Goal: Task Accomplishment & Management: Use online tool/utility

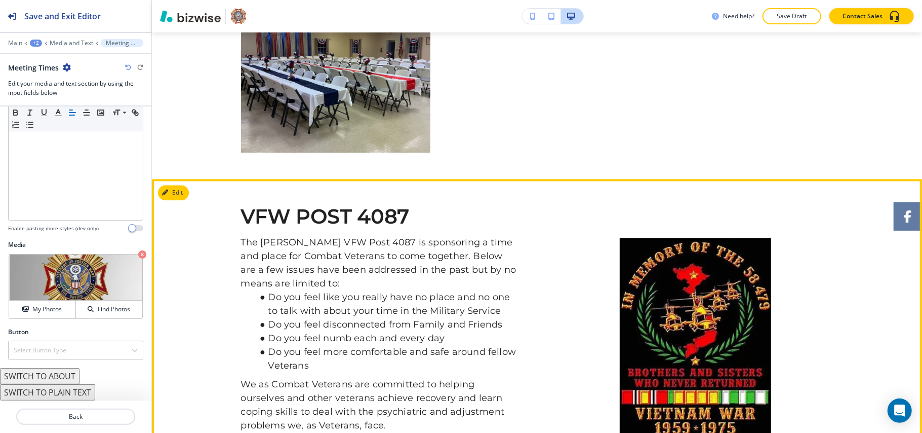
scroll to position [1571, 0]
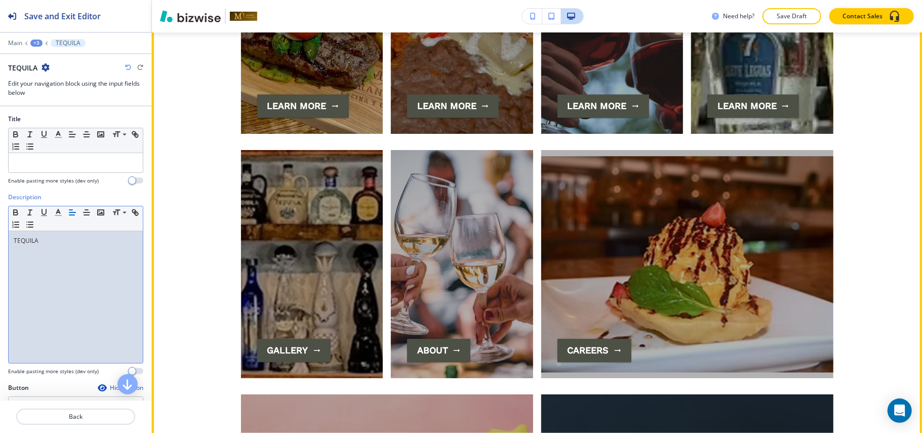
scroll to position [1662, 0]
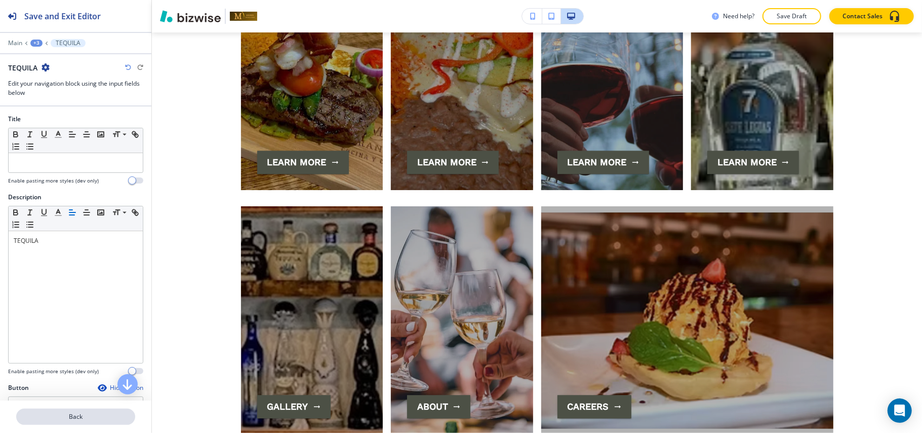
click at [92, 416] on p "Back" at bounding box center [75, 416] width 117 height 9
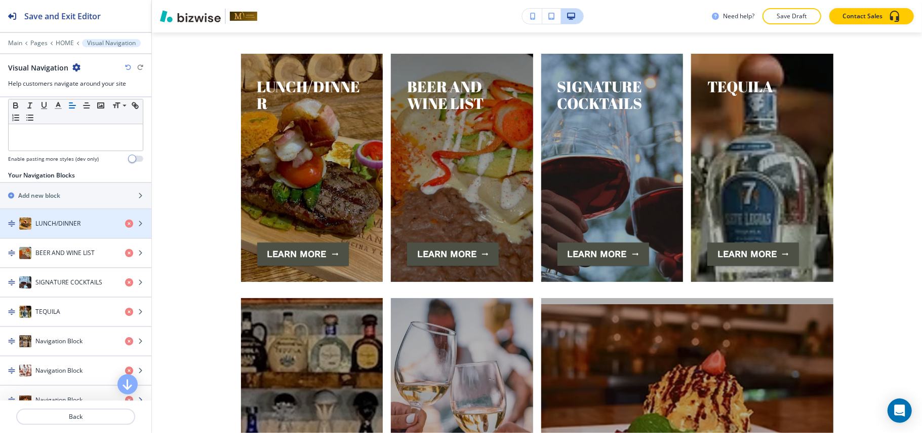
scroll to position [184, 0]
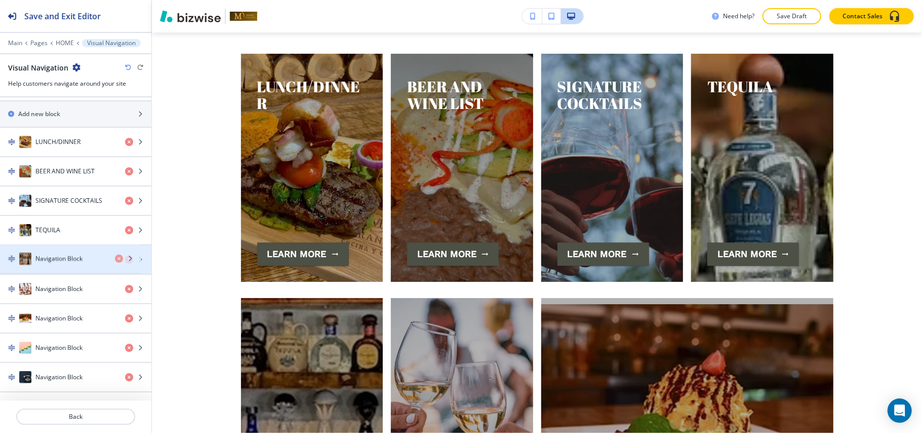
click at [63, 260] on h4 "Navigation Block" at bounding box center [58, 259] width 47 height 9
click at [66, 256] on h4 "Navigation Block" at bounding box center [58, 259] width 47 height 9
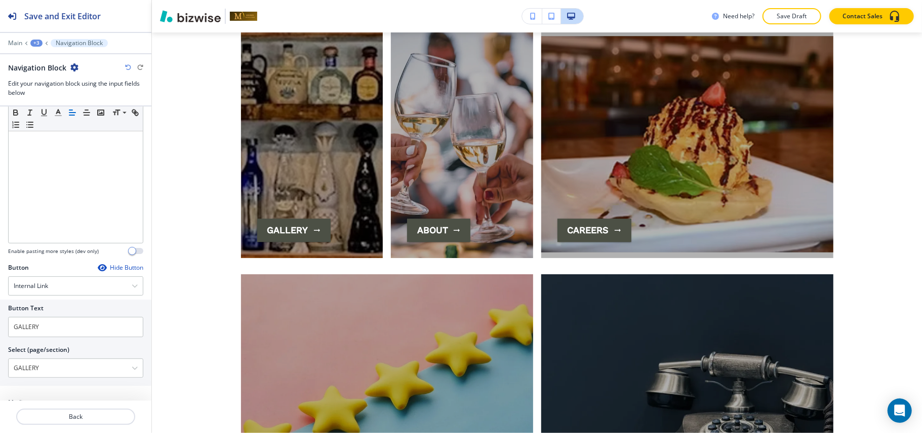
scroll to position [203, 0]
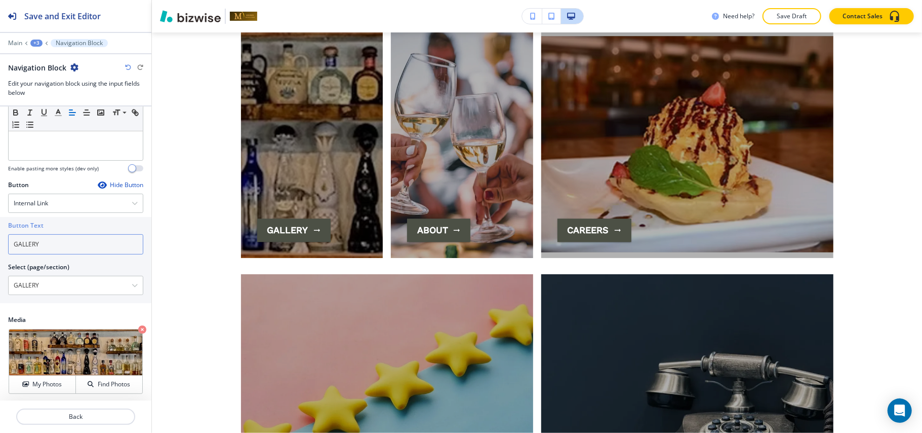
click at [0, 246] on div "Button Text GALLERY Select (page/section) GALLERY HOME HOME | The Party Continu…" at bounding box center [75, 260] width 151 height 86
drag, startPoint x: 48, startPoint y: 246, endPoint x: 0, endPoint y: 254, distance: 48.2
click at [0, 254] on div "Button Text GALLERY Select (page/section) GALLERY HOME HOME | The Party Continu…" at bounding box center [75, 260] width 151 height 86
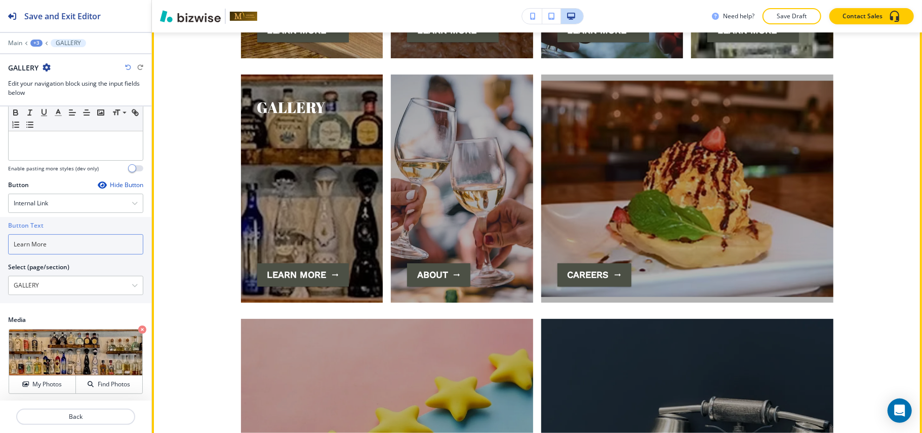
scroll to position [1771, 0]
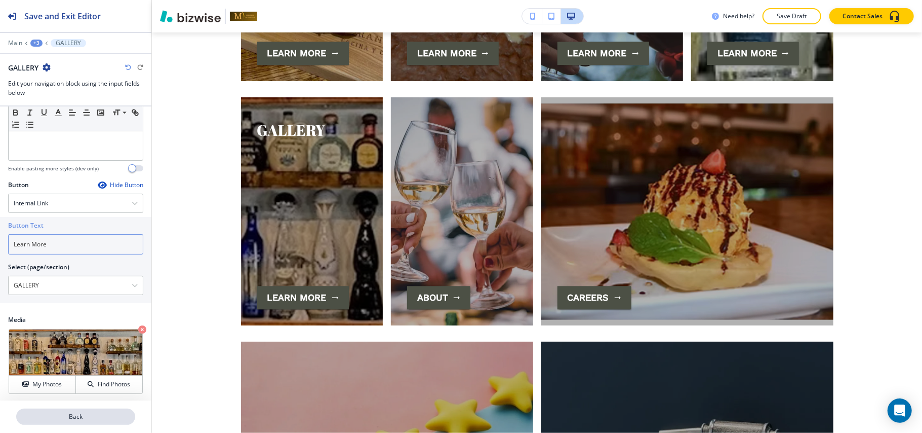
type input "Learn More"
click at [84, 423] on button "Back" at bounding box center [75, 416] width 119 height 16
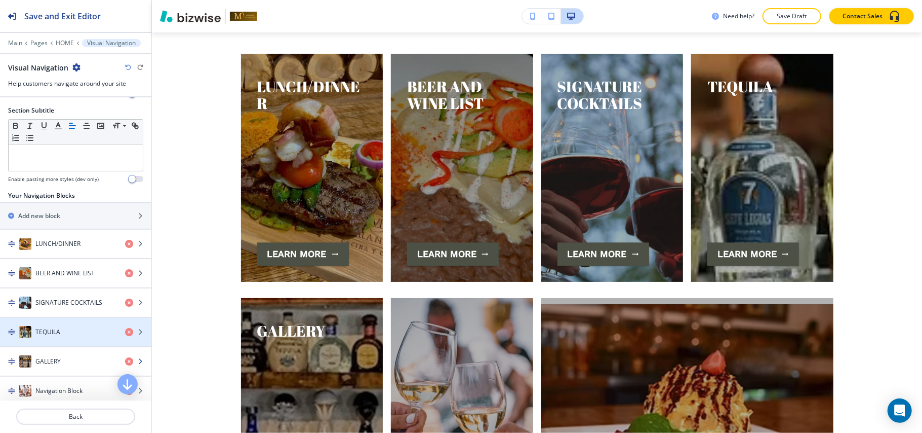
scroll to position [184, 0]
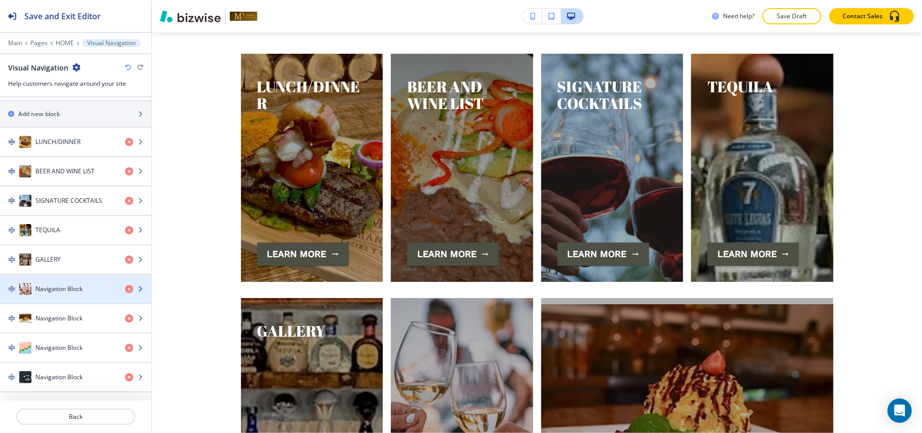
click at [61, 298] on div "button" at bounding box center [75, 299] width 151 height 8
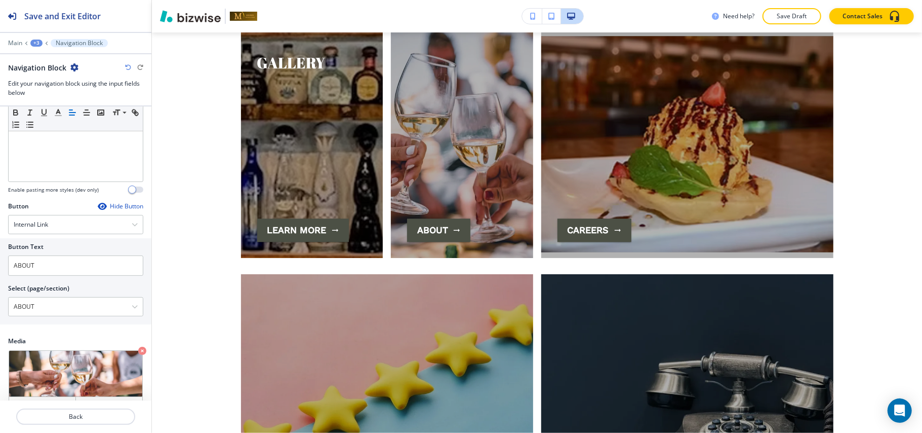
scroll to position [207, 0]
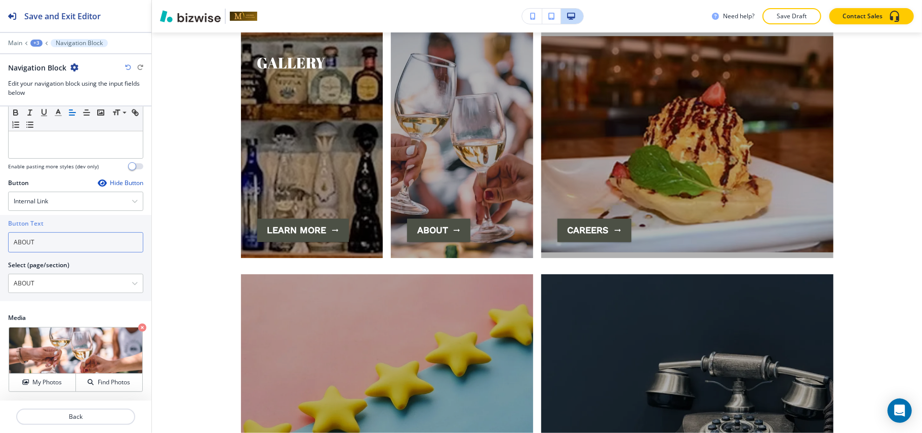
drag, startPoint x: 64, startPoint y: 249, endPoint x: 0, endPoint y: 241, distance: 64.3
click at [0, 241] on div "Button Text ABOUT Select (page/section) ABOUT HOME HOME | The Party Continues w…" at bounding box center [75, 258] width 151 height 86
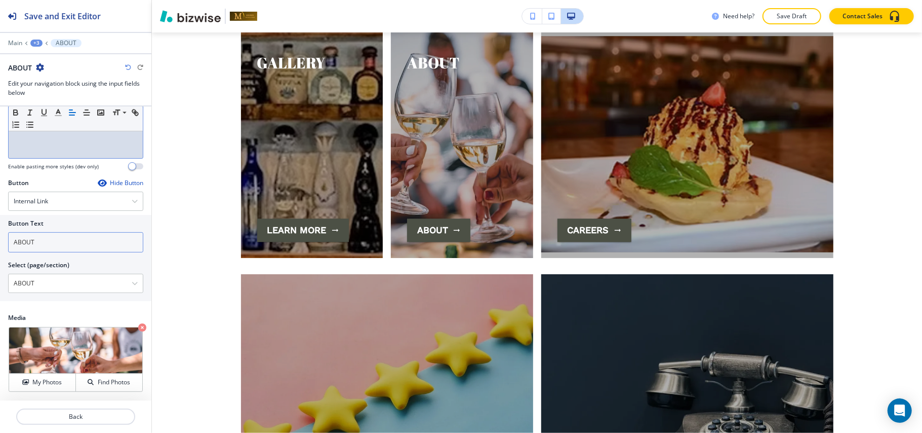
drag, startPoint x: 0, startPoint y: 243, endPoint x: 18, endPoint y: 242, distance: 18.3
click at [8, 242] on div "Button Text ABOUT Select (page/section) ABOUT HOME HOME | The Party Continues w…" at bounding box center [75, 258] width 151 height 86
drag, startPoint x: 122, startPoint y: 240, endPoint x: 0, endPoint y: 246, distance: 121.7
click at [0, 245] on div "Button Text ABOUT Select (page/section) ABOUT HOME HOME | The Party Continues w…" at bounding box center [75, 258] width 151 height 86
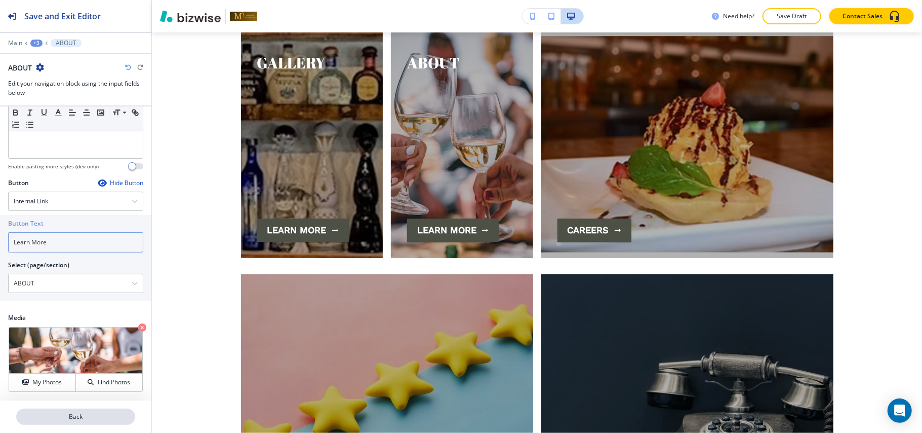
type input "Learn More"
click at [74, 415] on p "Back" at bounding box center [75, 416] width 117 height 9
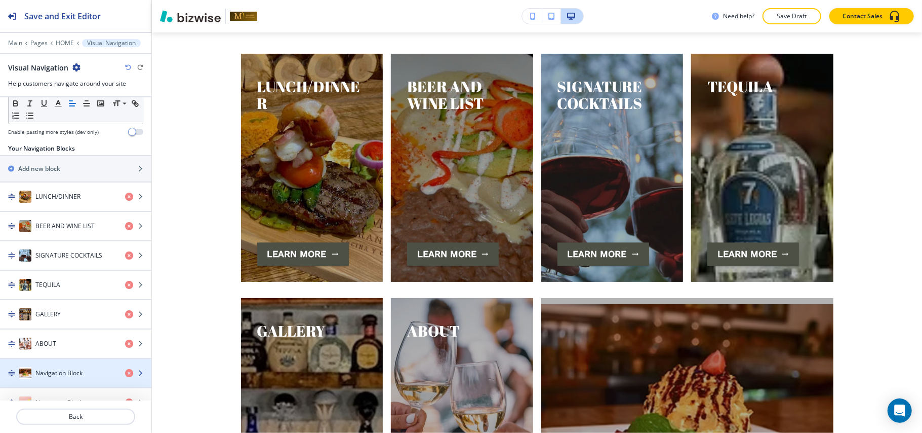
scroll to position [184, 0]
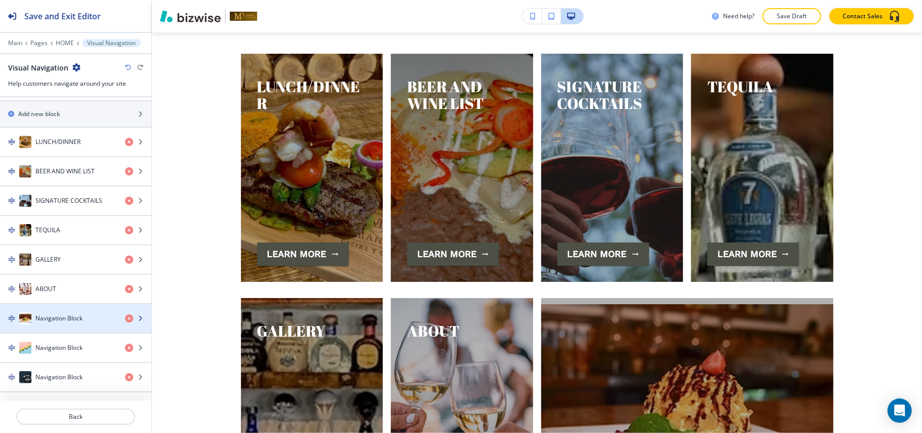
click at [65, 312] on div "Navigation Block" at bounding box center [58, 318] width 117 height 12
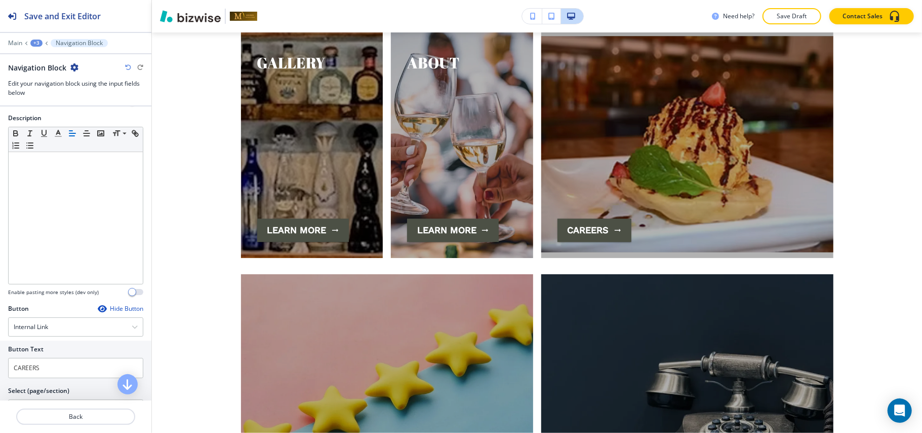
scroll to position [207, 0]
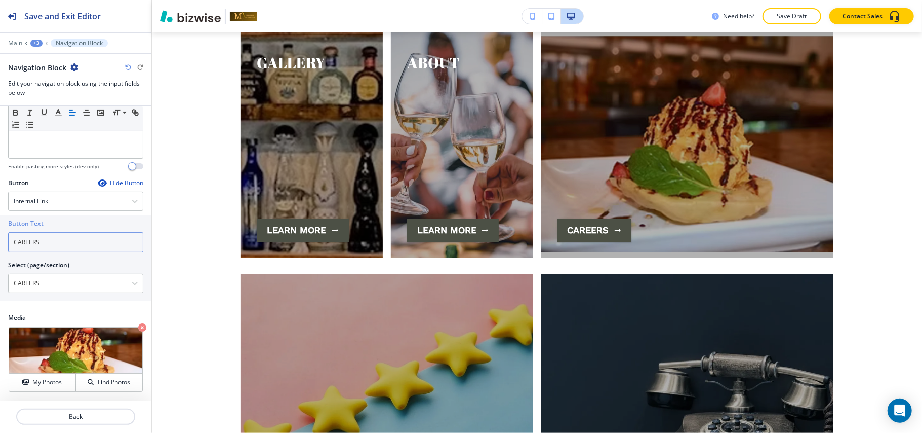
drag, startPoint x: 0, startPoint y: 229, endPoint x: 80, endPoint y: 237, distance: 79.9
click at [7, 228] on div "Button Text CAREERS Select (page/section) CAREERS HOME HOME | The Party Continu…" at bounding box center [75, 258] width 151 height 86
drag, startPoint x: 40, startPoint y: 252, endPoint x: 42, endPoint y: 244, distance: 8.8
click at [41, 244] on div "Button Text CAREERS Select (page/section) CAREERS HOME HOME | The Party Continu…" at bounding box center [75, 254] width 135 height 78
drag, startPoint x: 56, startPoint y: 240, endPoint x: 0, endPoint y: 240, distance: 55.7
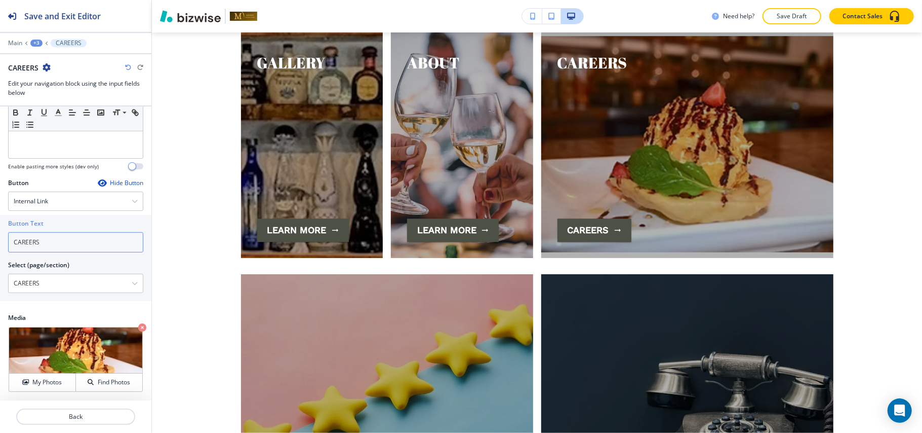
click at [0, 240] on div "Button Text CAREERS Select (page/section) CAREERS HOME HOME | The Party Continu…" at bounding box center [75, 258] width 151 height 86
type input "Learn More"
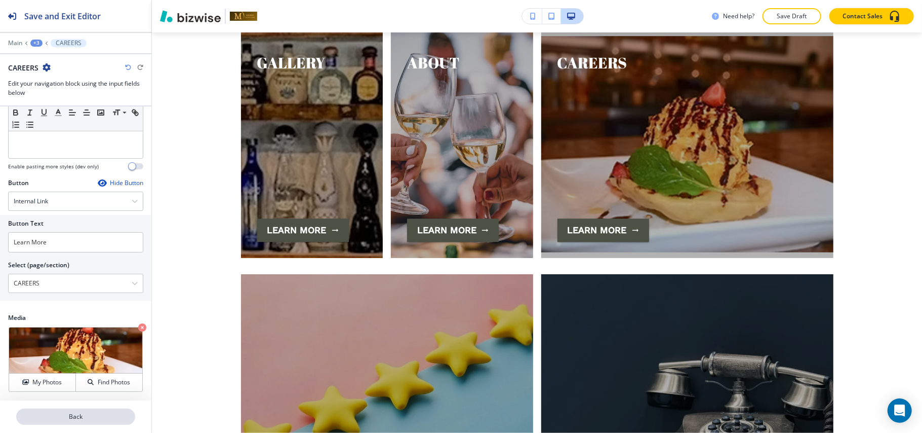
click at [96, 410] on button "Back" at bounding box center [75, 416] width 119 height 16
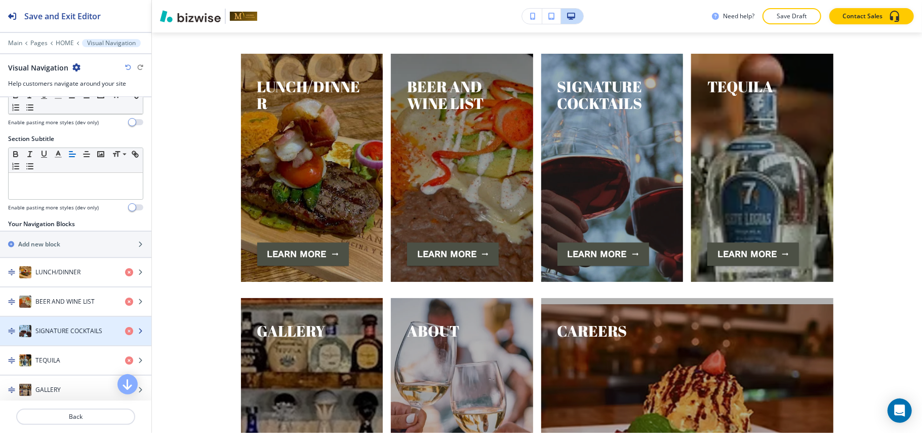
scroll to position [184, 0]
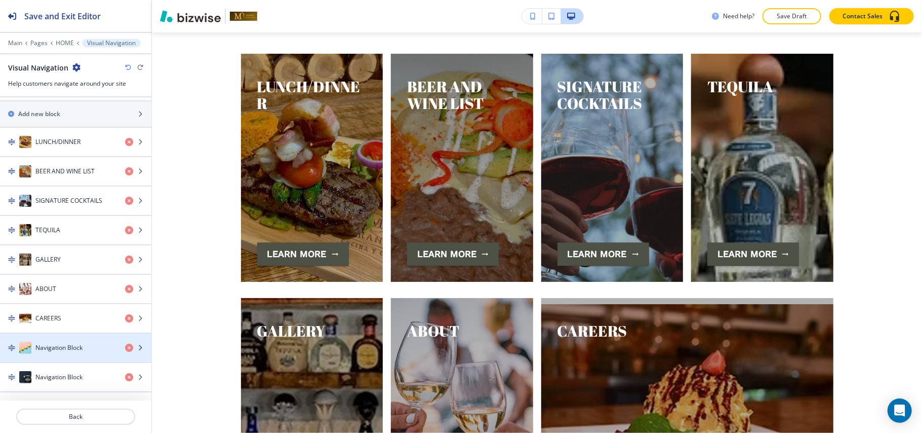
click at [66, 345] on h4 "Navigation Block" at bounding box center [58, 347] width 47 height 9
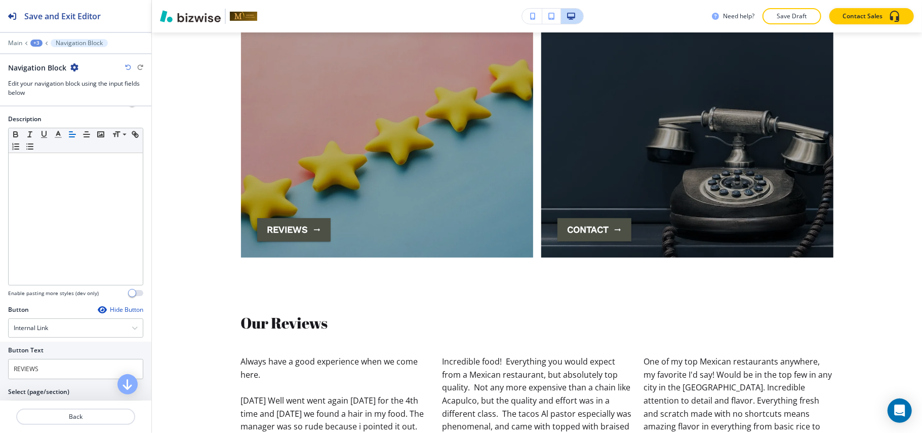
scroll to position [203, 0]
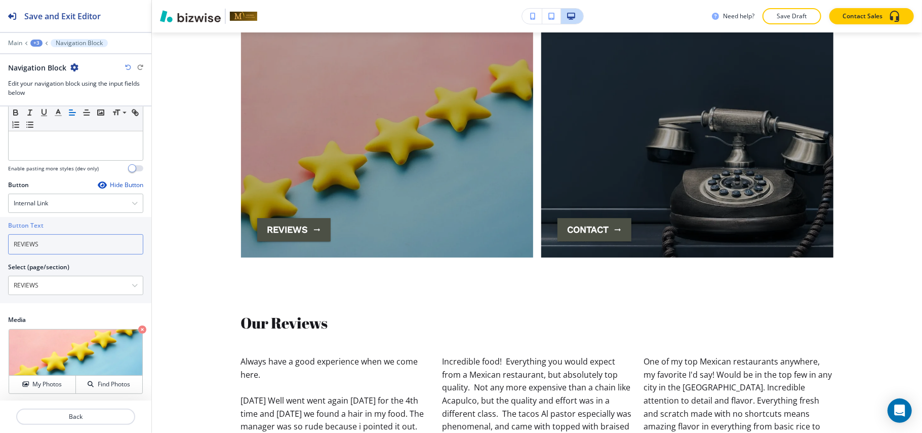
drag, startPoint x: 80, startPoint y: 244, endPoint x: 0, endPoint y: 248, distance: 80.2
click at [0, 248] on div "Button Text REVIEWS Select (page/section) REVIEWS HOME HOME | The Party Continu…" at bounding box center [75, 260] width 151 height 86
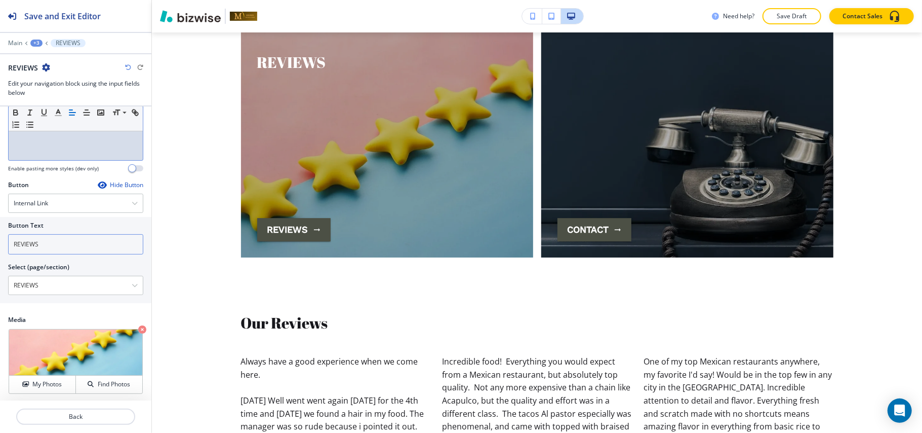
drag, startPoint x: 50, startPoint y: 243, endPoint x: 0, endPoint y: 246, distance: 49.7
click at [0, 246] on div "Button Text REVIEWS Select (page/section) REVIEWS HOME HOME | The Party Continu…" at bounding box center [75, 260] width 151 height 86
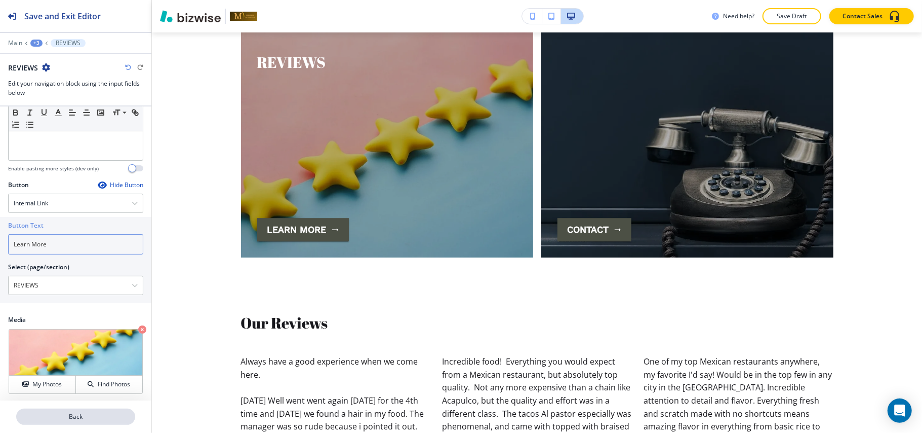
type input "Learn More"
click at [101, 413] on p "Back" at bounding box center [75, 416] width 117 height 9
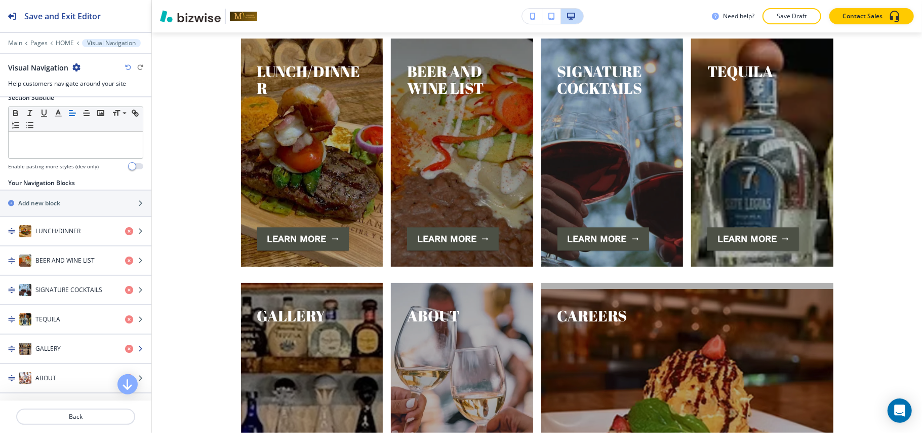
scroll to position [1570, 0]
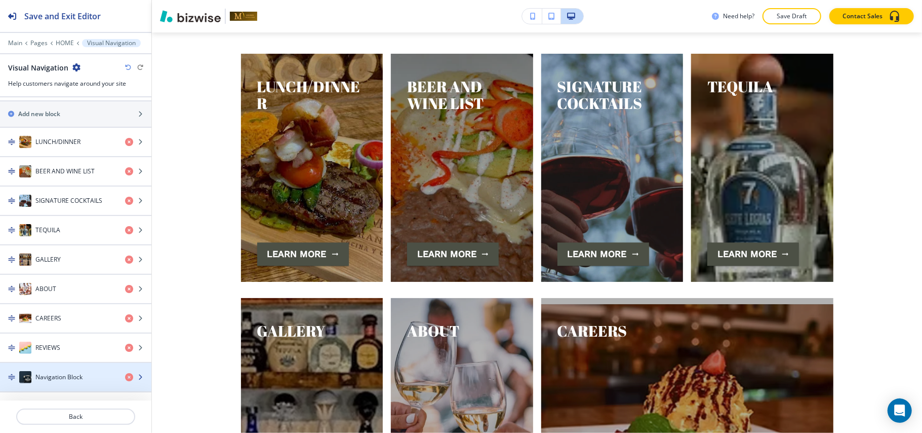
click at [37, 377] on h4 "Navigation Block" at bounding box center [58, 376] width 47 height 9
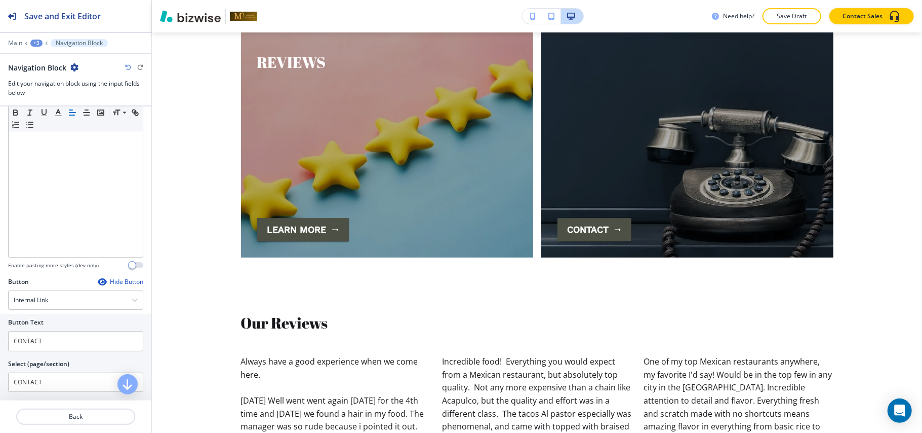
scroll to position [207, 0]
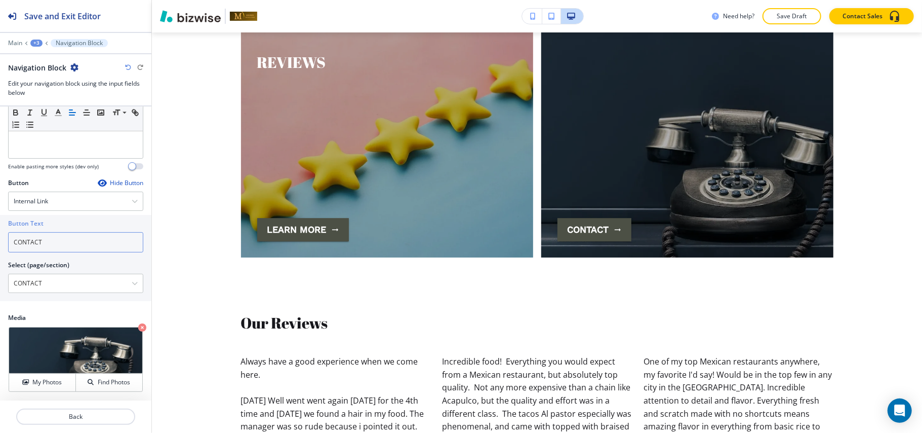
click at [0, 240] on div "Button Text CONTACT Select (page/section) CONTACT HOME HOME | The Party Continu…" at bounding box center [75, 258] width 151 height 86
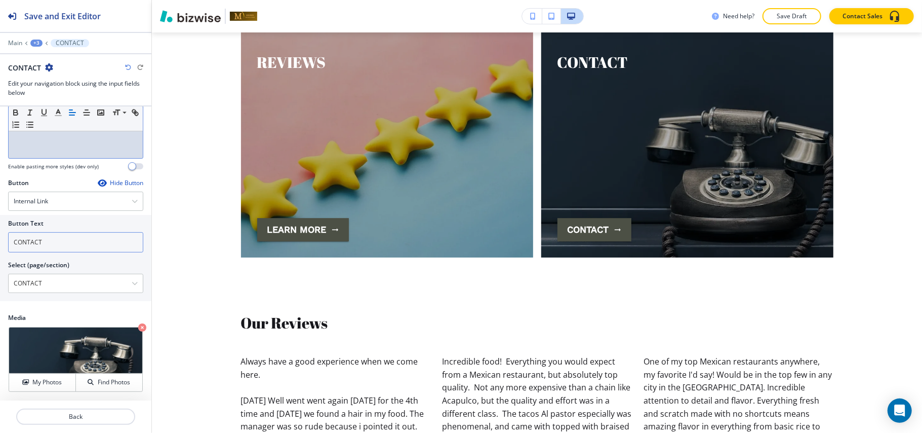
drag, startPoint x: 62, startPoint y: 235, endPoint x: 0, endPoint y: 228, distance: 62.2
click at [0, 228] on div "Button Text CONTACT Select (page/section) CONTACT HOME HOME | The Party Continu…" at bounding box center [75, 258] width 151 height 86
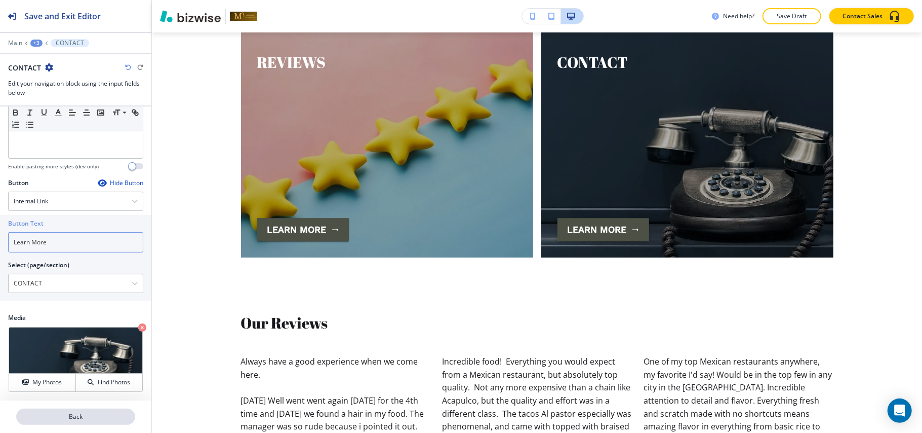
type input "Learn More"
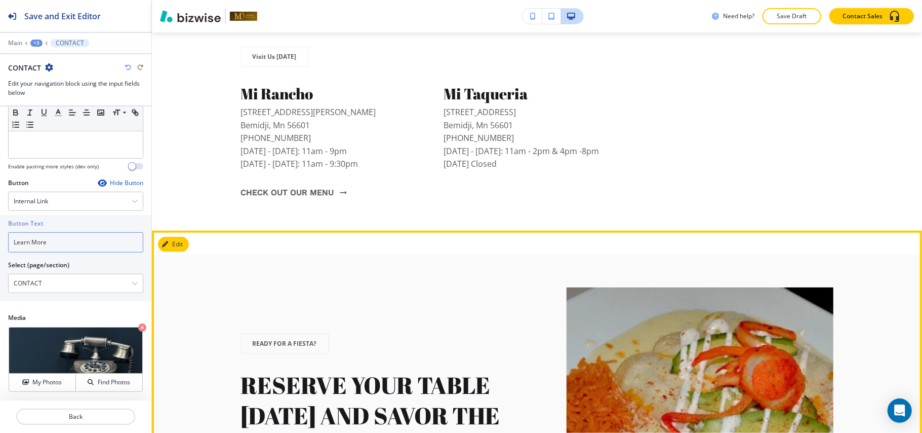
scroll to position [2960, 0]
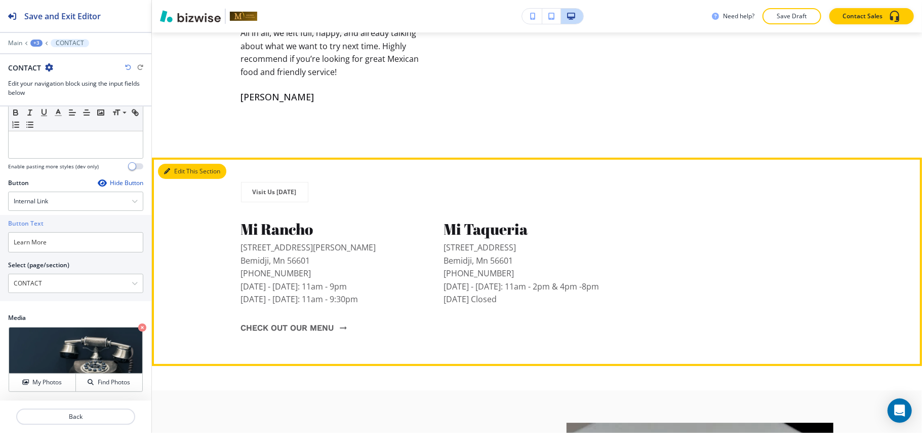
click at [178, 164] on button "Edit This Section" at bounding box center [192, 171] width 68 height 15
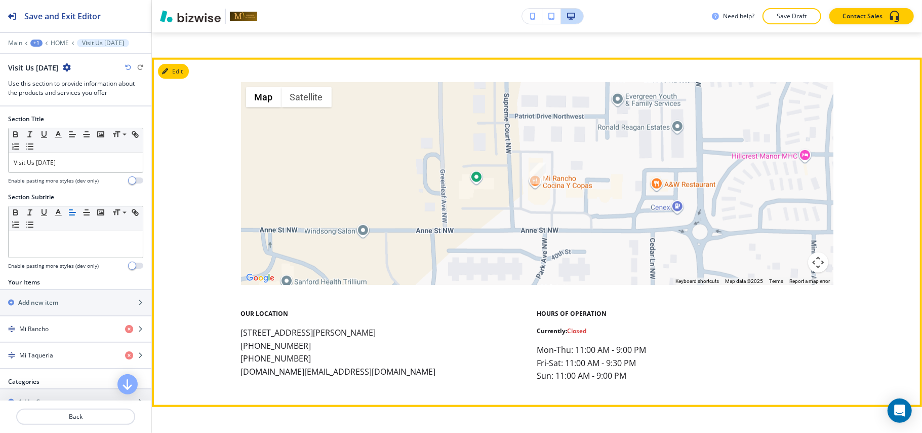
scroll to position [3860, 0]
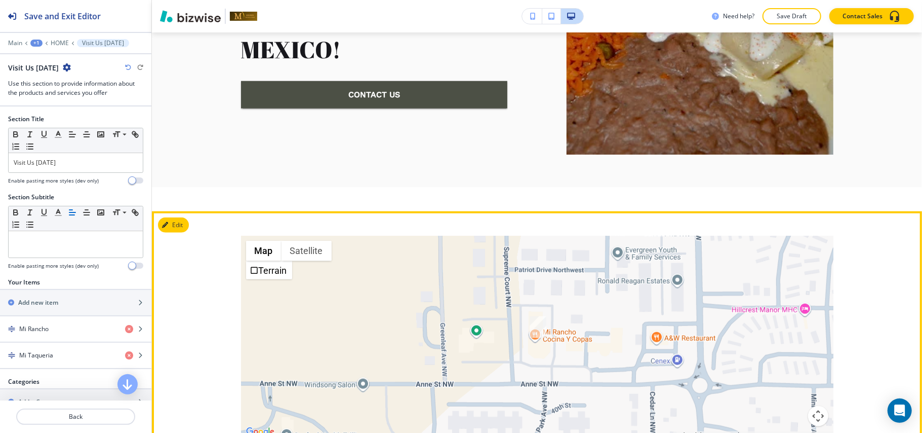
click at [179, 217] on button "Edit" at bounding box center [173, 224] width 31 height 15
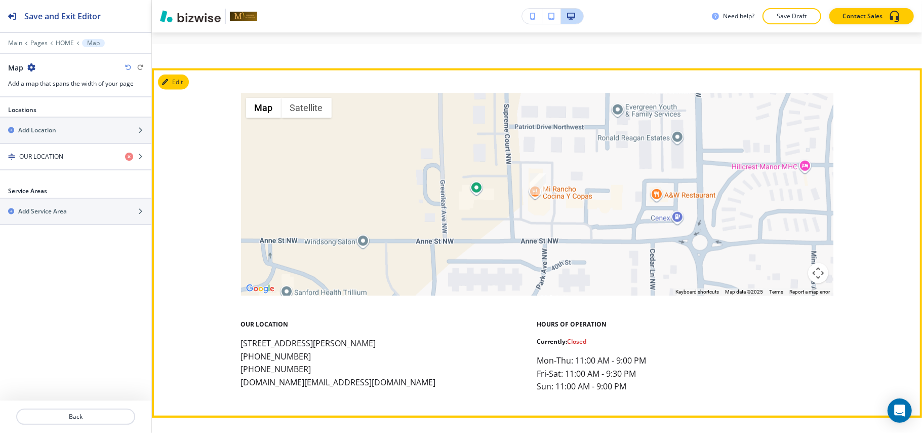
scroll to position [3867, 0]
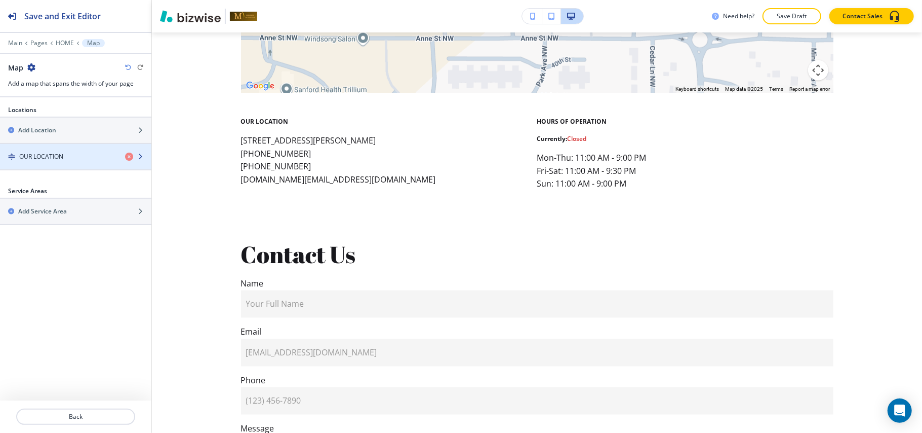
click at [61, 163] on div "button" at bounding box center [75, 165] width 151 height 8
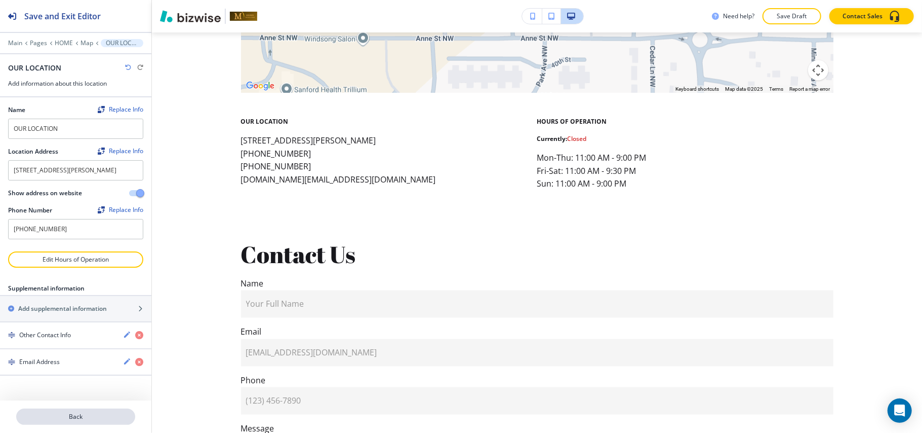
click at [84, 415] on p "Back" at bounding box center [75, 416] width 117 height 9
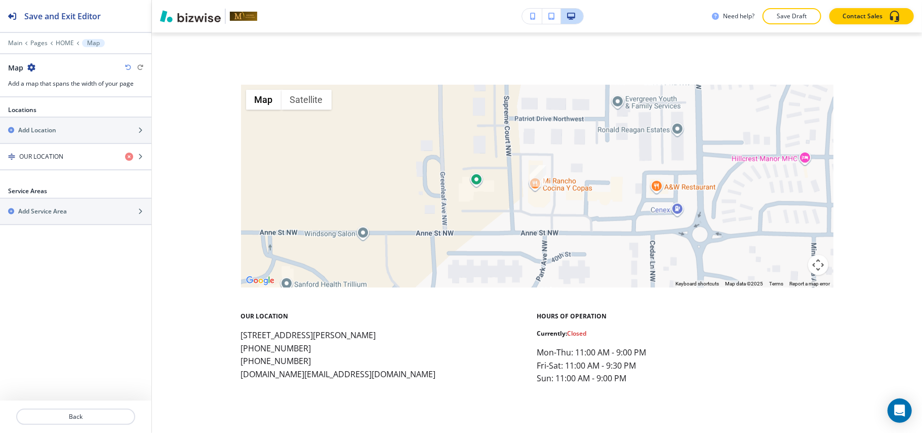
scroll to position [3665, 0]
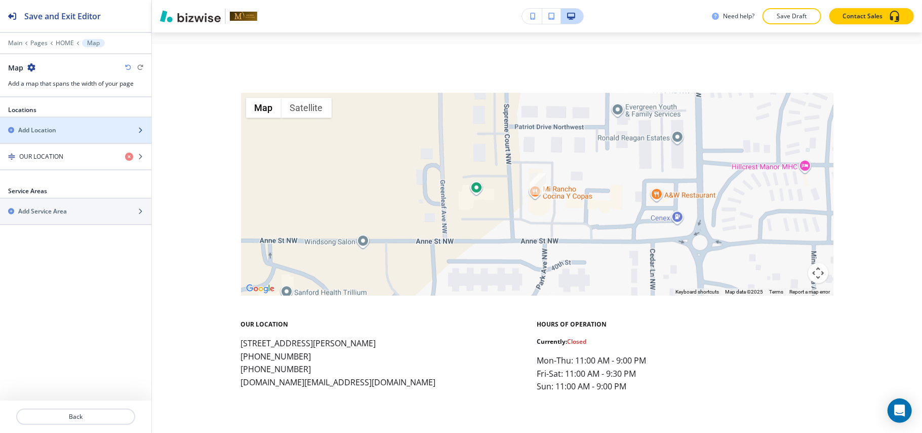
click at [71, 127] on div "Add Location" at bounding box center [64, 130] width 129 height 9
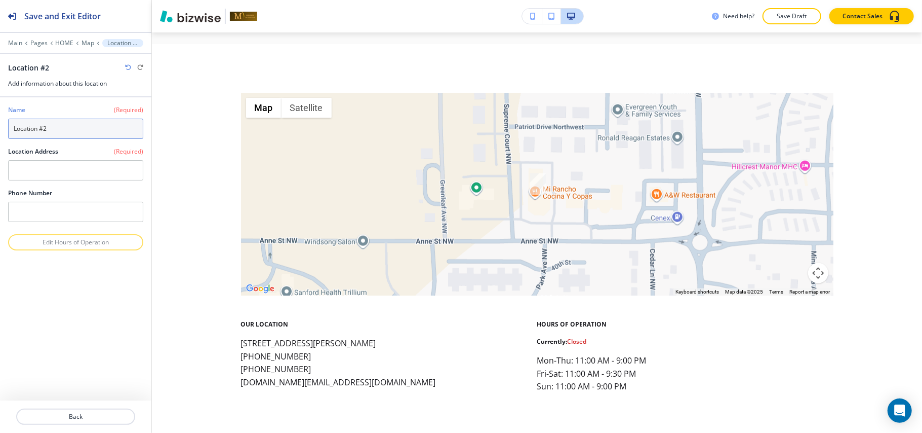
drag, startPoint x: 86, startPoint y: 131, endPoint x: 41, endPoint y: 161, distance: 54.4
click at [56, 130] on input "Location #2" at bounding box center [75, 129] width 135 height 20
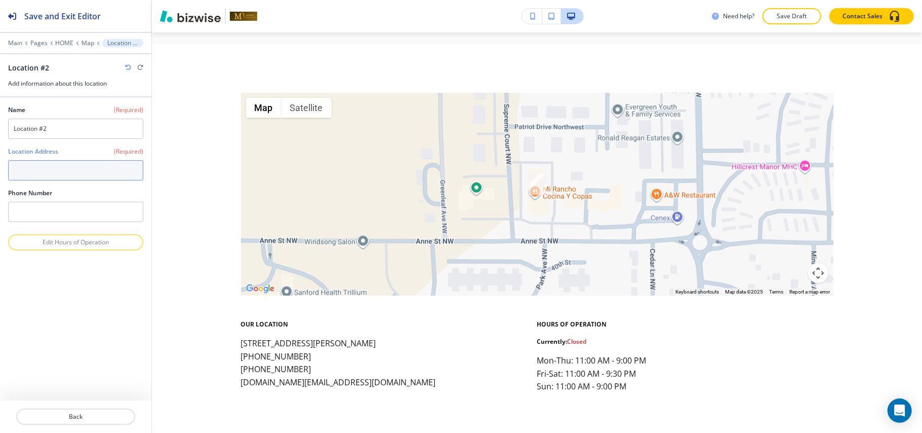
click at [66, 170] on textarea at bounding box center [75, 170] width 135 height 20
paste textarea "1725 Bemidji Ave N Bemidji, Mn 56601"
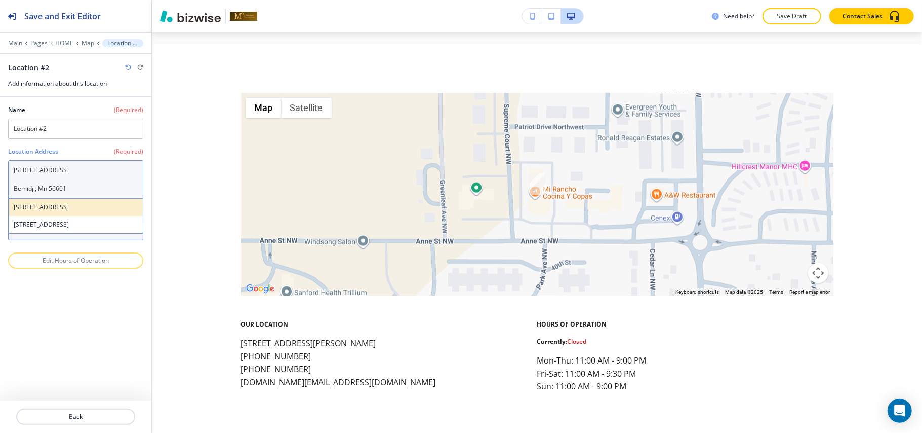
click at [33, 212] on h4 "1725 Bemidji Ave N, Bemidji, MN 56601, USA" at bounding box center [76, 207] width 124 height 9
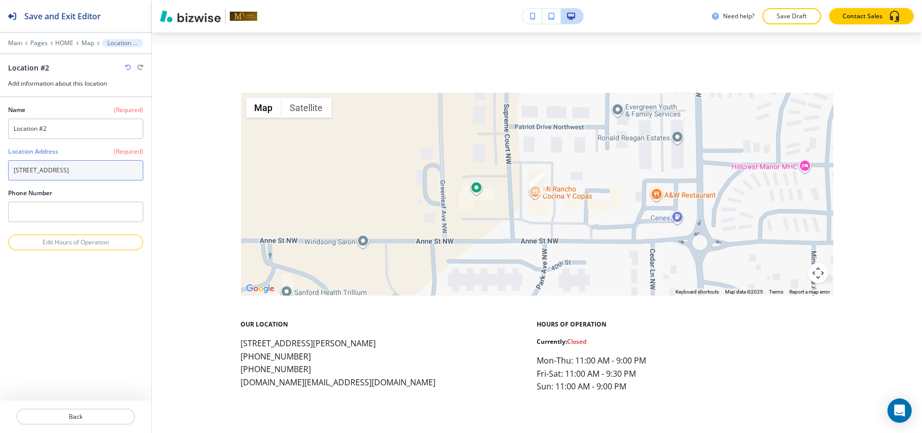
type textarea "1725 Bemidji Ave N, Bemidji, MN 56601, USA"
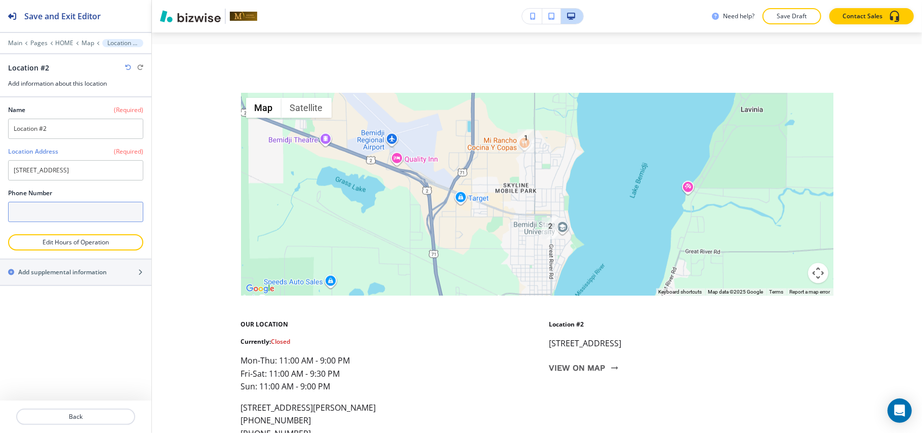
click at [45, 222] on input "text" at bounding box center [75, 212] width 135 height 20
paste input "(218) 553-0165"
type input "(218) 553-0165"
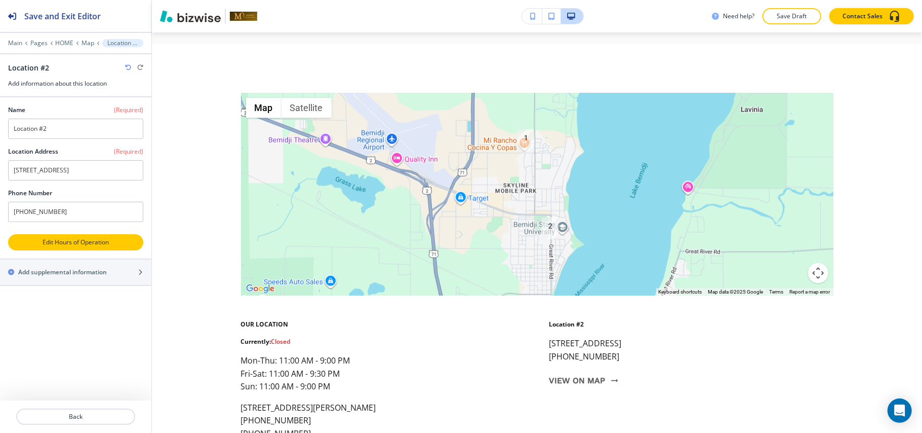
click at [66, 247] on p "Edit Hours of Operation" at bounding box center [75, 242] width 133 height 9
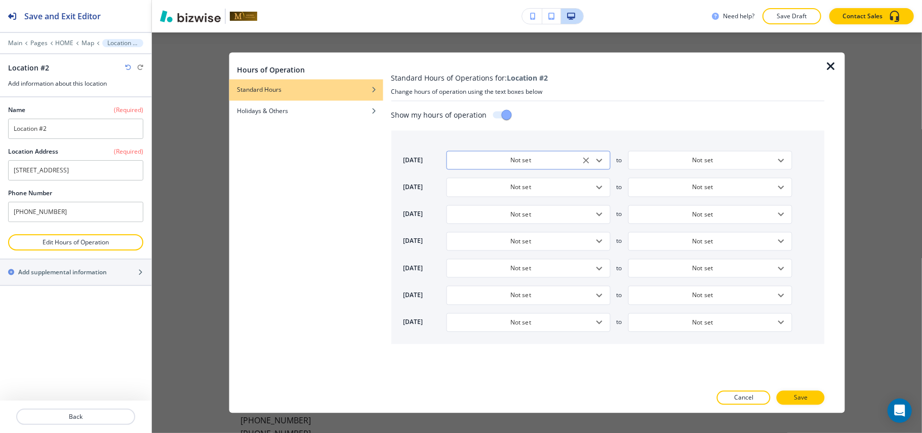
click at [602, 163] on icon "Open" at bounding box center [600, 160] width 12 height 12
click at [479, 179] on li "Closed" at bounding box center [485, 181] width 77 height 15
type input "Closed"
type input "9:00 AM"
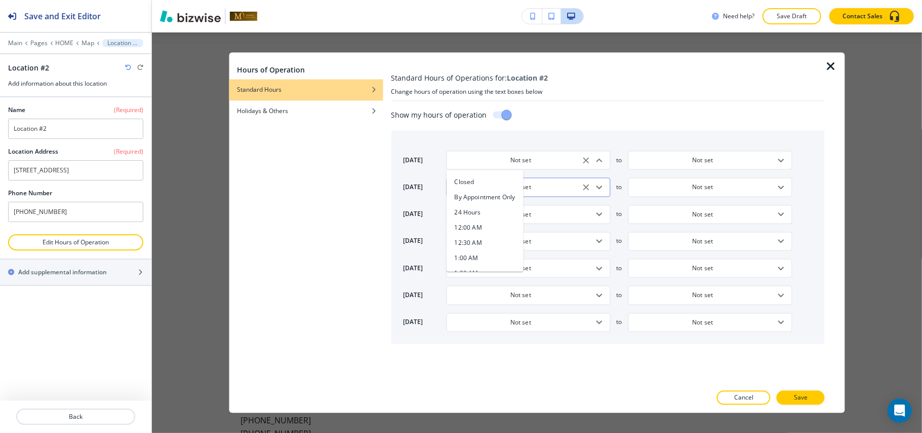
type input "5:00 PM"
type input "9:00 AM"
type input "5:00 PM"
type input "9:00 AM"
type input "5:00 PM"
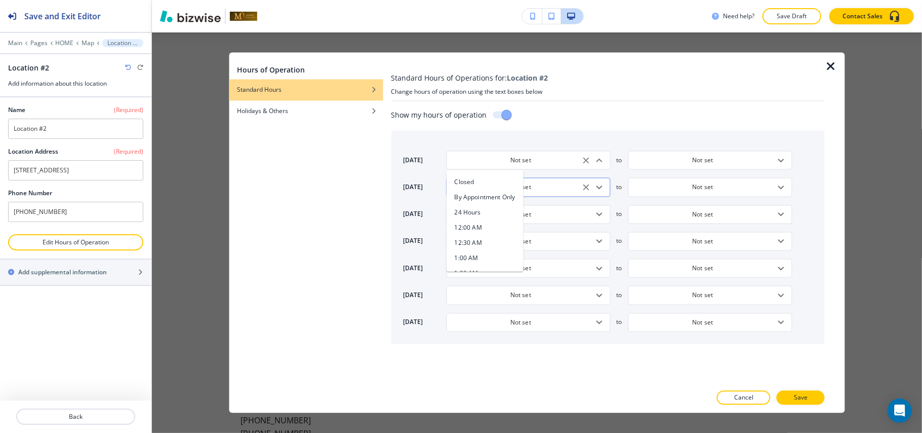
type input "9:00 AM"
type input "5:00 PM"
type input "9:00 AM"
type input "5:00 PM"
type input "Closed"
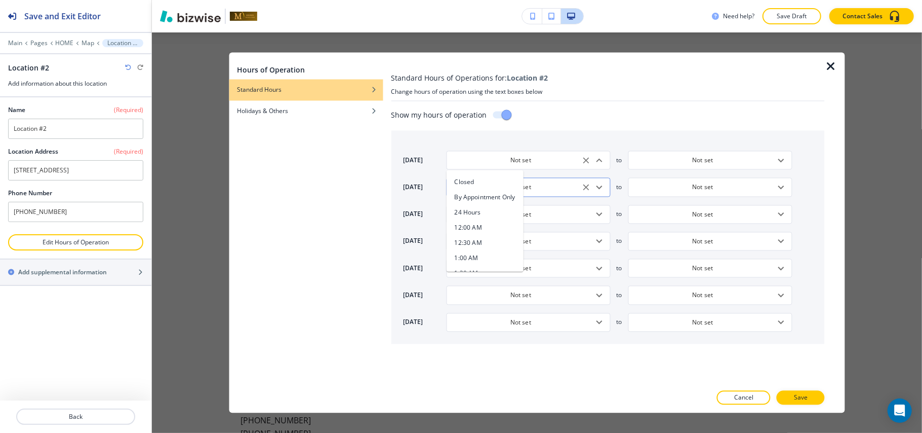
type input "Closed"
click at [600, 190] on icon "Open" at bounding box center [600, 187] width 12 height 12
click at [485, 215] on li "11:00 AM" at bounding box center [485, 216] width 77 height 15
type input "11:00 AM"
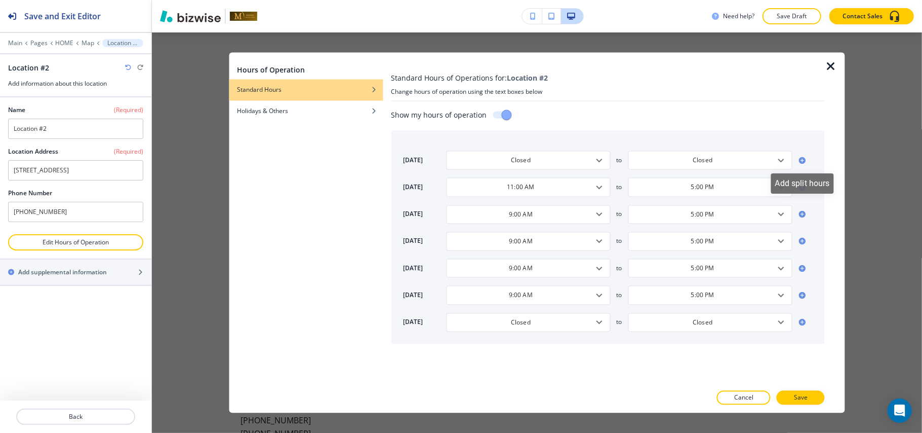
click at [803, 161] on icon at bounding box center [803, 160] width 8 height 8
type input "9:00 AM"
click at [782, 161] on icon "Open" at bounding box center [781, 161] width 6 height 4
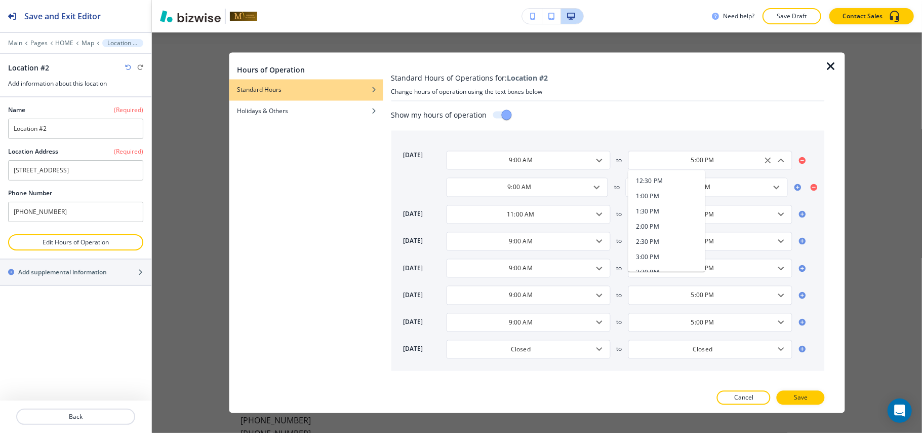
scroll to position [412, 0]
click at [655, 244] on h4 "2:00 PM" at bounding box center [647, 240] width 23 height 9
type input "2:00 PM"
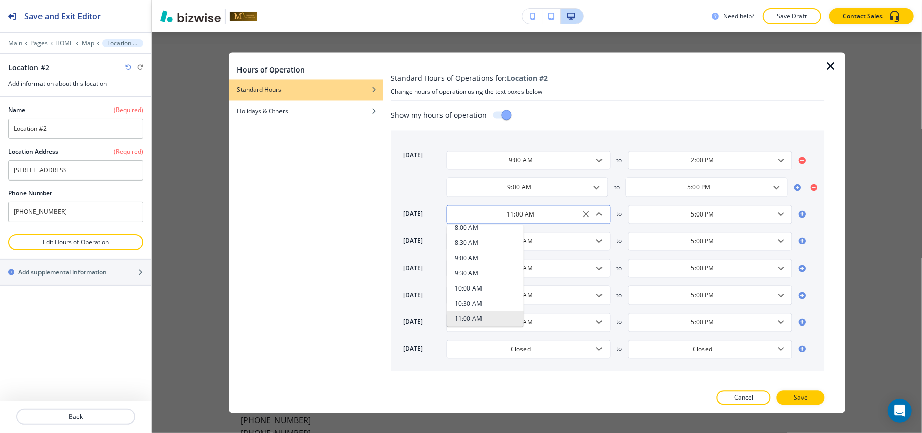
drag, startPoint x: 533, startPoint y: 213, endPoint x: 477, endPoint y: 213, distance: 56.7
click at [477, 213] on input "11:00 AM" at bounding box center [520, 214] width 139 height 9
drag, startPoint x: 551, startPoint y: 154, endPoint x: 462, endPoint y: 153, distance: 88.6
click at [462, 153] on div "9:00 AM ​" at bounding box center [528, 160] width 164 height 19
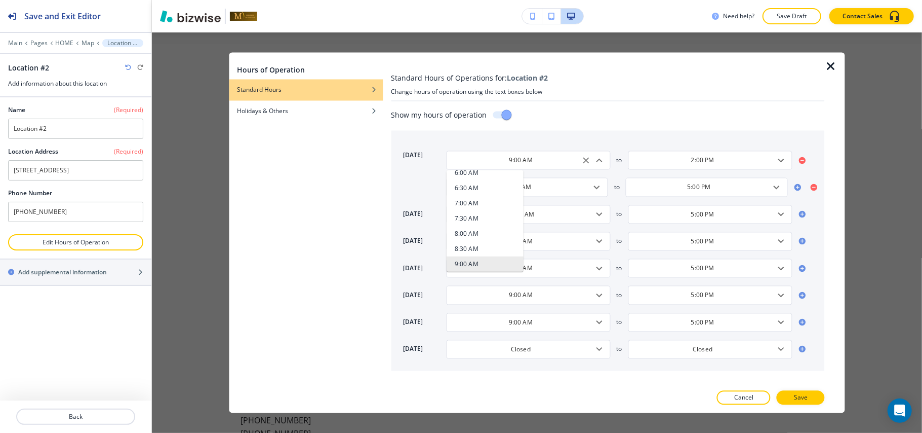
click at [812, 187] on icon at bounding box center [814, 187] width 7 height 7
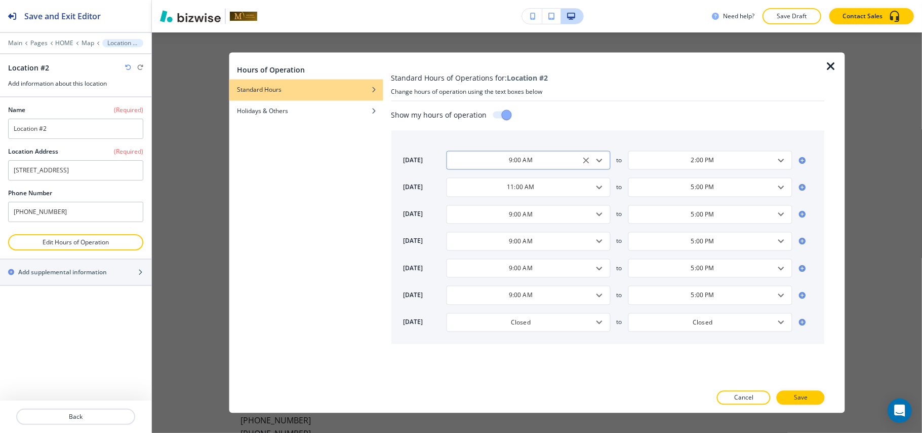
click at [605, 161] on icon "Open" at bounding box center [600, 160] width 12 height 12
click at [471, 177] on h4 "Closed" at bounding box center [465, 181] width 20 height 9
type input "Closed"
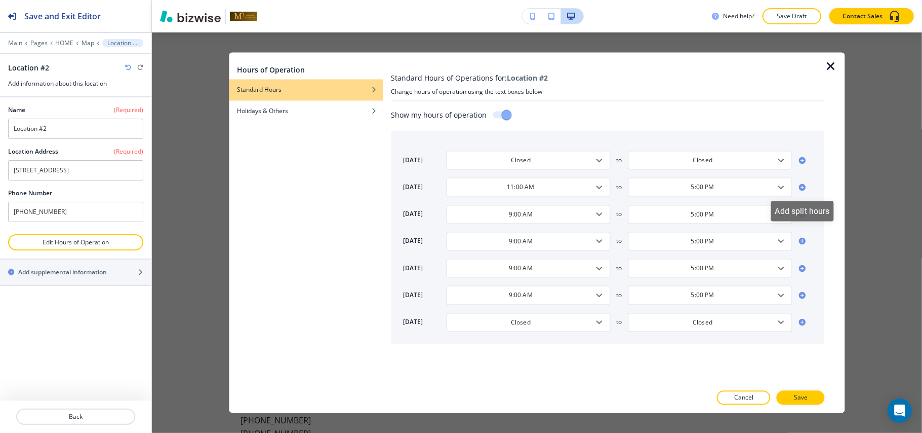
click at [803, 189] on icon at bounding box center [802, 187] width 7 height 7
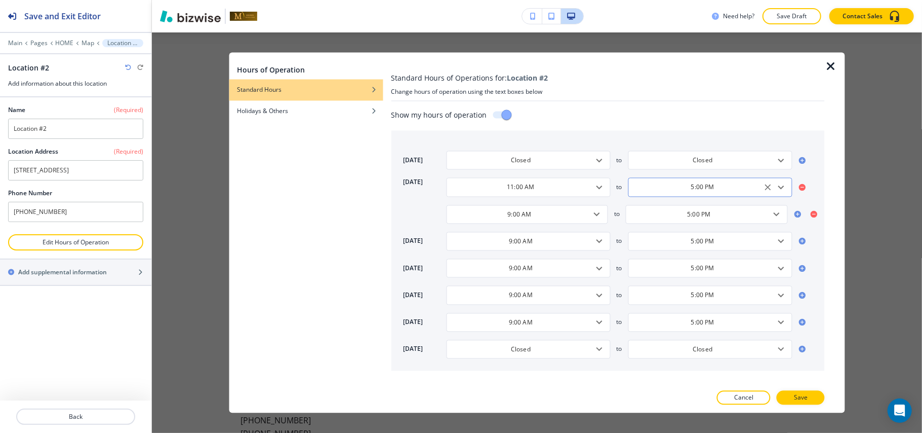
click at [778, 187] on icon "Open" at bounding box center [781, 187] width 12 height 12
click at [651, 200] on h4 "2:00 PM" at bounding box center [647, 199] width 23 height 9
type input "2:00 PM"
click at [597, 215] on icon "Open" at bounding box center [597, 214] width 6 height 4
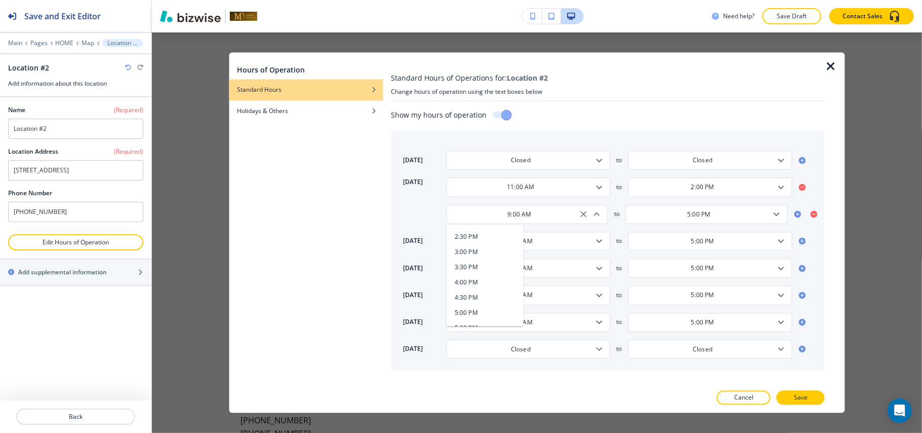
scroll to position [507, 0]
click at [473, 262] on h4 "4:00 PM" at bounding box center [466, 261] width 23 height 9
type input "4:00 PM"
click at [776, 215] on icon "Open" at bounding box center [776, 214] width 12 height 12
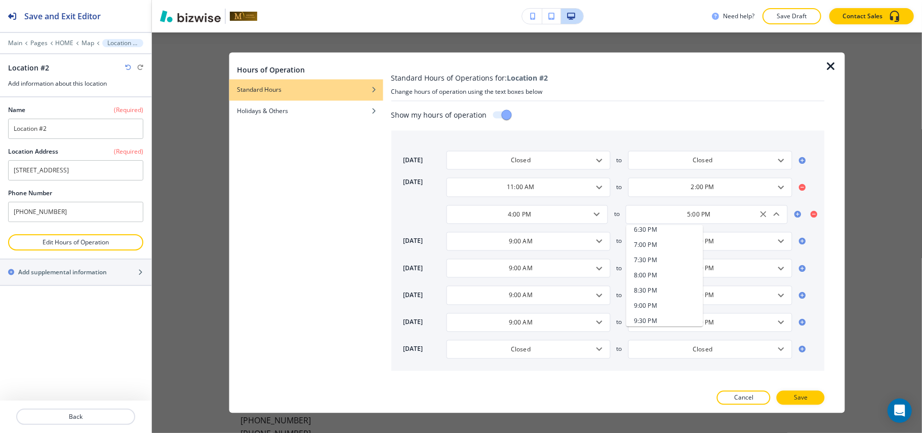
click at [657, 274] on h4 "8:00 PM" at bounding box center [645, 274] width 23 height 9
type input "8:00 PM"
click at [803, 243] on icon at bounding box center [802, 241] width 7 height 7
drag, startPoint x: 541, startPoint y: 185, endPoint x: 461, endPoint y: 185, distance: 80.5
click at [461, 185] on input "11:00 AM" at bounding box center [520, 186] width 139 height 9
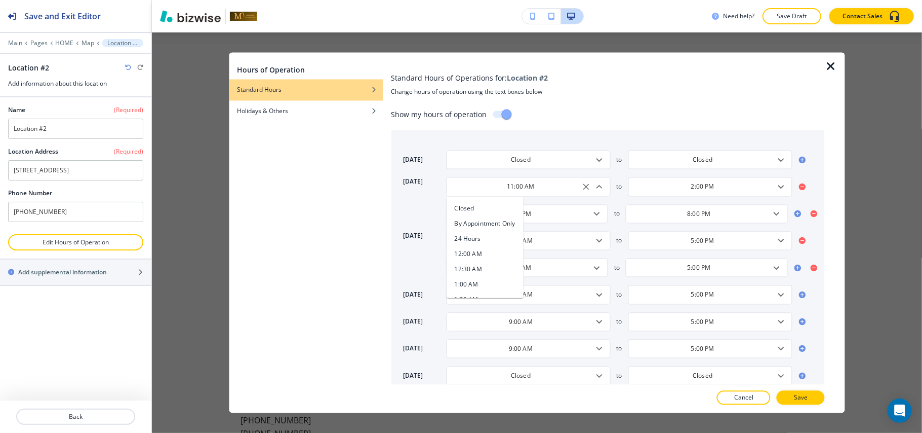
scroll to position [298, 0]
click at [557, 232] on div "9:00 AM ​" at bounding box center [528, 240] width 164 height 19
drag, startPoint x: 542, startPoint y: 235, endPoint x: 477, endPoint y: 236, distance: 65.3
click at [477, 236] on div "9:00 AM ​" at bounding box center [528, 240] width 164 height 19
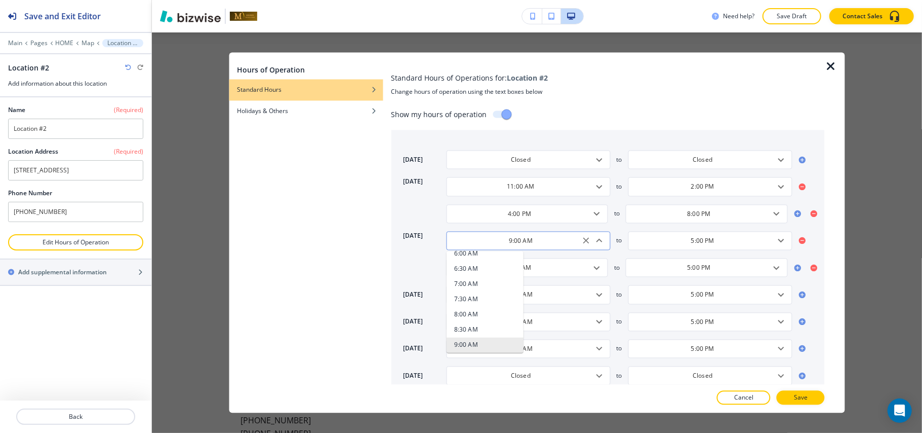
drag, startPoint x: 538, startPoint y: 244, endPoint x: 497, endPoint y: 244, distance: 41.0
click at [497, 244] on input "9:00 AM" at bounding box center [520, 240] width 139 height 9
paste input "11"
click at [539, 242] on input "11:00 AM" at bounding box center [520, 240] width 139 height 9
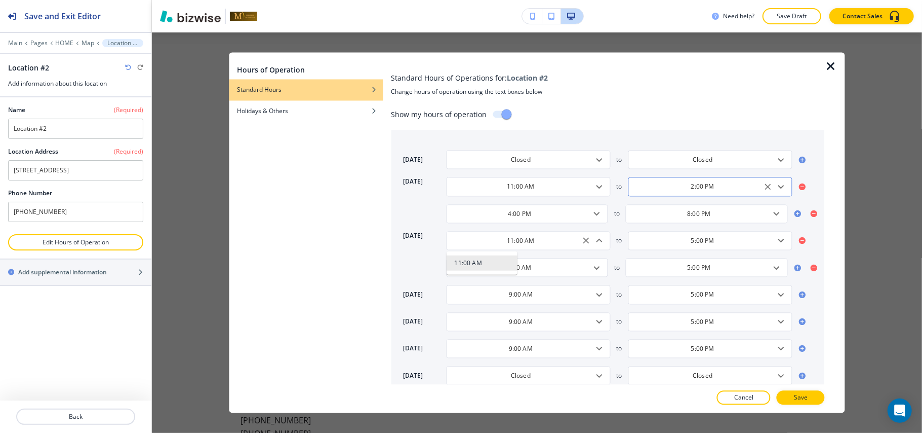
type input "11:00 AM"
drag, startPoint x: 723, startPoint y: 185, endPoint x: 681, endPoint y: 185, distance: 42.0
click at [681, 185] on input "2:00 PM" at bounding box center [703, 186] width 139 height 9
click at [726, 238] on input "5:00 PM" at bounding box center [703, 240] width 139 height 9
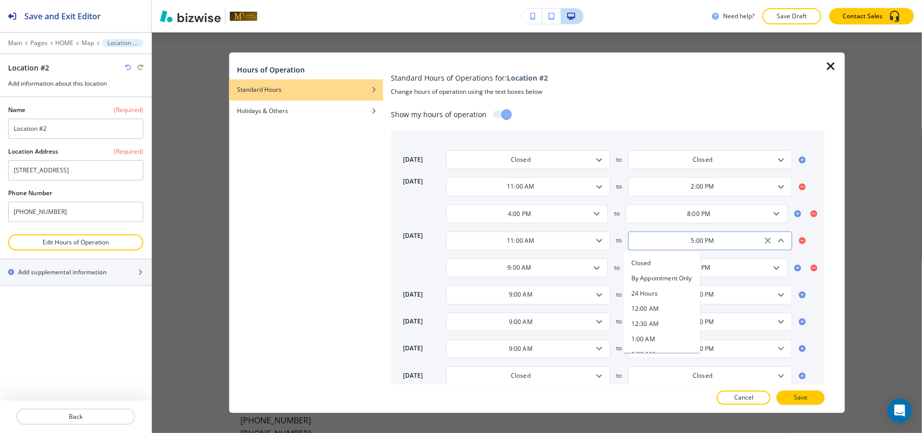
scroll to position [480, 0]
drag, startPoint x: 722, startPoint y: 241, endPoint x: 675, endPoint y: 241, distance: 47.6
click at [675, 241] on input "5:00 PM" at bounding box center [703, 240] width 139 height 9
paste input "2"
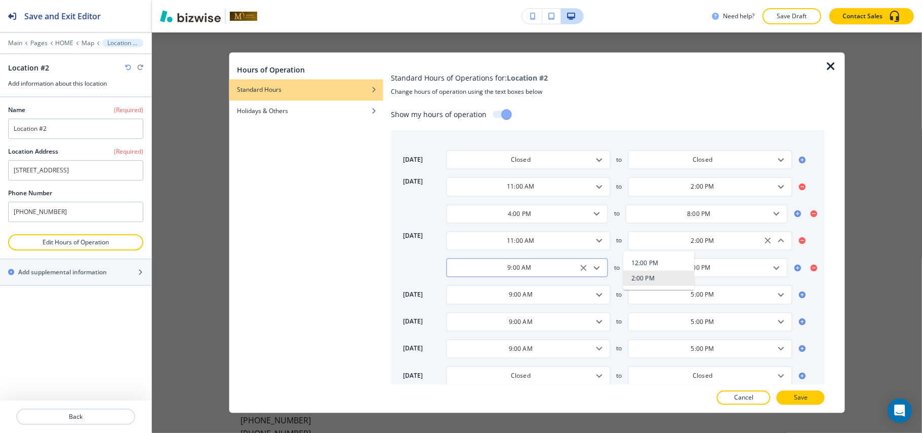
type input "2:00 PM"
drag, startPoint x: 534, startPoint y: 270, endPoint x: 479, endPoint y: 266, distance: 54.9
click at [479, 266] on input "9:00 AM" at bounding box center [519, 267] width 136 height 9
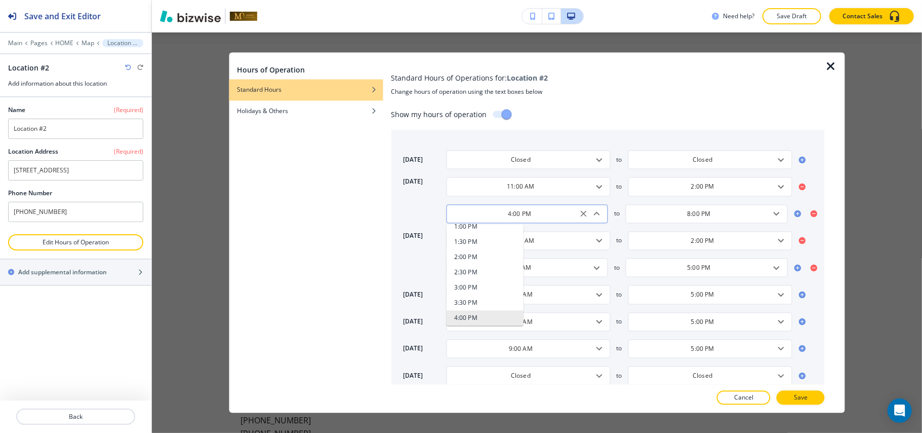
drag, startPoint x: 544, startPoint y: 215, endPoint x: 490, endPoint y: 215, distance: 53.7
click at [490, 215] on input "4:00 PM" at bounding box center [519, 213] width 136 height 9
click at [560, 275] on div "9:00 AM ​" at bounding box center [527, 267] width 162 height 19
paste input "4:00 P"
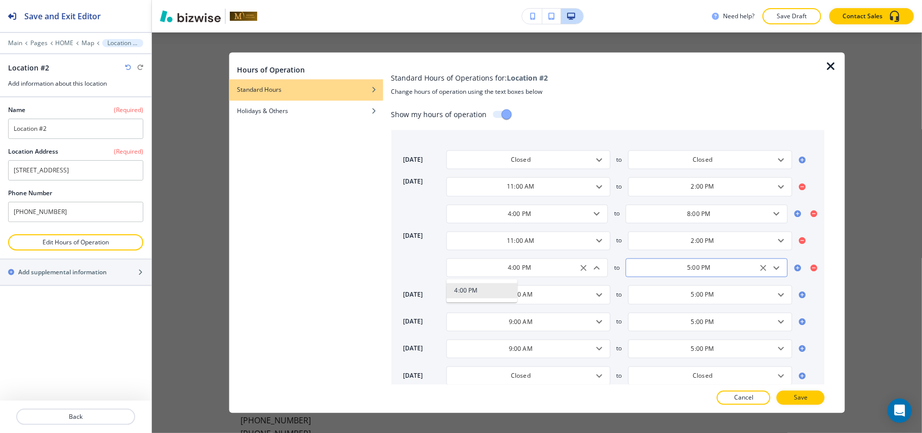
scroll to position [0, 0]
type input "4:00 PM"
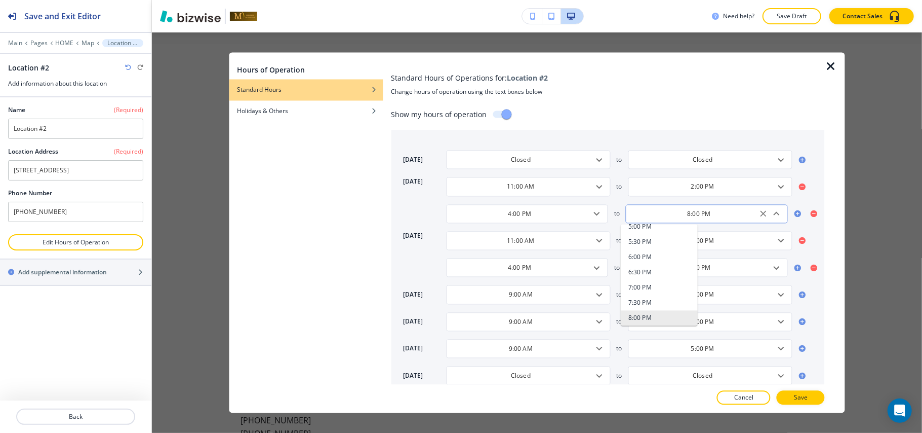
drag, startPoint x: 712, startPoint y: 213, endPoint x: 680, endPoint y: 215, distance: 31.9
click at [680, 215] on input "8:00 PM" at bounding box center [699, 213] width 136 height 9
click at [734, 262] on div "5:00 PM ​" at bounding box center [707, 267] width 162 height 19
drag, startPoint x: 714, startPoint y: 270, endPoint x: 675, endPoint y: 270, distance: 38.5
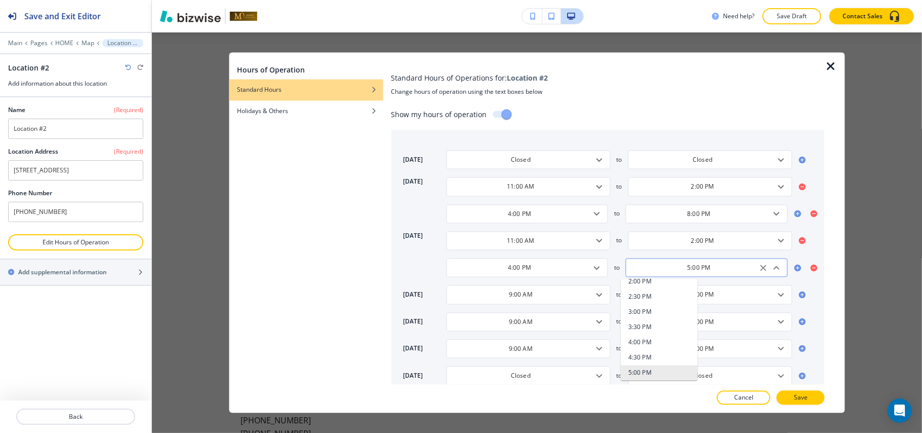
click at [675, 270] on input "5:00 PM" at bounding box center [699, 267] width 136 height 9
paste input "8"
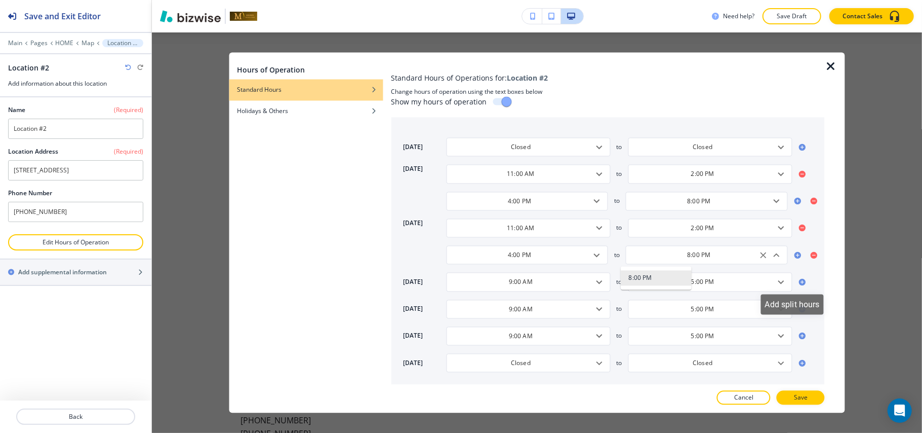
type input "8:00 PM"
click at [799, 281] on icon at bounding box center [803, 282] width 8 height 8
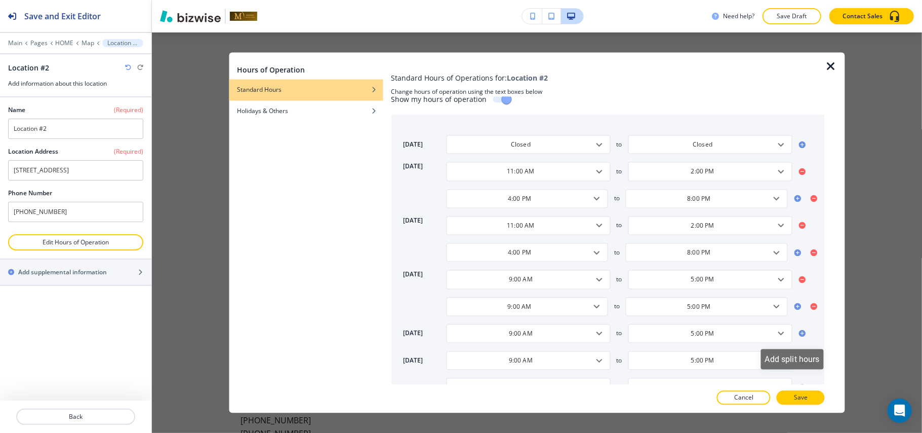
click at [799, 336] on icon at bounding box center [803, 333] width 8 height 8
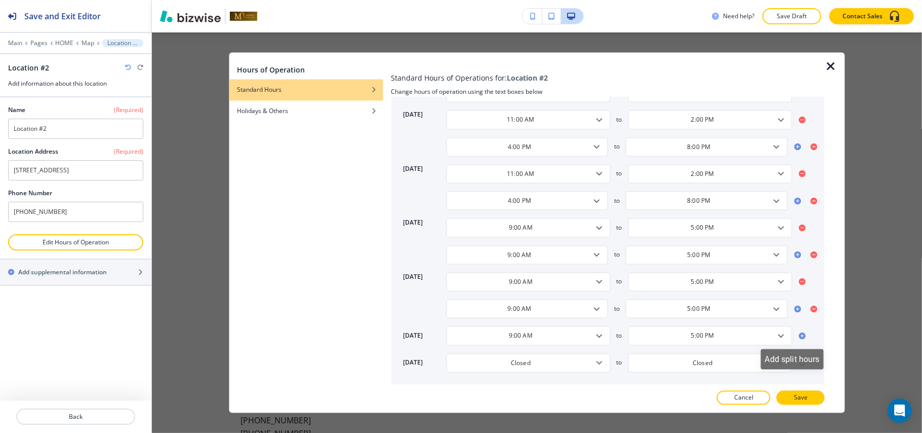
click at [799, 335] on icon at bounding box center [803, 335] width 8 height 8
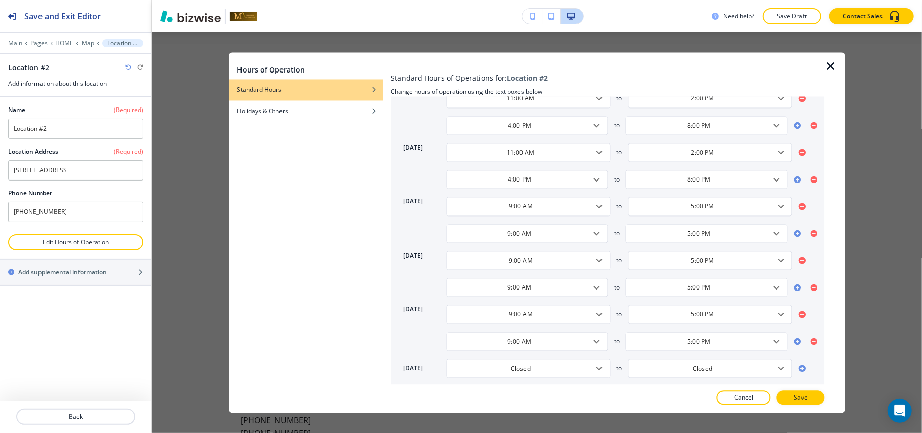
scroll to position [98, 0]
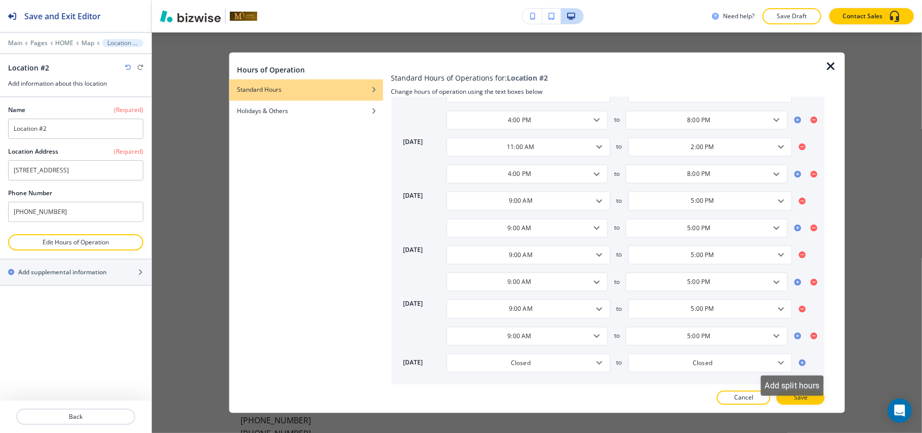
click at [799, 361] on icon at bounding box center [802, 362] width 7 height 7
type input "9:00 AM"
type input "5:00 PM"
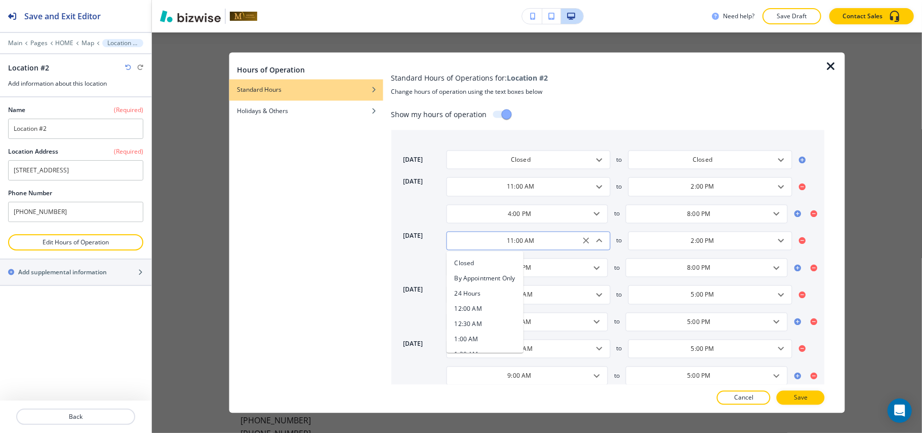
scroll to position [298, 0]
drag, startPoint x: 539, startPoint y: 242, endPoint x: 478, endPoint y: 239, distance: 60.9
click at [478, 239] on input "11:00 AM" at bounding box center [520, 240] width 139 height 9
click at [564, 264] on input "4:00 PM" at bounding box center [519, 267] width 136 height 9
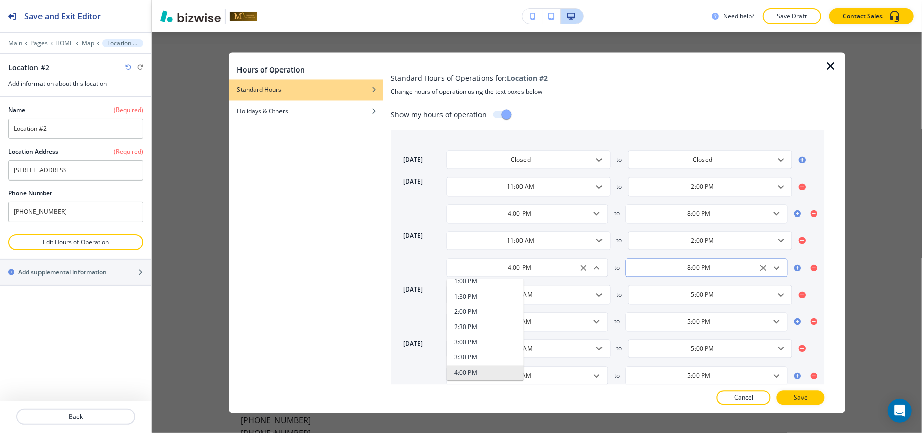
click at [663, 266] on input "8:00 PM" at bounding box center [699, 267] width 136 height 9
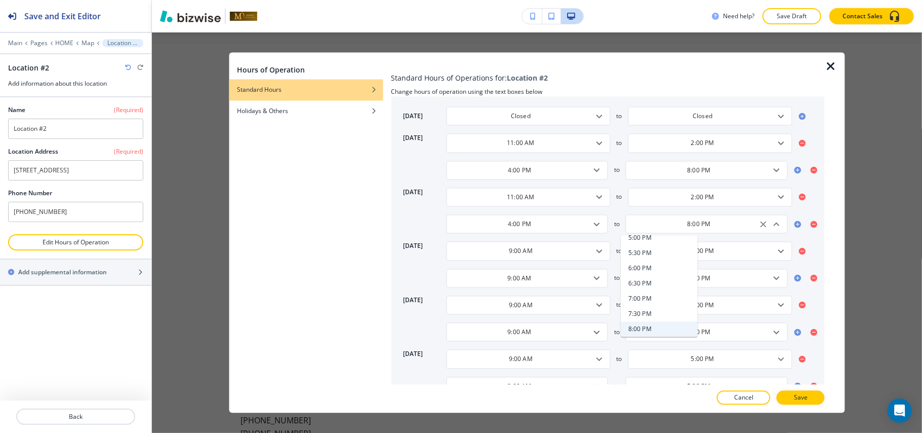
scroll to position [67, 0]
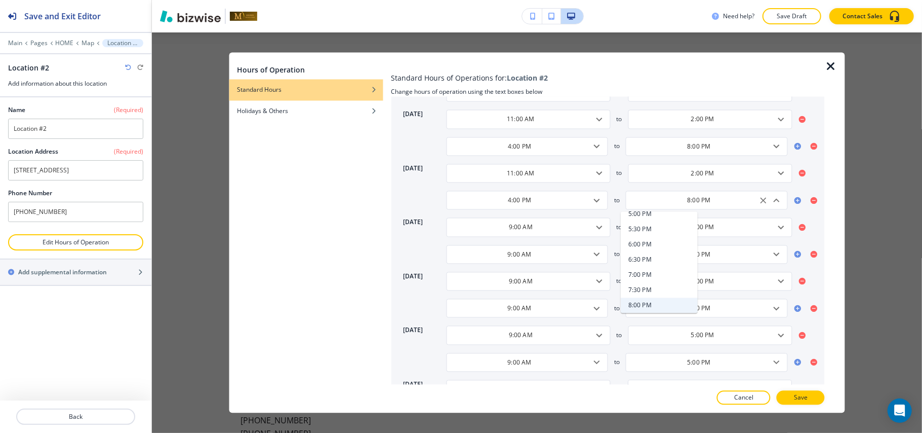
drag, startPoint x: 540, startPoint y: 229, endPoint x: 441, endPoint y: 229, distance: 99.3
click at [441, 229] on div "wednesday 9:00 AM ​ to 5:00 PM ​ 9:00 AM ​ to 5:00 PM ​" at bounding box center [614, 241] width 422 height 46
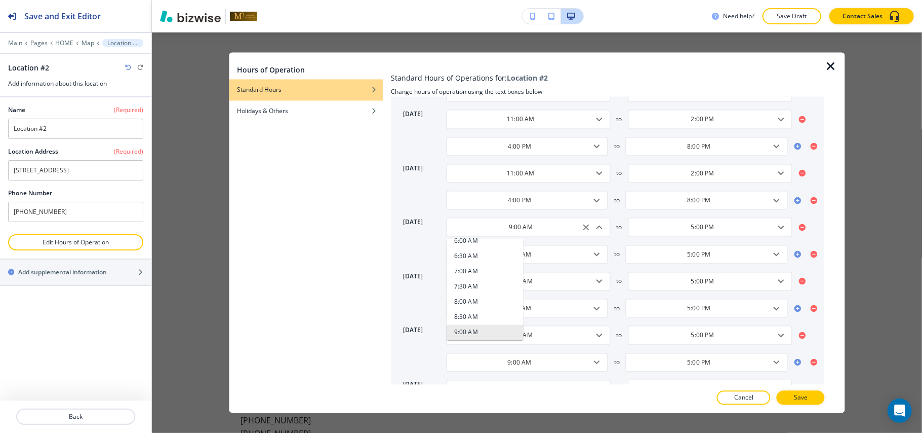
paste input "11"
drag, startPoint x: 551, startPoint y: 288, endPoint x: 459, endPoint y: 284, distance: 92.3
click at [459, 284] on div "9:00 AM ​" at bounding box center [528, 280] width 164 height 19
type input "11:00 AM"
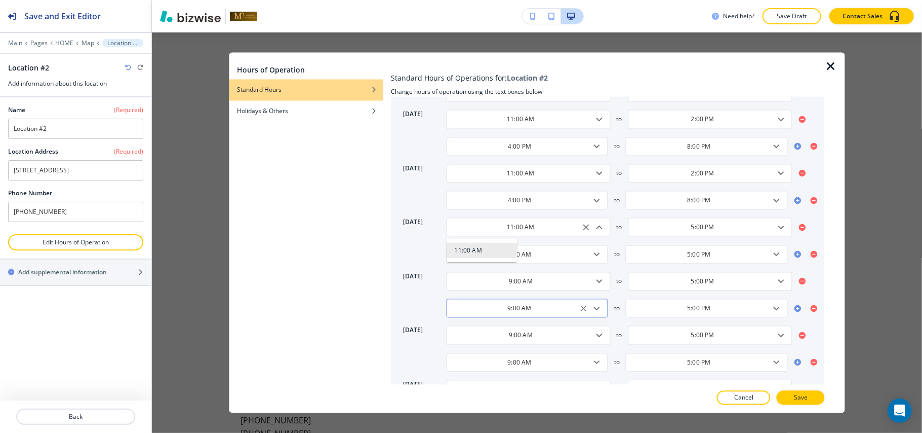
paste input "11:00 AM"
paste input "text"
click at [535, 331] on div "9:00 AM ​" at bounding box center [528, 335] width 164 height 19
type input "11:00 AM"
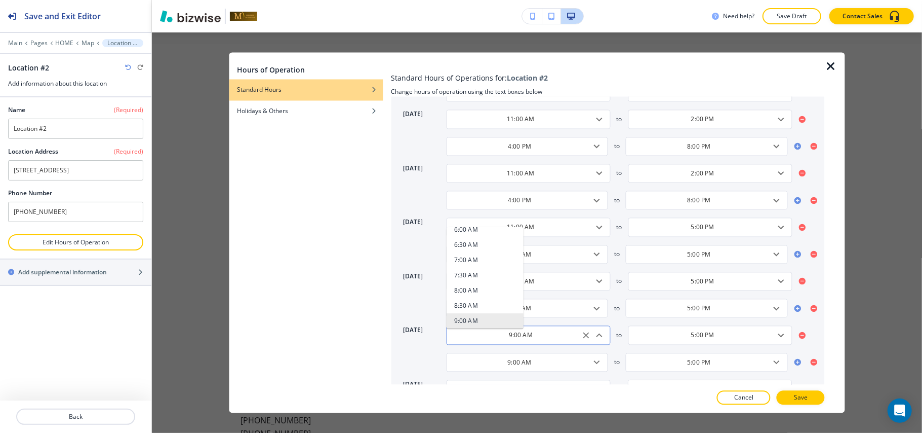
drag, startPoint x: 535, startPoint y: 339, endPoint x: 485, endPoint y: 339, distance: 49.6
click at [485, 339] on input "9:00 AM" at bounding box center [520, 335] width 139 height 9
paste input "11"
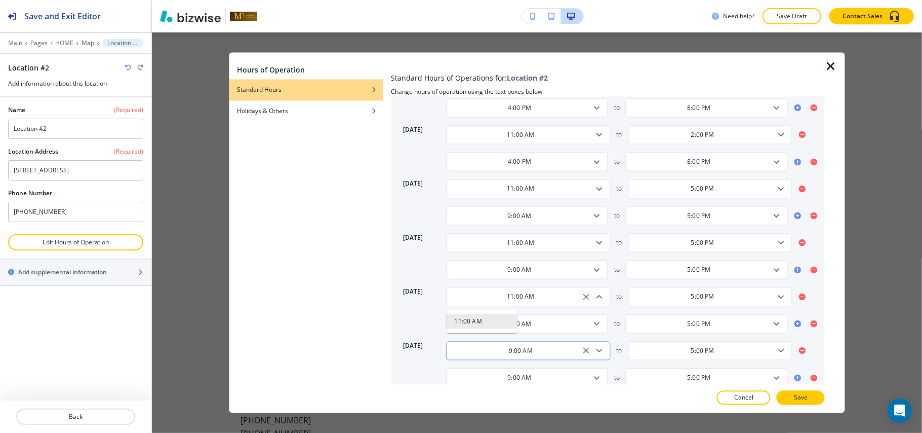
scroll to position [125, 0]
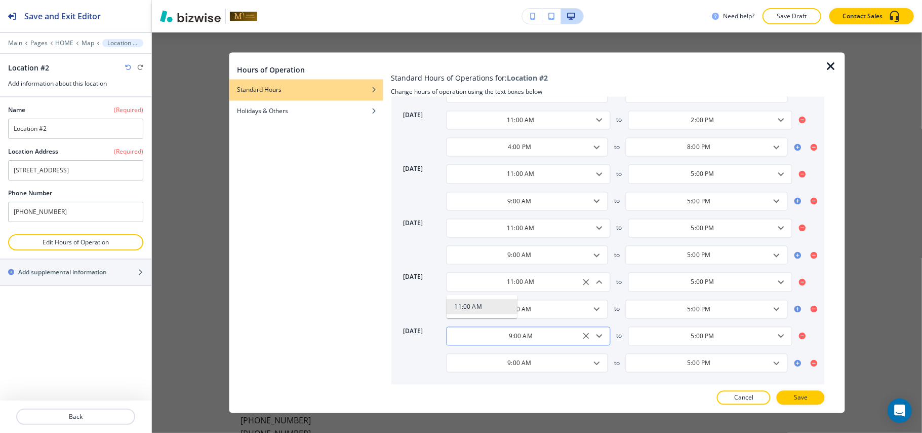
click at [543, 341] on div "9:00 AM ​" at bounding box center [528, 335] width 164 height 19
type input "11:00 AM"
drag, startPoint x: 540, startPoint y: 336, endPoint x: 475, endPoint y: 336, distance: 64.8
click at [475, 336] on input "9:00 AM" at bounding box center [520, 335] width 139 height 9
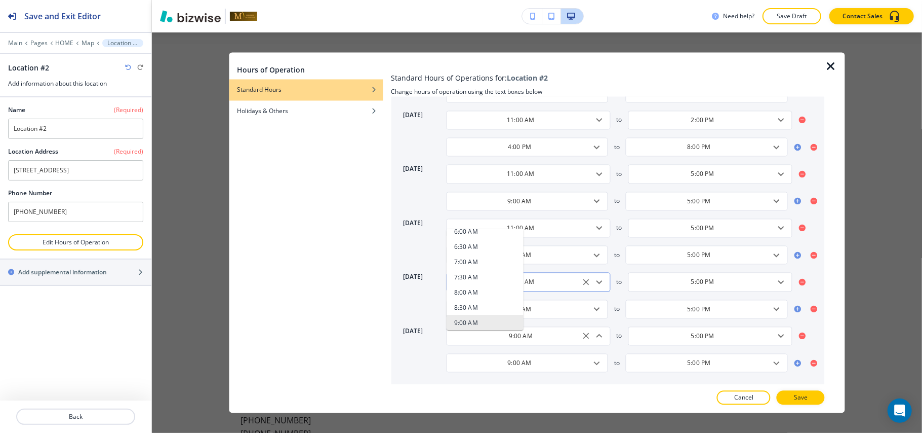
paste input "11"
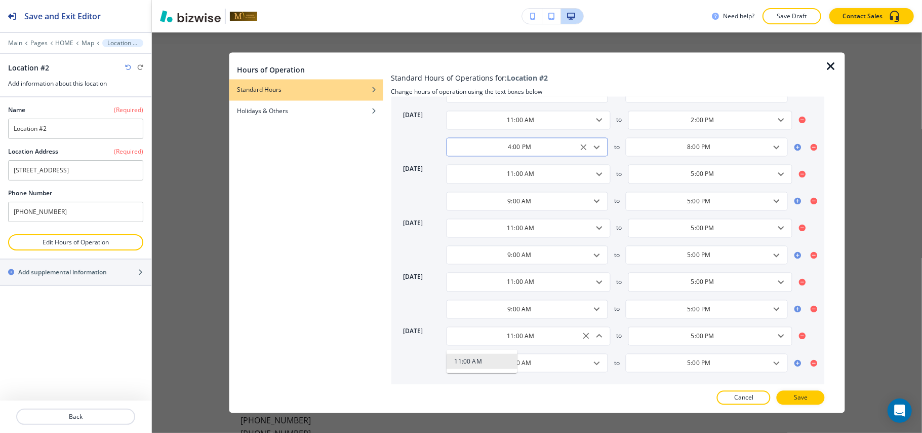
type input "11:00 AM"
drag, startPoint x: 533, startPoint y: 143, endPoint x: 482, endPoint y: 142, distance: 50.7
click at [482, 143] on input "4:00 PM" at bounding box center [519, 147] width 136 height 9
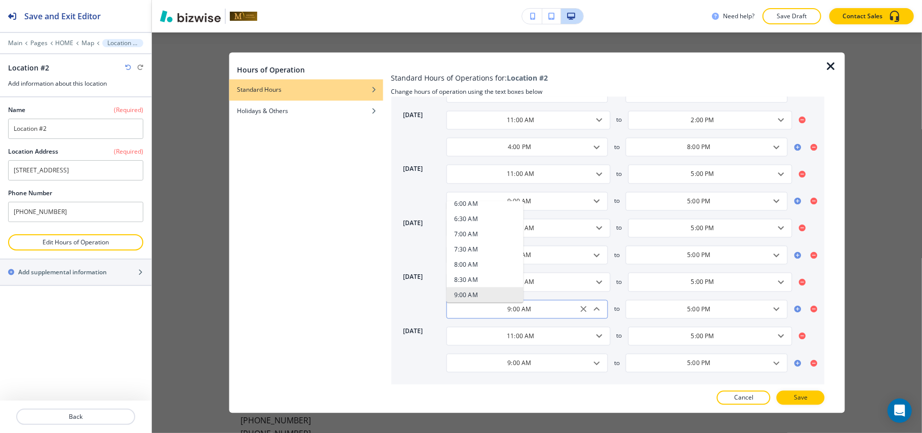
drag, startPoint x: 537, startPoint y: 307, endPoint x: 471, endPoint y: 306, distance: 66.3
click at [471, 306] on input "9:00 AM" at bounding box center [519, 308] width 136 height 9
paste input "4:00 P"
type input "4:00 PM"
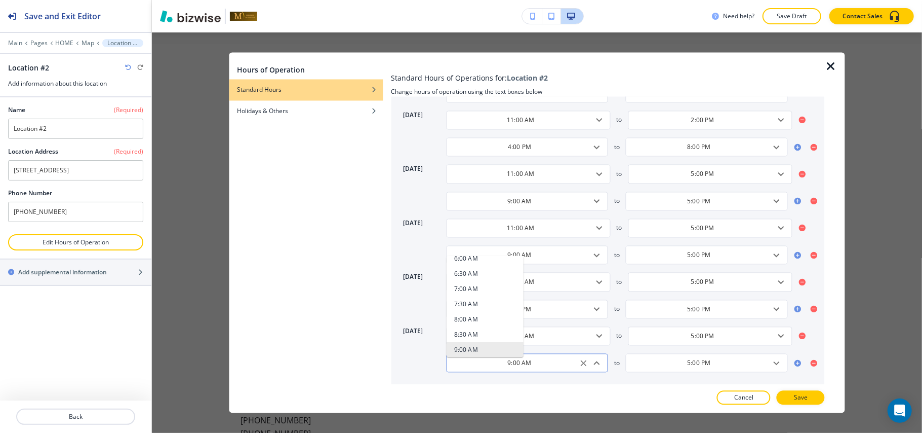
drag, startPoint x: 535, startPoint y: 361, endPoint x: 469, endPoint y: 359, distance: 66.4
click at [469, 359] on input "9:00 AM" at bounding box center [519, 363] width 136 height 9
paste input "4:00 P"
type input "4:00 PM"
drag, startPoint x: 539, startPoint y: 249, endPoint x: 489, endPoint y: 246, distance: 49.8
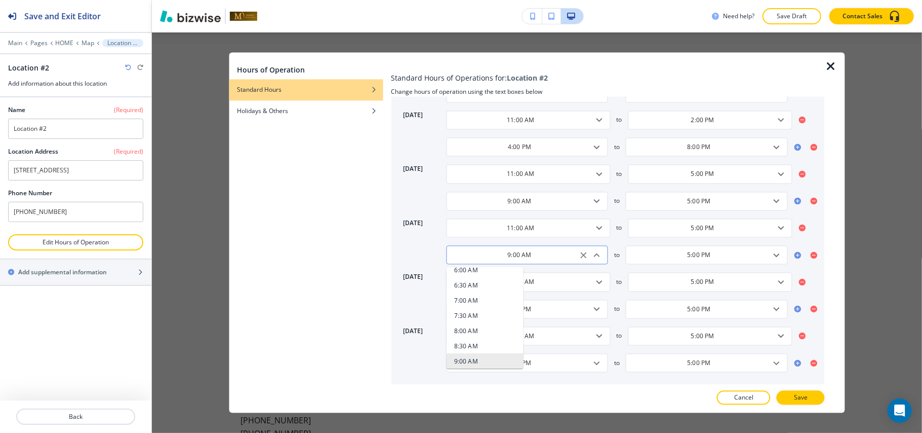
click at [485, 248] on div "9:00 AM ​" at bounding box center [527, 255] width 162 height 19
paste input "4:00 P"
type input "4:00 PM"
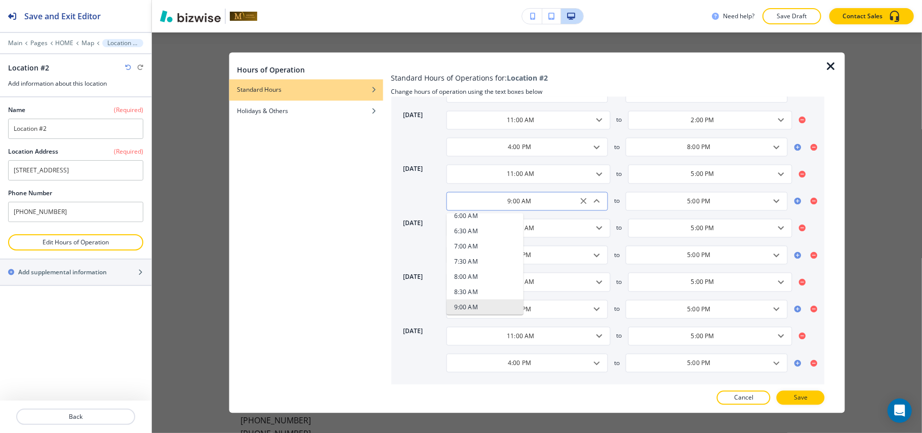
drag, startPoint x: 541, startPoint y: 200, endPoint x: 469, endPoint y: 200, distance: 71.9
click at [469, 200] on input "9:00 AM" at bounding box center [519, 201] width 136 height 9
paste input "4:00 P"
type input "4:00 PM"
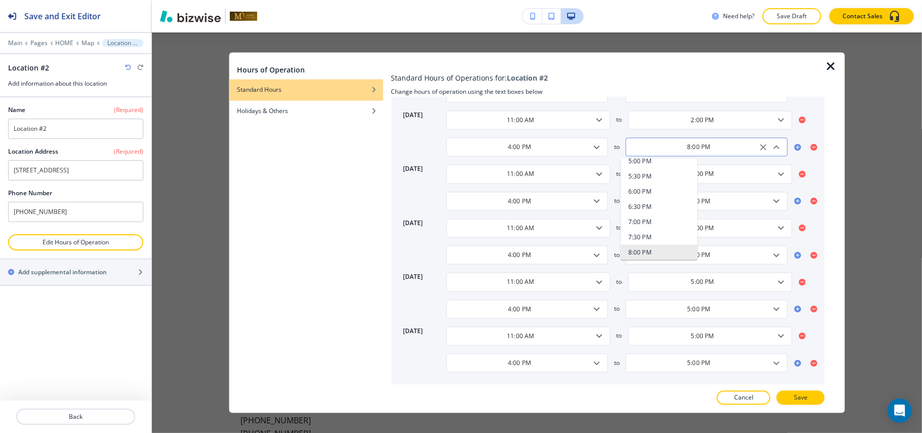
drag, startPoint x: 711, startPoint y: 143, endPoint x: 665, endPoint y: 144, distance: 45.6
click at [665, 144] on input "8:00 PM" at bounding box center [699, 147] width 136 height 9
drag, startPoint x: 713, startPoint y: 115, endPoint x: 659, endPoint y: 116, distance: 53.7
click at [659, 116] on input "2:00 PM" at bounding box center [703, 119] width 139 height 9
click at [720, 170] on input "5:00 PM" at bounding box center [703, 174] width 139 height 9
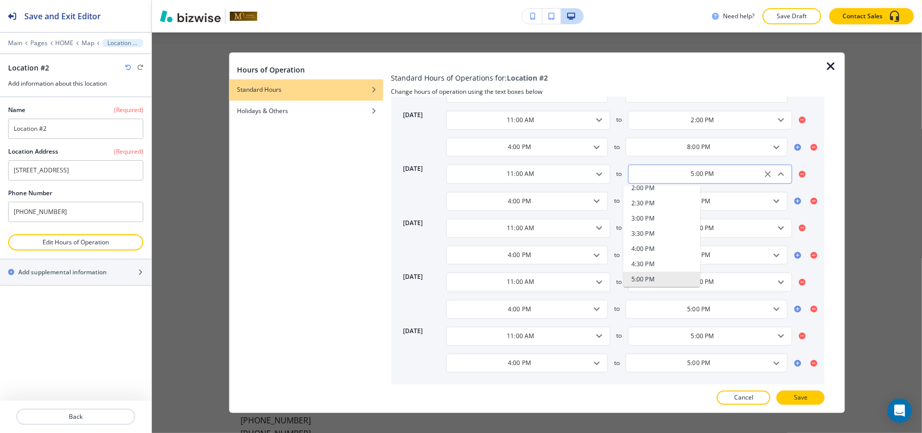
drag, startPoint x: 720, startPoint y: 169, endPoint x: 657, endPoint y: 170, distance: 62.8
click at [657, 170] on input "5:00 PM" at bounding box center [703, 174] width 139 height 9
paste input "2"
type input "2:00 PM"
click at [720, 198] on input "5:00 PM" at bounding box center [699, 201] width 136 height 9
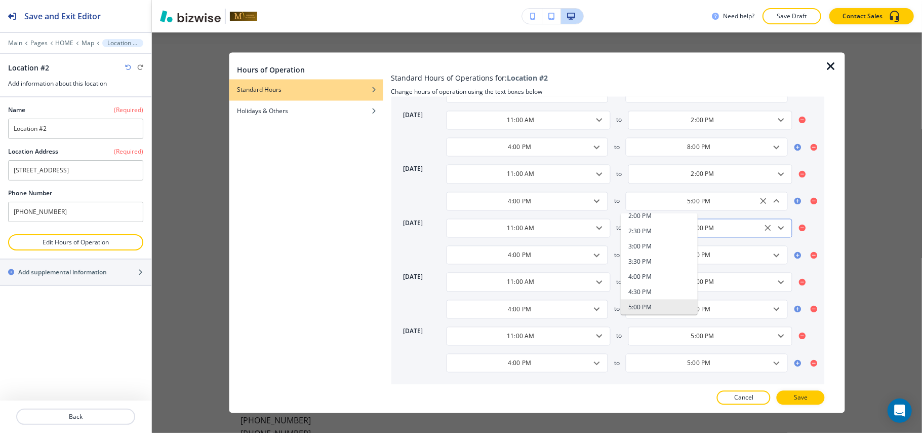
click at [726, 226] on input "5:00 PM" at bounding box center [703, 227] width 139 height 9
drag, startPoint x: 721, startPoint y: 226, endPoint x: 649, endPoint y: 221, distance: 72.1
click at [649, 221] on div "5:00 PM ​" at bounding box center [711, 227] width 164 height 19
paste input "2"
type input "2:00 PM"
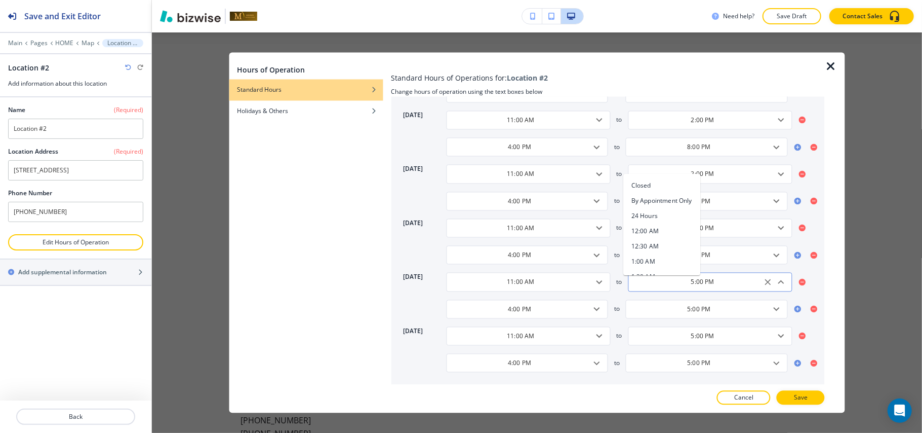
drag, startPoint x: 714, startPoint y: 284, endPoint x: 647, endPoint y: 283, distance: 67.4
click at [647, 283] on input "5:00 PM" at bounding box center [703, 282] width 139 height 9
paste input "2"
type input "2:00 PM"
click at [724, 333] on input "5:00 PM" at bounding box center [703, 335] width 139 height 9
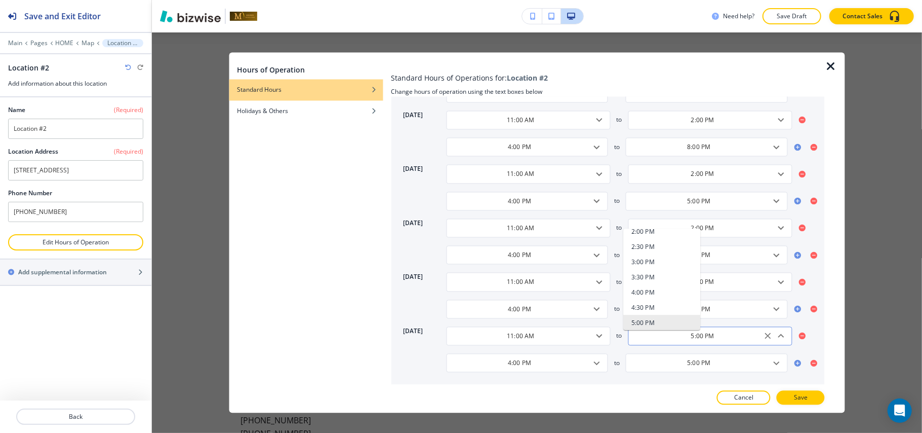
drag, startPoint x: 725, startPoint y: 337, endPoint x: 657, endPoint y: 336, distance: 68.4
click at [657, 336] on input "5:00 PM" at bounding box center [703, 335] width 139 height 9
paste input "2"
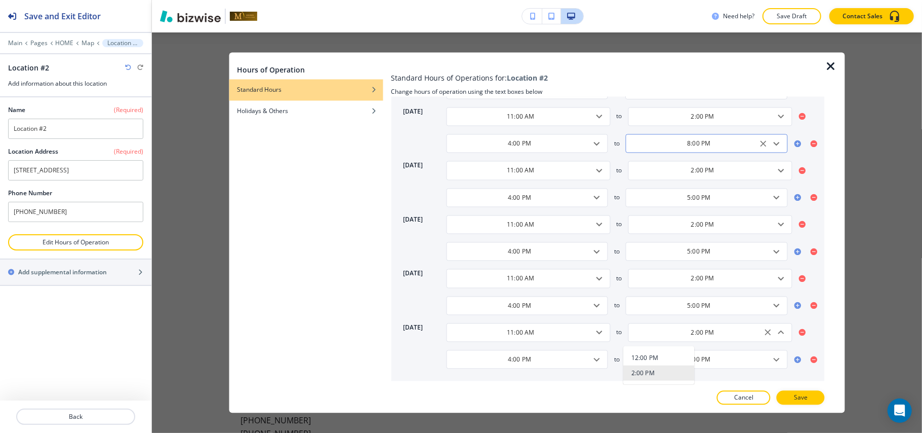
type input "2:00 PM"
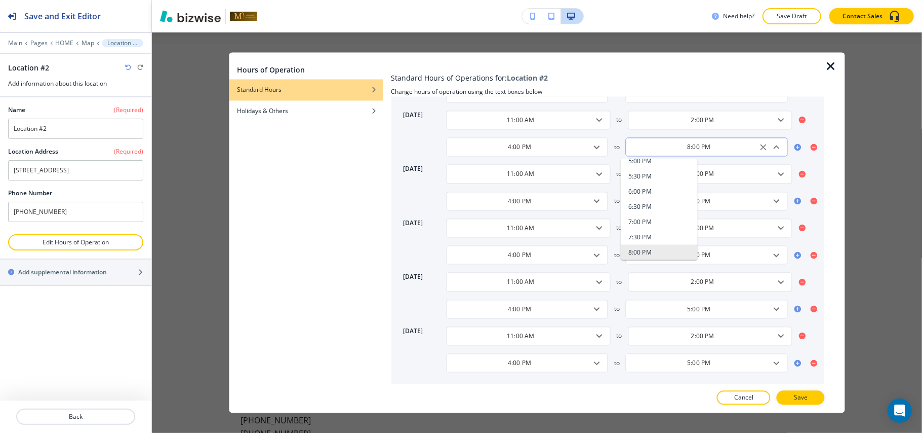
drag, startPoint x: 708, startPoint y: 139, endPoint x: 636, endPoint y: 140, distance: 71.9
click at [636, 143] on input "8:00 PM" at bounding box center [699, 147] width 136 height 9
drag, startPoint x: 708, startPoint y: 362, endPoint x: 641, endPoint y: 358, distance: 67.5
click at [641, 359] on input "5:00 PM" at bounding box center [699, 363] width 136 height 9
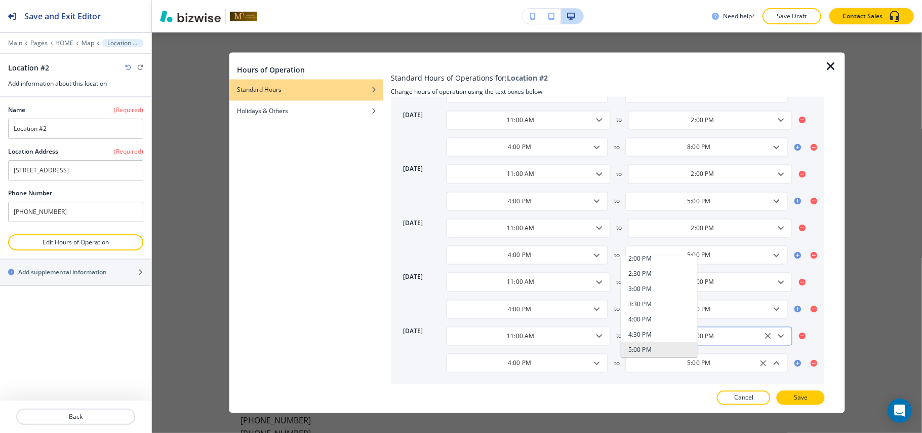
paste input "8"
type input "8:00 PM"
drag, startPoint x: 676, startPoint y: 306, endPoint x: 644, endPoint y: 306, distance: 31.4
click at [644, 306] on input "5:00 PM" at bounding box center [699, 308] width 136 height 9
paste input "8"
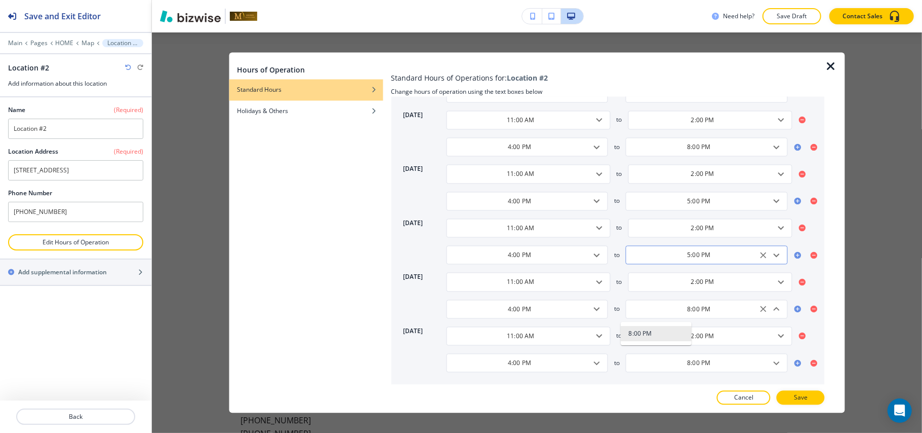
type input "8:00 PM"
drag, startPoint x: 708, startPoint y: 252, endPoint x: 643, endPoint y: 252, distance: 64.3
click at [643, 252] on input "5:00 PM" at bounding box center [699, 255] width 136 height 9
paste input "8"
type input "8:00 PM"
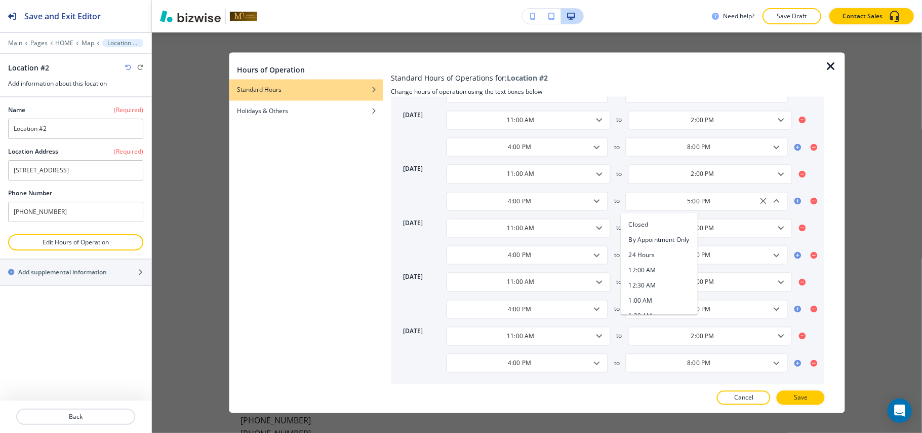
drag, startPoint x: 714, startPoint y: 199, endPoint x: 619, endPoint y: 192, distance: 94.9
click at [619, 192] on div "4:00 PM ​ to 5:00 PM ​ Closed By Appointment Only 24 Hours 12:00 AM 12:30 AM 1:…" at bounding box center [616, 200] width 341 height 19
paste input "8"
type input "8:00 PM"
click at [811, 396] on button "Save" at bounding box center [801, 397] width 48 height 14
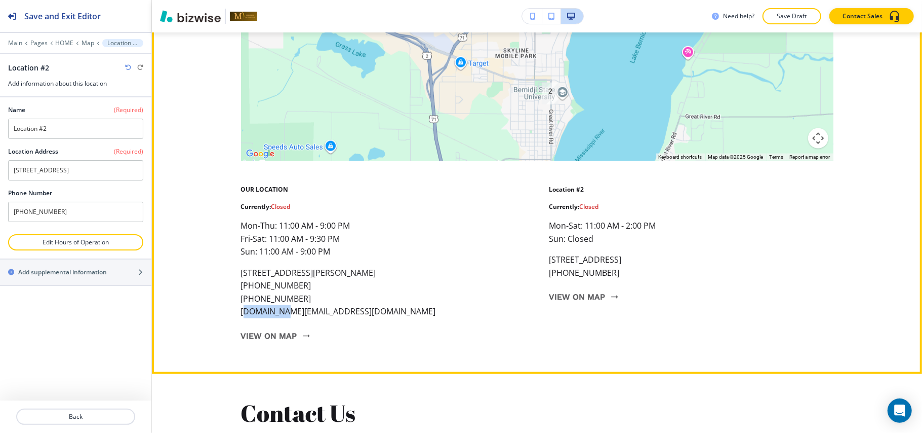
drag, startPoint x: 280, startPoint y: 288, endPoint x: 240, endPoint y: 288, distance: 40.0
click at [241, 305] on p "mirancho.mn@gmail.com" at bounding box center [338, 311] width 195 height 13
drag, startPoint x: 284, startPoint y: 288, endPoint x: 264, endPoint y: 302, distance: 24.3
click at [343, 288] on div "← Move left → Move right ↑ Move up ↓ Move down + Zoom in - Zoom out Home Jump l…" at bounding box center [537, 153] width 770 height 391
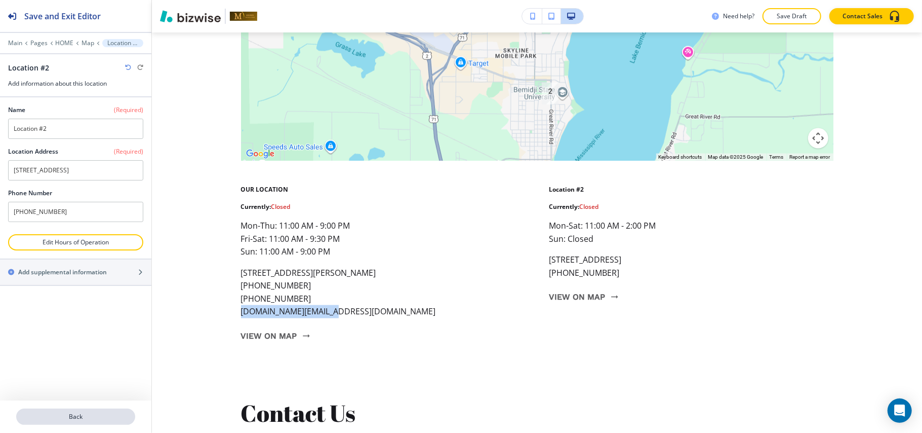
click at [82, 414] on p "Back" at bounding box center [75, 416] width 117 height 9
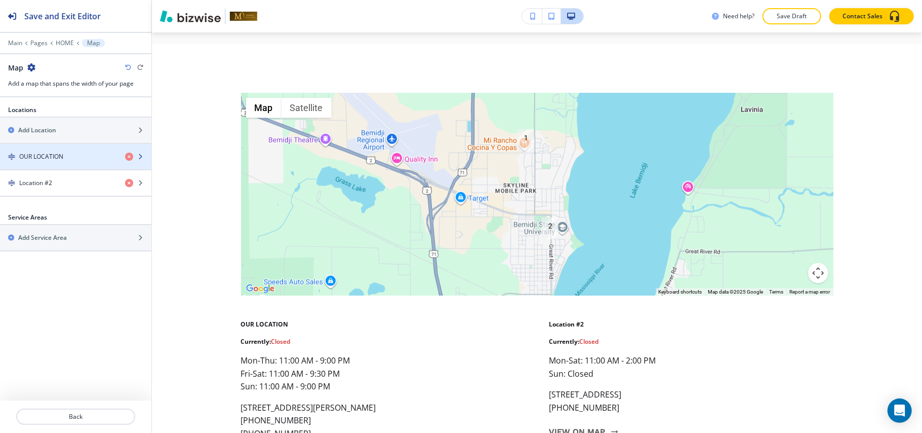
click at [67, 163] on div "button" at bounding box center [75, 165] width 151 height 8
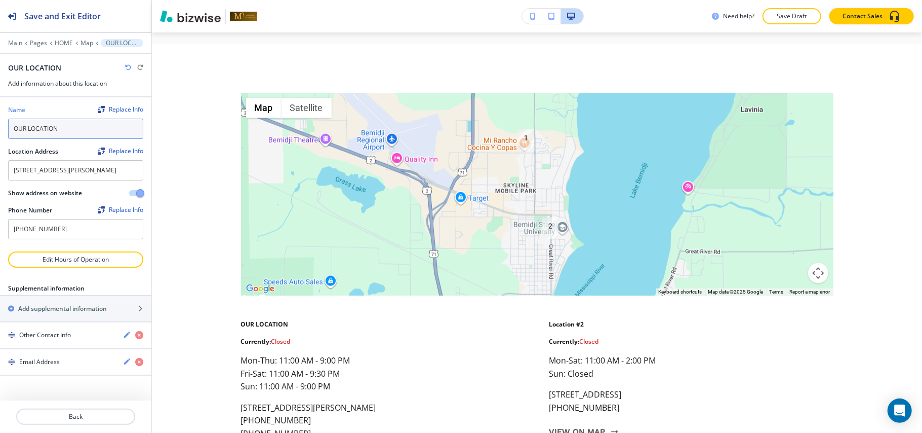
drag, startPoint x: 81, startPoint y: 136, endPoint x: 0, endPoint y: 135, distance: 81.0
click at [0, 135] on div "Name Replace Info OUR LOCATION Location Address Replace Info 677 Anne St. NW Be…" at bounding box center [75, 174] width 151 height 154
type input "Location #1"
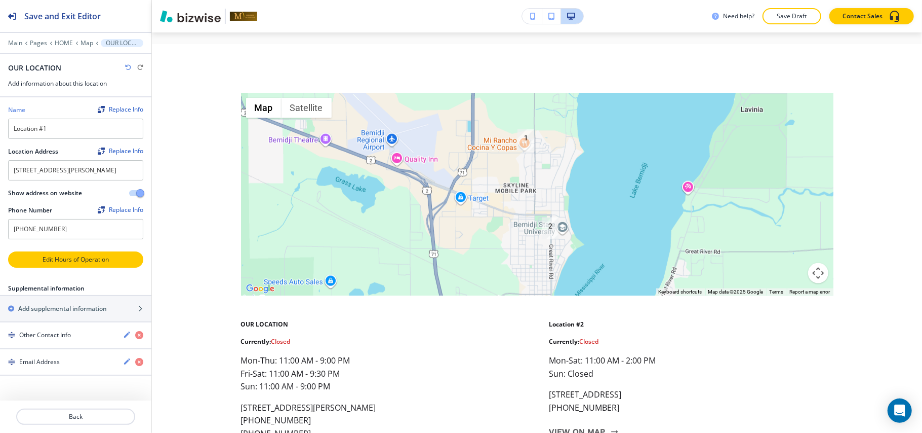
click at [56, 264] on button "Edit Hours of Operation" at bounding box center [75, 259] width 135 height 16
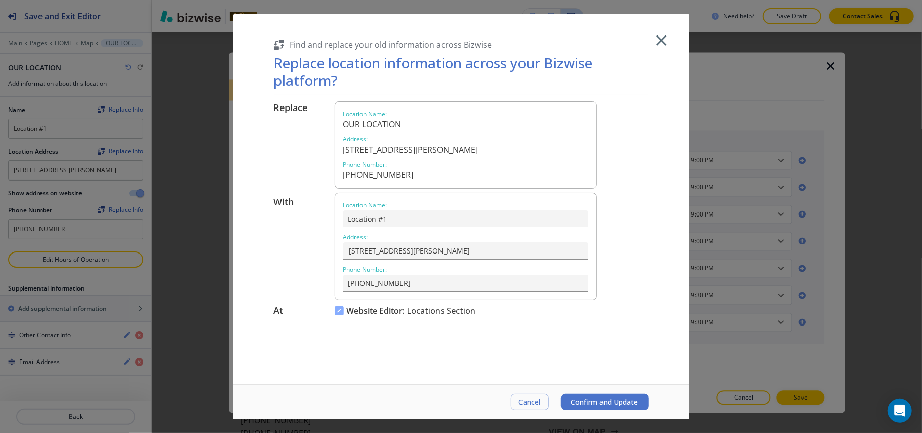
click at [604, 398] on span "Confirm and Update" at bounding box center [604, 402] width 67 height 8
type input "677 Anne St. NWBemidji, MN 56601"
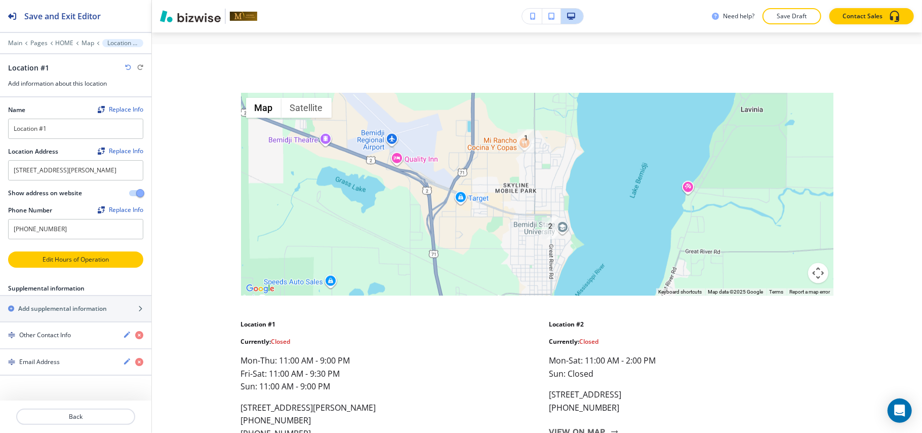
click at [70, 264] on p "Edit Hours of Operation" at bounding box center [75, 259] width 133 height 9
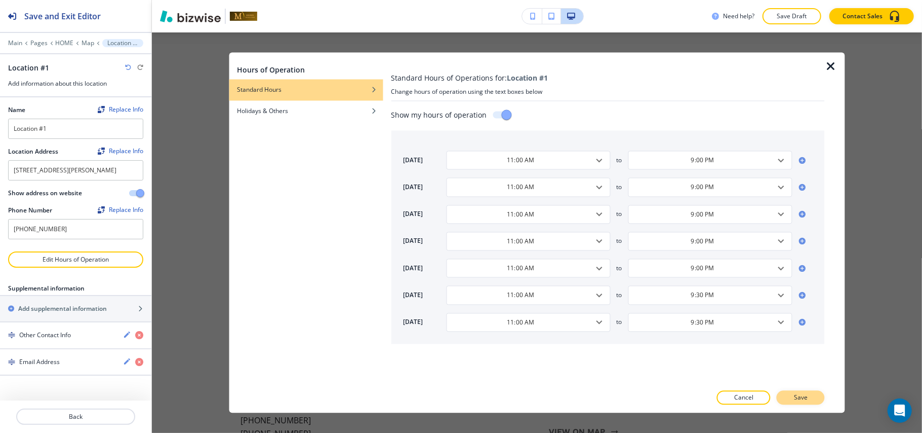
click at [803, 395] on p "Save" at bounding box center [801, 397] width 14 height 9
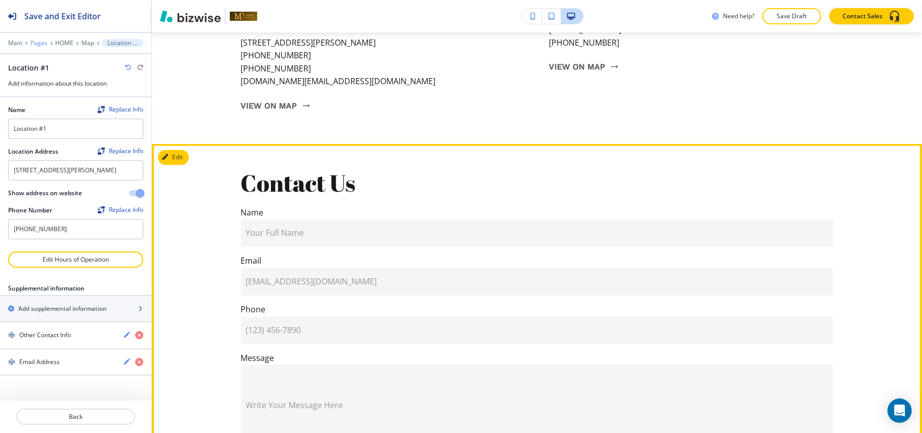
scroll to position [4071, 0]
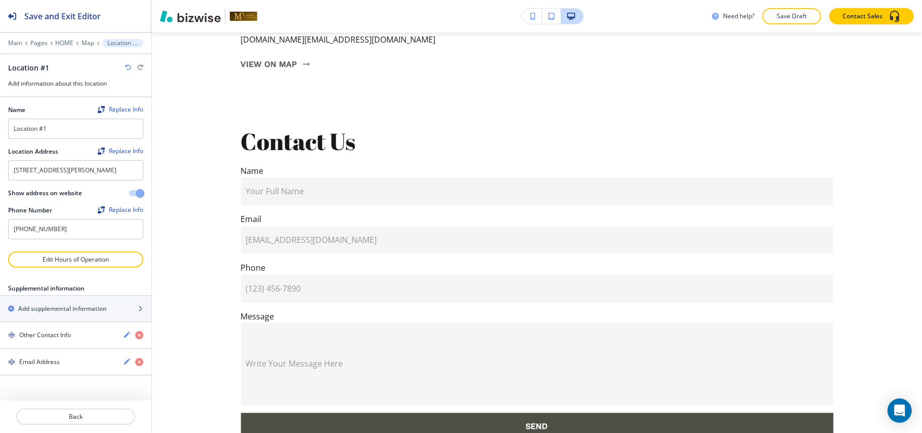
click at [67, 39] on div "Main Pages HOME Map Location #1" at bounding box center [75, 43] width 135 height 8
click at [61, 43] on p "HOME" at bounding box center [64, 43] width 18 height 7
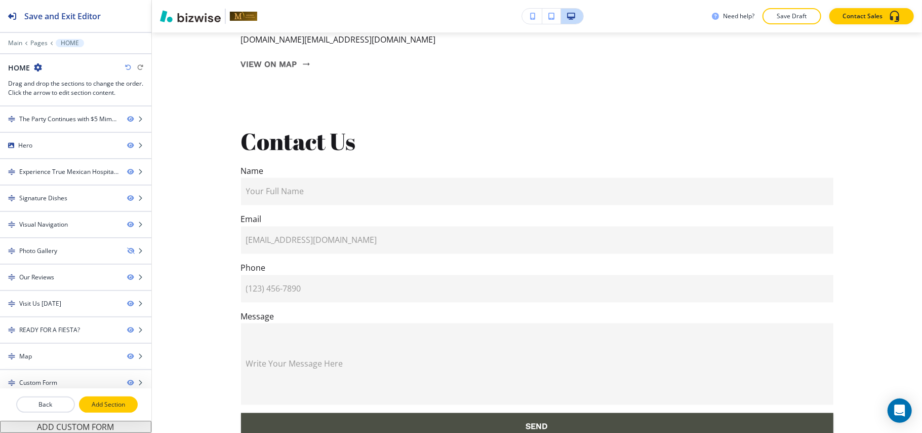
click at [103, 404] on p "Add Section" at bounding box center [108, 404] width 57 height 9
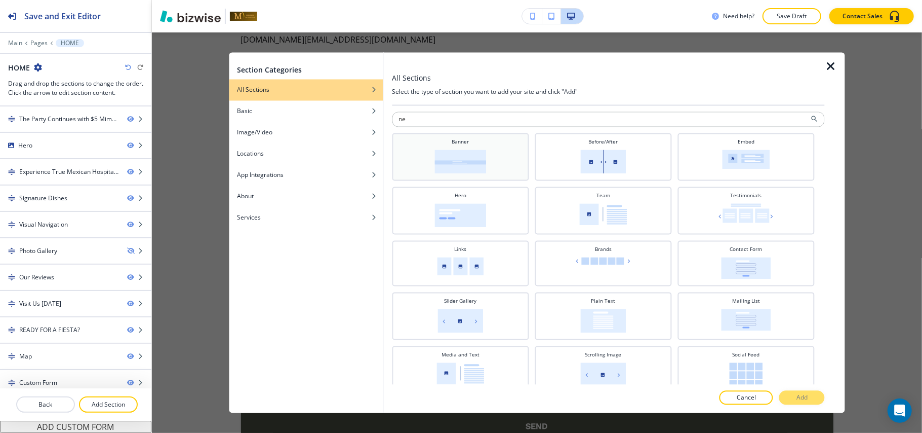
type input "n"
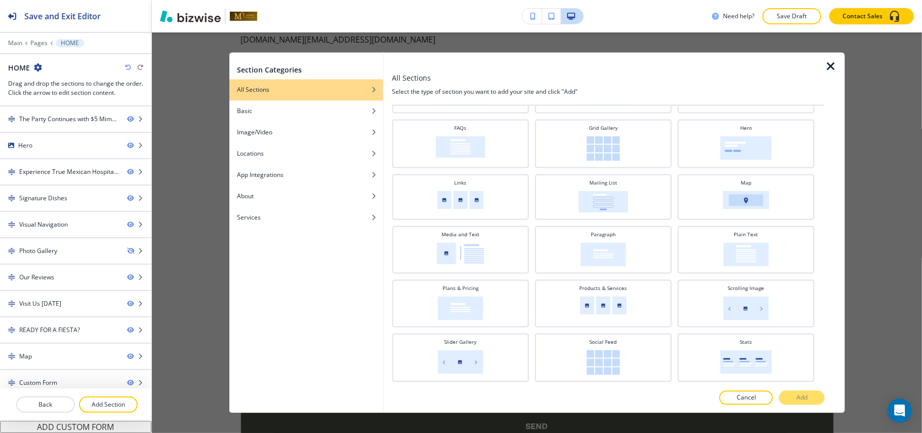
scroll to position [152, 0]
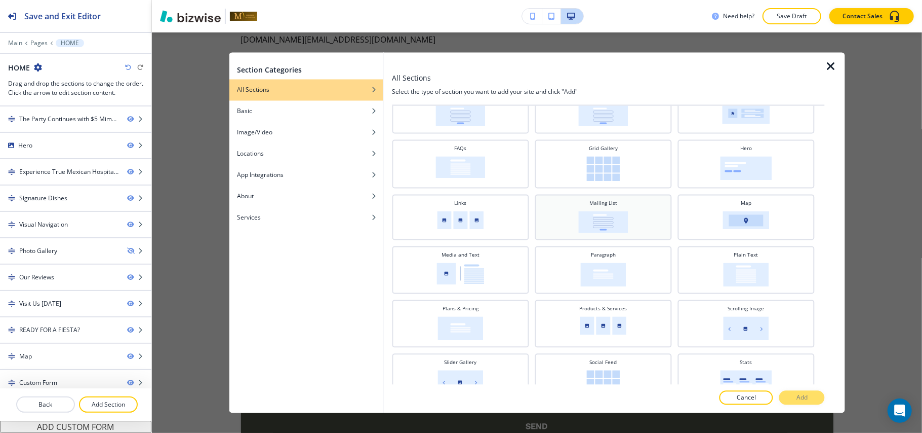
click at [622, 223] on img at bounding box center [603, 222] width 50 height 22
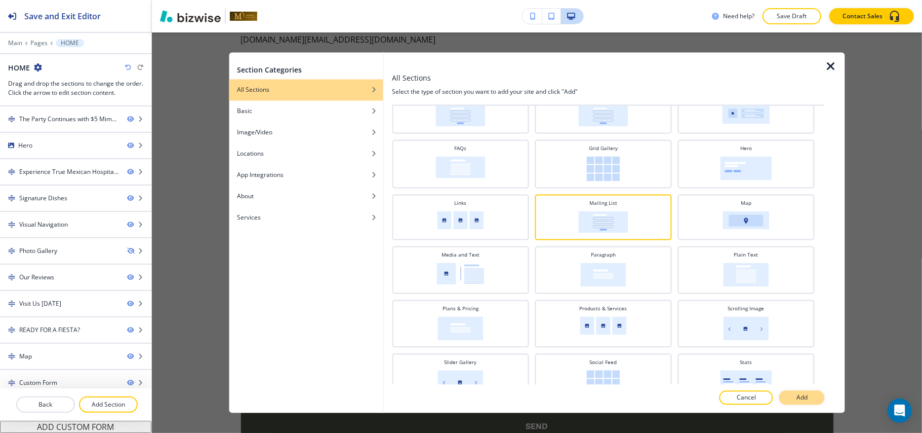
click at [792, 400] on button "Add" at bounding box center [802, 397] width 46 height 14
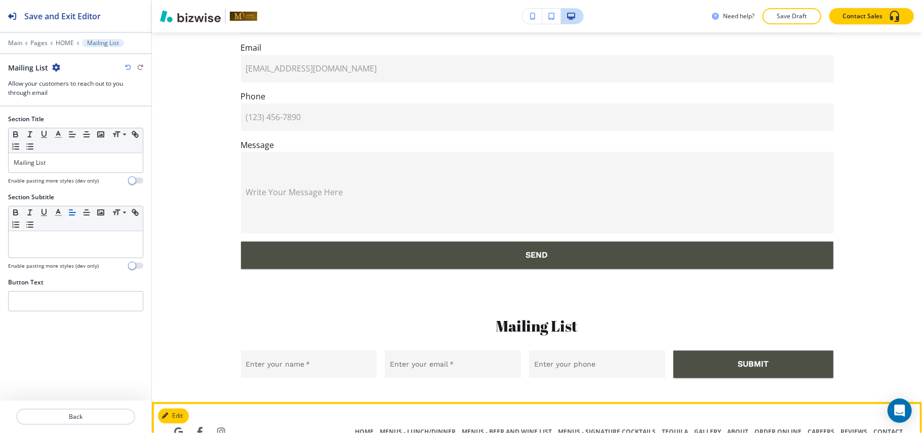
scroll to position [4247, 0]
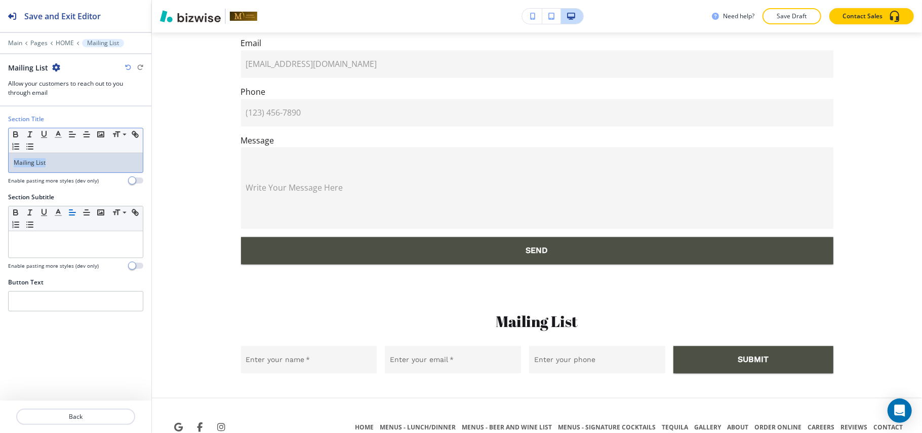
drag, startPoint x: 70, startPoint y: 169, endPoint x: 0, endPoint y: 165, distance: 70.0
click at [0, 165] on div "Section Title Small Normal Large Huge Mailing List Enable pasting more styles (…" at bounding box center [75, 153] width 151 height 78
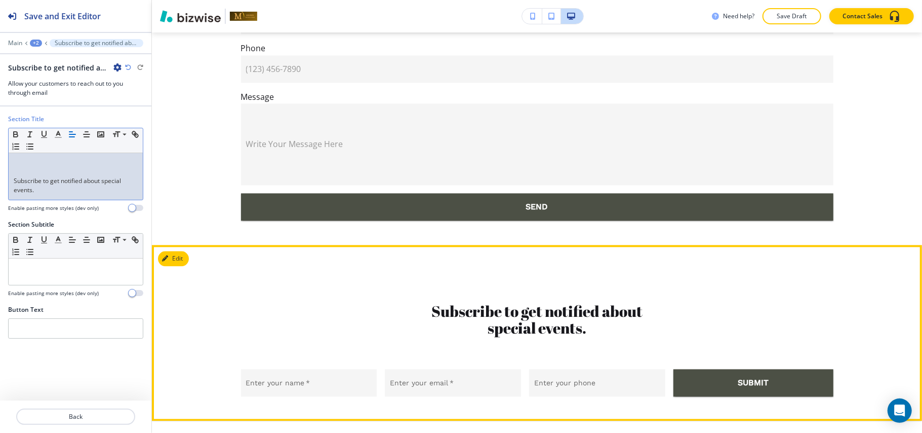
scroll to position [4314, 0]
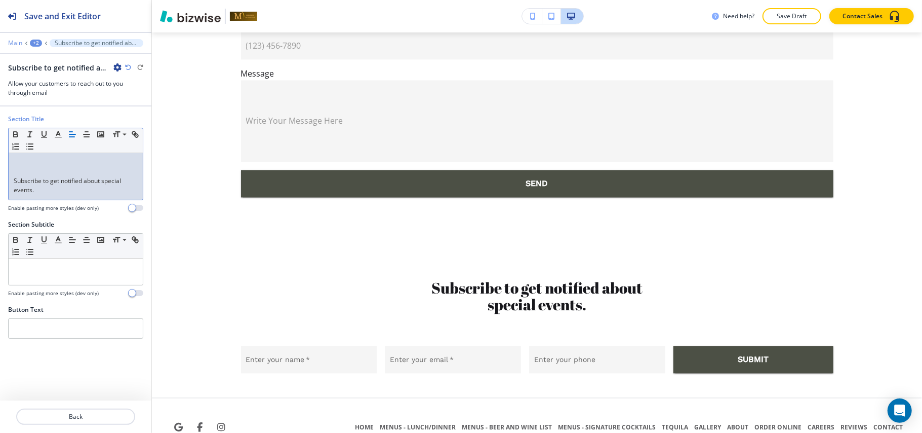
click at [17, 43] on p "Main" at bounding box center [15, 43] width 14 height 7
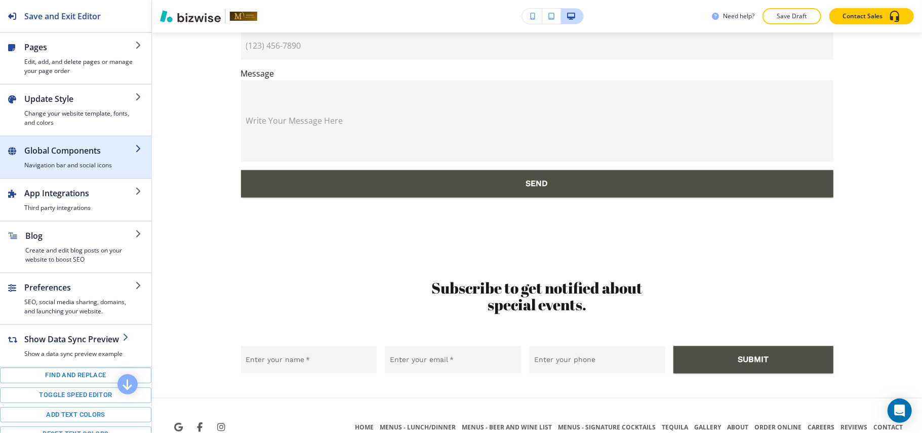
click at [64, 148] on h2 "Global Components" at bounding box center [79, 150] width 111 height 12
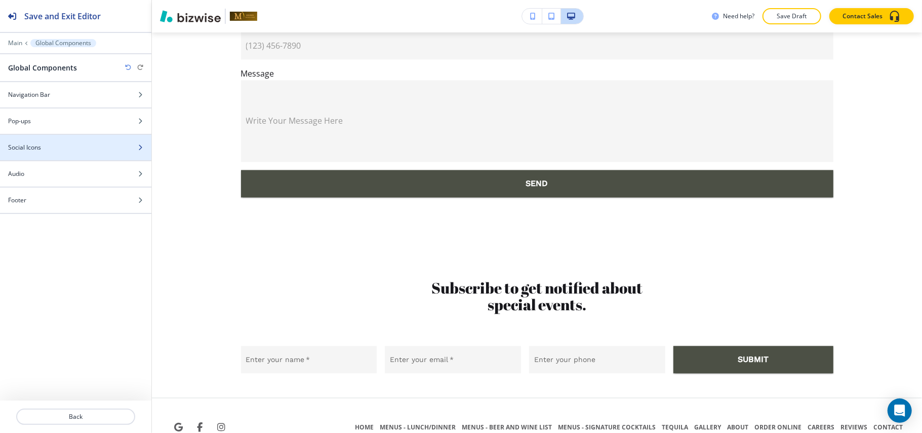
click at [59, 148] on div "Social Icons" at bounding box center [64, 147] width 129 height 9
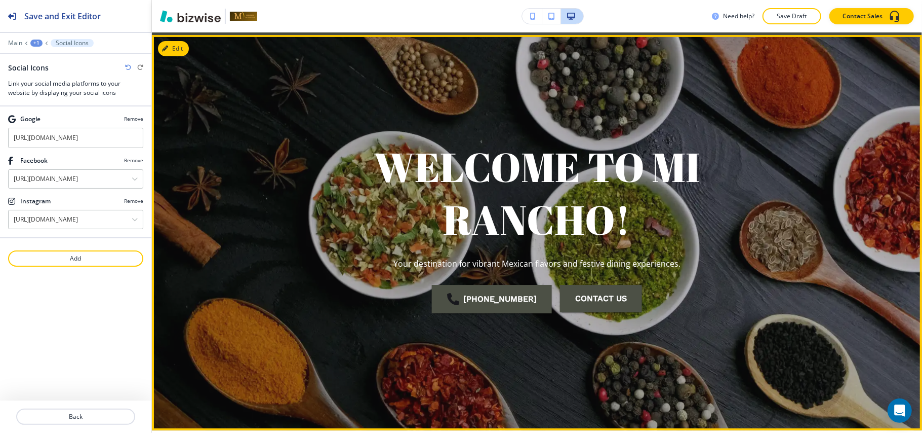
scroll to position [0, 0]
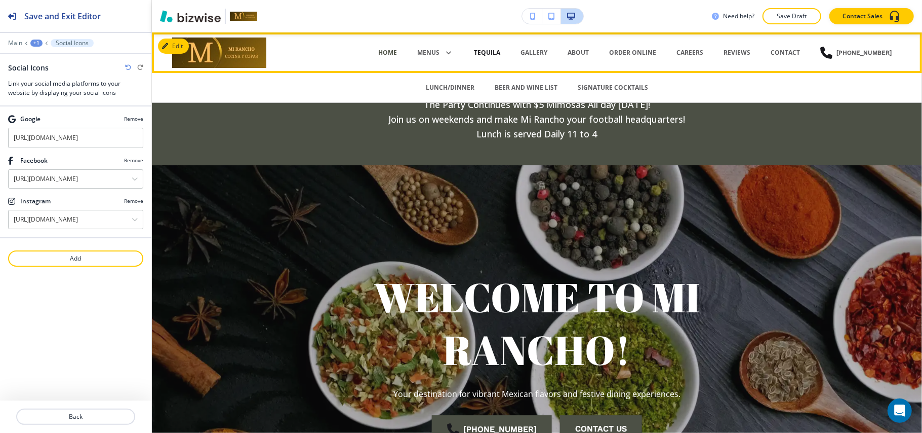
click at [497, 49] on p "TEQUILA" at bounding box center [487, 52] width 26 height 9
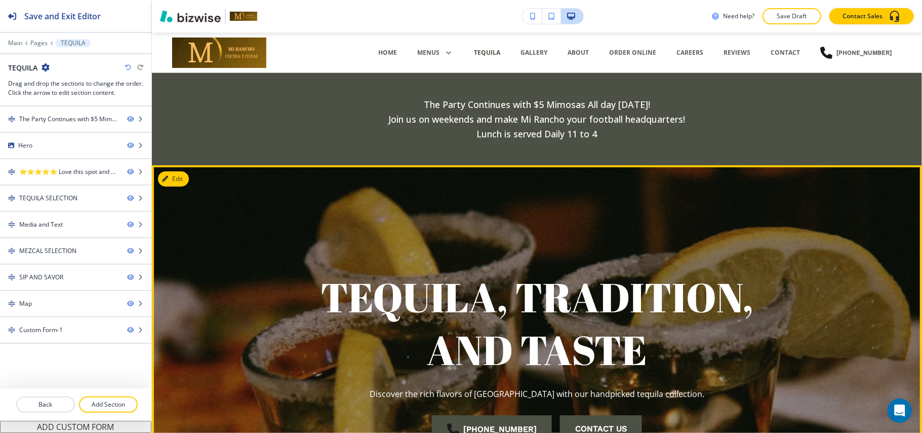
scroll to position [67, 0]
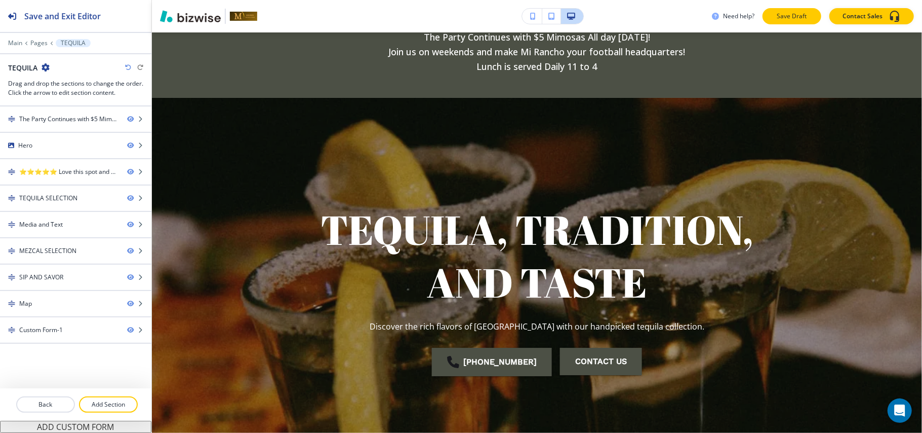
click at [803, 19] on p "Save Draft" at bounding box center [792, 16] width 32 height 9
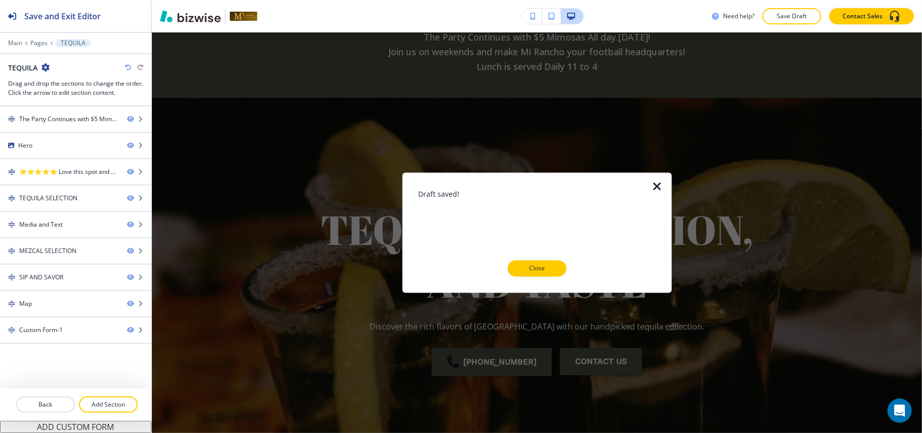
drag, startPoint x: 539, startPoint y: 269, endPoint x: 542, endPoint y: 204, distance: 65.9
click at [539, 268] on p "Close" at bounding box center [537, 268] width 32 height 9
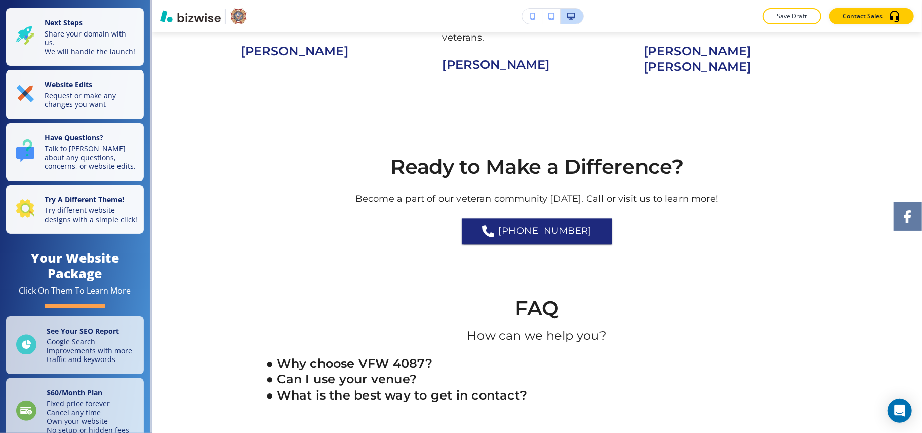
scroll to position [4673, 0]
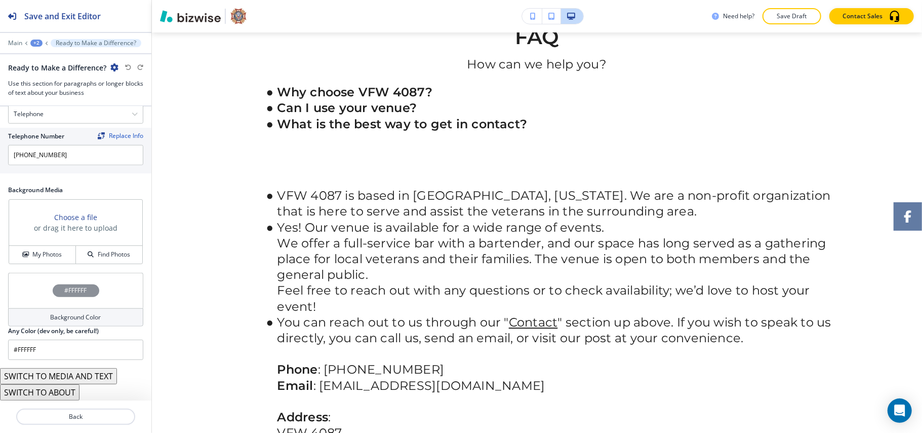
scroll to position [596, 0]
click at [39, 250] on h4 "My Photos" at bounding box center [46, 254] width 29 height 9
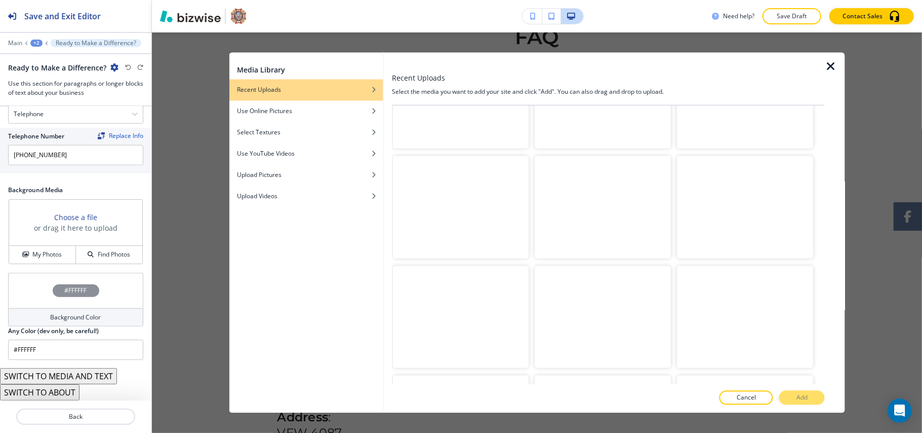
scroll to position [1279, 0]
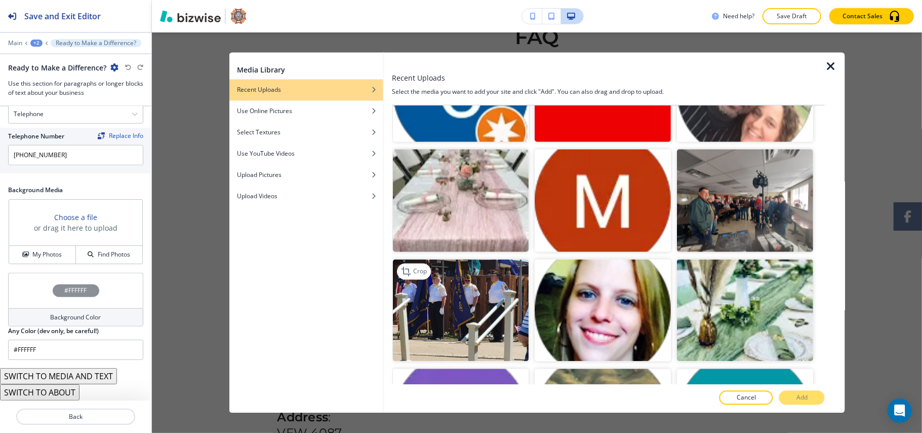
click at [479, 259] on img "button" at bounding box center [461, 310] width 136 height 102
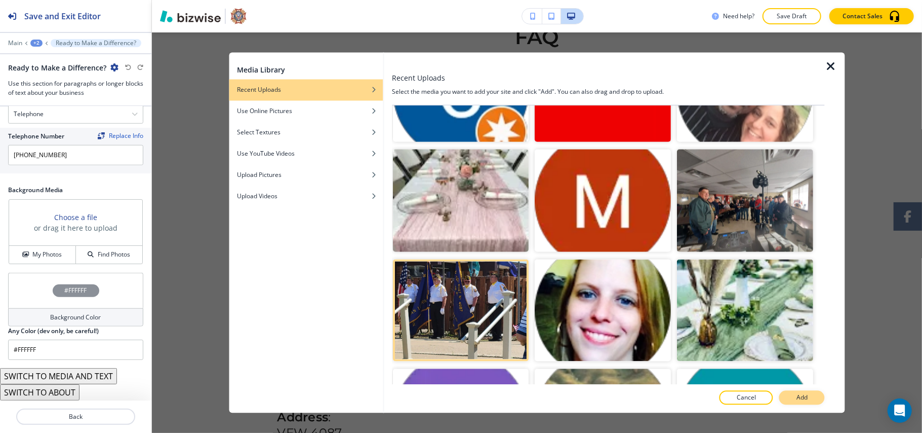
click at [813, 398] on button "Add" at bounding box center [802, 397] width 46 height 14
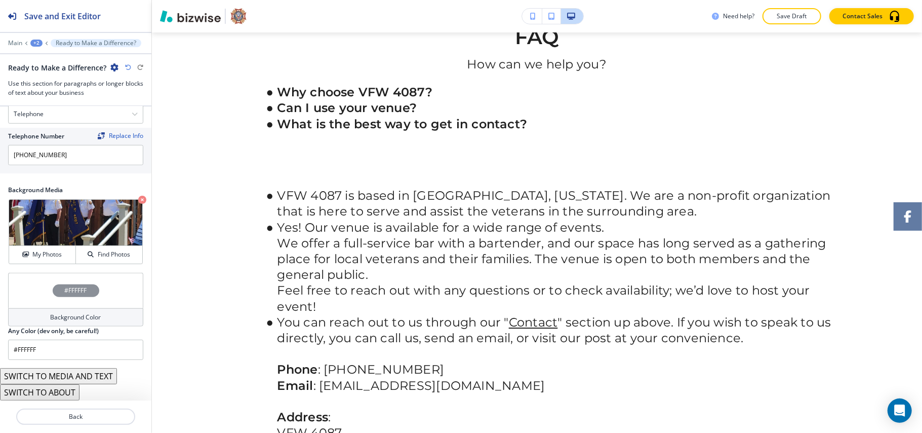
scroll to position [4545, 0]
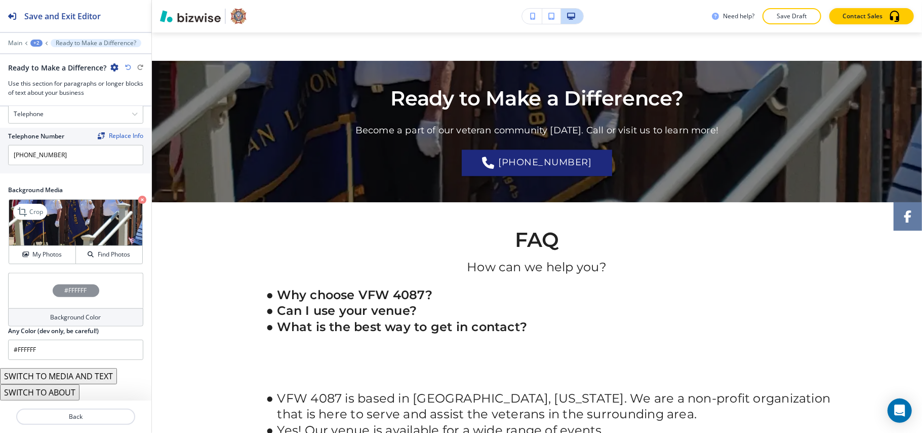
click at [138, 199] on icon "button" at bounding box center [142, 199] width 8 height 8
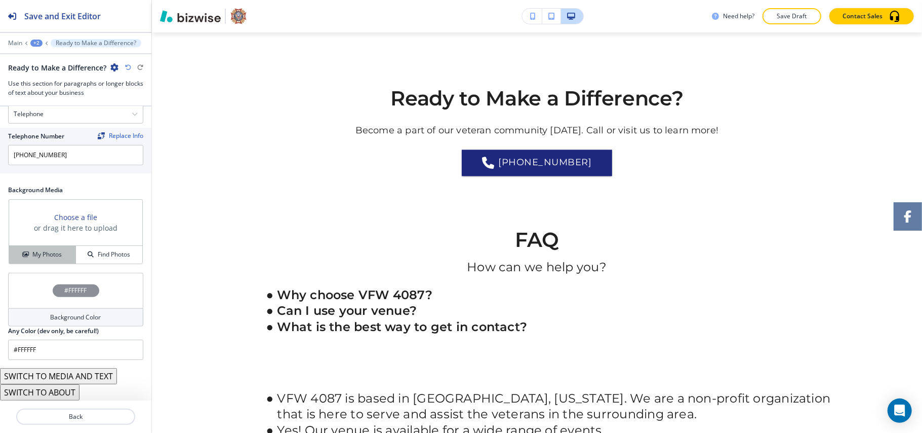
click at [51, 246] on button "My Photos" at bounding box center [42, 255] width 67 height 18
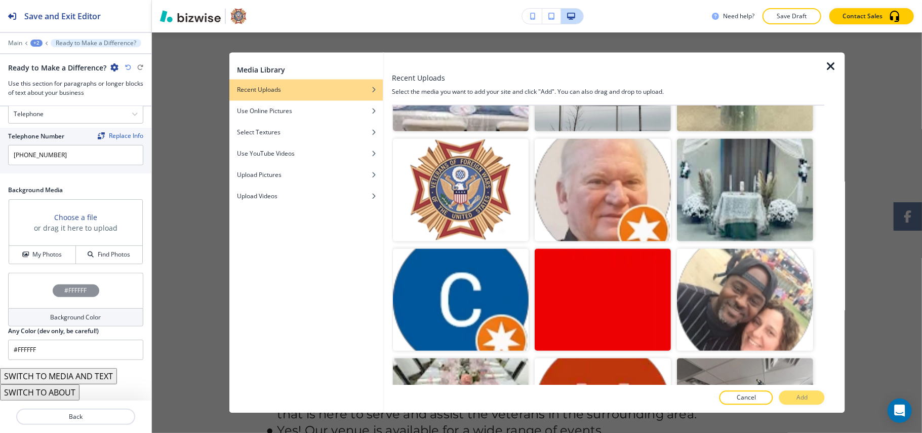
scroll to position [2192, 0]
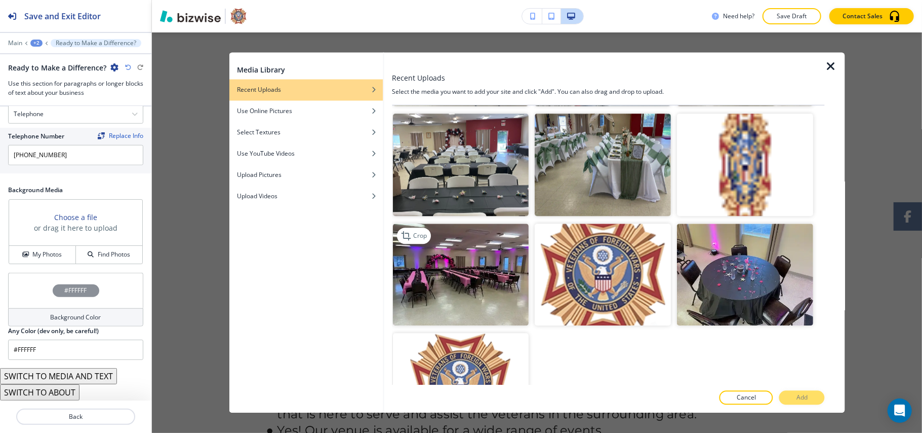
click at [468, 253] on img "button" at bounding box center [461, 274] width 136 height 102
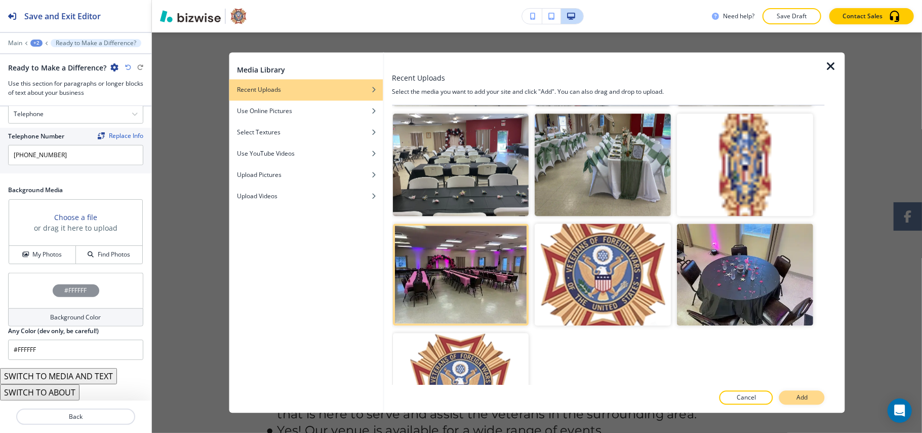
click at [809, 391] on button "Add" at bounding box center [802, 397] width 46 height 14
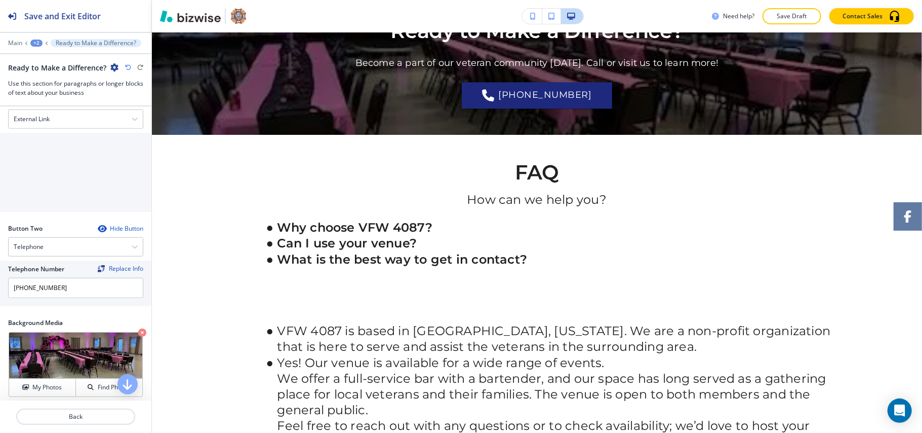
scroll to position [394, 0]
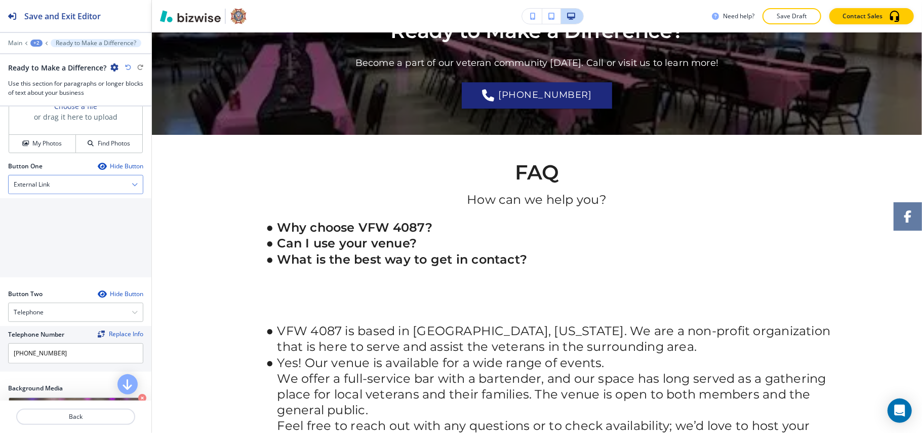
click at [45, 184] on h4 "External Link" at bounding box center [32, 184] width 36 height 9
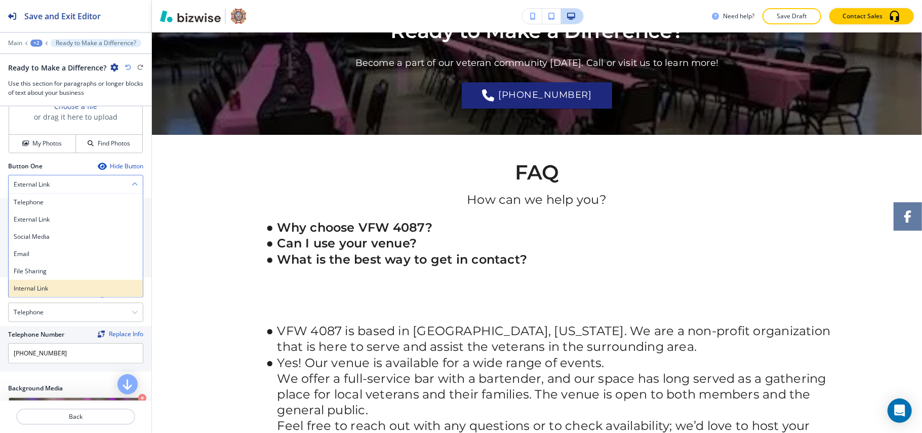
click at [32, 286] on div "Internal Link" at bounding box center [76, 288] width 134 height 17
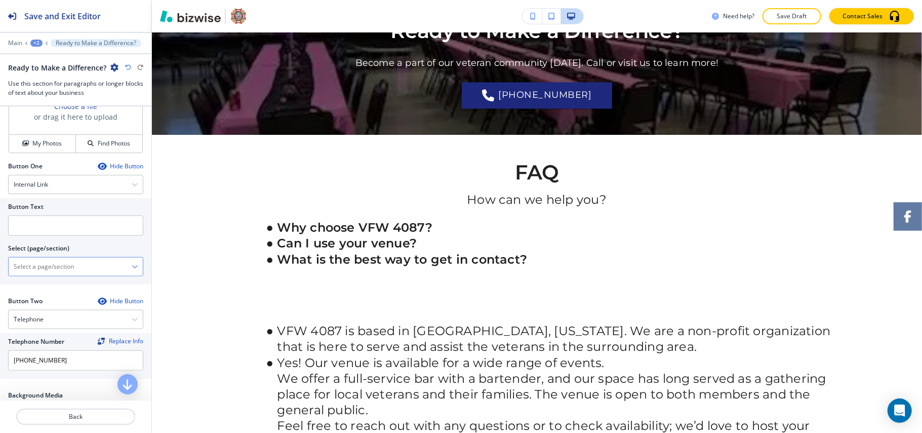
drag, startPoint x: 41, startPoint y: 286, endPoint x: 75, endPoint y: 269, distance: 38.5
click at [75, 269] on \(page\/section\) "Manual Input" at bounding box center [70, 266] width 123 height 17
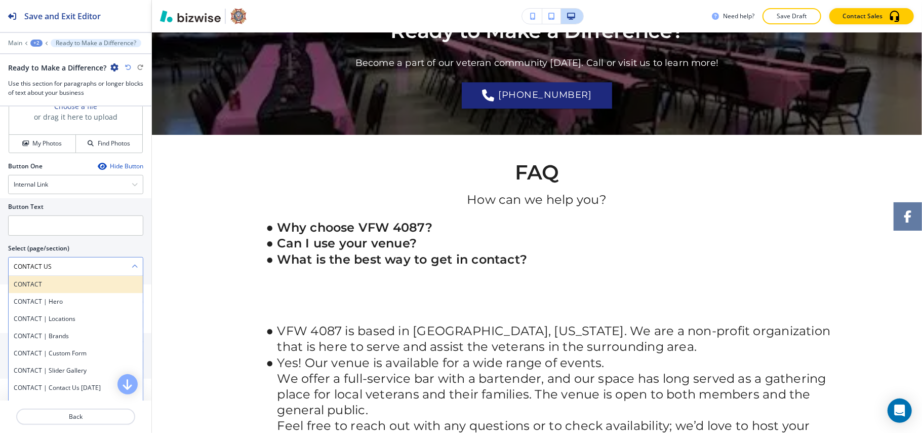
click at [57, 284] on h4 "CONTACT" at bounding box center [76, 284] width 124 height 9
type \(page\/section\) "CONTACT"
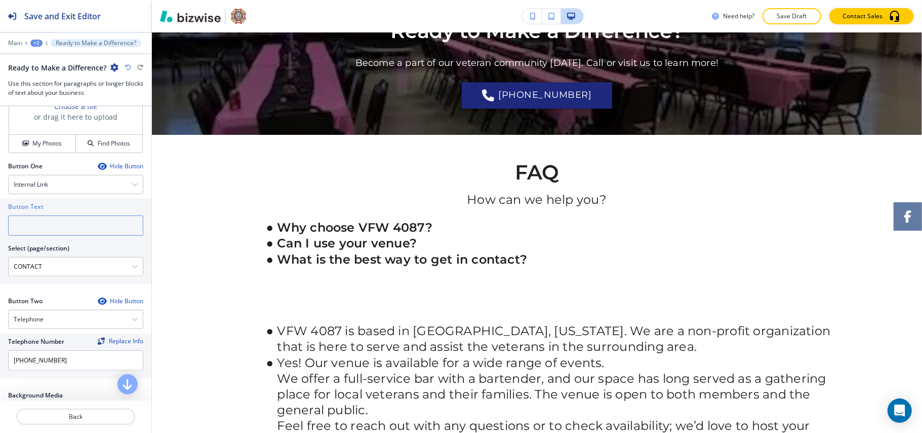
click at [51, 236] on input "text" at bounding box center [75, 225] width 135 height 20
paste input "CONTACT US"
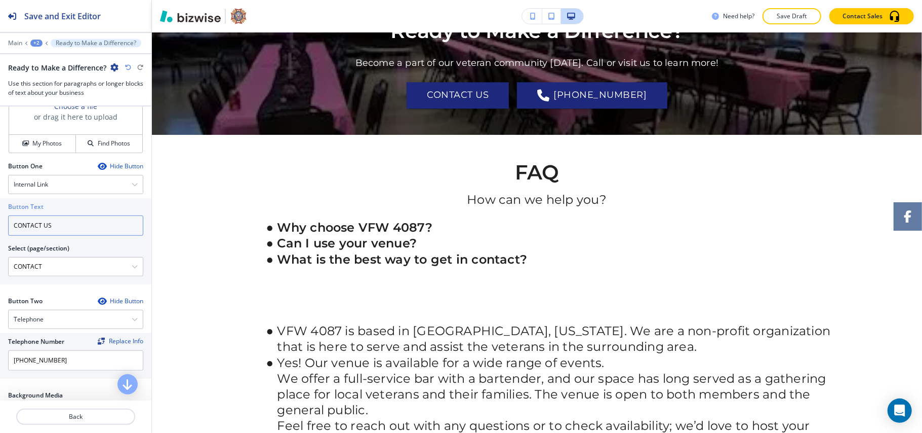
type input "CONTACT US"
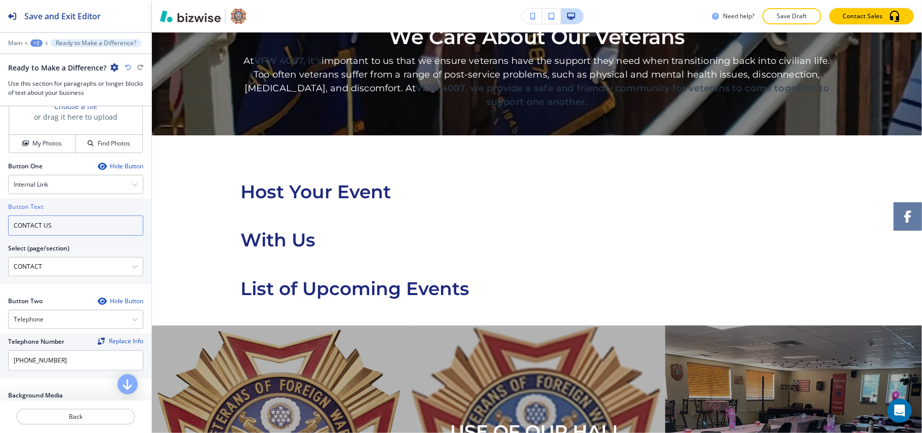
scroll to position [2359, 0]
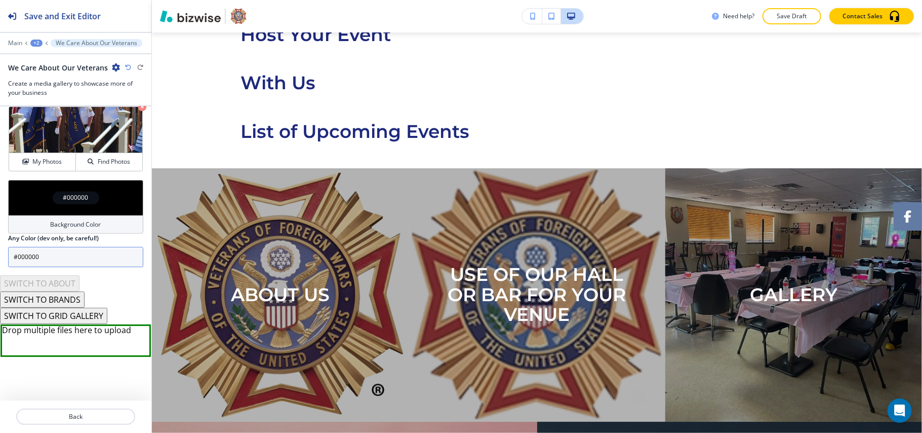
scroll to position [324, 0]
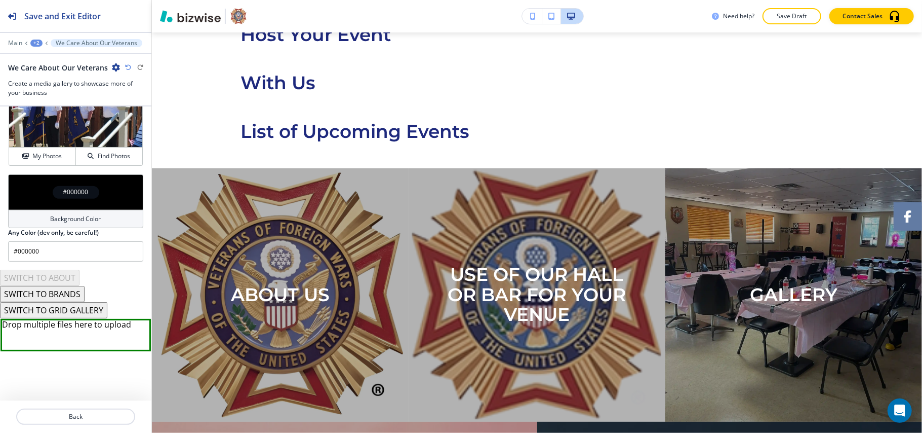
click at [55, 292] on button "SWITCH TO BRANDS" at bounding box center [42, 294] width 85 height 16
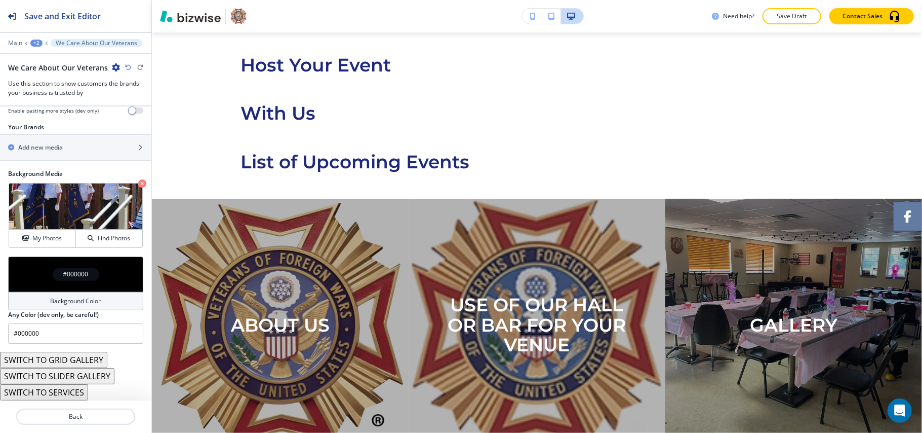
scroll to position [242, 0]
click at [67, 393] on button "SWITCH TO SERVICES" at bounding box center [44, 392] width 88 height 16
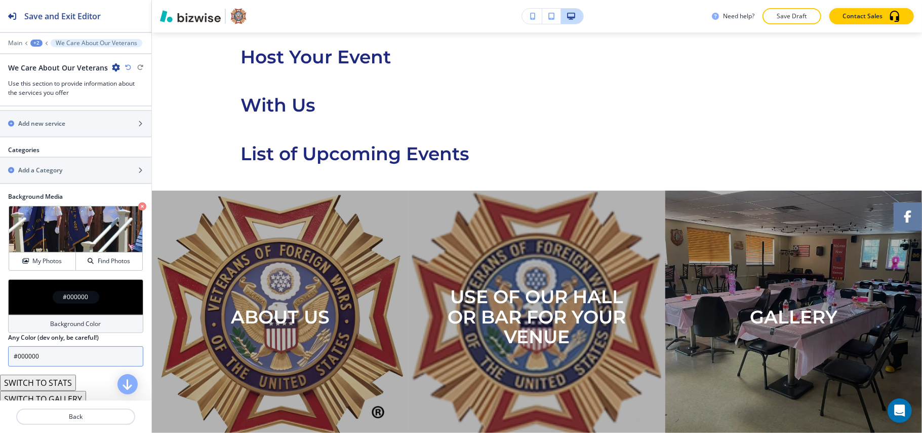
scroll to position [496, 0]
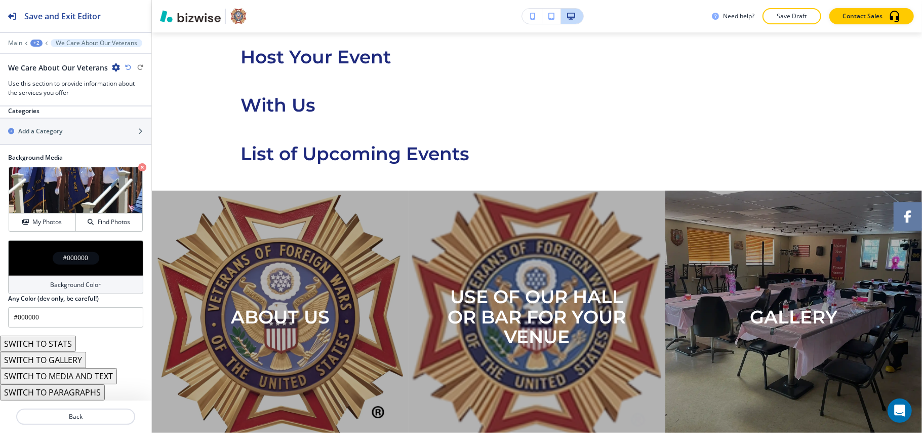
click at [126, 65] on icon "button" at bounding box center [128, 67] width 6 height 6
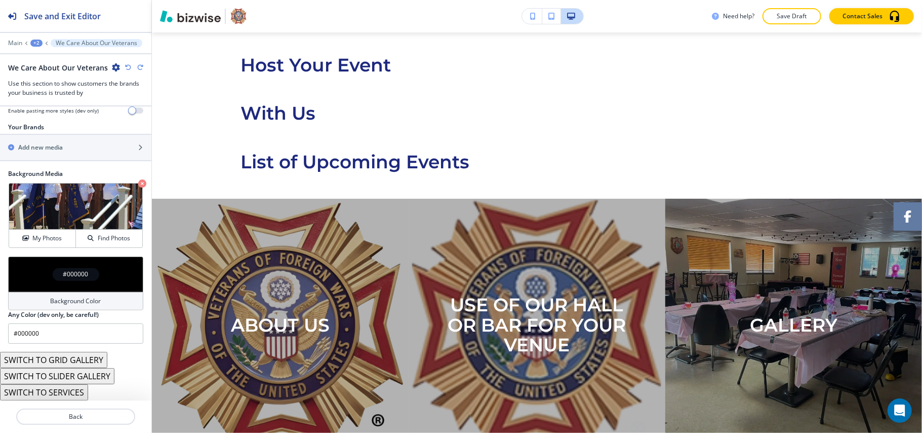
scroll to position [242, 0]
click at [84, 361] on button "SWITCH TO GRID GALLERY" at bounding box center [53, 359] width 107 height 16
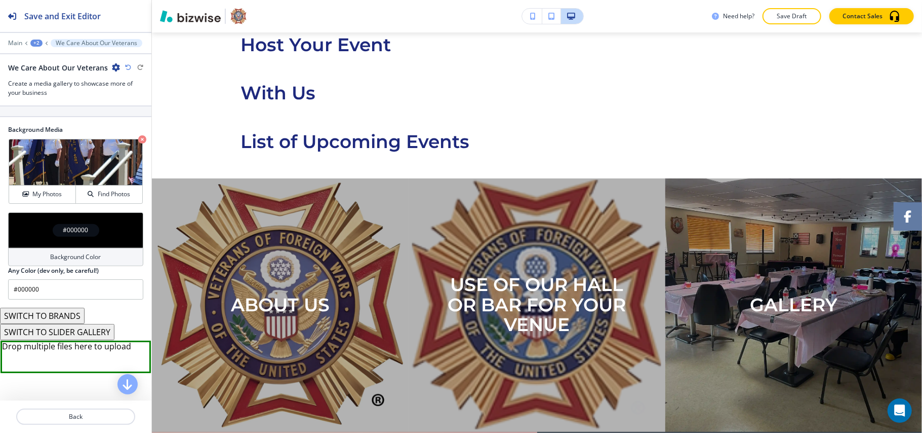
scroll to position [292, 0]
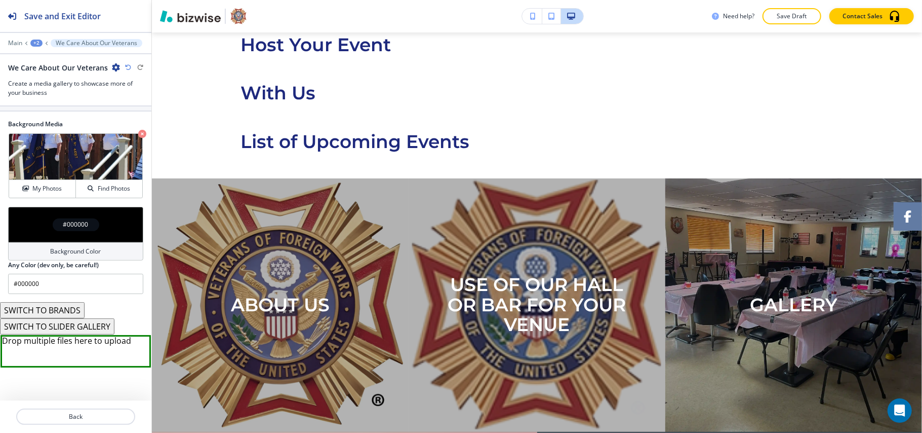
click at [128, 67] on icon "button" at bounding box center [128, 67] width 6 height 6
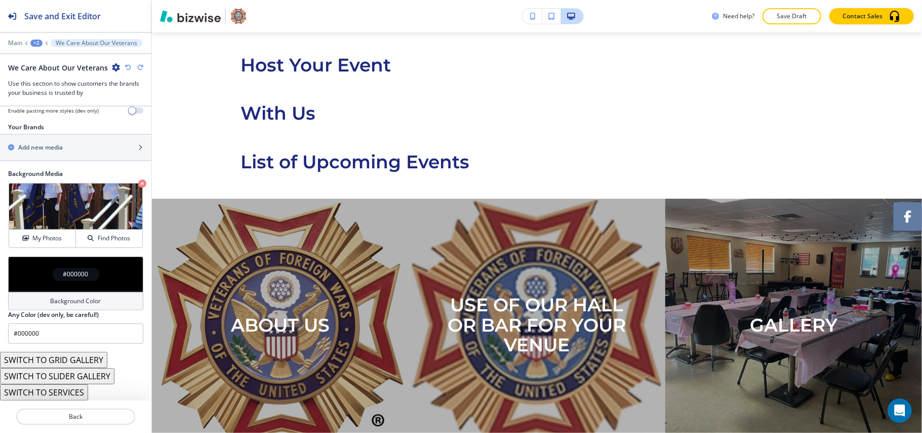
scroll to position [242, 0]
click at [73, 373] on button "SWITCH TO SLIDER GALLERY" at bounding box center [57, 376] width 114 height 16
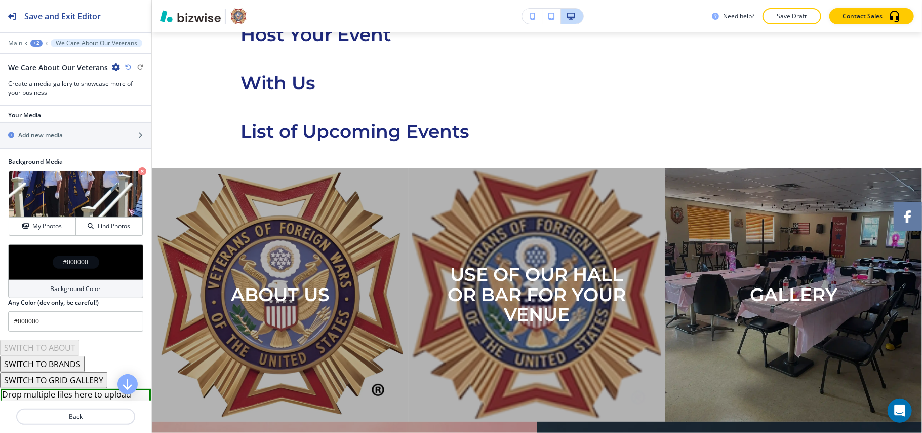
scroll to position [324, 0]
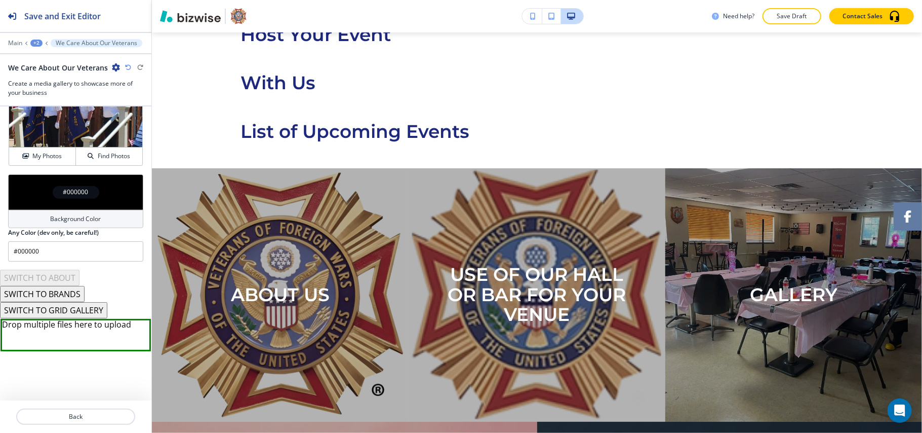
click at [124, 64] on div "We Care About Our Veterans" at bounding box center [75, 67] width 135 height 11
click at [125, 65] on icon "button" at bounding box center [128, 67] width 6 height 6
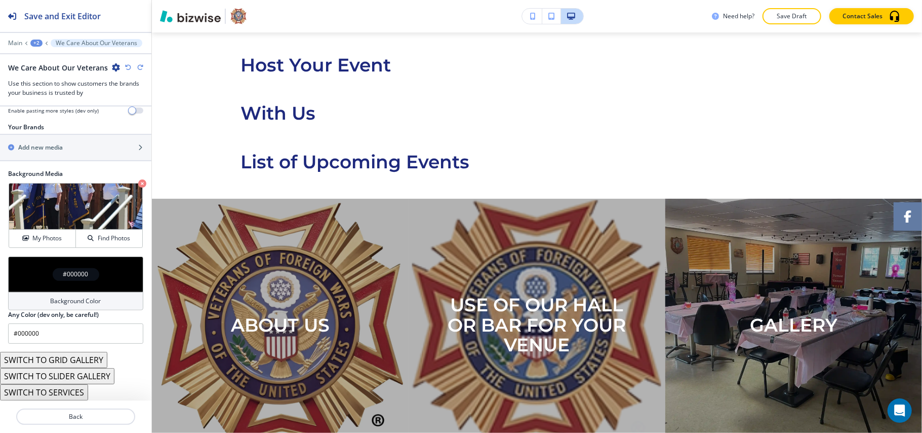
scroll to position [242, 0]
click at [65, 396] on button "SWITCH TO SERVICES" at bounding box center [44, 392] width 88 height 16
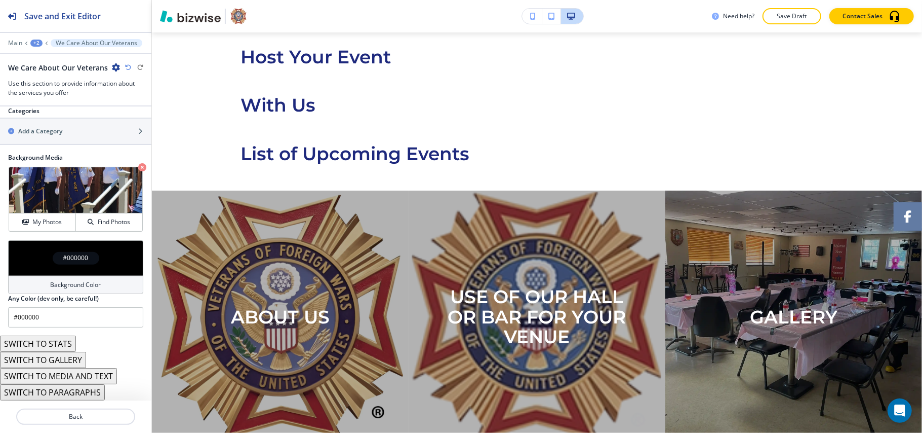
scroll to position [496, 0]
click at [77, 375] on button "SWITCH TO MEDIA AND TEXT" at bounding box center [58, 376] width 117 height 16
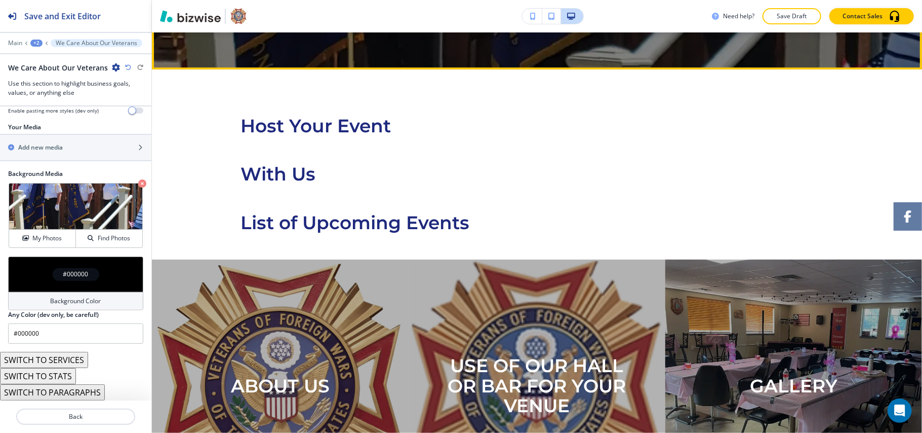
scroll to position [2482, 0]
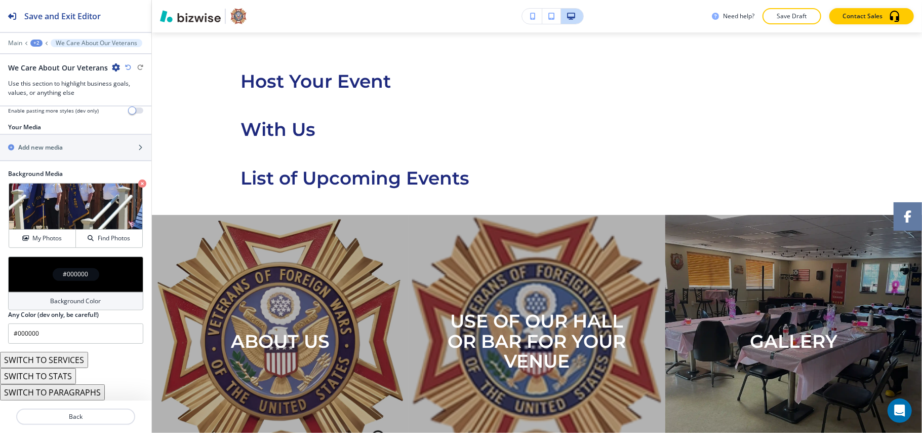
click at [37, 43] on div "+2" at bounding box center [36, 43] width 12 height 7
click at [51, 79] on p "HOME" at bounding box center [63, 77] width 52 height 9
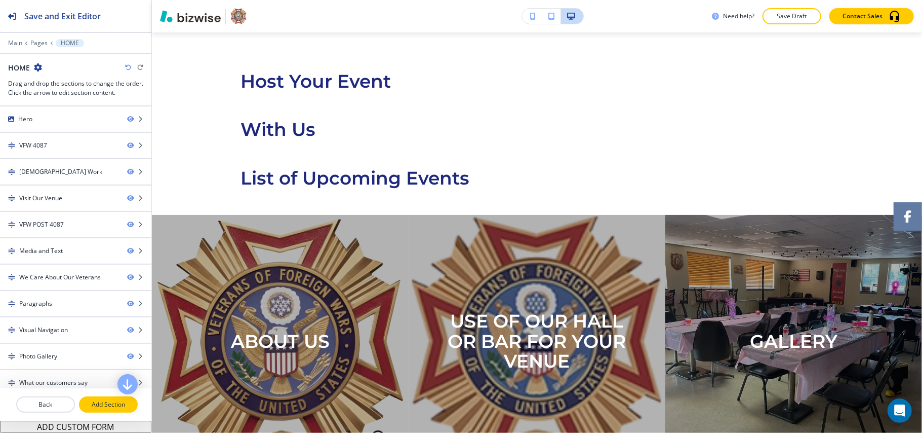
click at [102, 406] on p "Add Section" at bounding box center [108, 404] width 57 height 9
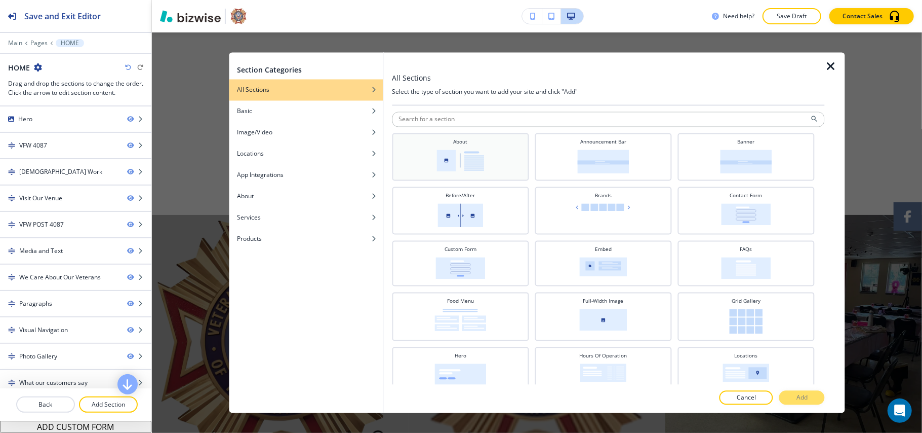
click at [456, 140] on h4 "About" at bounding box center [460, 142] width 14 height 8
click at [793, 394] on button "Add" at bounding box center [802, 397] width 46 height 14
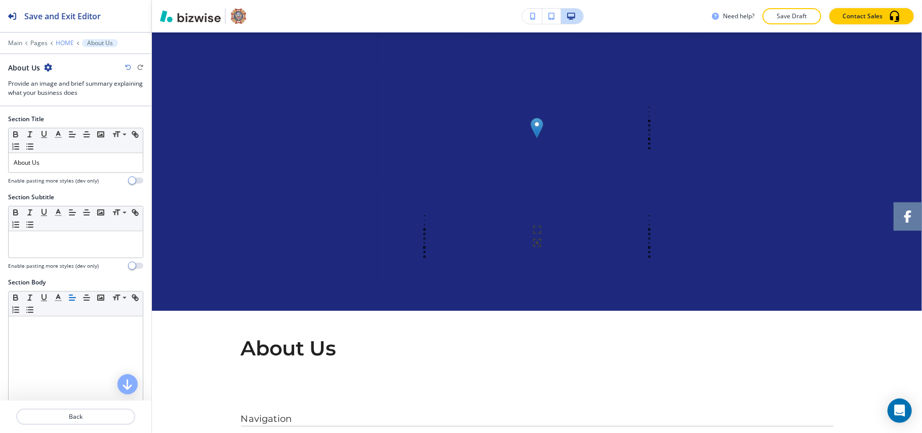
click at [65, 43] on p "HOME" at bounding box center [65, 43] width 18 height 7
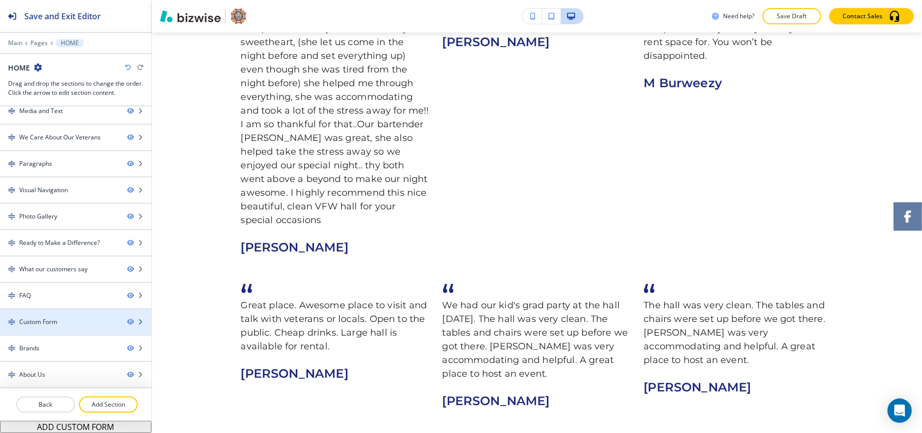
scroll to position [4224, 0]
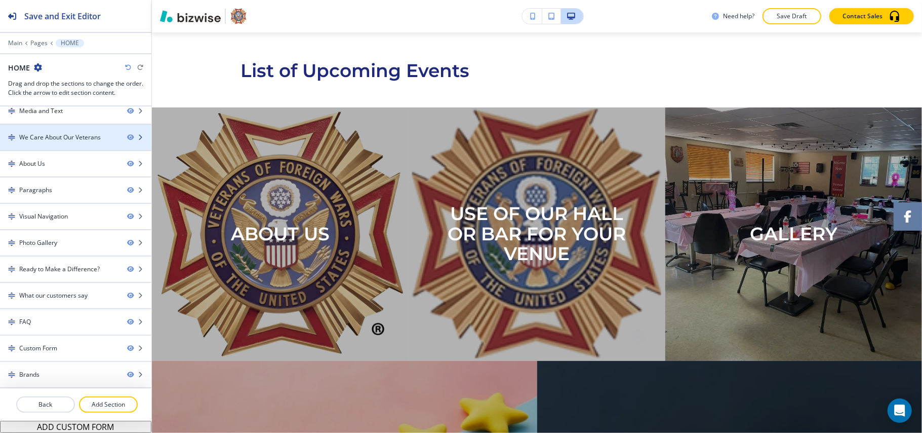
click at [75, 128] on div at bounding box center [75, 129] width 151 height 8
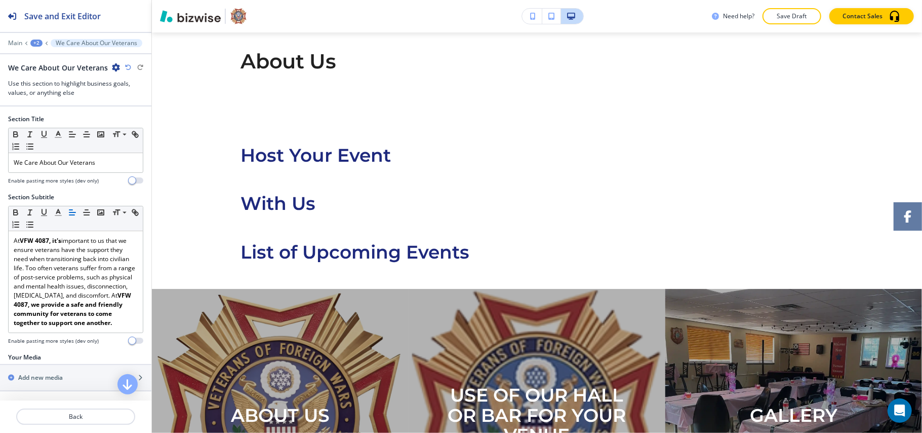
scroll to position [2482, 0]
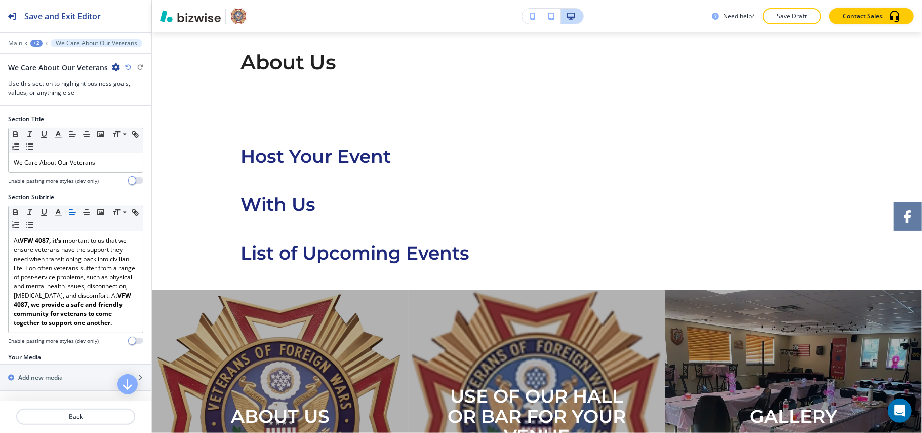
click at [112, 67] on icon "button" at bounding box center [116, 67] width 8 height 8
click at [128, 117] on p "Delete Section" at bounding box center [143, 120] width 52 height 9
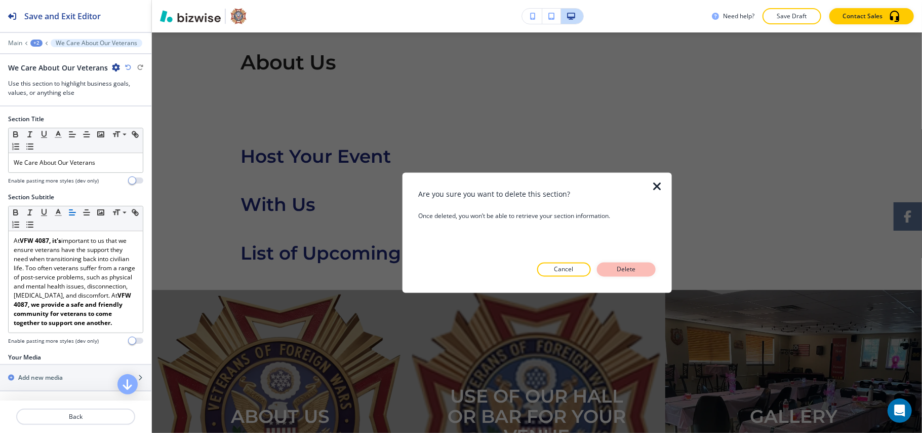
click at [633, 267] on p "Delete" at bounding box center [626, 269] width 24 height 9
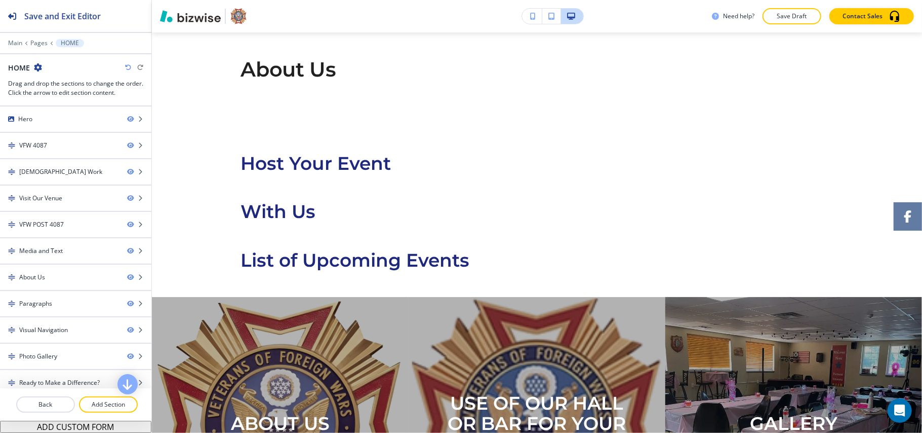
scroll to position [2279, 0]
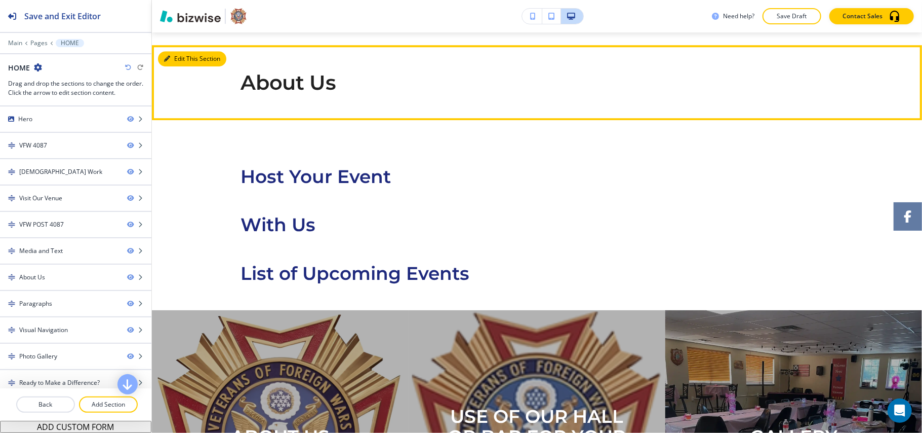
click at [171, 66] on button "Edit This Section" at bounding box center [192, 58] width 68 height 15
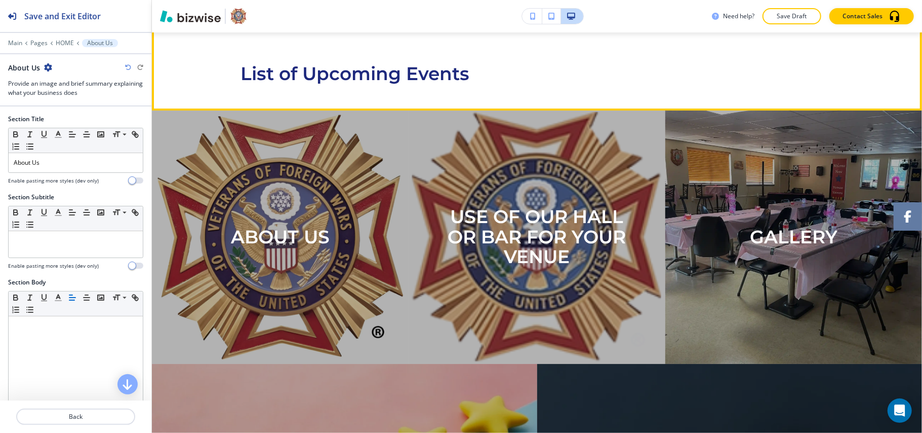
scroll to position [2482, 0]
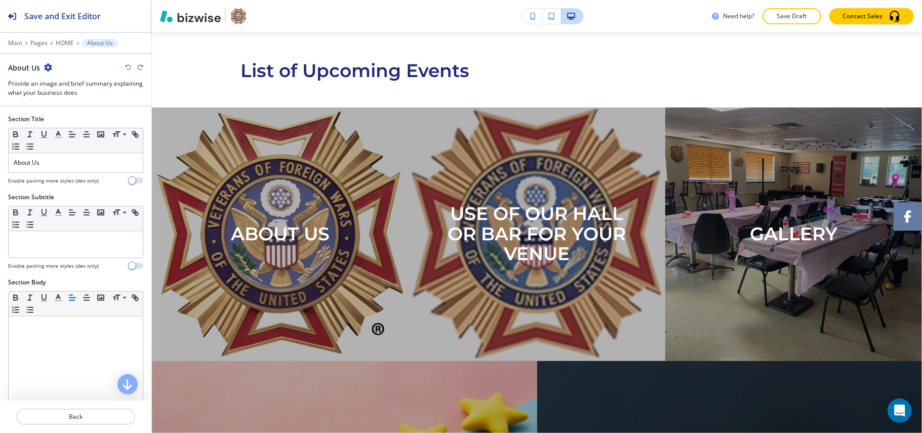
click at [0, 154] on div "Section Title Small Normal Large Huge About Us Enable pasting more styles (dev …" at bounding box center [75, 153] width 151 height 78
click at [55, 165] on p "About Us" at bounding box center [76, 162] width 124 height 9
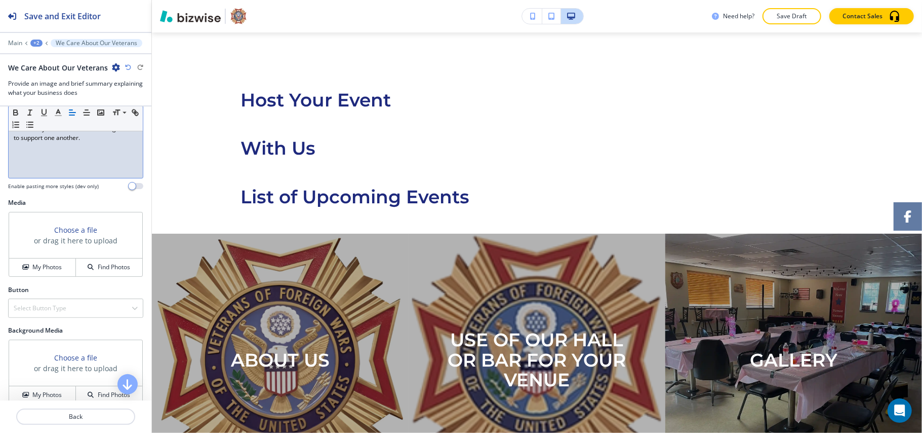
scroll to position [337, 0]
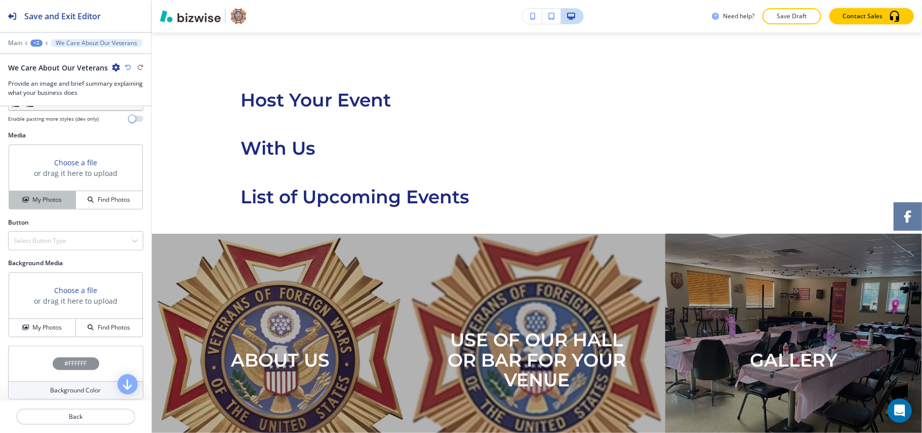
click at [40, 202] on h4 "My Photos" at bounding box center [46, 199] width 29 height 9
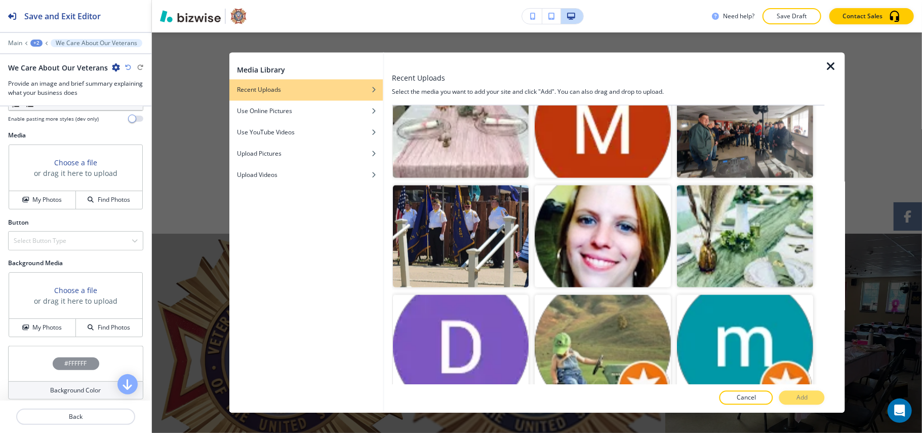
scroll to position [1350, 0]
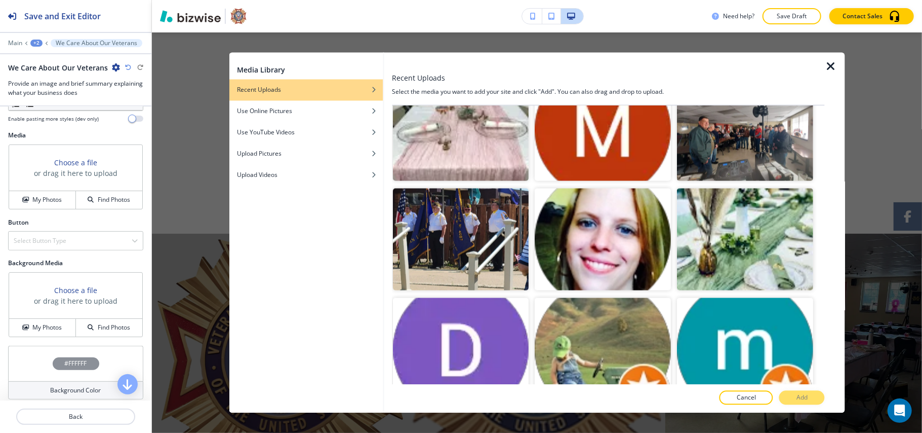
click at [391, 197] on div at bounding box center [388, 233] width 8 height 360
click at [494, 201] on img "button" at bounding box center [461, 239] width 136 height 102
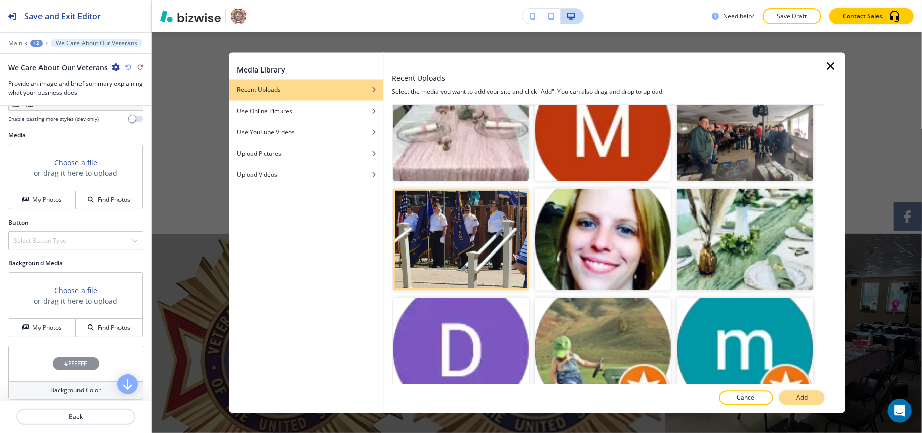
click at [807, 395] on p "Add" at bounding box center [802, 397] width 11 height 9
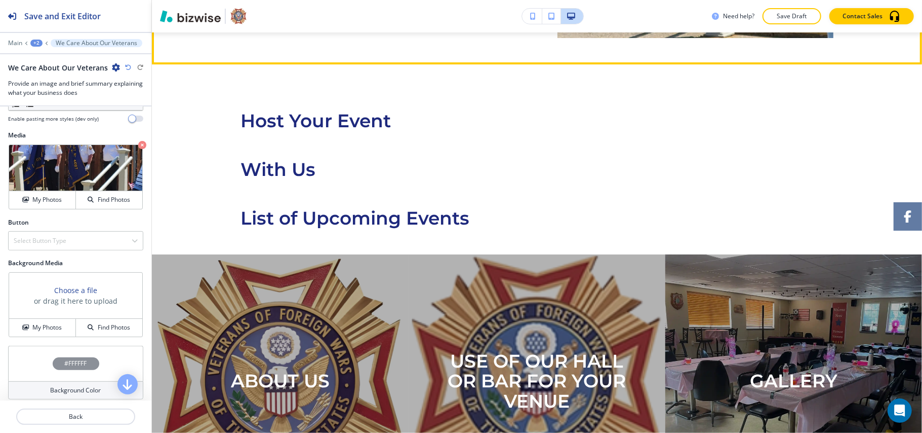
scroll to position [2684, 0]
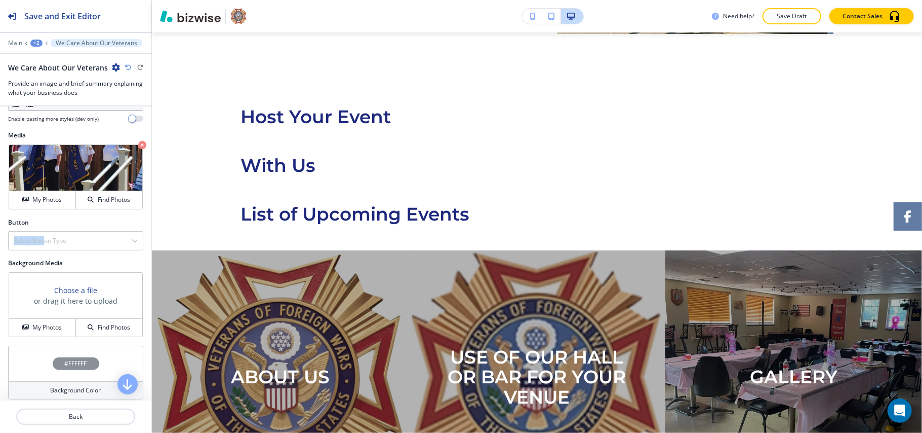
click at [43, 232] on div "Button Select Button Type Telephone External Link Social Media Email File Shari…" at bounding box center [75, 234] width 135 height 32
click at [53, 245] on h4 "Select Button Type" at bounding box center [40, 240] width 53 height 9
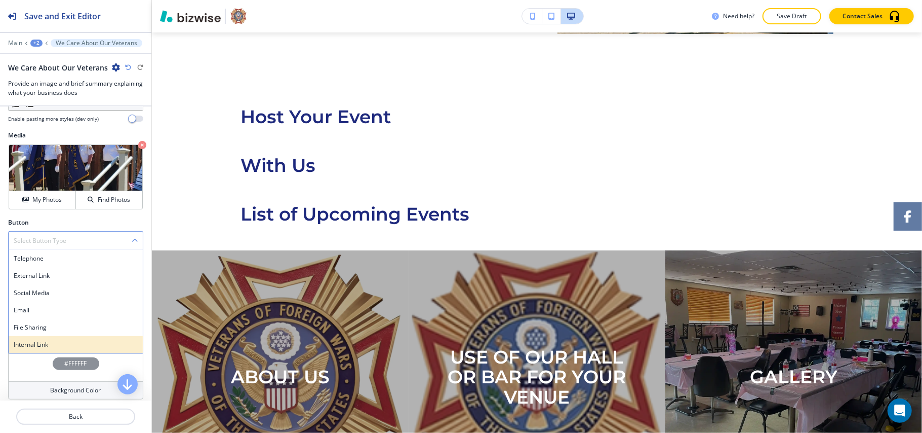
click at [40, 340] on div "Internal Link" at bounding box center [76, 344] width 134 height 17
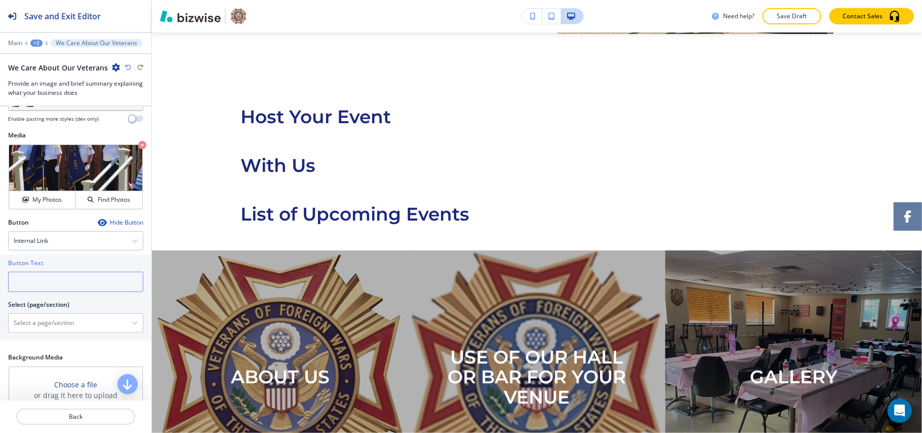
click at [67, 289] on input "text" at bounding box center [75, 281] width 135 height 20
paste input "Get in Touch"
type input "Get in Touch"
click at [57, 325] on \(page\/section\) "Manual Input" at bounding box center [70, 322] width 123 height 17
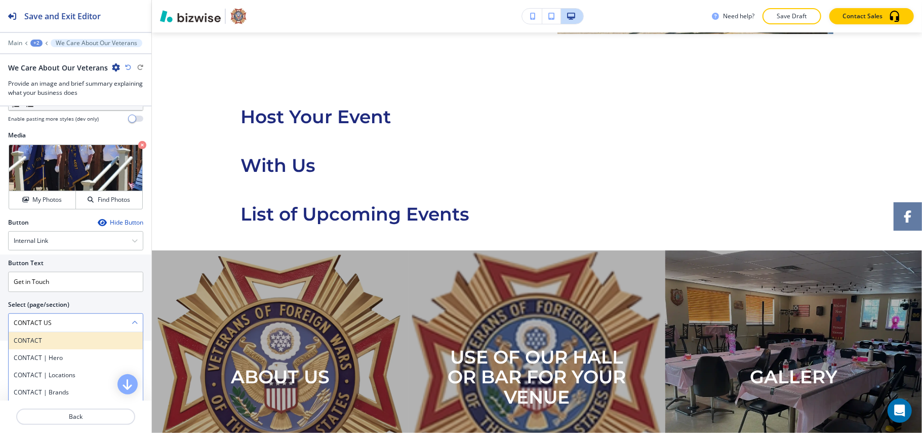
click at [59, 345] on h4 "CONTACT" at bounding box center [76, 340] width 124 height 9
type \(page\/section\) "CONTACT"
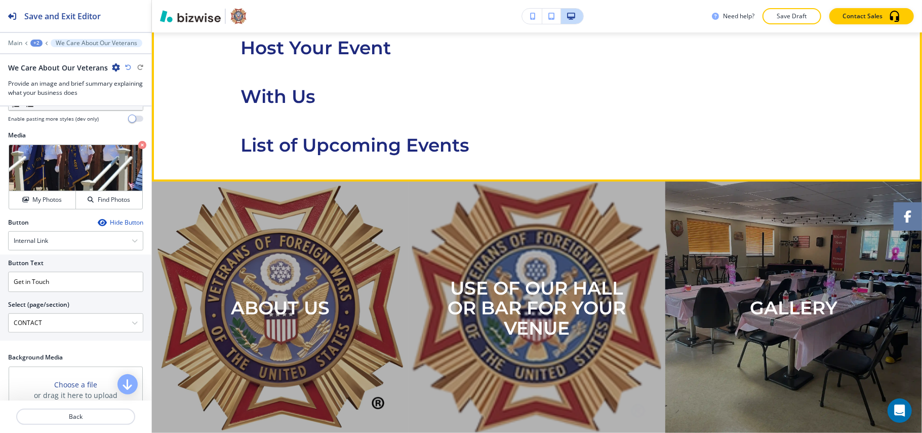
scroll to position [2616, 0]
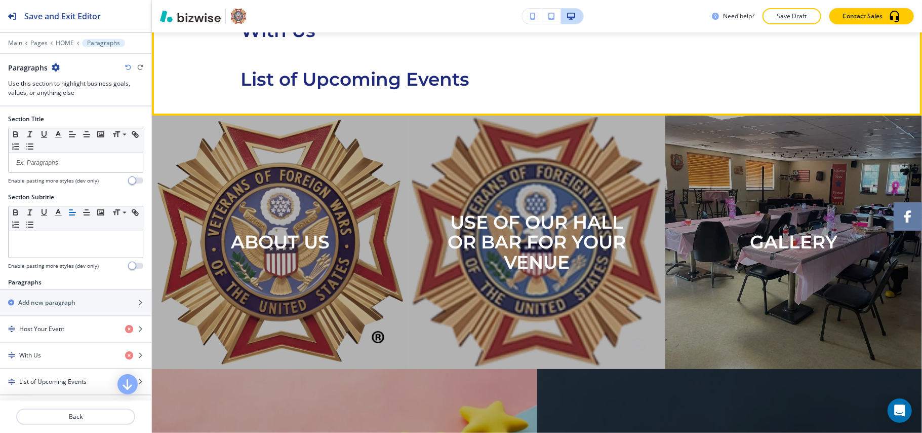
scroll to position [2902, 0]
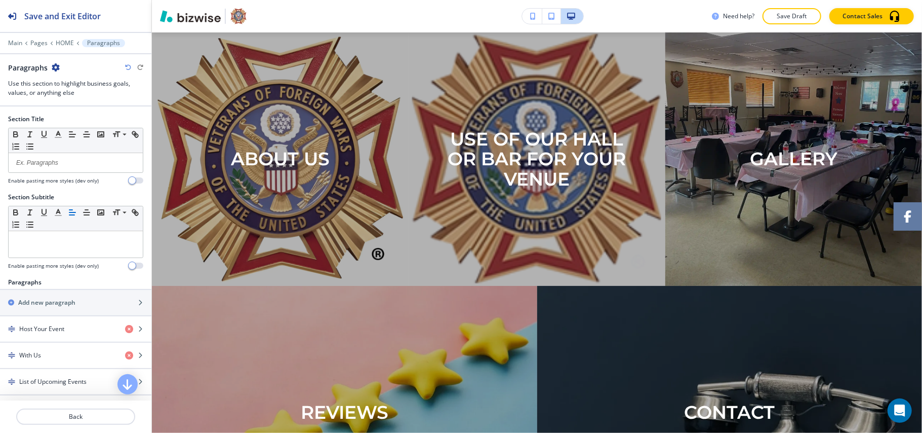
click at [59, 69] on icon "button" at bounding box center [56, 67] width 8 height 8
click at [73, 117] on p "Delete Section" at bounding box center [84, 120] width 52 height 9
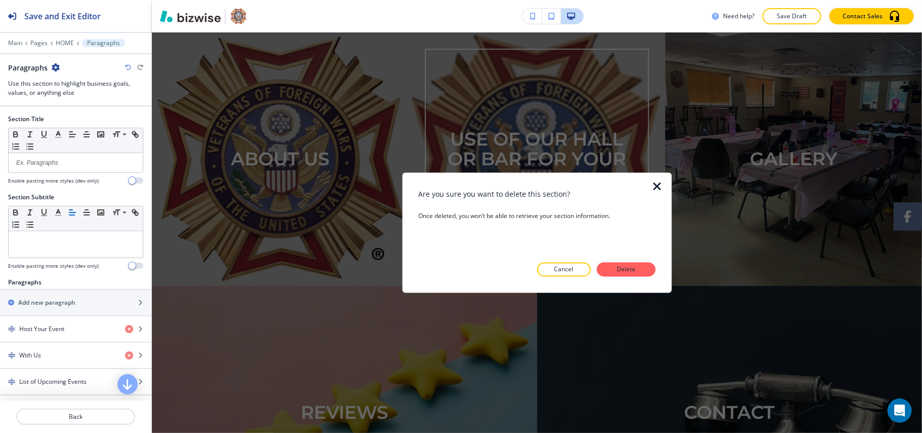
click at [632, 274] on button "Delete" at bounding box center [626, 269] width 59 height 14
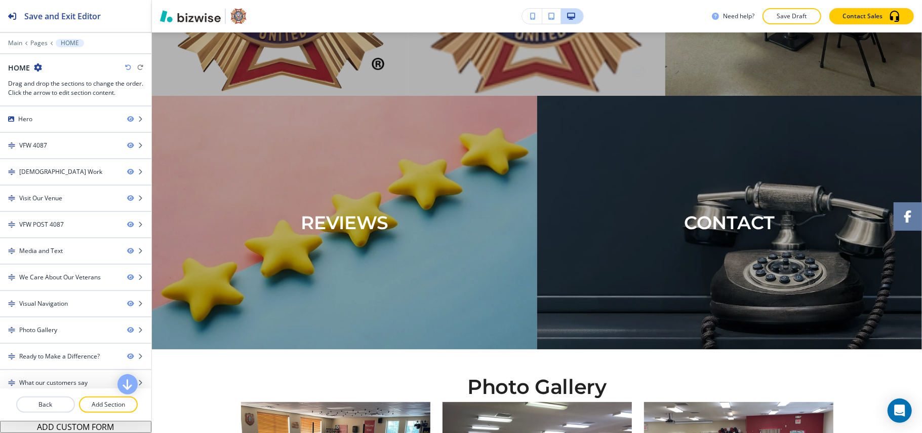
drag, startPoint x: 96, startPoint y: 404, endPoint x: 134, endPoint y: 375, distance: 48.0
click at [97, 404] on p "Add Section" at bounding box center [108, 404] width 57 height 9
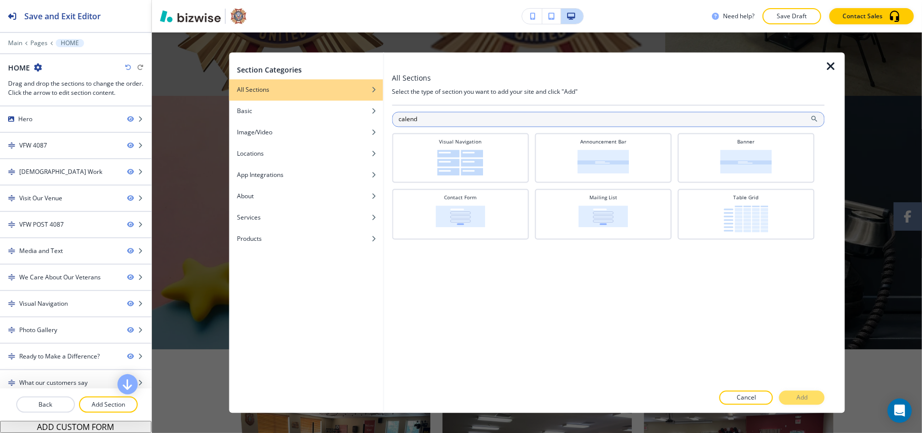
type input "calenda"
click at [444, 117] on input "calenda" at bounding box center [608, 119] width 433 height 15
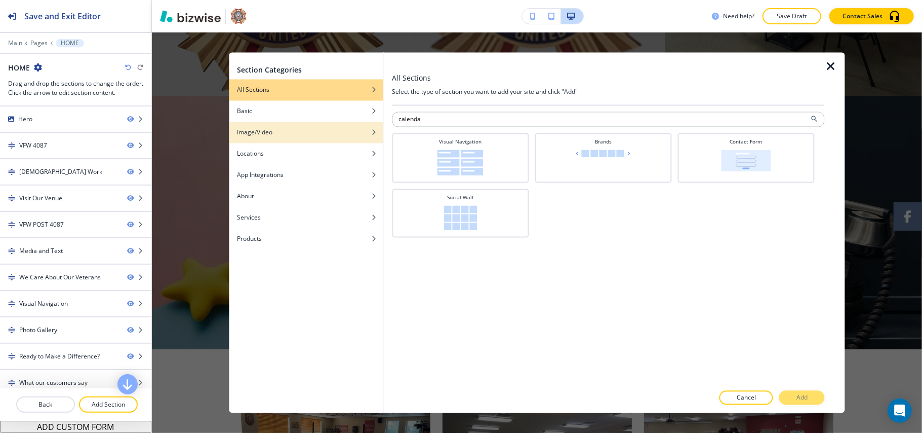
drag, startPoint x: 420, startPoint y: 125, endPoint x: 351, endPoint y: 122, distance: 69.5
click at [351, 122] on div "Section Categories All Sections Basic Image/Video Locations App Integrations Ab…" at bounding box center [537, 233] width 616 height 360
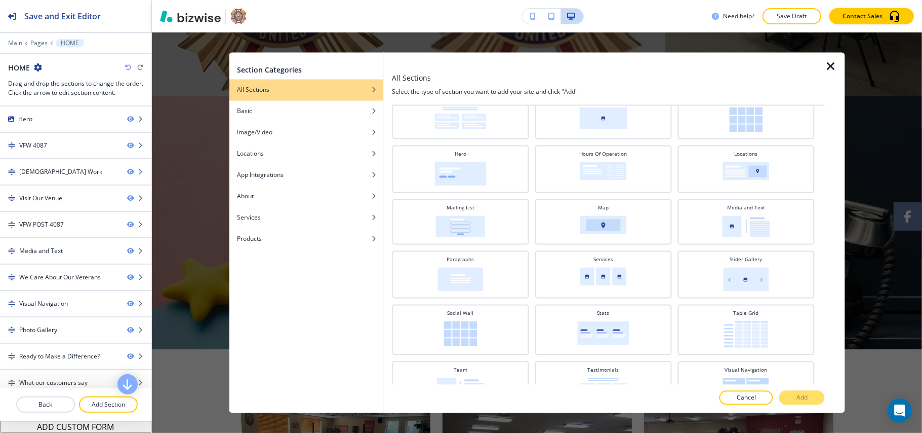
scroll to position [203, 0]
click at [475, 266] on img at bounding box center [461, 278] width 46 height 24
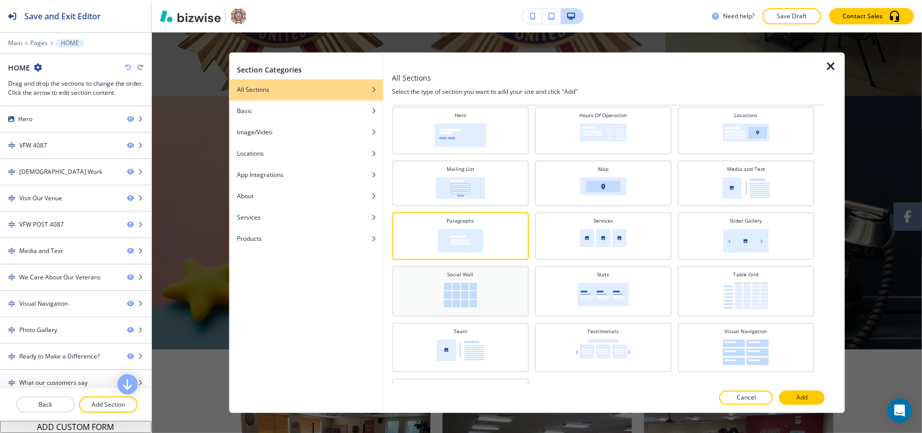
scroll to position [276, 0]
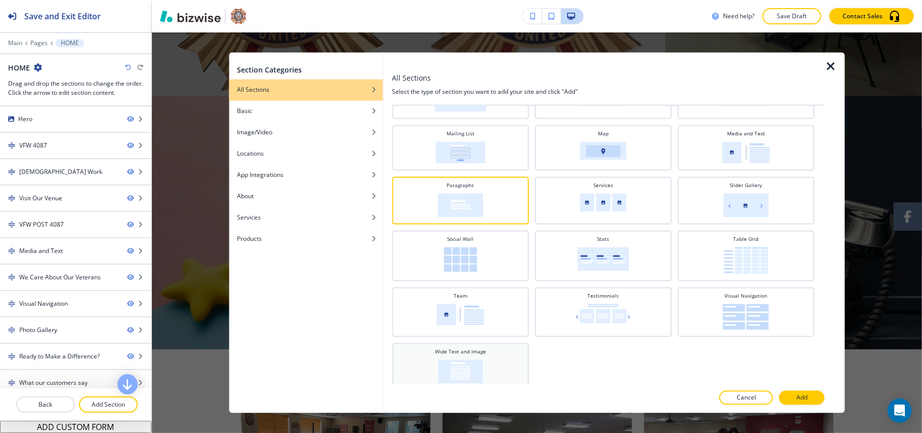
click at [467, 360] on img at bounding box center [461, 372] width 46 height 24
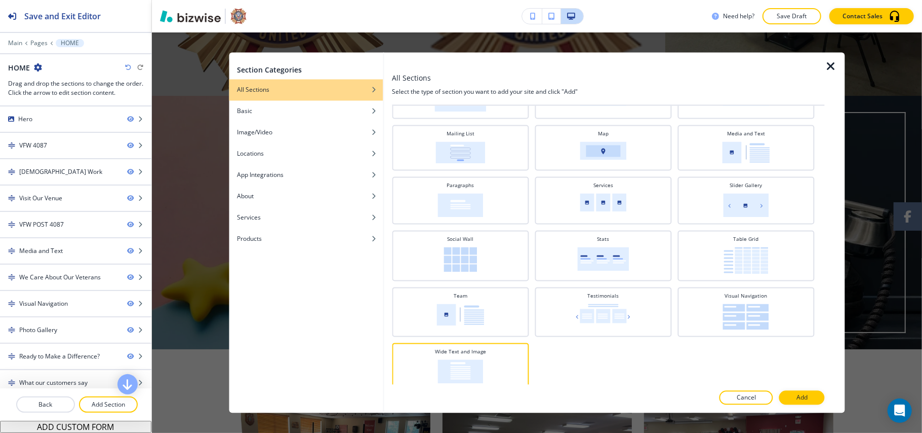
click at [795, 396] on button "Add" at bounding box center [802, 397] width 46 height 14
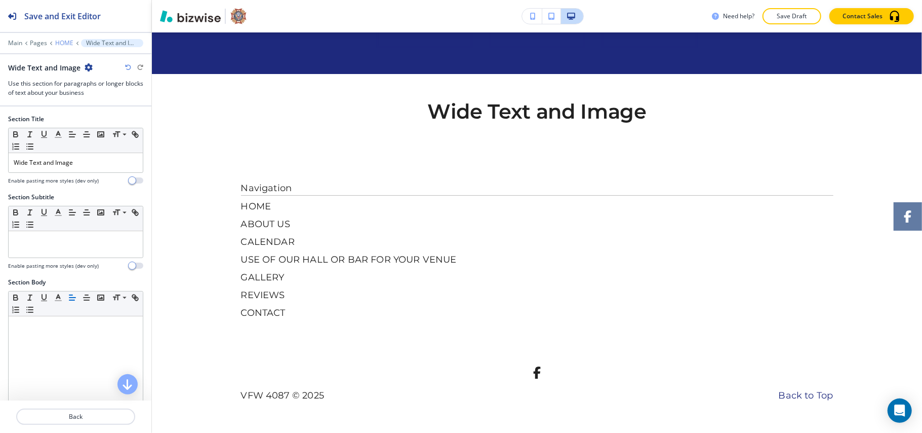
click at [64, 43] on p "HOME" at bounding box center [64, 43] width 18 height 7
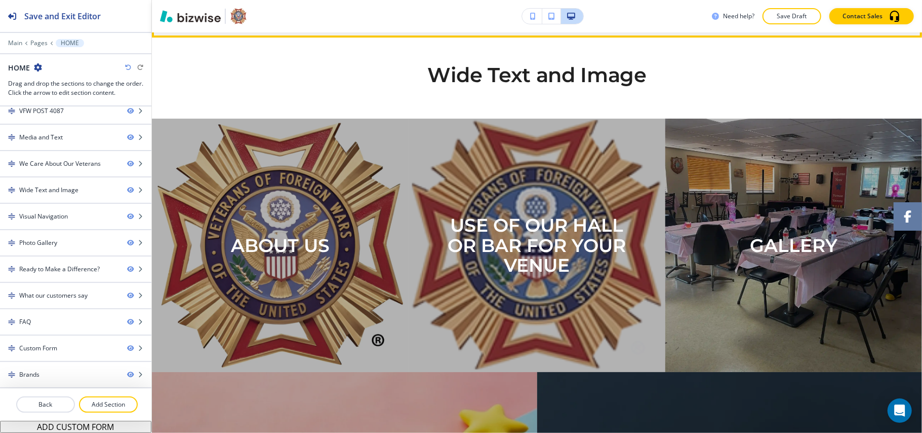
scroll to position [2699, 0]
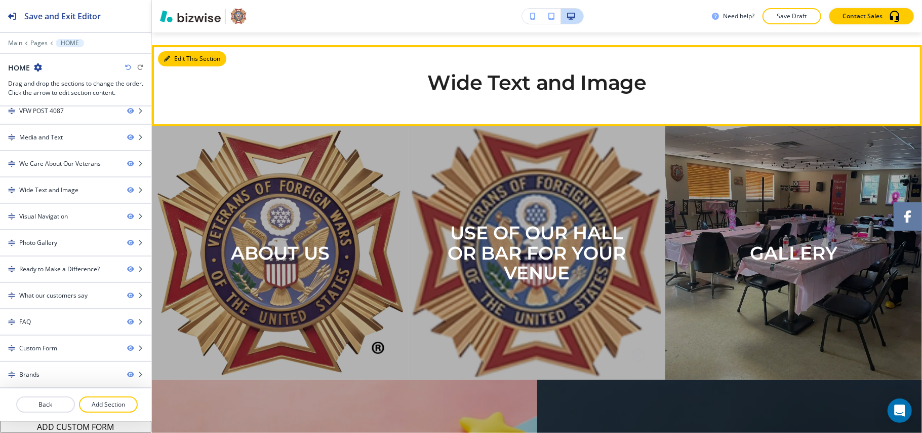
click at [187, 66] on button "Edit This Section" at bounding box center [192, 58] width 68 height 15
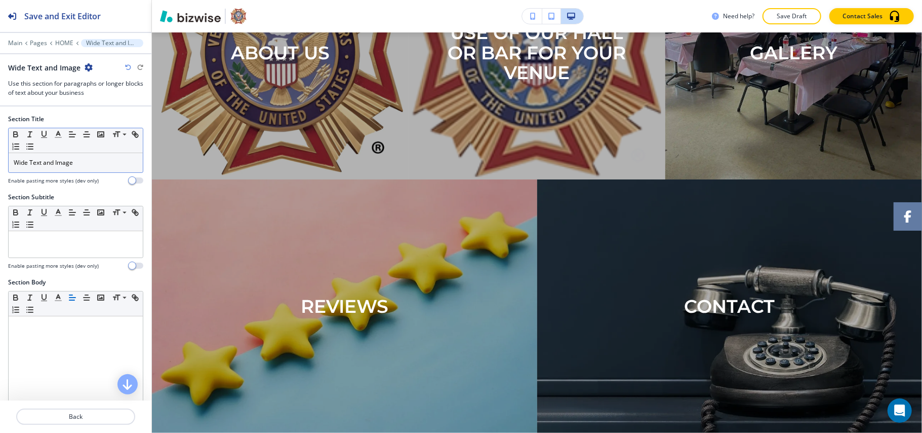
scroll to position [2902, 0]
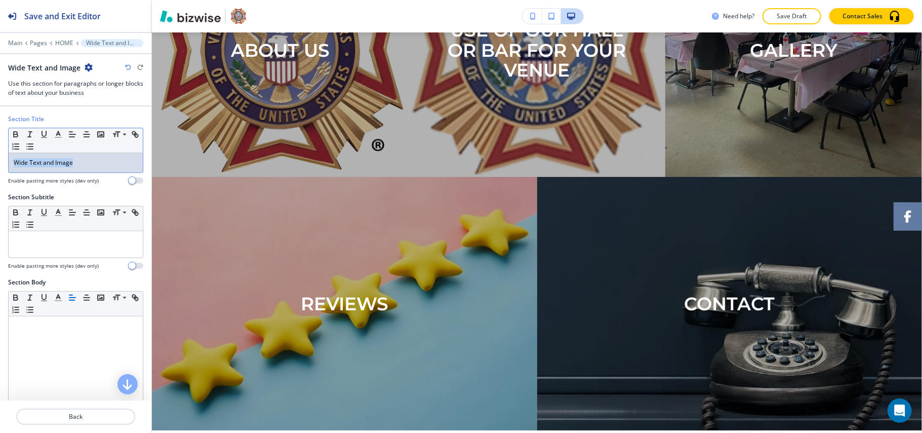
drag, startPoint x: 96, startPoint y: 166, endPoint x: 0, endPoint y: 165, distance: 95.7
click at [0, 165] on div "Section Title Small Normal Large Huge Wide Text and Image Enable pasting more s…" at bounding box center [75, 153] width 151 height 78
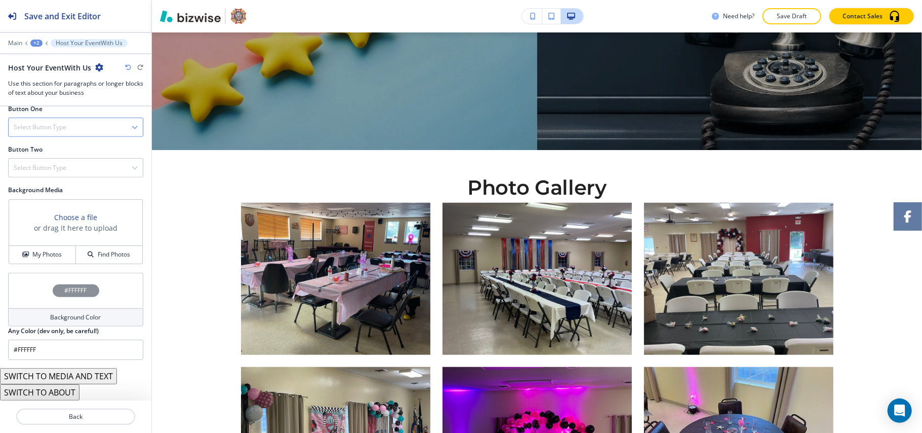
scroll to position [464, 0]
click at [69, 375] on button "SWITCH TO MEDIA AND TEXT" at bounding box center [58, 376] width 117 height 16
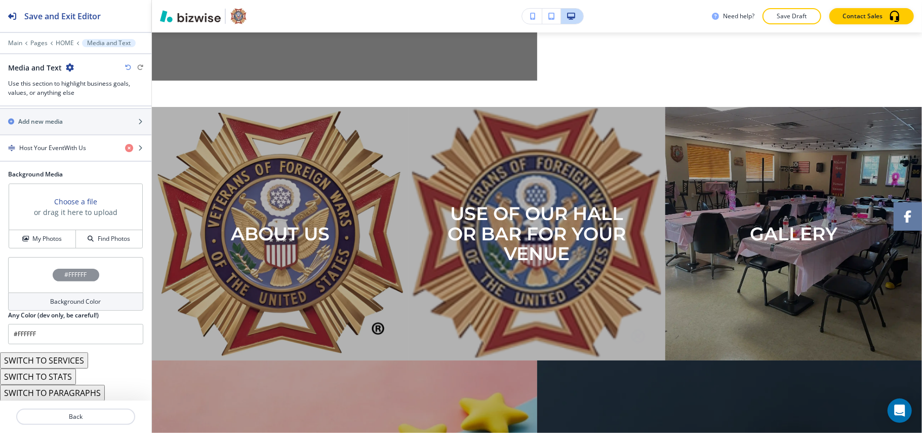
scroll to position [2902, 0]
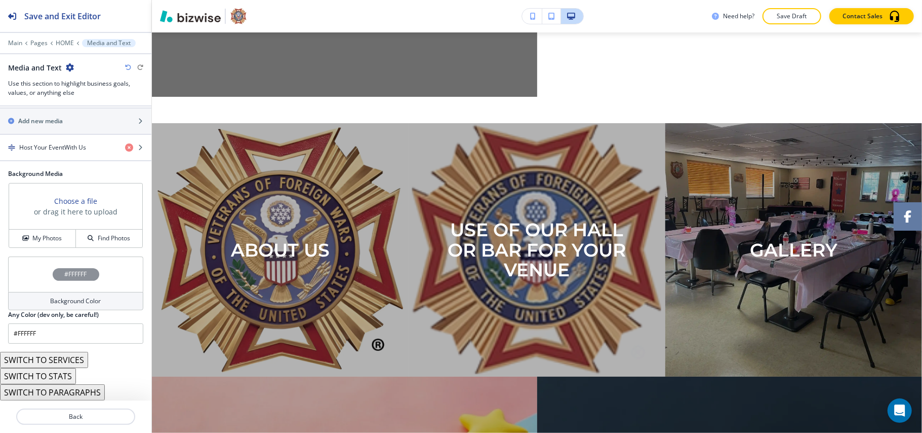
click at [70, 393] on button "SWITCH TO PARAGRAPHS" at bounding box center [52, 392] width 105 height 16
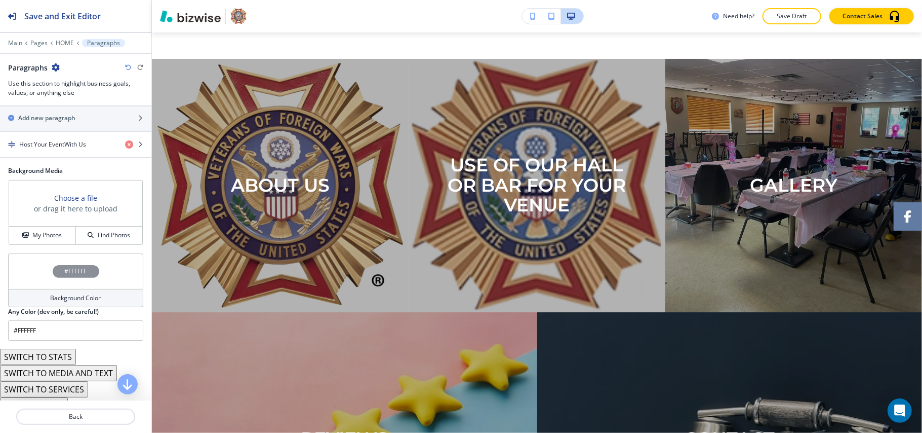
scroll to position [49, 0]
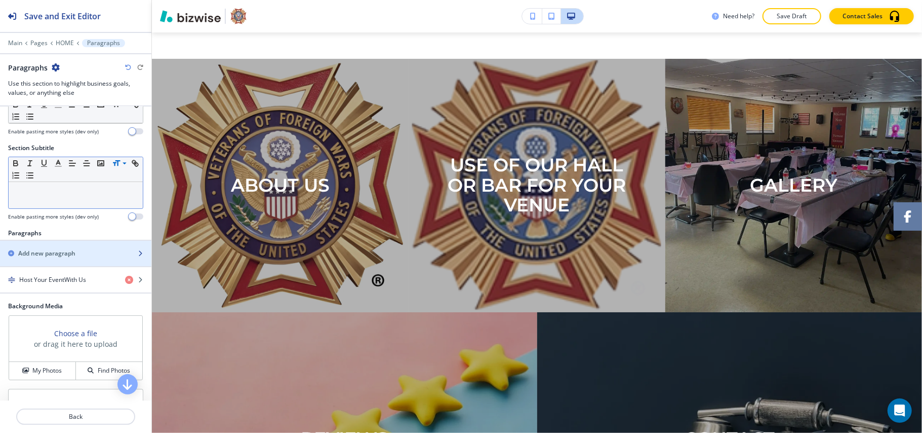
click at [46, 254] on h2 "Add new paragraph" at bounding box center [46, 253] width 57 height 9
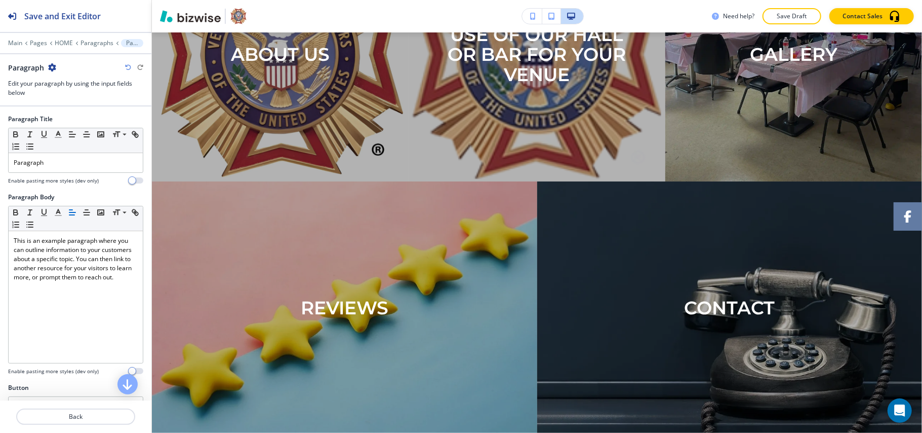
scroll to position [3053, 0]
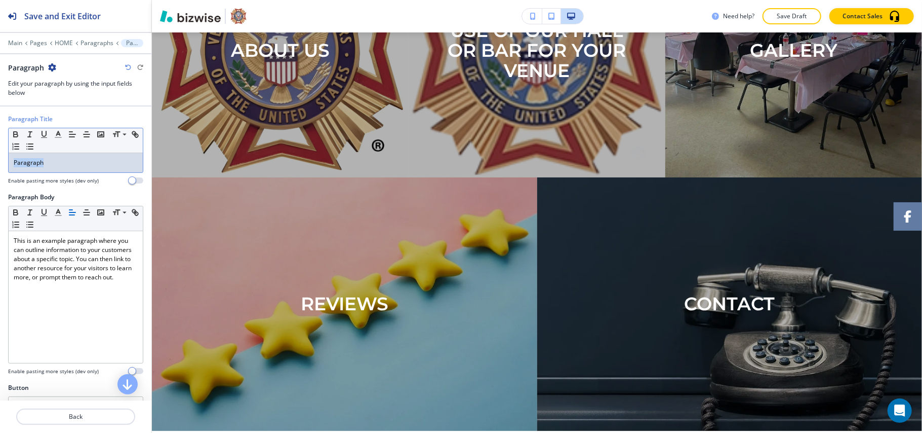
drag, startPoint x: 71, startPoint y: 157, endPoint x: 66, endPoint y: 162, distance: 7.5
click at [9, 156] on div "Paragraph" at bounding box center [76, 162] width 134 height 19
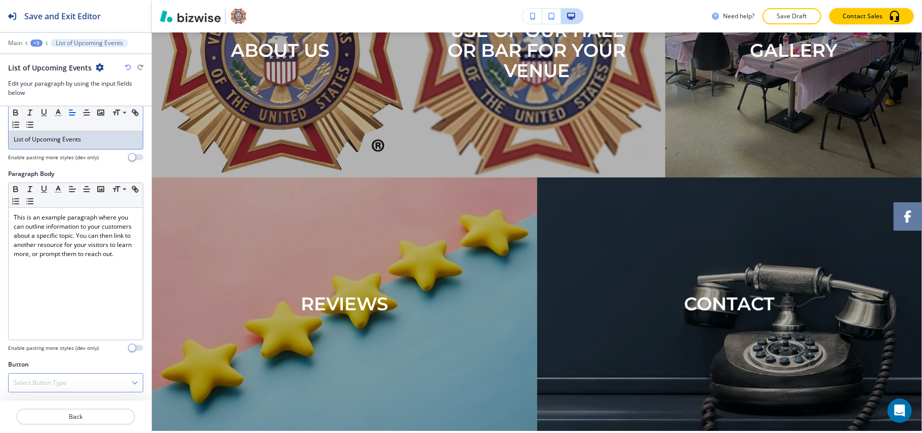
click at [54, 383] on h4 "Select Button Type" at bounding box center [40, 382] width 53 height 9
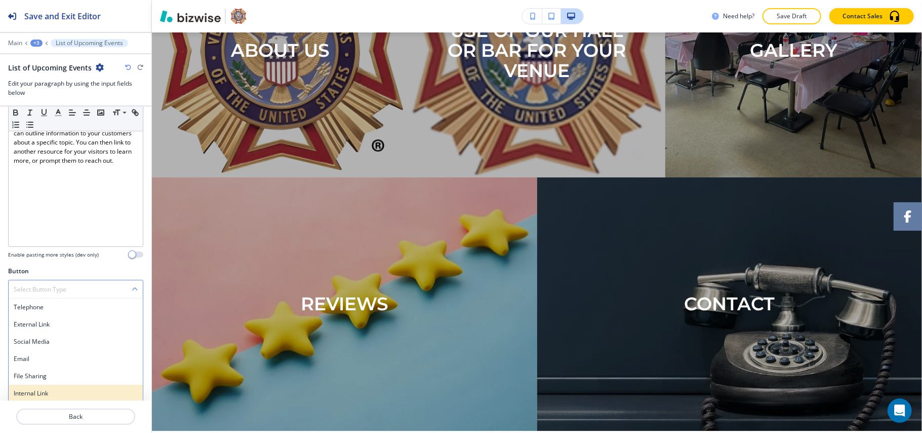
scroll to position [120, 0]
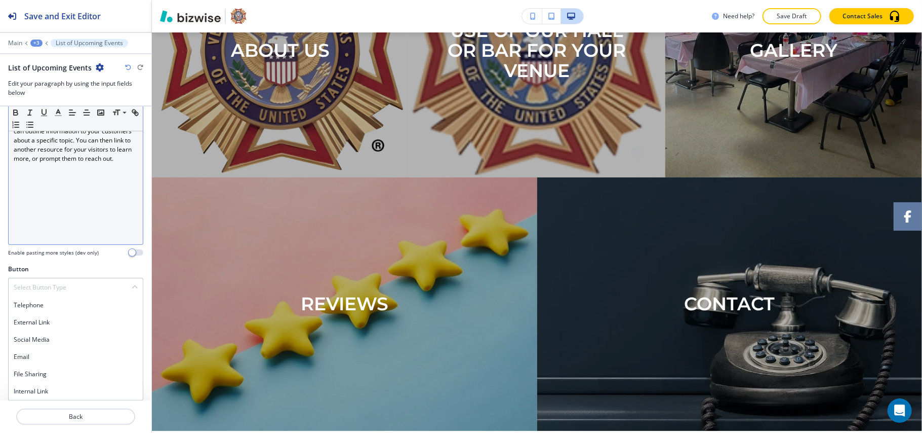
click at [66, 179] on div "Paragraph Body Small Normal Large Huge This is an example paragraph where you c…" at bounding box center [75, 165] width 135 height 182
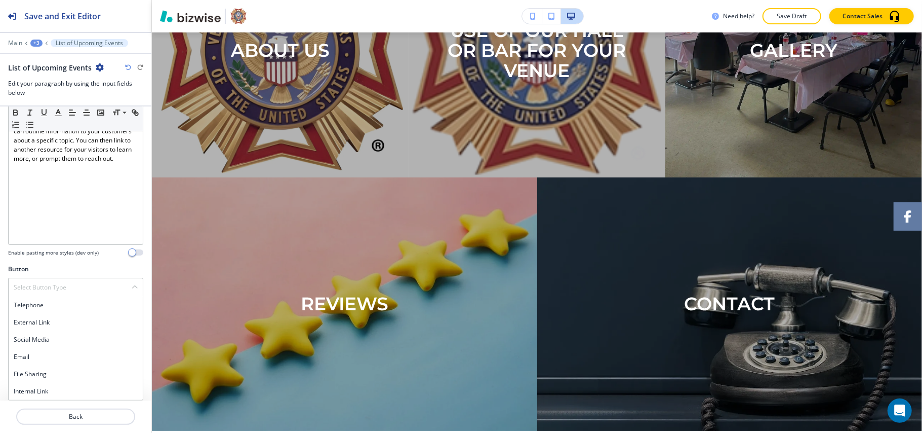
scroll to position [25, 0]
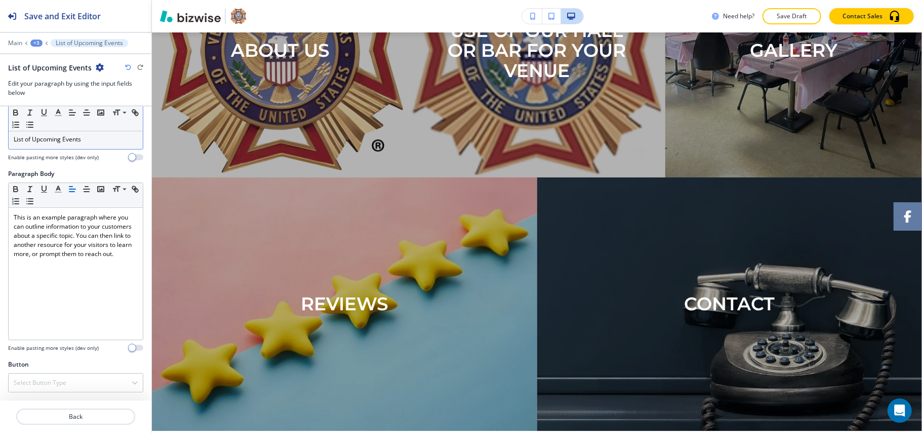
click at [90, 172] on div "Paragraph Body" at bounding box center [75, 173] width 135 height 9
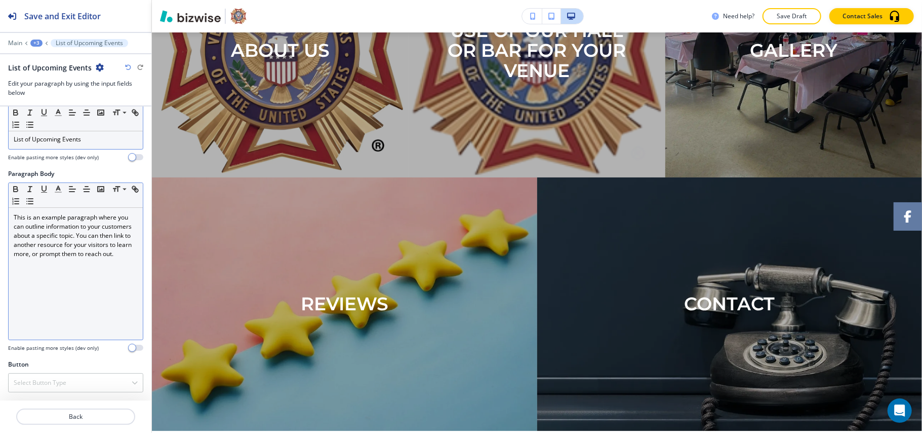
click at [87, 258] on p "This is an example paragraph where you can outline information to your customer…" at bounding box center [76, 236] width 124 height 46
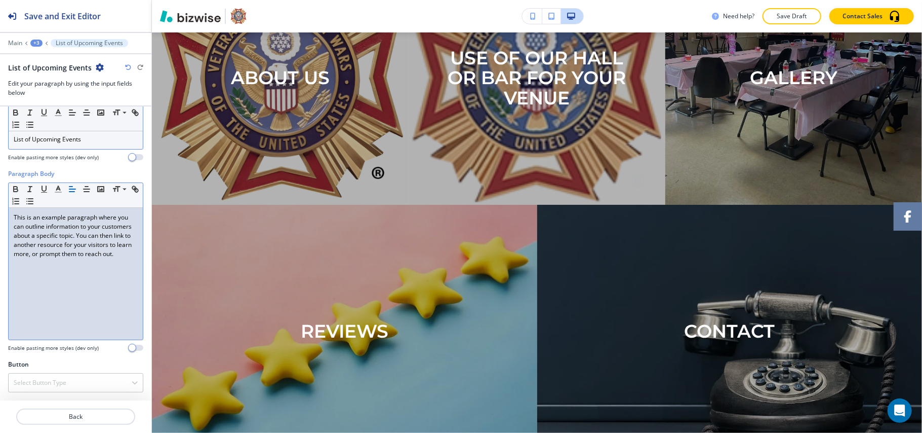
paste div
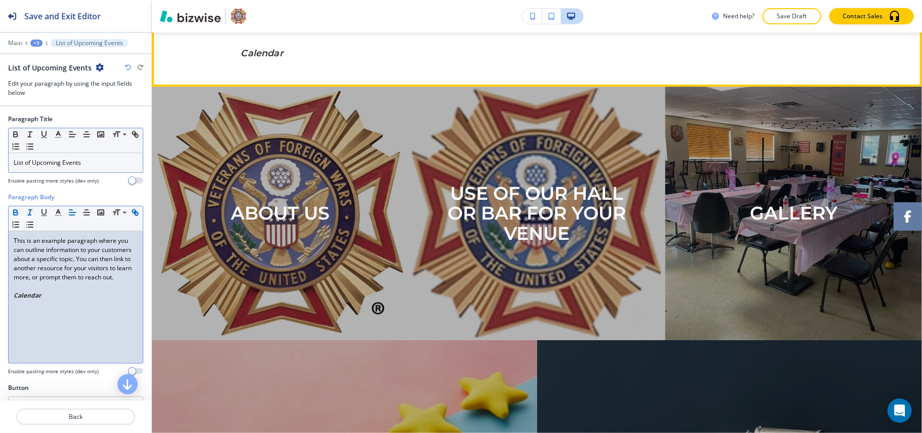
scroll to position [2850, 0]
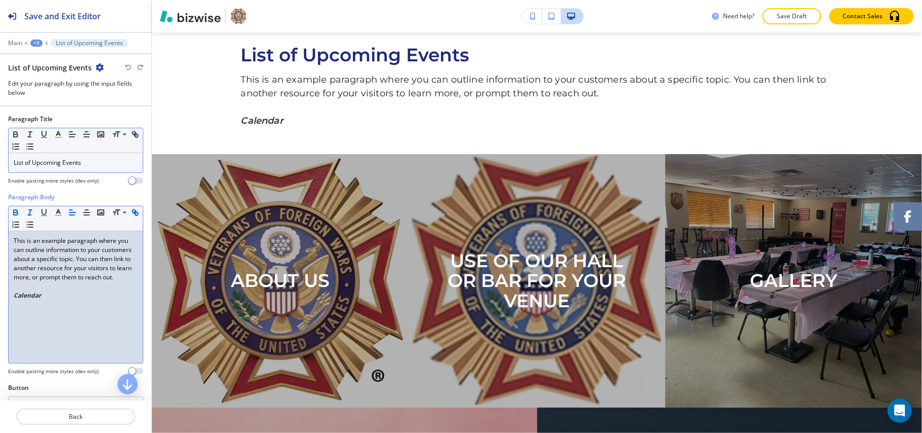
click at [34, 41] on div "+3" at bounding box center [36, 43] width 12 height 7
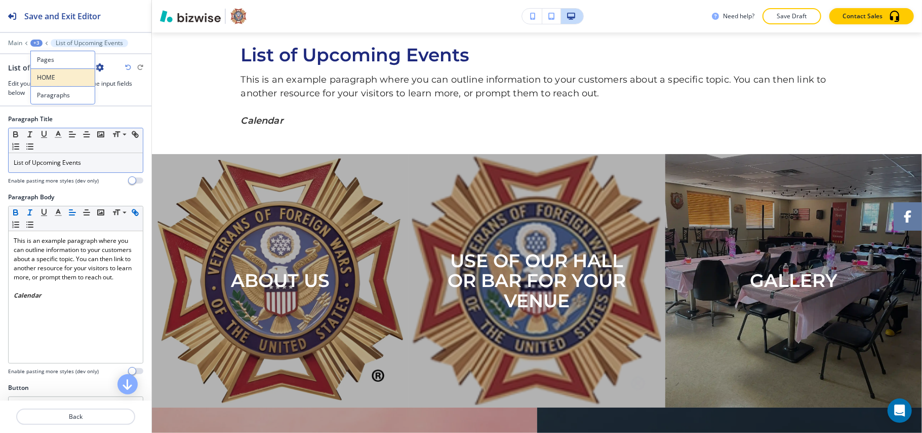
drag, startPoint x: 49, startPoint y: 91, endPoint x: 53, endPoint y: 71, distance: 20.7
click at [53, 71] on div "Pages HOME Paragraphs" at bounding box center [62, 78] width 65 height 54
click at [53, 71] on button "HOME" at bounding box center [62, 77] width 65 height 18
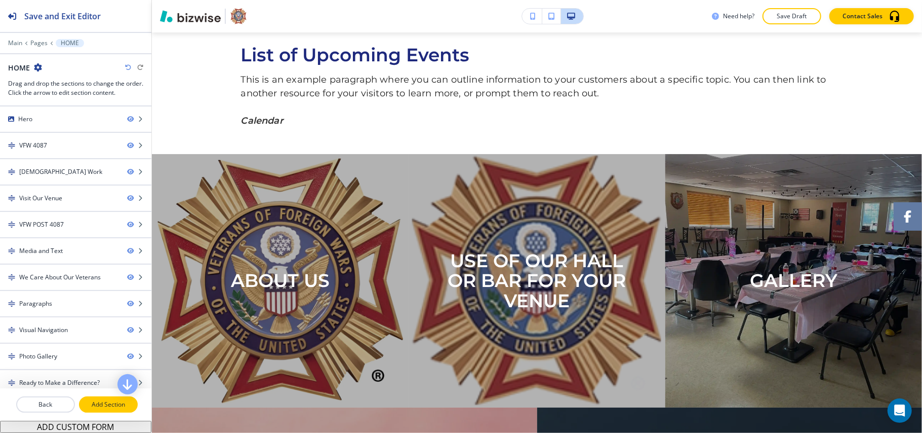
click at [111, 405] on p "Add Section" at bounding box center [108, 404] width 57 height 9
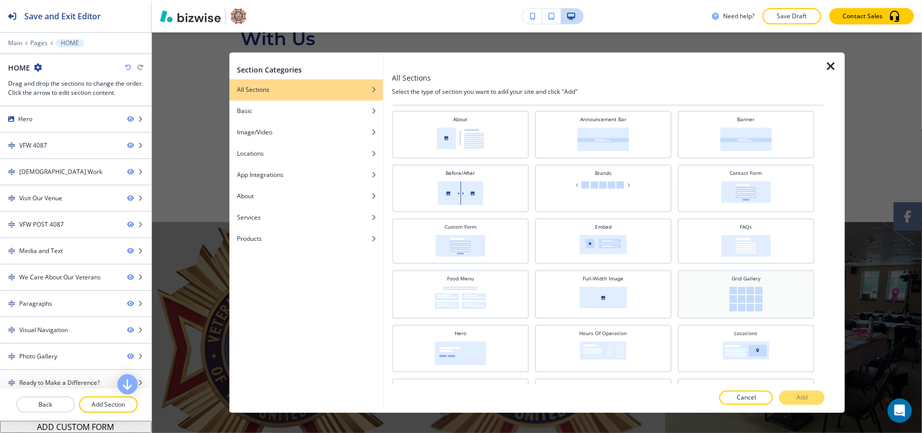
scroll to position [0, 0]
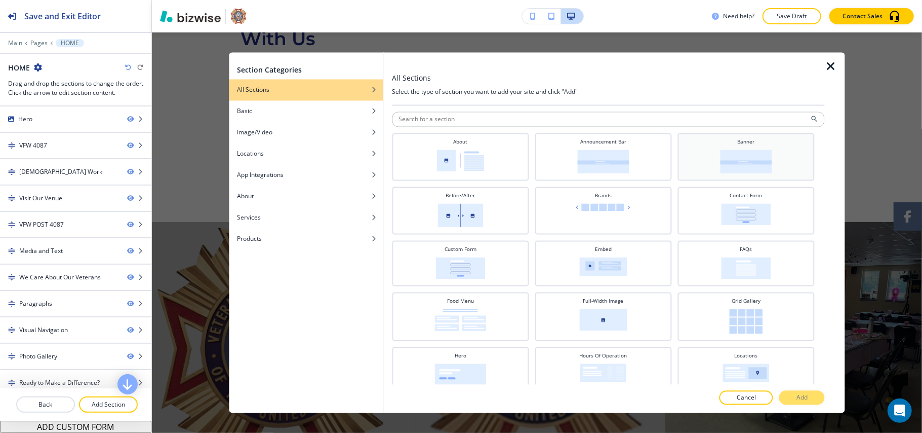
click at [738, 158] on img at bounding box center [746, 162] width 52 height 24
drag, startPoint x: 795, startPoint y: 398, endPoint x: 796, endPoint y: 391, distance: 6.8
click at [795, 397] on button "Add" at bounding box center [802, 397] width 46 height 14
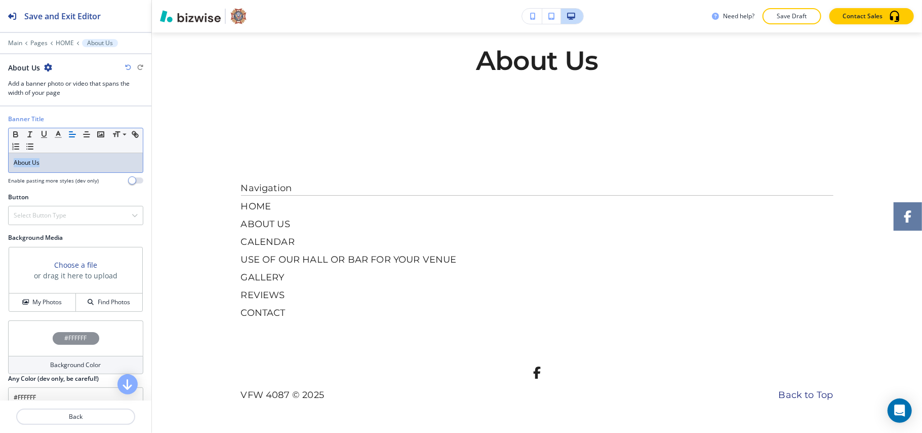
drag, startPoint x: 53, startPoint y: 164, endPoint x: 0, endPoint y: 165, distance: 52.7
click at [0, 165] on div "Banner Title Small Normal Large Huge About Us Enable pasting more styles (dev o…" at bounding box center [75, 153] width 151 height 78
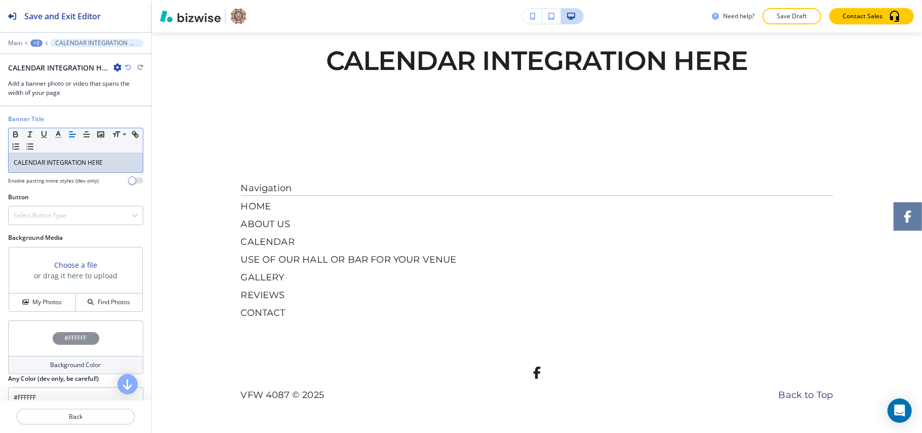
click at [37, 41] on div "+2" at bounding box center [36, 43] width 12 height 7
click at [48, 76] on p "HOME" at bounding box center [63, 77] width 52 height 9
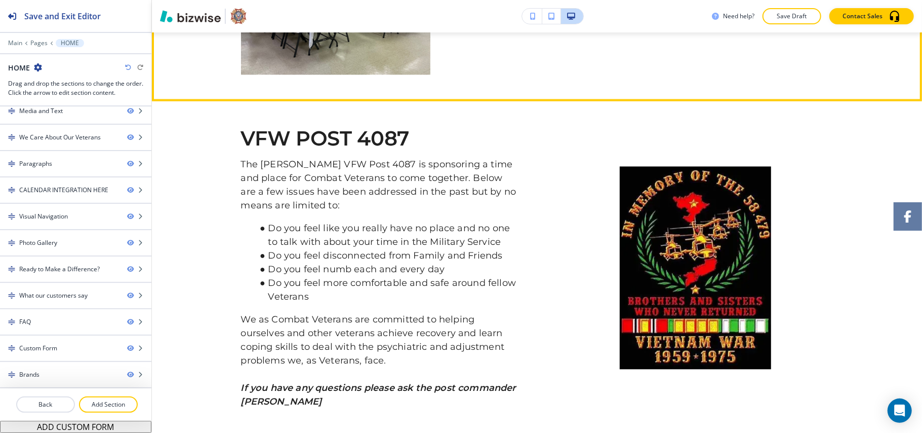
scroll to position [1879, 0]
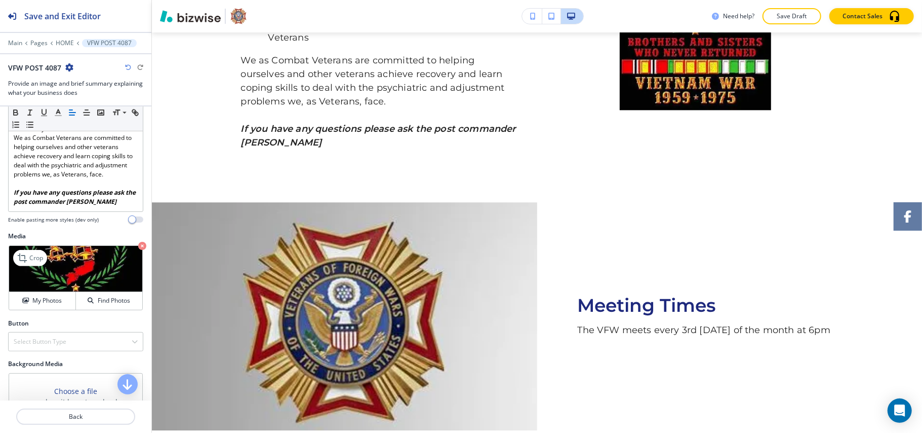
scroll to position [485, 0]
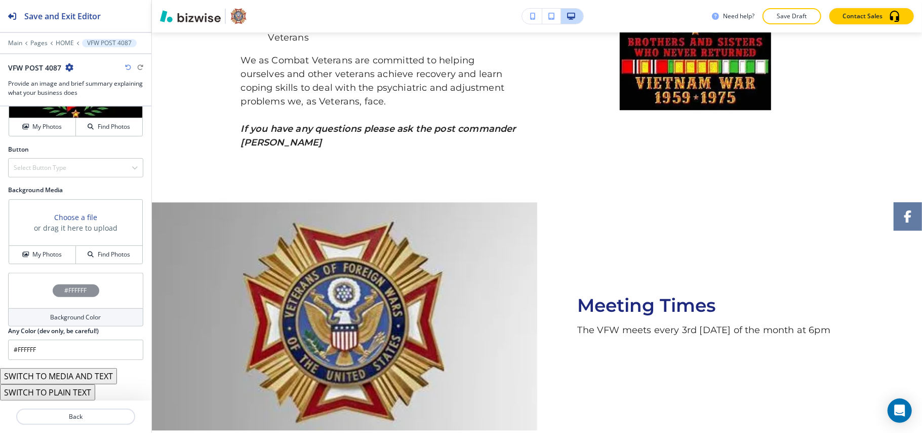
click at [27, 280] on div "#FFFFFF" at bounding box center [75, 289] width 135 height 35
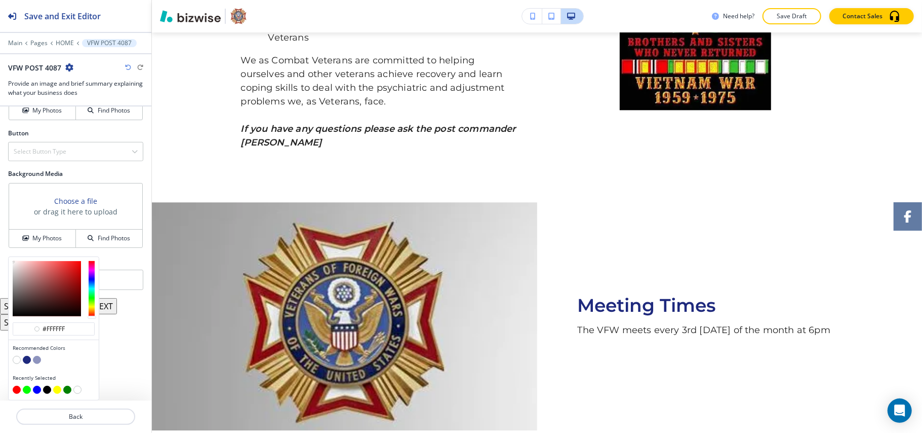
drag, startPoint x: 26, startPoint y: 373, endPoint x: 33, endPoint y: 368, distance: 9.0
click at [27, 364] on button "button" at bounding box center [27, 360] width 8 height 8
type input "#1e297d"
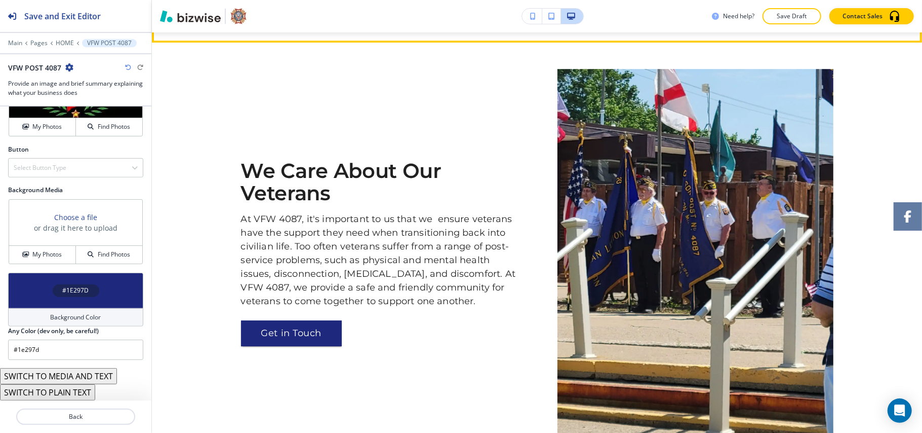
scroll to position [2476, 0]
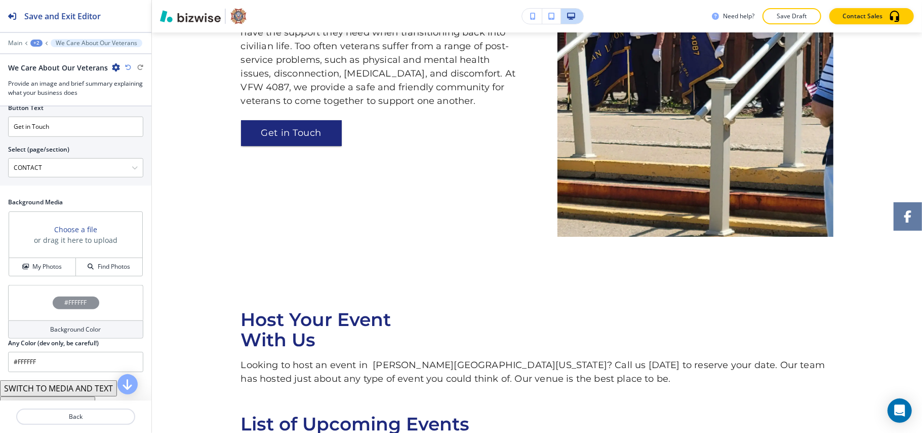
scroll to position [508, 0]
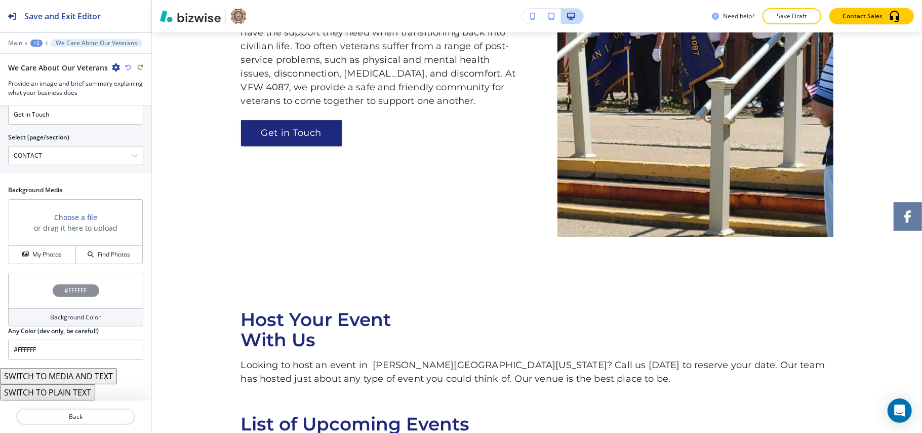
click at [21, 300] on div "#FFFFFF" at bounding box center [75, 289] width 135 height 35
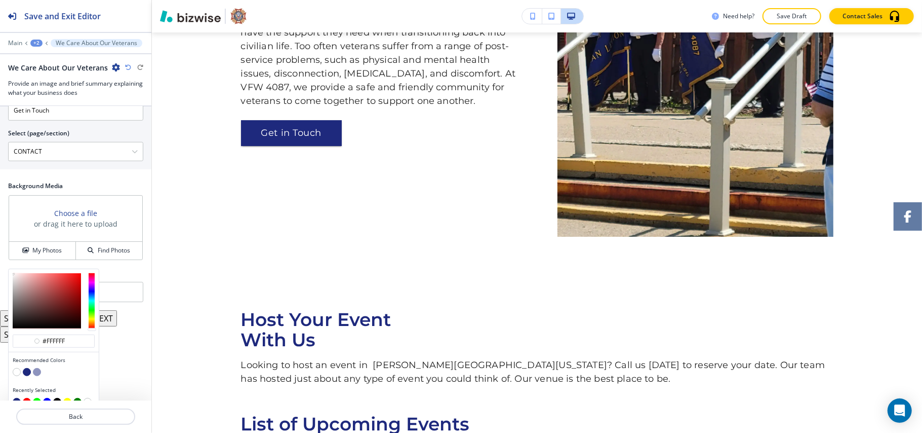
click at [24, 375] on button "button" at bounding box center [27, 372] width 8 height 8
type input "#1e297d"
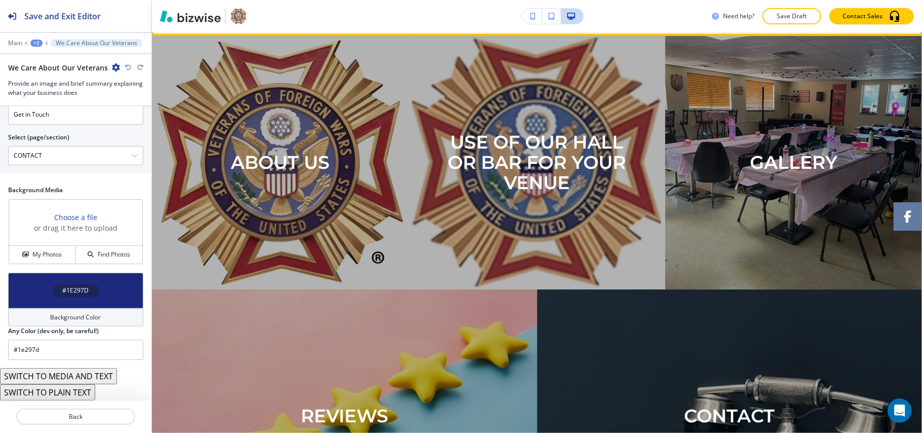
drag, startPoint x: 175, startPoint y: 55, endPoint x: 168, endPoint y: 59, distance: 8.4
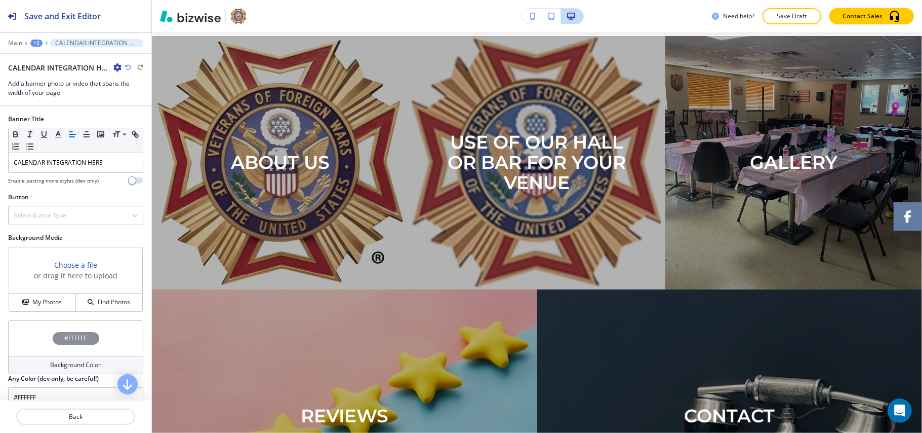
scroll to position [3162, 0]
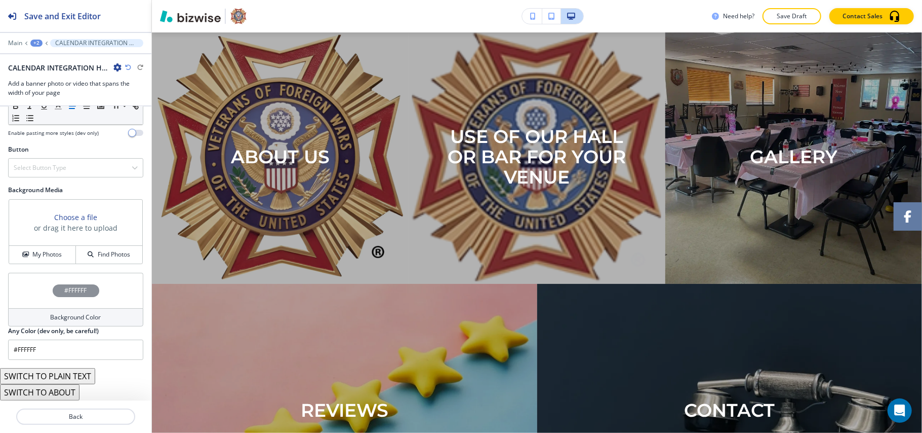
click at [18, 288] on div "#FFFFFF" at bounding box center [75, 289] width 135 height 35
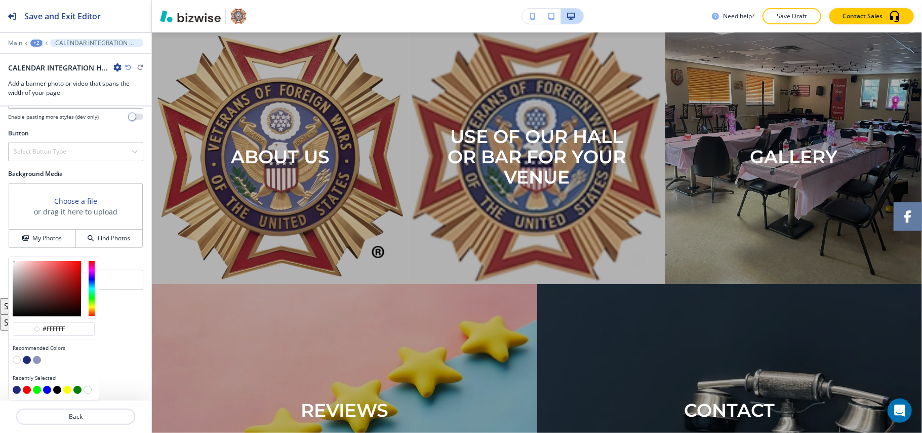
click at [25, 357] on button "button" at bounding box center [27, 360] width 8 height 8
type input "#1e297d"
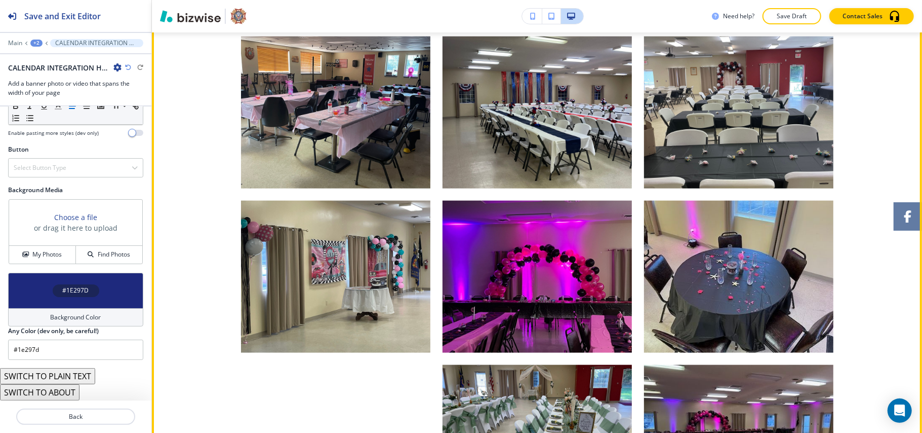
scroll to position [3837, 0]
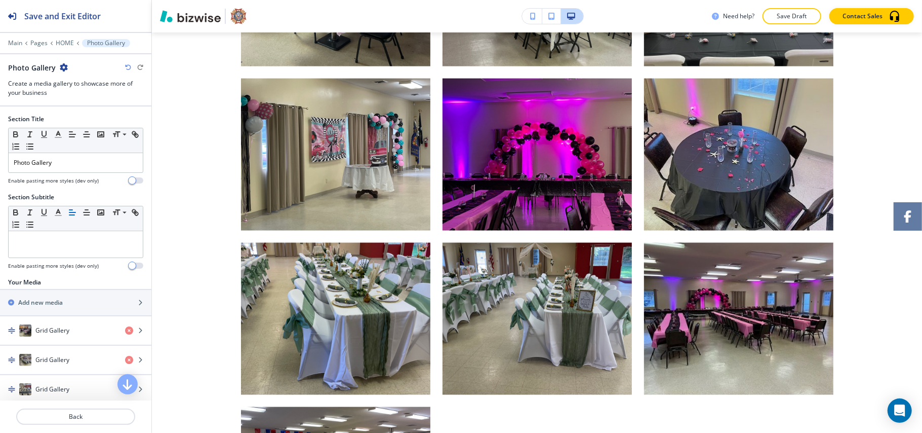
scroll to position [3857, 0]
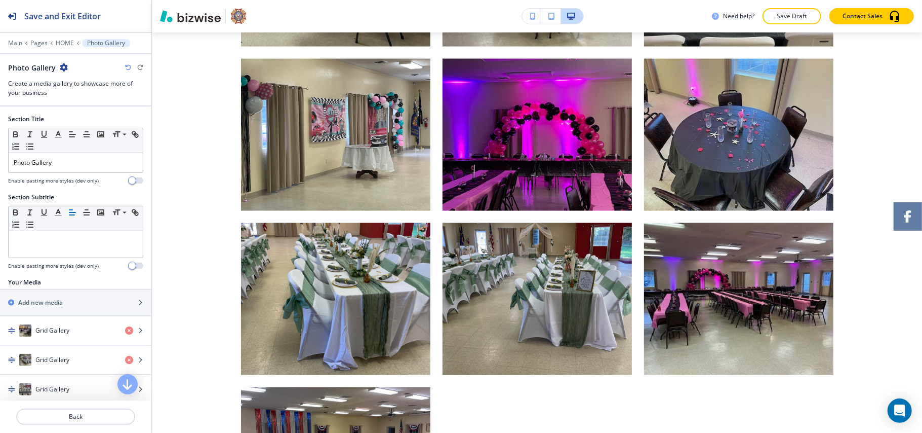
click at [66, 67] on icon "button" at bounding box center [64, 67] width 8 height 8
click at [88, 123] on p "Delete Section" at bounding box center [91, 120] width 52 height 9
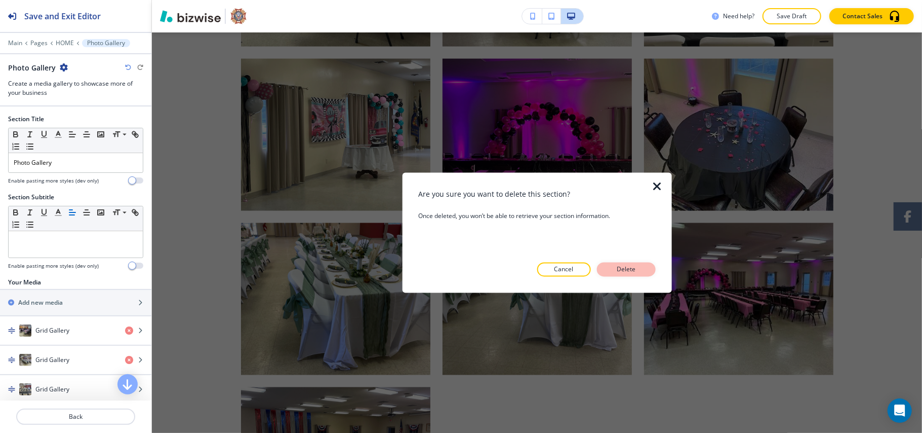
click at [637, 270] on p "Delete" at bounding box center [626, 269] width 24 height 9
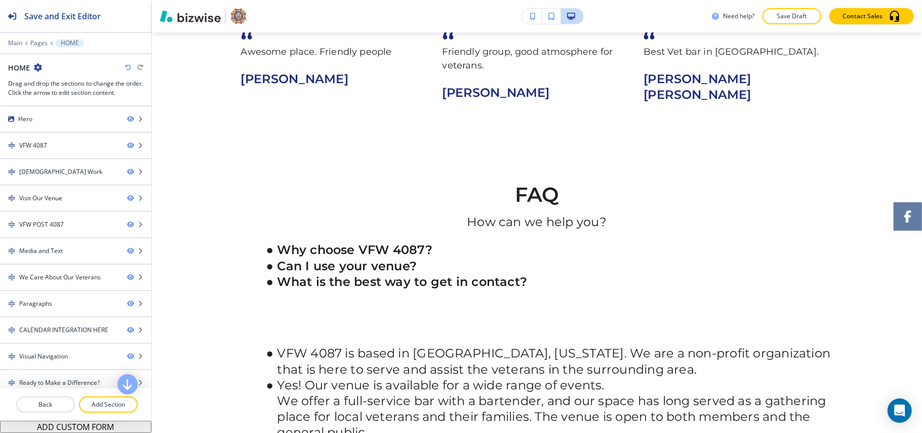
scroll to position [4600, 0]
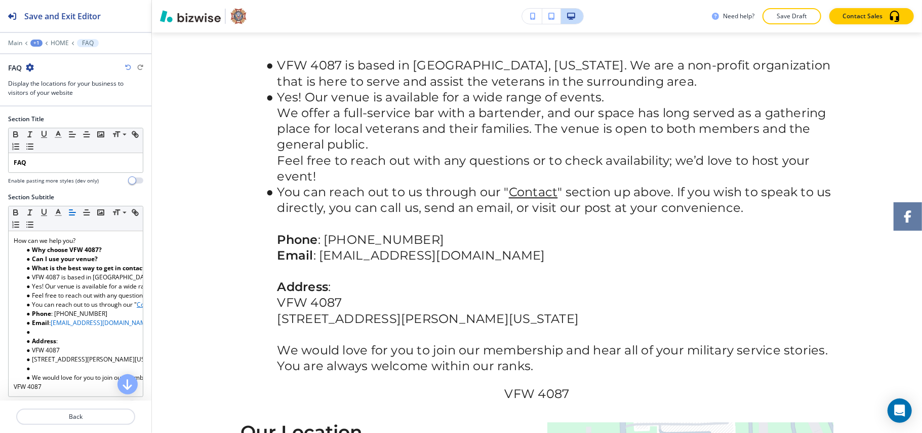
scroll to position [4708, 0]
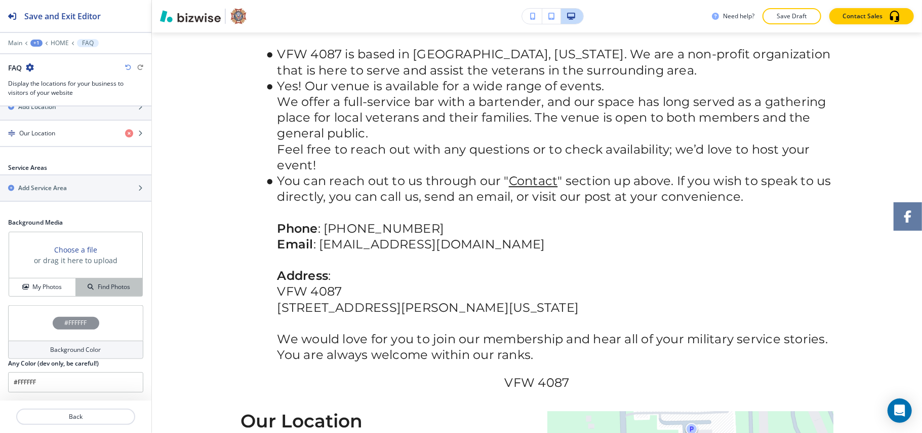
scroll to position [348, 0]
click at [58, 44] on p "HOME" at bounding box center [60, 43] width 18 height 7
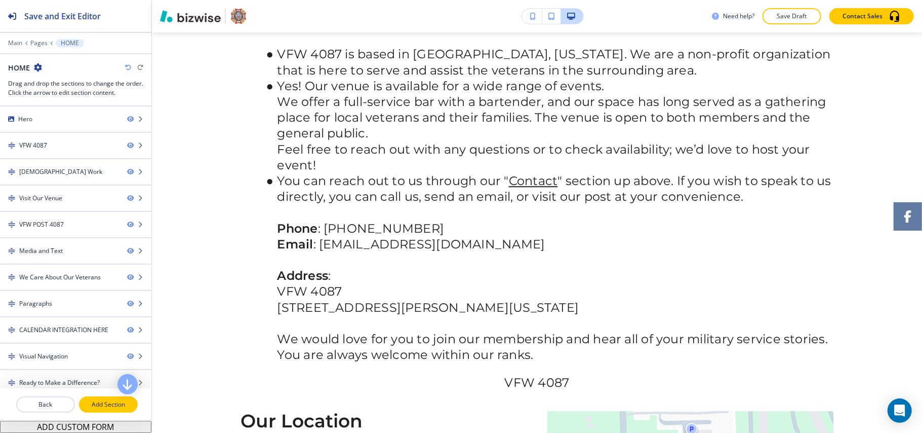
click at [107, 401] on p "Add Section" at bounding box center [108, 404] width 57 height 9
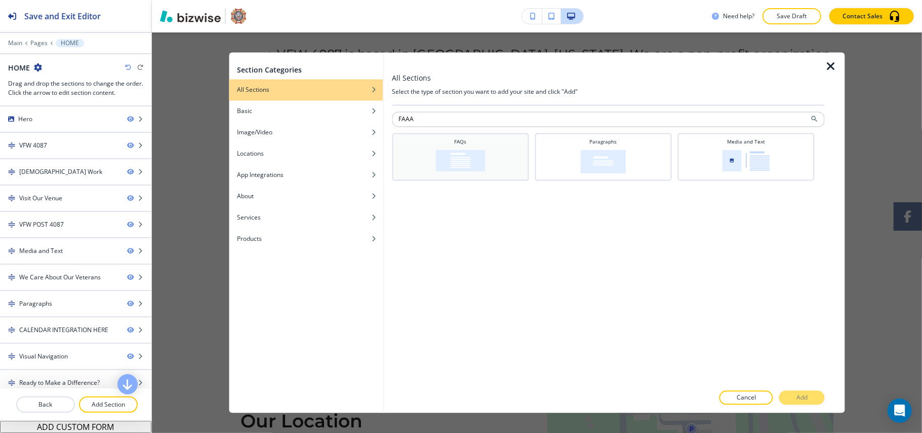
type input "FAAA"
click at [472, 165] on img at bounding box center [461, 161] width 50 height 22
click at [804, 396] on p "Add" at bounding box center [802, 397] width 11 height 9
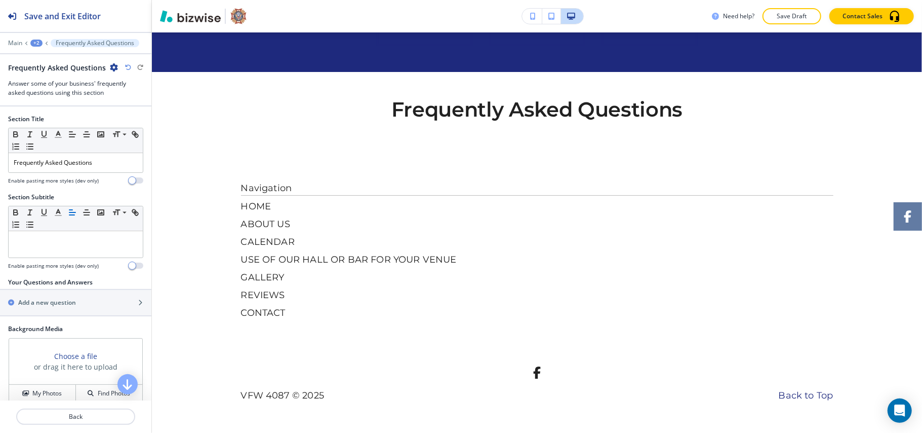
scroll to position [6338, 0]
drag, startPoint x: 126, startPoint y: 161, endPoint x: 55, endPoint y: 161, distance: 70.9
click at [3, 152] on div "Section Title Small Normal Large Huge Frequently Asked Questions Enable pasting…" at bounding box center [75, 153] width 151 height 78
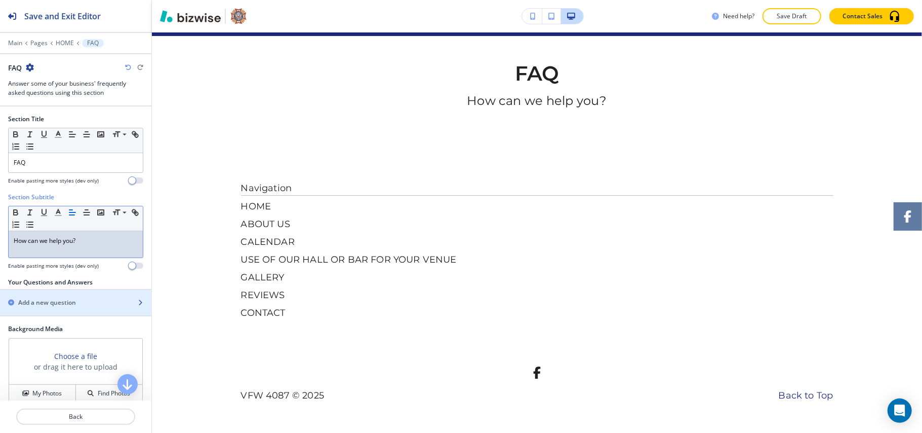
click at [68, 306] on h2 "Add a new question" at bounding box center [47, 302] width 58 height 9
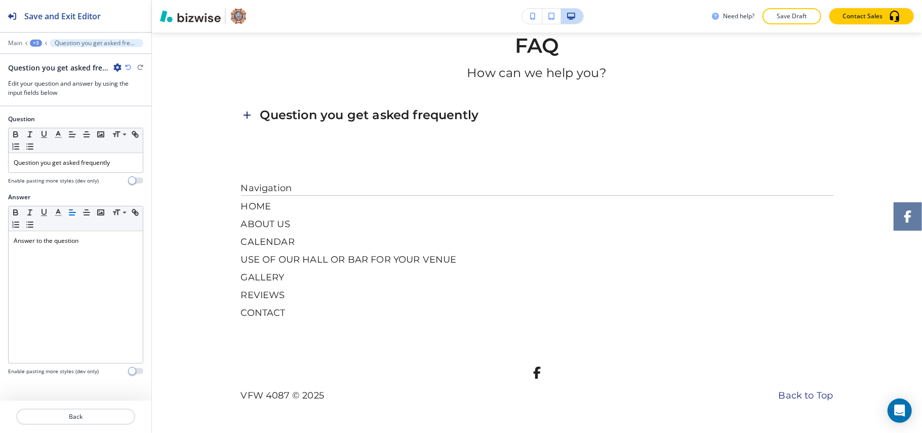
scroll to position [6402, 0]
click at [93, 161] on p "Question you get asked frequently" at bounding box center [76, 162] width 124 height 9
click at [93, 160] on p "Question you get asked frequently" at bounding box center [76, 162] width 124 height 9
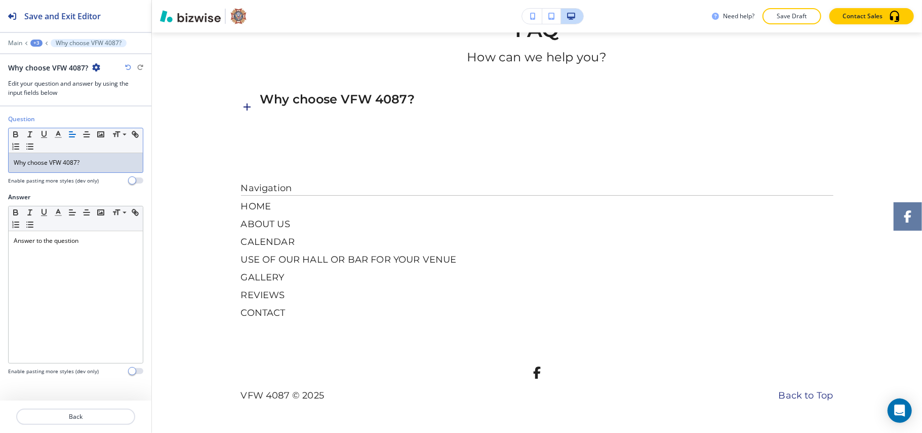
scroll to position [0, 0]
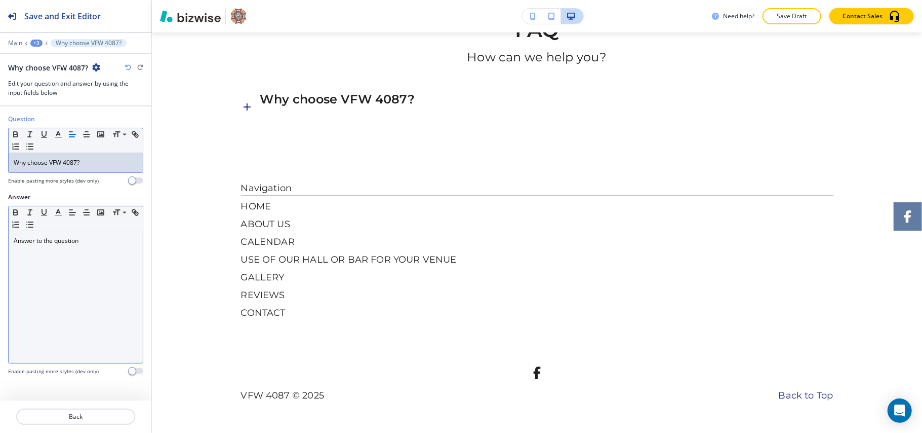
click at [61, 274] on div "Answer to the question" at bounding box center [76, 297] width 134 height 132
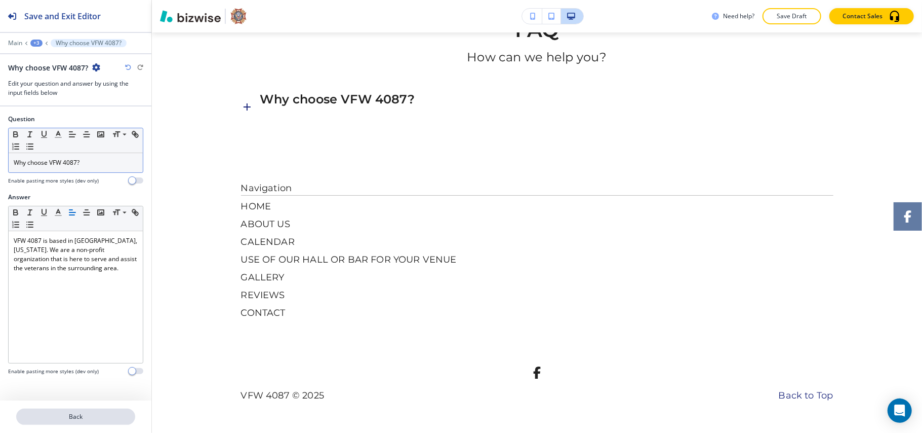
click at [86, 414] on p "Back" at bounding box center [75, 416] width 117 height 9
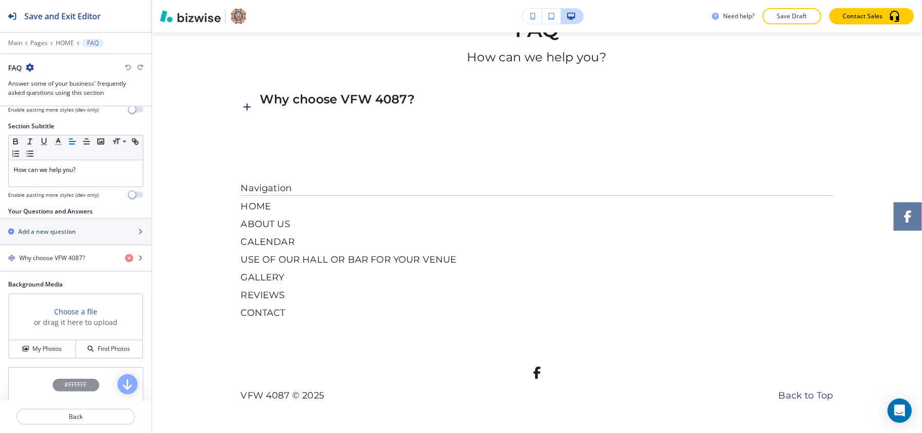
scroll to position [152, 0]
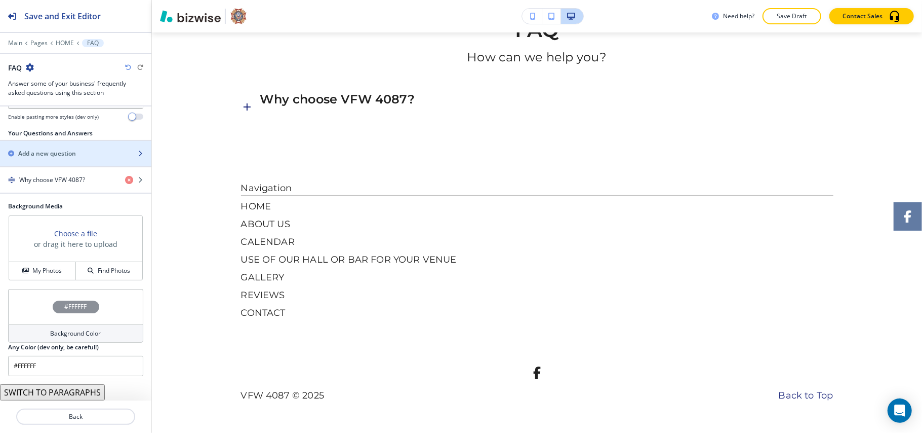
click at [55, 156] on h2 "Add a new question" at bounding box center [47, 153] width 58 height 9
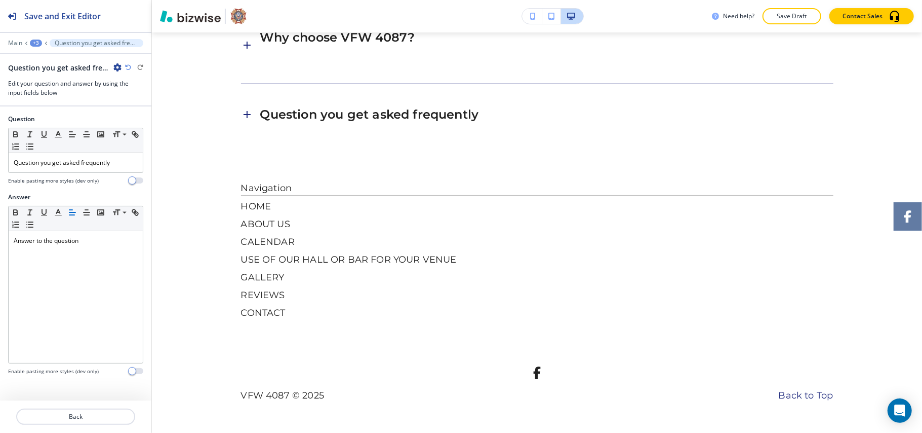
scroll to position [6479, 0]
click at [63, 162] on p "Question you get asked frequently" at bounding box center [76, 162] width 124 height 9
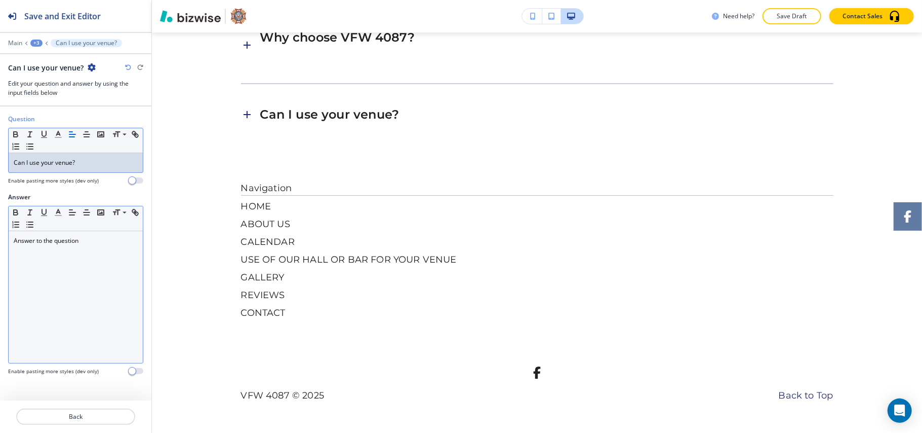
click at [33, 306] on div "Answer to the question" at bounding box center [76, 297] width 134 height 132
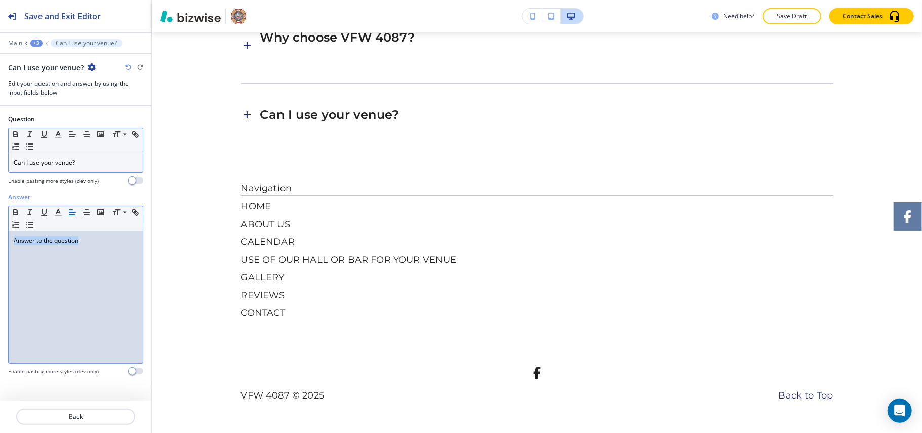
drag, startPoint x: 34, startPoint y: 306, endPoint x: 39, endPoint y: 302, distance: 5.8
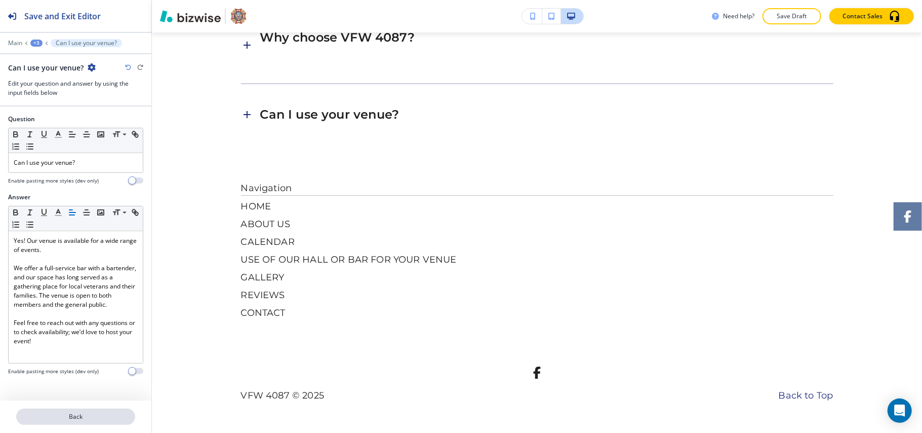
click at [70, 412] on p "Back" at bounding box center [75, 416] width 117 height 9
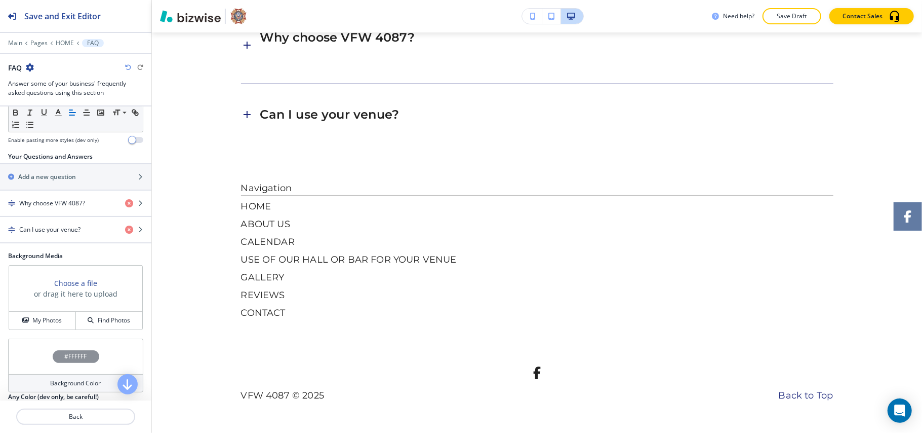
scroll to position [44, 0]
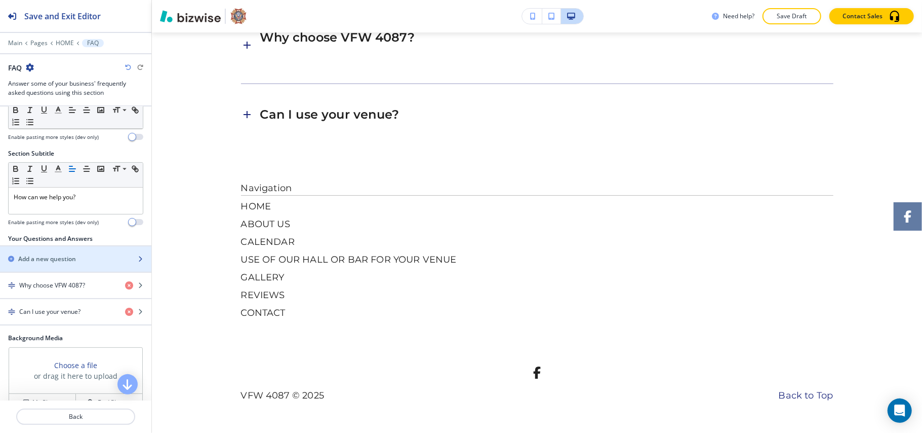
click at [70, 260] on h2 "Add a new question" at bounding box center [47, 258] width 58 height 9
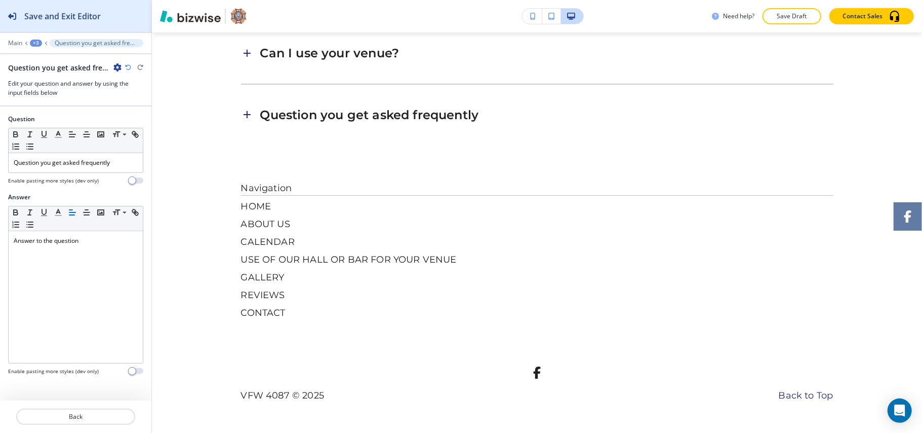
scroll to position [6540, 0]
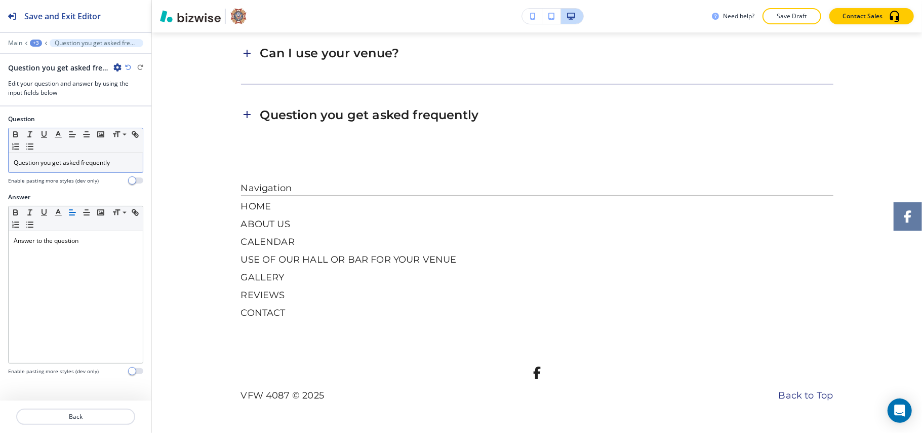
click at [75, 165] on p "Question you get asked frequently" at bounding box center [76, 162] width 124 height 9
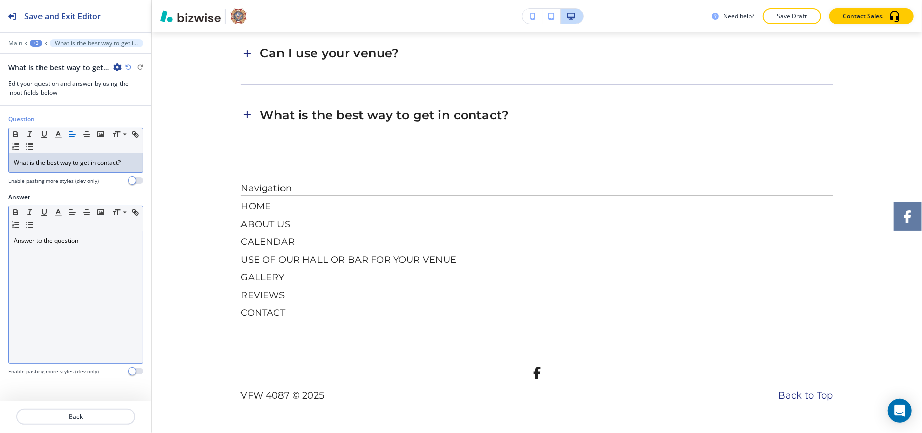
click at [79, 243] on p "Answer to the question" at bounding box center [76, 240] width 124 height 9
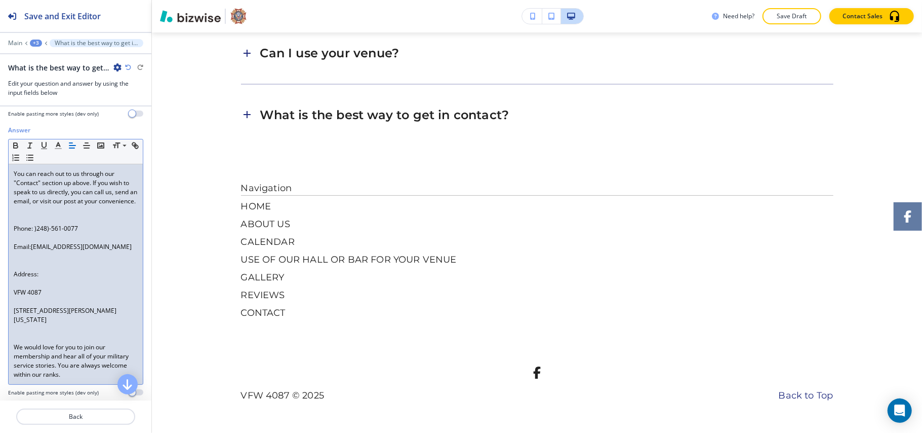
scroll to position [67, 0]
click at [29, 269] on p at bounding box center [76, 264] width 124 height 9
click at [21, 287] on p at bounding box center [76, 282] width 124 height 9
click at [17, 269] on p at bounding box center [76, 264] width 124 height 9
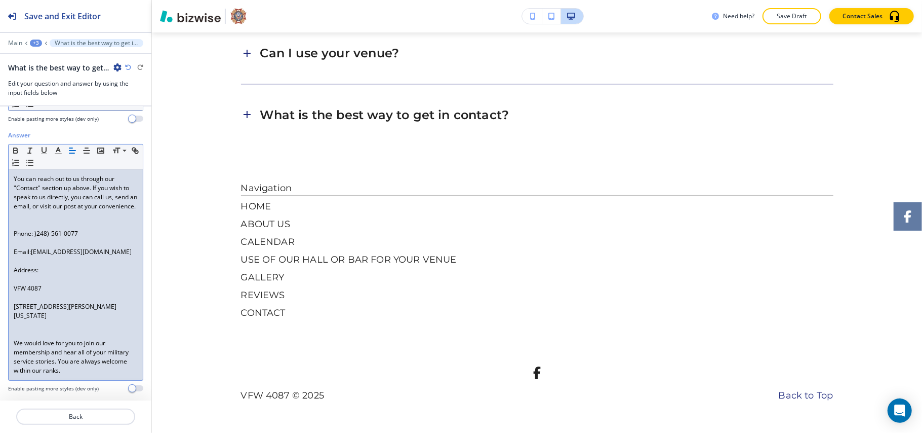
click at [27, 229] on p at bounding box center [76, 224] width 124 height 9
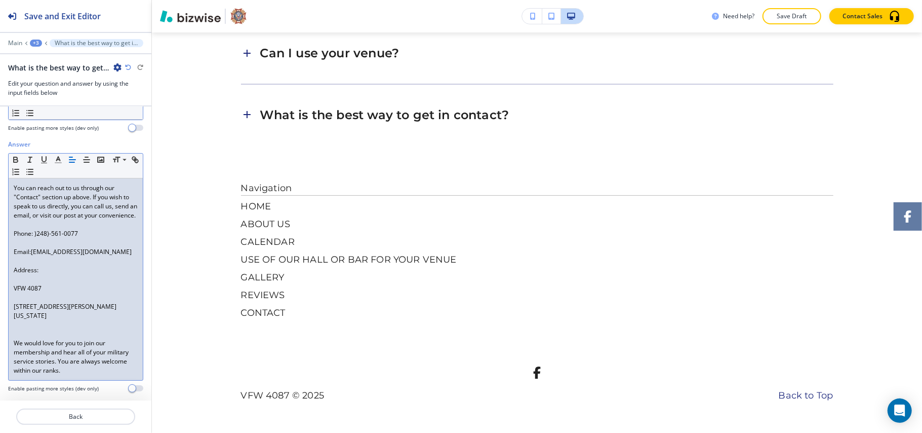
click at [20, 328] on p at bounding box center [76, 324] width 124 height 9
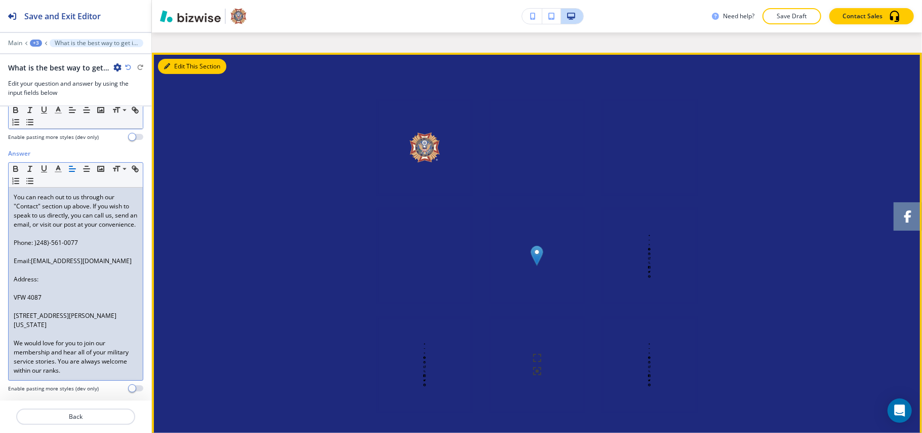
click at [174, 74] on button "Edit This Section" at bounding box center [192, 66] width 68 height 15
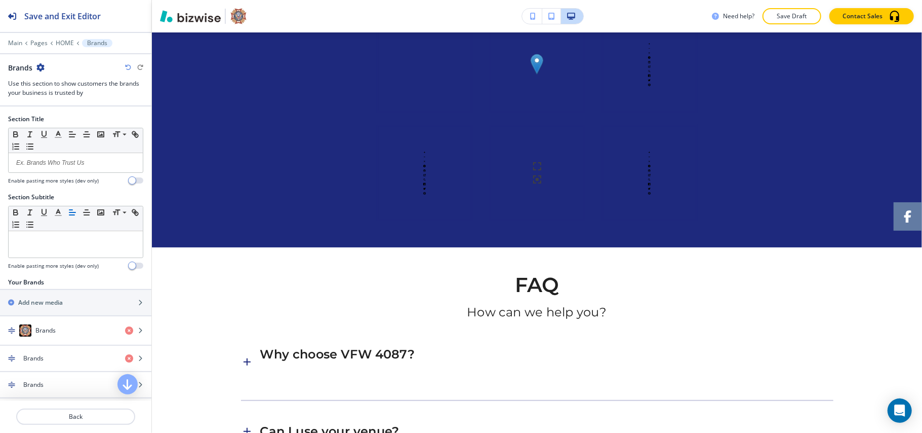
scroll to position [5992, 0]
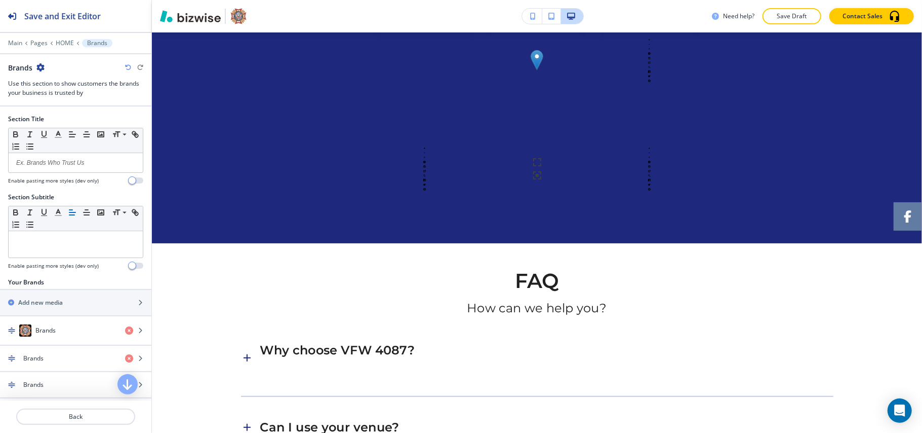
click at [38, 67] on icon "button" at bounding box center [40, 67] width 8 height 8
click at [63, 128] on button "Delete Section" at bounding box center [68, 121] width 65 height 18
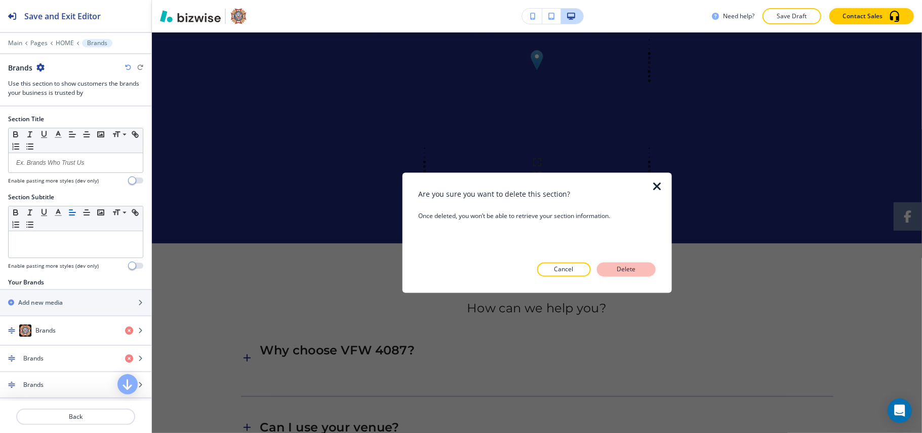
click at [614, 268] on p "Delete" at bounding box center [626, 269] width 24 height 9
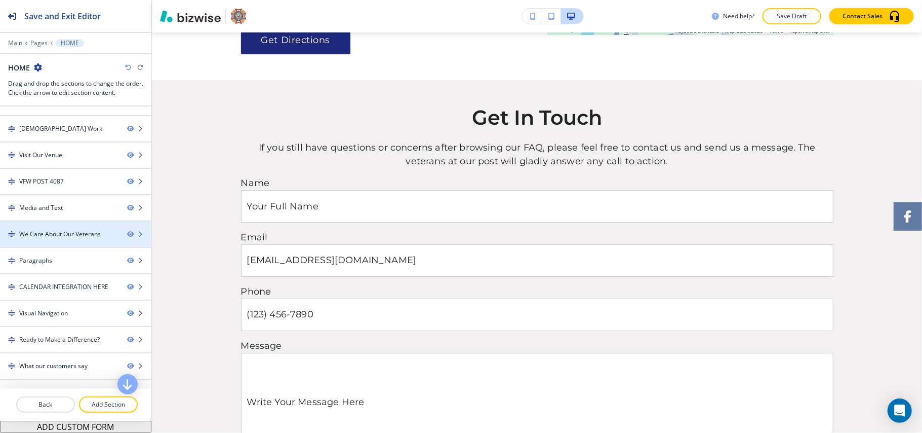
scroll to position [118, 0]
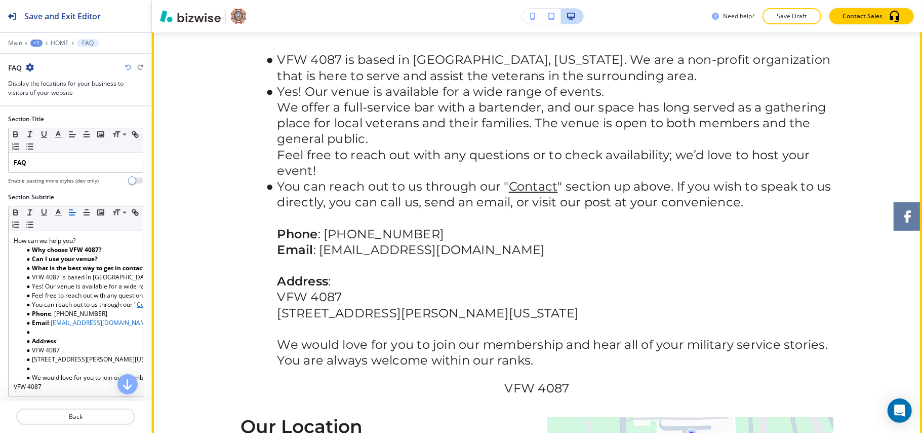
scroll to position [4993, 0]
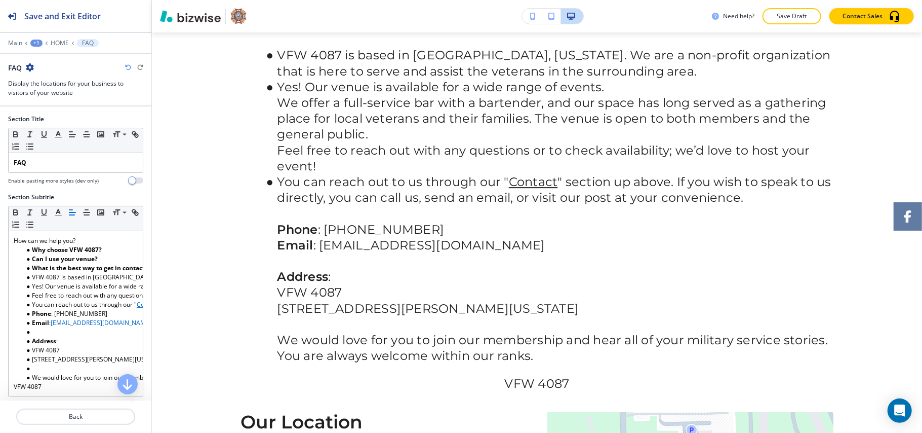
click at [29, 66] on icon "button" at bounding box center [30, 67] width 8 height 8
click at [43, 115] on button "Delete Section" at bounding box center [58, 121] width 65 height 18
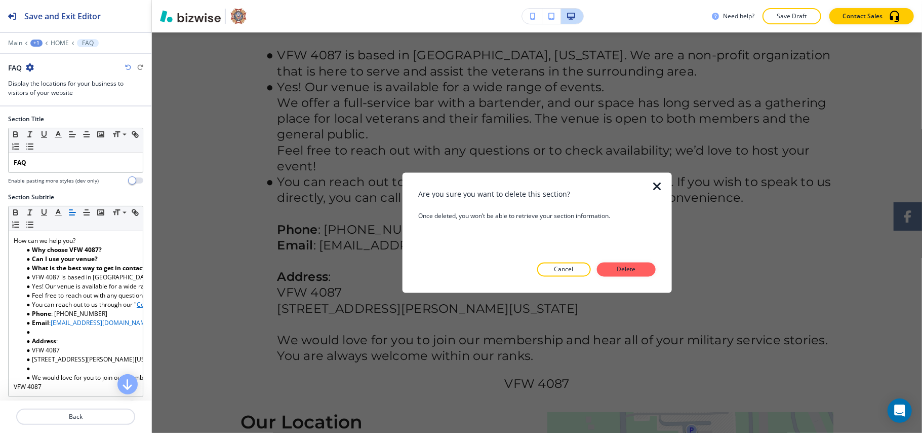
click at [622, 265] on p "Delete" at bounding box center [626, 269] width 24 height 9
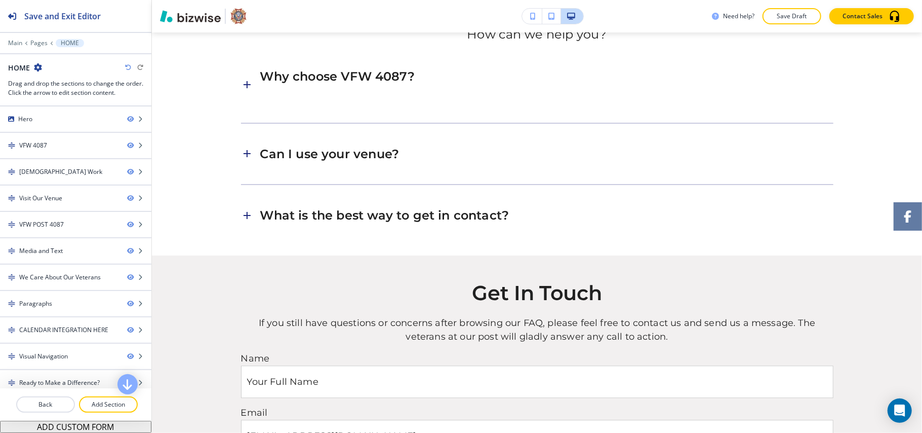
scroll to position [4709, 0]
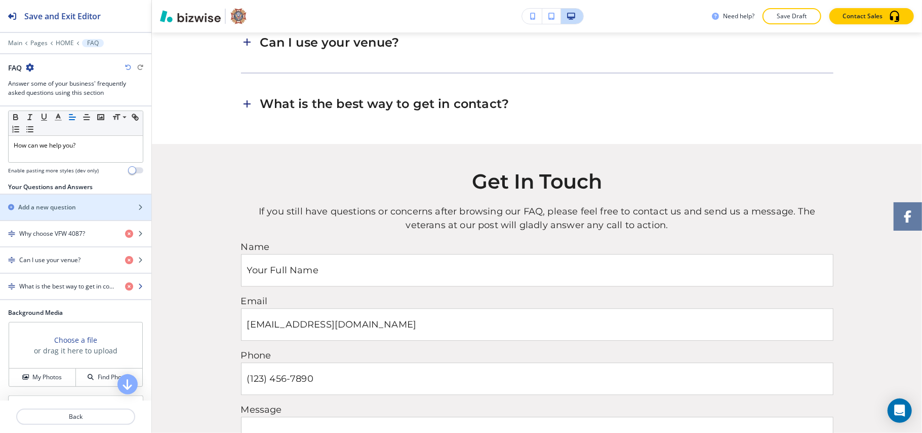
scroll to position [205, 0]
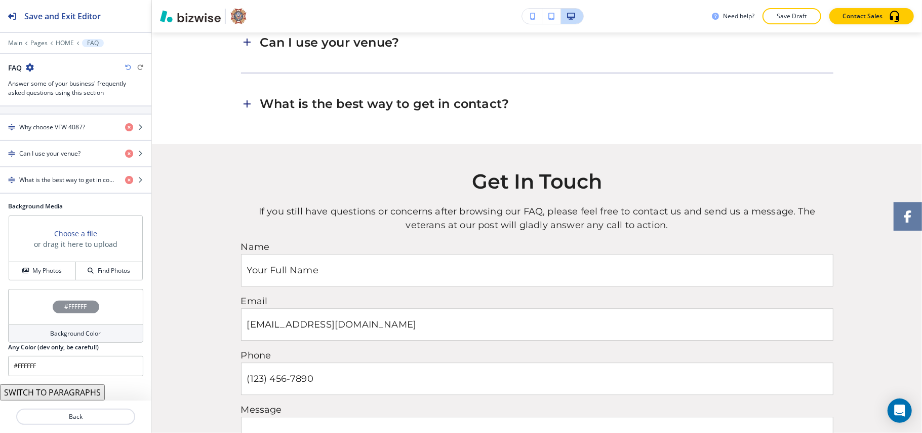
click at [29, 321] on div "#FFFFFF" at bounding box center [75, 306] width 135 height 35
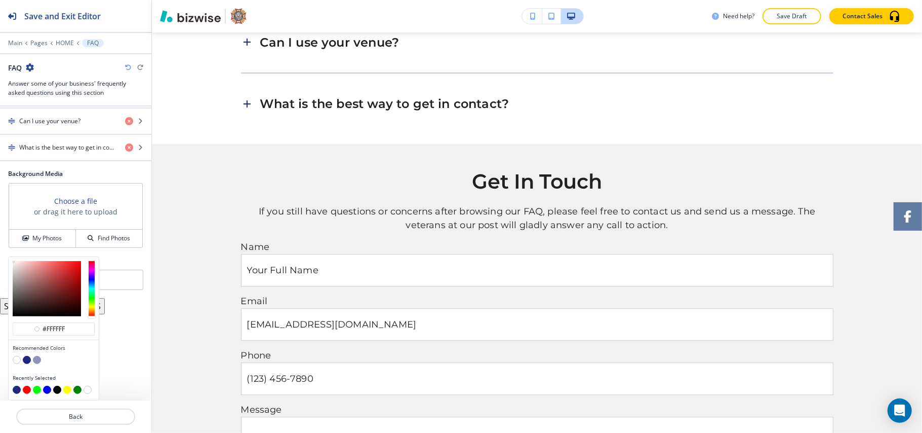
click at [23, 359] on button "button" at bounding box center [27, 360] width 8 height 8
type input "#1e297d"
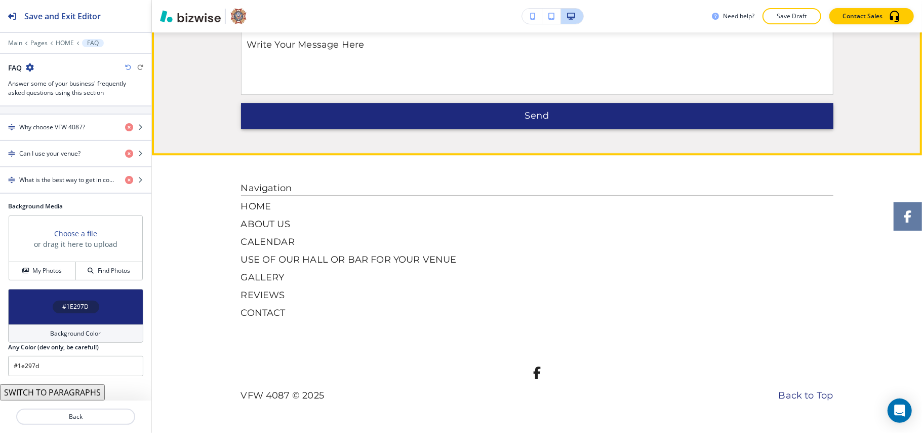
scroll to position [5304, 0]
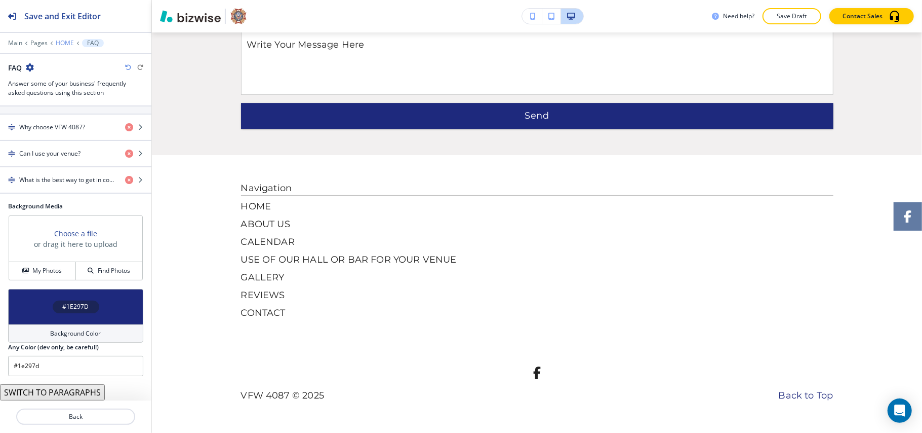
click at [59, 41] on p "HOME" at bounding box center [65, 43] width 18 height 7
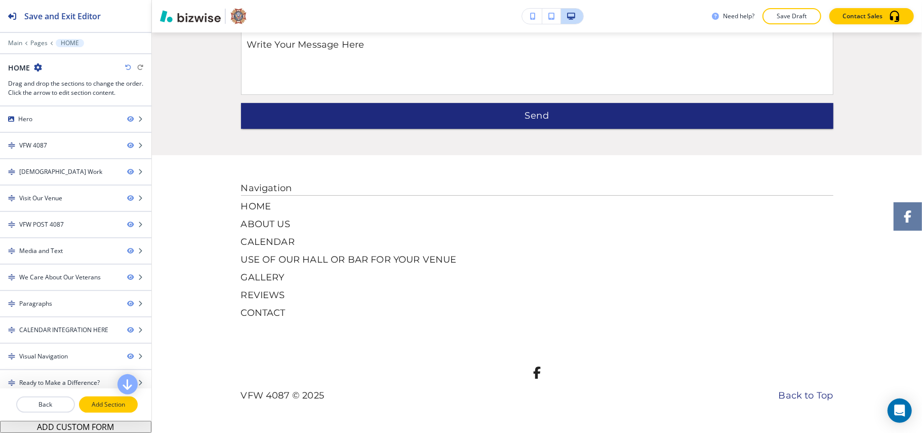
click at [98, 400] on p "Add Section" at bounding box center [108, 404] width 57 height 9
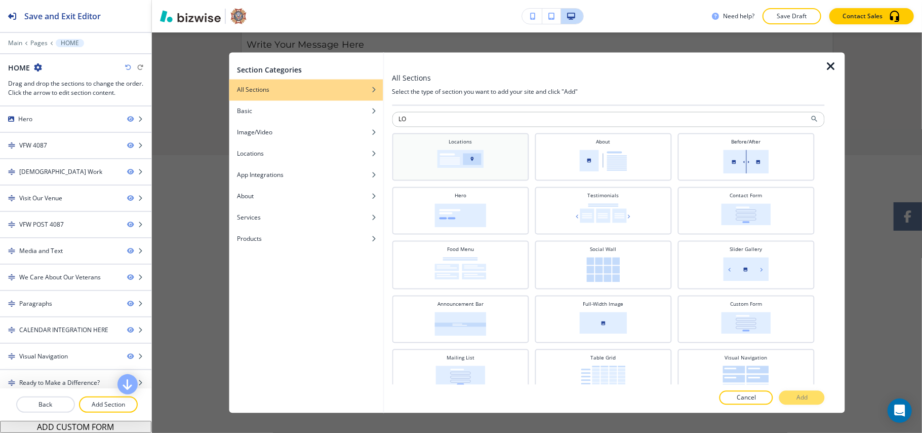
type input "LO"
click at [434, 156] on div "Locations" at bounding box center [460, 155] width 127 height 35
click at [806, 393] on p "Add" at bounding box center [802, 397] width 11 height 9
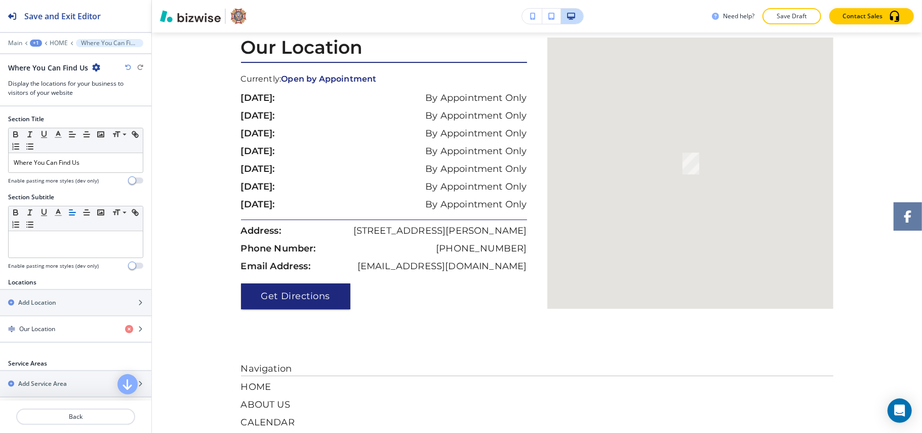
scroll to position [5427, 0]
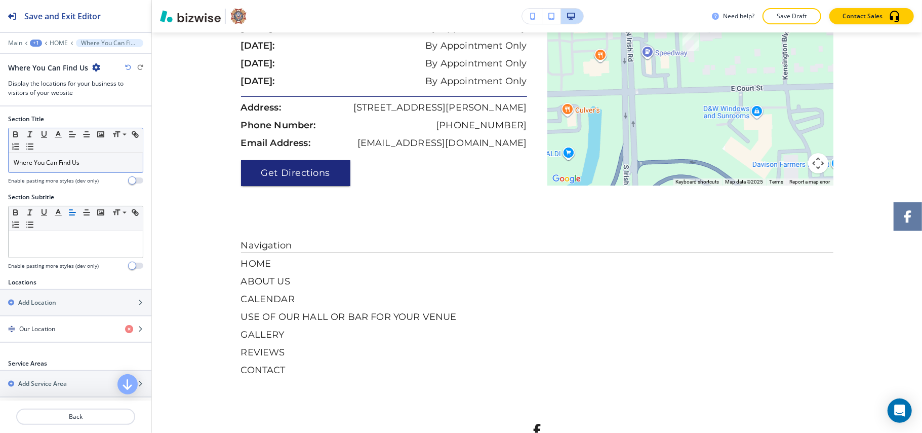
click at [104, 156] on div "Where You Can Find Us" at bounding box center [76, 162] width 134 height 19
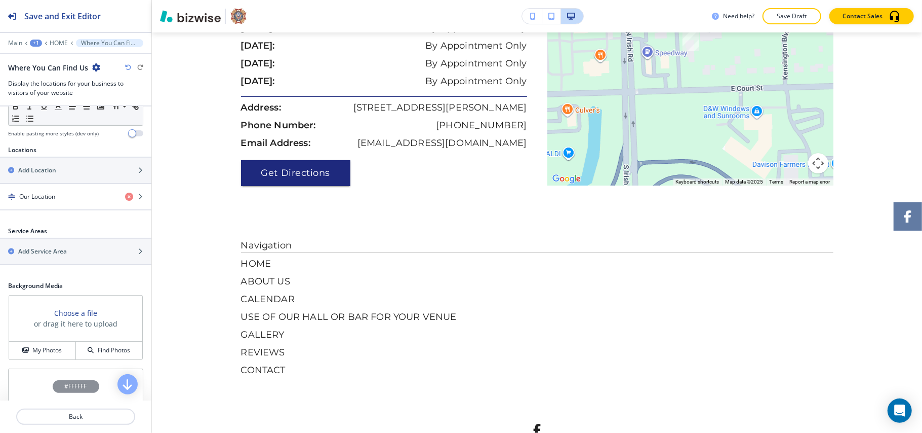
scroll to position [135, 0]
click at [56, 191] on div "Our Location" at bounding box center [58, 193] width 117 height 9
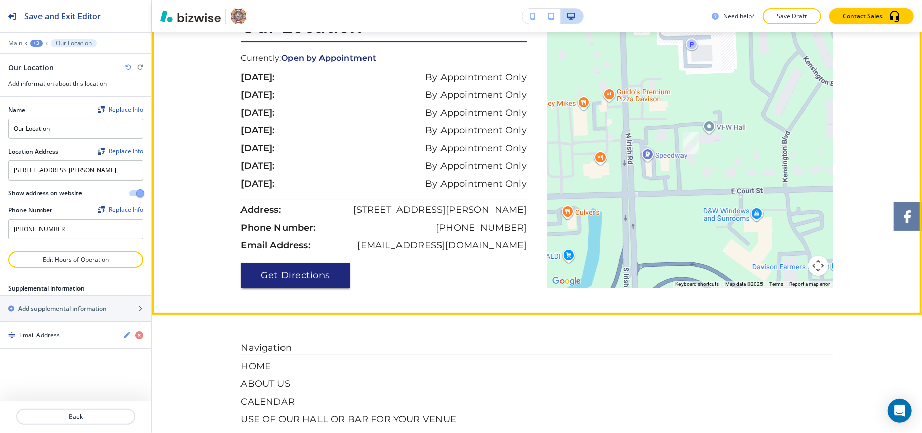
scroll to position [5292, 0]
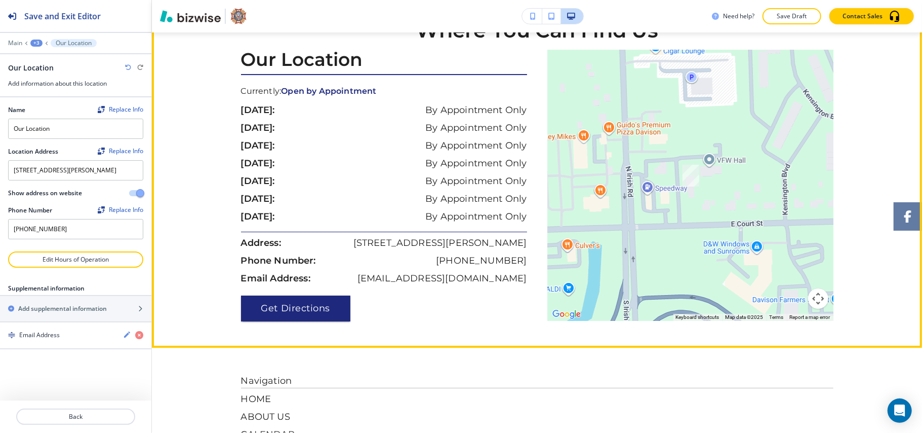
click at [167, 14] on button "Edit This Section" at bounding box center [192, 6] width 68 height 15
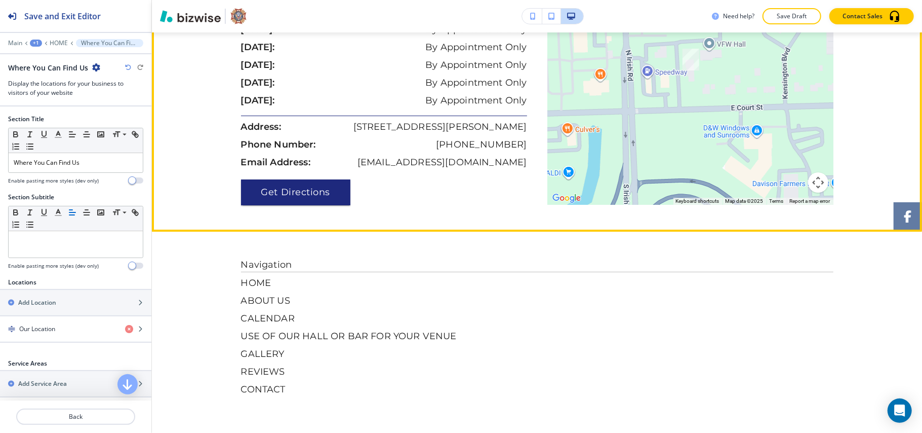
scroll to position [5427, 0]
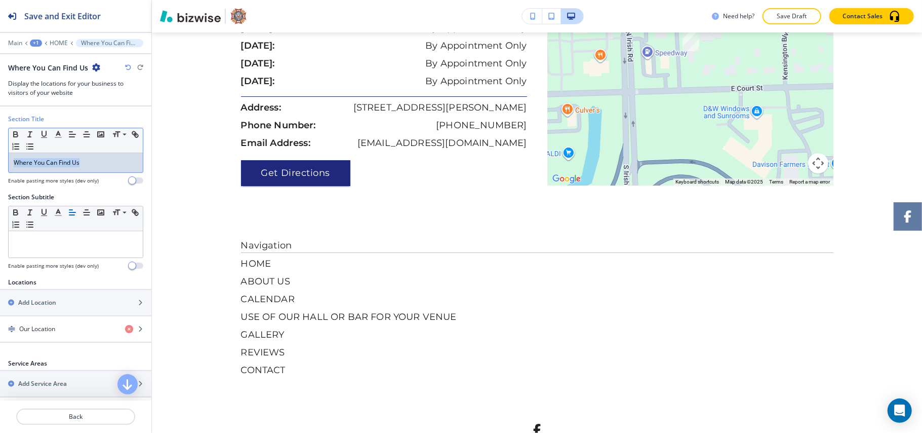
drag, startPoint x: 92, startPoint y: 169, endPoint x: 0, endPoint y: 164, distance: 91.8
click at [0, 164] on div "Section Title Small Normal Large Huge Where You Can Find Us Enable pasting more…" at bounding box center [75, 153] width 151 height 78
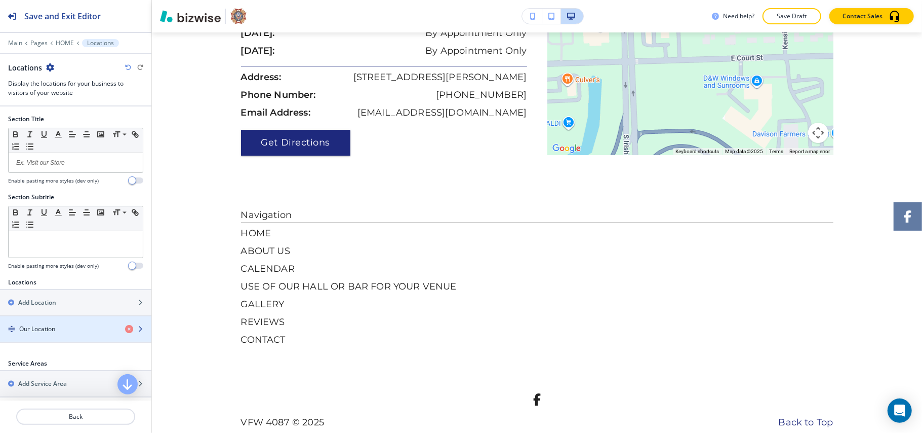
click at [66, 326] on div "Our Location" at bounding box center [58, 328] width 117 height 9
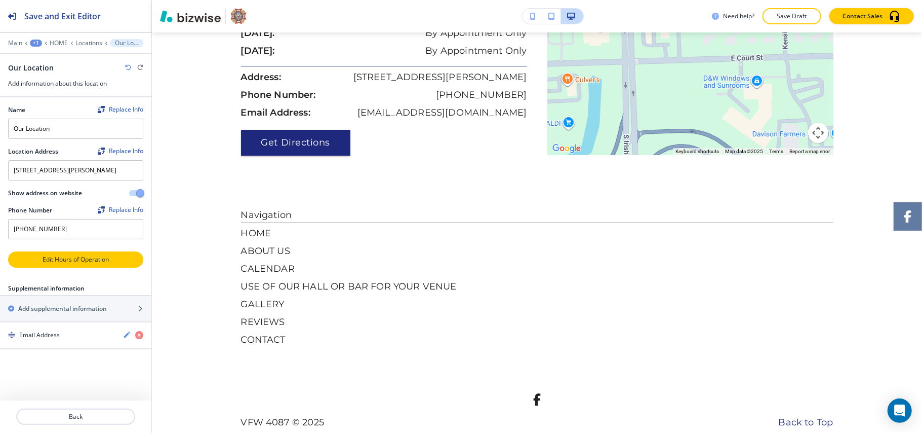
click at [90, 258] on p "Edit Hours of Operation" at bounding box center [75, 259] width 133 height 9
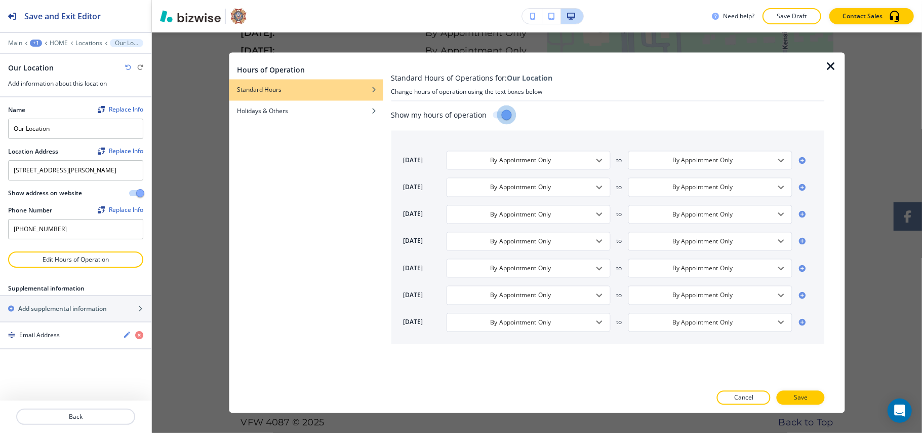
click at [497, 112] on input "checkbox" at bounding box center [507, 114] width 58 height 19
checkbox input "false"
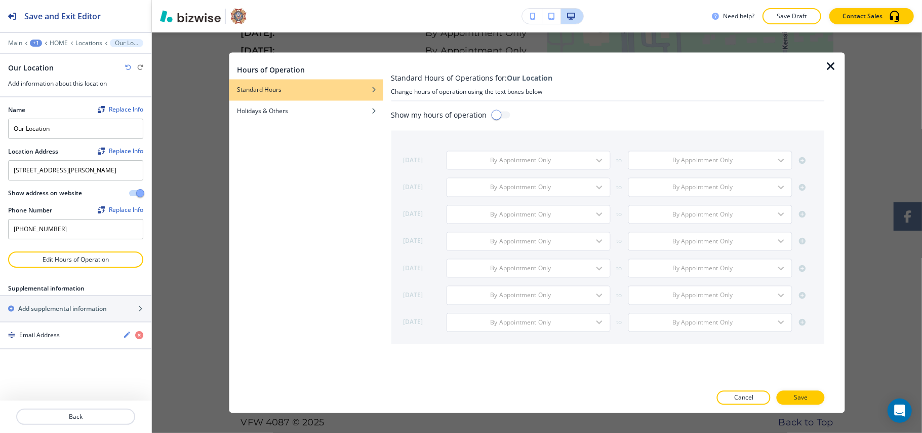
click at [797, 402] on p "Save" at bounding box center [801, 397] width 14 height 9
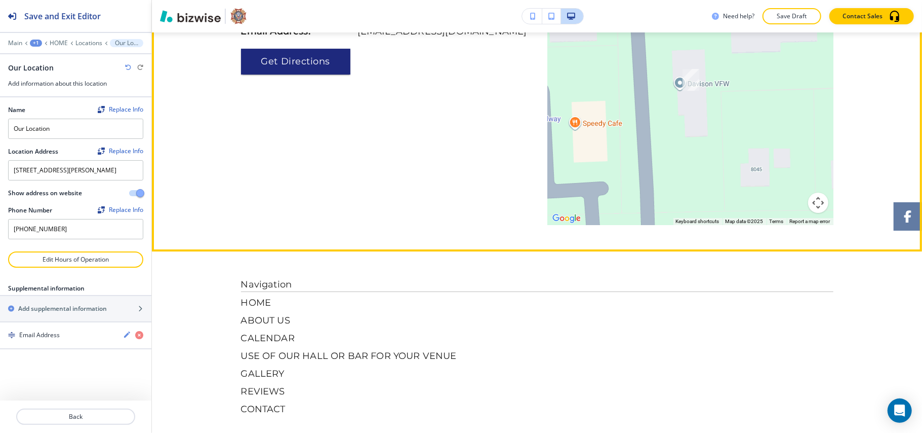
scroll to position [5560, 0]
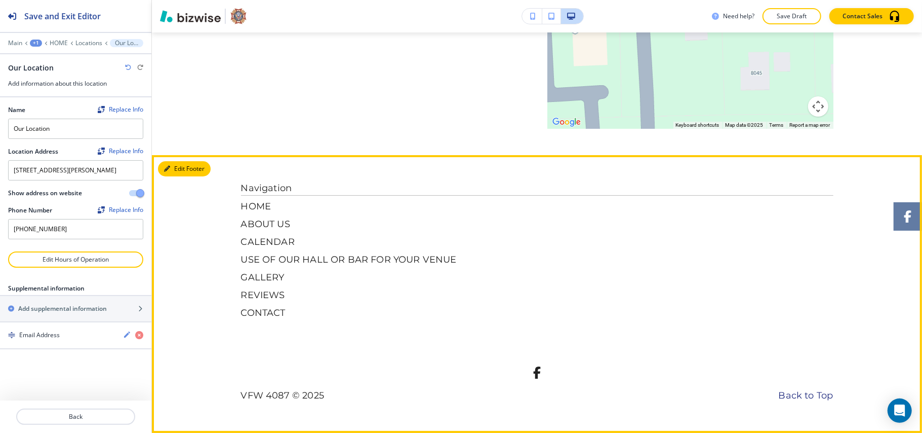
click at [170, 176] on button "Edit Footer" at bounding box center [184, 168] width 53 height 15
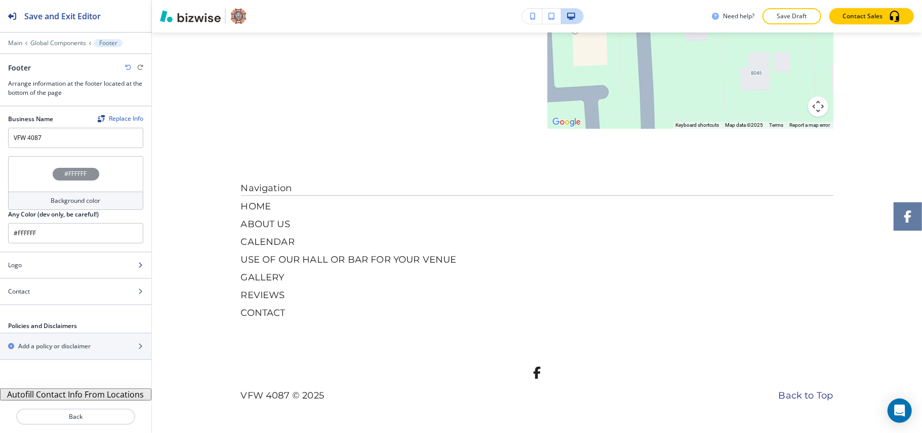
scroll to position [5628, 0]
click at [31, 181] on div "#FFFFFF" at bounding box center [75, 173] width 135 height 35
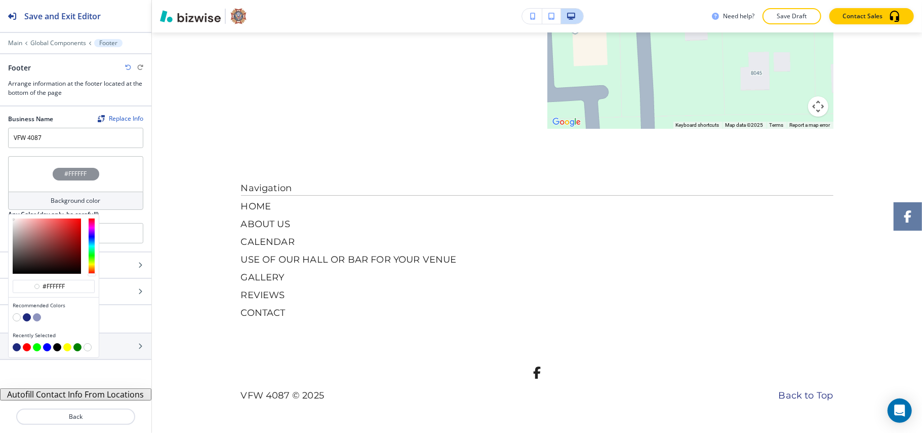
click at [26, 317] on button "button" at bounding box center [27, 317] width 8 height 8
type input "#1e297d"
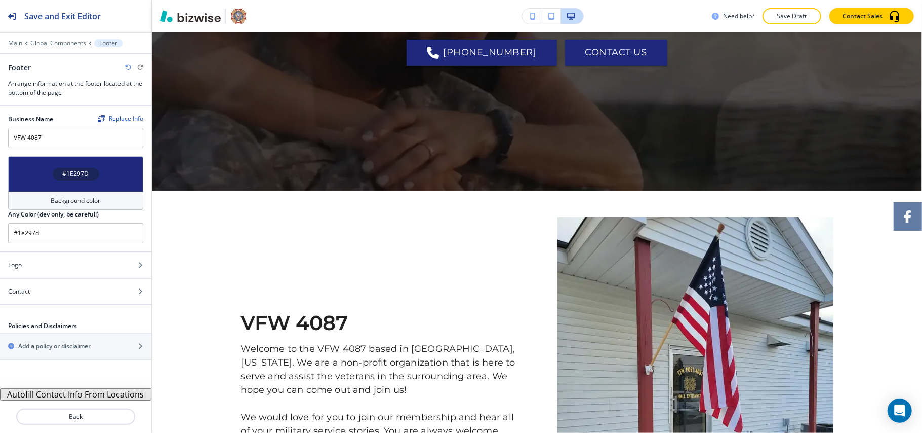
scroll to position [0, 0]
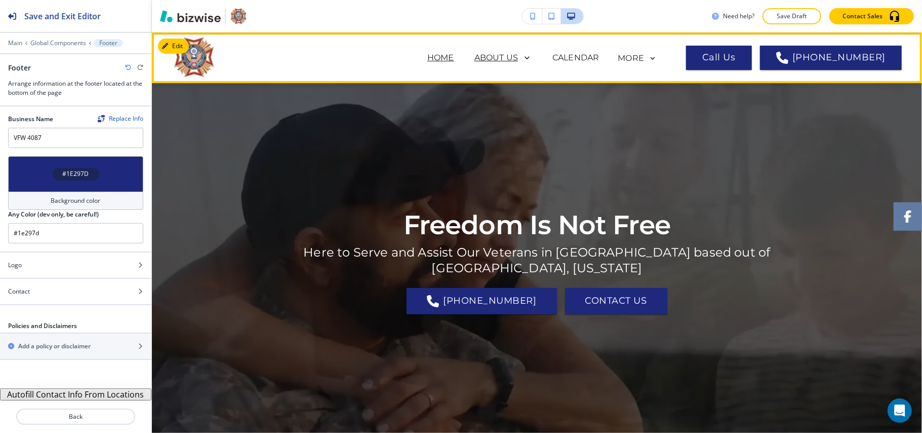
click at [532, 51] on icon at bounding box center [525, 58] width 14 height 14
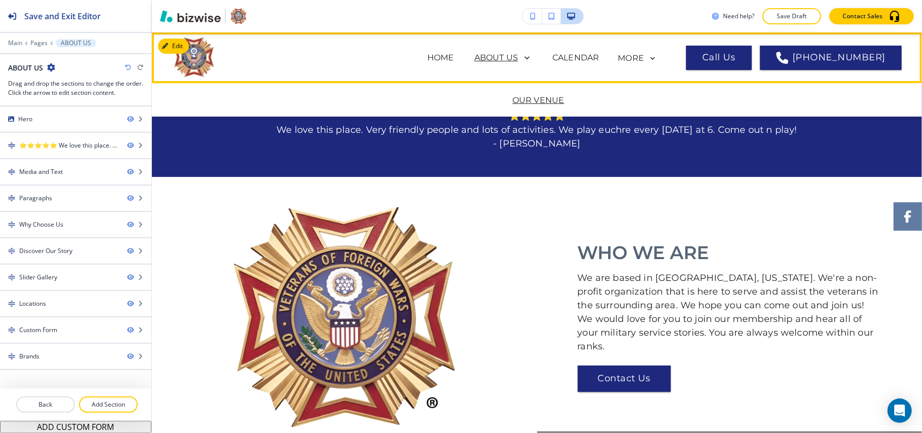
click at [533, 97] on p "OUR VENUE" at bounding box center [539, 100] width 52 height 12
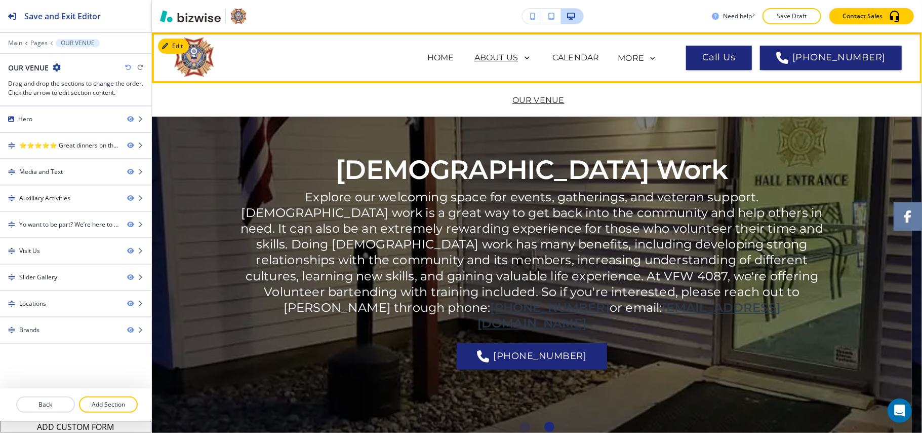
click at [511, 57] on p "ABOUT US" at bounding box center [497, 58] width 44 height 12
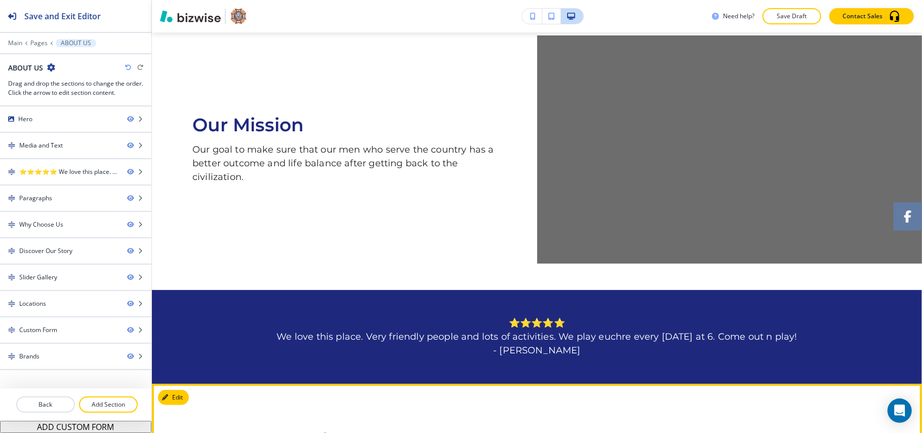
scroll to position [289, 0]
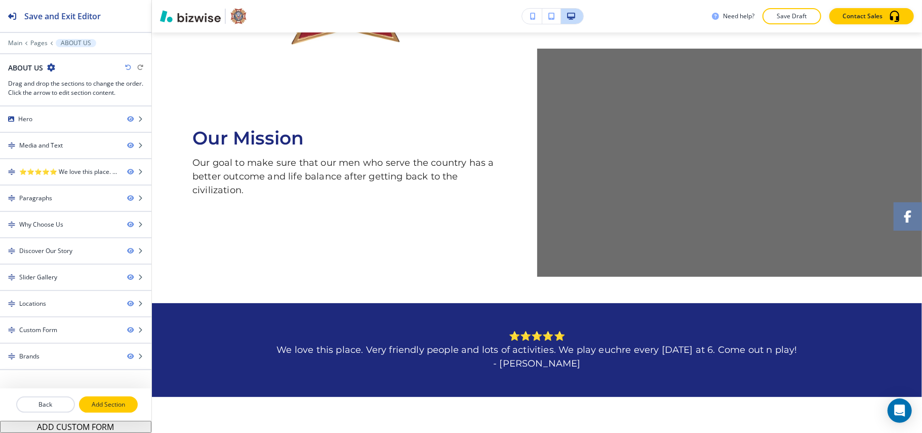
click at [104, 401] on p "Add Section" at bounding box center [108, 404] width 57 height 9
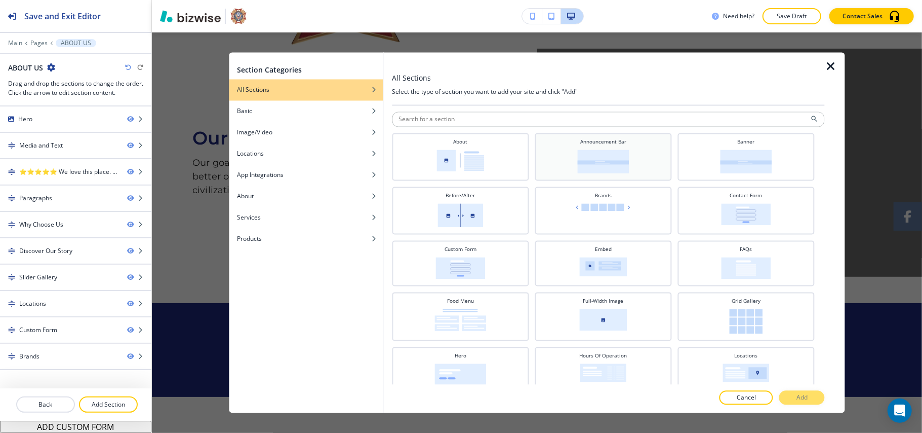
click at [602, 149] on div "Announcement Bar" at bounding box center [603, 155] width 127 height 35
click at [802, 400] on p "Add" at bounding box center [802, 397] width 11 height 9
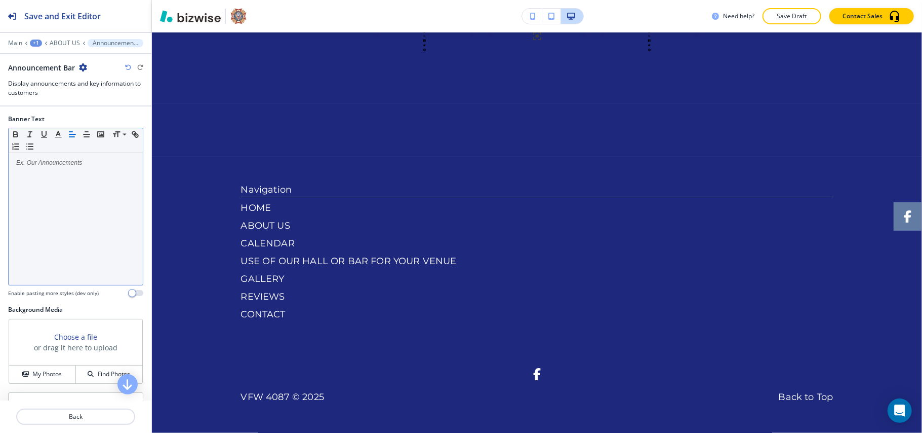
scroll to position [2403, 0]
click at [83, 170] on div at bounding box center [76, 219] width 134 height 132
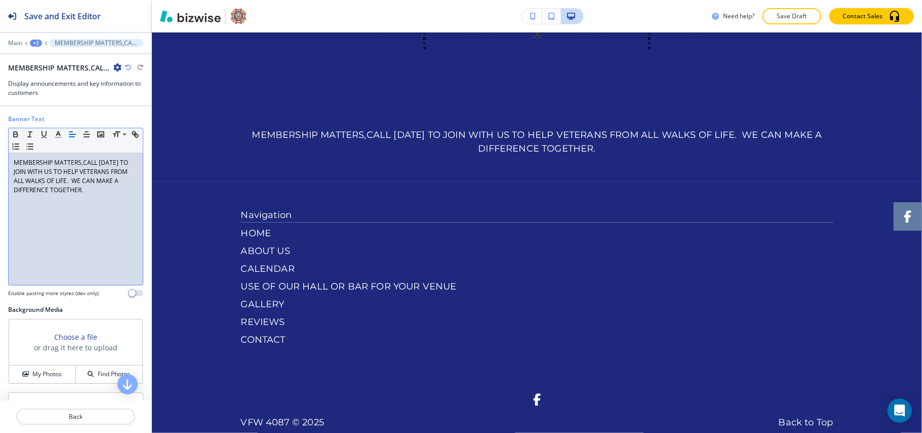
click at [34, 40] on div "+2" at bounding box center [36, 43] width 12 height 7
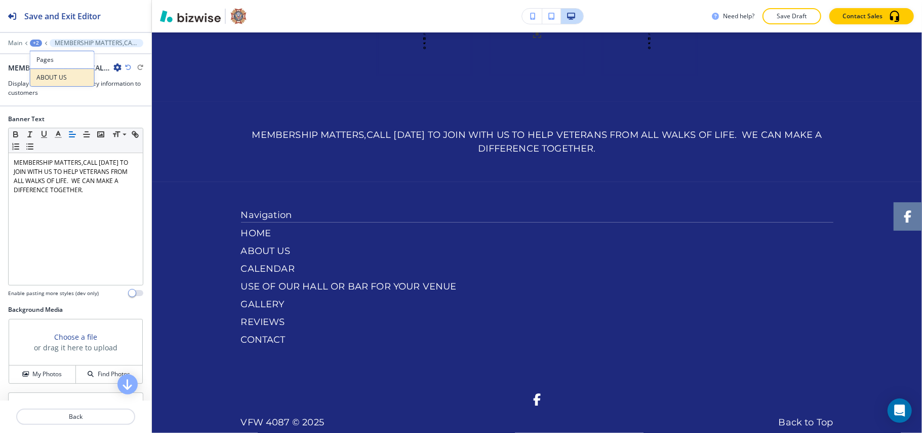
click at [53, 71] on button "ABOUT US" at bounding box center [62, 77] width 65 height 18
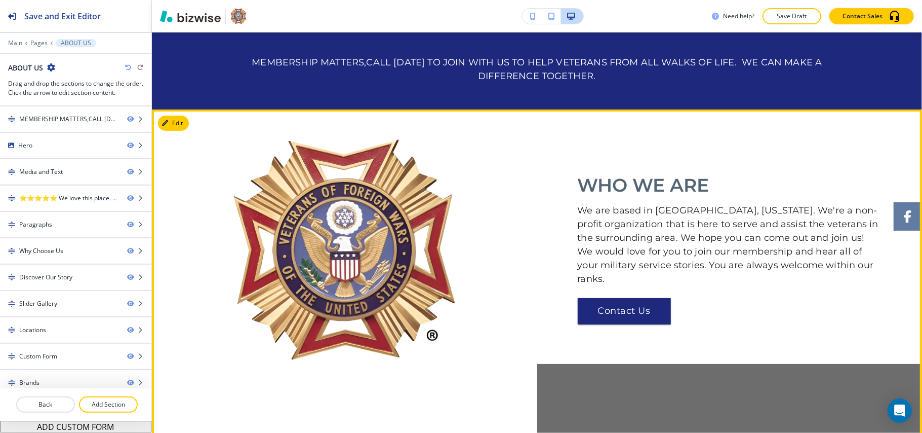
scroll to position [0, 0]
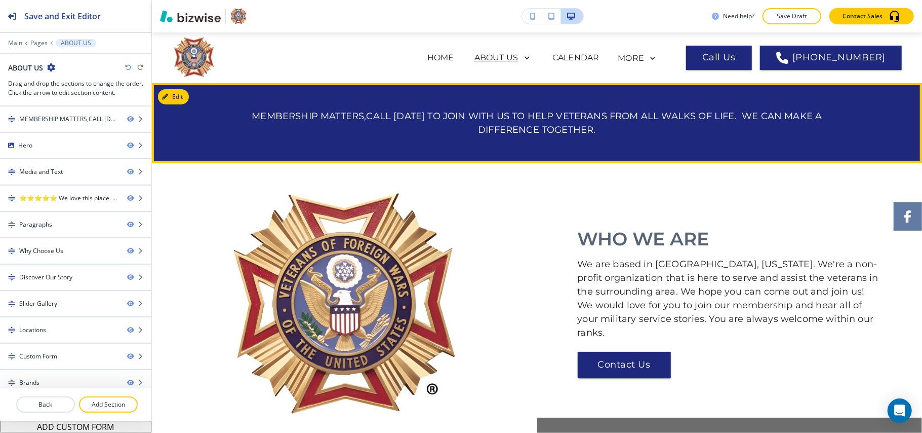
click at [175, 93] on button "Edit" at bounding box center [173, 96] width 31 height 15
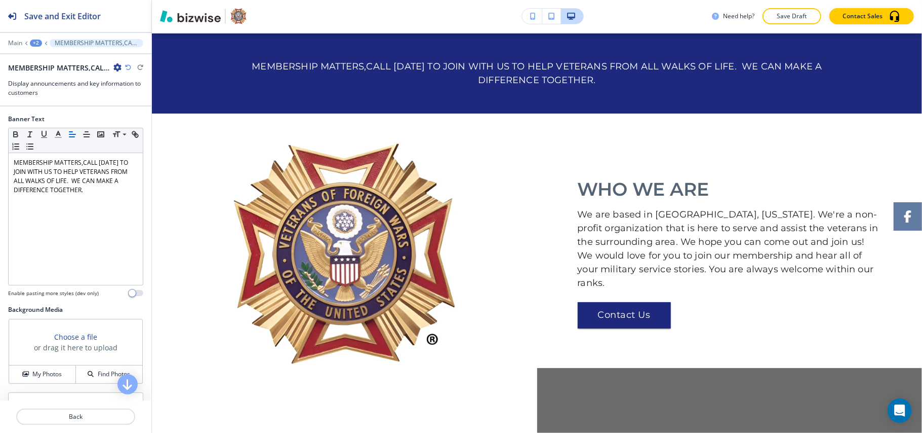
scroll to position [51, 0]
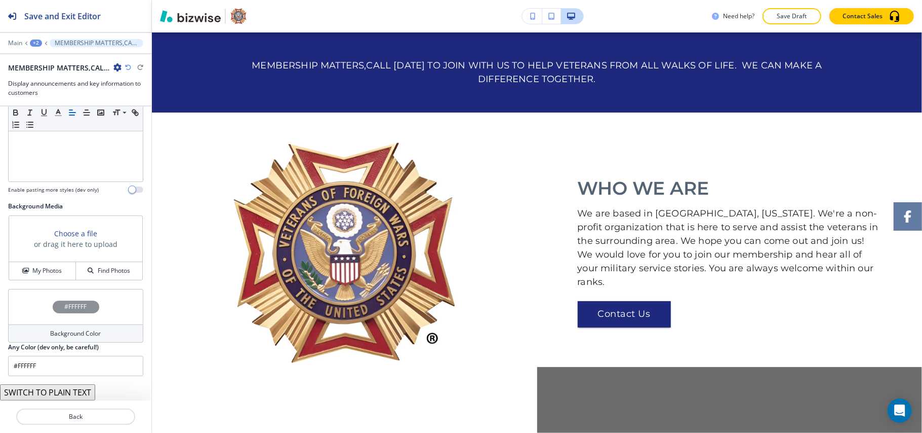
click at [11, 309] on div "#FFFFFF" at bounding box center [75, 306] width 135 height 35
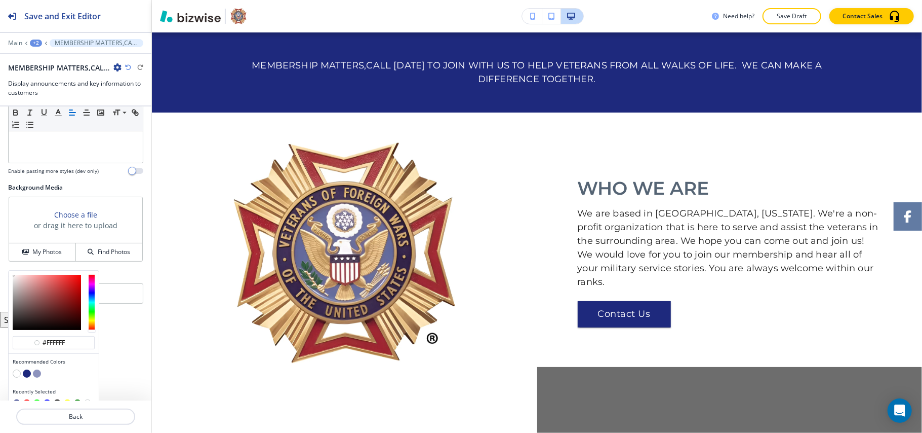
scroll to position [138, 0]
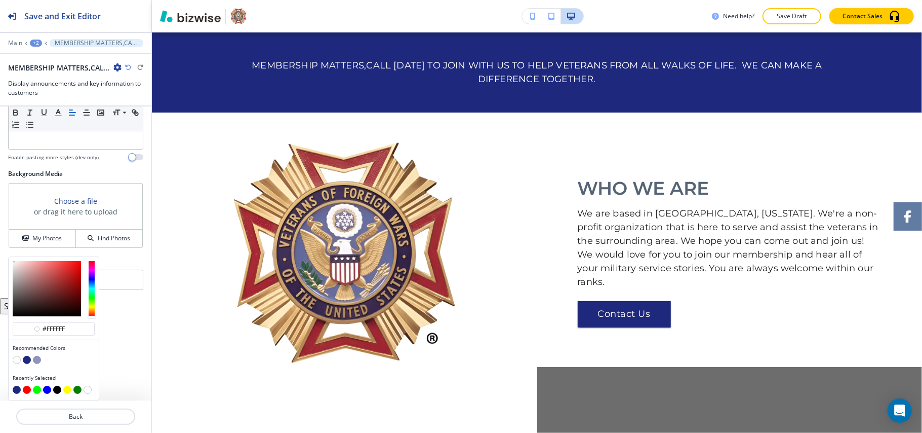
click at [30, 388] on button "button" at bounding box center [27, 389] width 8 height 8
type input "#FF0000"
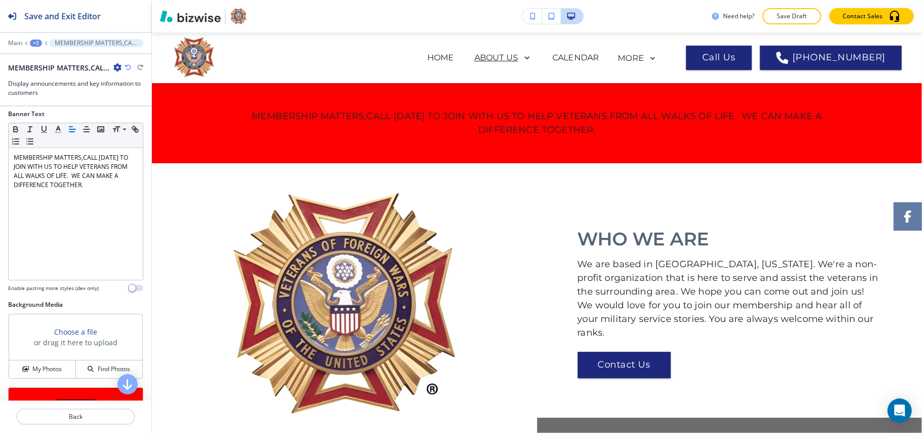
scroll to position [0, 0]
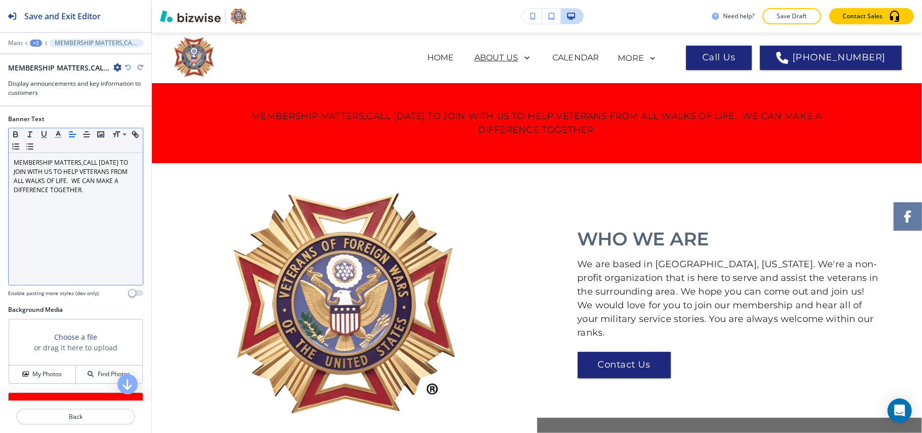
click at [110, 182] on p "MEMBERSHIP MATTERS,CALL [DATE] TO JOIN WITH US TO HELP VETERANS FROM ALL WALKS …" at bounding box center [76, 176] width 124 height 36
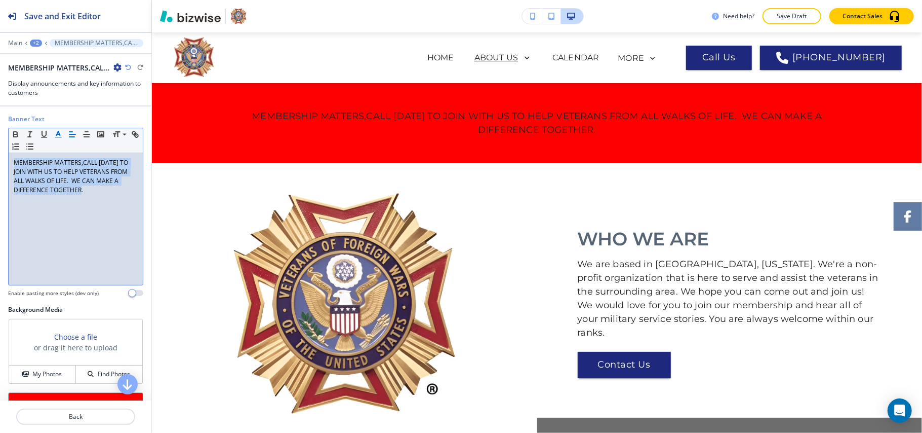
click at [57, 134] on polyline "button" at bounding box center [59, 133] width 4 height 4
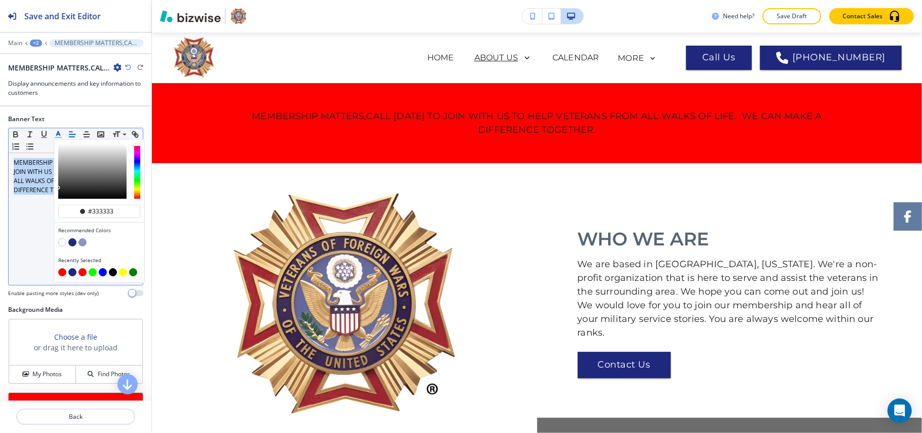
click at [61, 245] on button "button" at bounding box center [62, 242] width 8 height 8
type input "#ffffff"
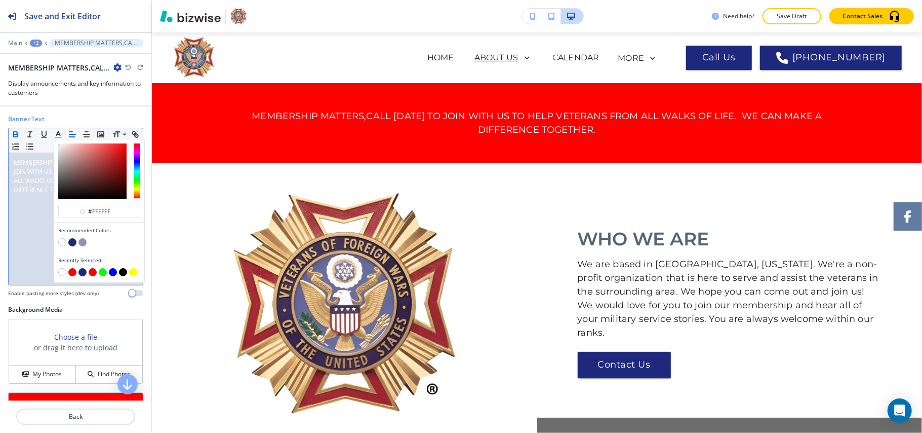
click at [17, 136] on icon "button" at bounding box center [15, 134] width 9 height 9
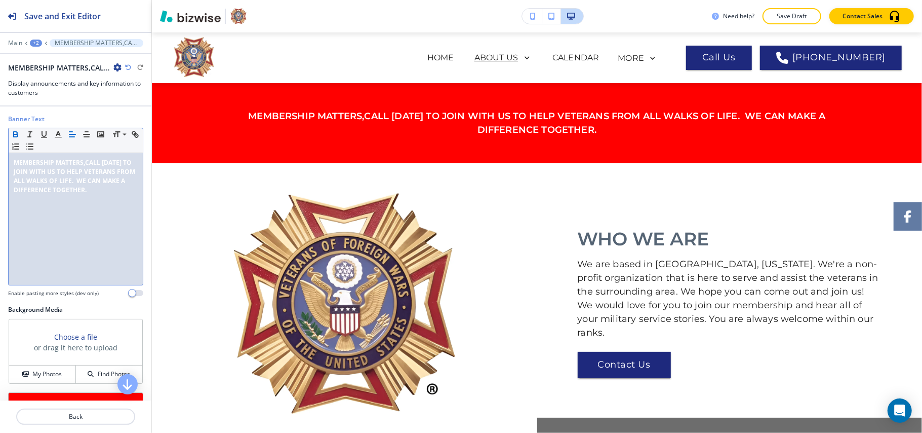
click at [27, 217] on div "MEMBERSHIP MATTERS,CALL [DATE] TO JOIN WITH US TO HELP VETERANS FROM ALL WALKS …" at bounding box center [76, 219] width 134 height 132
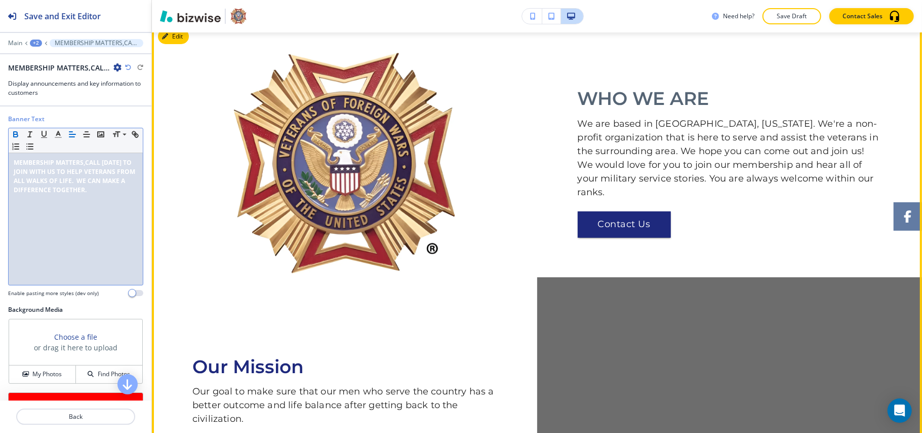
scroll to position [67, 0]
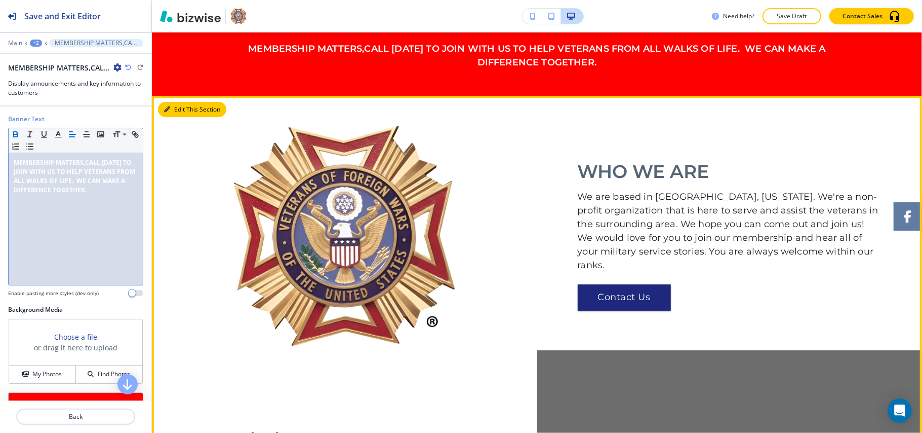
click at [183, 110] on button "Edit This Section" at bounding box center [192, 109] width 68 height 15
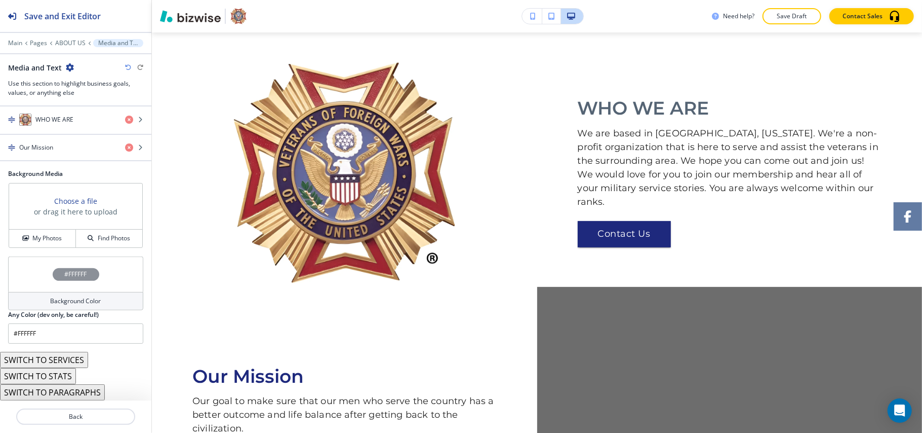
scroll to position [146, 0]
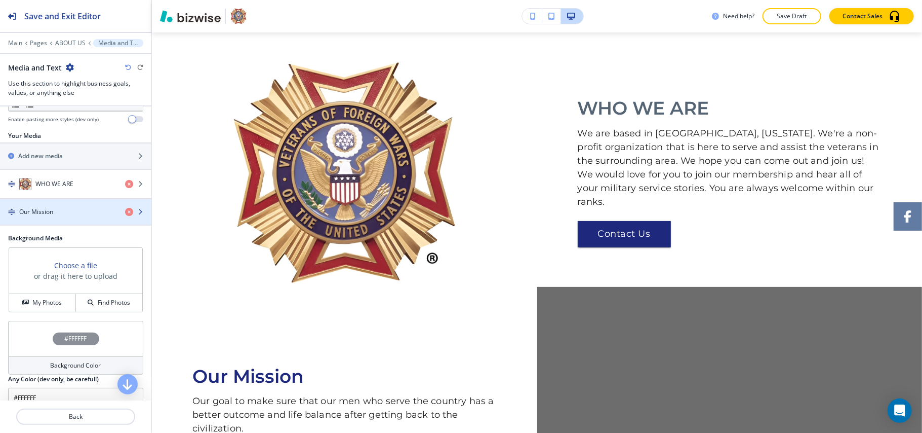
click at [61, 219] on div "button" at bounding box center [75, 220] width 151 height 8
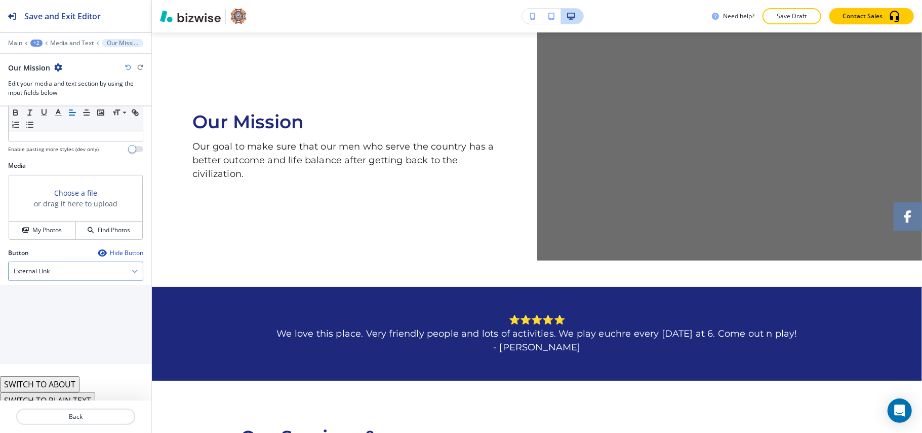
scroll to position [233, 0]
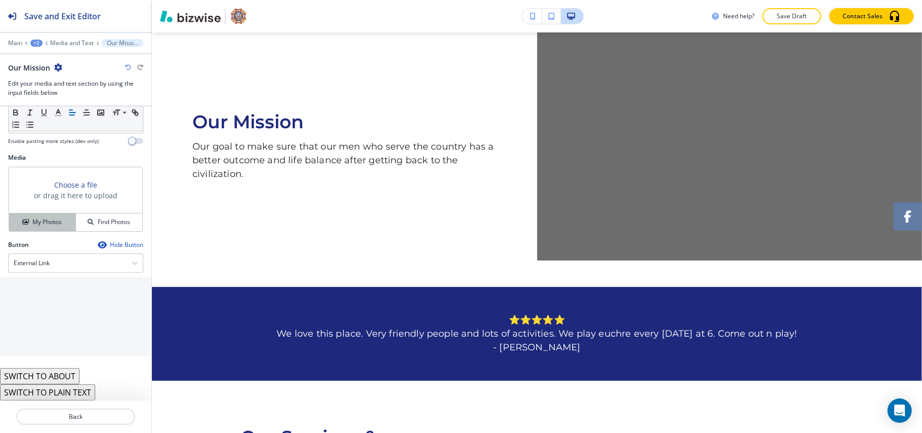
click at [48, 217] on h4 "My Photos" at bounding box center [46, 221] width 29 height 9
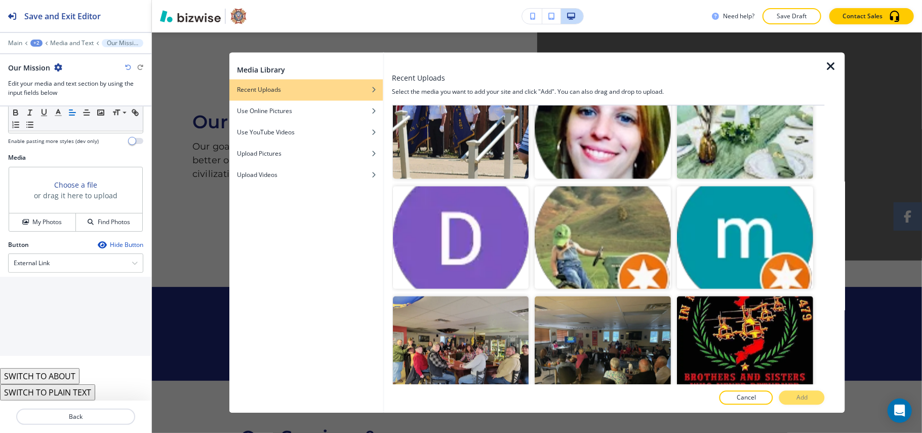
scroll to position [1350, 0]
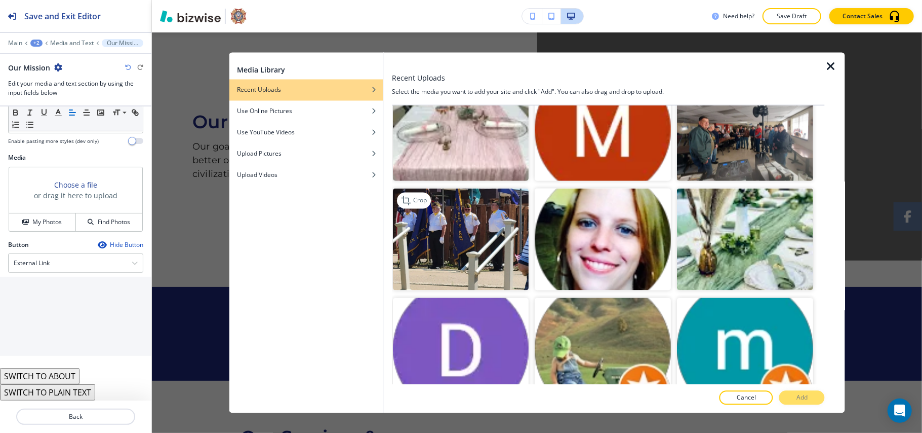
click at [454, 206] on img "button" at bounding box center [461, 239] width 136 height 102
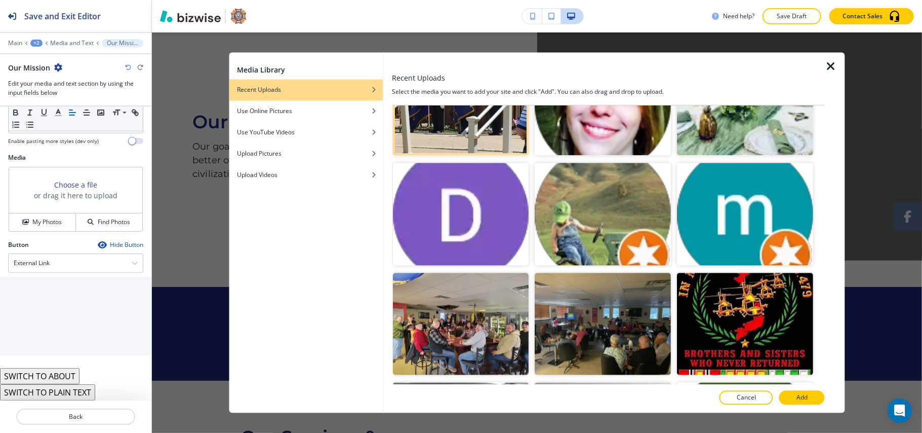
scroll to position [1485, 0]
click at [755, 279] on img "button" at bounding box center [746, 323] width 136 height 102
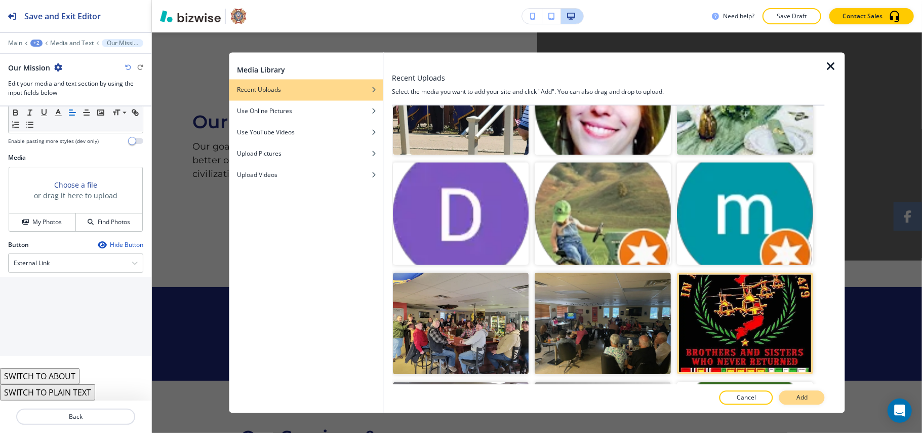
click at [804, 390] on button "Add" at bounding box center [802, 397] width 46 height 14
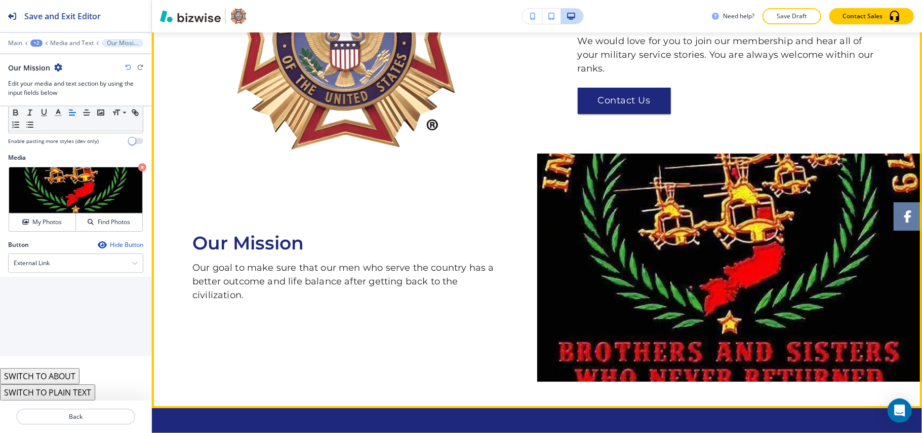
scroll to position [250, 0]
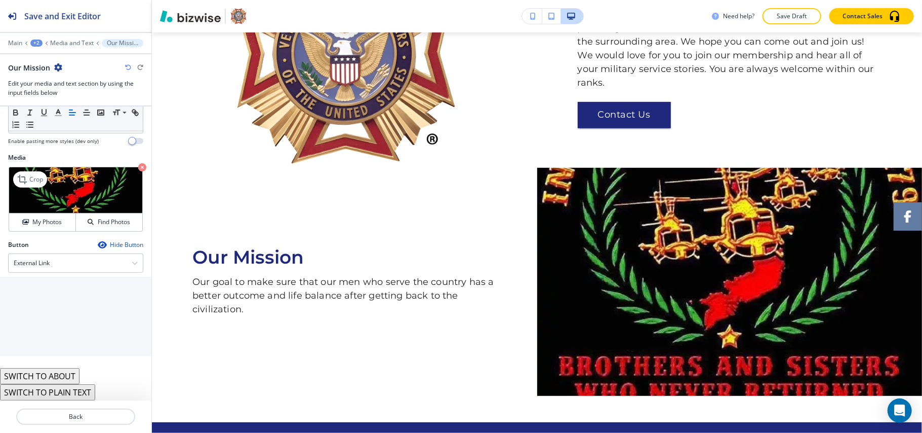
click at [138, 166] on icon "button" at bounding box center [142, 167] width 8 height 8
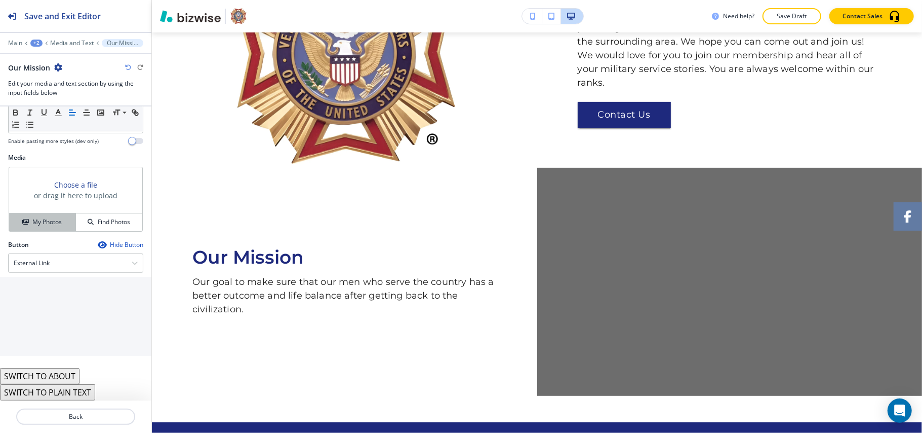
click at [51, 220] on h4 "My Photos" at bounding box center [46, 221] width 29 height 9
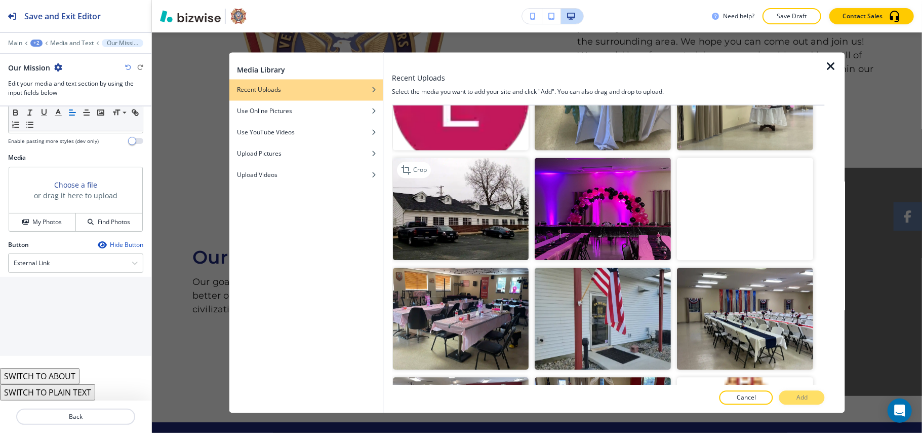
scroll to position [1922, 0]
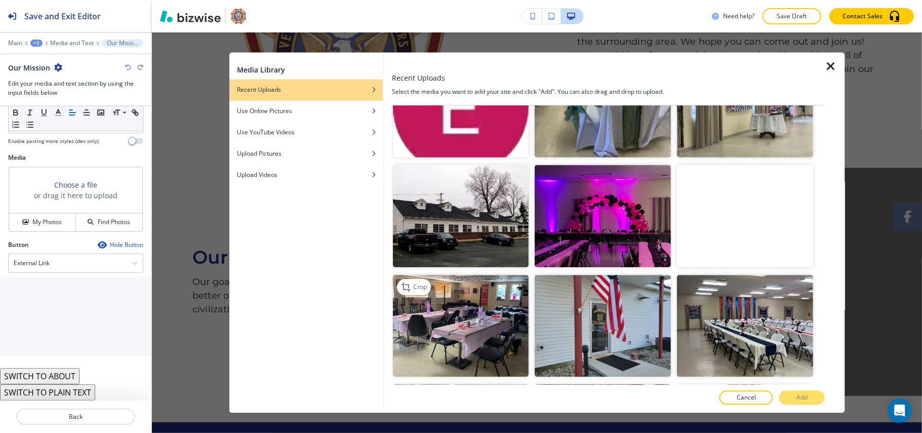
click at [439, 279] on img "button" at bounding box center [461, 326] width 136 height 102
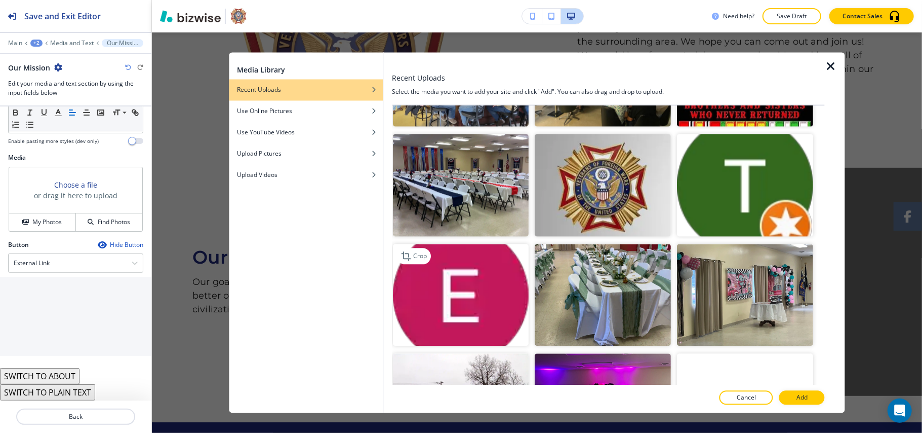
scroll to position [1719, 0]
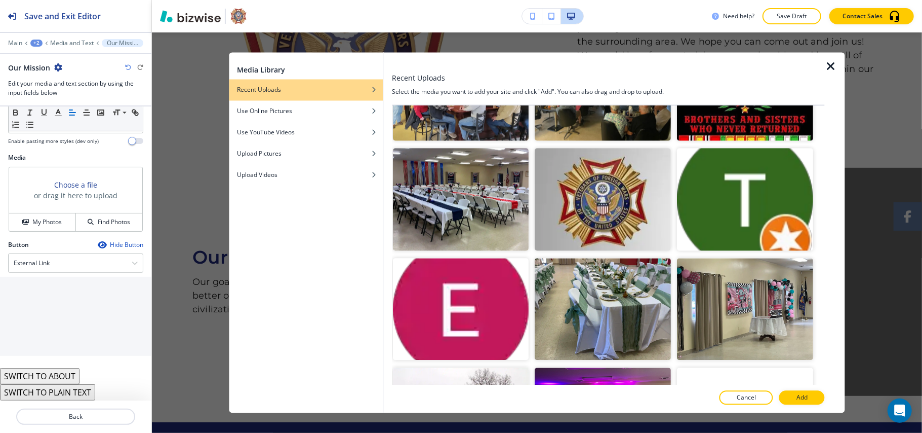
click at [786, 368] on video "button" at bounding box center [746, 419] width 136 height 102
click at [805, 395] on p "Add" at bounding box center [802, 397] width 11 height 9
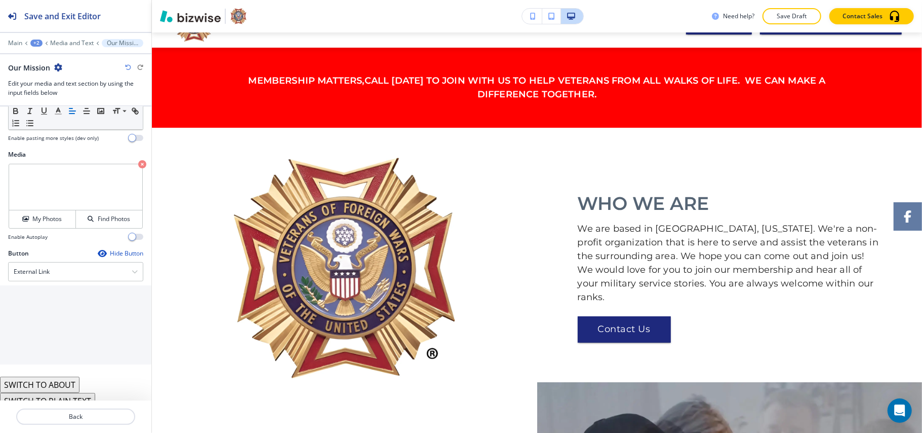
scroll to position [67, 0]
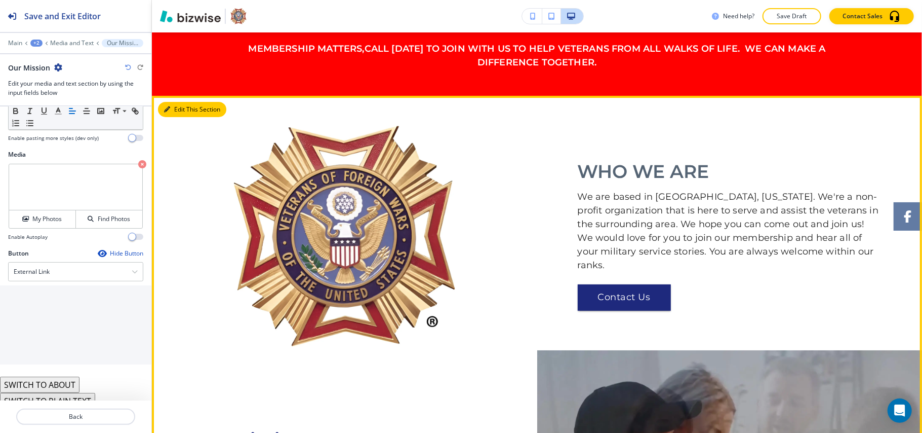
click at [176, 112] on button "Edit This Section" at bounding box center [192, 109] width 68 height 15
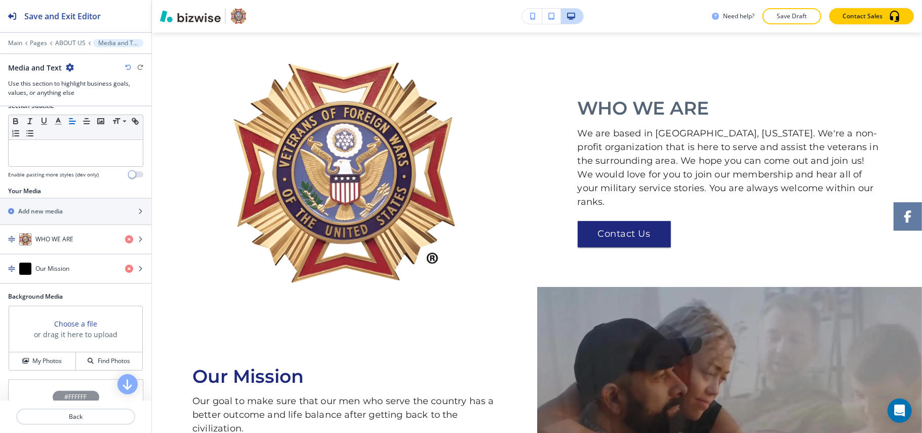
scroll to position [217, 0]
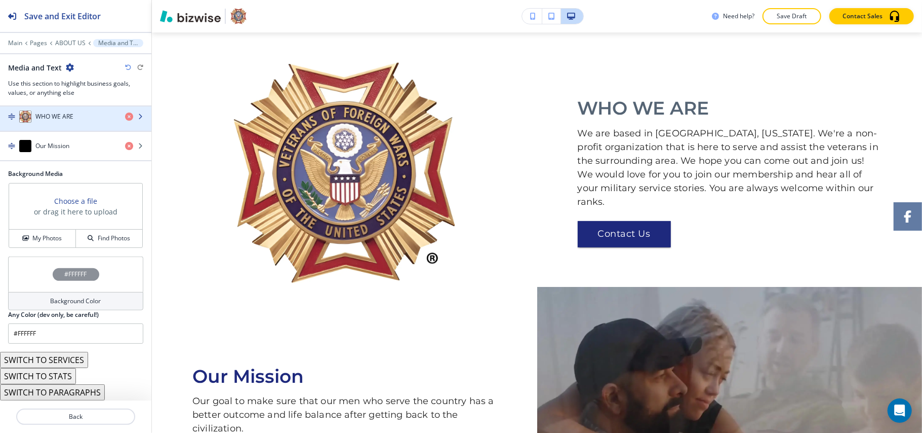
click at [47, 113] on h4 "WHO WE ARE" at bounding box center [54, 116] width 38 height 9
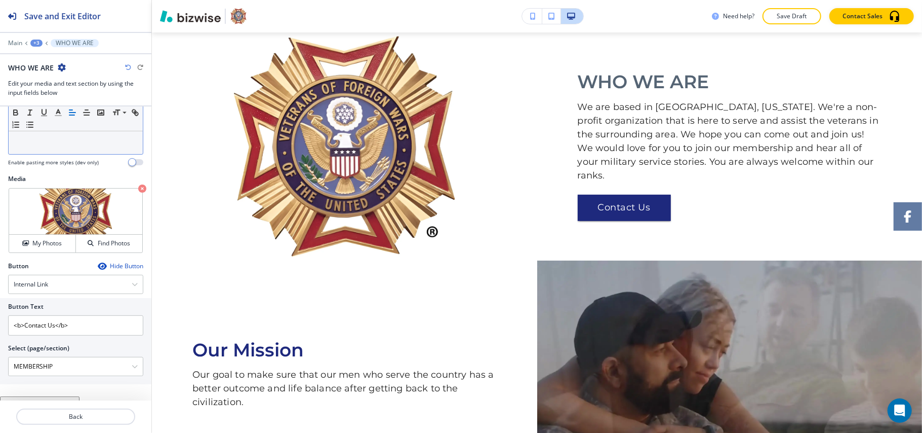
scroll to position [240, 0]
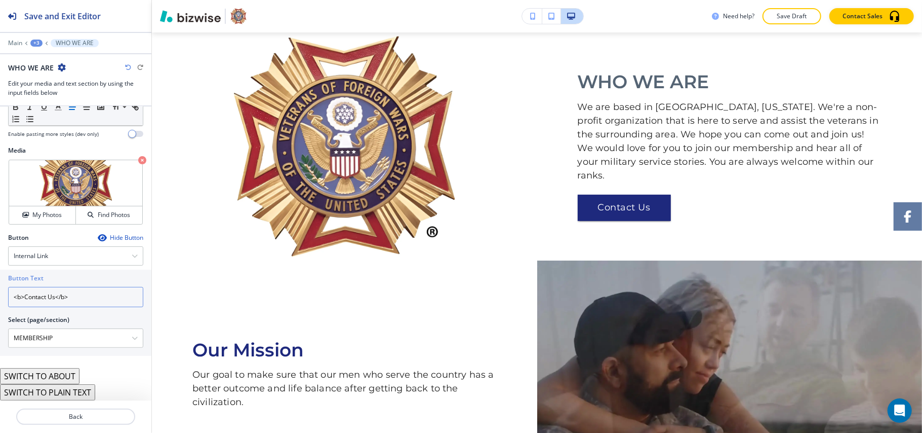
drag, startPoint x: 97, startPoint y: 296, endPoint x: 0, endPoint y: 296, distance: 97.2
click at [0, 296] on div "Button Text <b>Contact Us</b> Select (page/section) MEMBERSHIP HOME HOME | Hero…" at bounding box center [75, 312] width 151 height 86
type input "c"
type input "Contact Us"
drag, startPoint x: 68, startPoint y: 338, endPoint x: 11, endPoint y: 338, distance: 57.2
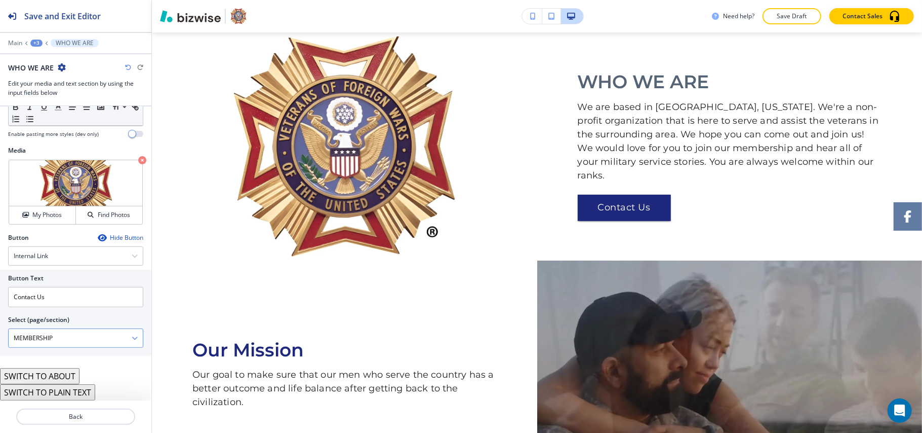
click at [11, 338] on \(page\/section\) "MEMBERSHIP" at bounding box center [70, 337] width 123 height 17
click at [62, 339] on \(page\/section\) "MEMBERSHIP" at bounding box center [70, 337] width 123 height 17
drag, startPoint x: 73, startPoint y: 347, endPoint x: 33, endPoint y: 336, distance: 41.5
click at [0, 337] on div "Button Text Contact Us Select (page/section) MEMBERSHIP HOME HOME | Hero HOME |…" at bounding box center [75, 312] width 151 height 86
click at [69, 337] on \(page\/section\) "MEMBERSHIP" at bounding box center [70, 337] width 123 height 17
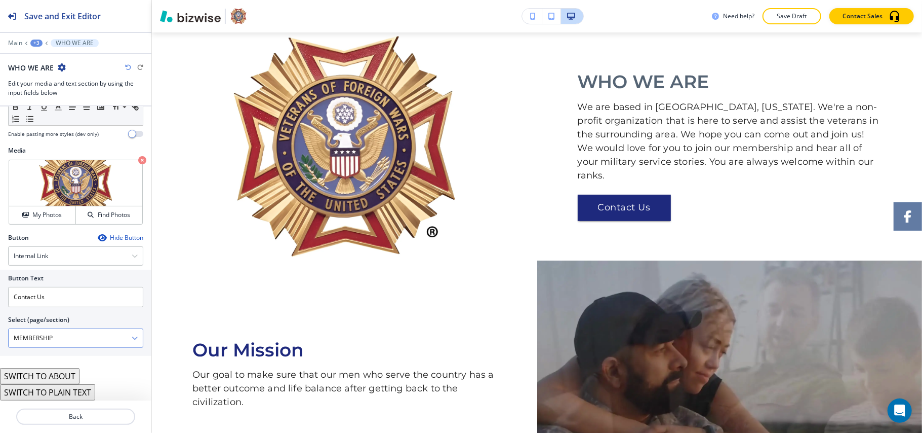
click at [69, 337] on \(page\/section\) "MEMBERSHIP" at bounding box center [70, 337] width 123 height 17
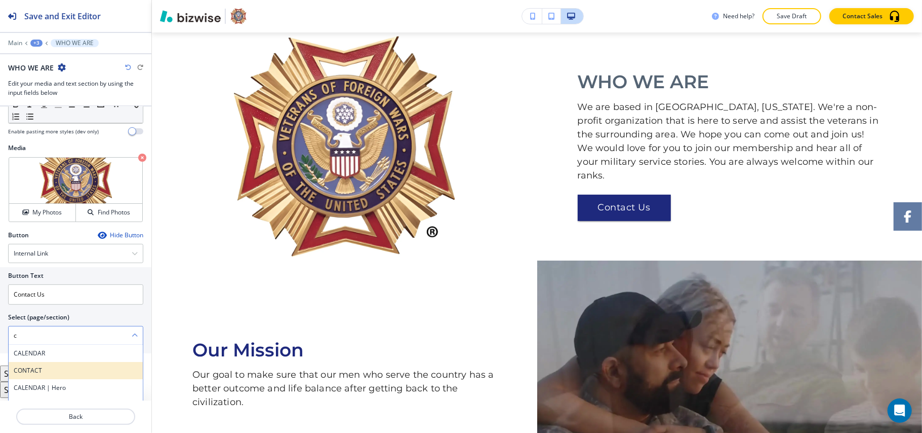
click at [39, 372] on h4 "CONTACT" at bounding box center [76, 370] width 124 height 9
type \(page\/section\) "CONTACT"
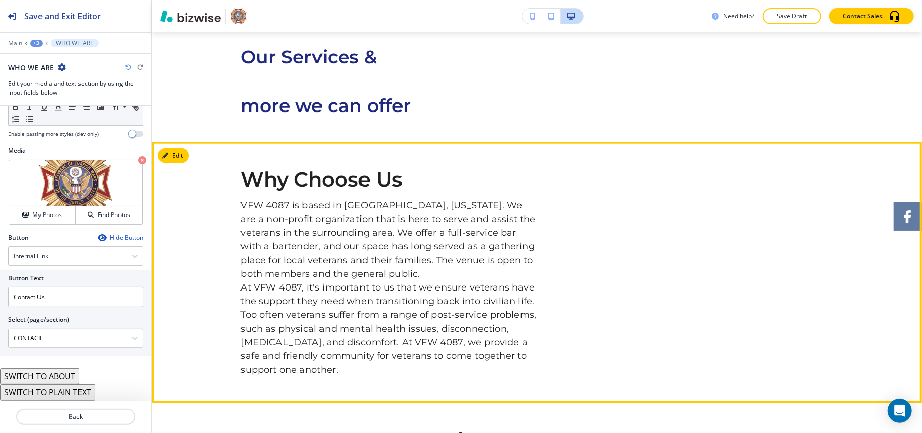
scroll to position [630, 0]
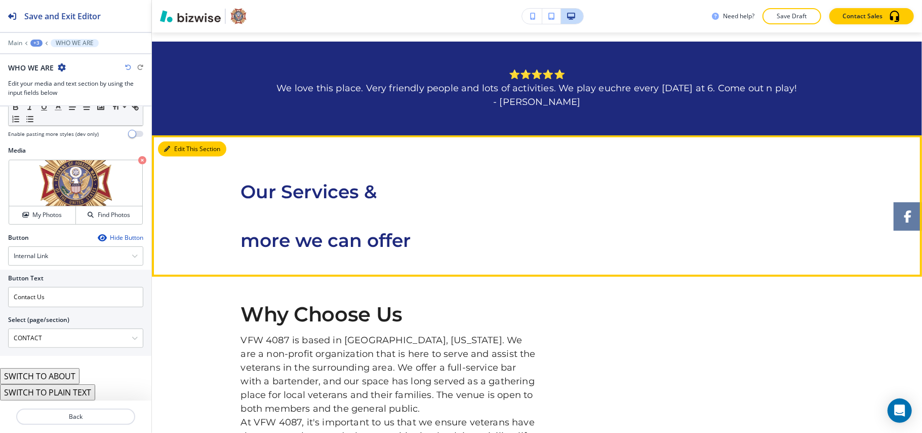
click at [178, 148] on button "Edit This Section" at bounding box center [192, 148] width 68 height 15
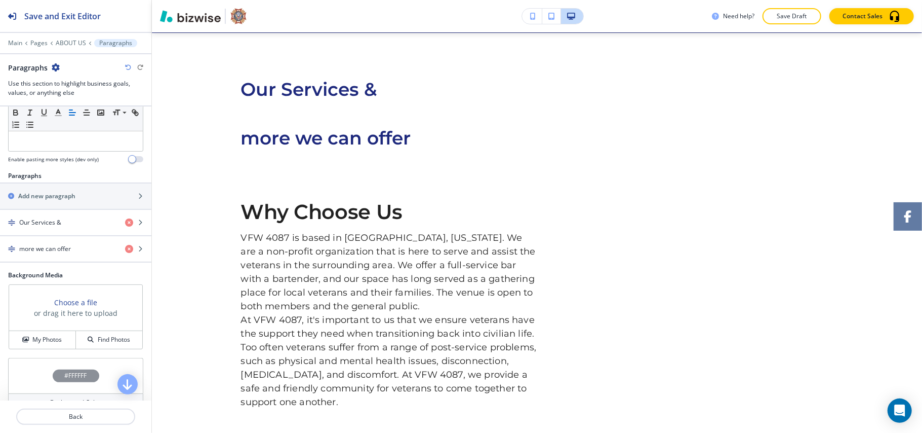
scroll to position [92, 0]
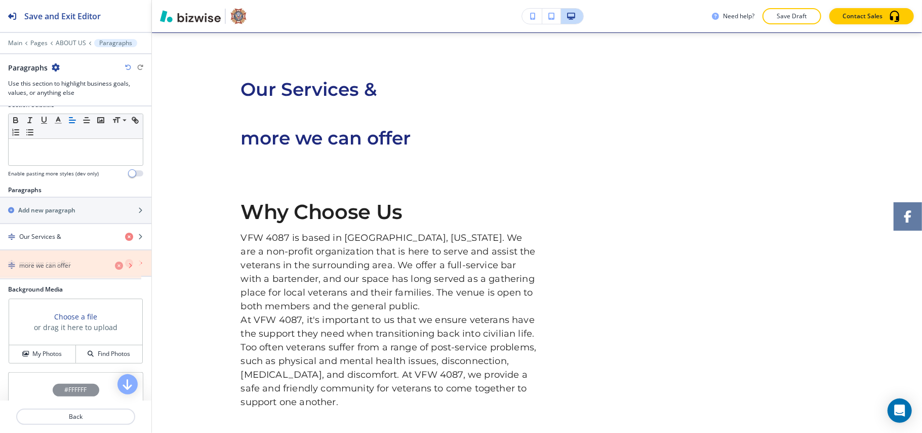
click at [125, 264] on icon "button" at bounding box center [129, 263] width 8 height 8
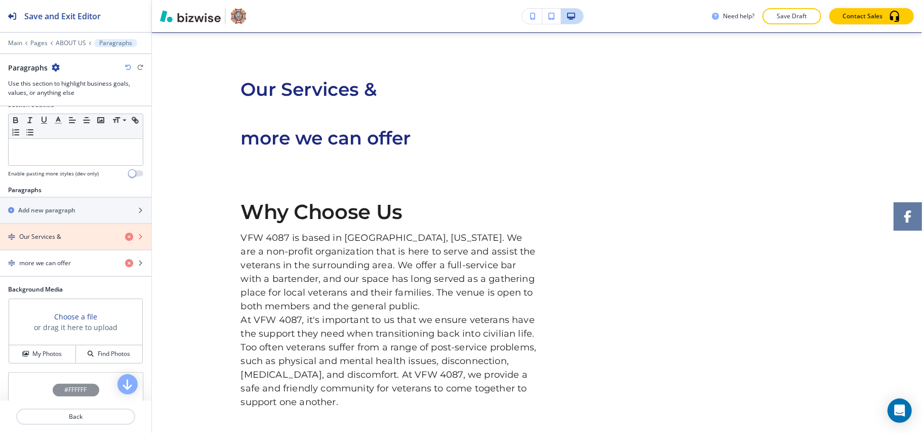
click at [125, 240] on icon "button" at bounding box center [129, 236] width 8 height 8
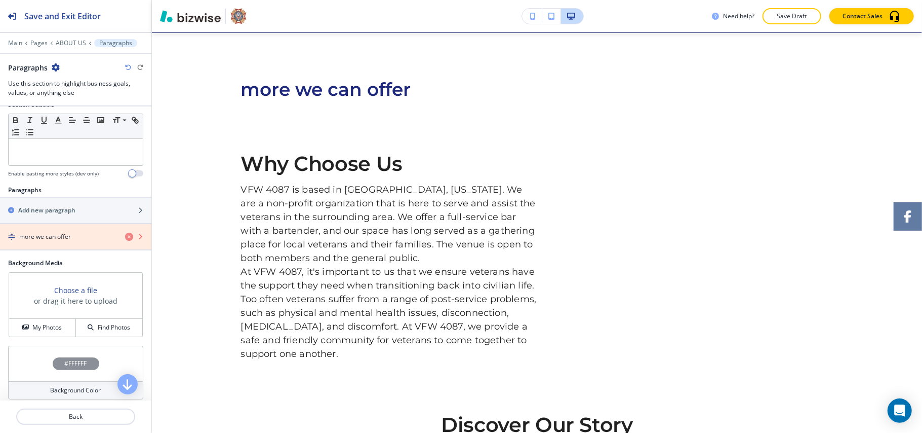
click at [125, 236] on icon "button" at bounding box center [129, 236] width 8 height 8
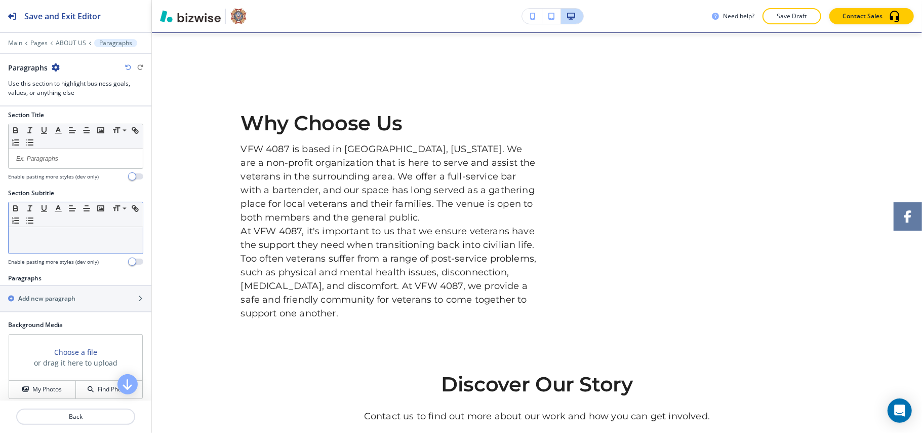
scroll to position [0, 0]
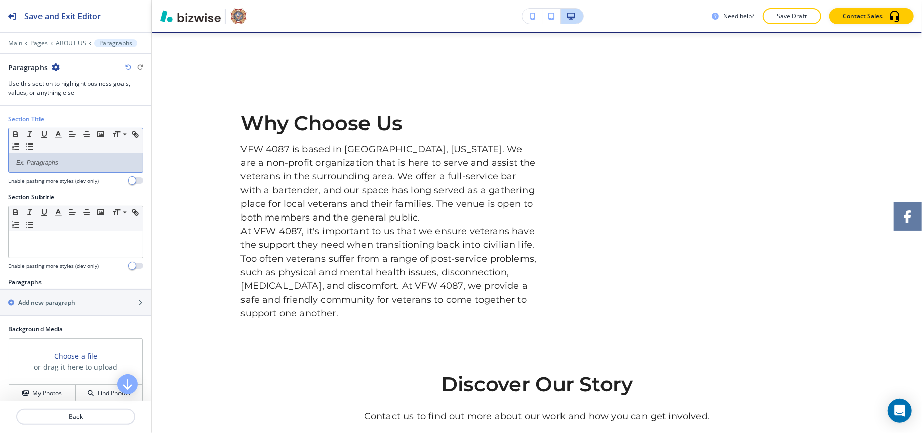
click at [55, 165] on p at bounding box center [76, 162] width 124 height 9
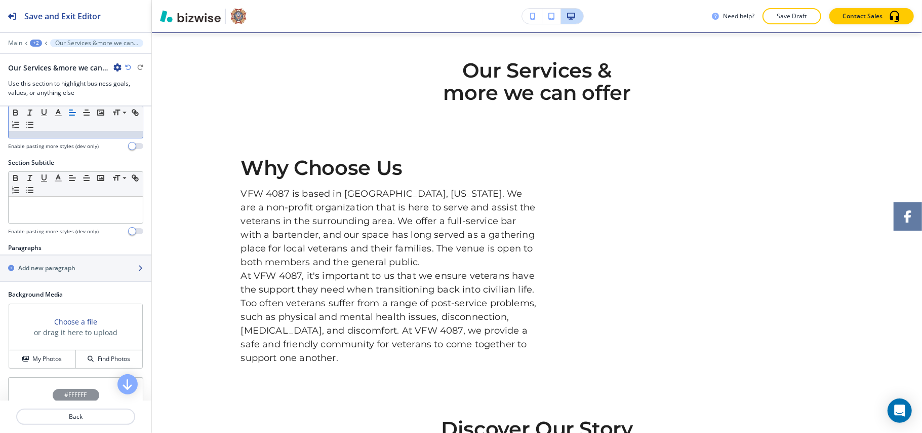
scroll to position [67, 0]
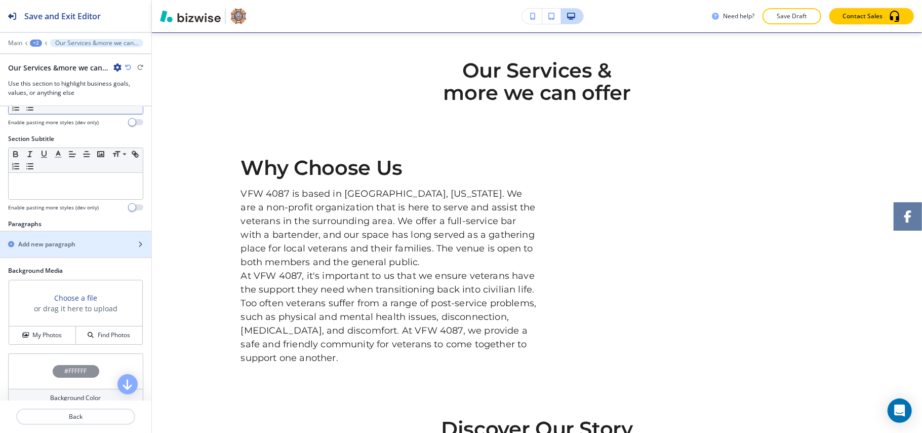
click at [67, 246] on h2 "Add new paragraph" at bounding box center [46, 244] width 57 height 9
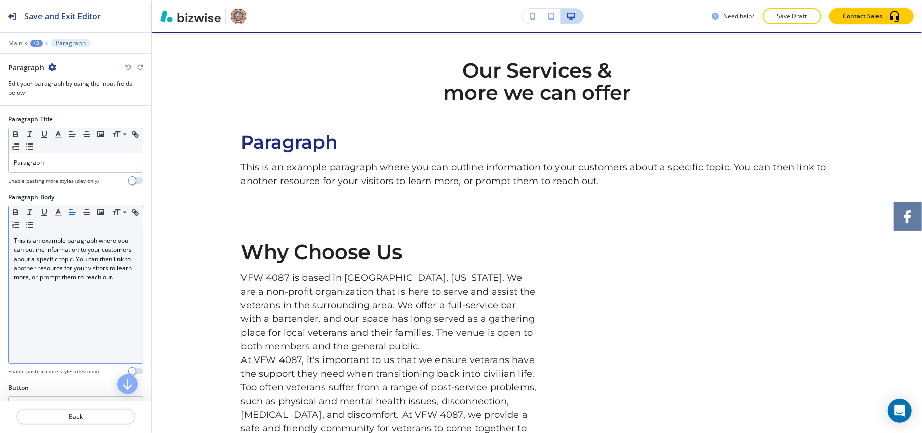
scroll to position [832, 0]
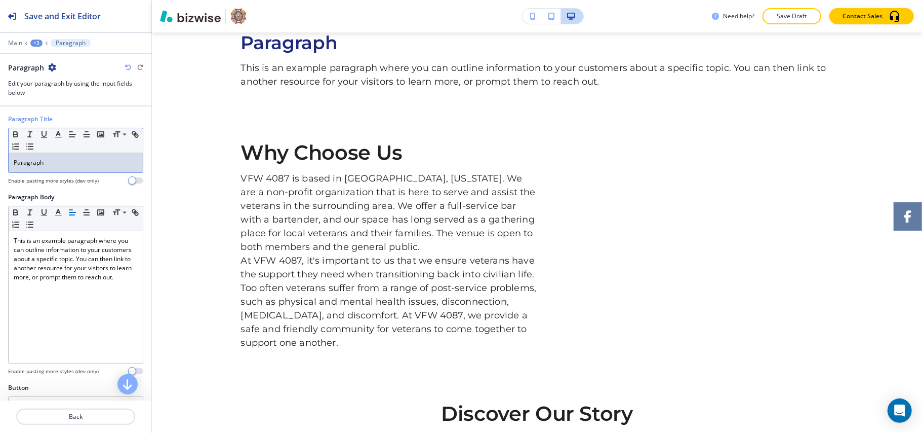
drag, startPoint x: 0, startPoint y: 163, endPoint x: 72, endPoint y: 163, distance: 71.9
click at [11, 162] on div "Paragraph Title Small Normal Large Huge Paragraph Enable pasting more styles (d…" at bounding box center [75, 153] width 151 height 78
drag, startPoint x: 89, startPoint y: 163, endPoint x: 71, endPoint y: 155, distance: 19.3
click at [6, 156] on div "Paragraph Title Small Normal Large Huge Paragraph Enable pasting more styles (d…" at bounding box center [75, 153] width 151 height 78
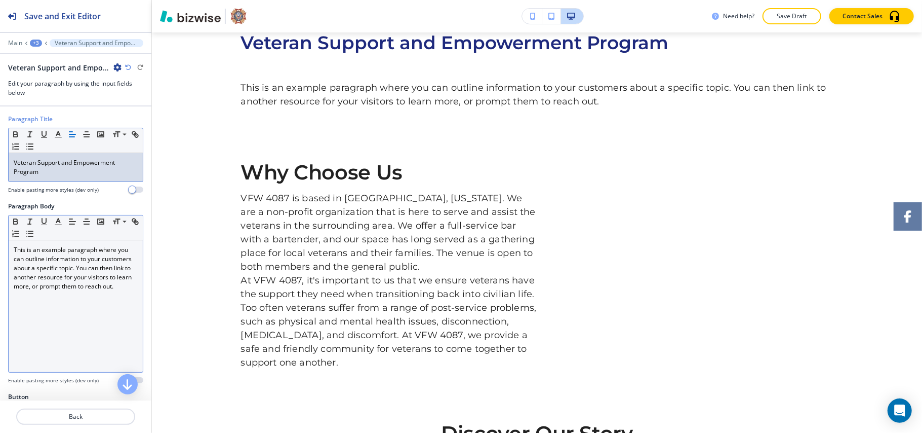
scroll to position [0, 0]
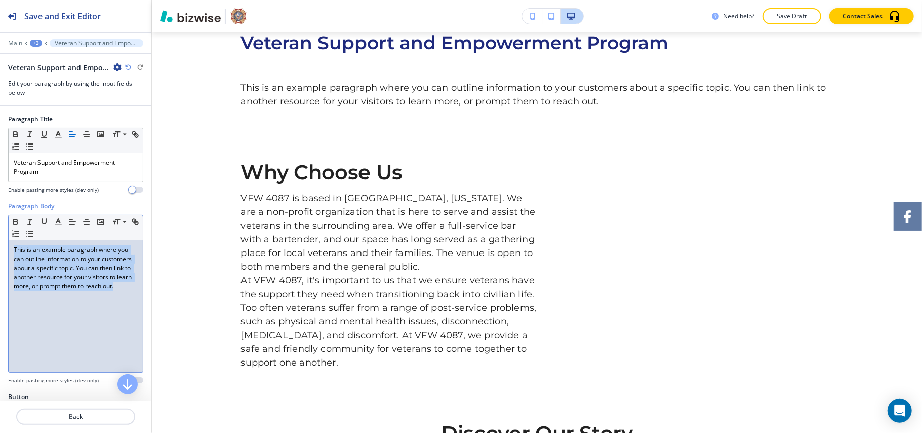
drag, startPoint x: 104, startPoint y: 311, endPoint x: 45, endPoint y: 278, distance: 68.2
click at [0, 229] on div "Paragraph Body Small Normal Large Huge This is an example paragraph where you c…" at bounding box center [75, 297] width 151 height 190
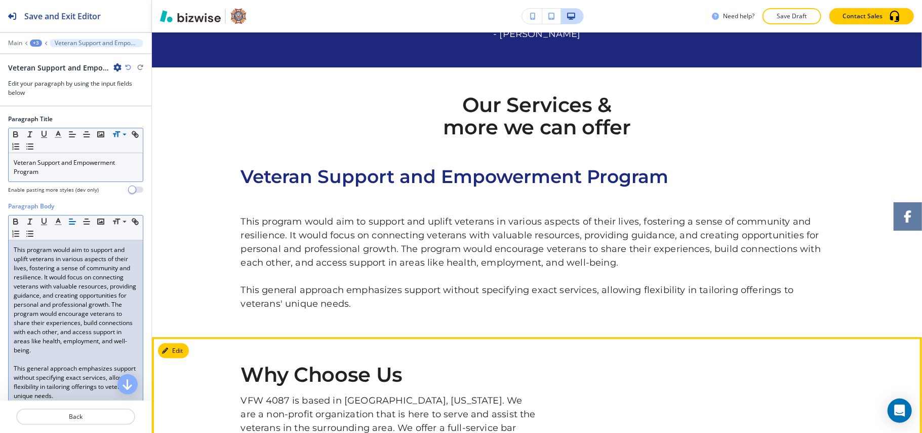
scroll to position [697, 0]
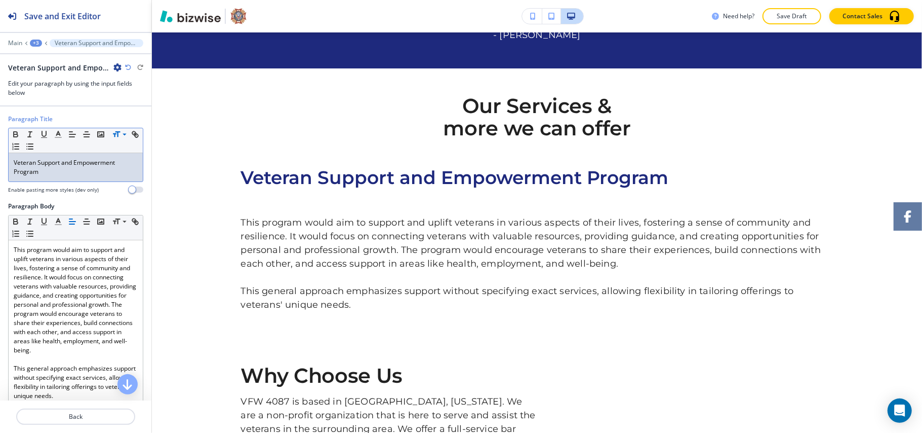
click at [13, 175] on div "Veteran Support and Empowerment Program" at bounding box center [76, 167] width 134 height 28
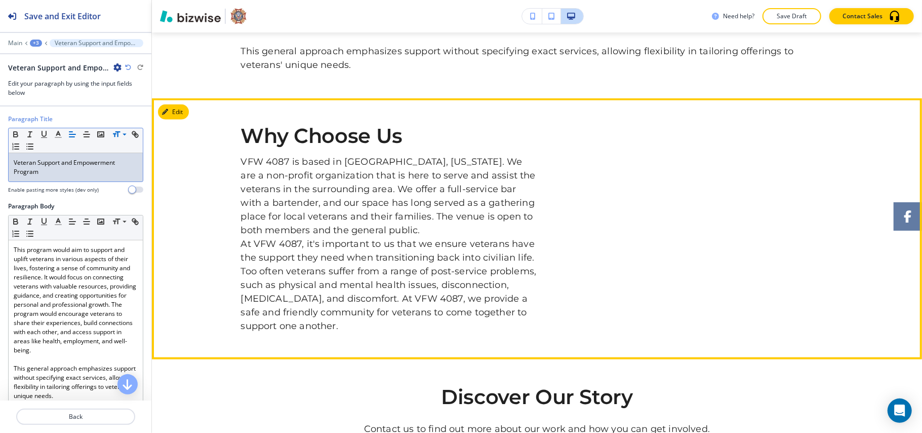
scroll to position [967, 0]
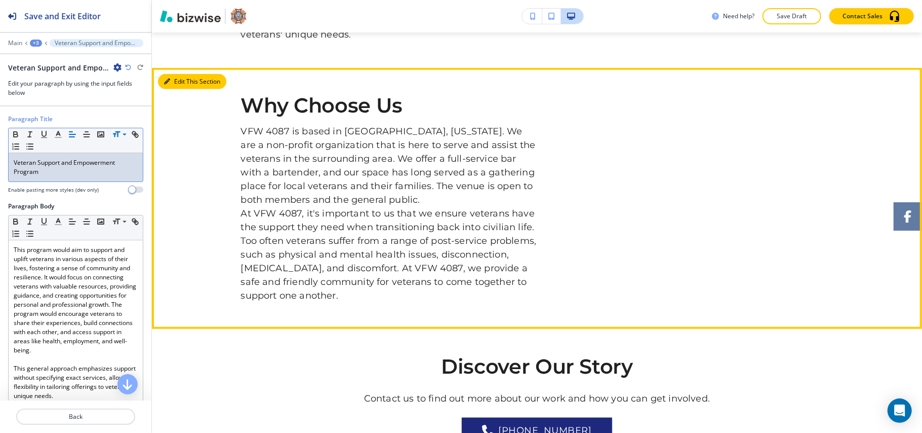
click at [170, 72] on section "Why Choose Us VFW 4087 is based in Davison, Michigan. We are a non-profit organ…" at bounding box center [537, 198] width 770 height 261
click at [175, 81] on button "Edit This Section" at bounding box center [192, 81] width 68 height 15
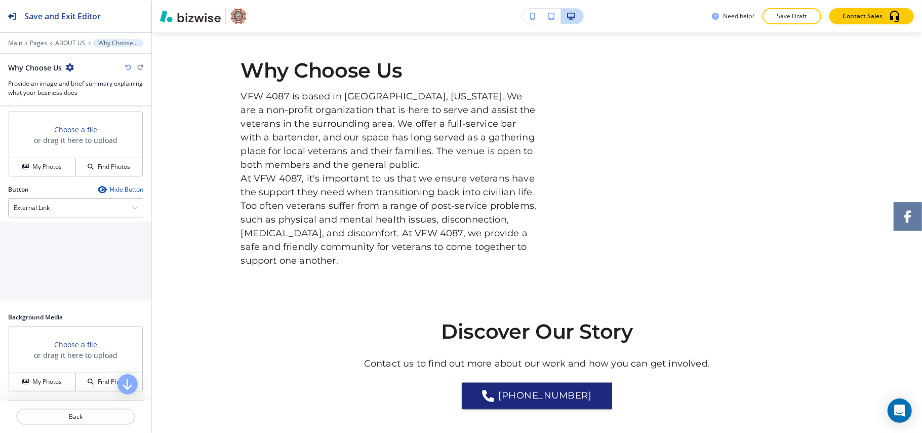
scroll to position [473, 0]
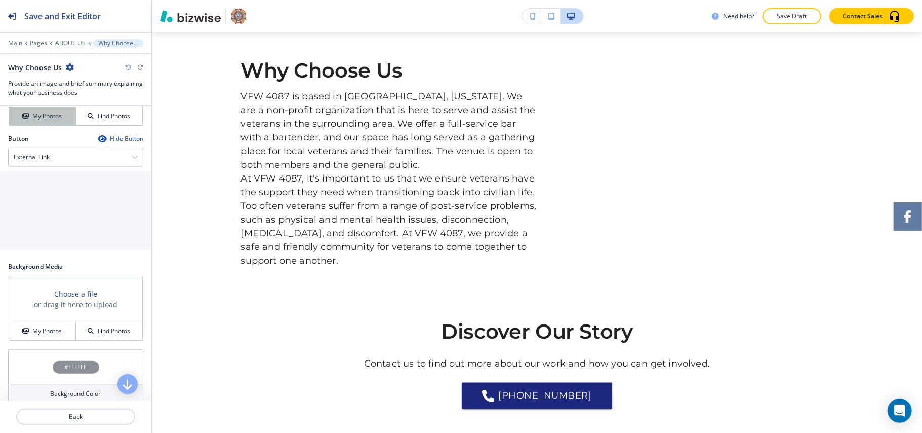
click at [39, 121] on h4 "My Photos" at bounding box center [46, 115] width 29 height 9
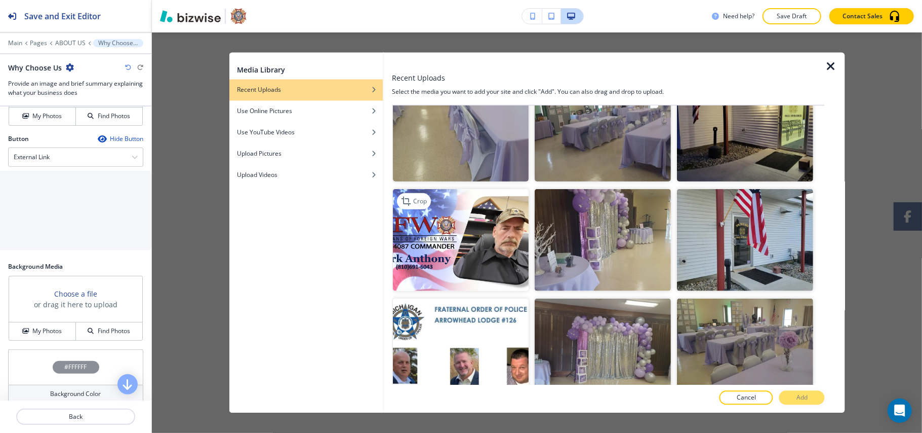
click at [456, 240] on img "button" at bounding box center [461, 239] width 136 height 102
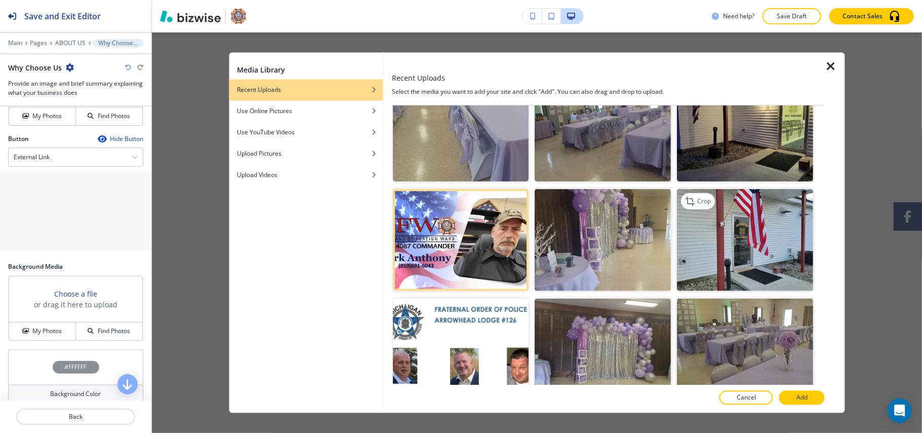
click at [762, 230] on img "button" at bounding box center [746, 239] width 136 height 102
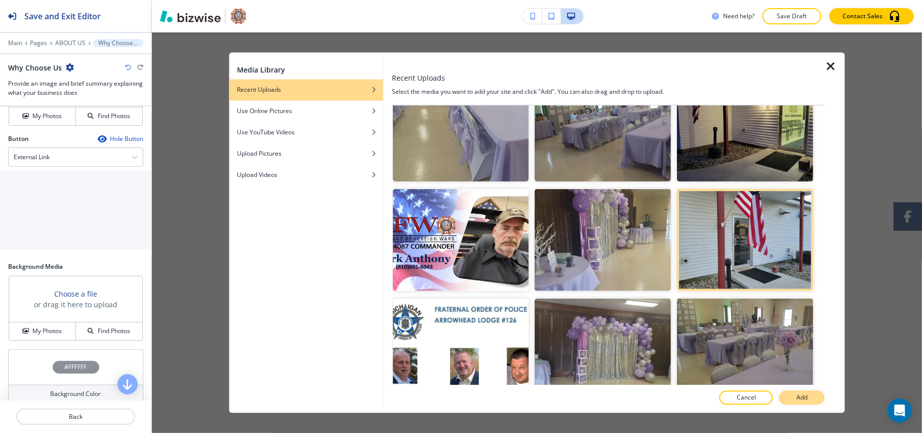
click at [809, 395] on button "Add" at bounding box center [802, 397] width 46 height 14
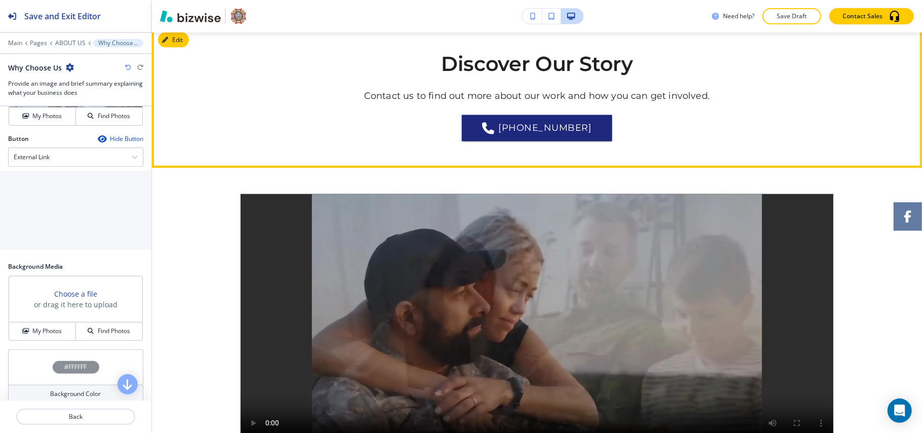
scroll to position [1407, 0]
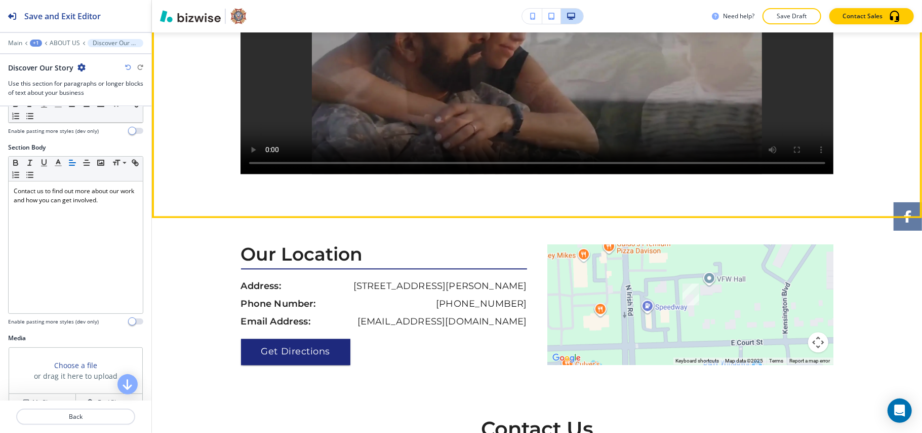
scroll to position [1558, 0]
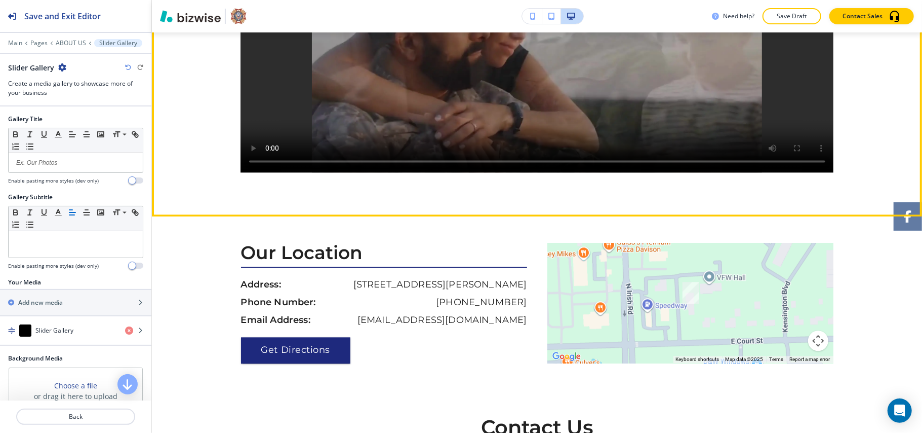
scroll to position [1564, 0]
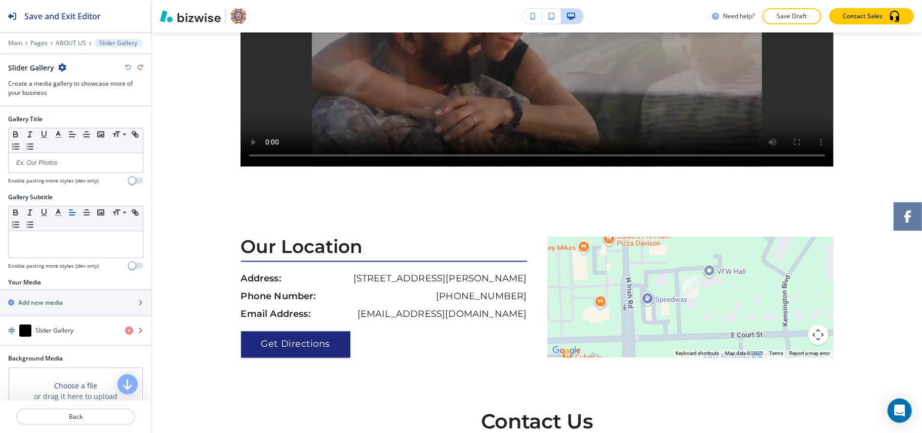
click at [61, 65] on icon "button" at bounding box center [62, 67] width 8 height 8
click at [110, 122] on p "Delete Section" at bounding box center [90, 120] width 52 height 9
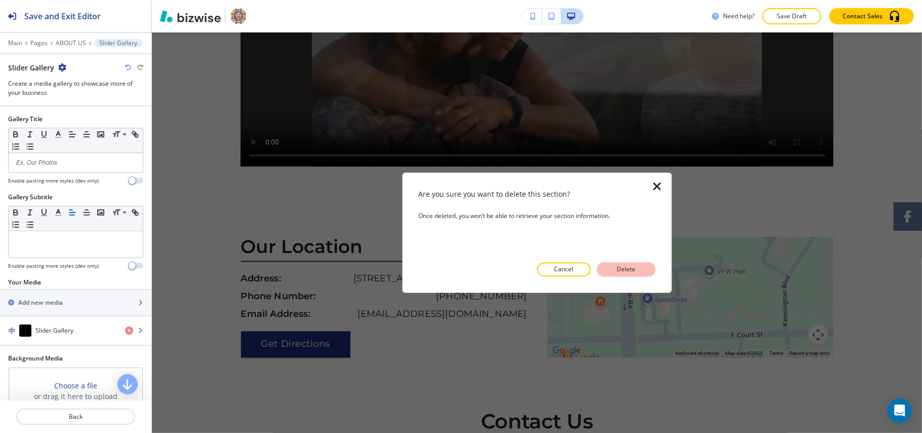
click at [642, 271] on button "Delete" at bounding box center [626, 269] width 59 height 14
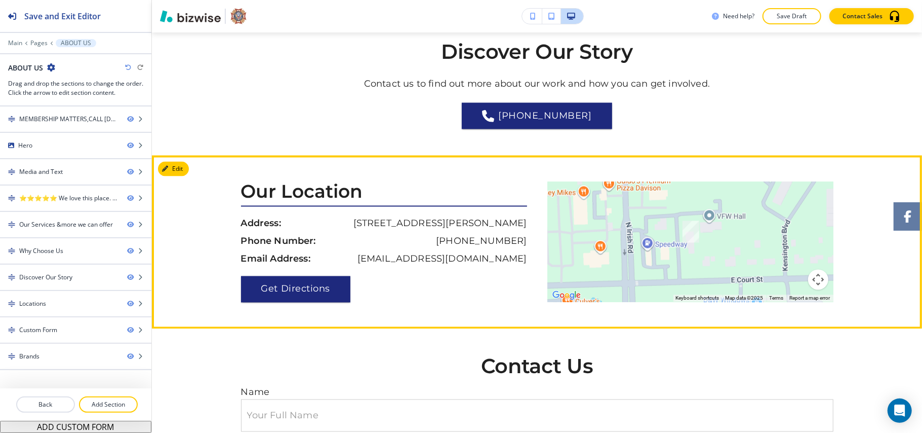
scroll to position [1294, 0]
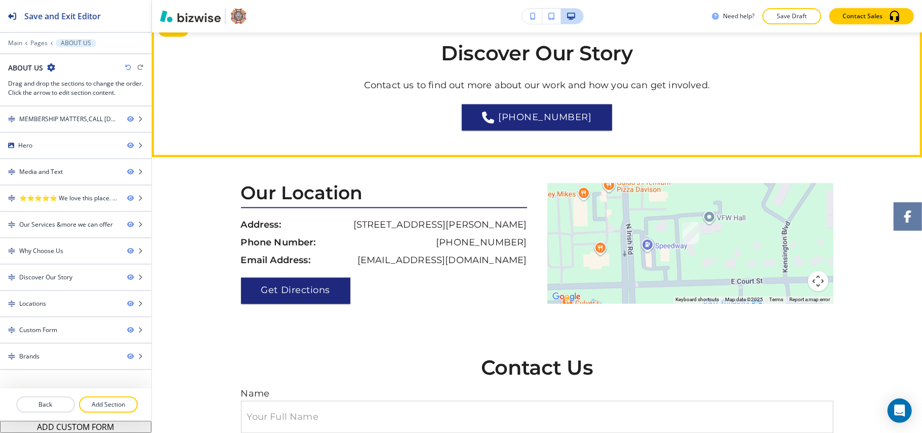
click at [178, 37] on button "Edit" at bounding box center [173, 29] width 31 height 15
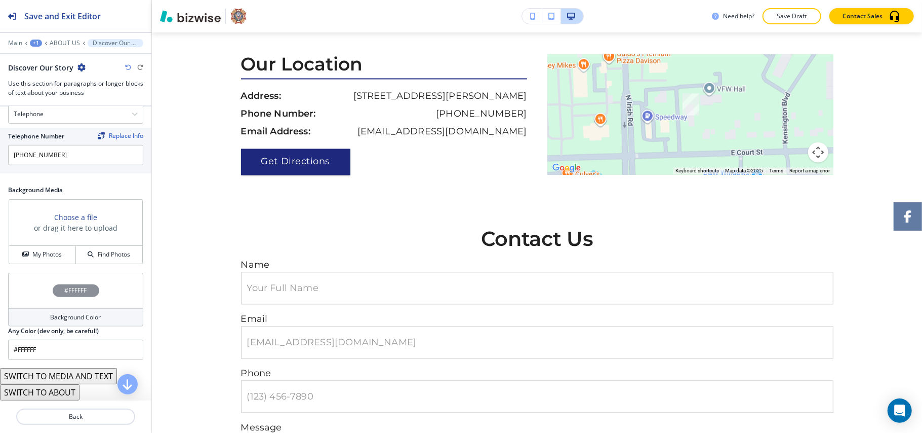
scroll to position [596, 0]
click at [48, 248] on button "My Photos" at bounding box center [42, 255] width 67 height 18
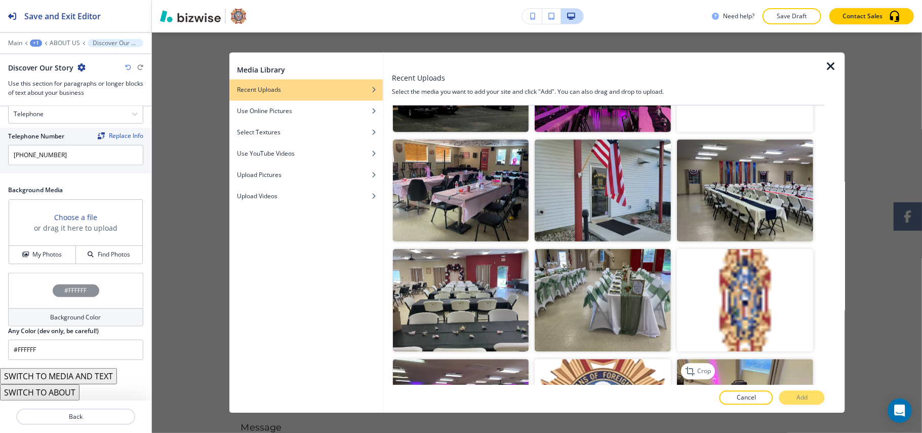
scroll to position [2192, 0]
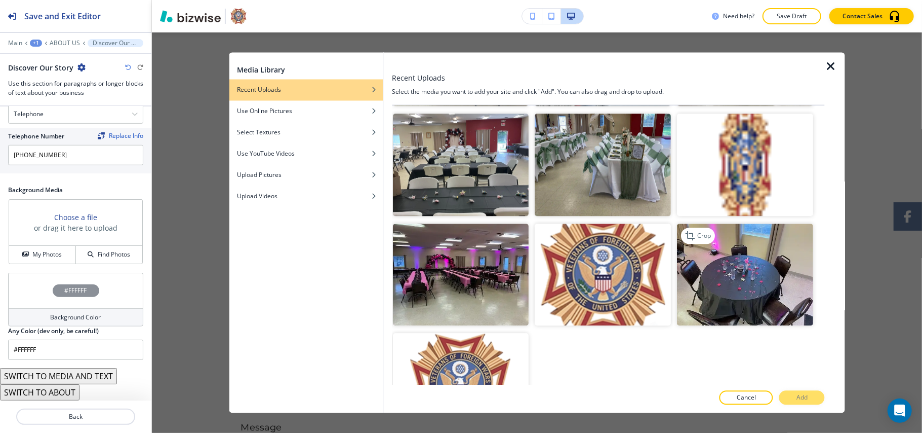
click at [724, 233] on img "button" at bounding box center [746, 274] width 136 height 102
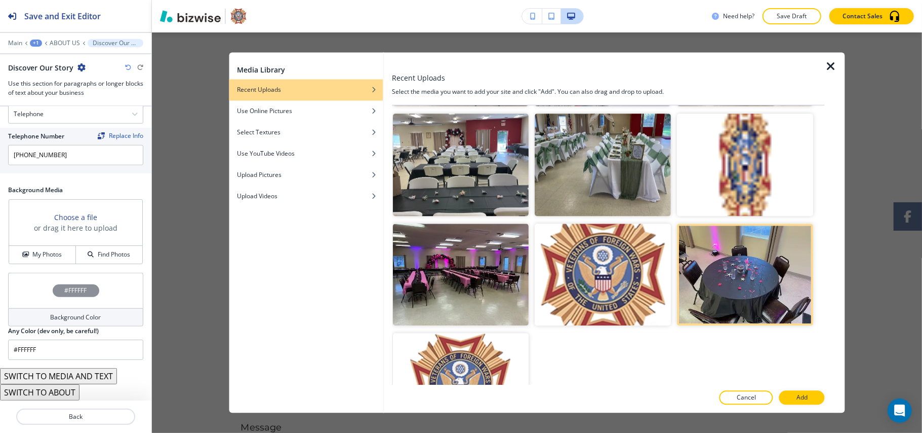
drag, startPoint x: 807, startPoint y: 392, endPoint x: 811, endPoint y: 386, distance: 7.6
click at [810, 390] on button "Add" at bounding box center [802, 397] width 46 height 14
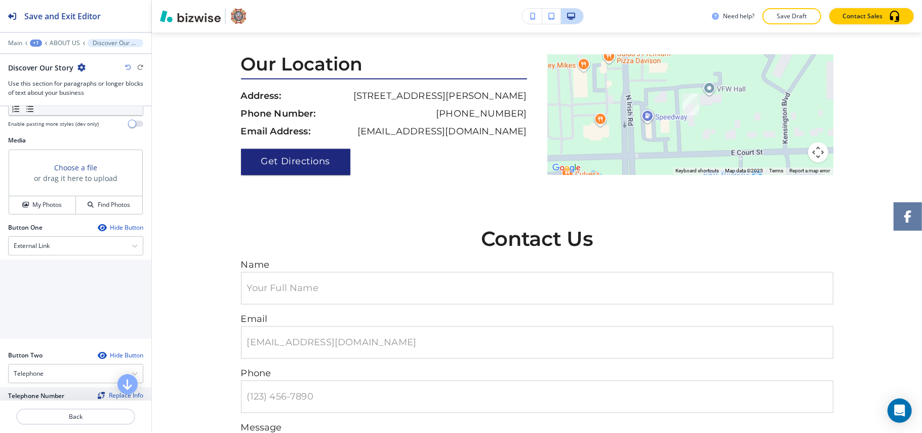
scroll to position [326, 0]
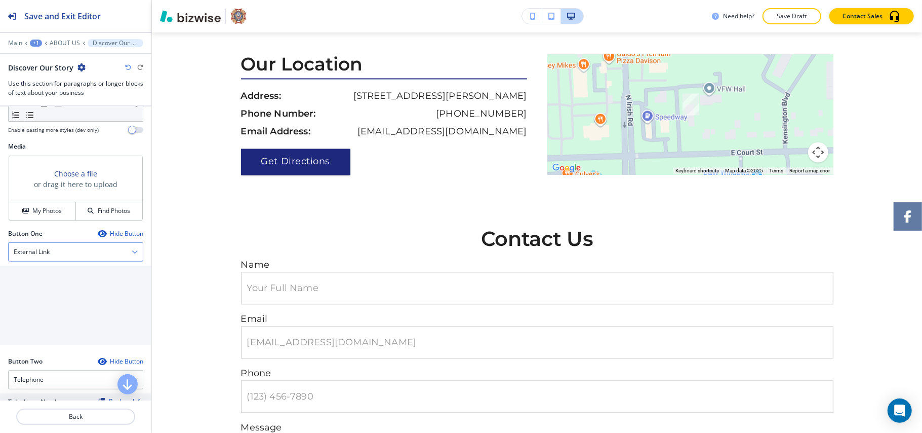
click at [52, 258] on div "External Link" at bounding box center [76, 252] width 134 height 18
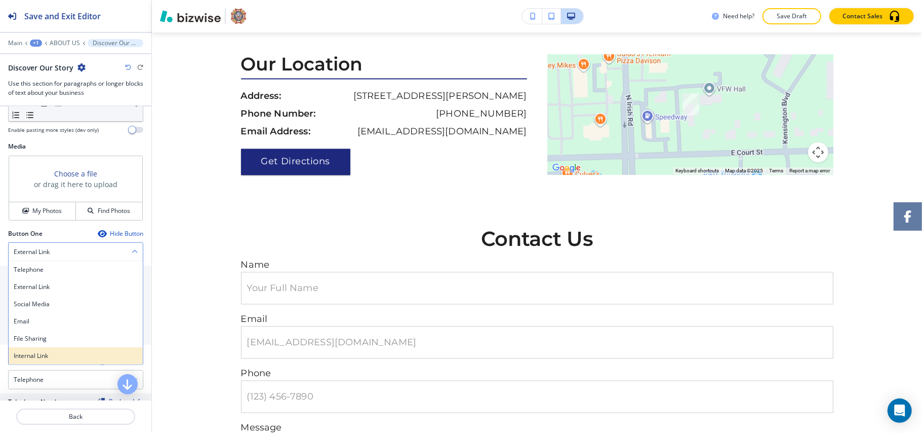
click at [48, 357] on h4 "Internal Link" at bounding box center [76, 355] width 124 height 9
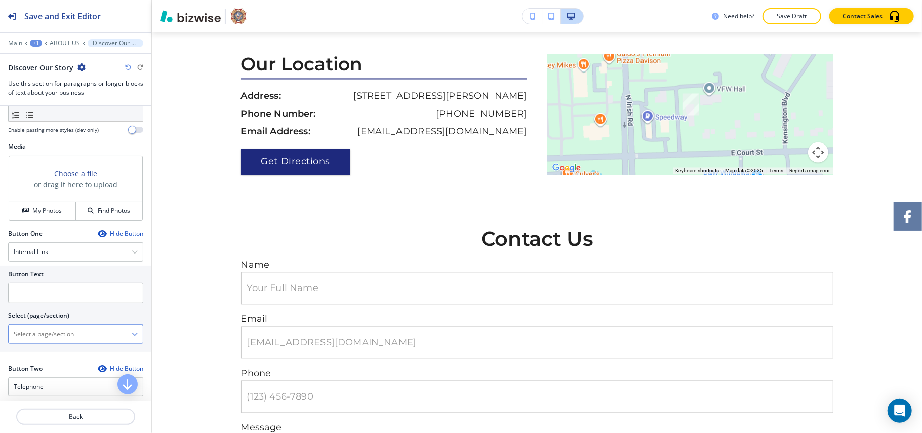
click at [51, 337] on \(page\/section\) "Manual Input" at bounding box center [70, 333] width 123 height 17
click at [42, 365] on div "CONTACT | Hero" at bounding box center [76, 368] width 134 height 17
drag, startPoint x: 74, startPoint y: 340, endPoint x: 43, endPoint y: 339, distance: 31.4
click at [43, 339] on \(page\/section\) "CONTACT | Hero" at bounding box center [70, 333] width 123 height 17
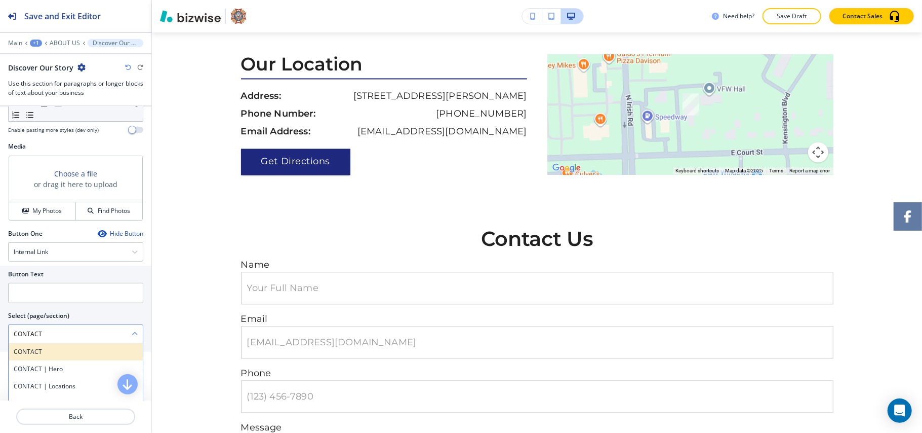
type \(page\/section\) "CONTACT"
click at [41, 360] on div "CONTACT" at bounding box center [76, 351] width 134 height 17
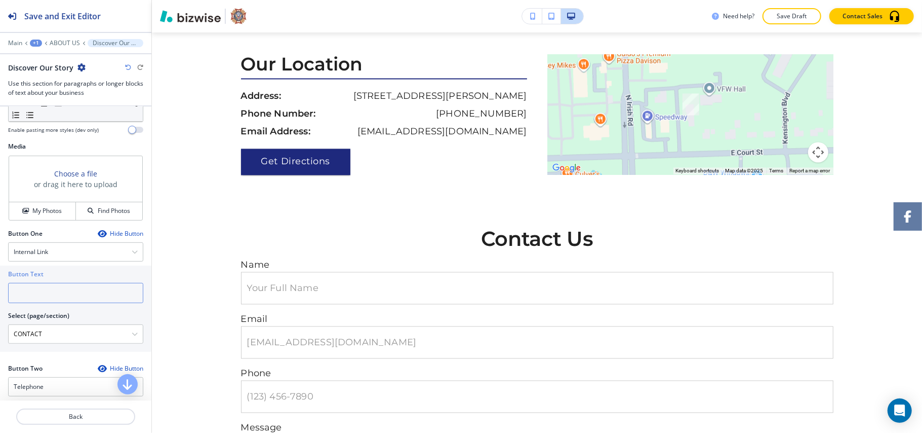
click at [38, 296] on input "text" at bounding box center [75, 293] width 135 height 20
paste input "CONTACT US"
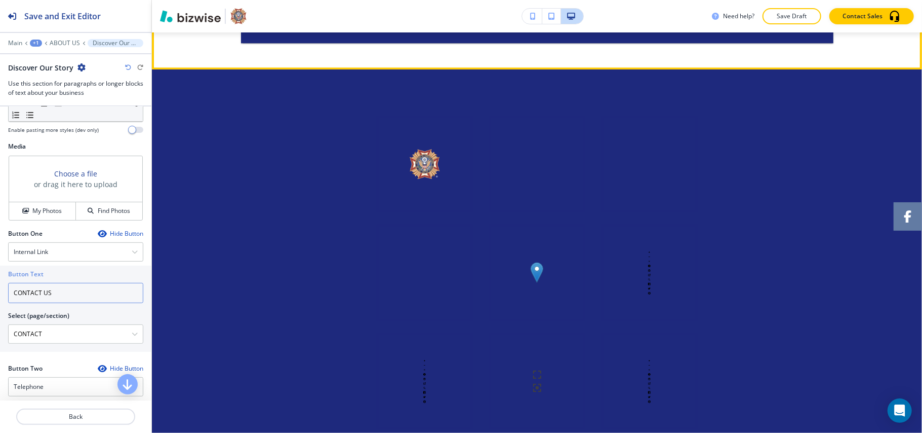
scroll to position [1963, 0]
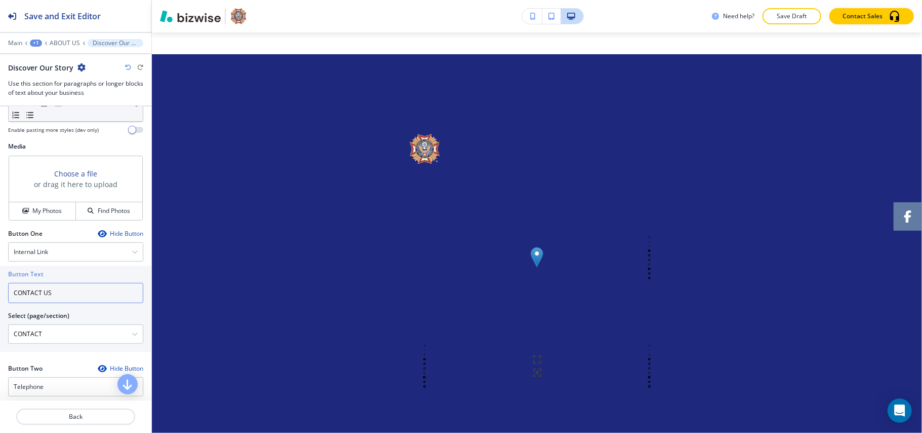
type input "CONTACT US"
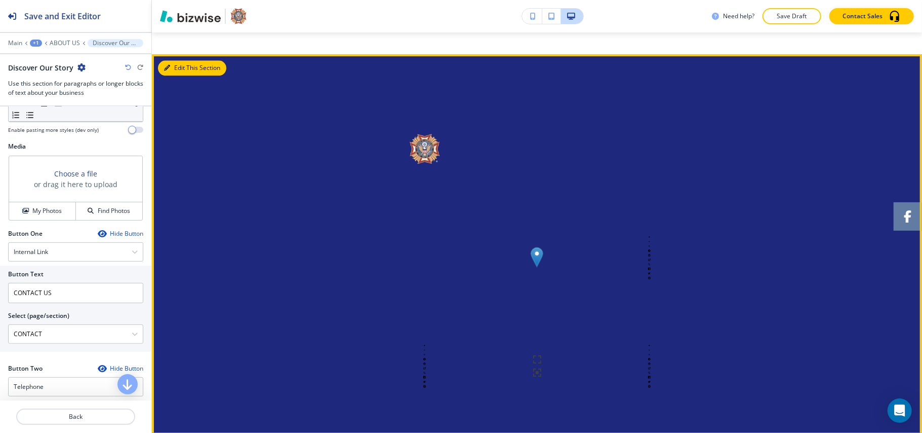
click at [171, 75] on button "Edit This Section" at bounding box center [192, 67] width 68 height 15
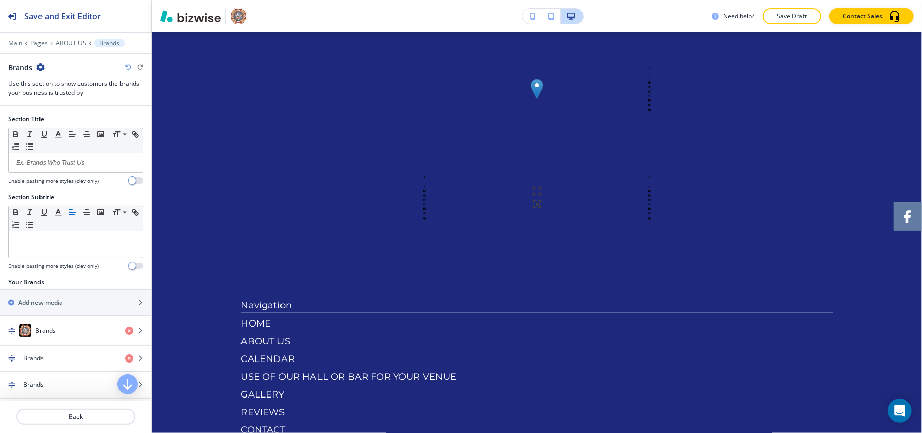
scroll to position [2132, 0]
click at [36, 67] on icon "button" at bounding box center [40, 67] width 8 height 8
click at [63, 120] on p "Delete Section" at bounding box center [69, 120] width 52 height 9
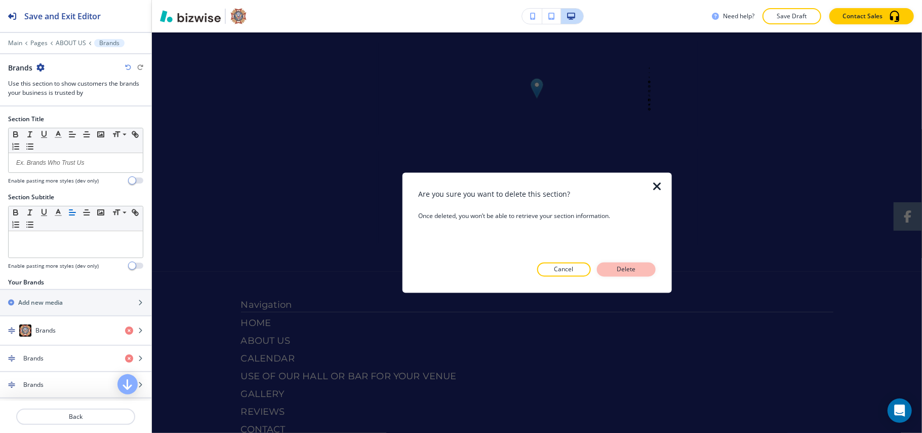
click at [628, 272] on p "Delete" at bounding box center [626, 269] width 24 height 9
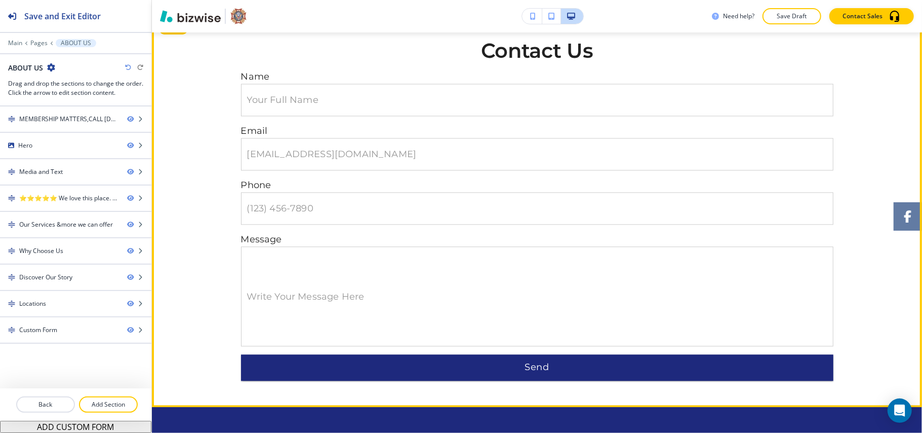
scroll to position [1536, 0]
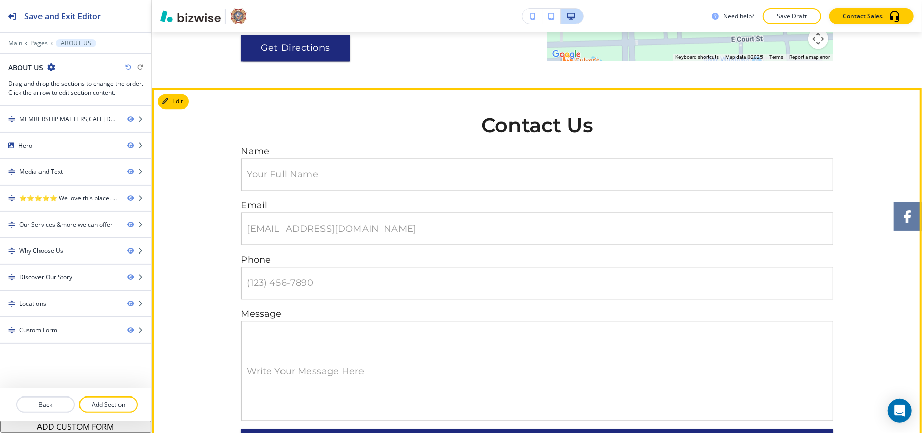
click at [171, 109] on button "Edit" at bounding box center [173, 101] width 31 height 15
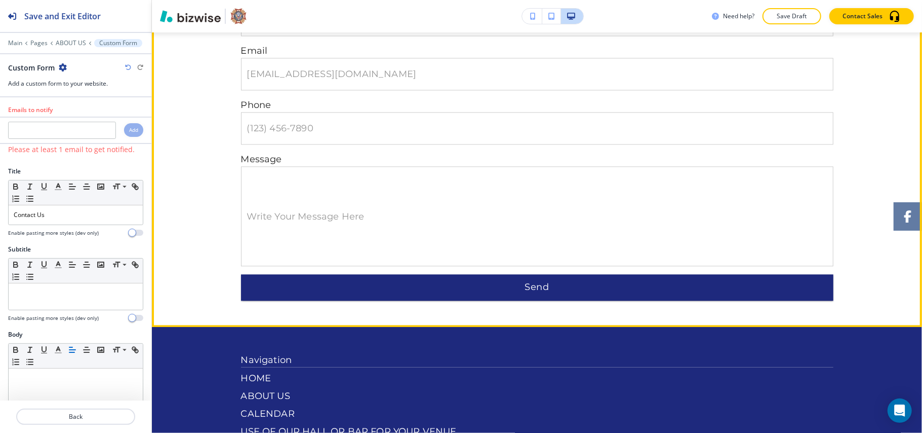
scroll to position [1737, 0]
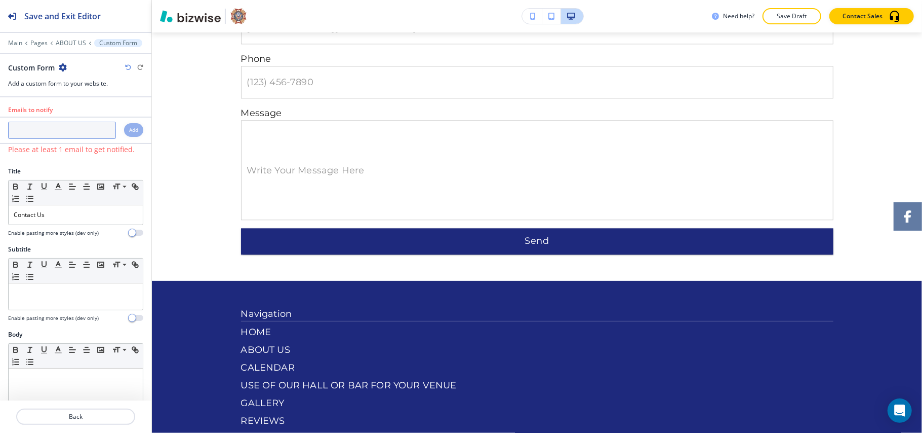
paste input "[EMAIL_ADDRESS][DOMAIN_NAME]"
type input "[EMAIL_ADDRESS][DOMAIN_NAME]"
click at [129, 130] on h4 "Add" at bounding box center [133, 130] width 9 height 8
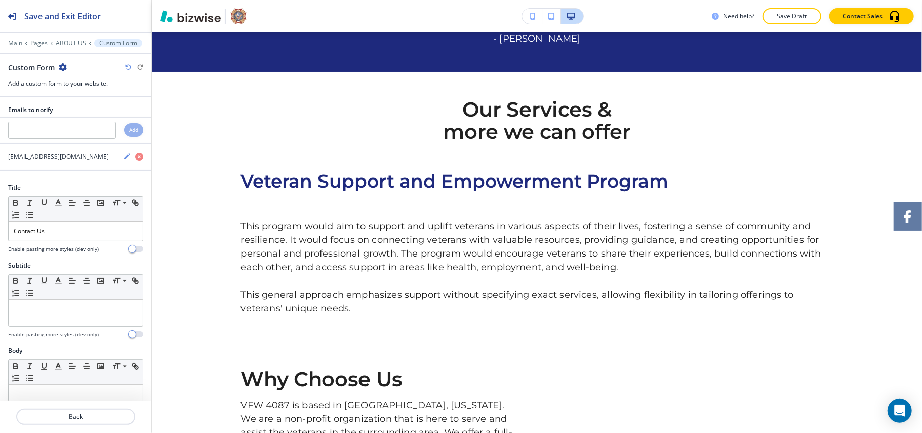
scroll to position [884, 0]
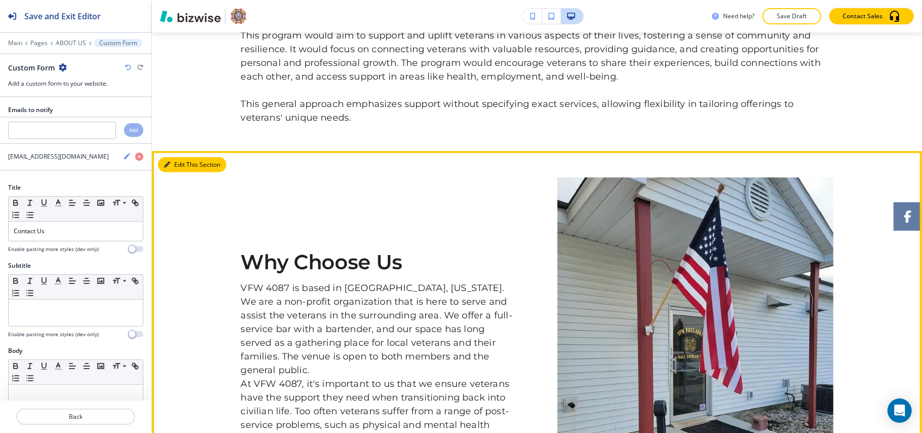
click at [185, 163] on button "Edit This Section" at bounding box center [192, 164] width 68 height 15
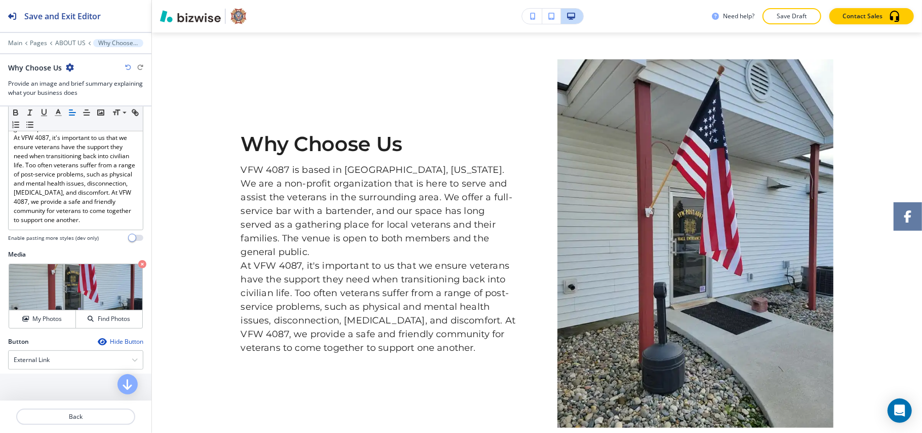
scroll to position [540, 0]
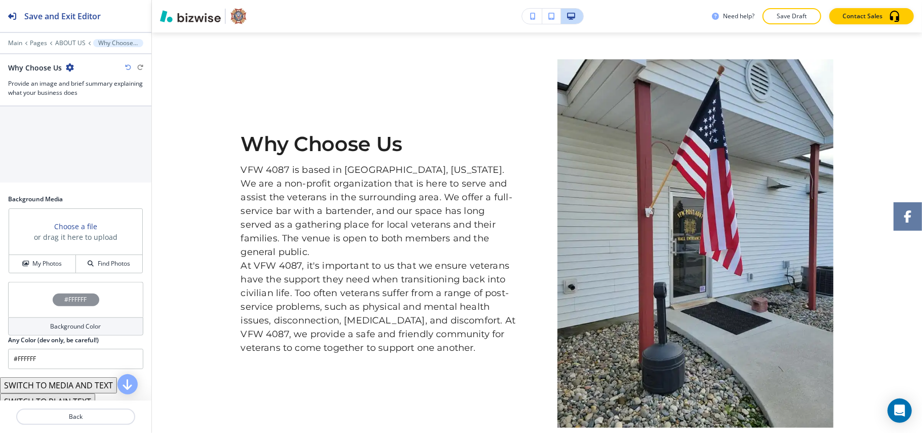
click at [41, 242] on h3 "or drag it here to upload" at bounding box center [76, 236] width 84 height 11
click at [40, 314] on div "#FFFFFF" at bounding box center [75, 299] width 135 height 35
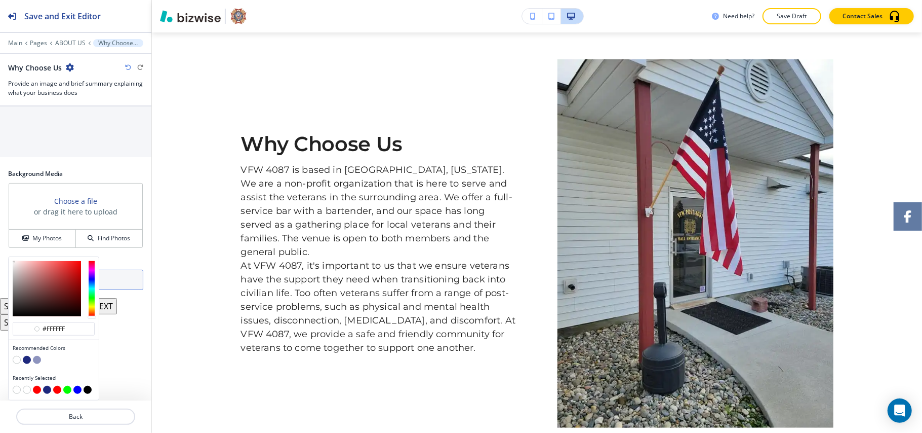
click at [37, 359] on button "button" at bounding box center [37, 360] width 8 height 8
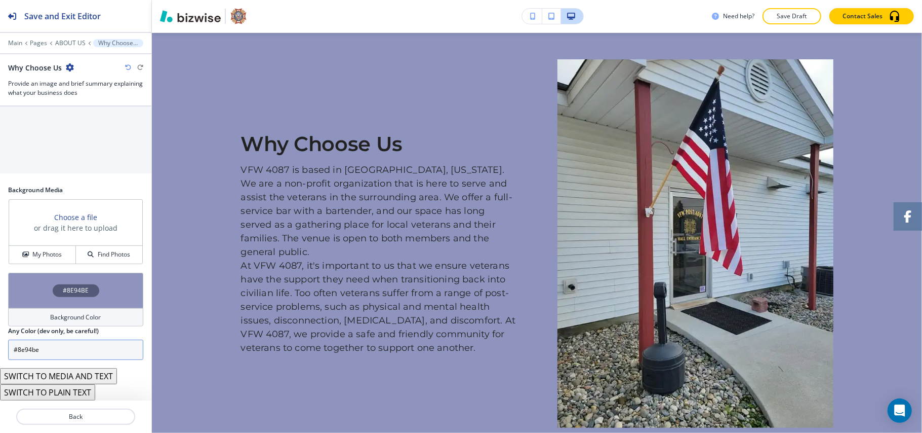
scroll to position [571, 0]
click at [33, 282] on div "#8E94BE" at bounding box center [75, 289] width 135 height 35
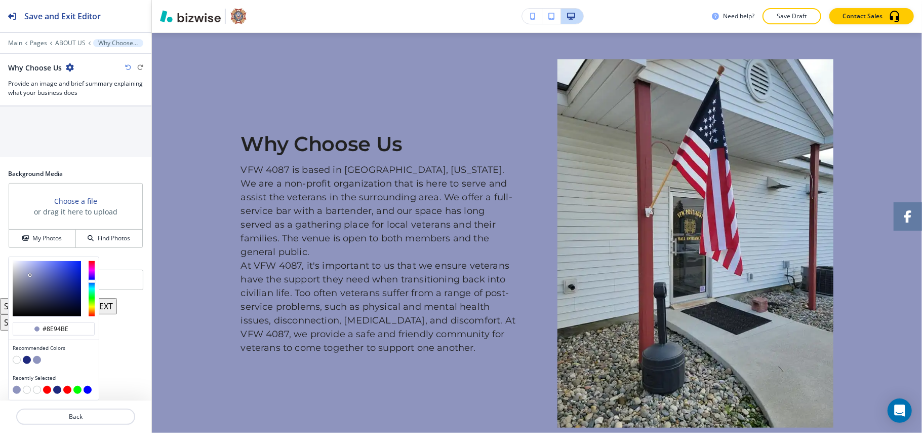
click at [30, 364] on button "button" at bounding box center [27, 360] width 8 height 8
type input "#1e297d"
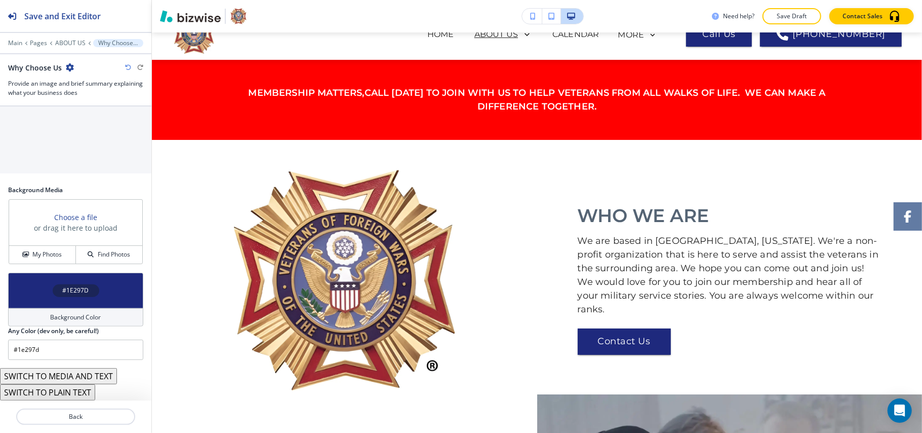
scroll to position [0, 0]
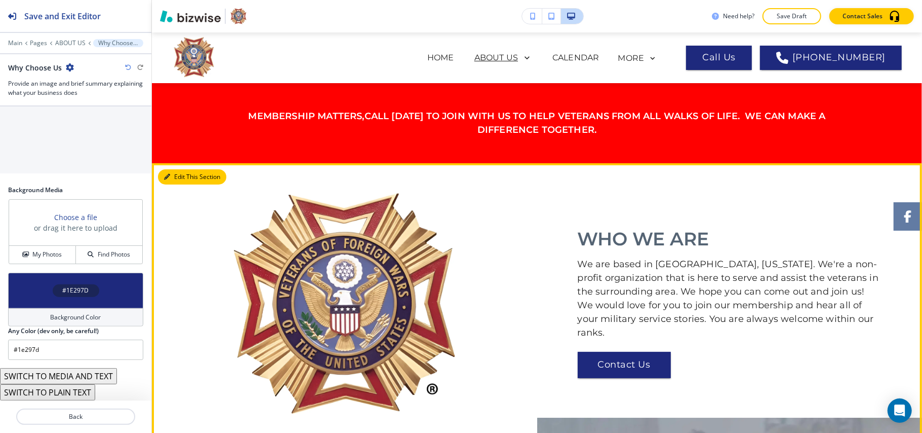
click at [183, 177] on button "Edit This Section" at bounding box center [192, 176] width 68 height 15
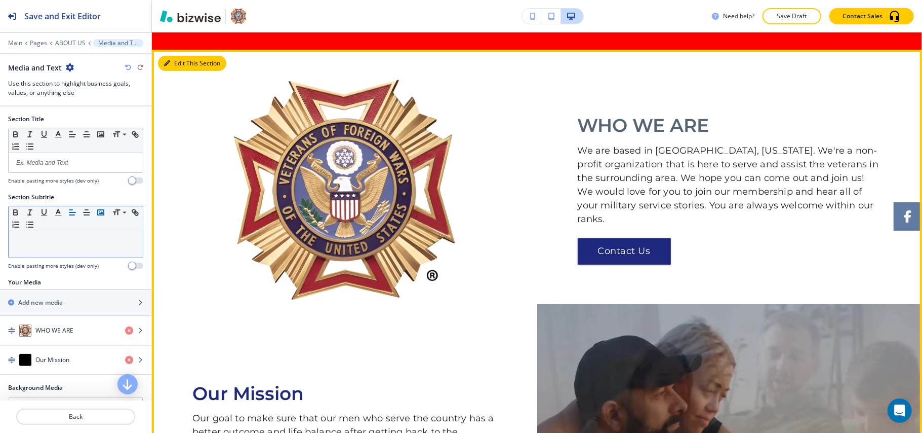
scroll to position [131, 0]
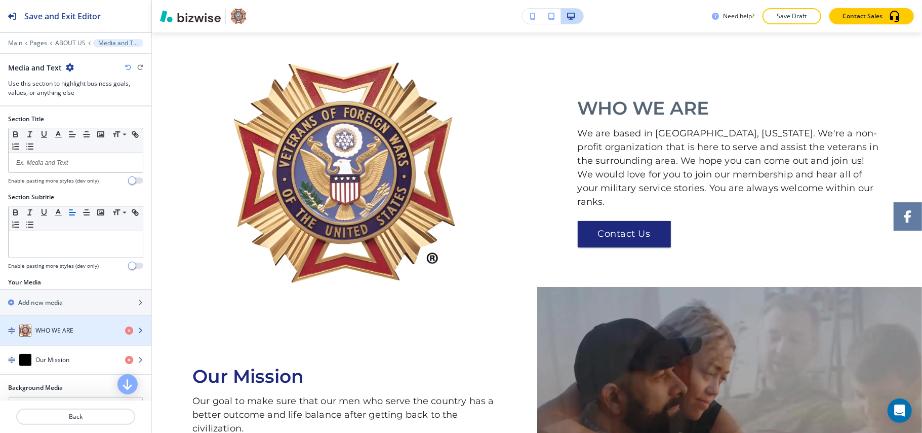
click at [51, 329] on h4 "WHO WE ARE" at bounding box center [54, 330] width 38 height 9
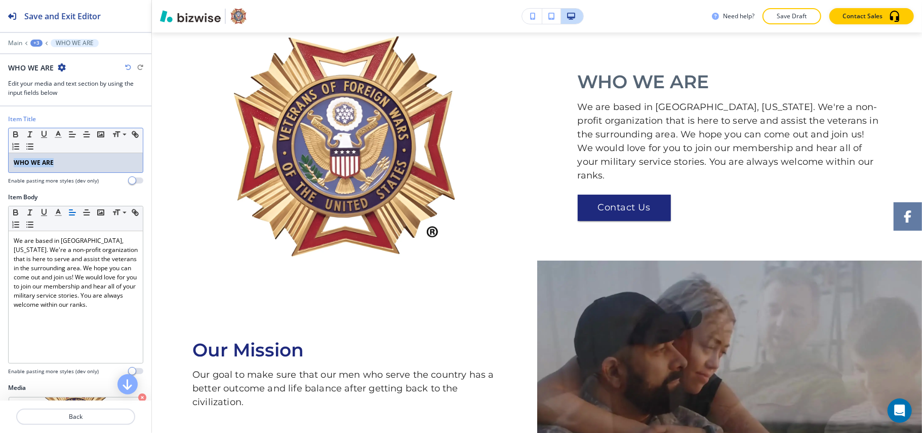
drag, startPoint x: 5, startPoint y: 154, endPoint x: 6, endPoint y: 136, distance: 18.3
click at [1, 148] on div "Item Title Small Normal Large Huge WHO WE ARE Enable pasting more styles (dev o…" at bounding box center [75, 153] width 151 height 78
click at [12, 132] on icon "button" at bounding box center [15, 134] width 9 height 9
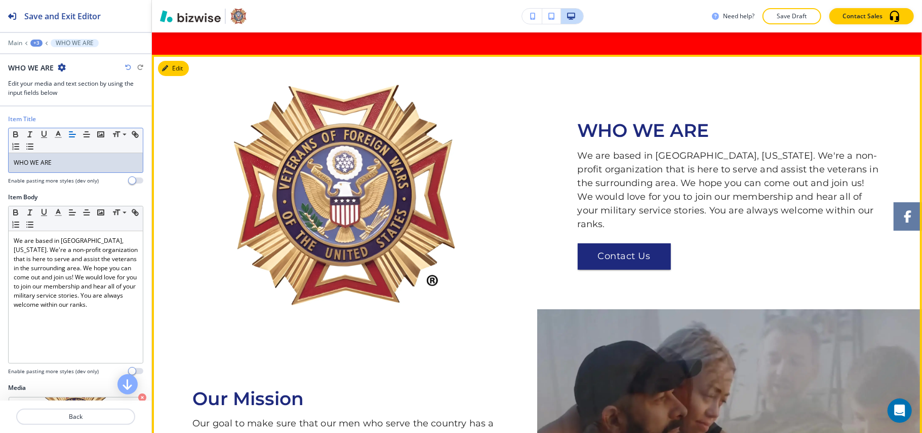
scroll to position [270, 0]
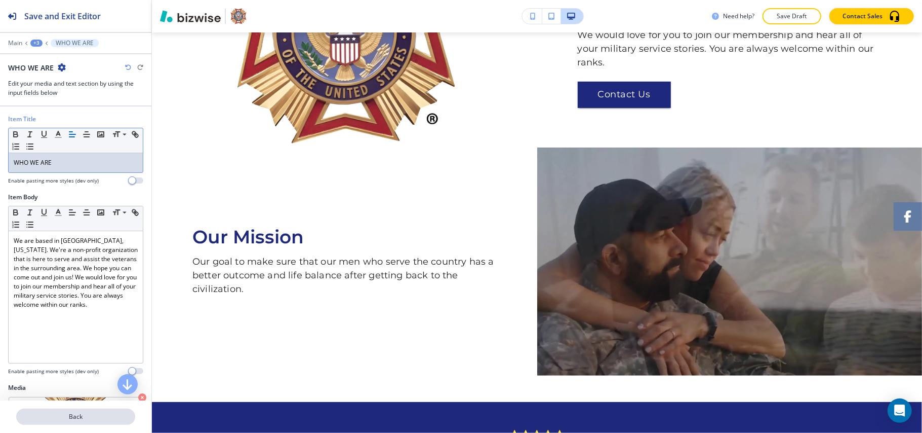
click at [61, 413] on p "Back" at bounding box center [75, 416] width 117 height 9
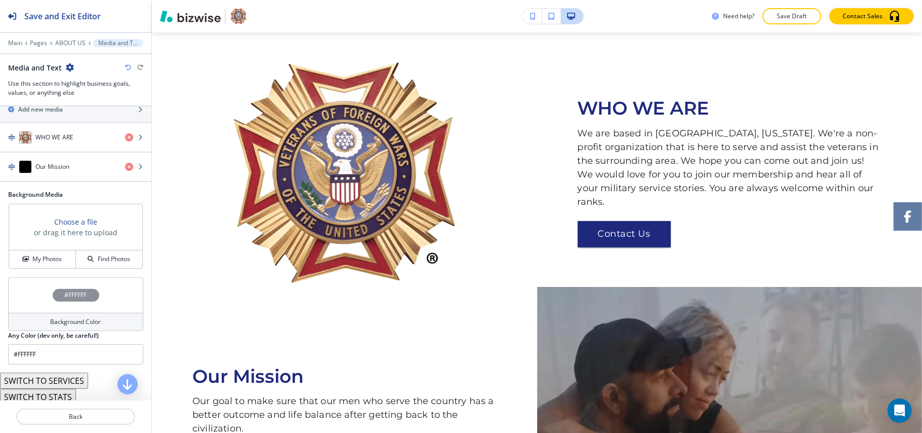
scroll to position [217, 0]
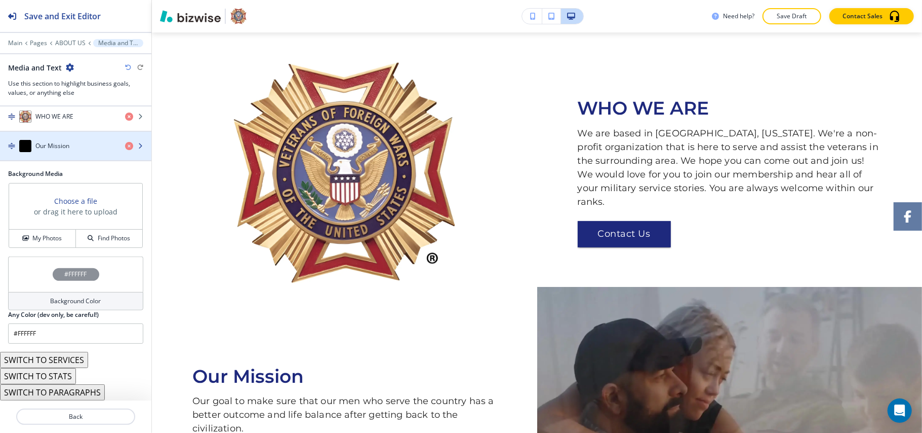
click at [59, 152] on div "button" at bounding box center [75, 156] width 151 height 8
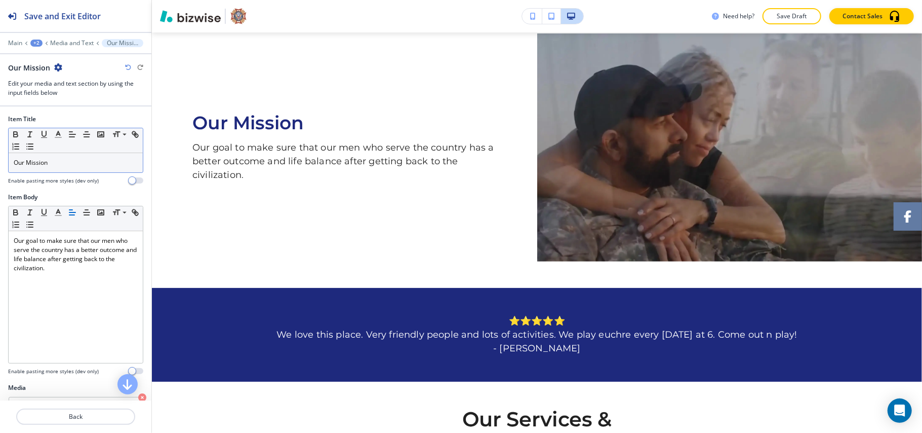
scroll to position [385, 0]
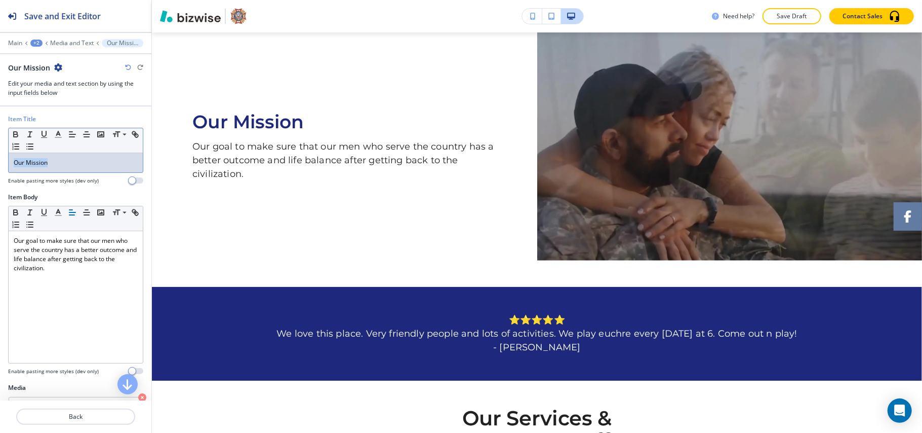
drag, startPoint x: 76, startPoint y: 159, endPoint x: 0, endPoint y: 151, distance: 76.3
click at [0, 151] on div "Item Title Small Normal Large Huge Our Mission Enable pasting more styles (dev …" at bounding box center [75, 153] width 151 height 78
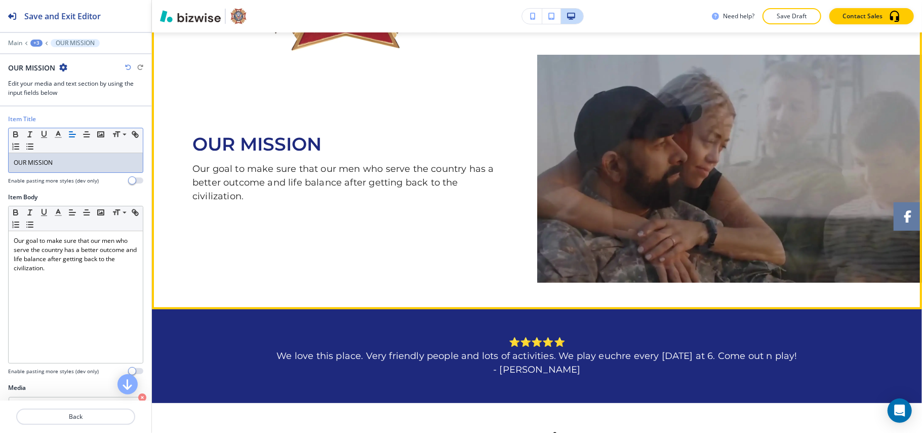
scroll to position [473, 0]
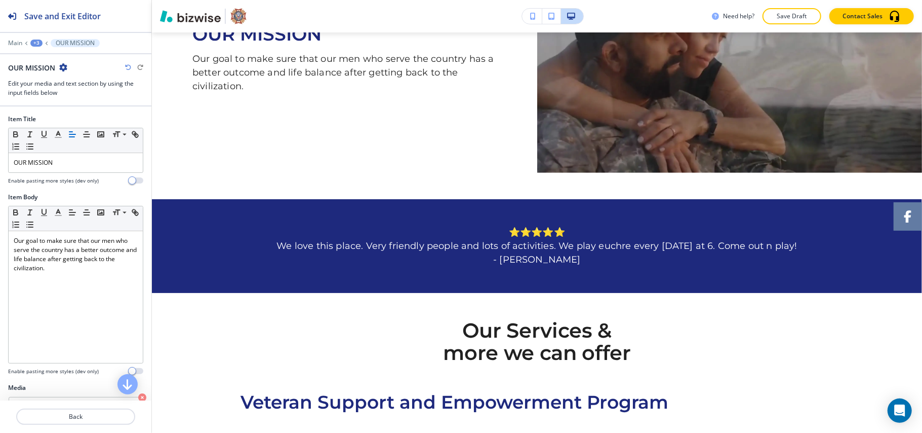
click at [35, 42] on div "+3" at bounding box center [36, 43] width 12 height 7
click at [47, 75] on p "ABOUT US" at bounding box center [63, 77] width 52 height 9
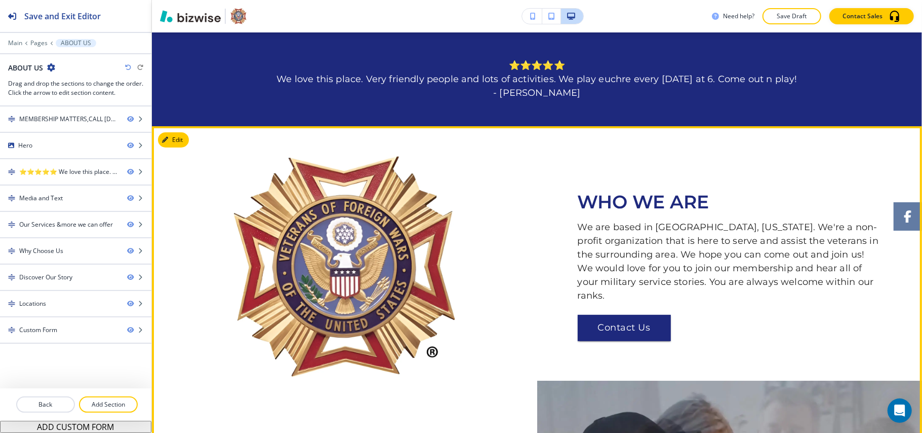
scroll to position [0, 0]
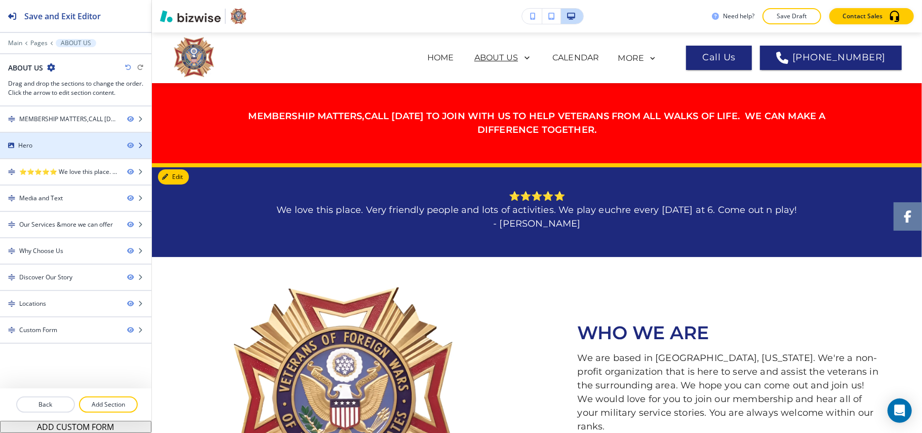
click at [60, 148] on div "Hero" at bounding box center [59, 145] width 119 height 9
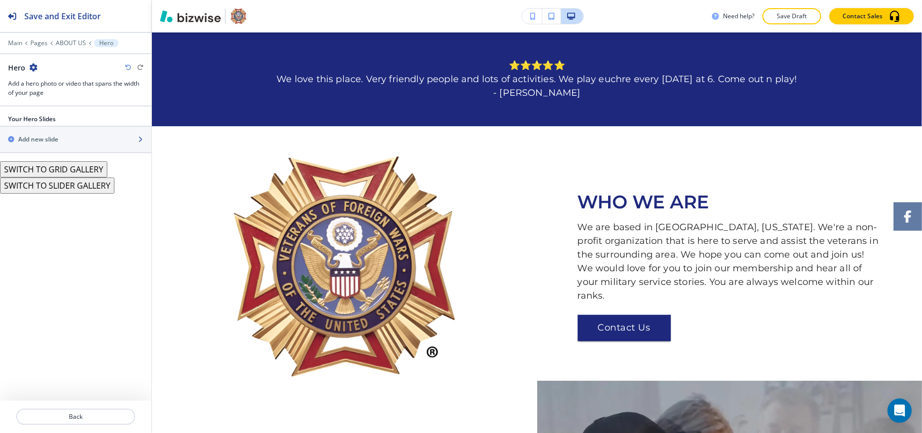
click at [59, 145] on div "button" at bounding box center [75, 148] width 151 height 8
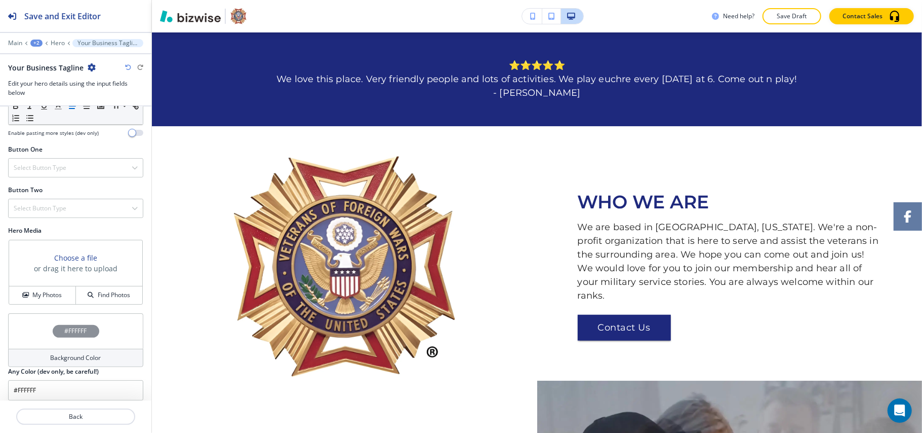
scroll to position [144, 0]
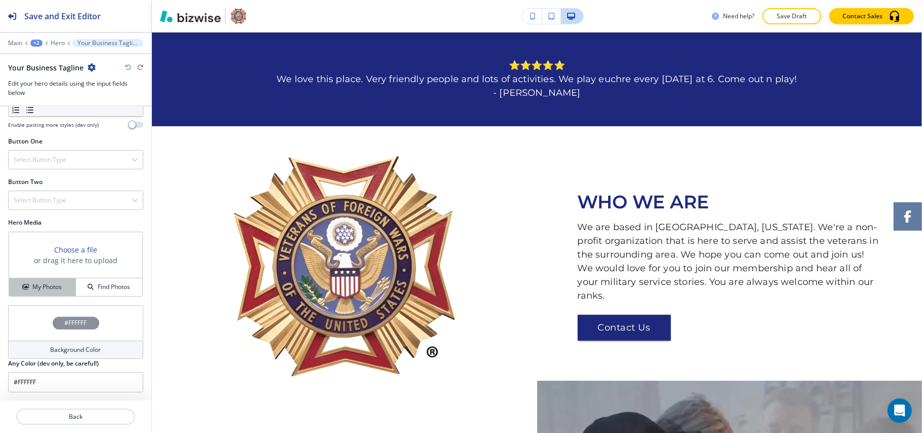
click at [47, 291] on button "My Photos" at bounding box center [42, 287] width 67 height 18
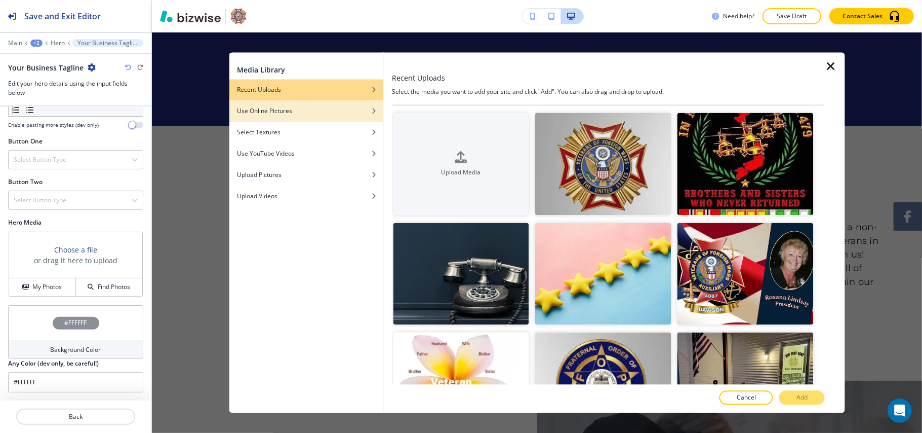
click at [305, 116] on div "button" at bounding box center [306, 119] width 154 height 6
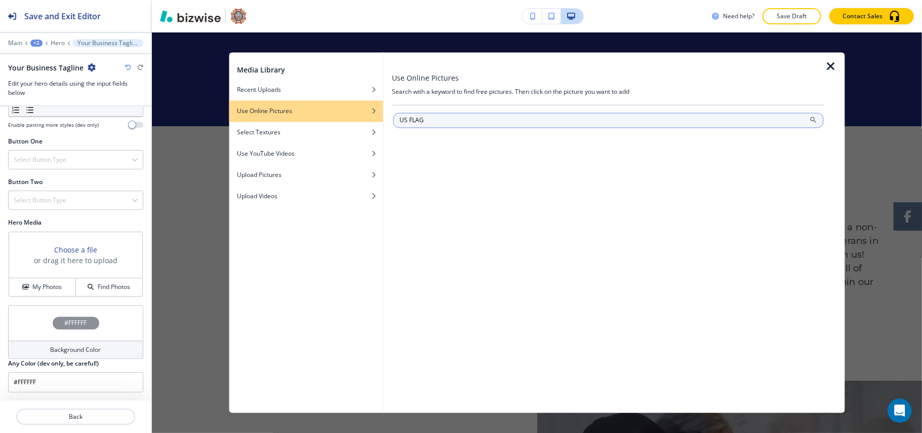
type input "US FLAG"
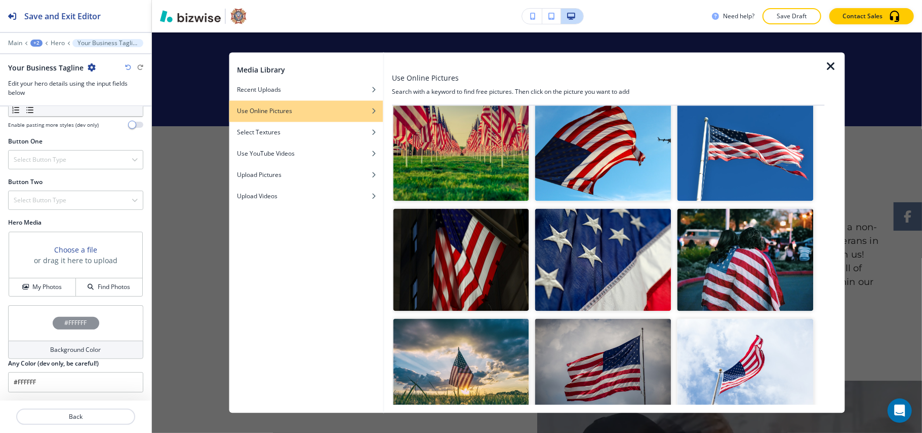
scroll to position [810, 0]
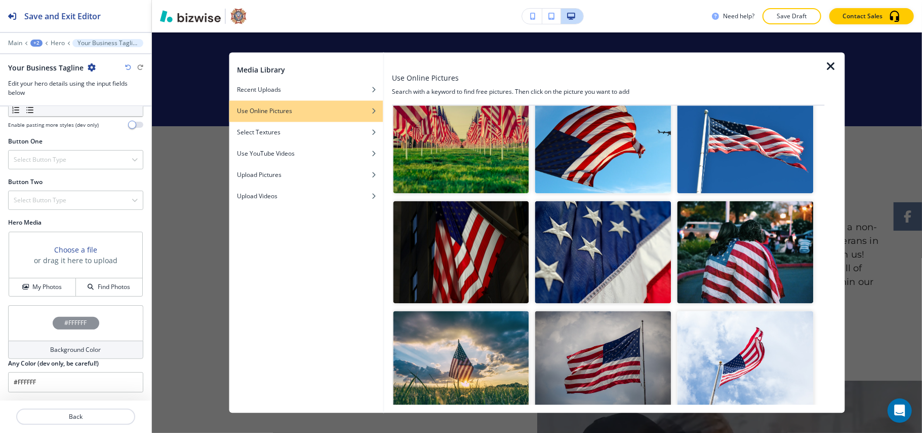
click at [481, 332] on img "button" at bounding box center [461, 361] width 136 height 102
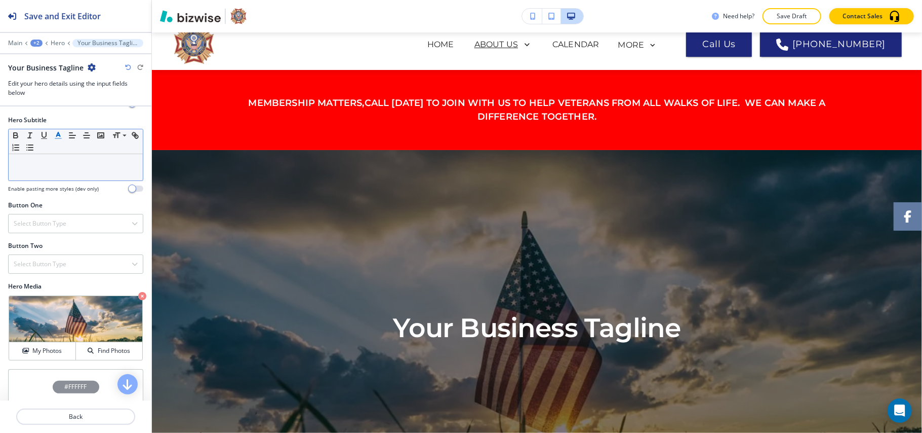
scroll to position [0, 0]
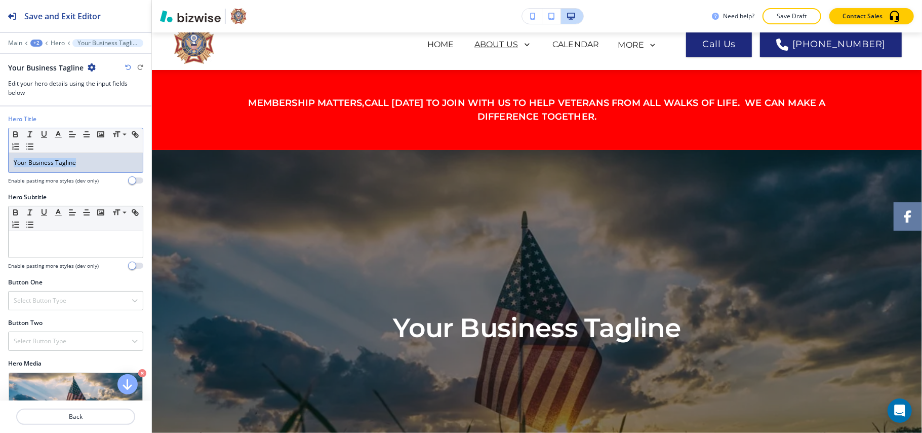
drag, startPoint x: 94, startPoint y: 160, endPoint x: 0, endPoint y: 158, distance: 93.7
click at [0, 158] on div "Hero Title Small Normal Large Huge Your Business Tagline Enable pasting more st…" at bounding box center [75, 153] width 151 height 78
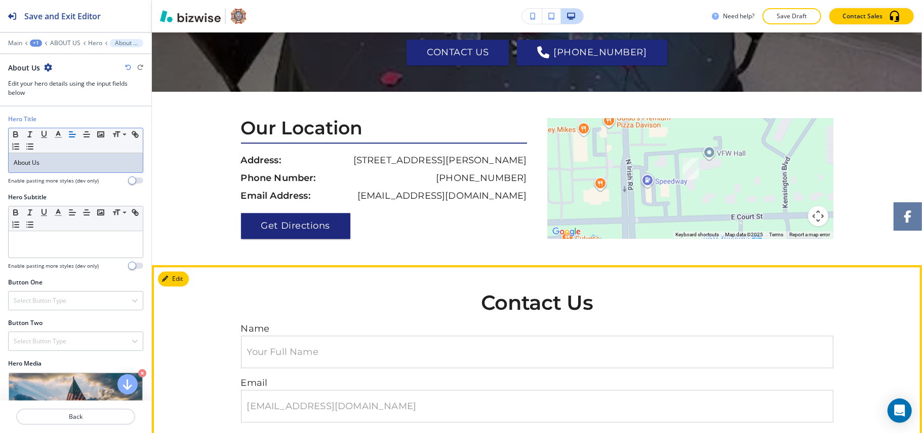
scroll to position [1836, 0]
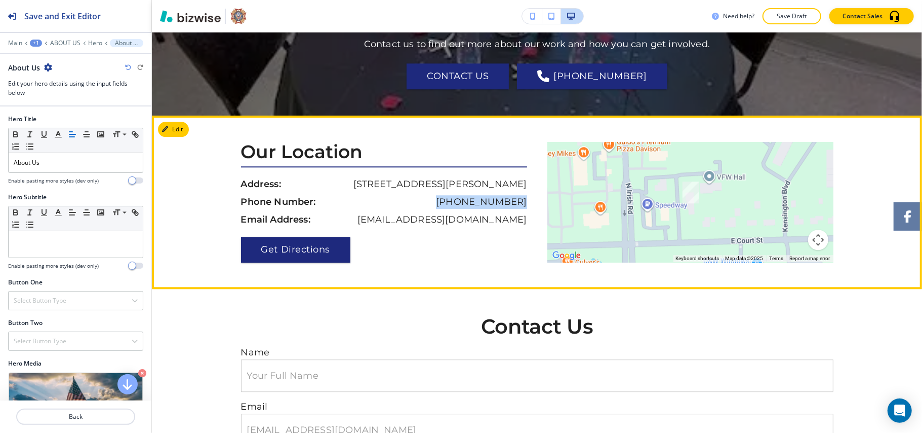
drag, startPoint x: 525, startPoint y: 198, endPoint x: 449, endPoint y: 199, distance: 76.5
click at [449, 199] on div "Our Location Address: [STREET_ADDRESS][PERSON_NAME] Phone Number: [PHONE_NUMBER…" at bounding box center [389, 202] width 296 height 121
copy p "[PHONE_NUMBER]"
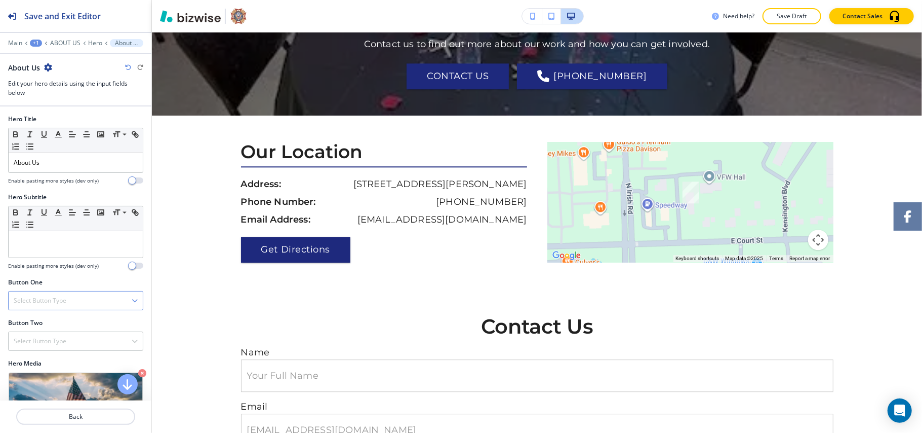
click at [72, 297] on div "Select Button Type" at bounding box center [76, 300] width 134 height 18
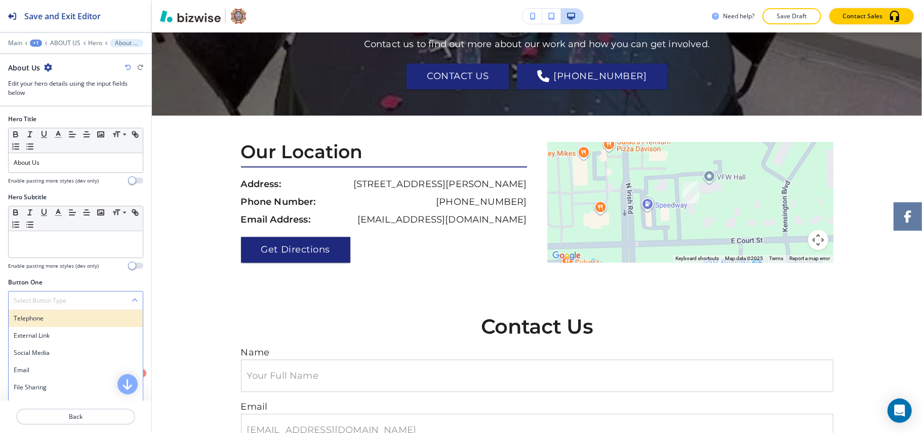
click at [61, 320] on h4 "Telephone" at bounding box center [76, 318] width 124 height 9
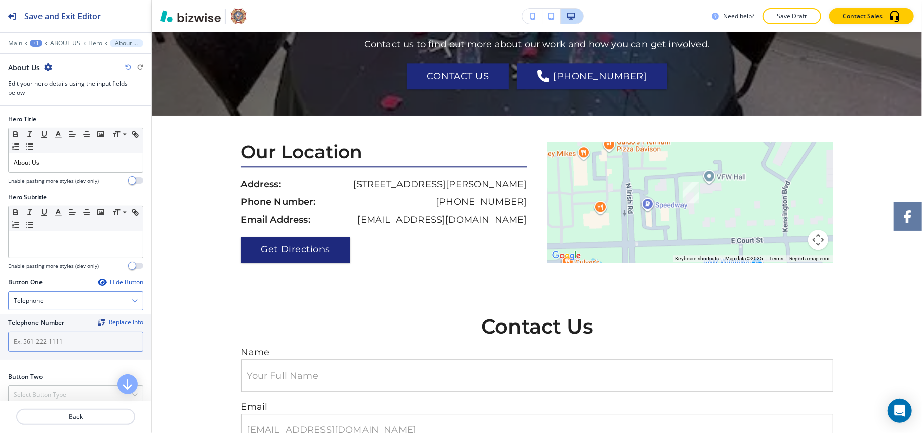
click at [56, 347] on input "text" at bounding box center [75, 341] width 135 height 20
paste input "[PHONE_NUMBER]"
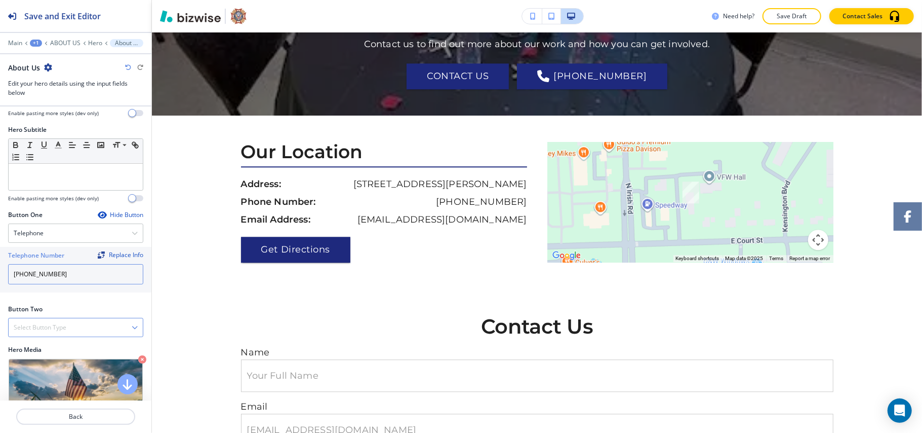
type input "[PHONE_NUMBER]"
click at [56, 331] on h4 "Select Button Type" at bounding box center [40, 327] width 53 height 9
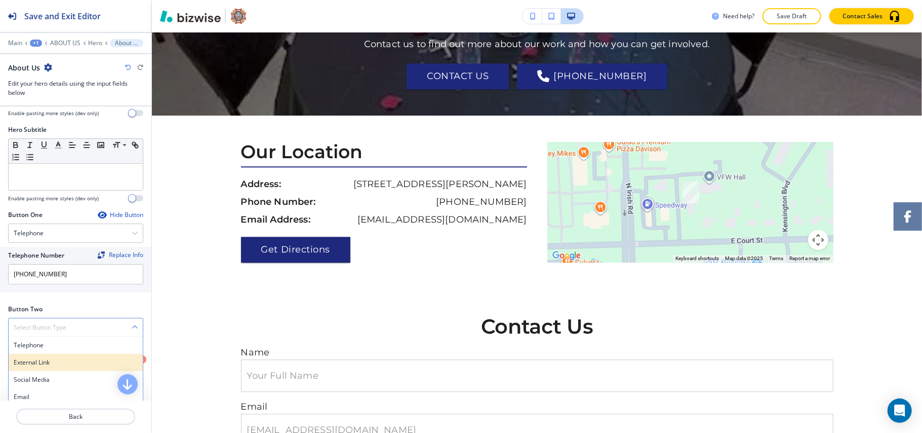
scroll to position [198, 0]
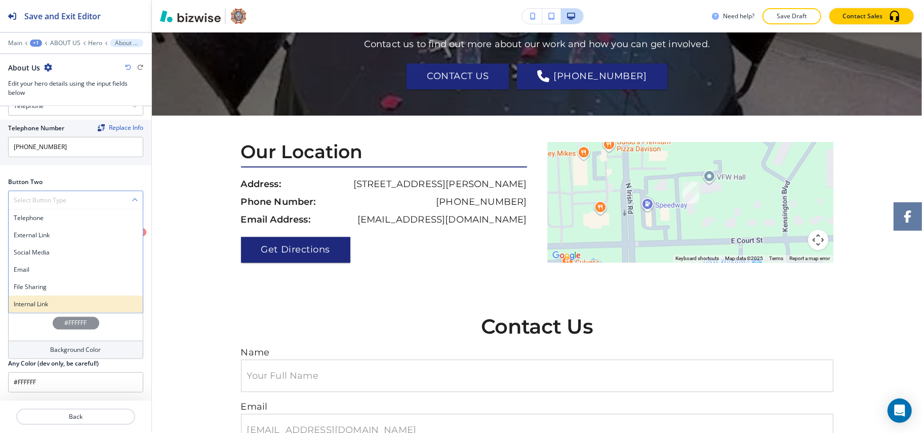
click at [59, 308] on div "Internal Link" at bounding box center [76, 303] width 134 height 17
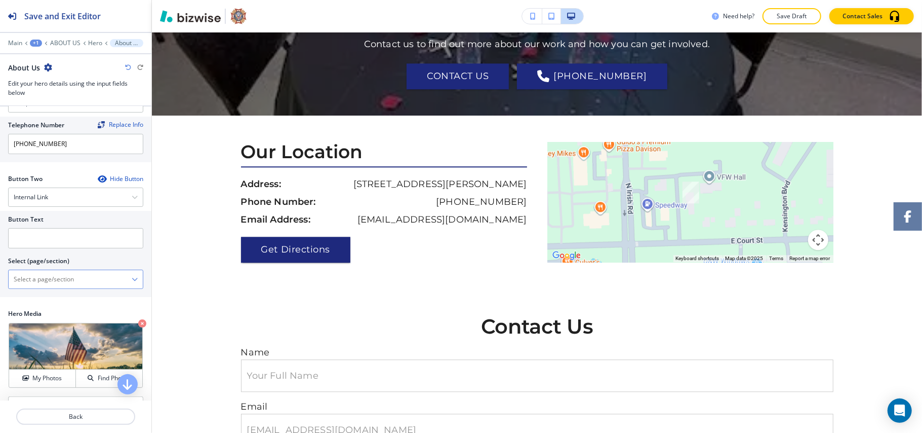
click at [46, 278] on \(page\/section\) "Manual Input" at bounding box center [70, 278] width 123 height 17
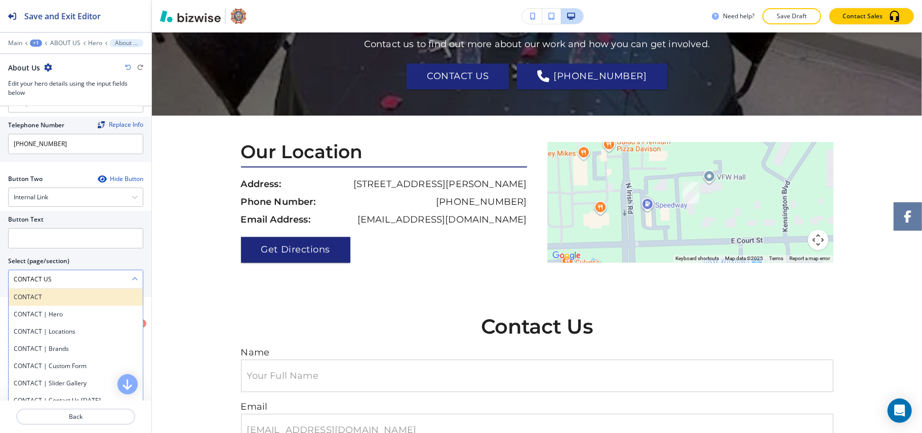
click at [54, 300] on h4 "CONTACT" at bounding box center [76, 296] width 124 height 9
type \(page\/section\) "CONTACT"
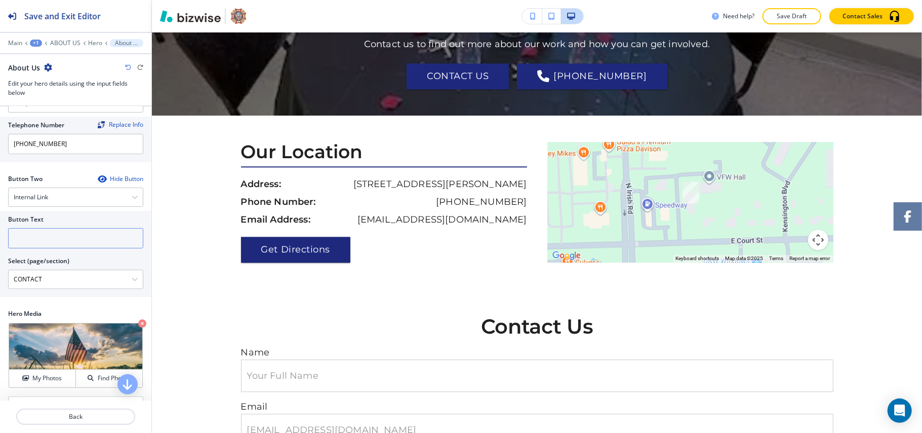
click at [48, 248] on input "text" at bounding box center [75, 238] width 135 height 20
paste input "CONTACT US"
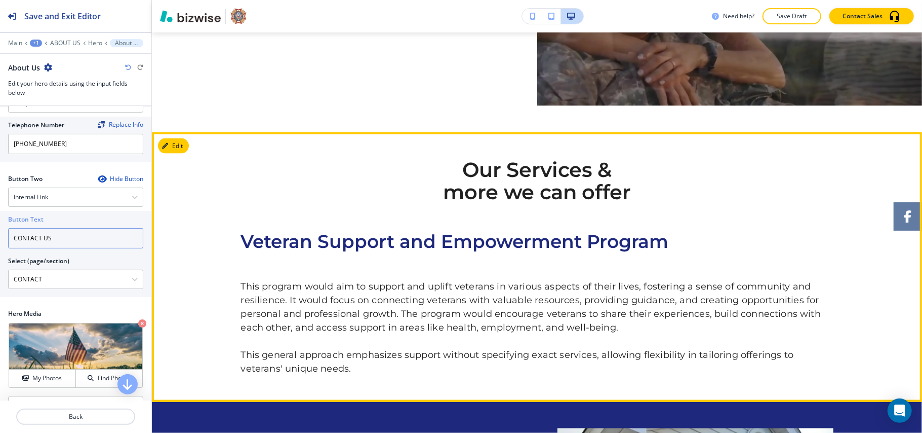
scroll to position [904, 0]
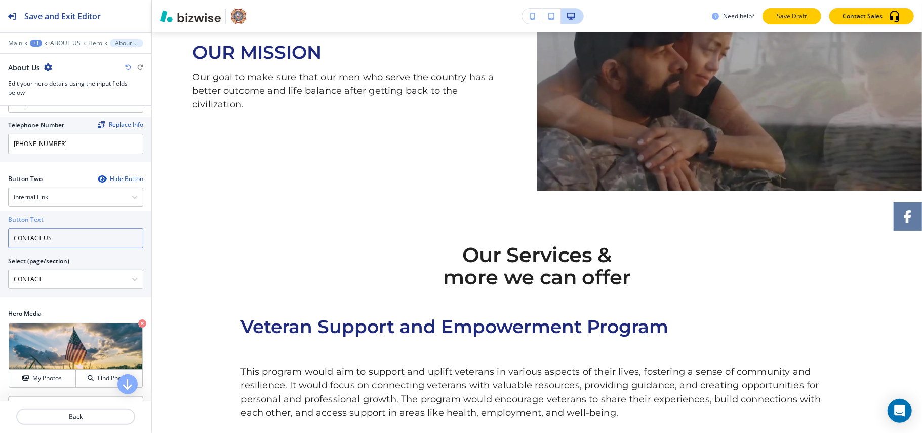
type input "CONTACT US"
click at [789, 15] on p "Save Draft" at bounding box center [792, 16] width 32 height 9
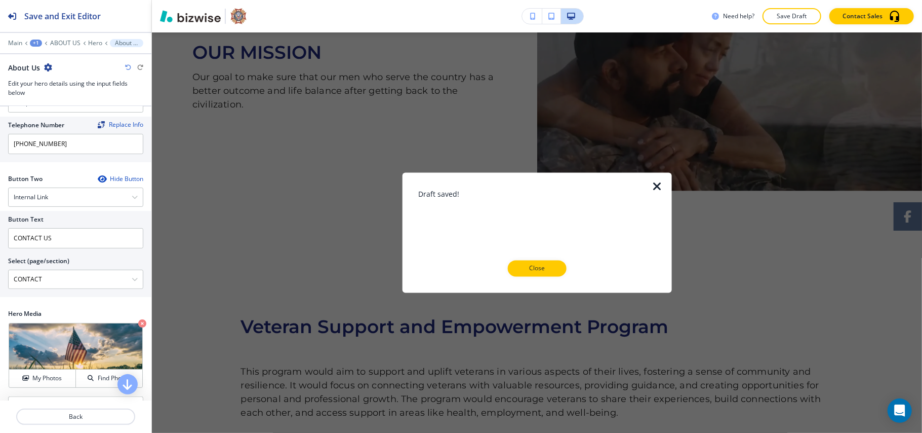
click at [541, 269] on p "Close" at bounding box center [537, 268] width 32 height 9
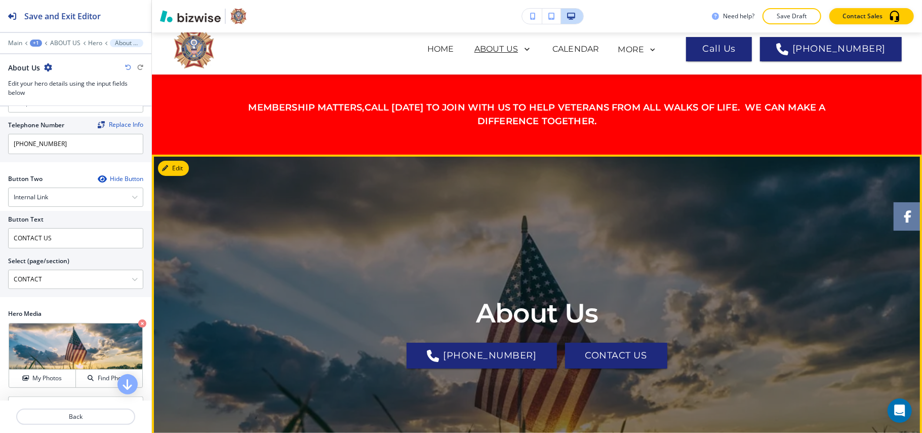
scroll to position [0, 0]
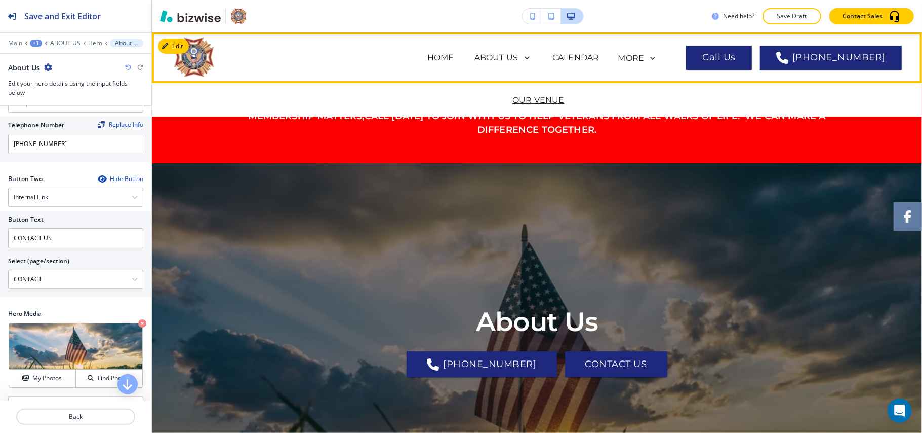
click at [526, 101] on p "OUR VENUE" at bounding box center [539, 100] width 52 height 12
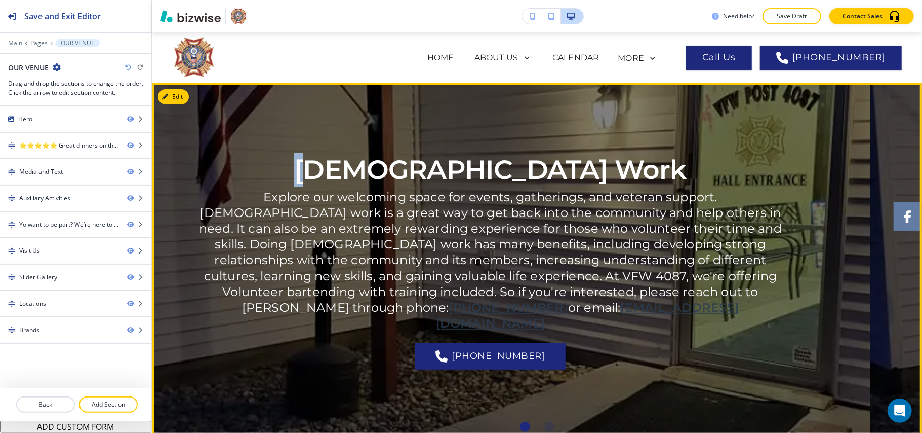
drag, startPoint x: 429, startPoint y: 177, endPoint x: 422, endPoint y: 176, distance: 7.2
click at [422, 175] on h1 "[DEMOGRAPHIC_DATA] Work" at bounding box center [490, 169] width 392 height 34
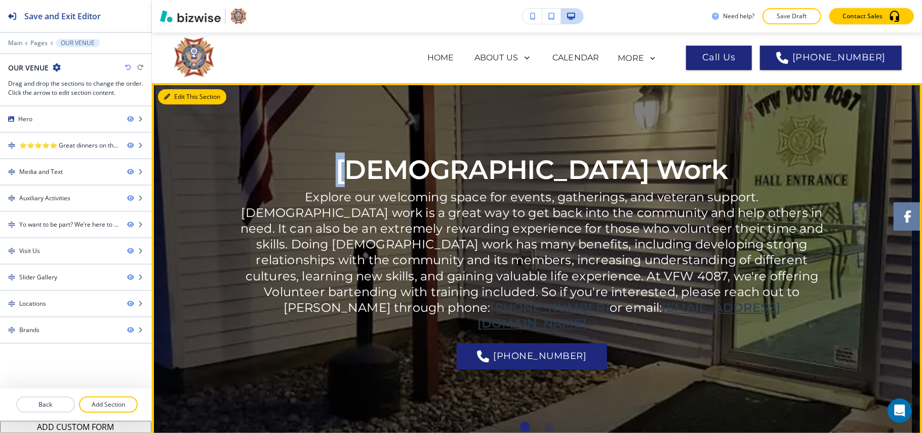
click at [185, 94] on button "Edit This Section" at bounding box center [192, 96] width 68 height 15
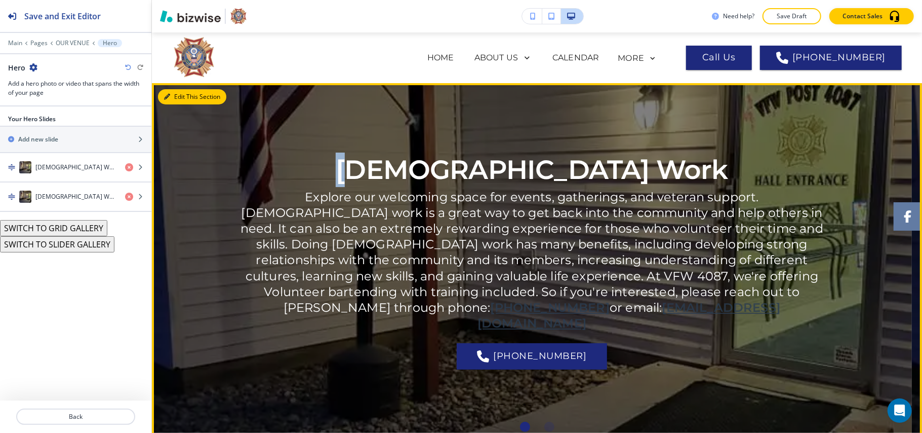
scroll to position [51, 0]
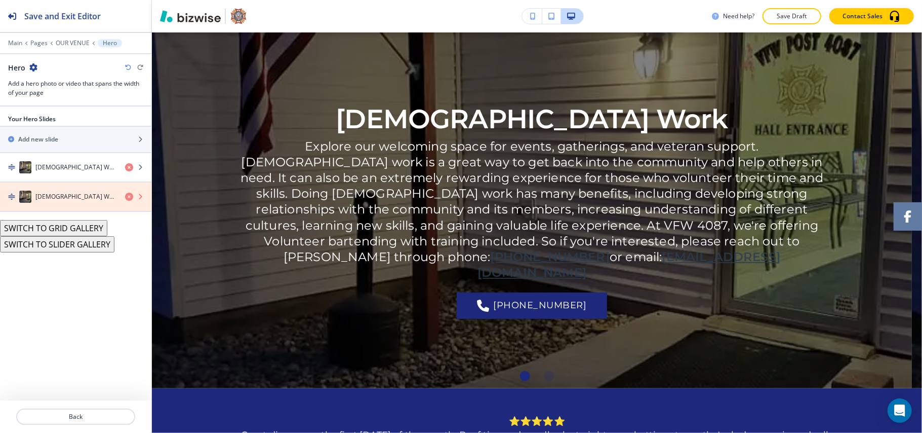
click at [132, 198] on icon "button" at bounding box center [129, 196] width 8 height 8
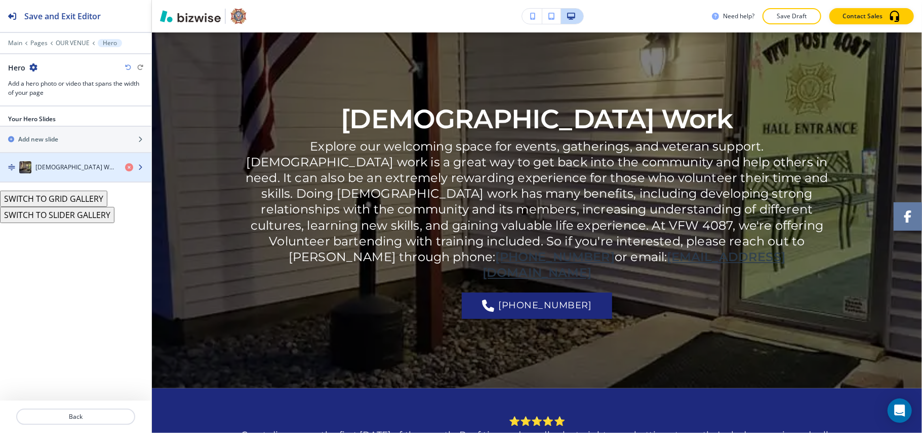
click at [70, 174] on div "button" at bounding box center [75, 177] width 151 height 8
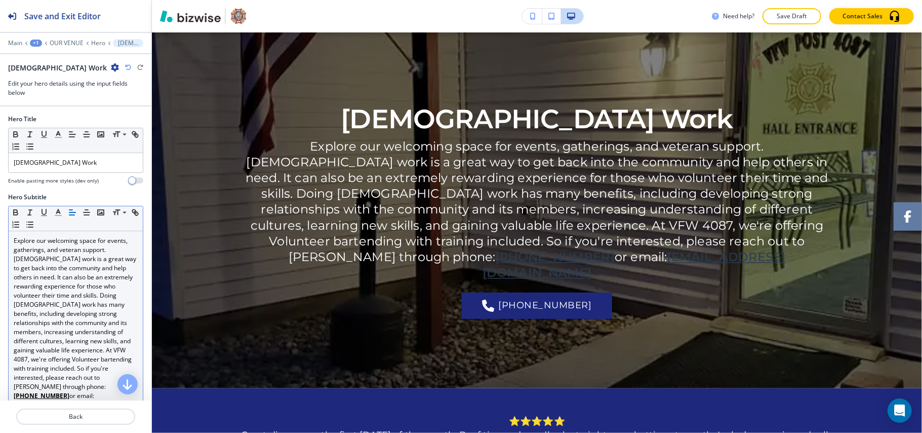
click at [77, 297] on p "Volunteer work is a great way to get back into the community and help others in…" at bounding box center [76, 331] width 124 height 155
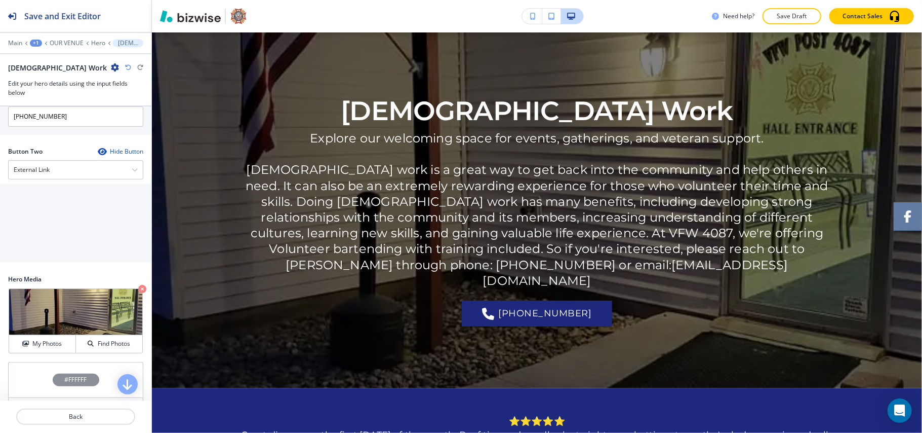
scroll to position [405, 0]
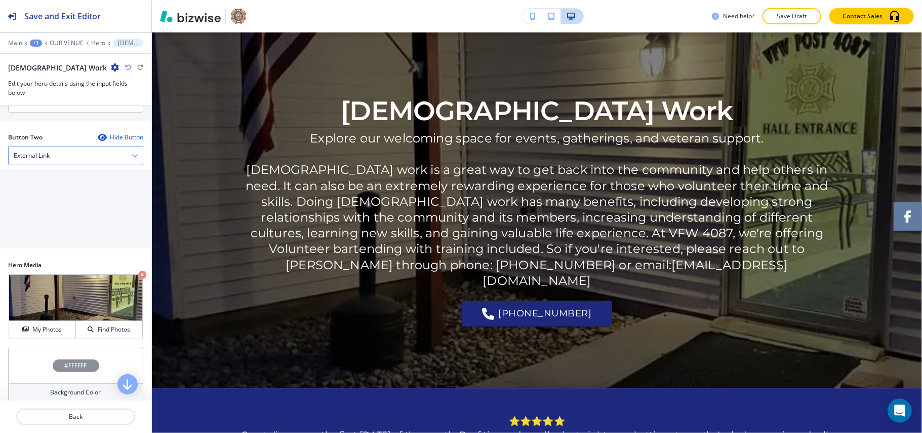
click at [72, 162] on div "External Link" at bounding box center [76, 155] width 134 height 18
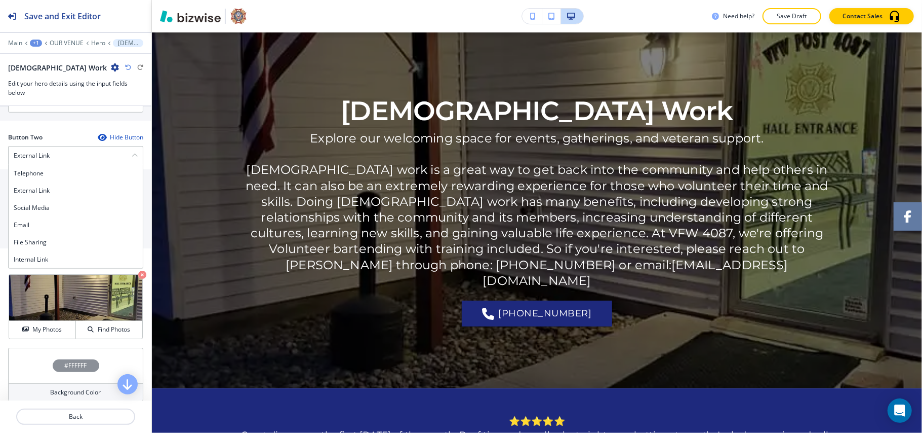
click at [43, 260] on h4 "Internal Link" at bounding box center [76, 259] width 124 height 9
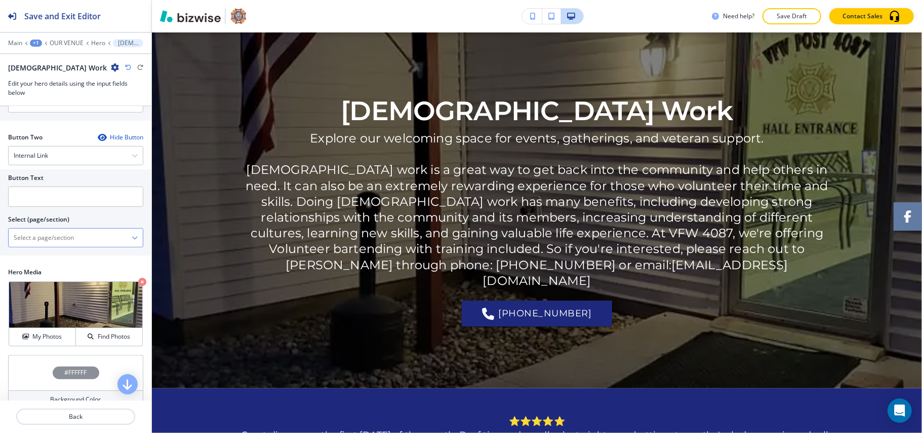
click at [59, 246] on \(page\/section\) "Manual Input" at bounding box center [70, 237] width 123 height 17
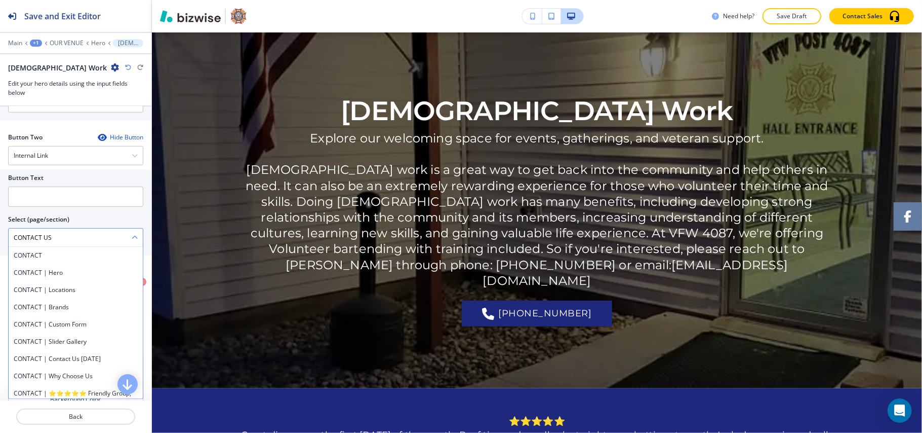
drag, startPoint x: 49, startPoint y: 258, endPoint x: 50, endPoint y: 249, distance: 9.2
click at [49, 259] on h4 "CONTACT" at bounding box center [76, 255] width 124 height 9
type \(page\/section\) "CONTACT"
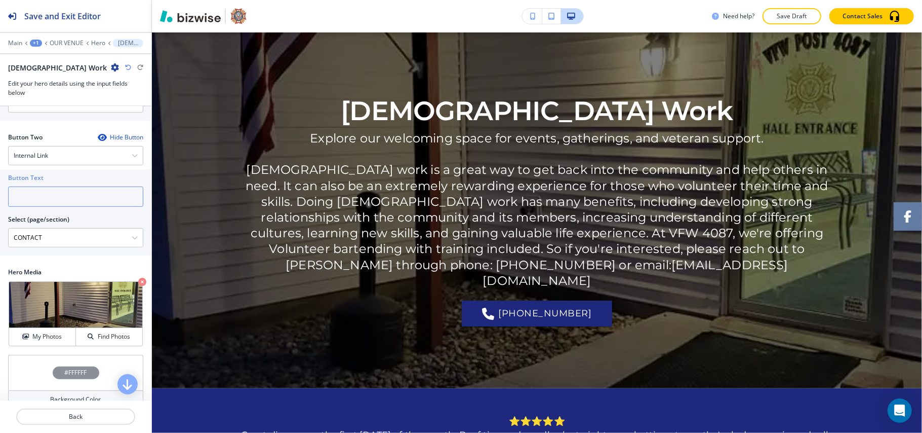
click at [53, 200] on input "text" at bounding box center [75, 196] width 135 height 20
paste input "CONTACT US"
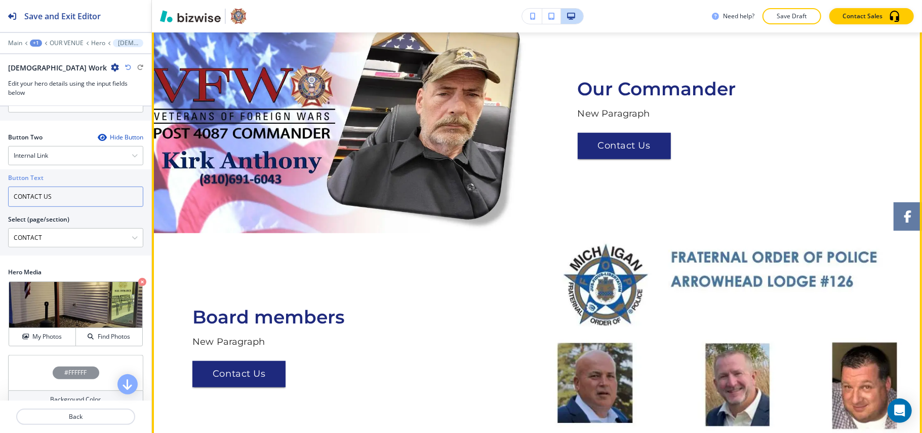
scroll to position [591, 0]
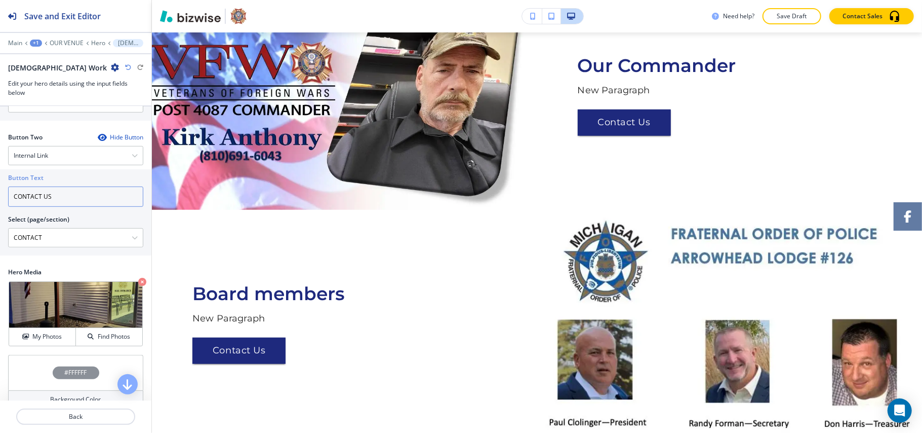
type input "CONTACT US"
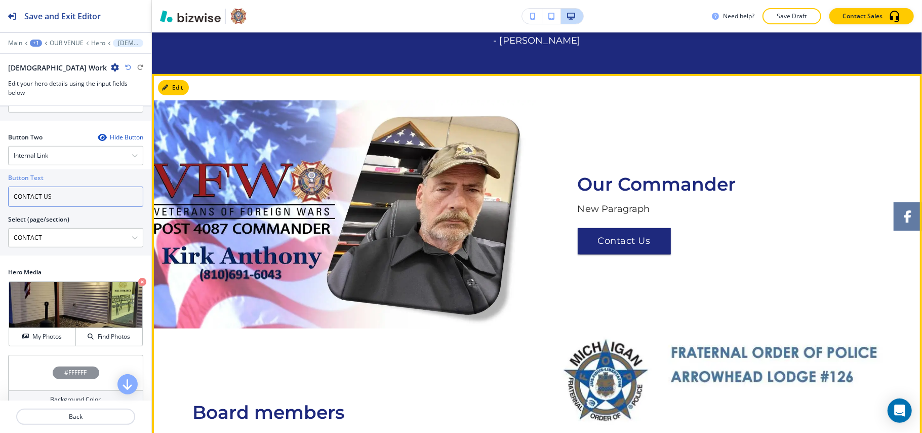
scroll to position [456, 0]
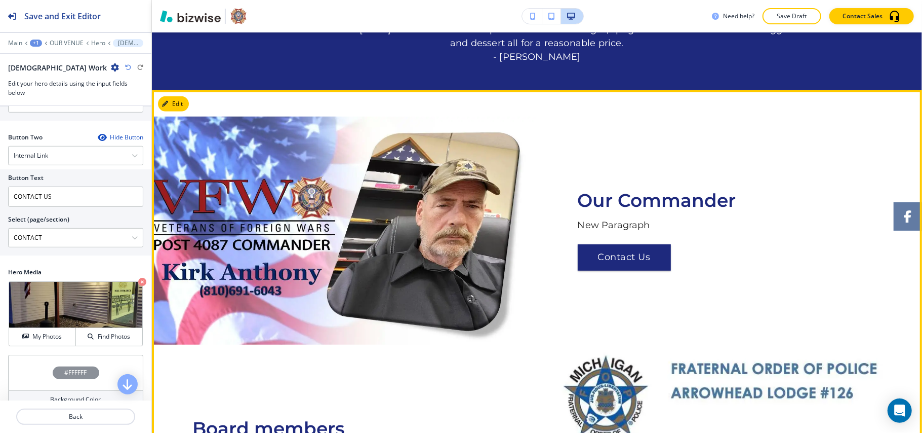
click at [189, 100] on button "Edit This Section" at bounding box center [192, 103] width 68 height 15
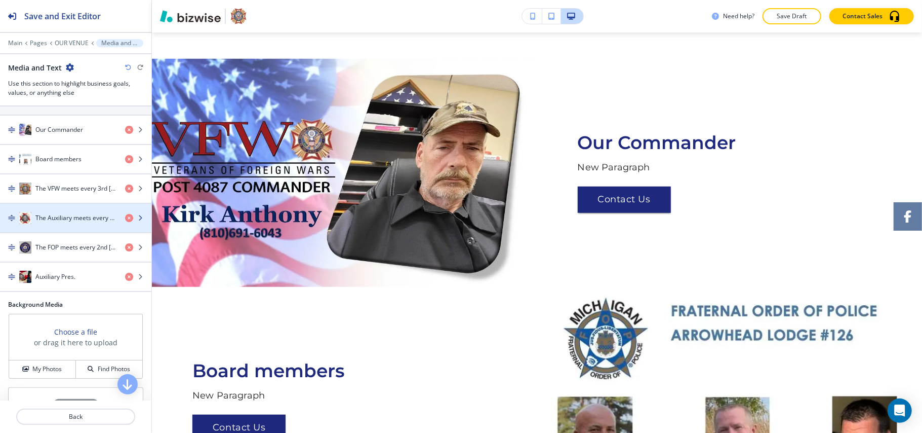
scroll to position [203, 0]
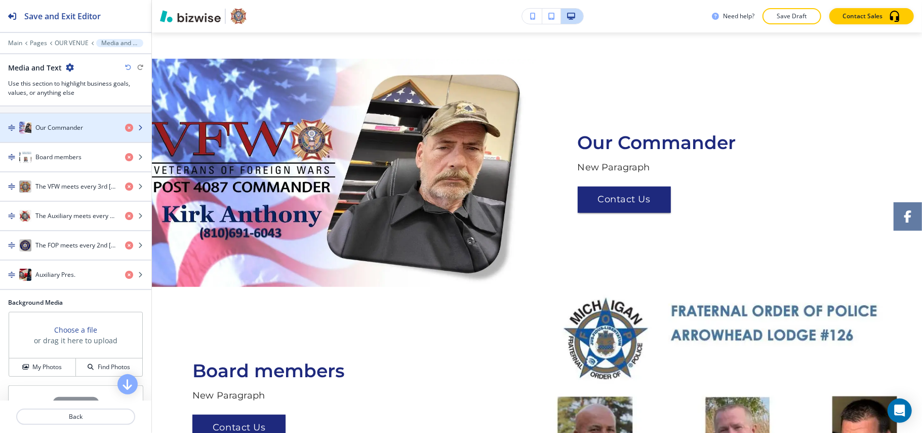
click at [72, 140] on div "button" at bounding box center [75, 138] width 151 height 8
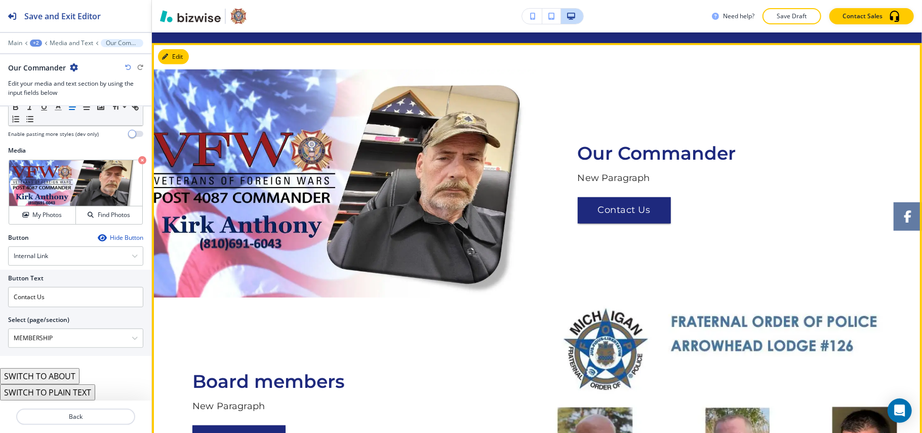
scroll to position [473, 0]
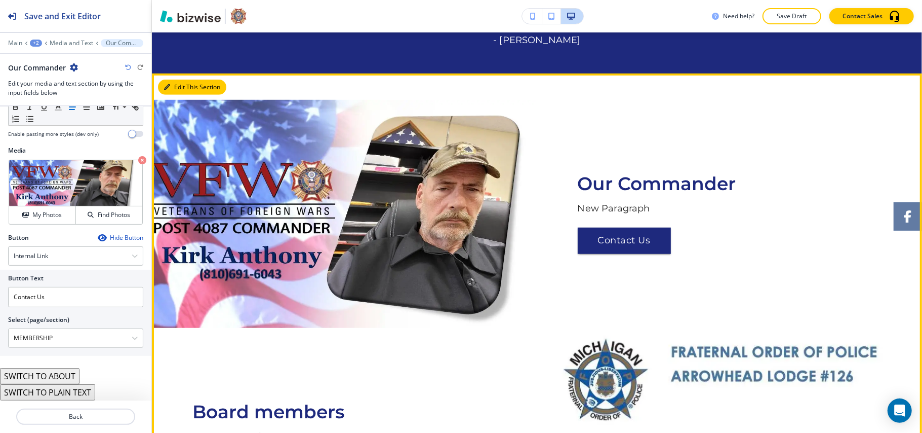
click at [167, 84] on icon "button" at bounding box center [167, 87] width 6 height 6
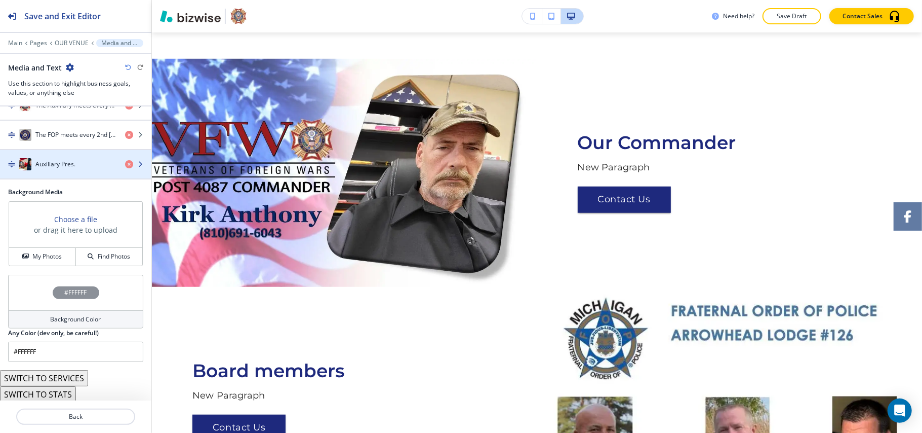
scroll to position [336, 0]
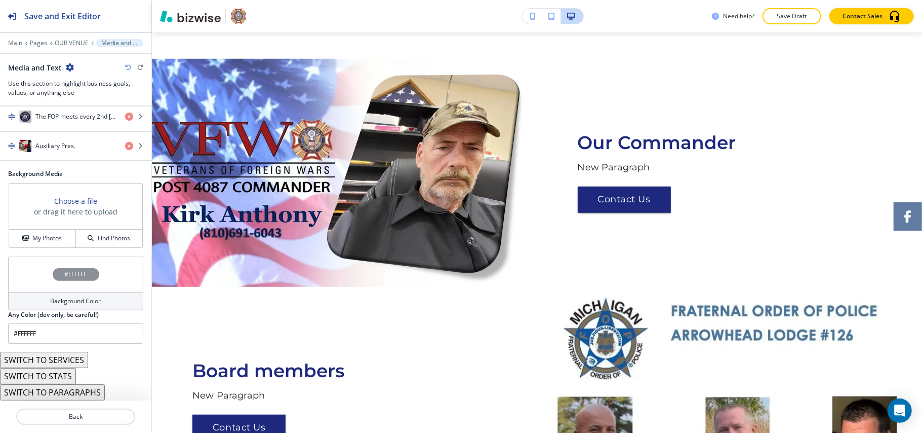
click at [63, 377] on button "SWITCH TO STATS" at bounding box center [38, 376] width 76 height 16
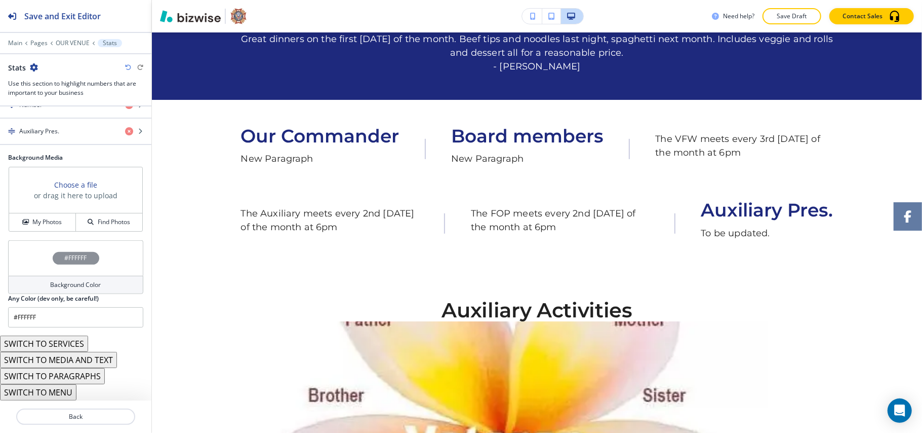
scroll to position [334, 0]
click at [128, 69] on icon "button" at bounding box center [128, 67] width 6 height 6
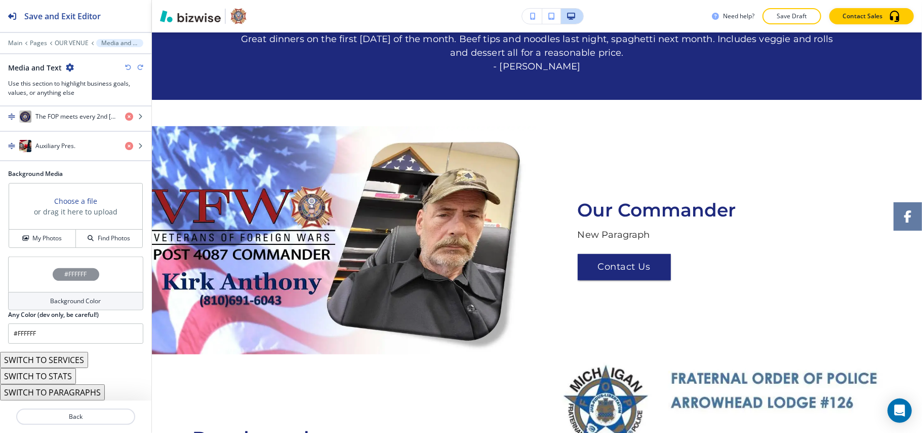
scroll to position [336, 0]
click at [63, 357] on button "SWITCH TO SERVICES" at bounding box center [44, 359] width 88 height 16
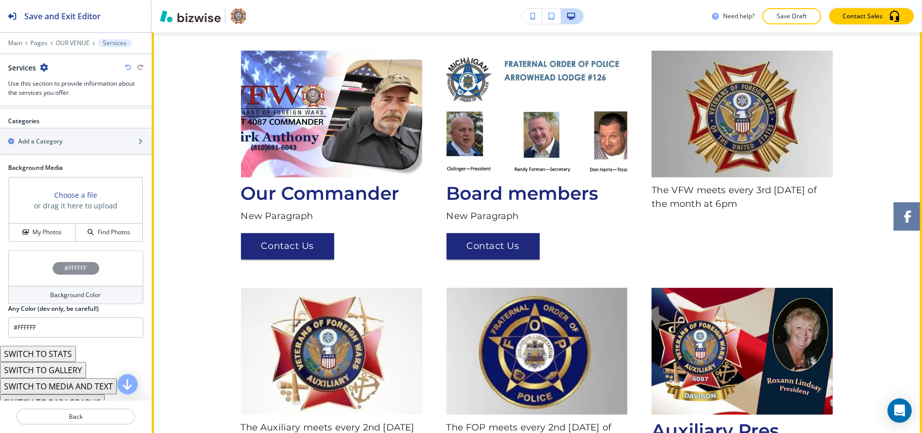
scroll to position [446, 0]
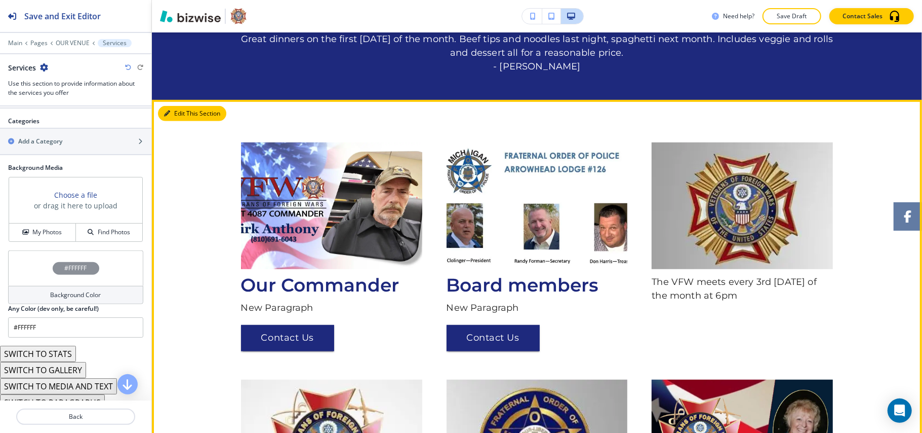
click at [165, 116] on button "Edit This Section" at bounding box center [192, 113] width 68 height 15
click at [185, 110] on button "Edit This Section" at bounding box center [192, 113] width 68 height 15
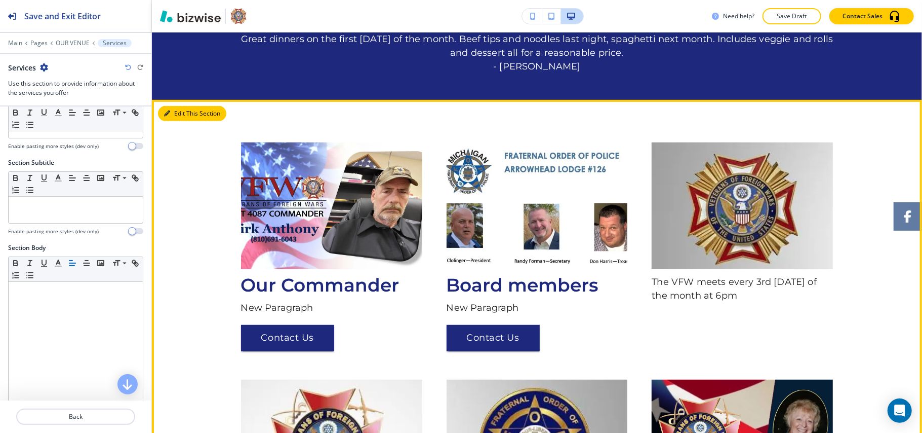
click at [173, 109] on button "Edit This Section" at bounding box center [192, 113] width 68 height 15
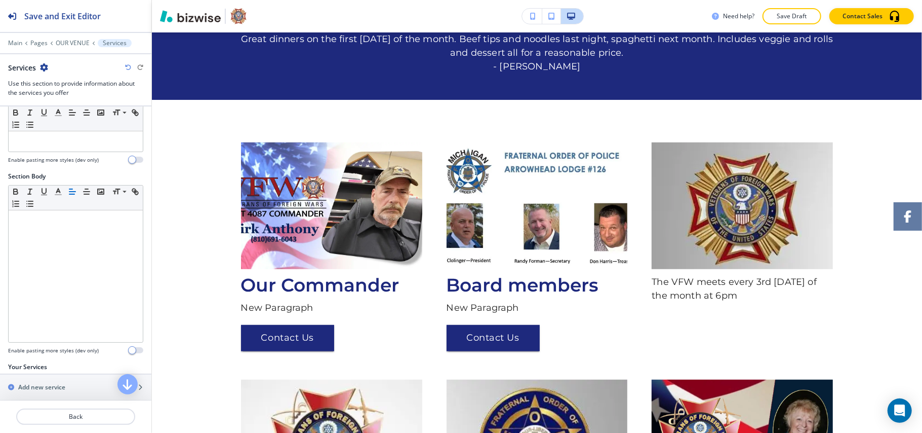
scroll to position [304, 0]
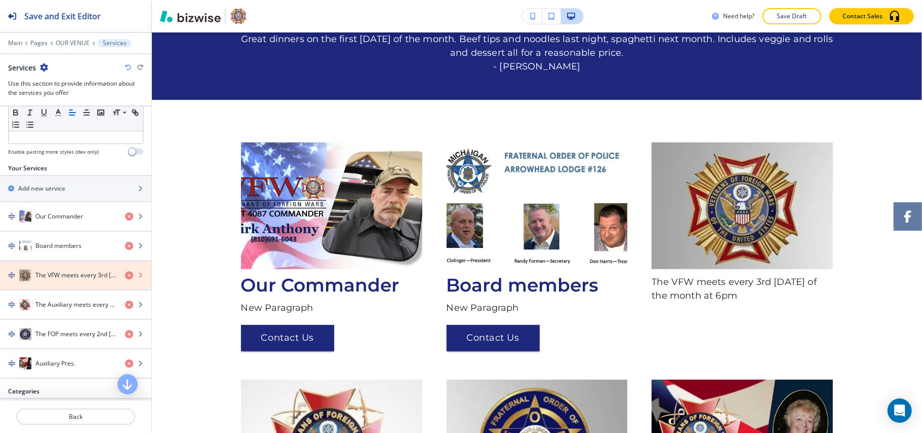
click at [125, 279] on icon "button" at bounding box center [129, 275] width 8 height 8
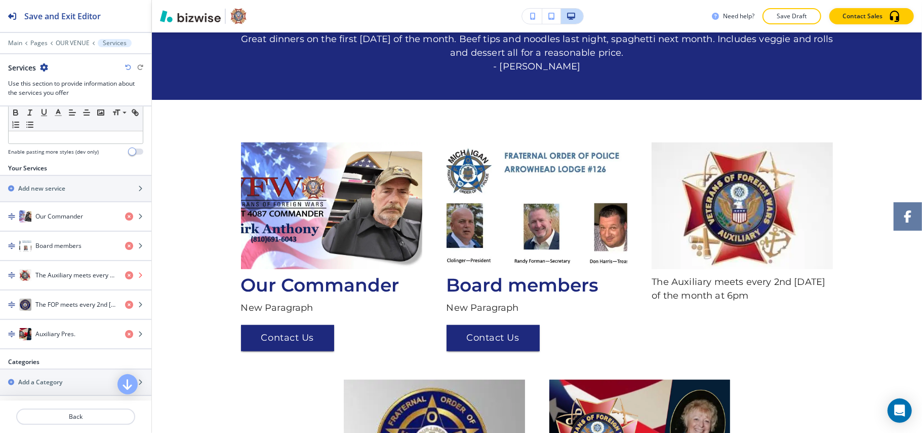
click at [125, 279] on icon "button" at bounding box center [129, 275] width 8 height 8
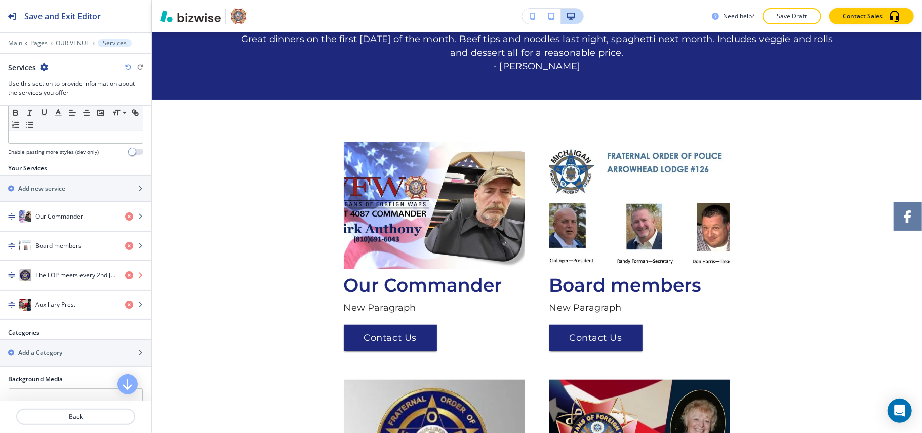
click at [125, 279] on icon "button" at bounding box center [129, 275] width 8 height 8
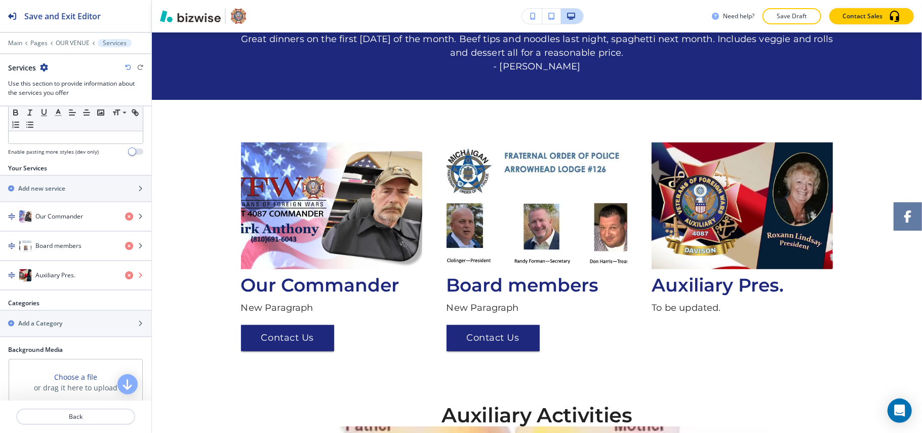
click at [125, 279] on icon "button" at bounding box center [129, 275] width 8 height 8
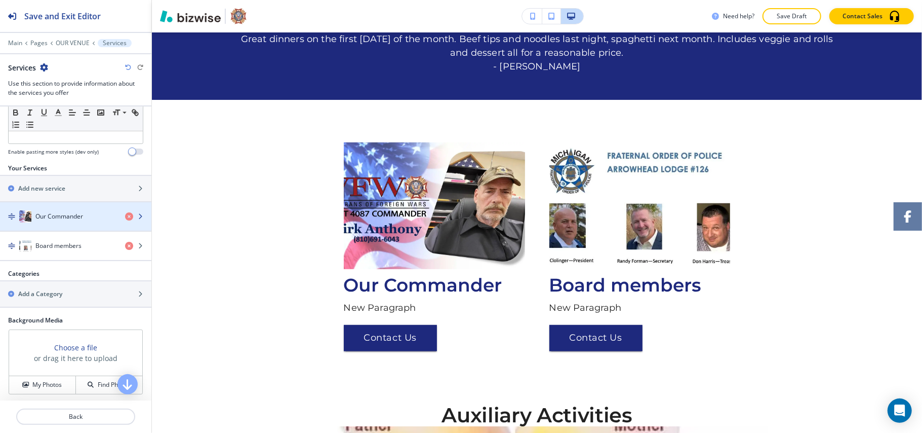
click at [61, 221] on h4 "Our Commander" at bounding box center [59, 216] width 48 height 9
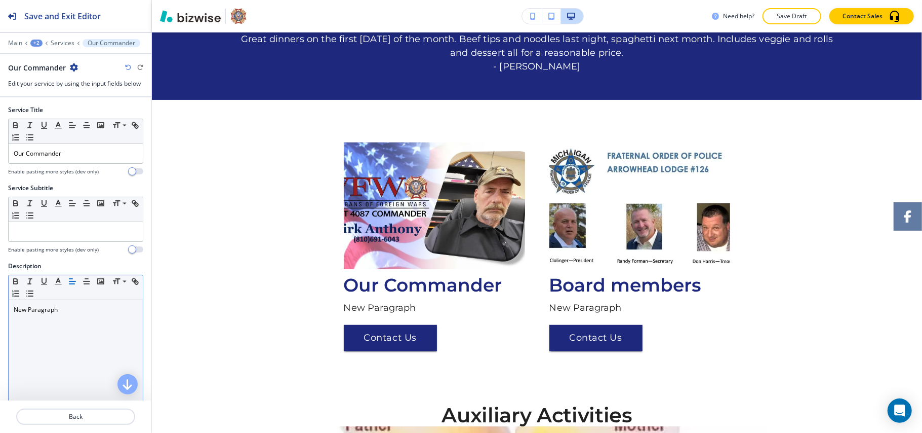
scroll to position [556, 0]
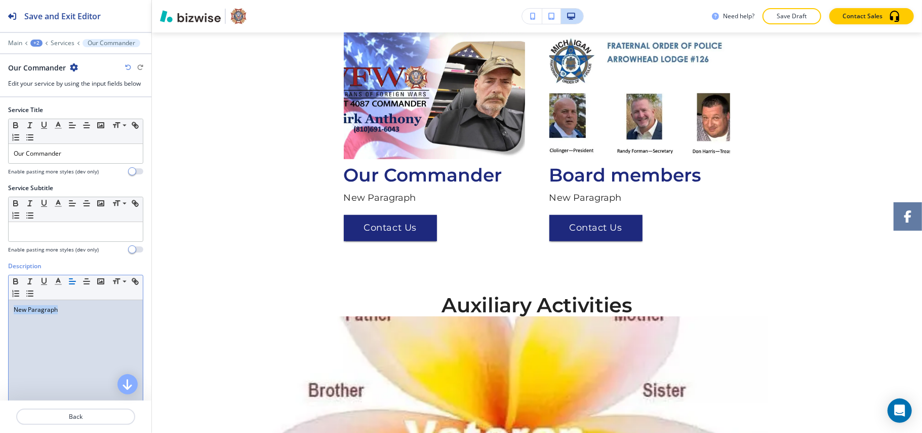
drag, startPoint x: 11, startPoint y: 310, endPoint x: 0, endPoint y: 308, distance: 11.3
click at [0, 308] on div "Description Small Normal Large Huge New Paragraph Enable pasting more styles (d…" at bounding box center [75, 356] width 151 height 190
click at [88, 414] on p "Back" at bounding box center [75, 416] width 117 height 9
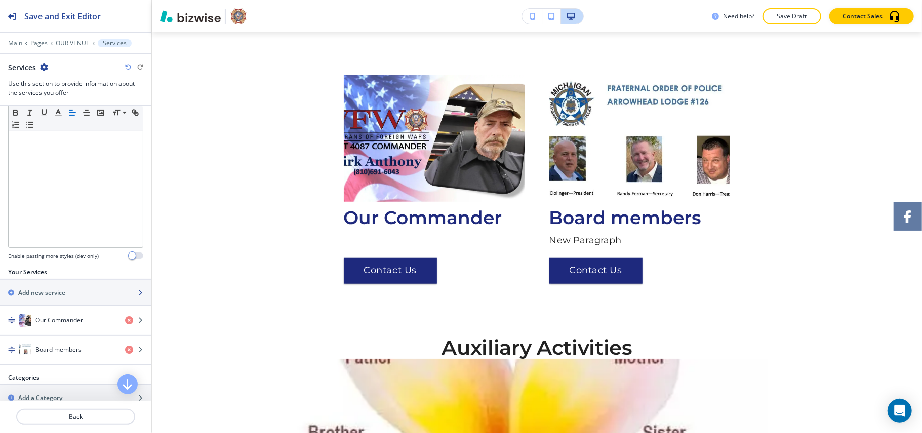
scroll to position [203, 0]
click at [60, 349] on h4 "Board members" at bounding box center [58, 347] width 46 height 9
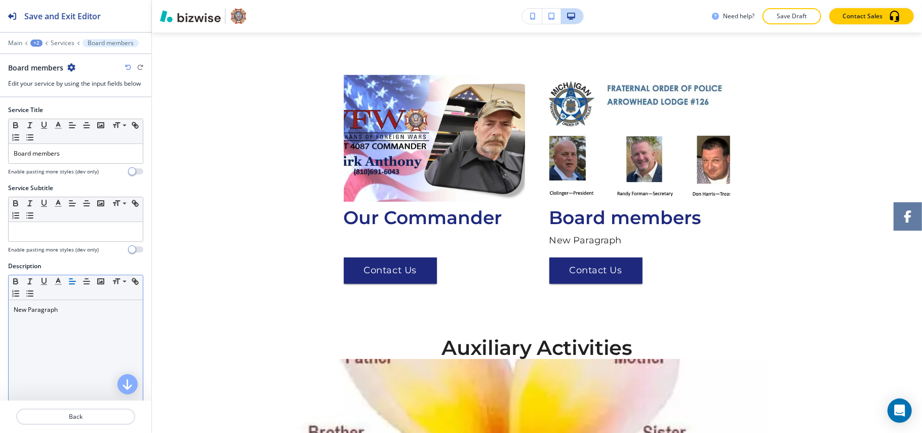
scroll to position [556, 0]
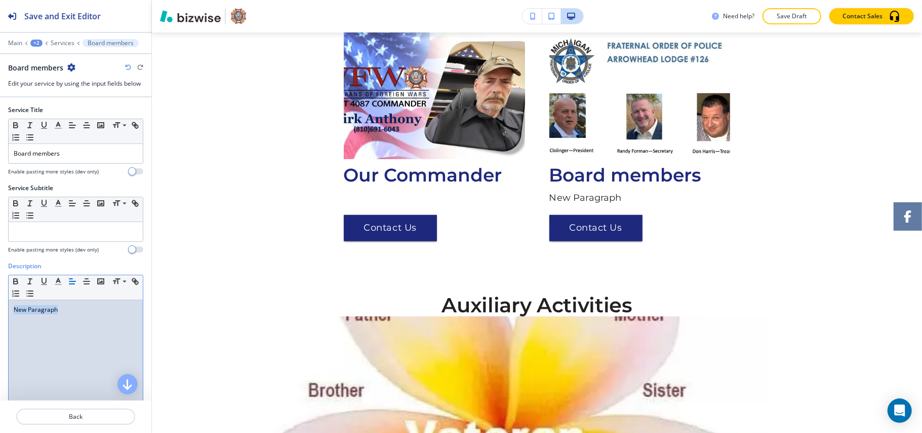
drag, startPoint x: 72, startPoint y: 313, endPoint x: 0, endPoint y: 308, distance: 72.1
click at [0, 308] on div "Description Small Normal Large Huge New Paragraph Enable pasting more styles (d…" at bounding box center [75, 356] width 151 height 190
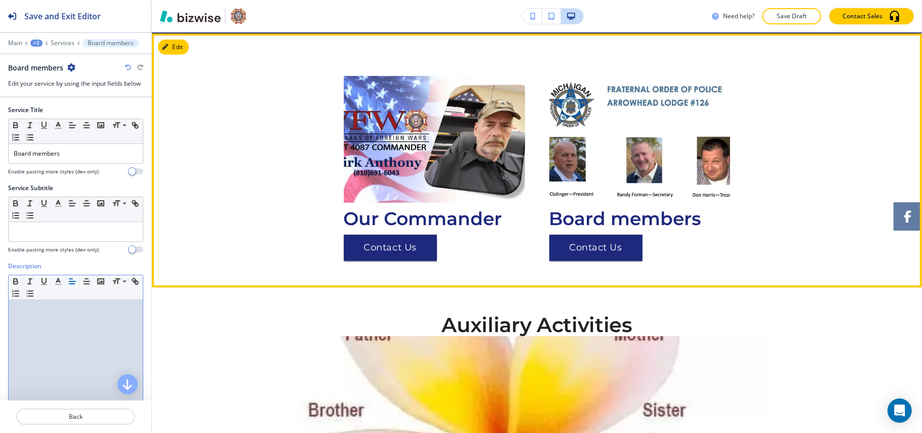
scroll to position [489, 0]
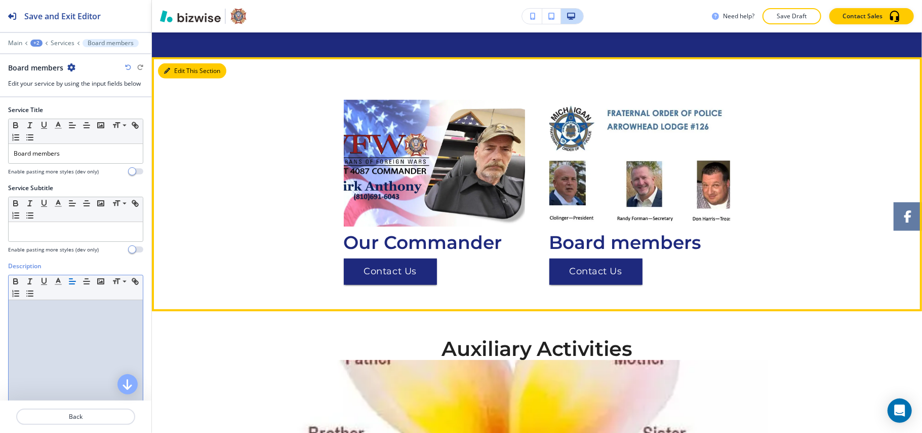
drag, startPoint x: 175, startPoint y: 67, endPoint x: 164, endPoint y: 73, distance: 12.9
click at [176, 67] on button "Edit This Section" at bounding box center [192, 70] width 68 height 15
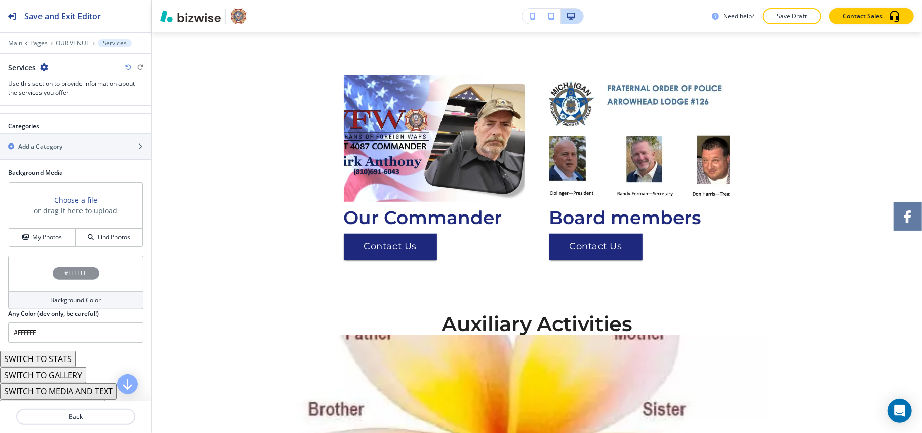
scroll to position [472, 0]
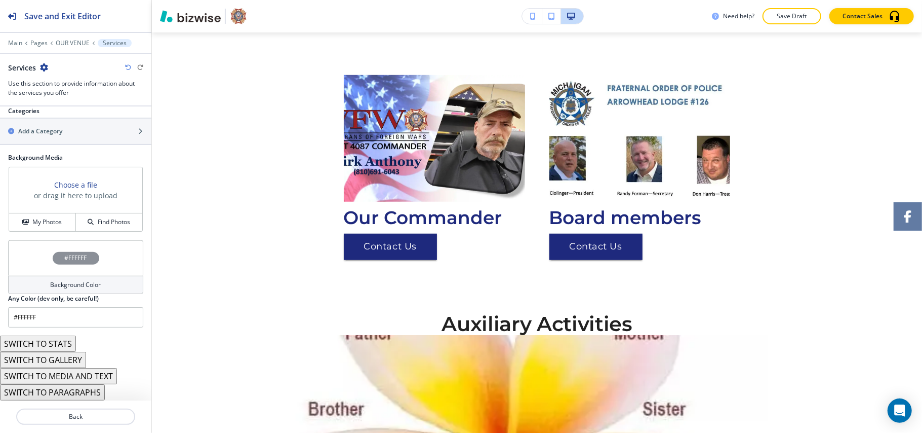
click at [54, 357] on button "SWITCH TO GALLERY" at bounding box center [43, 359] width 86 height 16
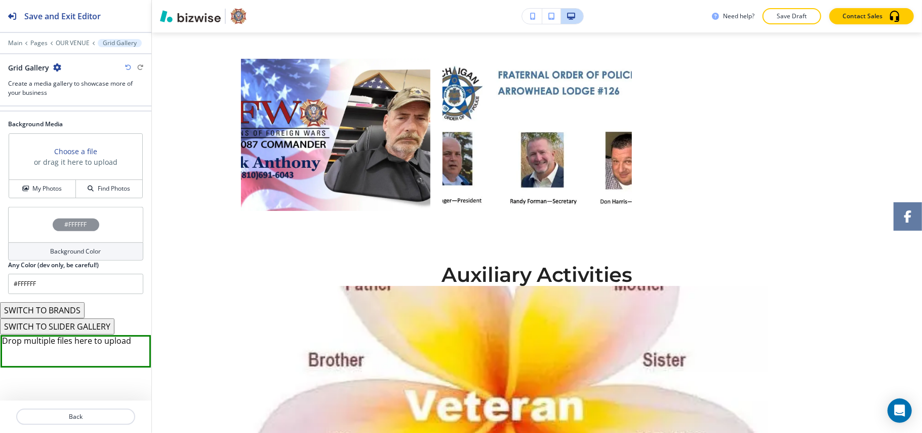
scroll to position [267, 0]
click at [126, 68] on icon "button" at bounding box center [128, 67] width 6 height 6
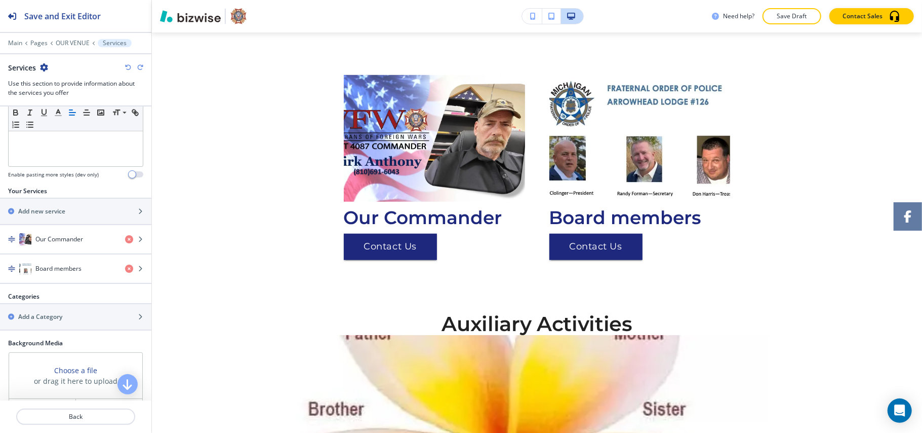
scroll to position [472, 0]
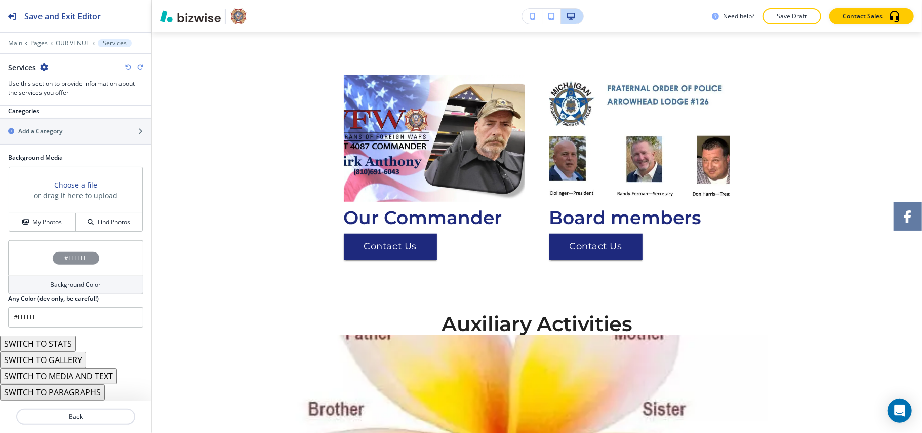
click at [65, 358] on button "SWITCH TO GALLERY" at bounding box center [43, 359] width 86 height 16
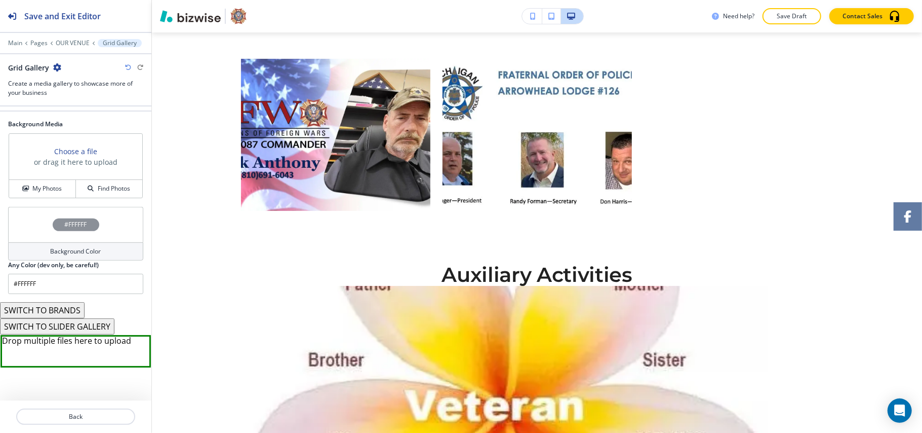
click at [56, 306] on button "SWITCH TO BRANDS" at bounding box center [42, 310] width 85 height 16
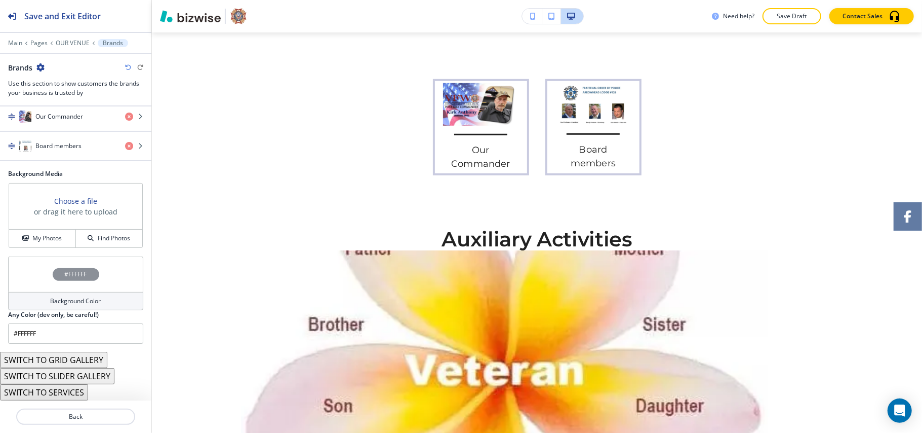
click at [126, 65] on icon "button" at bounding box center [128, 67] width 6 height 6
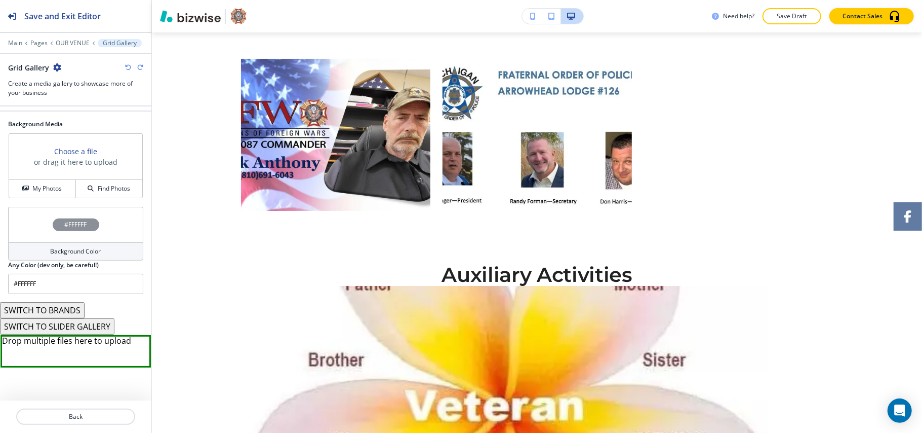
click at [127, 65] on icon "button" at bounding box center [128, 67] width 6 height 6
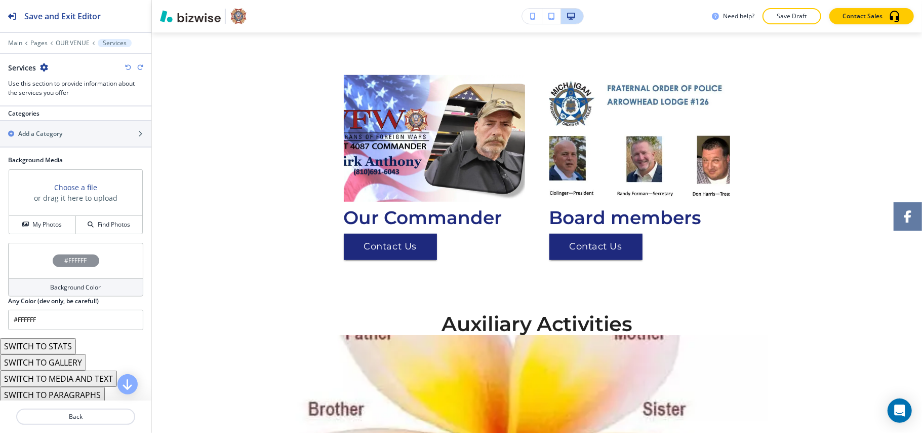
scroll to position [472, 0]
click at [79, 370] on button "SWITCH TO MEDIA AND TEXT" at bounding box center [58, 376] width 117 height 16
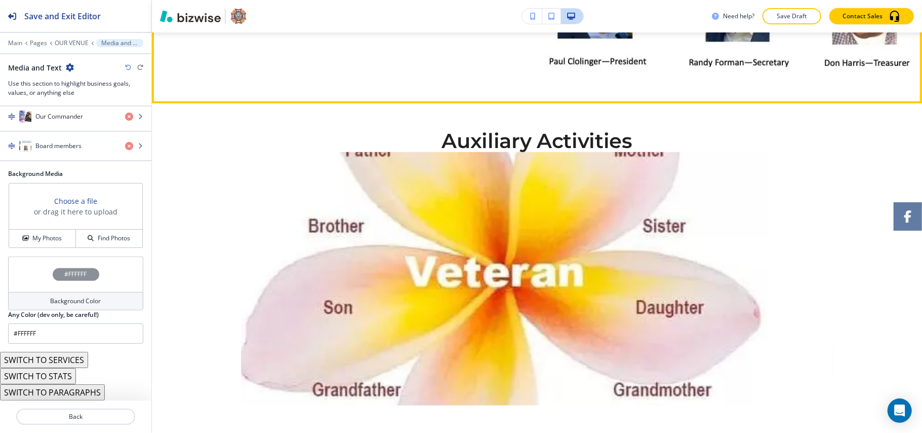
scroll to position [987, 0]
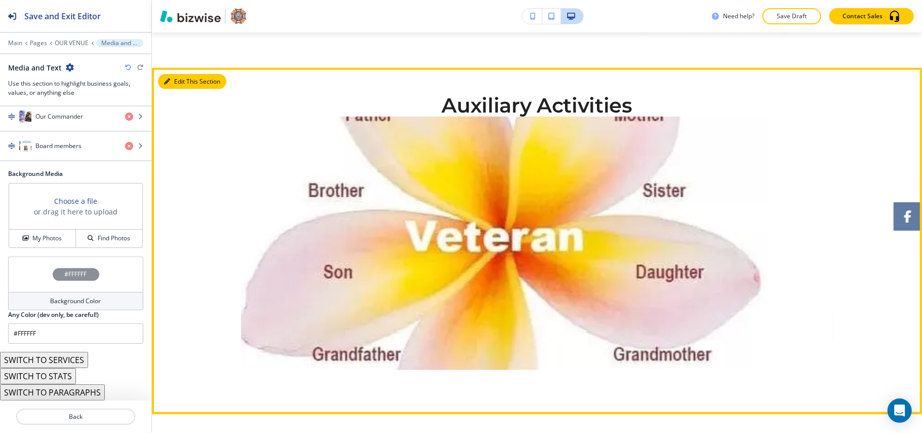
click at [179, 80] on button "Edit This Section" at bounding box center [192, 81] width 68 height 15
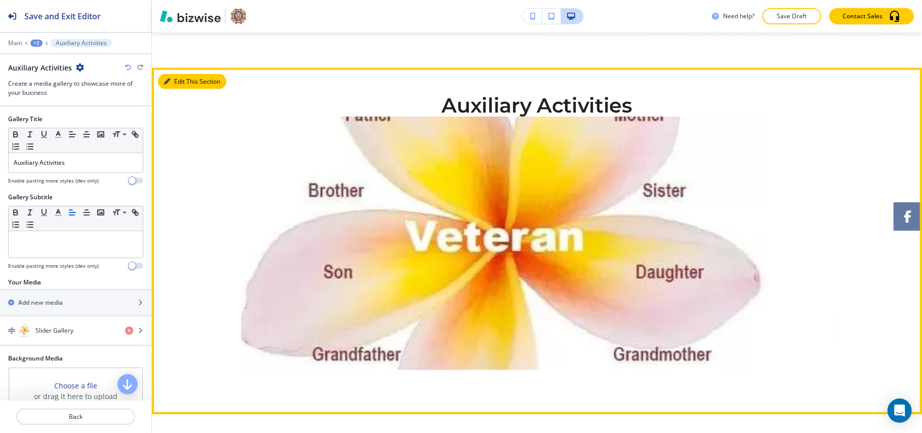
scroll to position [1022, 0]
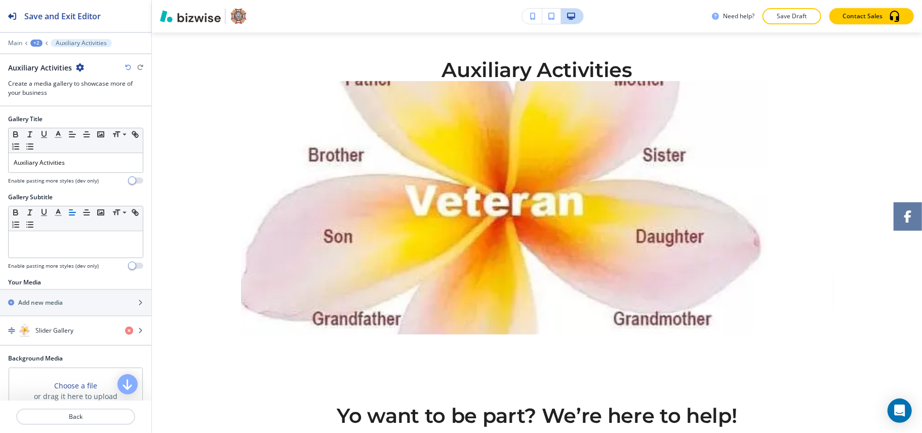
click at [79, 65] on icon "button" at bounding box center [80, 67] width 8 height 8
click at [98, 121] on p "Delete Section" at bounding box center [108, 120] width 52 height 9
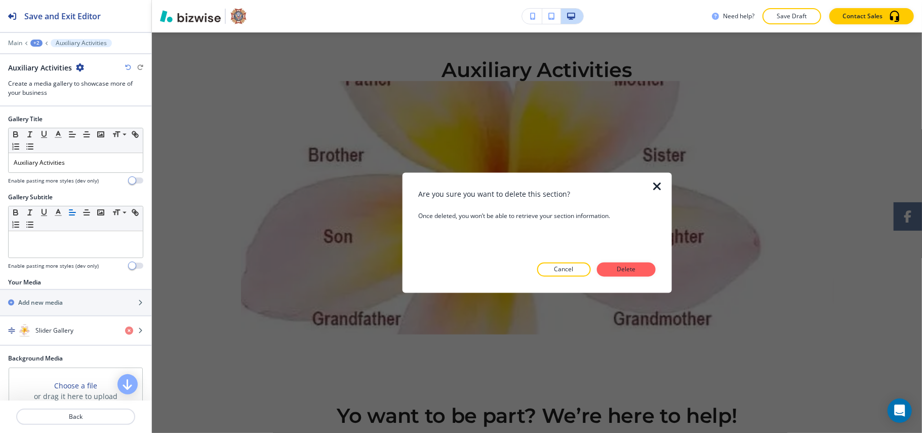
click at [632, 266] on p "Delete" at bounding box center [626, 269] width 24 height 9
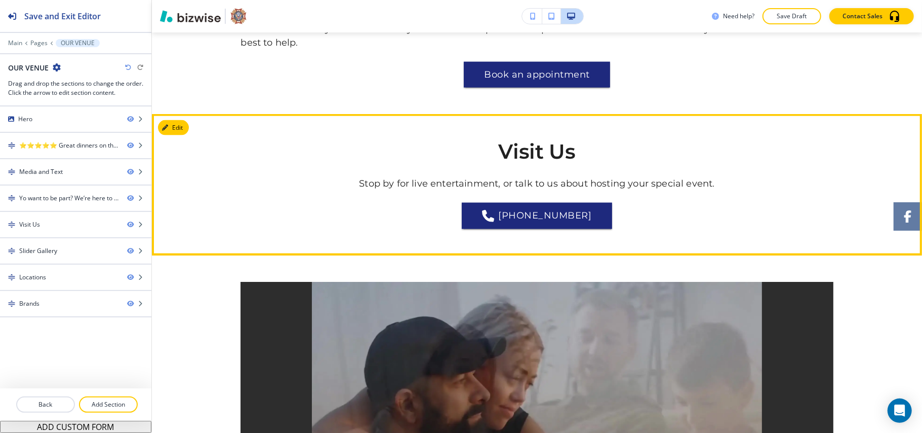
scroll to position [947, 0]
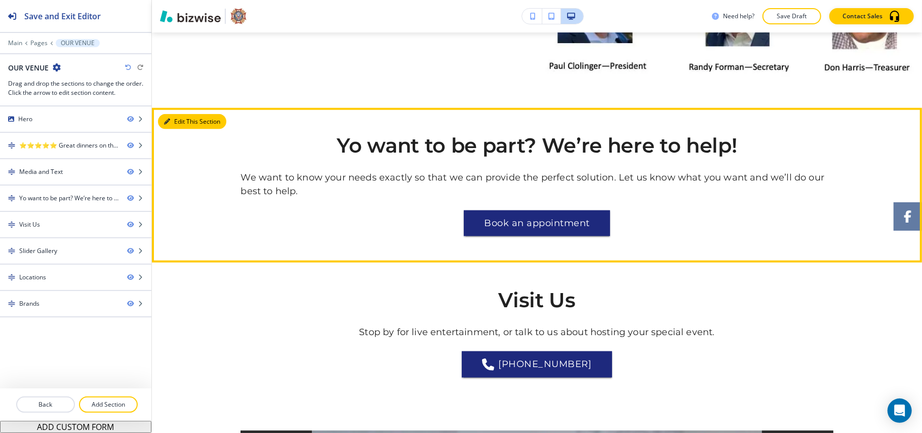
click at [168, 122] on icon "button" at bounding box center [167, 122] width 6 height 6
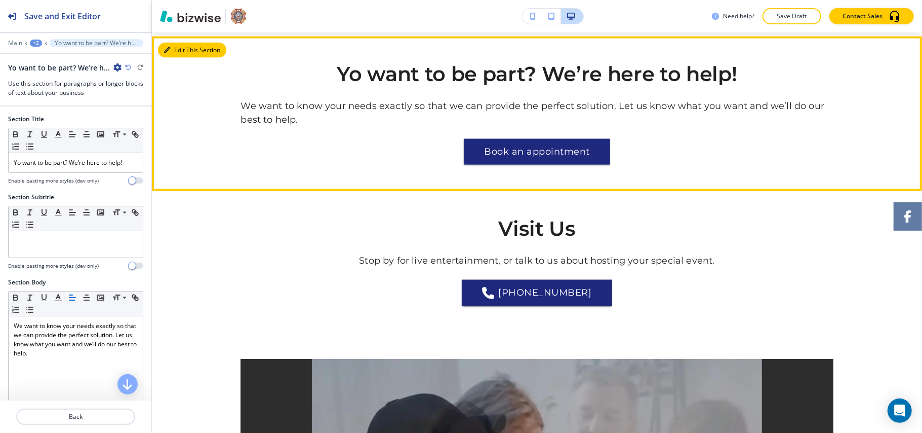
scroll to position [1022, 0]
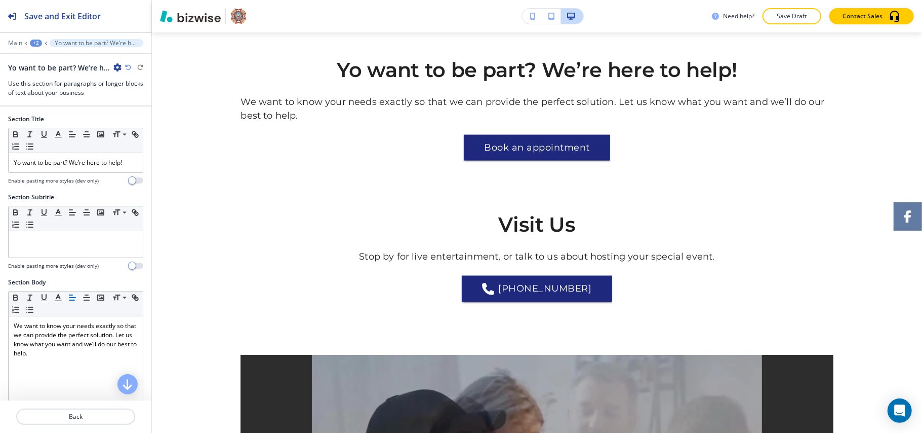
click at [115, 66] on icon "button" at bounding box center [117, 67] width 8 height 8
click at [137, 122] on p "Delete Section" at bounding box center [146, 120] width 52 height 9
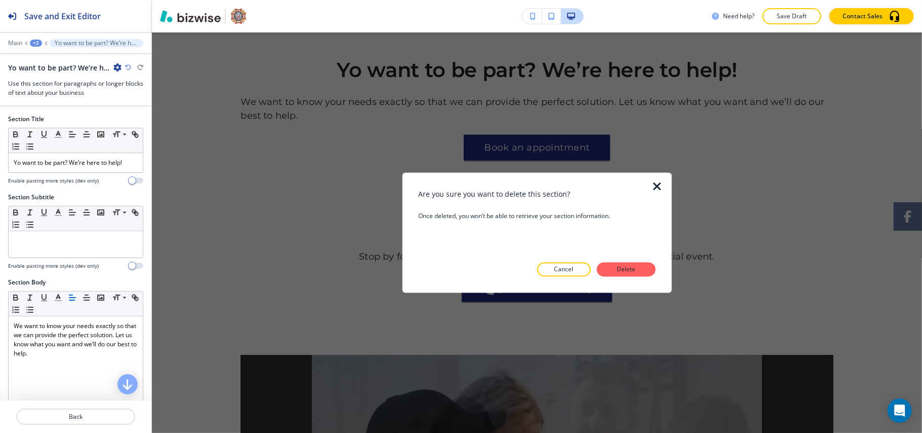
click at [627, 265] on p "Delete" at bounding box center [626, 269] width 24 height 9
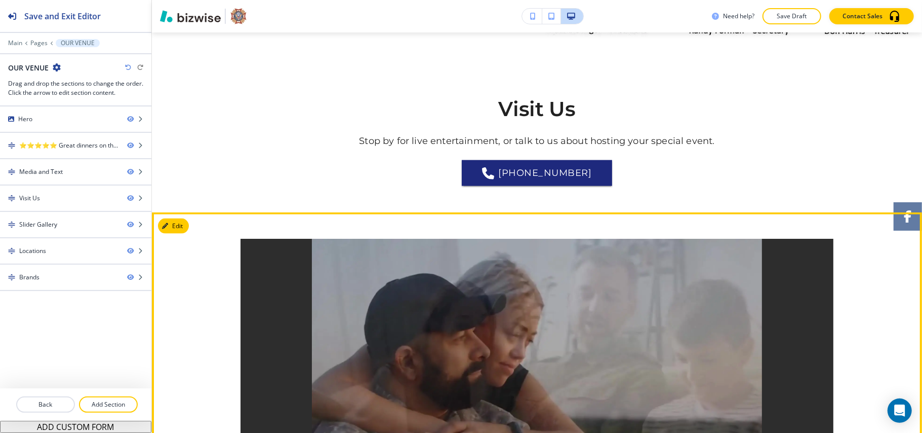
scroll to position [1070, 0]
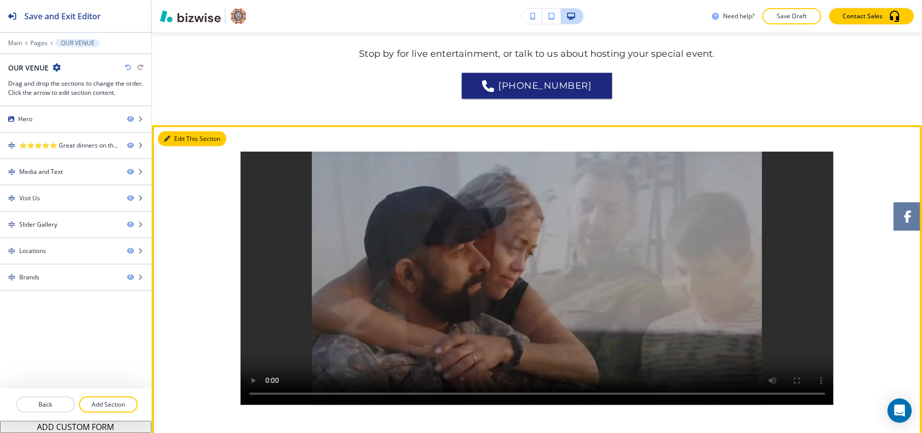
click at [173, 140] on button "Edit This Section" at bounding box center [192, 138] width 68 height 15
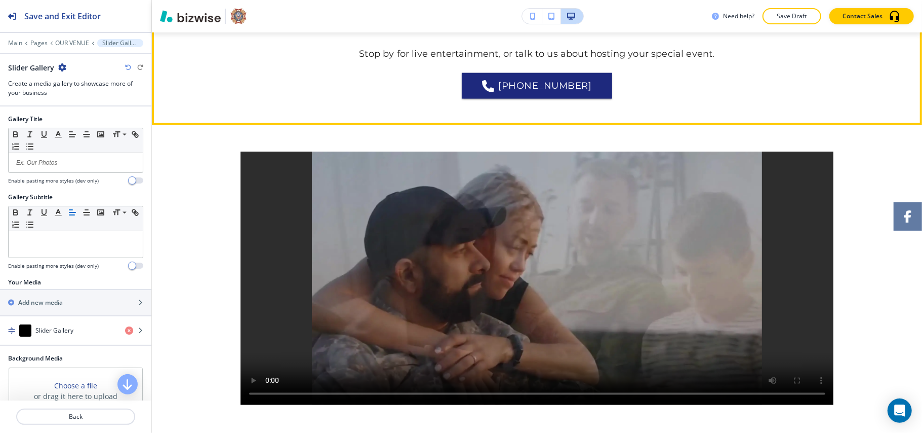
scroll to position [1163, 0]
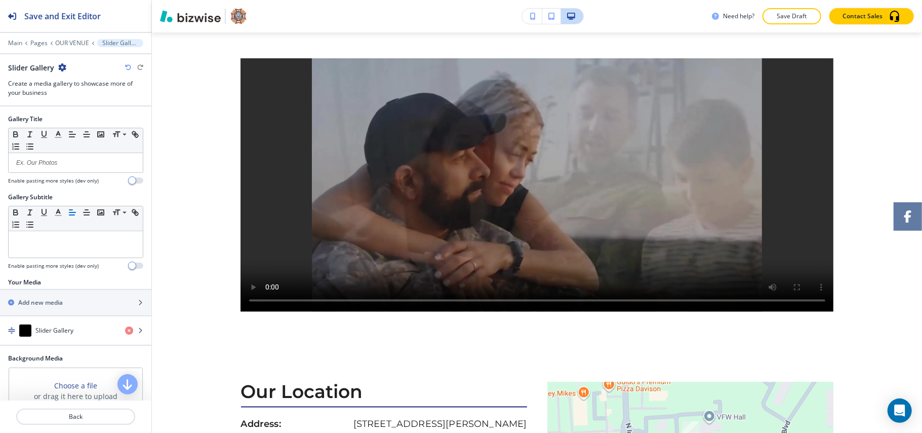
click at [61, 67] on icon "button" at bounding box center [62, 67] width 8 height 8
click at [86, 115] on button "Delete Section" at bounding box center [89, 121] width 65 height 18
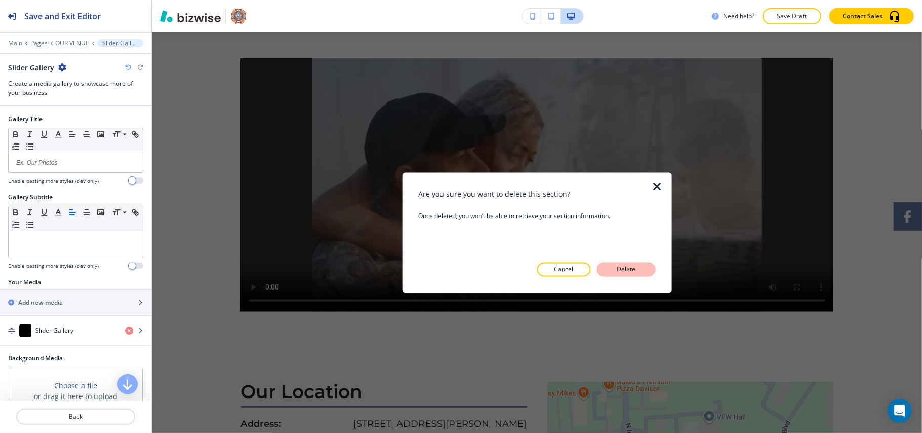
click at [634, 270] on p "Delete" at bounding box center [626, 269] width 24 height 9
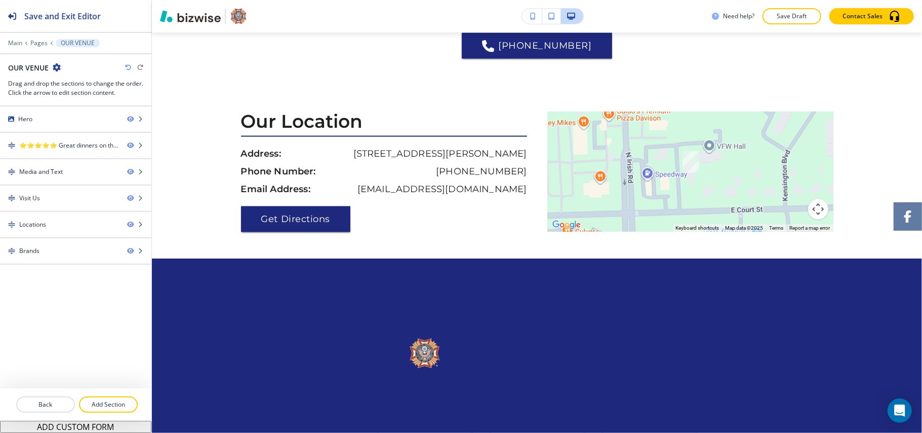
scroll to position [1313, 0]
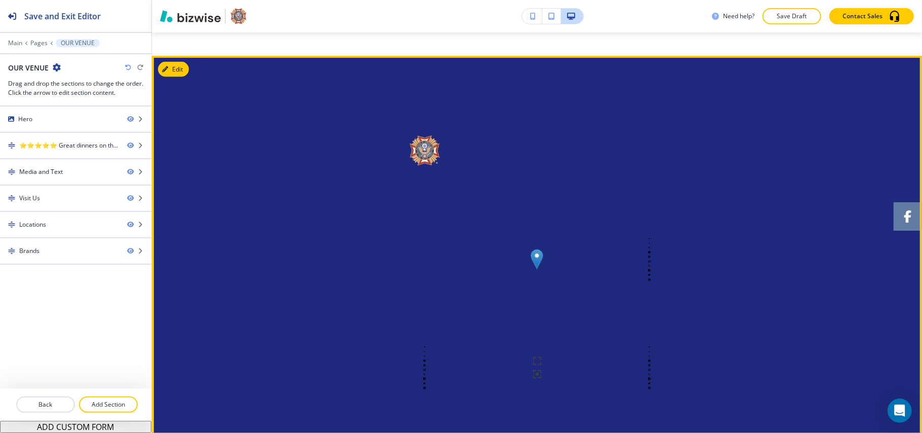
drag, startPoint x: 185, startPoint y: 78, endPoint x: 184, endPoint y: 72, distance: 6.1
click at [184, 78] on div at bounding box center [537, 249] width 770 height 386
click at [181, 69] on button "Edit This Section" at bounding box center [192, 69] width 68 height 15
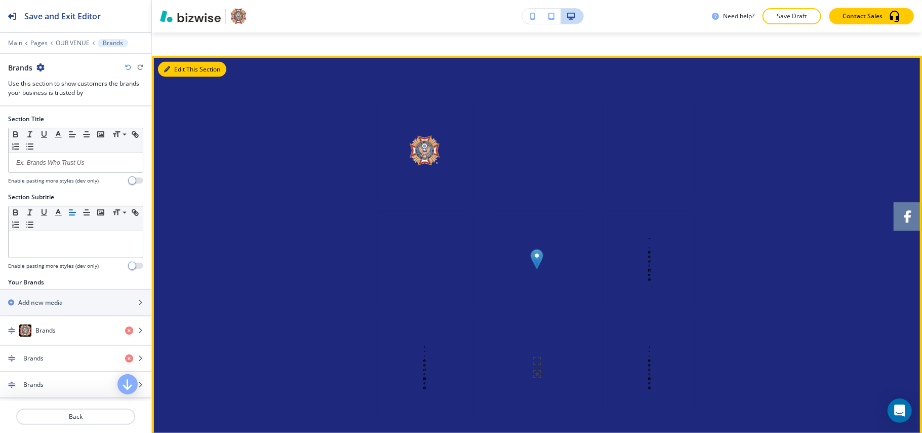
scroll to position [1336, 0]
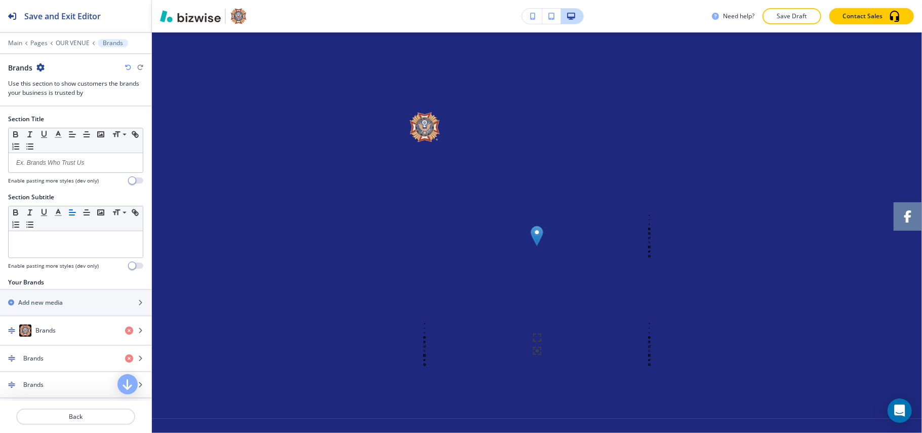
click at [41, 65] on icon "button" at bounding box center [40, 67] width 8 height 8
click at [76, 124] on p "Delete Section" at bounding box center [69, 120] width 52 height 9
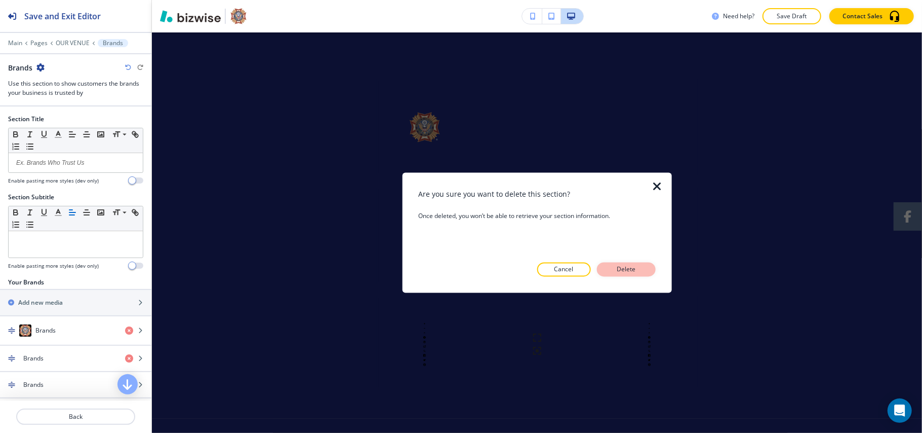
click at [624, 268] on p "Delete" at bounding box center [626, 269] width 24 height 9
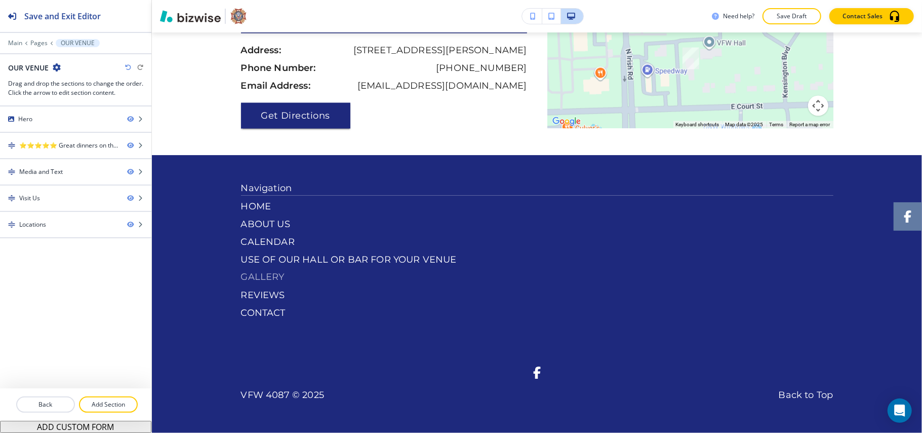
scroll to position [1213, 0]
click at [97, 401] on p "Add Section" at bounding box center [108, 404] width 57 height 9
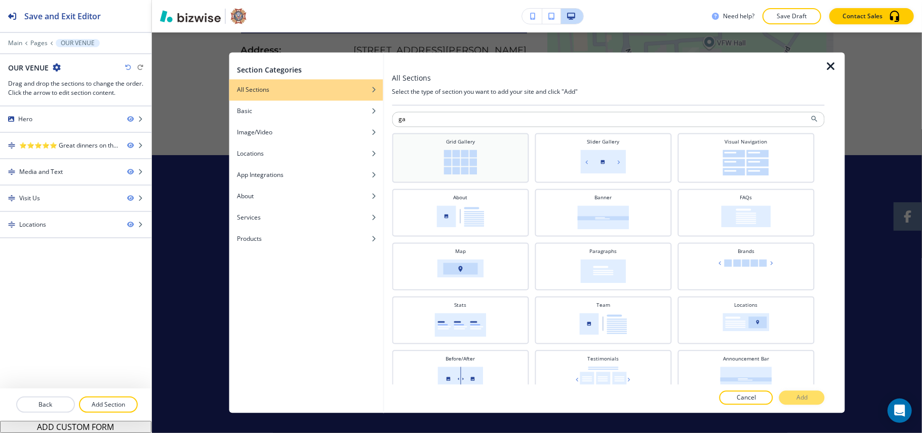
type input "ga"
click at [456, 156] on img at bounding box center [460, 162] width 33 height 25
click at [807, 395] on p "Add" at bounding box center [802, 397] width 11 height 9
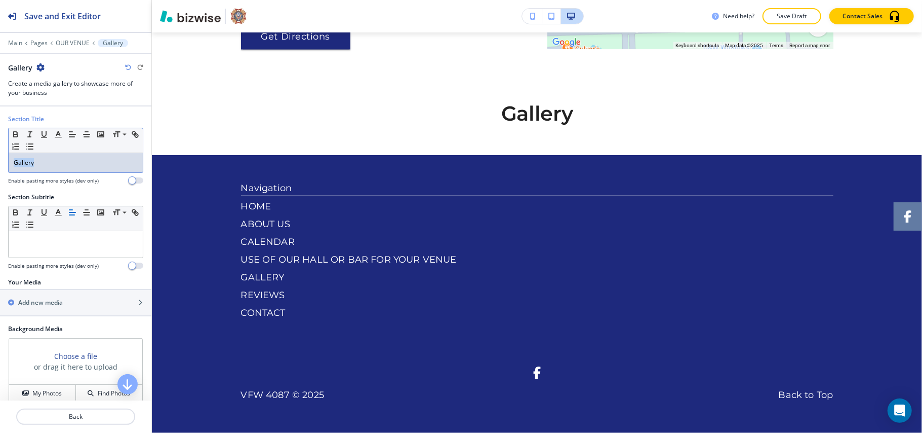
drag, startPoint x: 75, startPoint y: 165, endPoint x: 0, endPoint y: 161, distance: 75.6
click at [0, 162] on div "Section Title Small Normal Large Huge Gallery Enable pasting more styles (dev o…" at bounding box center [75, 153] width 151 height 78
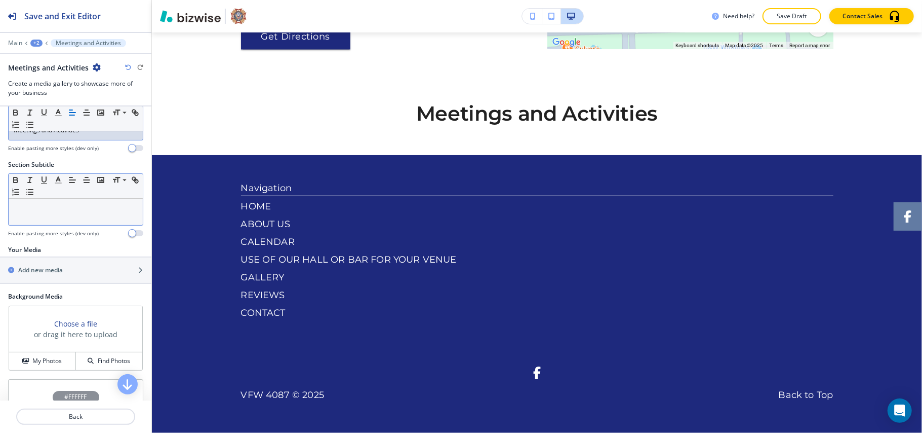
scroll to position [5, 0]
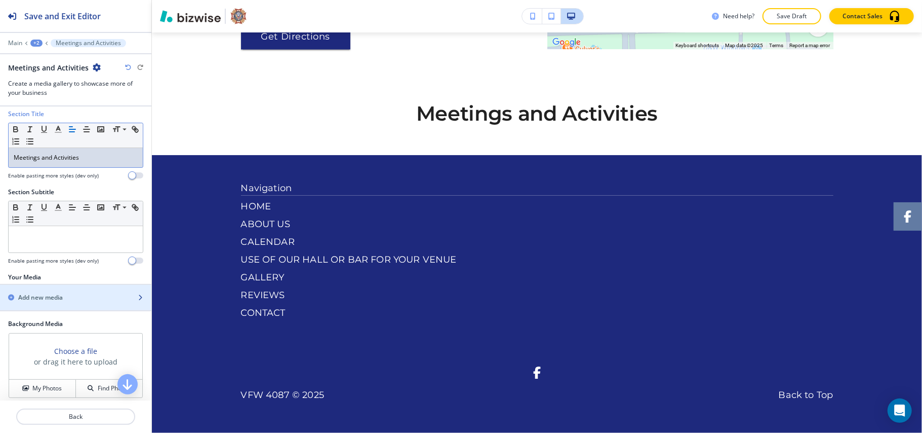
click at [66, 300] on div "Add new media" at bounding box center [64, 297] width 129 height 9
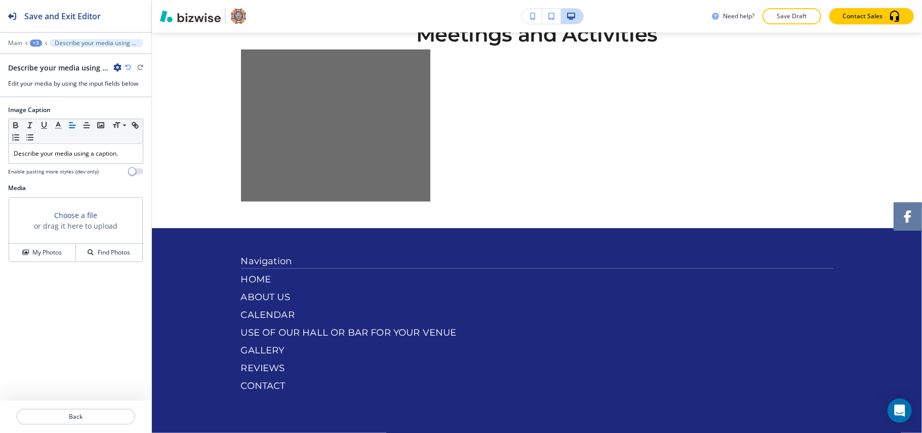
scroll to position [1389, 0]
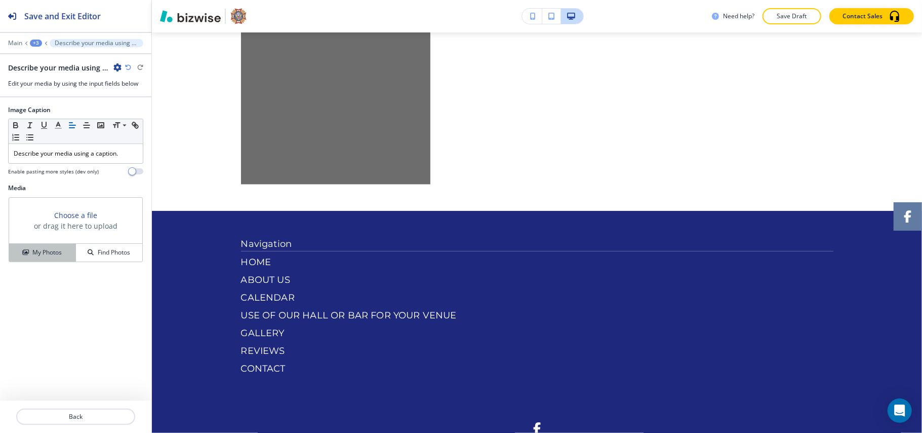
click at [48, 248] on button "My Photos" at bounding box center [42, 253] width 67 height 18
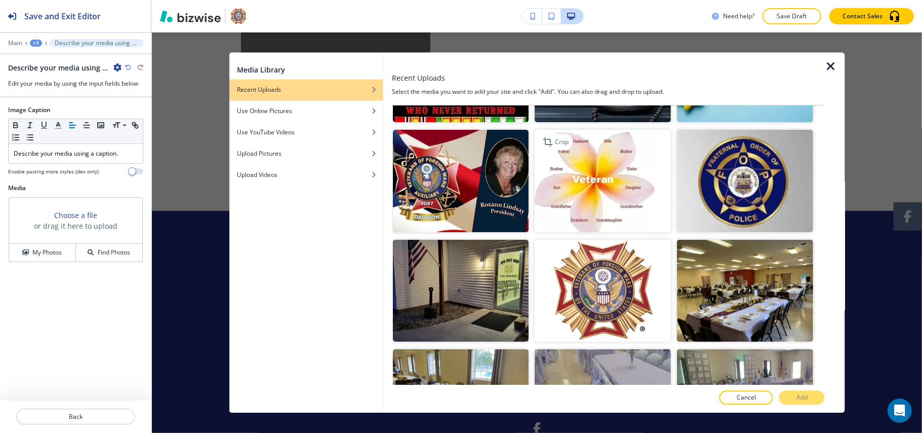
scroll to position [0, 0]
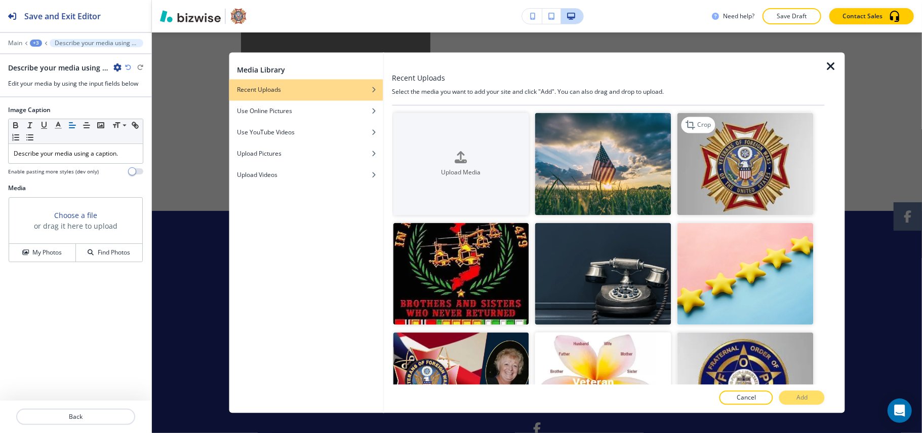
click at [722, 152] on img "button" at bounding box center [746, 164] width 136 height 102
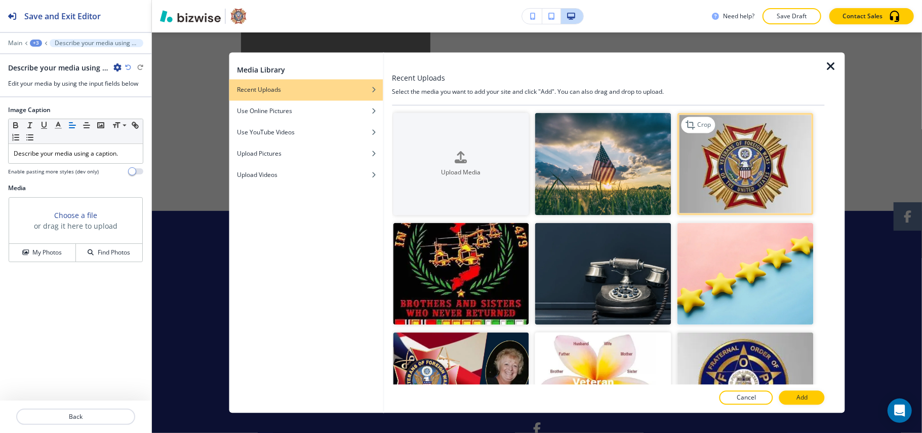
click at [722, 152] on img "button" at bounding box center [746, 164] width 136 height 102
click at [811, 397] on button "Add" at bounding box center [802, 397] width 46 height 14
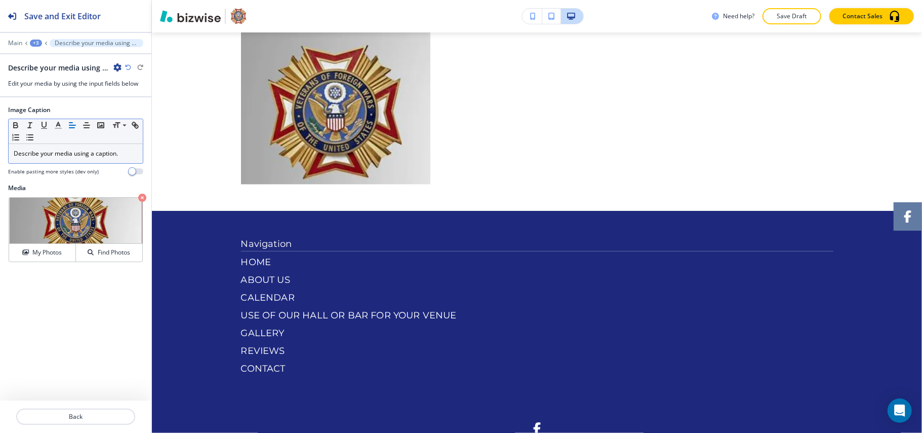
click at [63, 156] on p "Describe your media using a caption." at bounding box center [76, 153] width 124 height 9
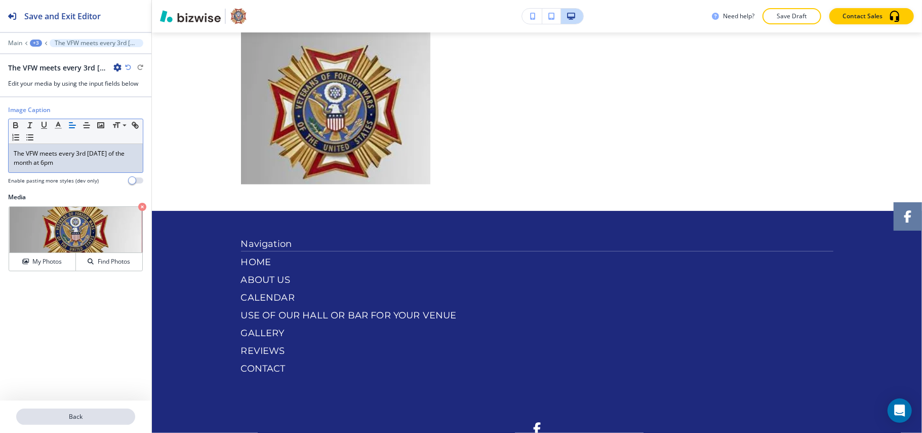
click at [89, 419] on p "Back" at bounding box center [75, 416] width 117 height 9
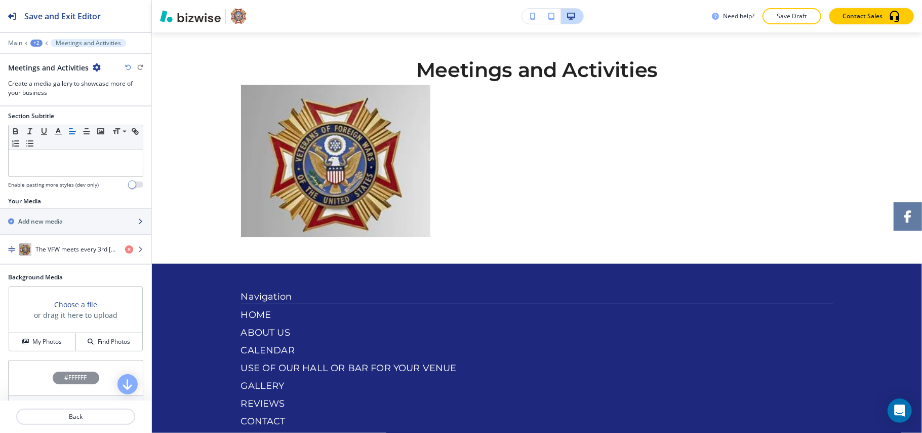
scroll to position [67, 0]
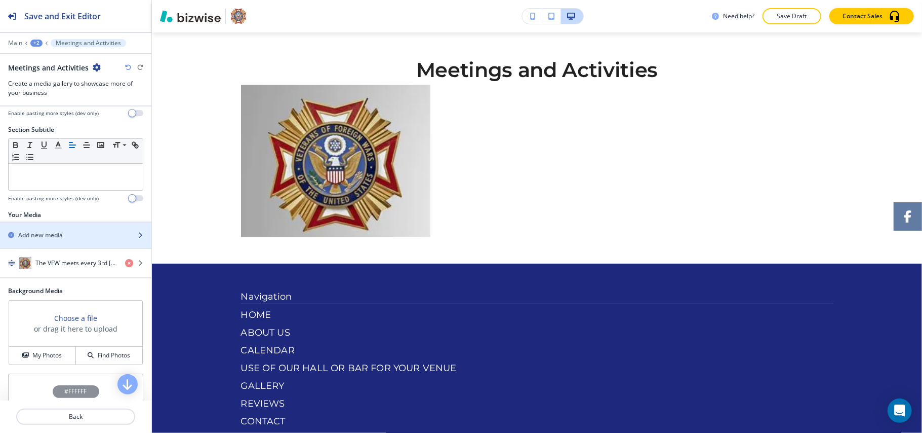
click at [53, 242] on div "button" at bounding box center [75, 244] width 151 height 8
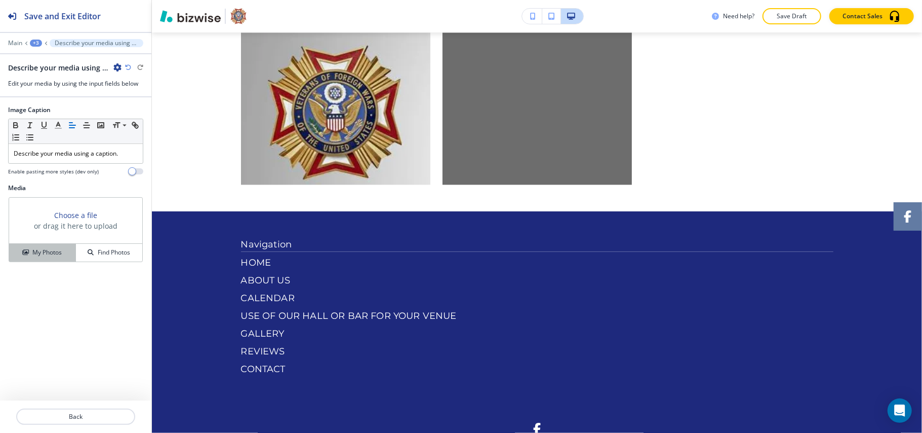
scroll to position [1389, 0]
click at [39, 258] on button "My Photos" at bounding box center [42, 253] width 67 height 18
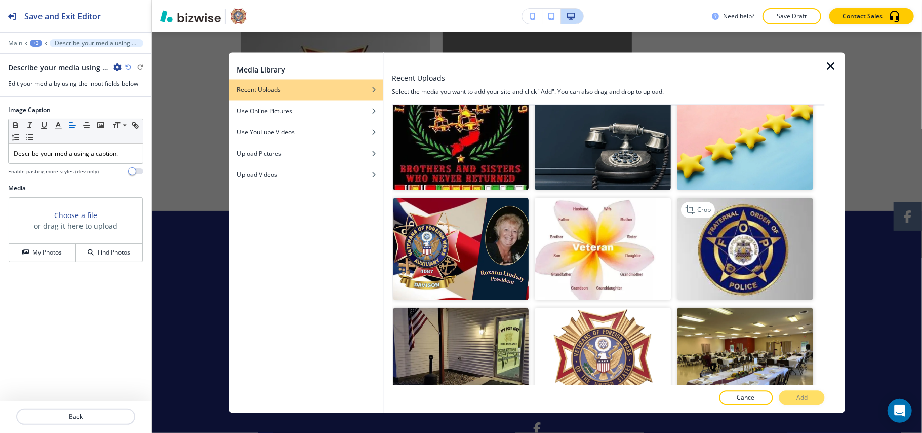
scroll to position [270, 0]
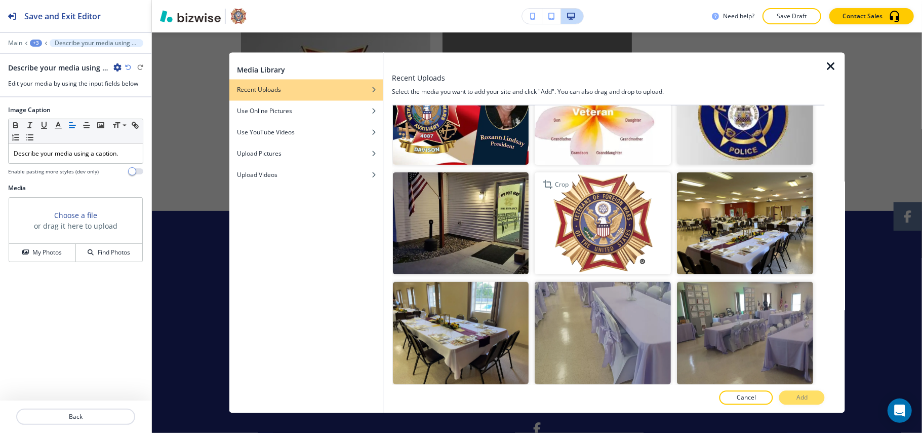
click at [610, 239] on img "button" at bounding box center [603, 223] width 136 height 102
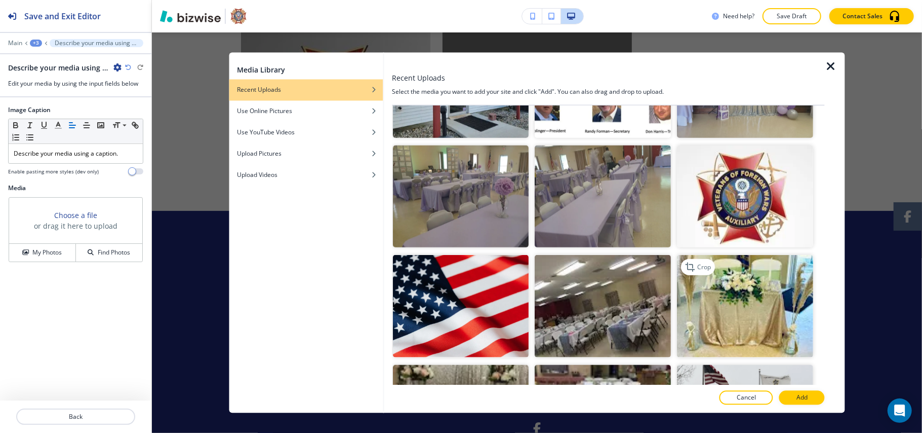
scroll to position [742, 0]
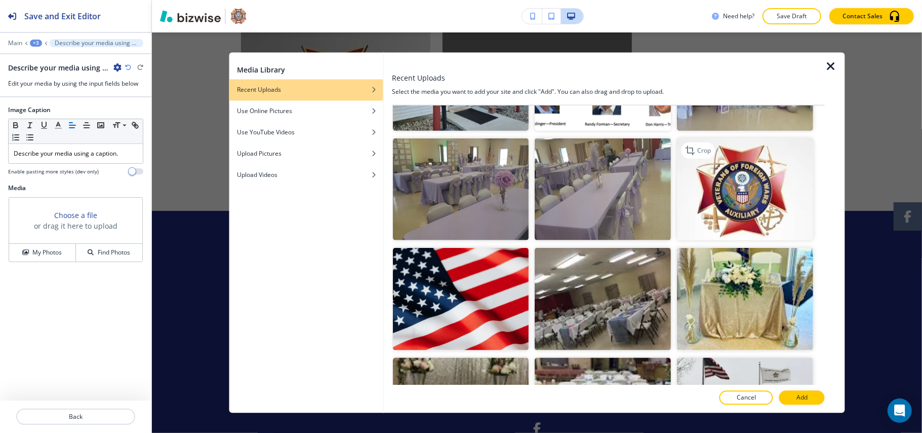
click at [755, 177] on img "button" at bounding box center [746, 189] width 136 height 102
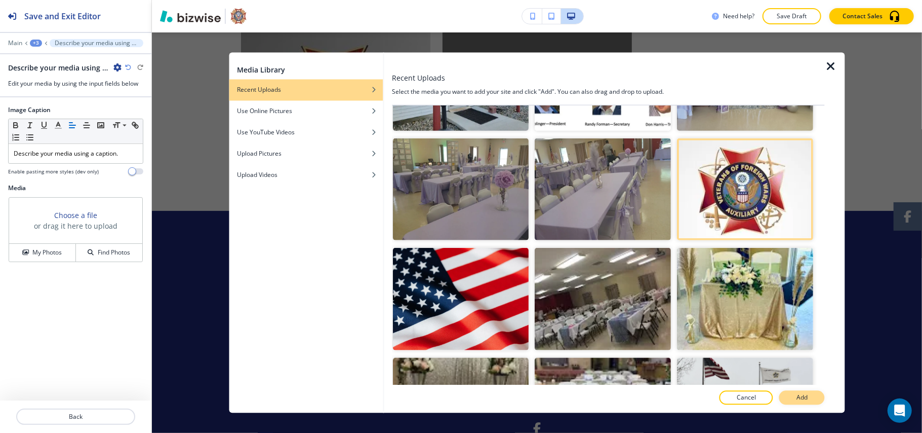
click at [803, 396] on p "Add" at bounding box center [802, 397] width 11 height 9
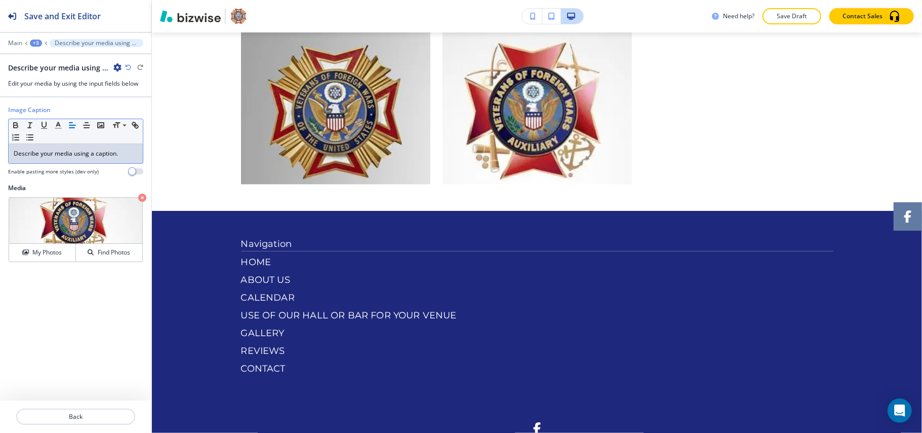
click at [138, 152] on div "Describe your media using a caption." at bounding box center [76, 153] width 134 height 19
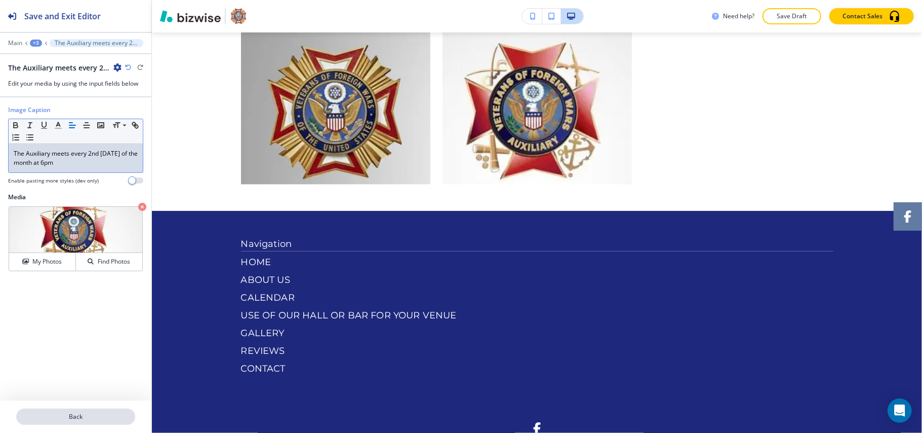
click at [78, 418] on p "Back" at bounding box center [75, 416] width 117 height 9
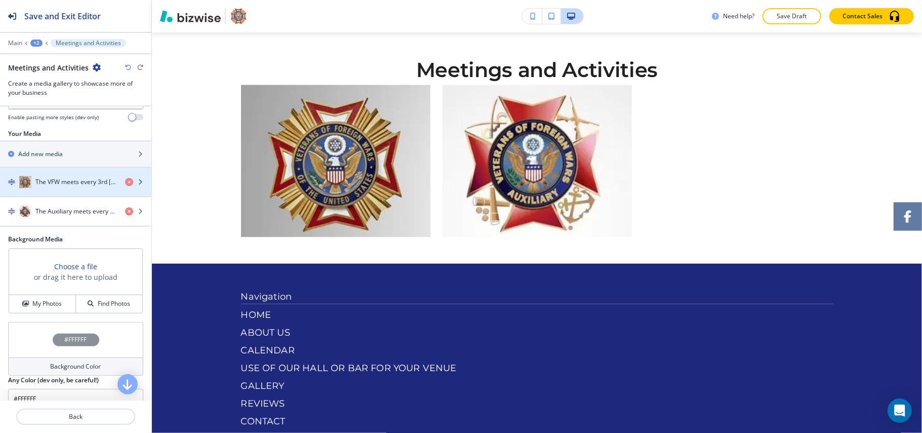
scroll to position [67, 0]
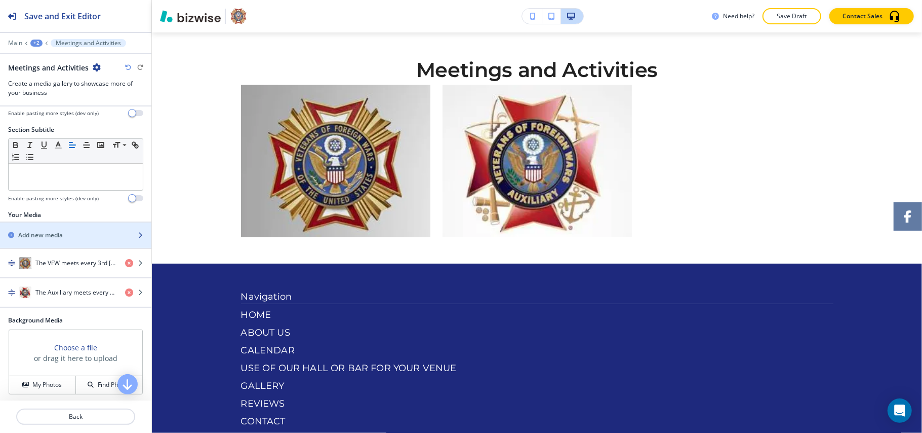
click at [63, 238] on h2 "Add new media" at bounding box center [40, 234] width 45 height 9
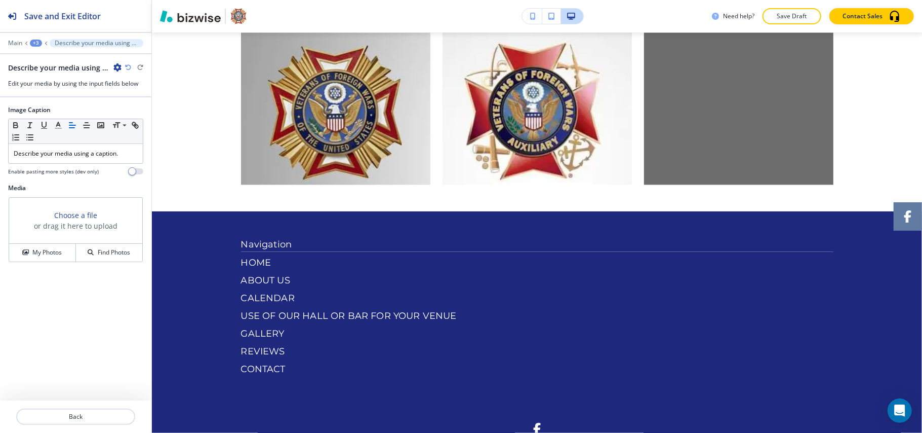
scroll to position [1389, 0]
drag, startPoint x: 40, startPoint y: 254, endPoint x: 57, endPoint y: 228, distance: 31.3
click at [41, 254] on h4 "My Photos" at bounding box center [46, 252] width 29 height 9
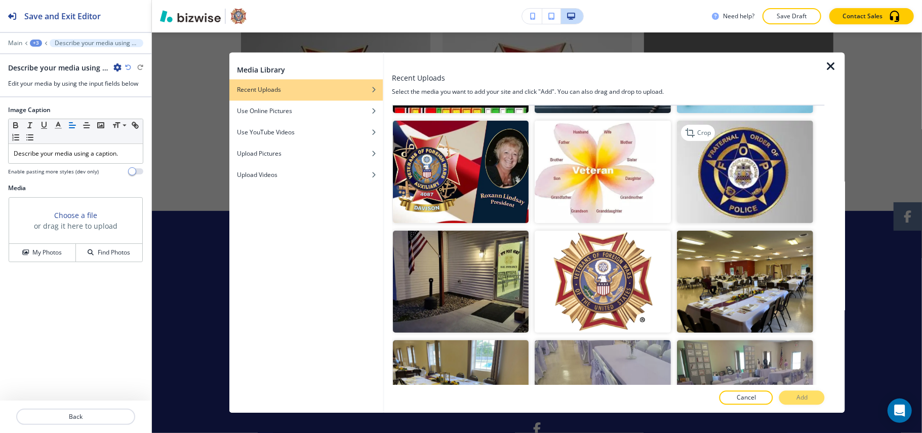
scroll to position [135, 0]
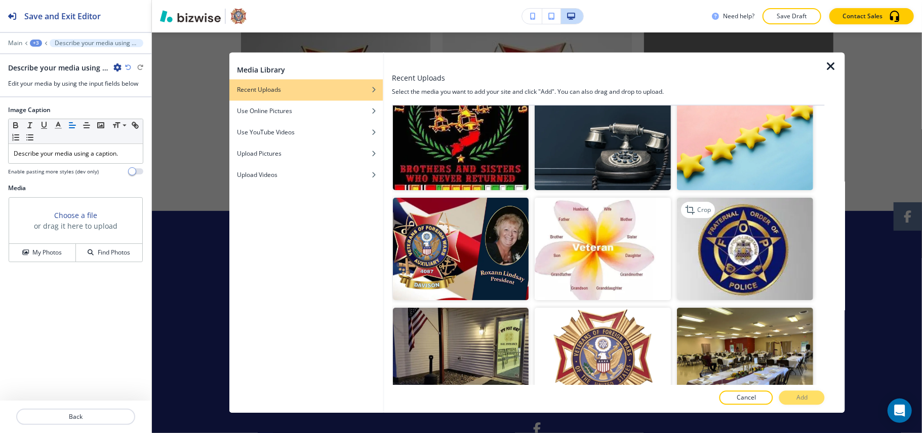
click at [770, 213] on img "button" at bounding box center [746, 249] width 136 height 102
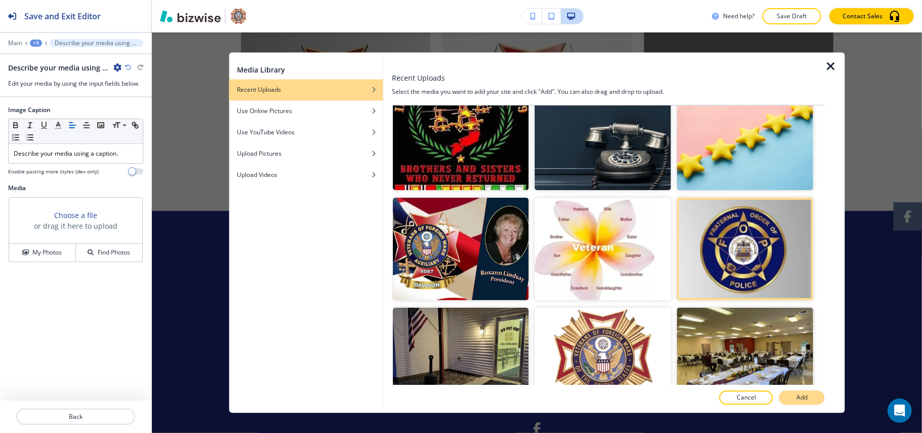
click at [802, 396] on p "Add" at bounding box center [802, 397] width 11 height 9
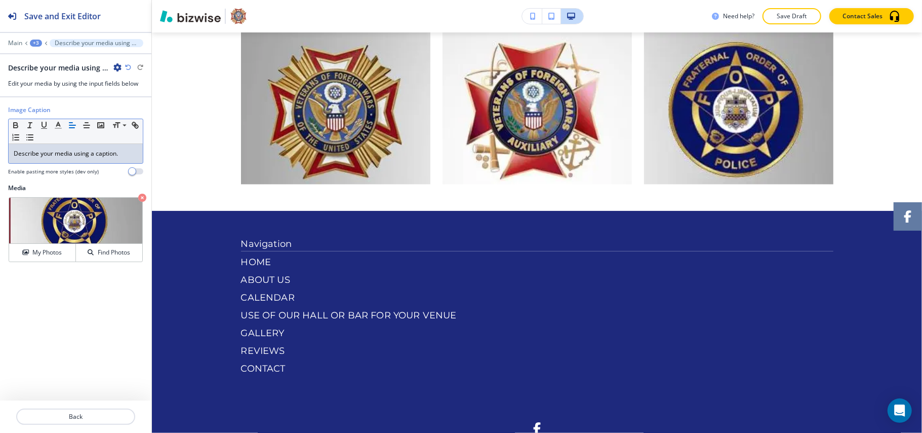
click at [72, 149] on div "Describe your media using a caption." at bounding box center [76, 153] width 134 height 19
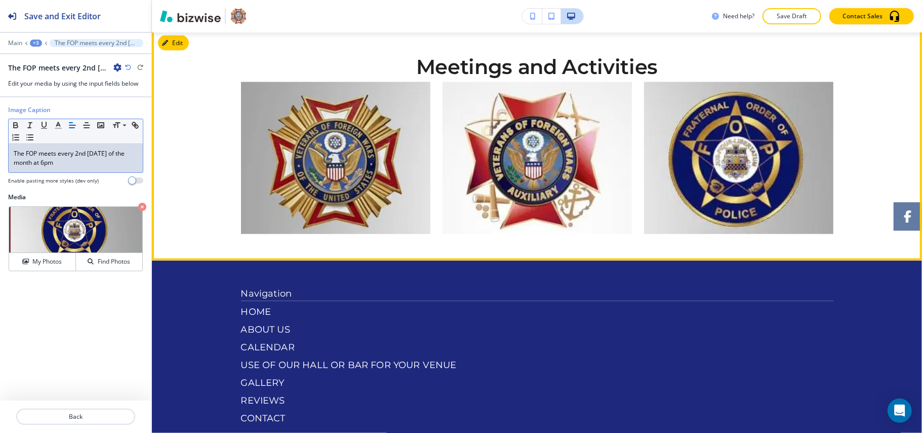
scroll to position [1254, 0]
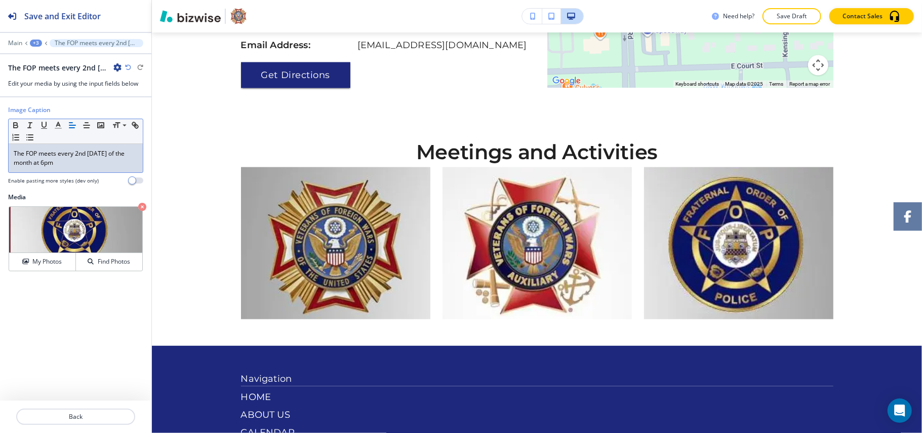
click at [29, 40] on div "Main +3 The FOP meets every 2nd Thursday of the month at 6pm" at bounding box center [75, 43] width 135 height 8
click at [34, 45] on div "+3" at bounding box center [36, 43] width 12 height 7
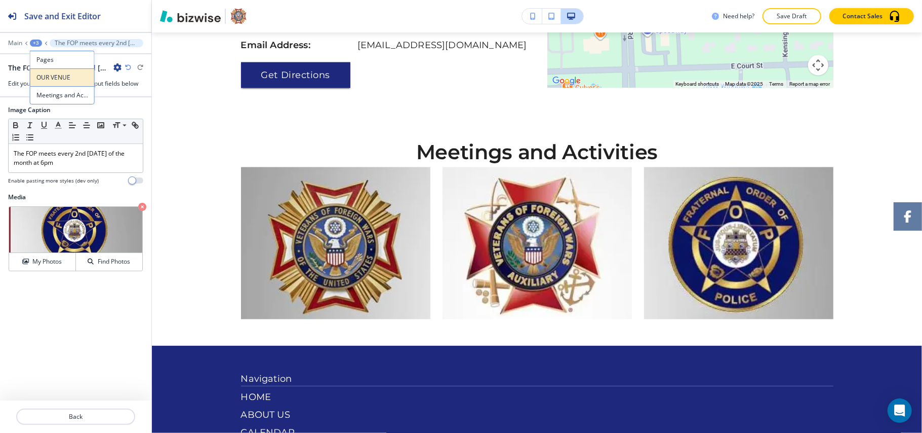
click at [49, 79] on p "OUR VENUE" at bounding box center [62, 77] width 52 height 9
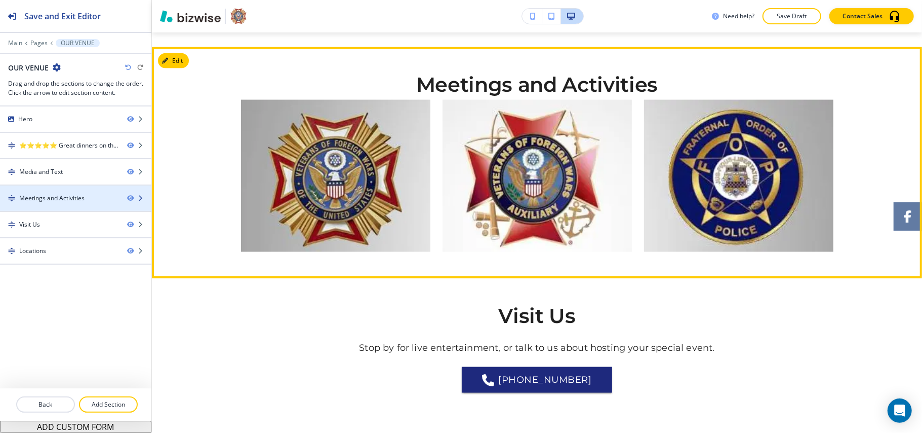
scroll to position [1022, 0]
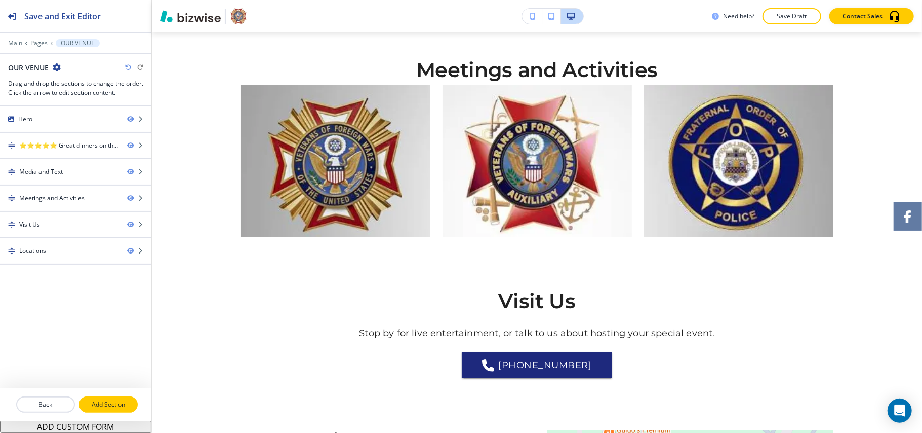
click at [96, 406] on p "Add Section" at bounding box center [108, 404] width 57 height 9
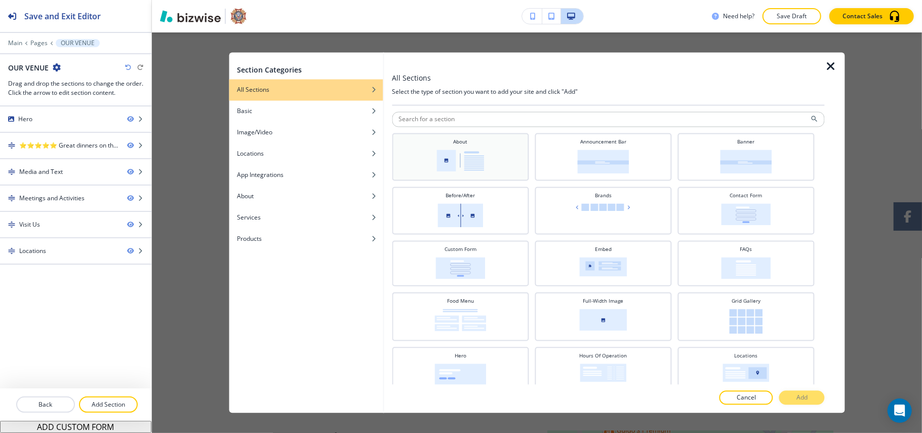
click at [488, 150] on div "About" at bounding box center [460, 155] width 127 height 35
click at [795, 398] on button "Add" at bounding box center [802, 397] width 46 height 14
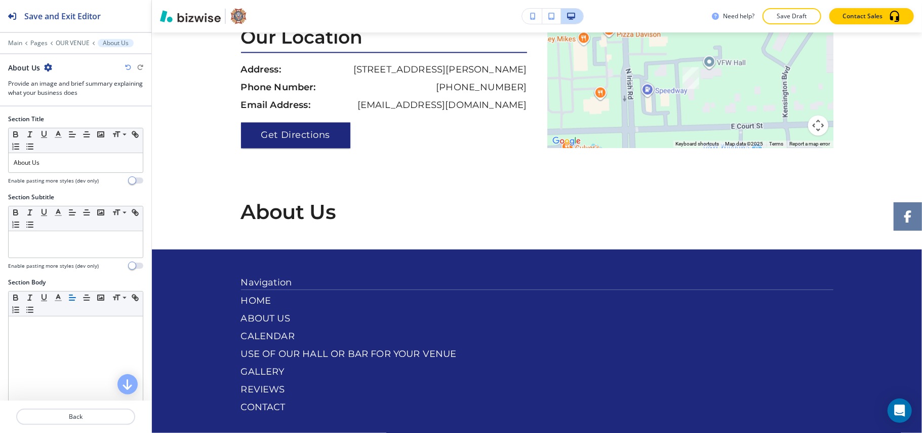
scroll to position [1519, 0]
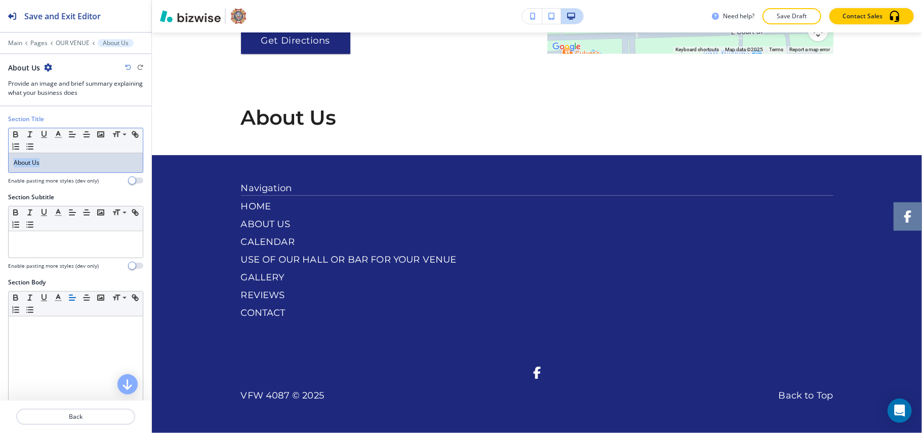
drag, startPoint x: 47, startPoint y: 163, endPoint x: 0, endPoint y: 159, distance: 46.8
click at [0, 159] on div "Section Title Small Normal Large Huge About Us Enable pasting more styles (dev …" at bounding box center [75, 153] width 151 height 78
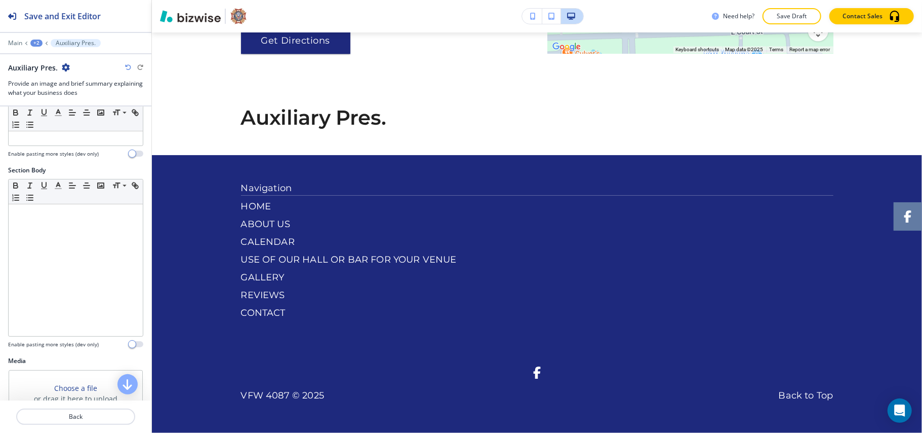
scroll to position [270, 0]
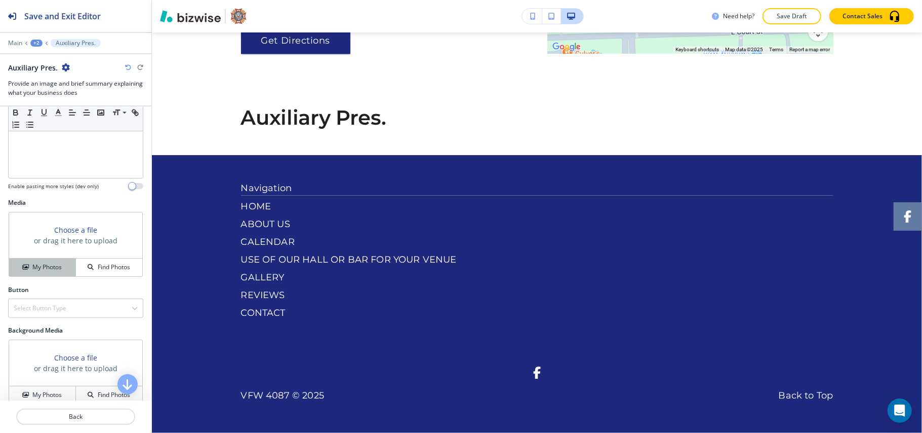
drag, startPoint x: 39, startPoint y: 268, endPoint x: 57, endPoint y: 260, distance: 19.5
click at [40, 267] on h4 "My Photos" at bounding box center [46, 266] width 29 height 9
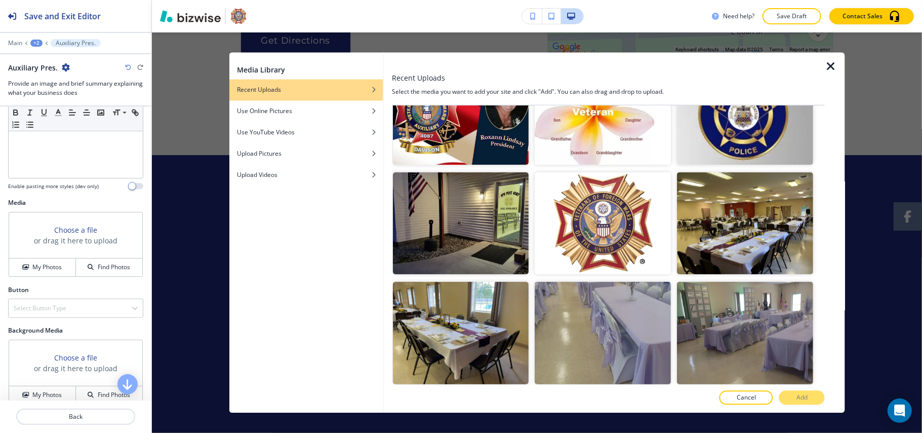
click at [459, 122] on img "button" at bounding box center [461, 113] width 136 height 102
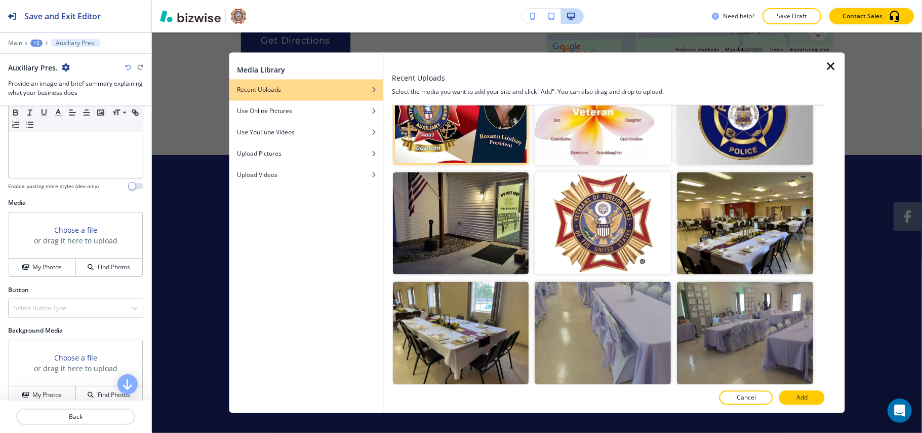
click at [811, 405] on div at bounding box center [608, 409] width 433 height 8
click at [813, 396] on button "Add" at bounding box center [802, 397] width 46 height 14
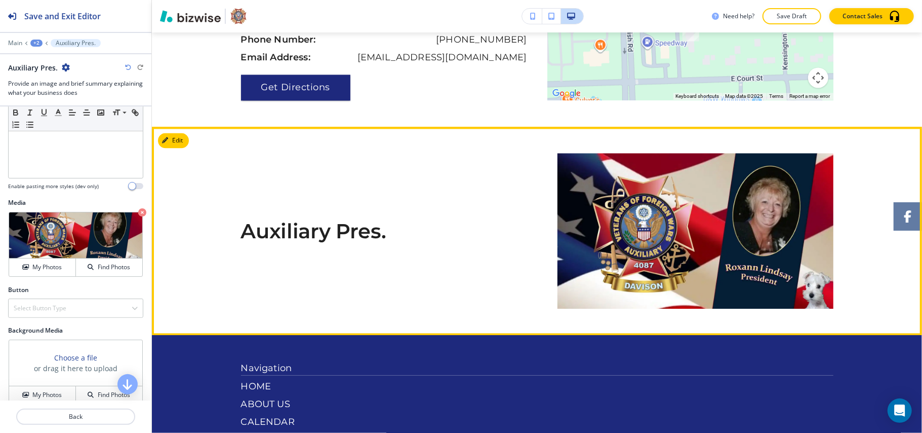
scroll to position [1452, 0]
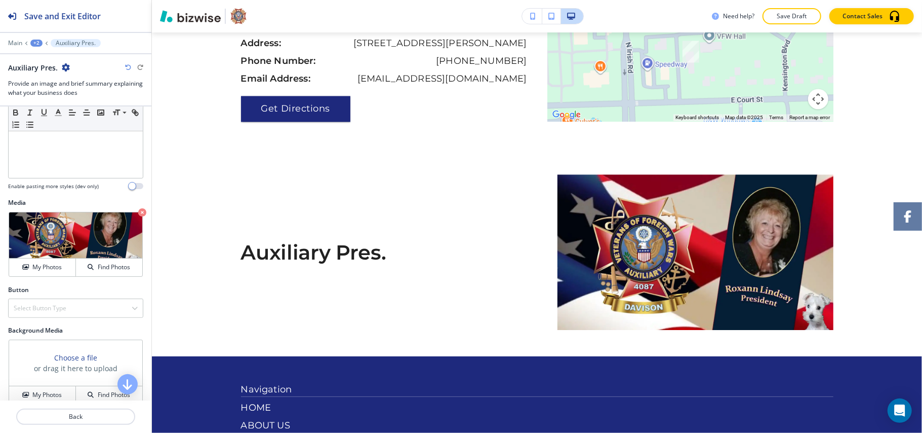
click at [34, 43] on div "+2" at bounding box center [36, 43] width 12 height 7
click at [55, 78] on p "OUR VENUE" at bounding box center [63, 77] width 52 height 9
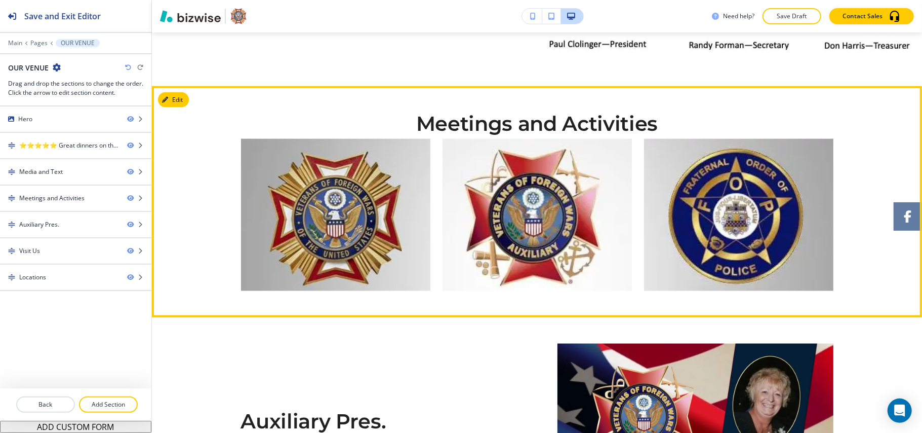
scroll to position [1118, 0]
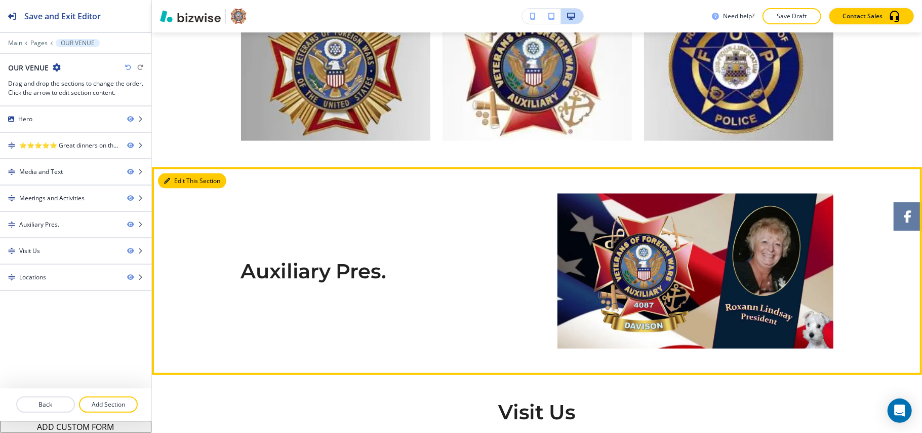
click at [175, 177] on button "Edit This Section" at bounding box center [192, 180] width 68 height 15
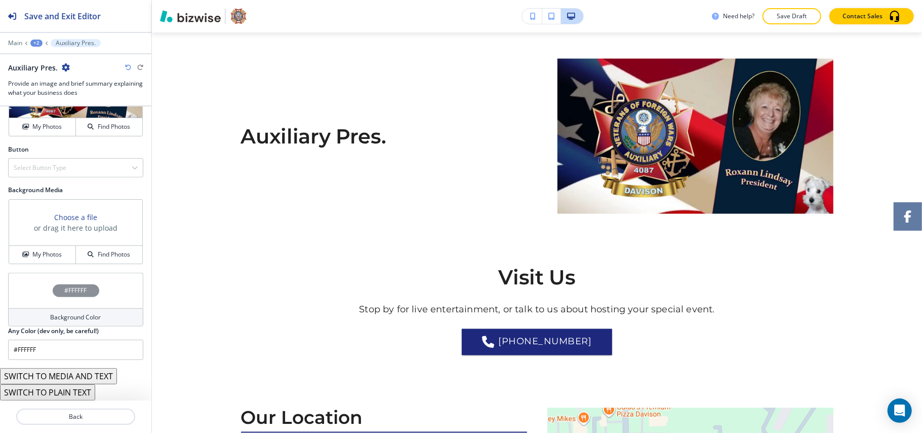
scroll to position [414, 0]
click at [37, 39] on div "Main +2 Auxiliary Pres." at bounding box center [75, 43] width 135 height 8
click at [34, 41] on div "+2" at bounding box center [36, 43] width 12 height 7
click at [51, 71] on button "OUR VENUE" at bounding box center [62, 77] width 65 height 18
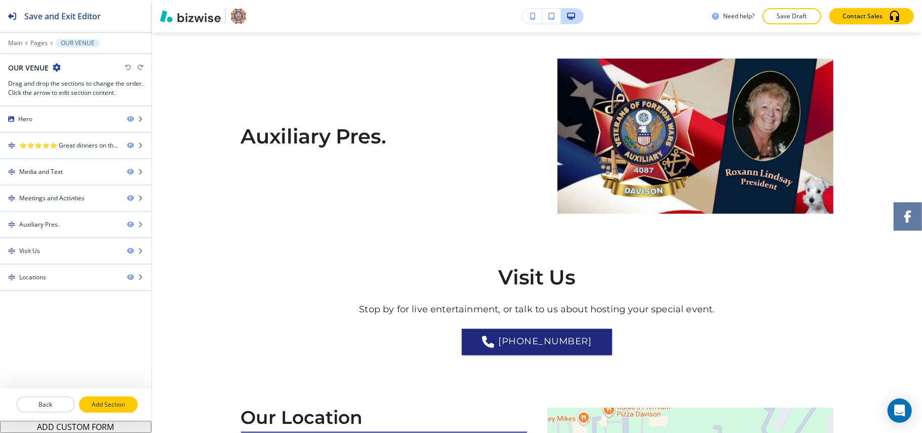
click at [105, 406] on p "Add Section" at bounding box center [108, 404] width 57 height 9
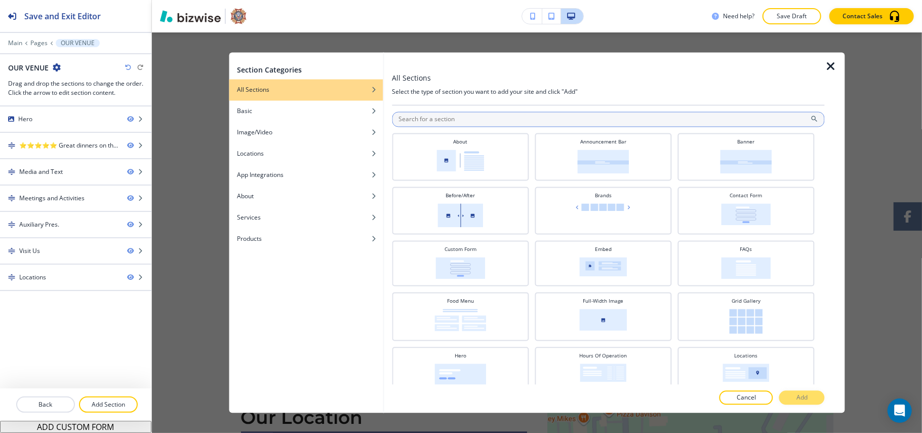
click at [471, 123] on input "text" at bounding box center [608, 119] width 433 height 15
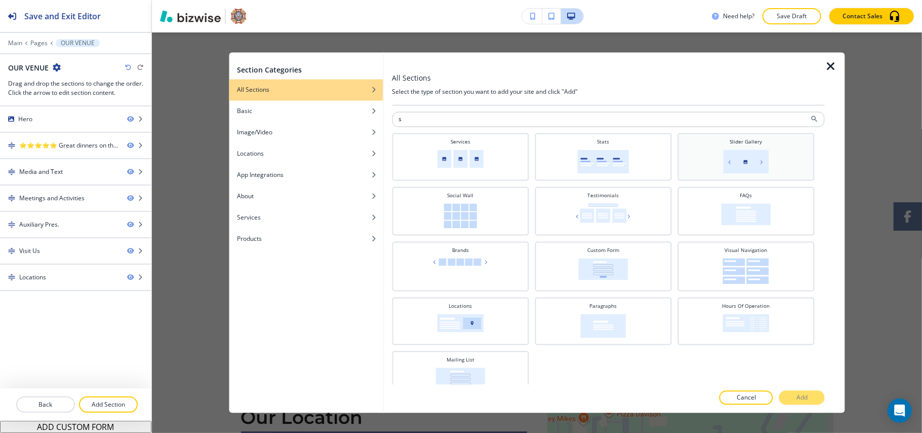
click at [775, 144] on div "Slider Gallery" at bounding box center [746, 155] width 127 height 35
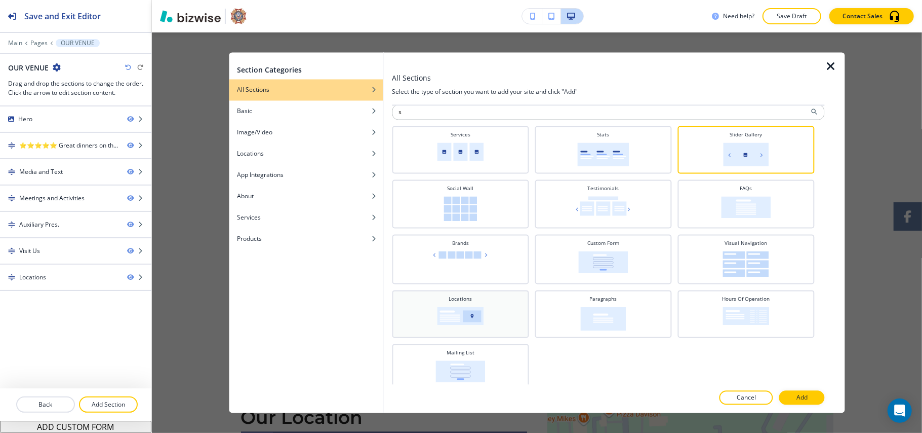
scroll to position [9, 0]
drag, startPoint x: 428, startPoint y: 112, endPoint x: 339, endPoint y: 111, distance: 89.1
click at [339, 111] on div "Section Categories All Sections Basic Image/Video Locations App Integrations Ab…" at bounding box center [537, 233] width 616 height 360
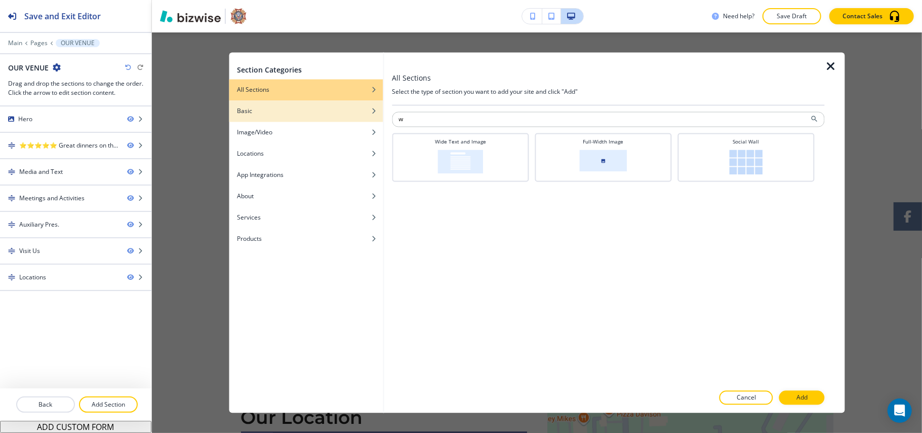
scroll to position [0, 0]
type input "w"
click at [464, 148] on div "Wide Text and Image" at bounding box center [460, 156] width 127 height 36
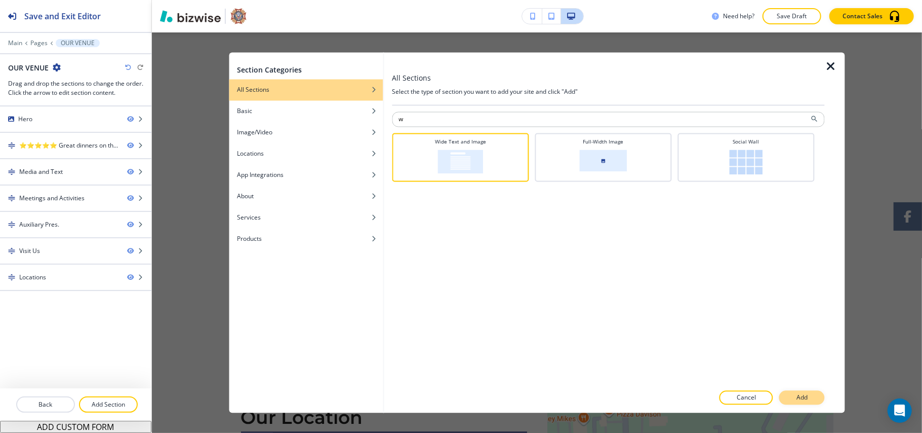
click at [804, 395] on p "Add" at bounding box center [802, 397] width 11 height 9
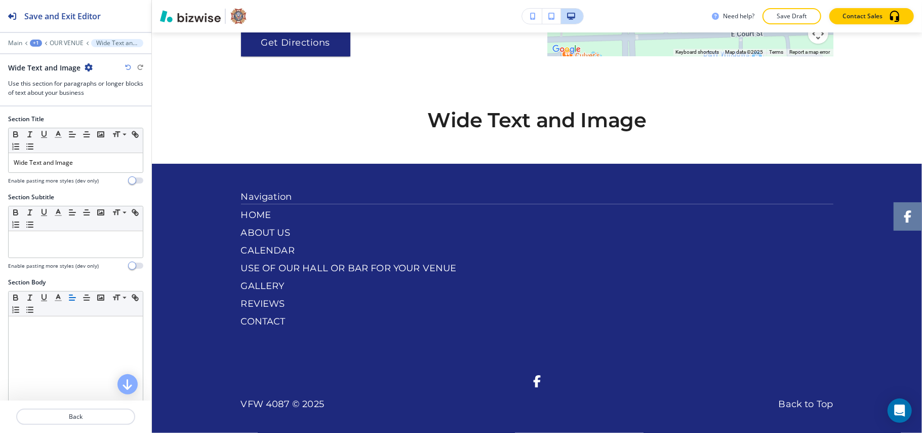
scroll to position [1733, 0]
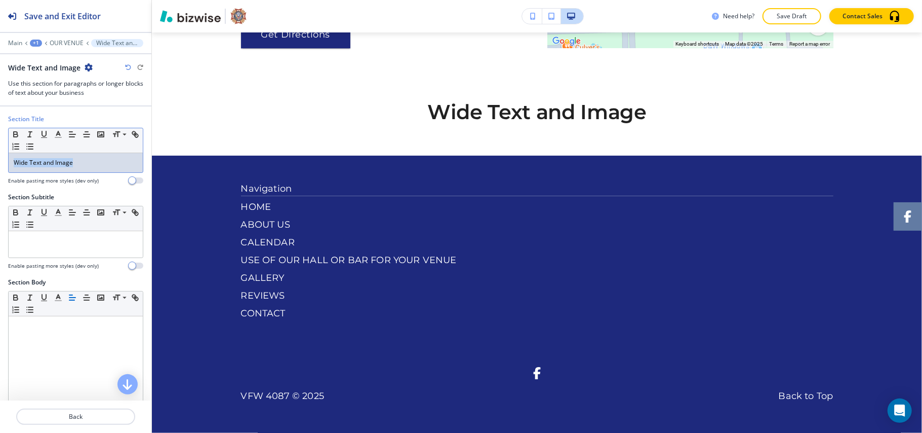
drag, startPoint x: 57, startPoint y: 163, endPoint x: 66, endPoint y: 163, distance: 8.6
click at [1, 161] on div "Section Title Small Normal Large Huge Wide Text and Image Enable pasting more s…" at bounding box center [75, 153] width 151 height 78
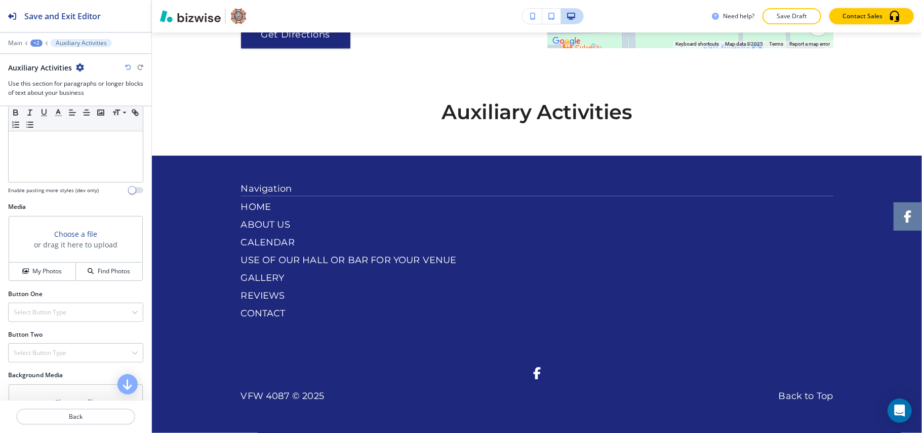
scroll to position [252, 0]
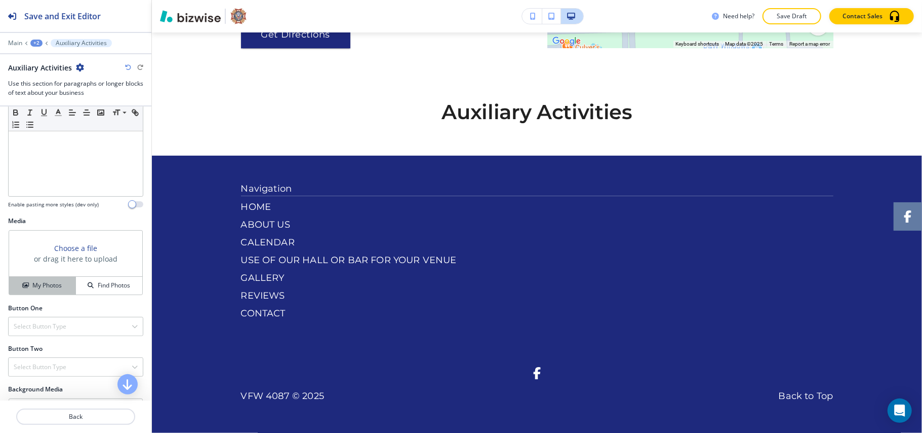
click at [52, 292] on button "My Photos" at bounding box center [42, 286] width 67 height 18
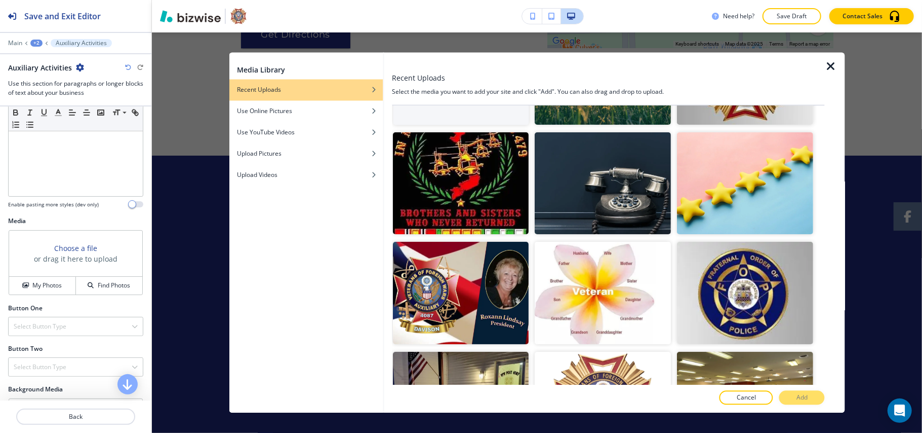
scroll to position [270, 0]
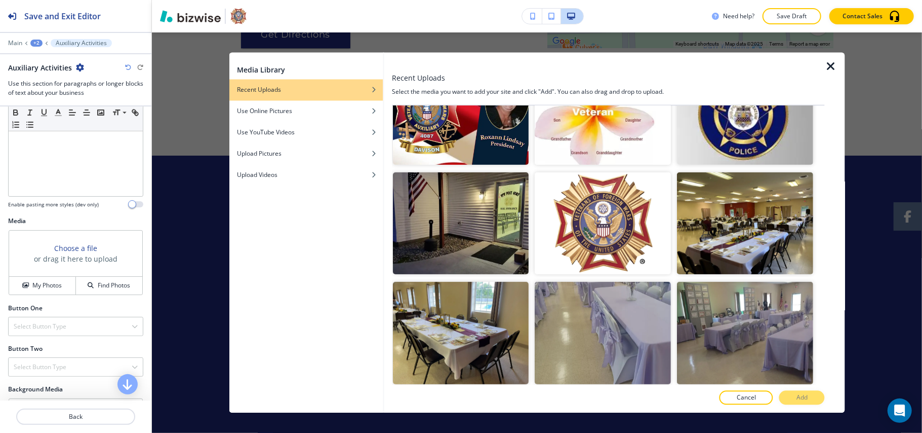
click at [616, 146] on img "button" at bounding box center [603, 113] width 136 height 102
click at [813, 394] on button "Add" at bounding box center [802, 397] width 46 height 14
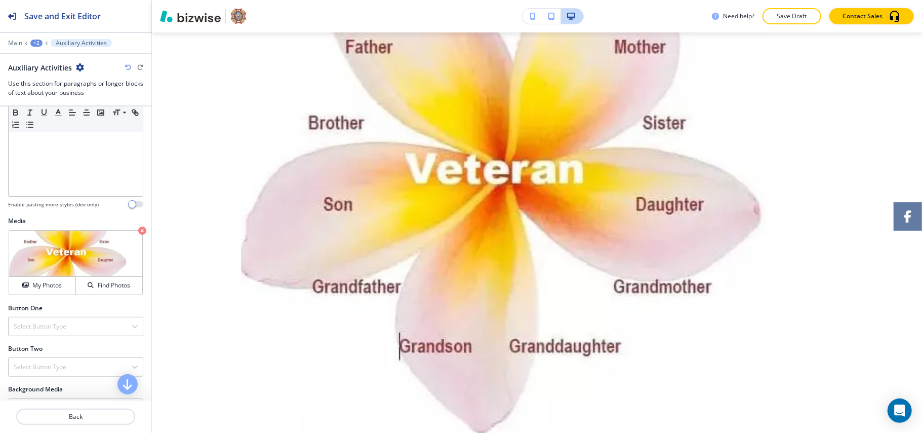
scroll to position [2206, 0]
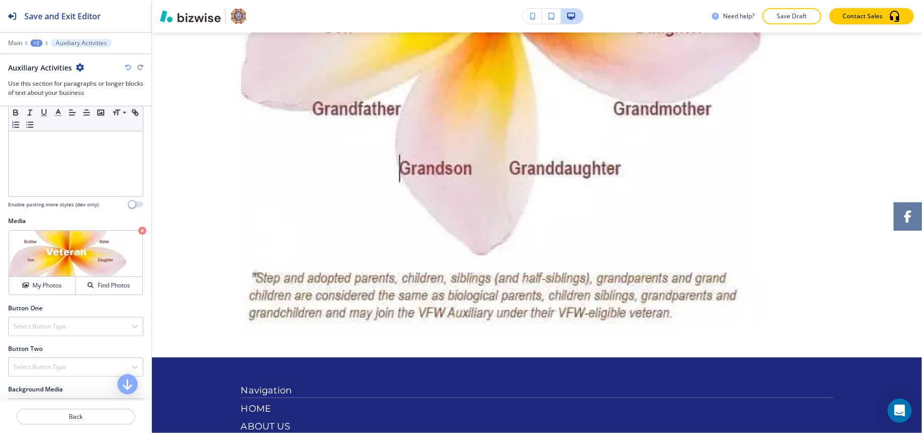
click at [37, 41] on div "+2" at bounding box center [36, 43] width 12 height 7
click at [47, 79] on p "OUR VENUE" at bounding box center [63, 77] width 52 height 9
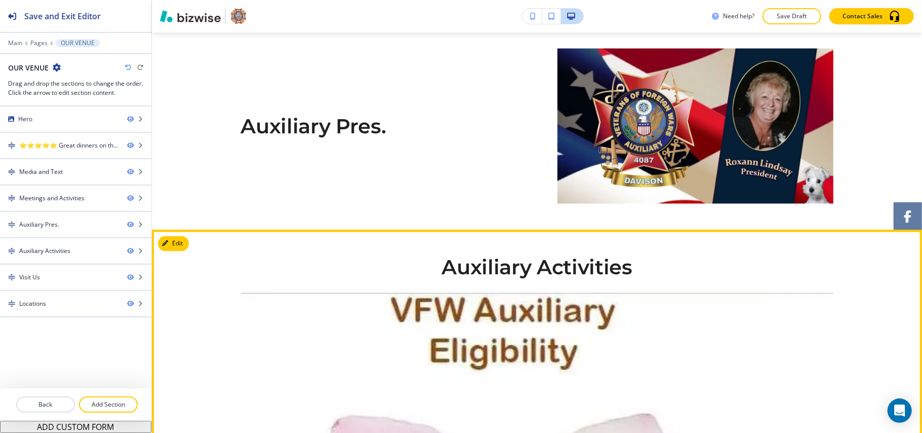
scroll to position [1128, 0]
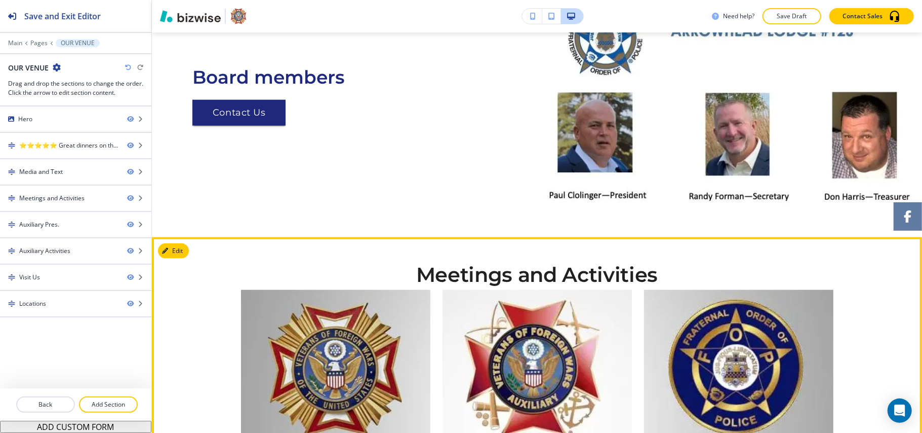
click at [179, 244] on button "Edit" at bounding box center [173, 250] width 31 height 15
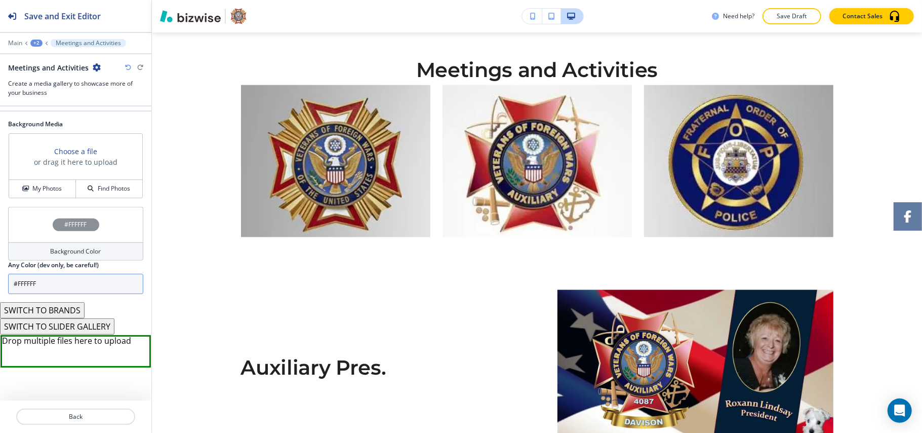
scroll to position [297, 0]
click at [43, 207] on div "#FFFFFF" at bounding box center [75, 224] width 135 height 35
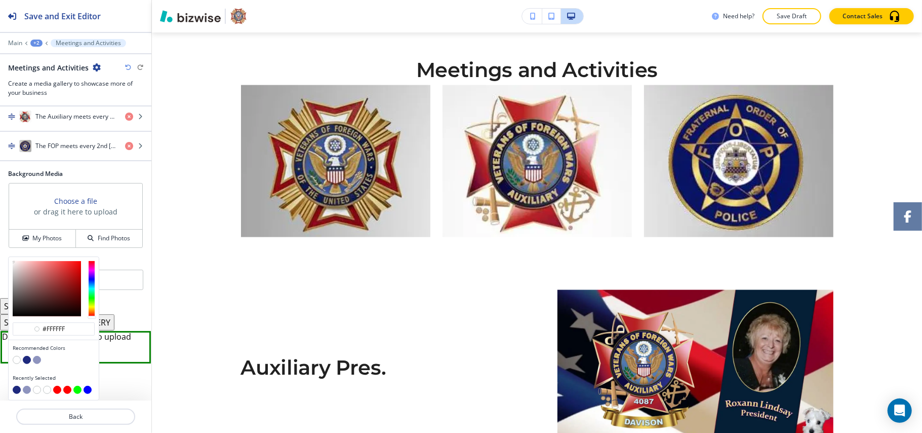
click at [25, 360] on button "button" at bounding box center [27, 360] width 8 height 8
type input "#1e297d"
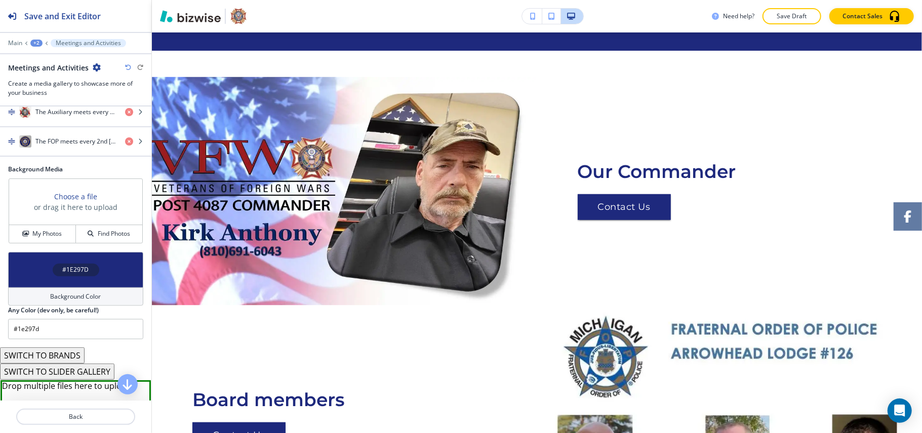
scroll to position [482, 0]
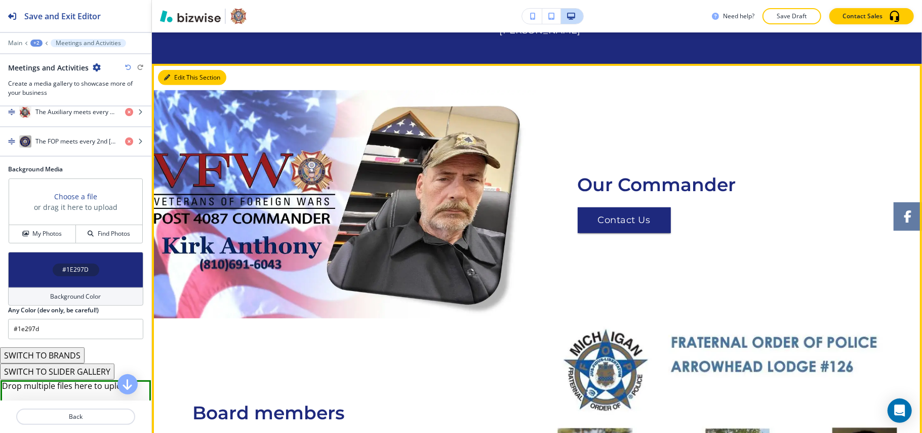
click at [172, 76] on button "Edit This Section" at bounding box center [192, 77] width 68 height 15
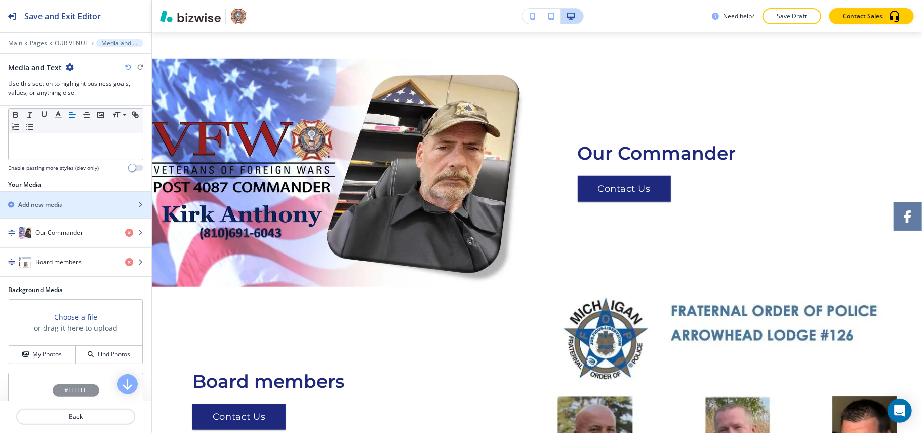
scroll to position [203, 0]
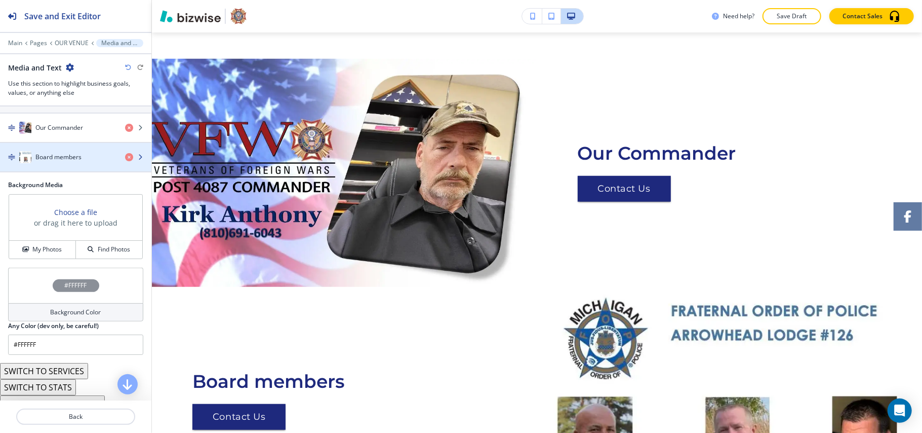
click at [59, 154] on div "Board members" at bounding box center [58, 157] width 117 height 12
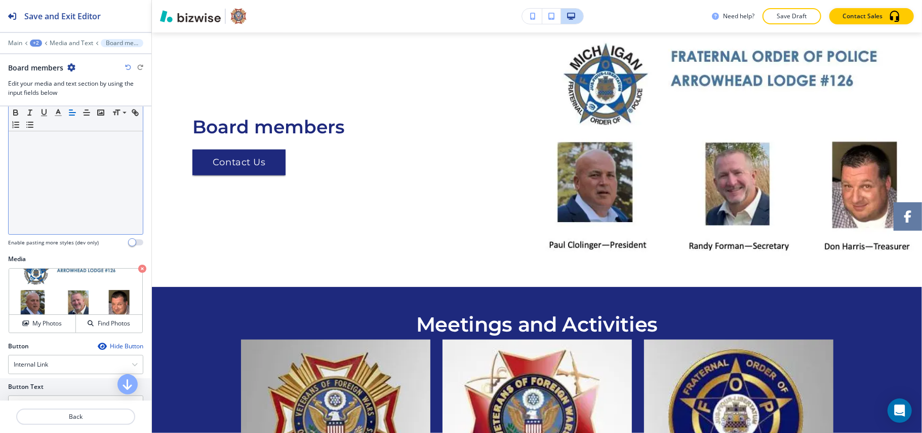
scroll to position [240, 0]
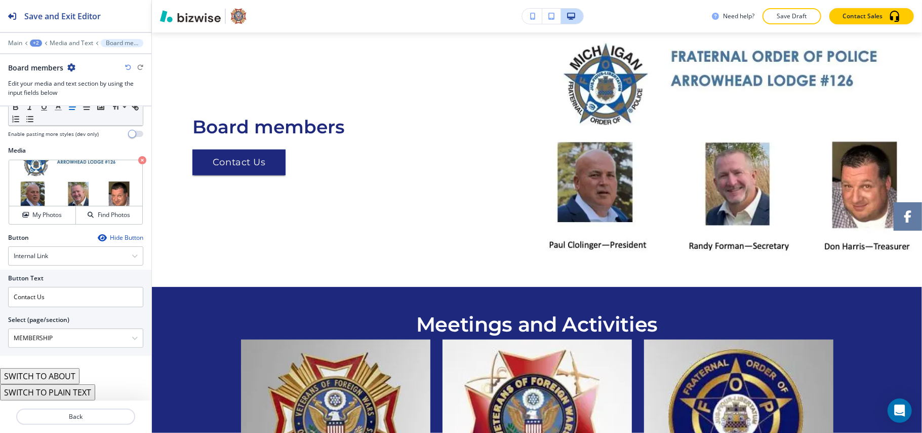
drag, startPoint x: 69, startPoint y: 341, endPoint x: 0, endPoint y: 334, distance: 69.7
click at [0, 334] on div "Button Text Contact Us Select (page/section) MEMBERSHIP HOME HOME | Hero HOME |…" at bounding box center [75, 312] width 151 height 86
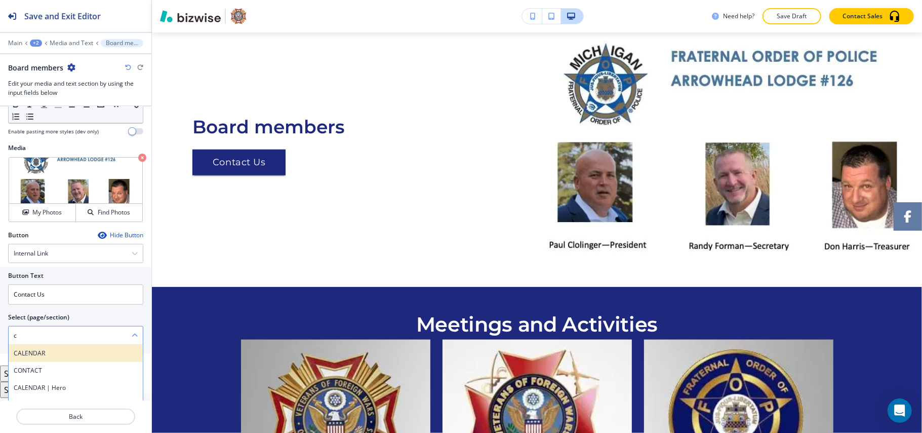
click at [35, 356] on h4 "CALENDAR" at bounding box center [76, 352] width 124 height 9
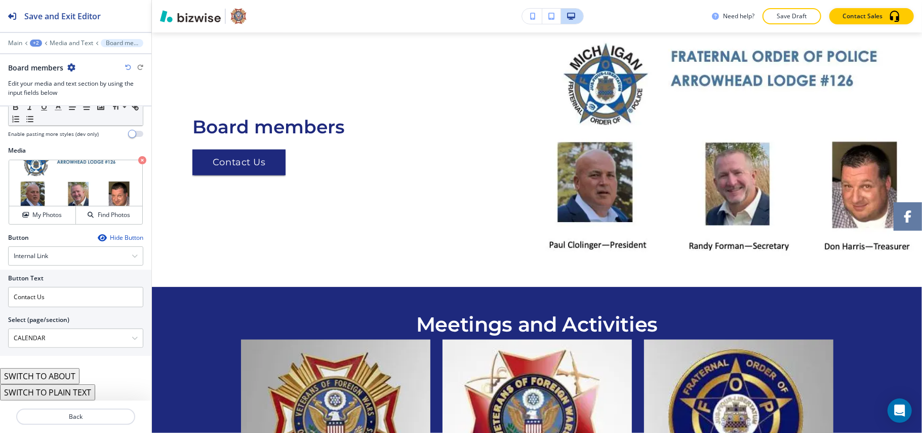
drag, startPoint x: 53, startPoint y: 335, endPoint x: 0, endPoint y: 327, distance: 53.7
click at [0, 327] on div "Button Text Contact Us Select (page/section) CALENDAR CALENDAR CONTACT CALENDAR…" at bounding box center [75, 312] width 151 height 86
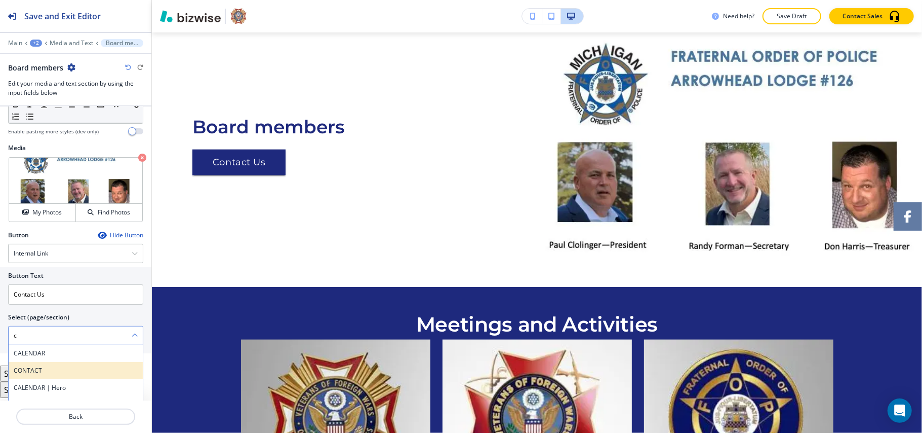
click at [44, 375] on h4 "CONTACT" at bounding box center [76, 370] width 124 height 9
type \(page\/section\) "CONTACT"
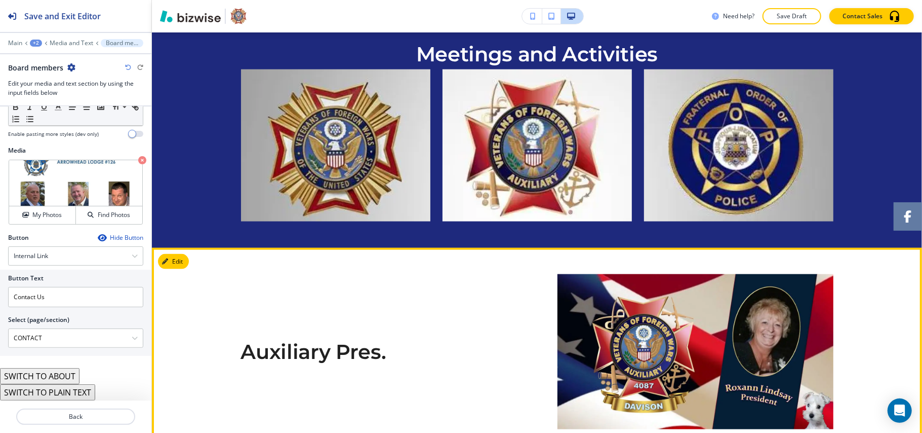
scroll to position [1240, 0]
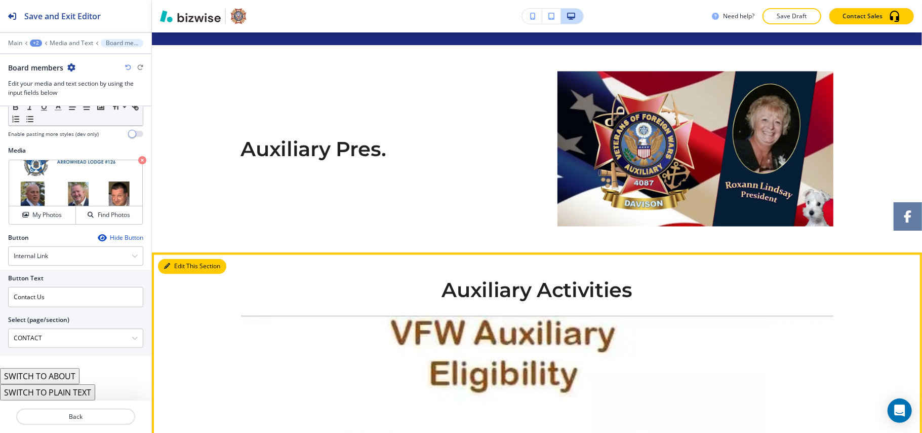
click at [183, 266] on button "Edit This Section" at bounding box center [192, 266] width 68 height 15
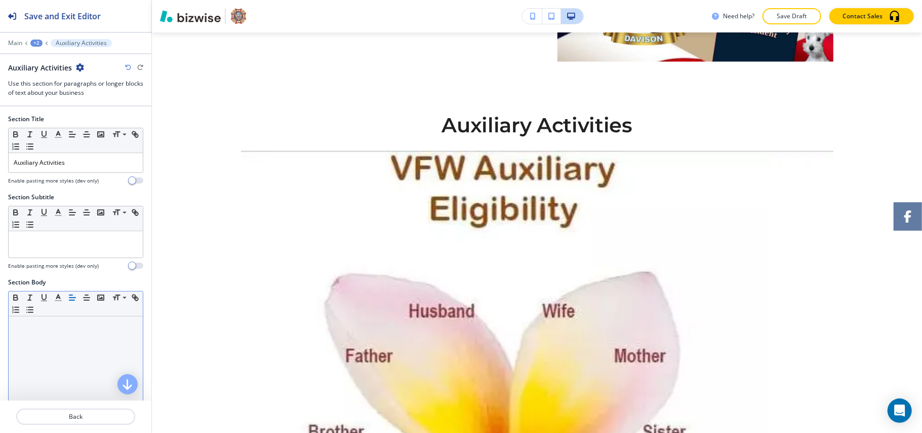
scroll to position [1461, 0]
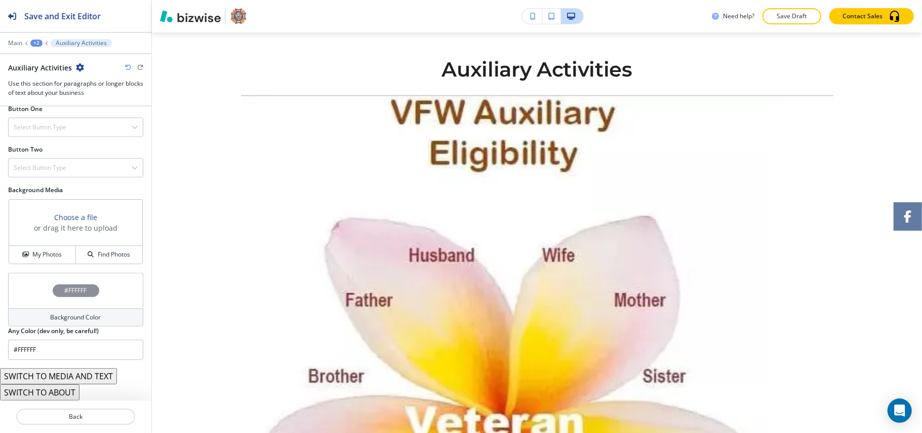
click at [22, 284] on div "#FFFFFF" at bounding box center [75, 289] width 135 height 35
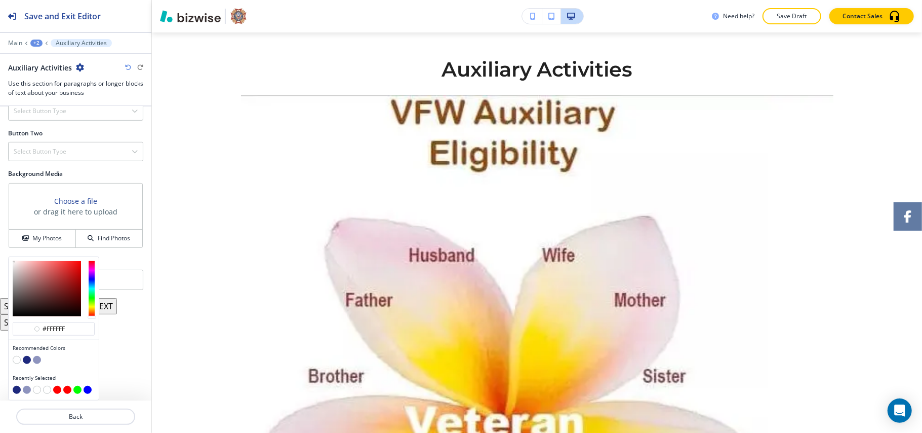
click at [27, 365] on div at bounding box center [54, 361] width 82 height 10
click at [27, 359] on button "button" at bounding box center [27, 360] width 8 height 8
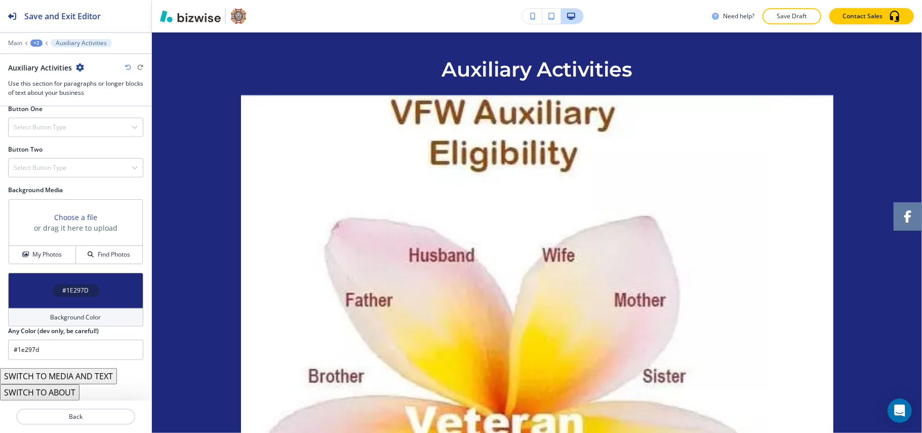
scroll to position [454, 0]
click at [29, 282] on div "#1E297D" at bounding box center [75, 289] width 135 height 35
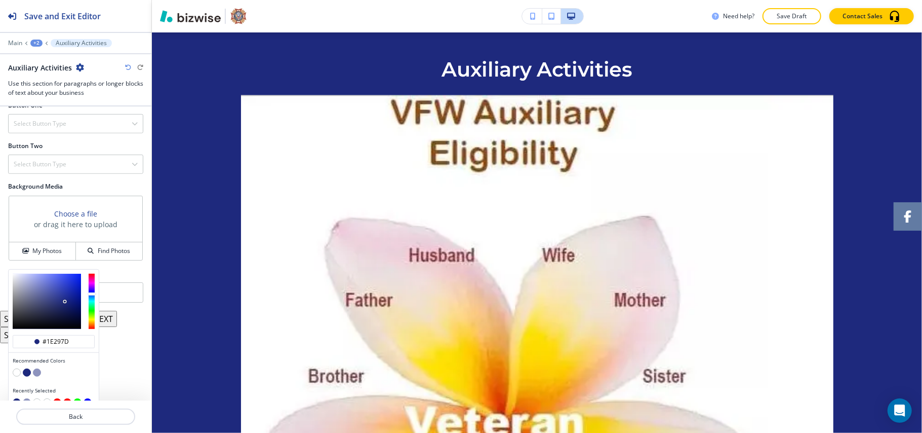
drag, startPoint x: 14, startPoint y: 375, endPoint x: 22, endPoint y: 367, distance: 11.1
click at [15, 375] on button "button" at bounding box center [17, 372] width 8 height 8
type input "#FFFFFF"
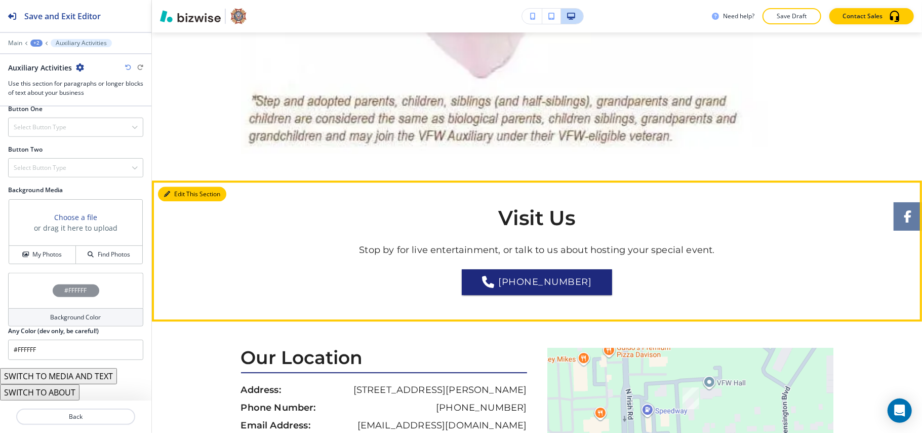
click at [171, 195] on button "Edit This Section" at bounding box center [192, 193] width 68 height 15
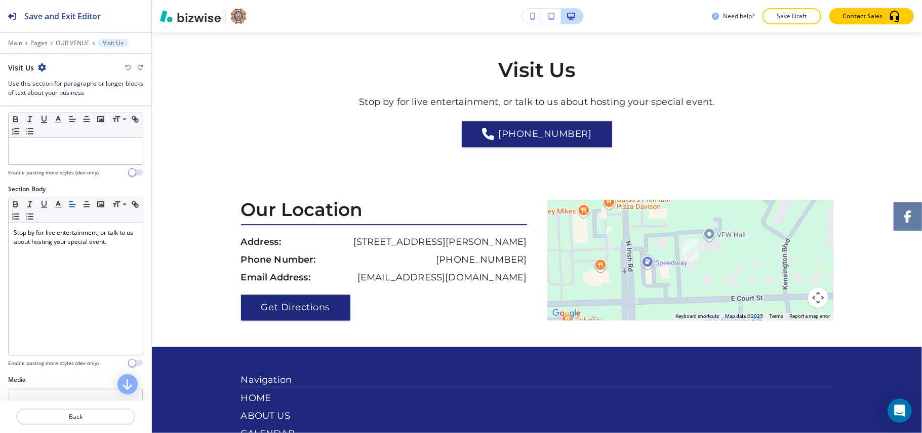
scroll to position [337, 0]
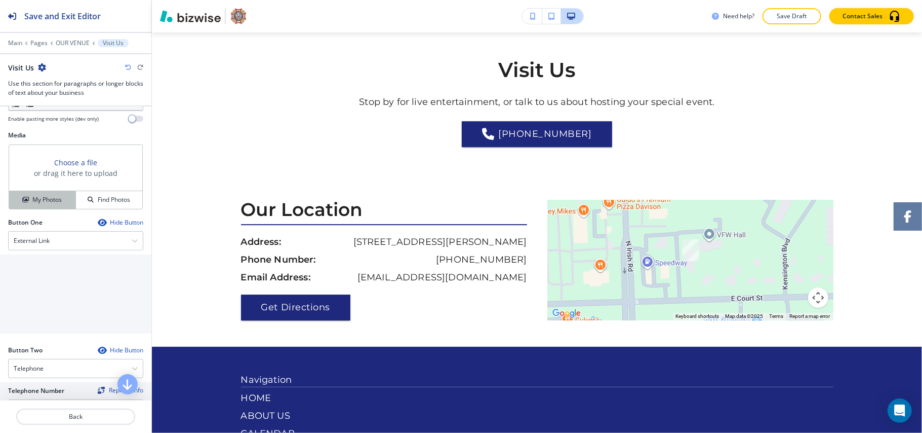
click at [46, 199] on h4 "My Photos" at bounding box center [46, 199] width 29 height 9
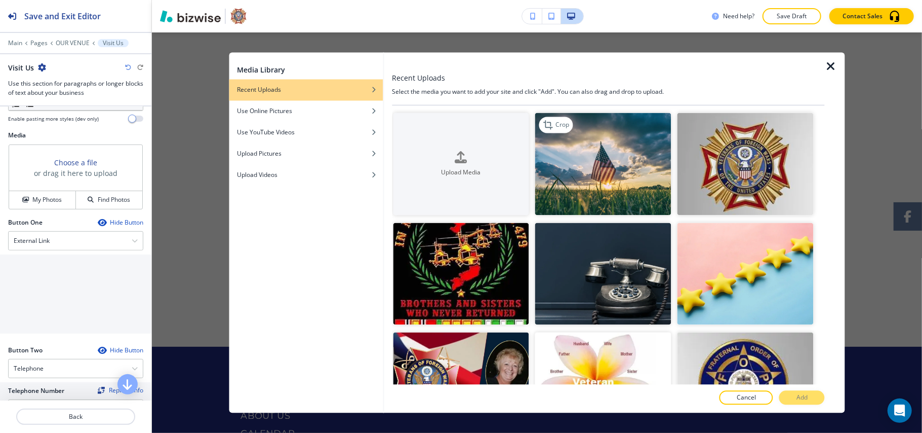
click at [590, 179] on img "button" at bounding box center [603, 164] width 136 height 102
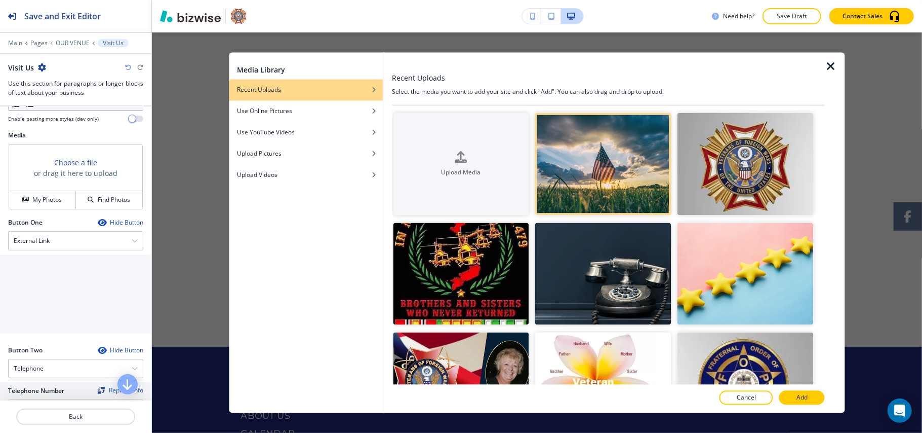
click at [799, 389] on div at bounding box center [608, 387] width 433 height 6
click at [800, 400] on p "Add" at bounding box center [802, 397] width 11 height 9
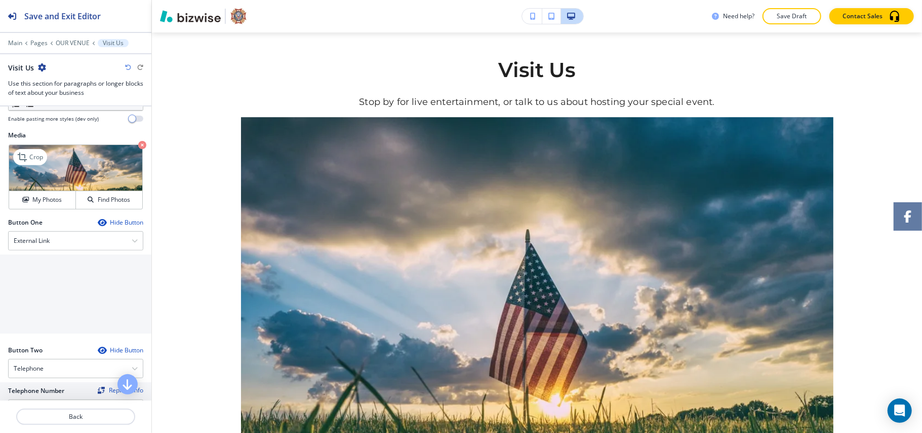
click at [138, 149] on icon "button" at bounding box center [142, 145] width 8 height 8
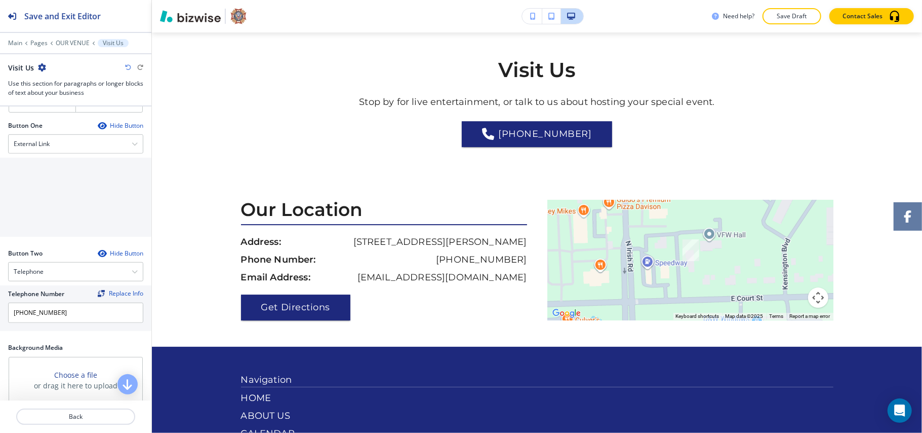
scroll to position [596, 0]
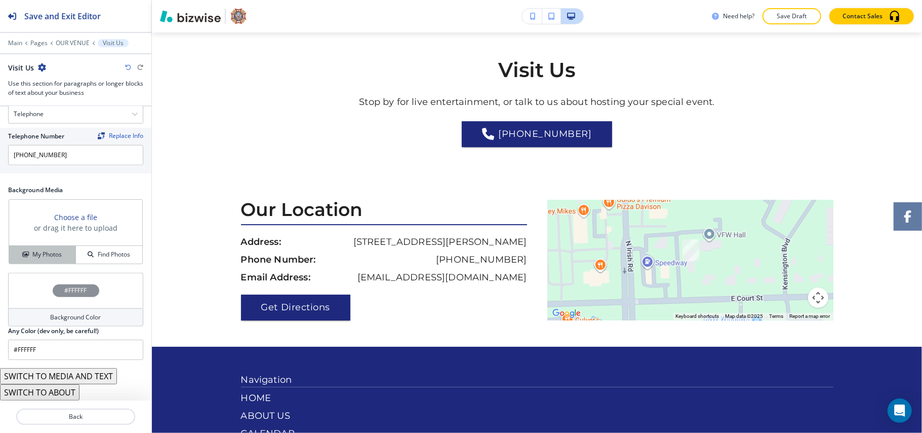
click at [49, 256] on h4 "My Photos" at bounding box center [46, 254] width 29 height 9
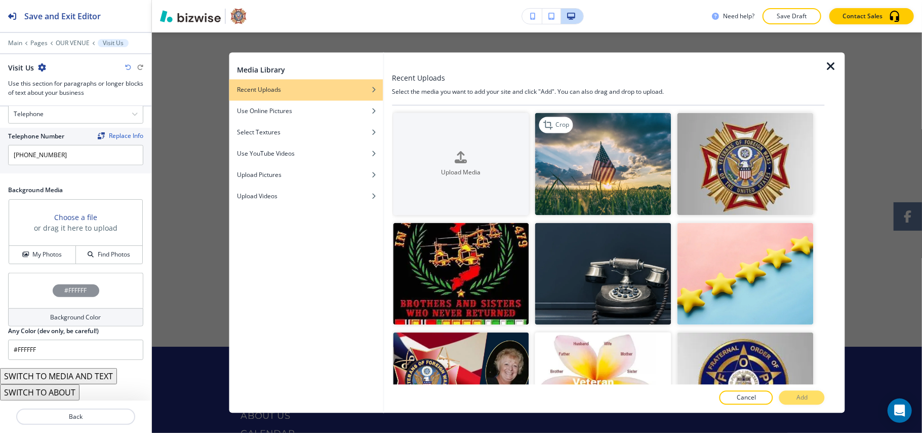
click at [621, 172] on img "button" at bounding box center [603, 164] width 136 height 102
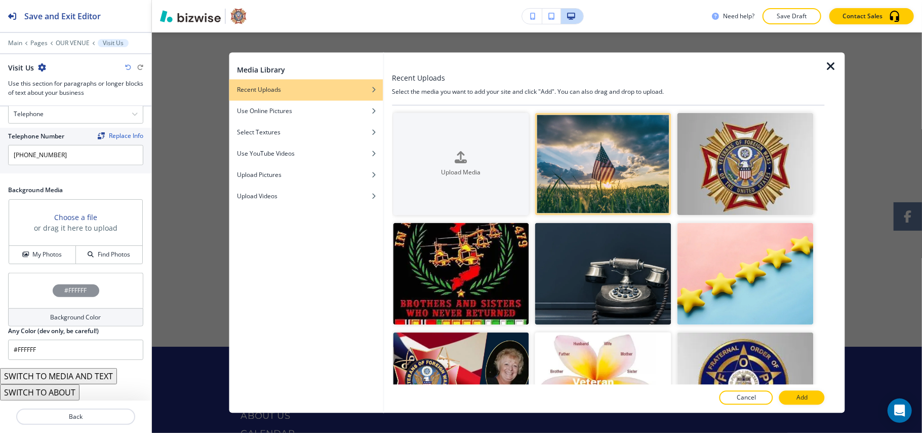
click at [804, 393] on p "Add" at bounding box center [802, 397] width 11 height 9
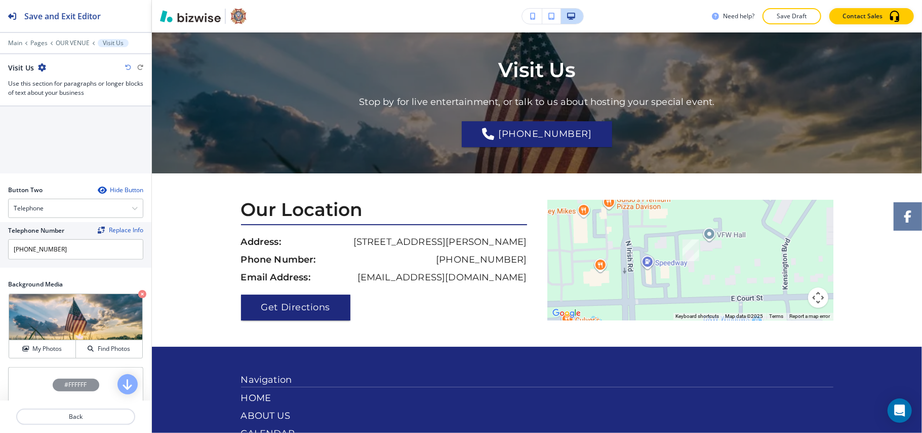
scroll to position [394, 0]
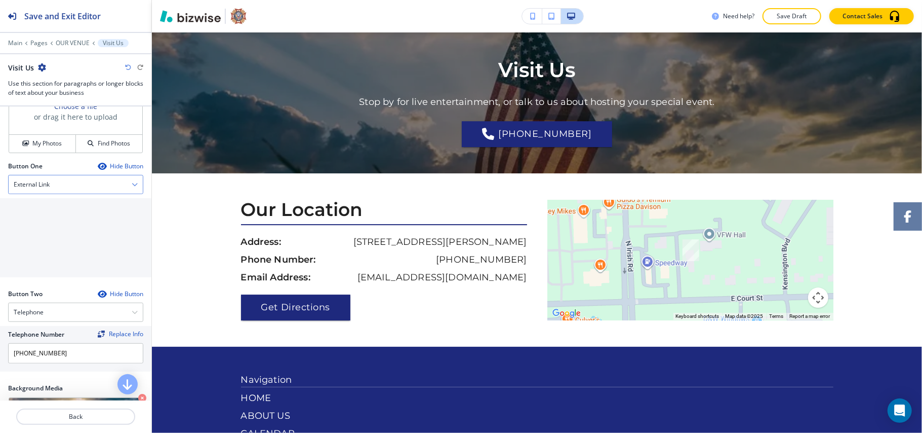
click at [53, 189] on div "External Link" at bounding box center [76, 184] width 134 height 18
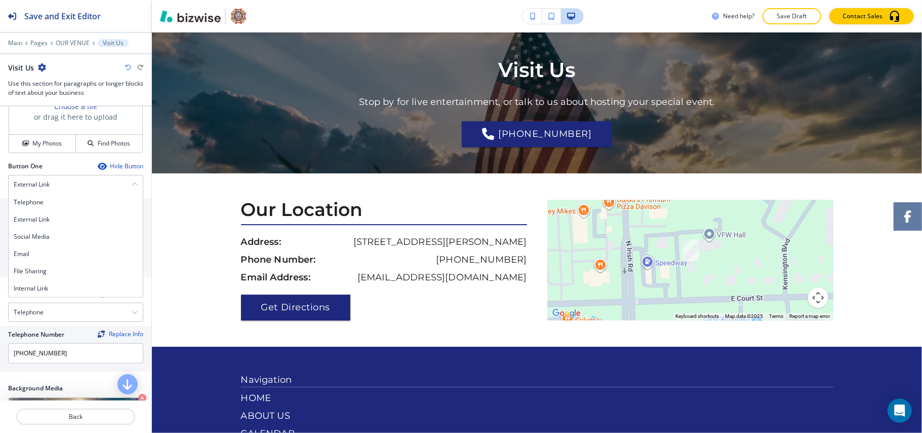
drag, startPoint x: 41, startPoint y: 295, endPoint x: 45, endPoint y: 290, distance: 5.8
click at [41, 296] on div "Internal Link" at bounding box center [76, 288] width 134 height 17
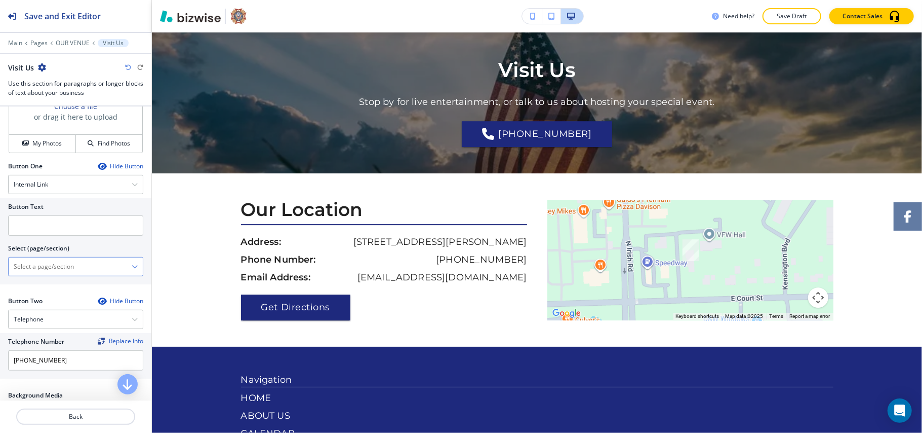
click at [51, 268] on \(page\/section\) "Manual Input" at bounding box center [70, 266] width 123 height 17
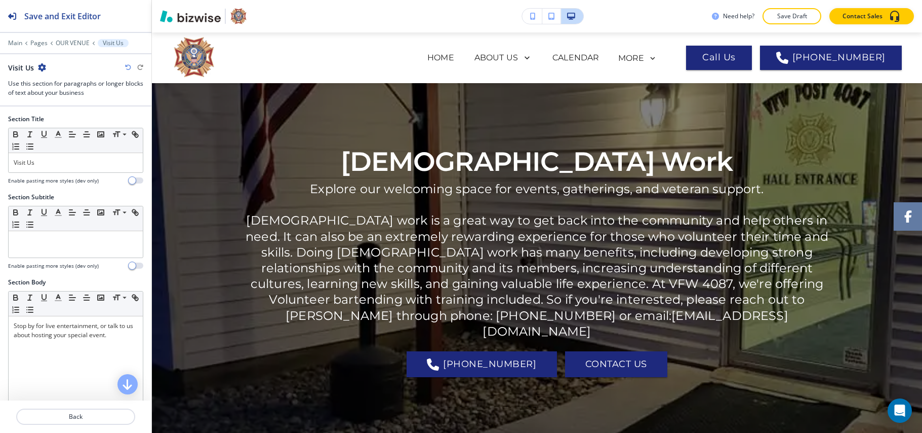
type \(page\/section\) "CONTACT US"
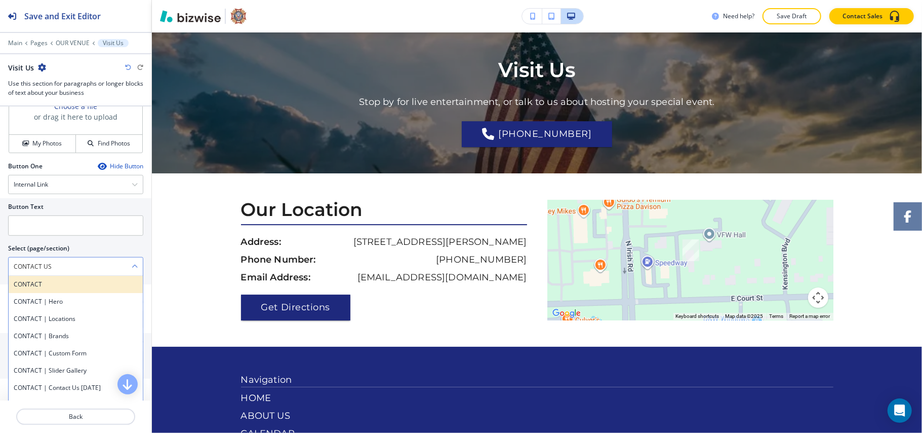
click at [37, 286] on h4 "CONTACT" at bounding box center [76, 284] width 124 height 9
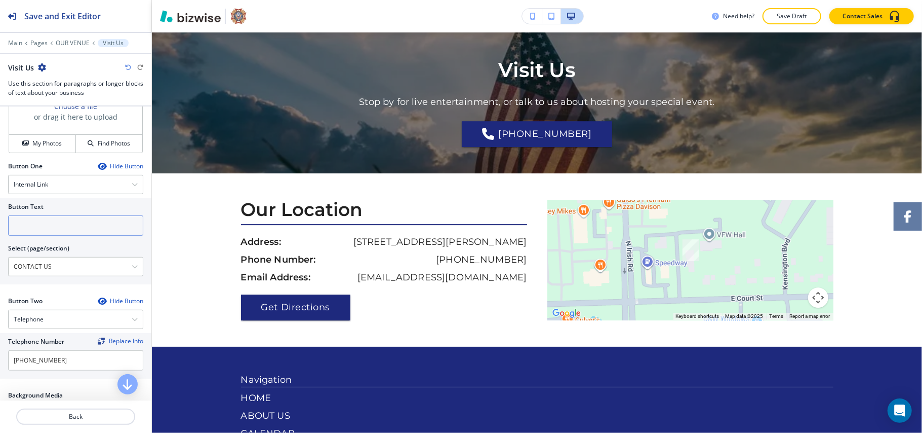
click at [62, 236] on input "text" at bounding box center [75, 225] width 135 height 20
paste input "CONTACT US"
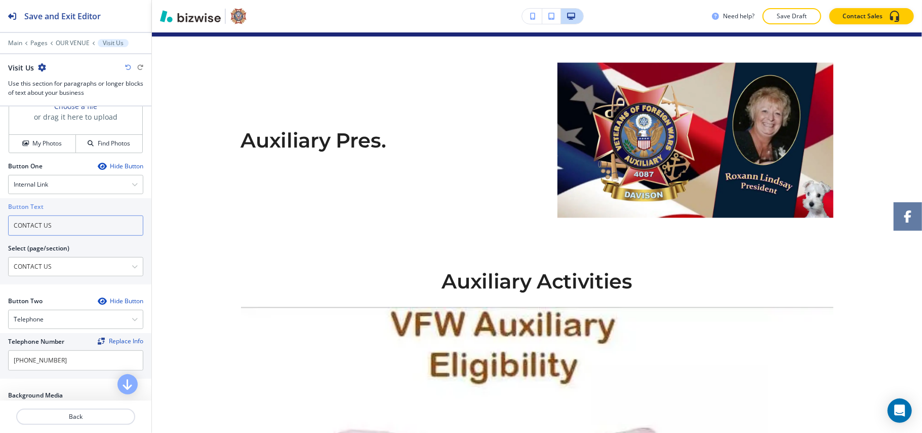
scroll to position [1208, 0]
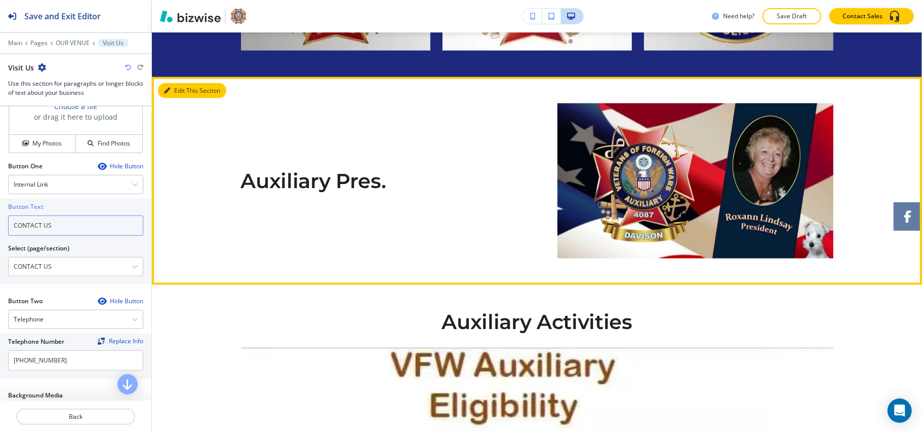
type input "CONTACT US"
click at [175, 86] on button "Edit This Section" at bounding box center [192, 90] width 68 height 15
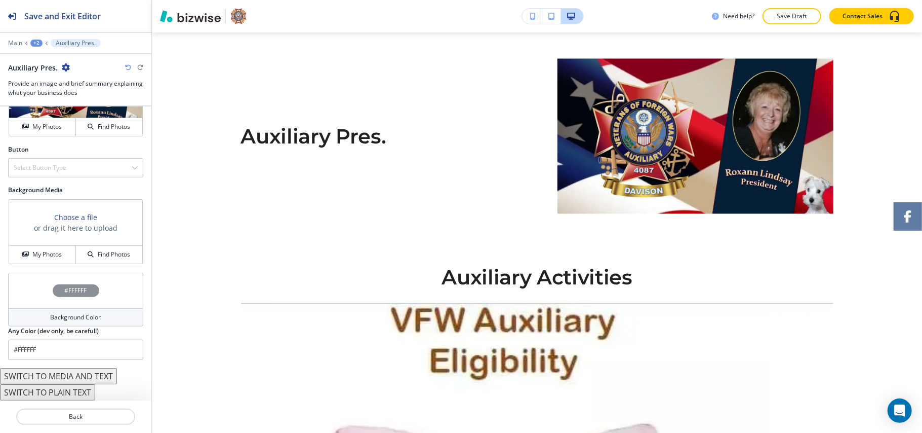
scroll to position [414, 0]
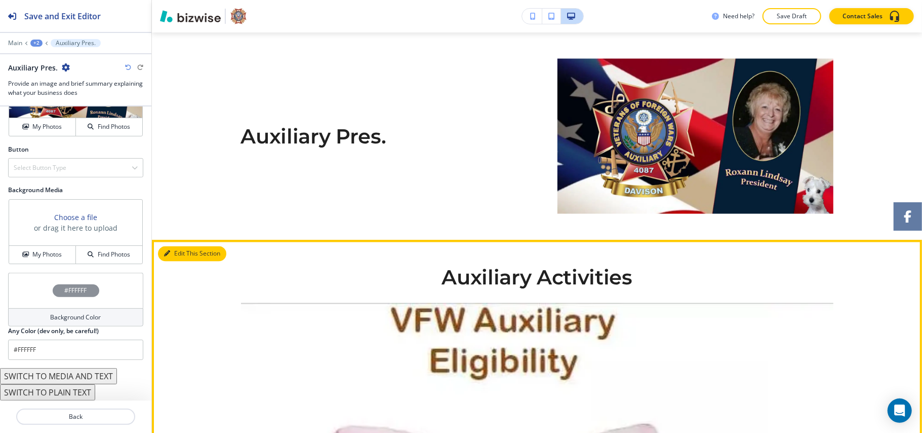
click at [185, 252] on button "Edit This Section" at bounding box center [192, 253] width 68 height 15
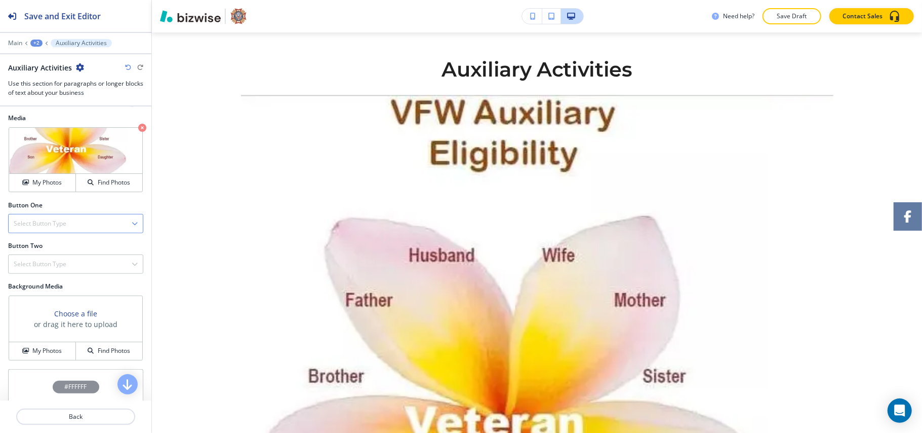
scroll to position [454, 0]
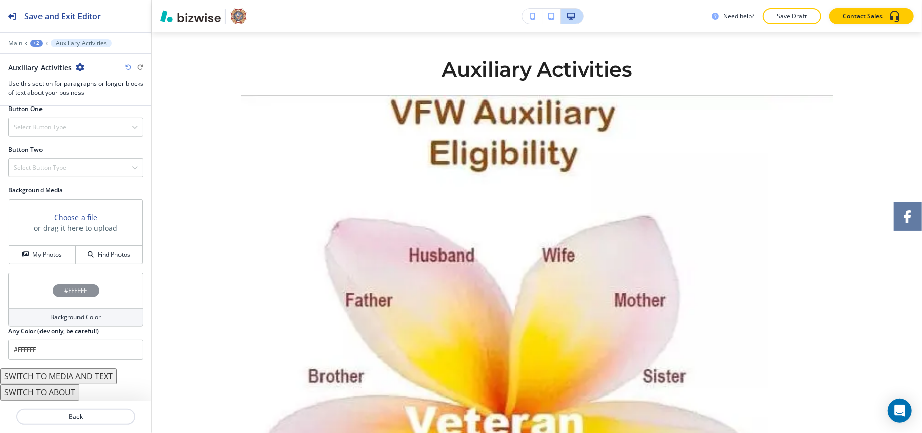
click at [73, 376] on button "SWITCH TO MEDIA AND TEXT" at bounding box center [58, 376] width 117 height 16
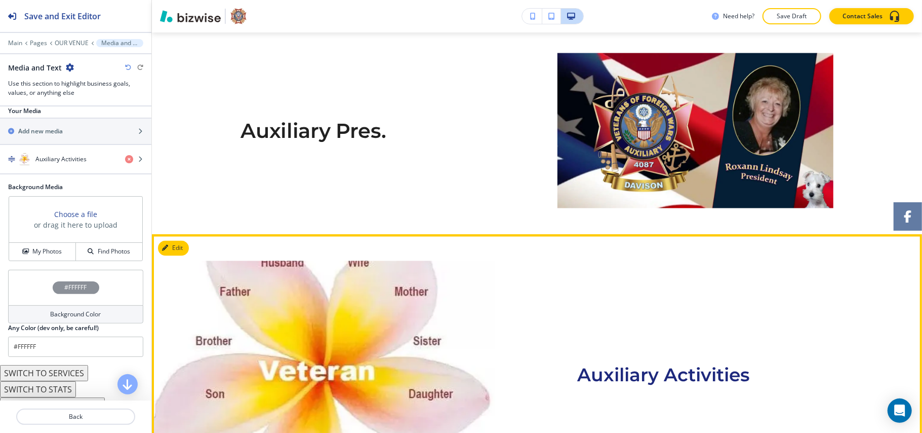
scroll to position [1123, 0]
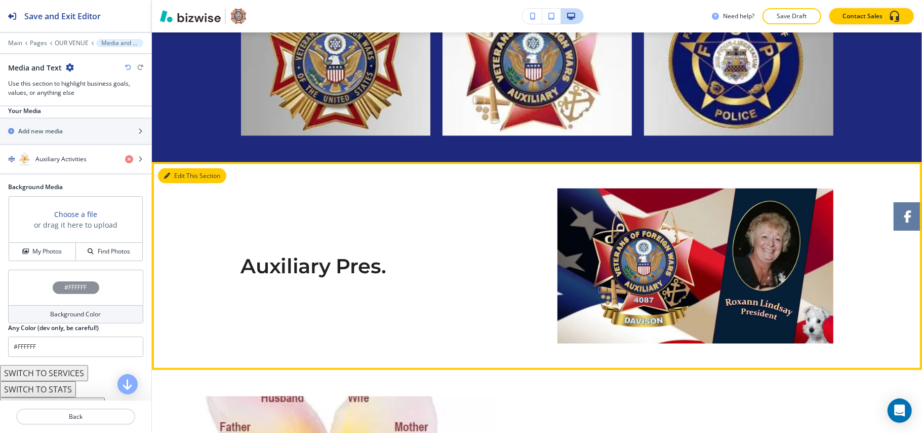
click at [177, 180] on button "Edit This Section" at bounding box center [192, 175] width 68 height 15
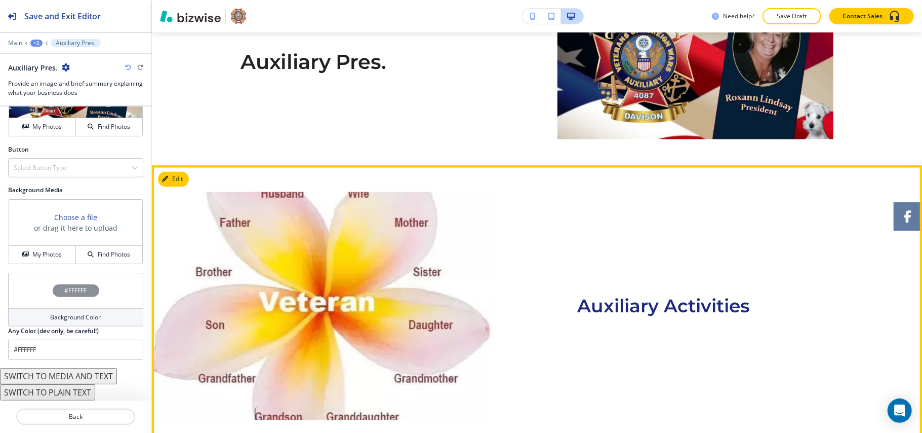
scroll to position [1456, 0]
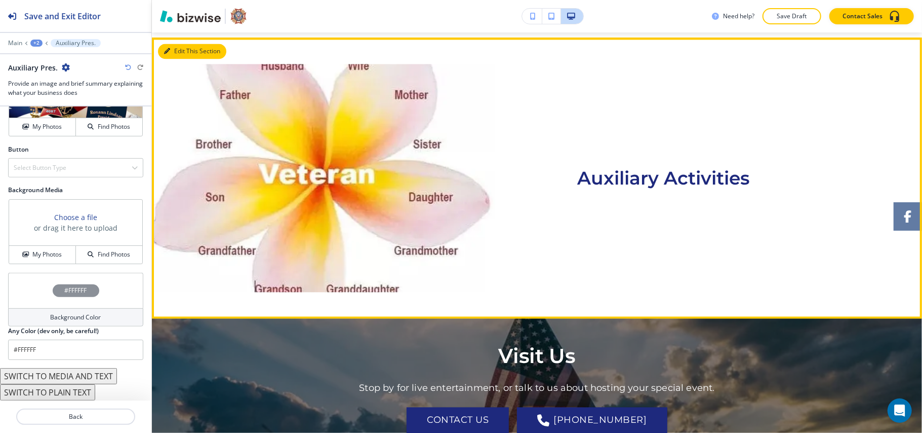
click at [187, 48] on button "Edit This Section" at bounding box center [192, 51] width 68 height 15
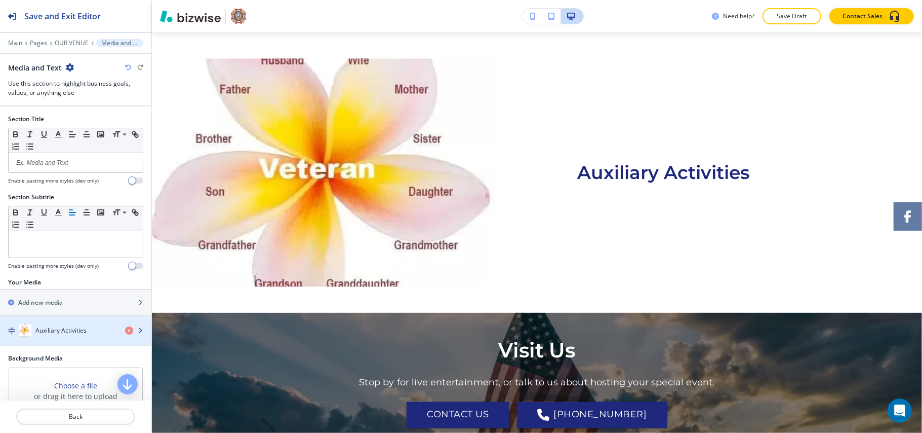
scroll to position [187, 0]
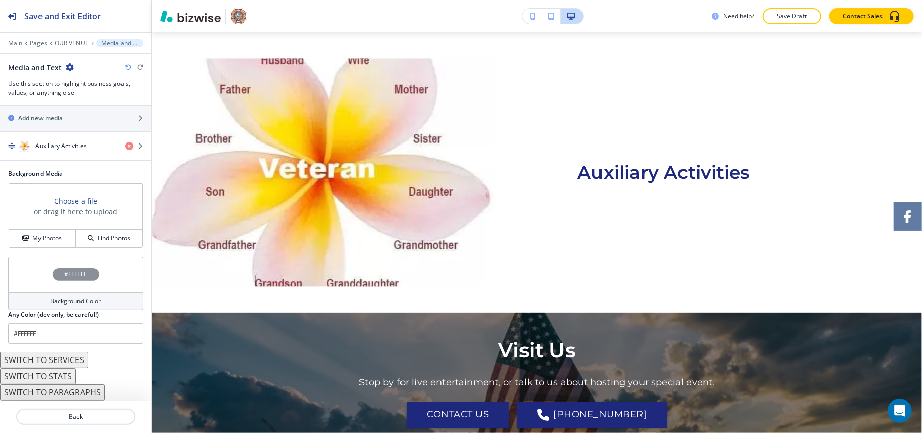
click at [127, 69] on icon "button" at bounding box center [128, 67] width 6 height 6
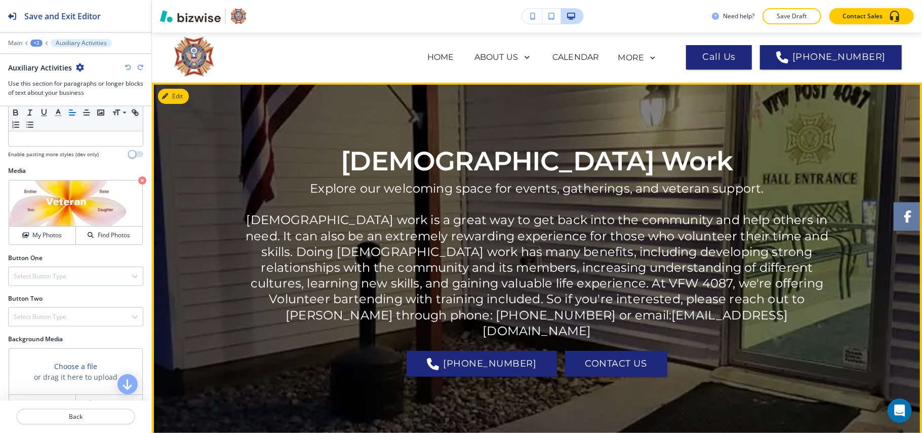
scroll to position [0, 0]
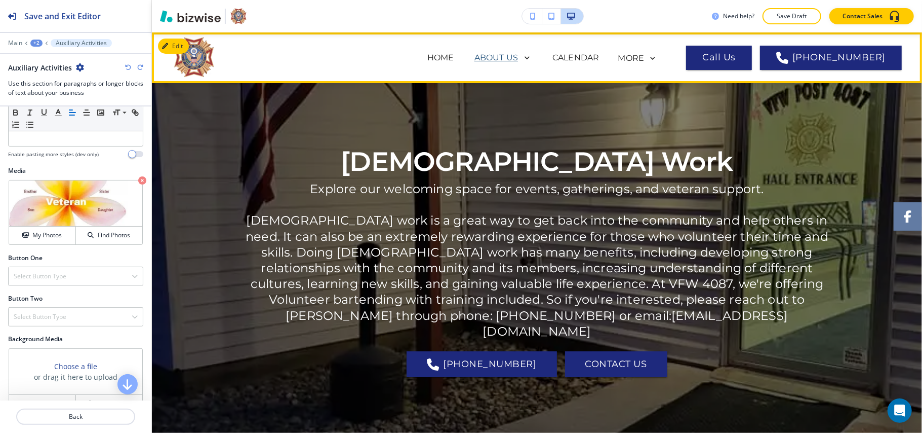
click at [518, 54] on p "ABOUT US" at bounding box center [497, 58] width 44 height 12
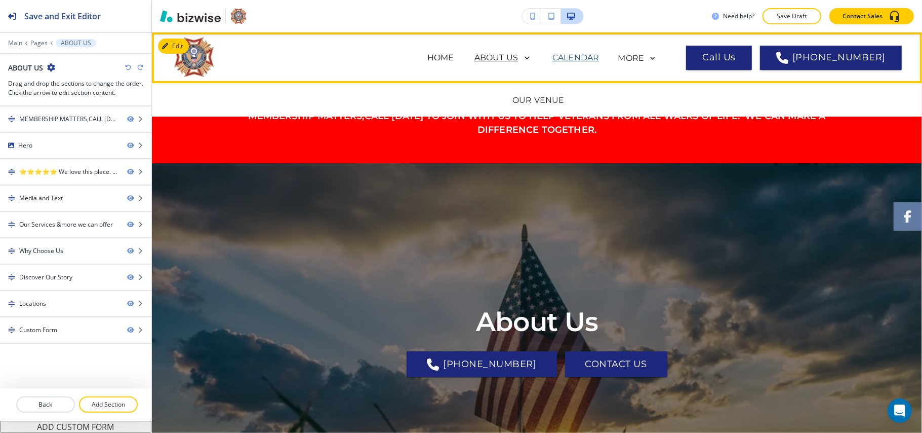
click at [587, 53] on p "CALENDAR" at bounding box center [576, 58] width 47 height 12
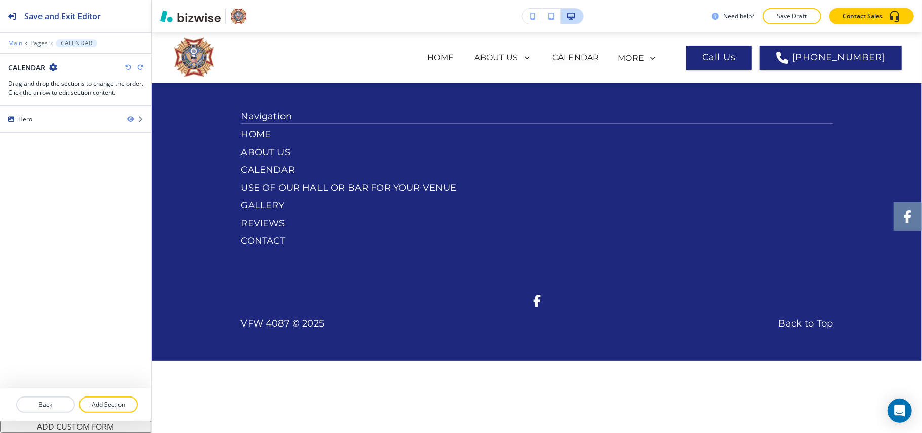
click at [19, 43] on p "Main" at bounding box center [15, 43] width 14 height 7
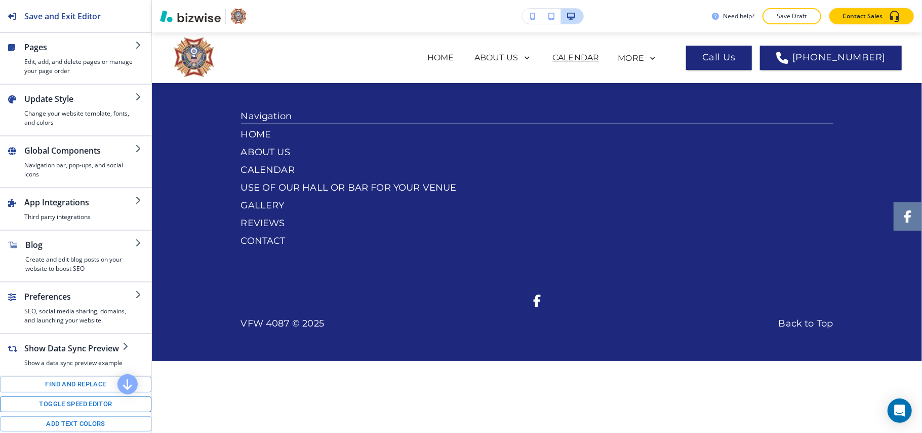
click at [56, 412] on button "Toggle speed editor" at bounding box center [75, 404] width 151 height 16
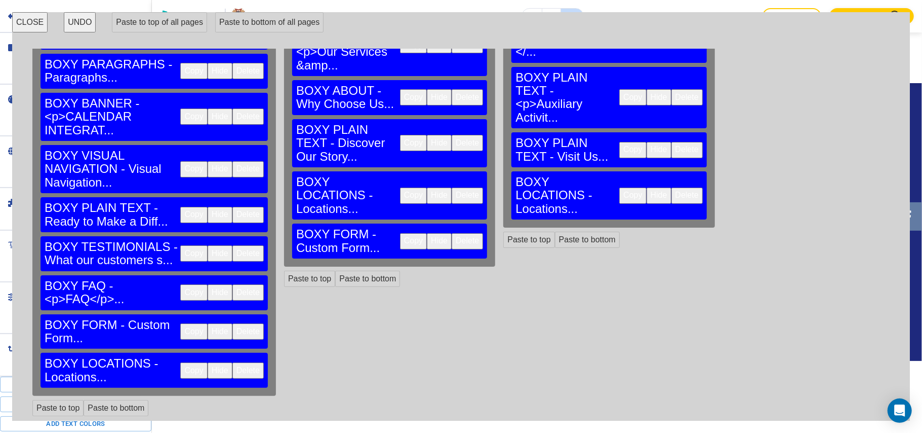
scroll to position [257, 0]
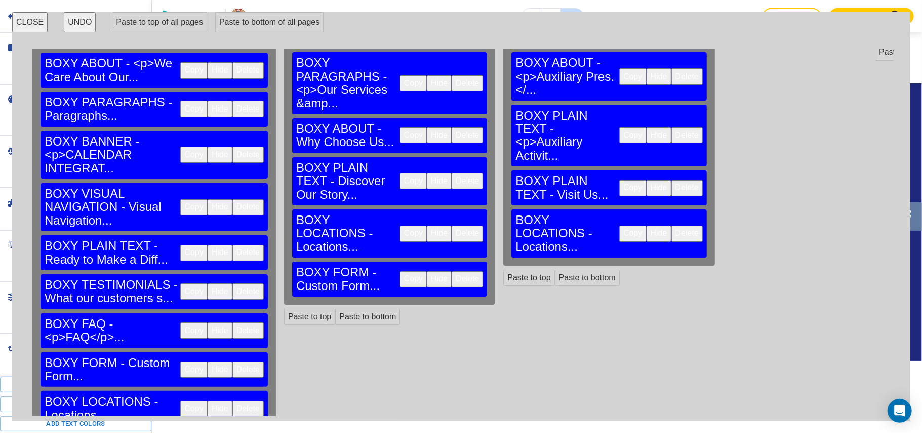
click at [180, 163] on button "Copy" at bounding box center [193, 154] width 27 height 16
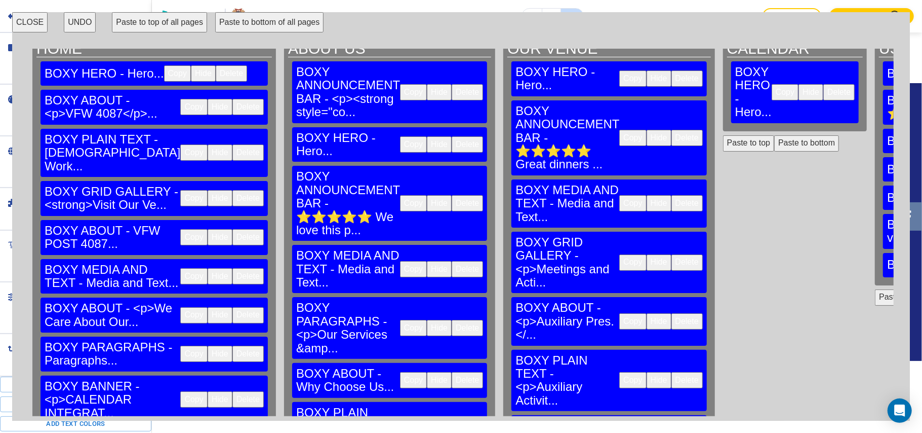
scroll to position [0, 0]
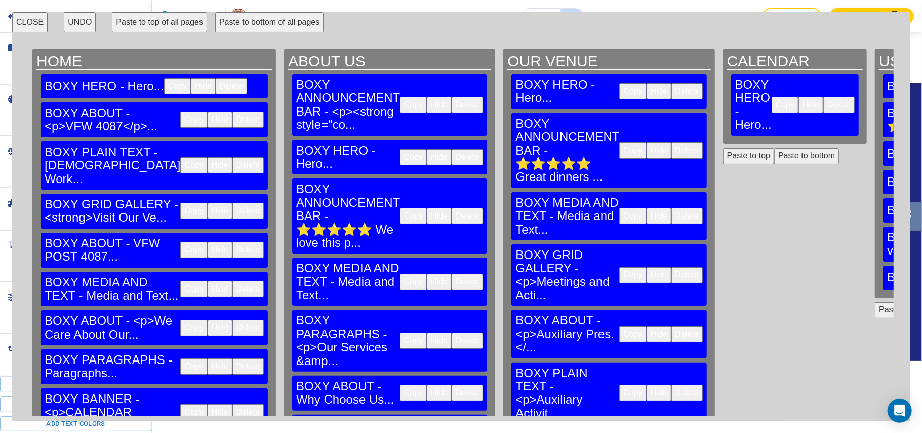
click at [774, 148] on button "Paste to bottom" at bounding box center [806, 156] width 65 height 16
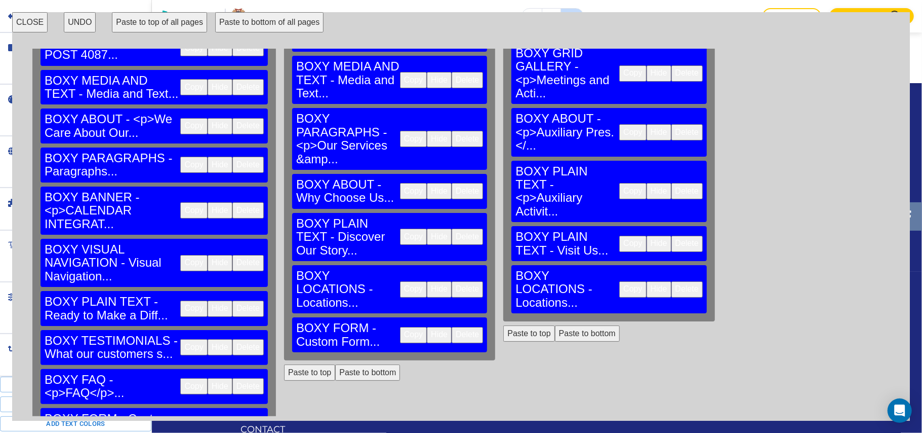
scroll to position [203, 0]
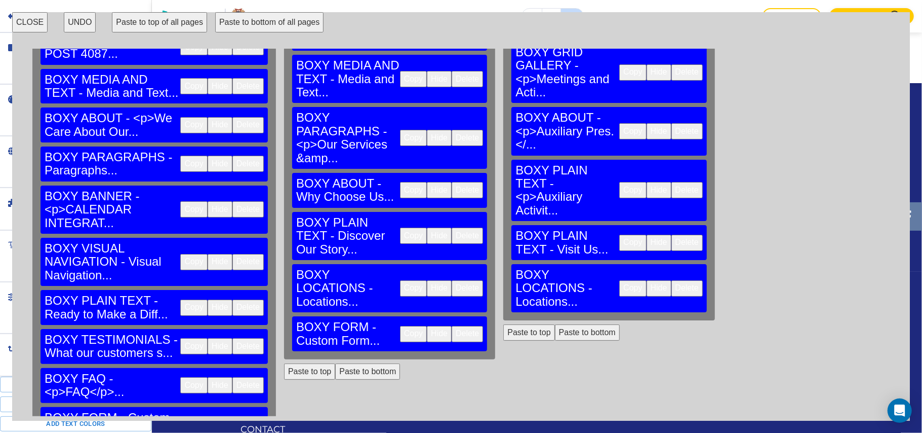
click at [180, 172] on button "Copy" at bounding box center [193, 163] width 27 height 16
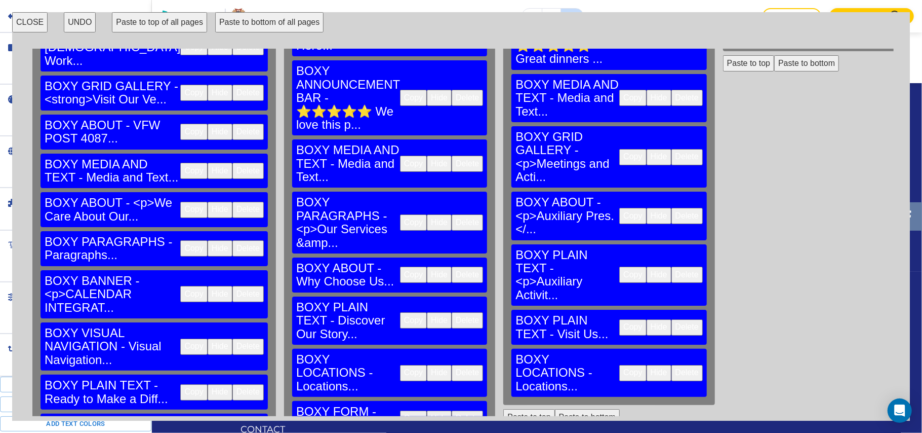
scroll to position [0, 0]
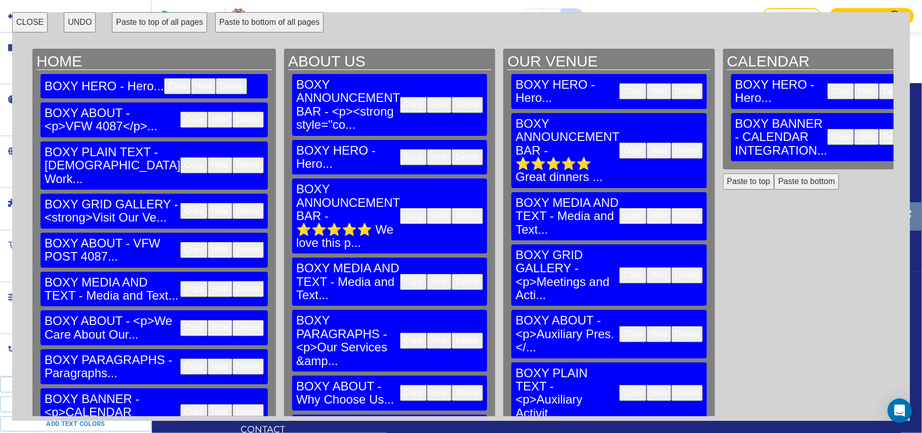
click at [774, 173] on button "Paste to bottom" at bounding box center [806, 181] width 65 height 16
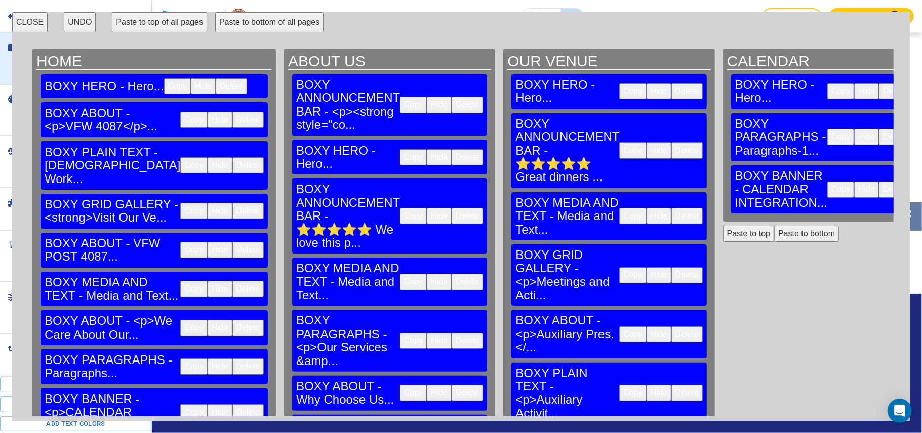
scroll to position [51, 0]
click at [33, 19] on button "CLOSE" at bounding box center [29, 22] width 35 height 20
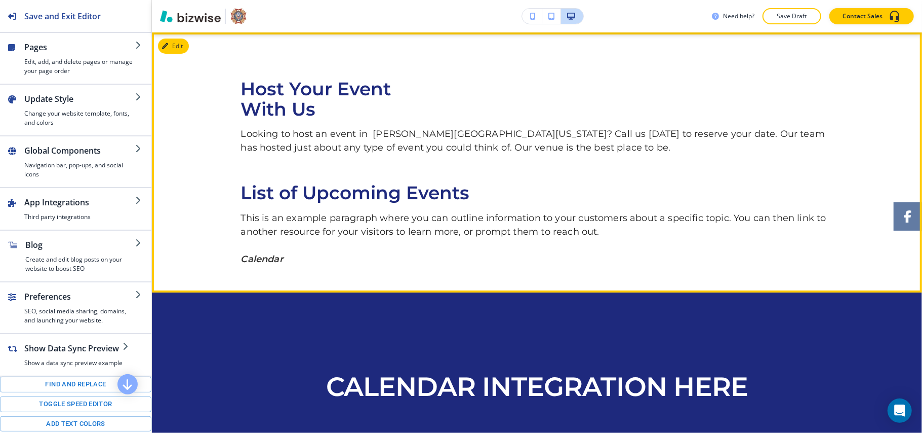
scroll to position [0, 0]
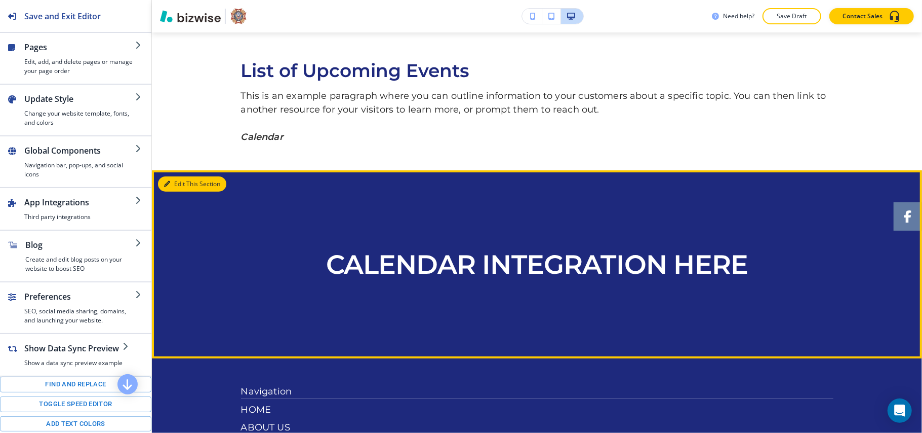
click at [185, 182] on button "Edit This Section" at bounding box center [192, 183] width 68 height 15
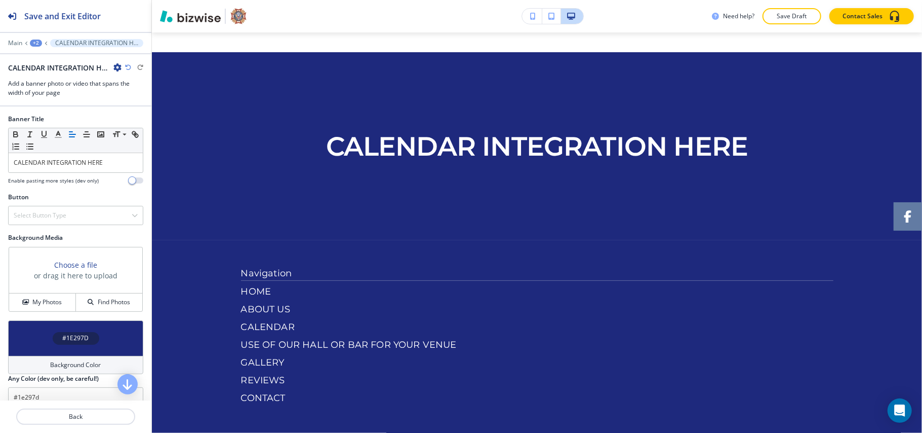
scroll to position [310, 0]
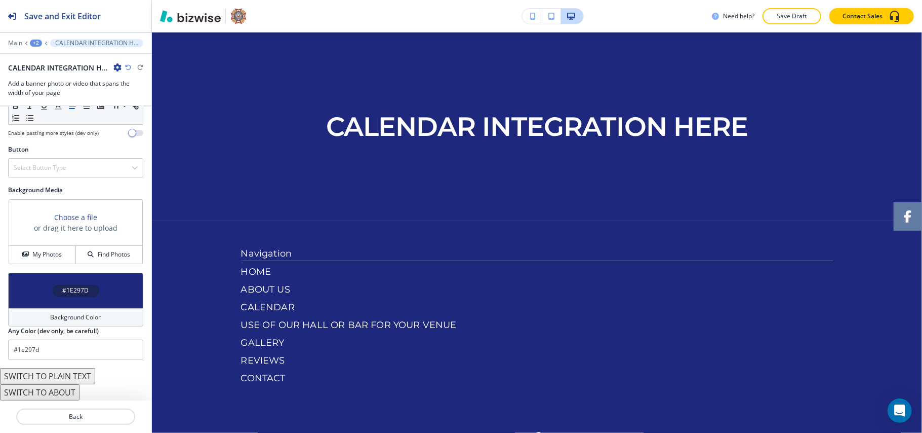
click at [22, 288] on div "#1E297D" at bounding box center [75, 289] width 135 height 35
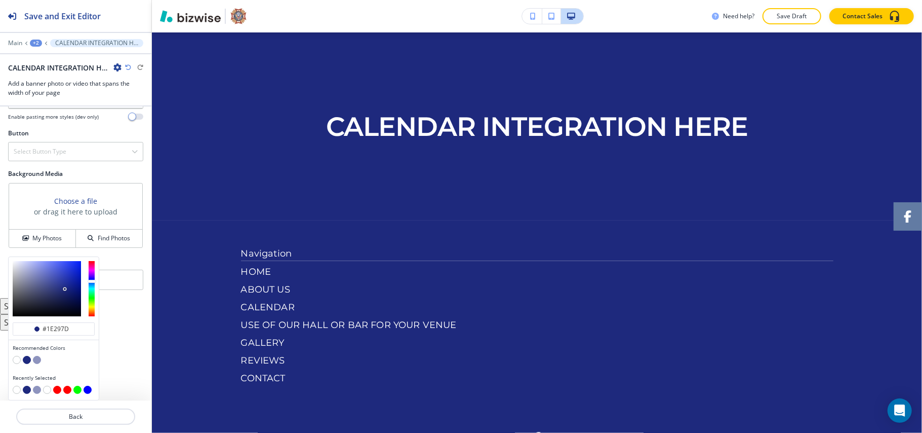
click at [19, 357] on button "button" at bounding box center [17, 360] width 8 height 8
type input "#FFFFFF"
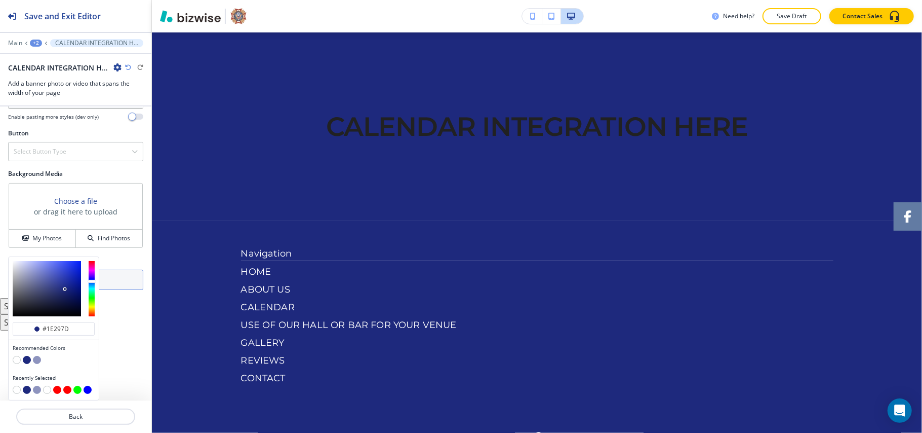
scroll to position [0, 0]
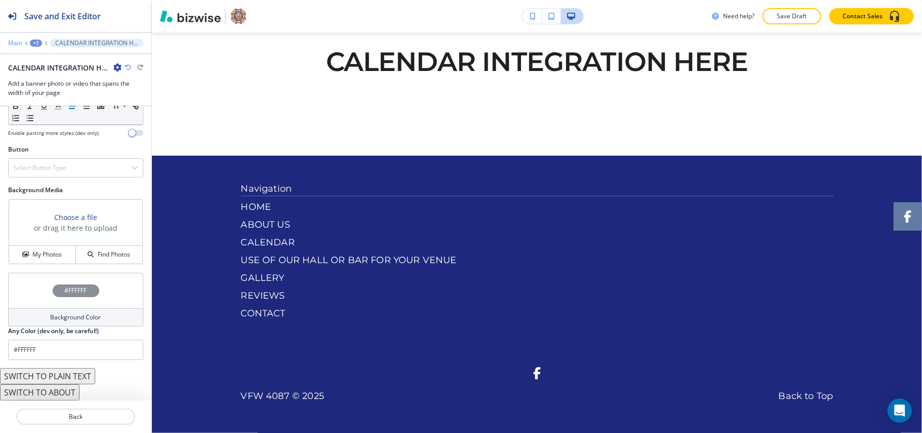
click at [17, 42] on p "Main" at bounding box center [15, 43] width 14 height 7
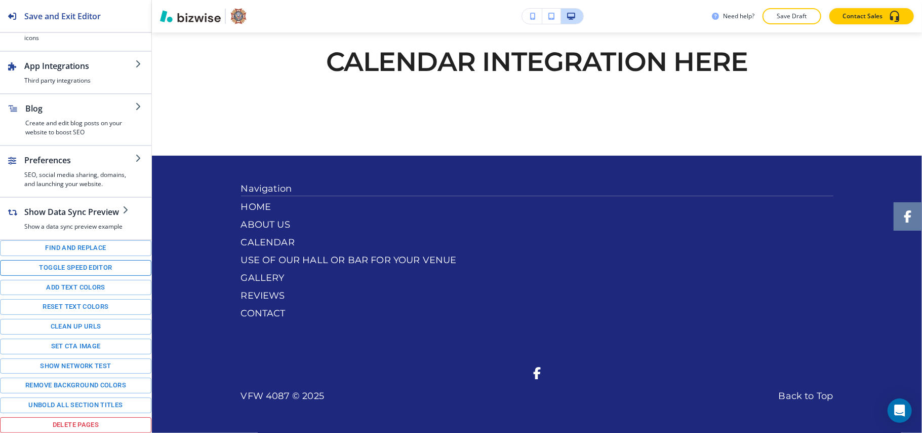
click at [62, 265] on button "Toggle speed editor" at bounding box center [75, 268] width 151 height 16
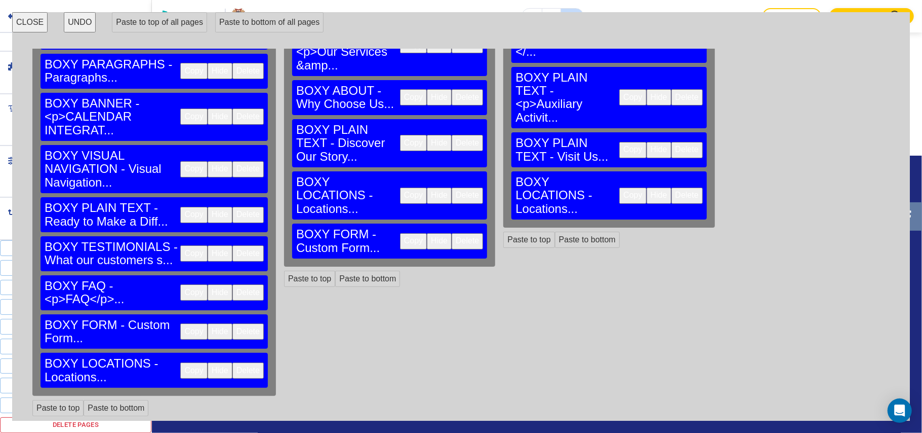
click at [180, 324] on button "Copy" at bounding box center [193, 331] width 27 height 16
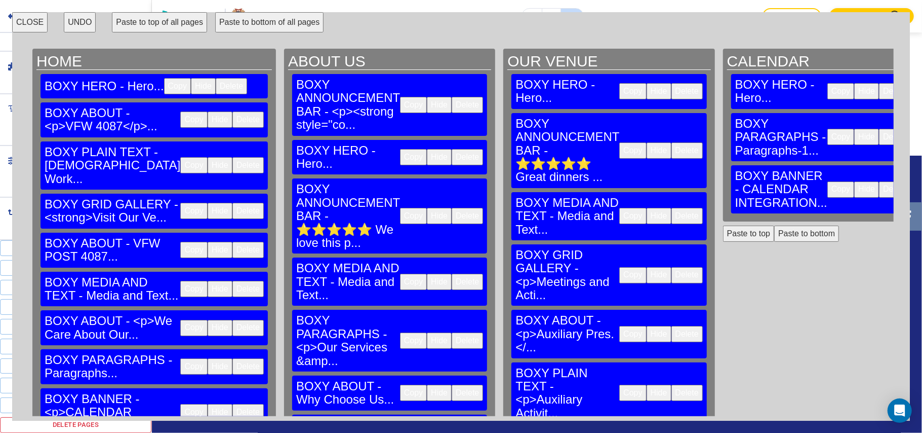
click at [774, 225] on button "Paste to bottom" at bounding box center [806, 233] width 65 height 16
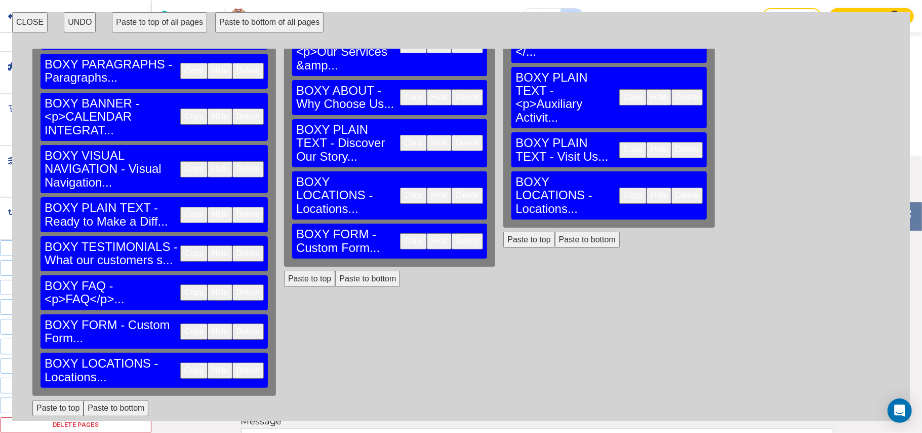
click at [180, 362] on button "Copy" at bounding box center [193, 370] width 27 height 16
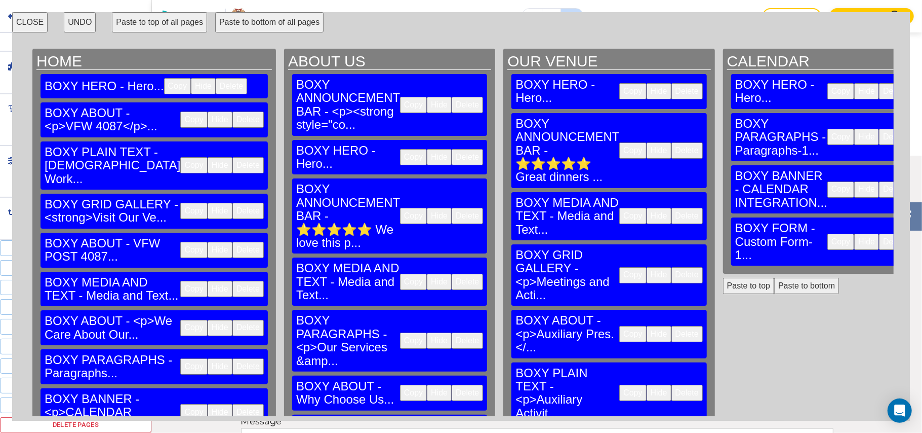
click at [774, 278] on button "Paste to bottom" at bounding box center [806, 286] width 65 height 16
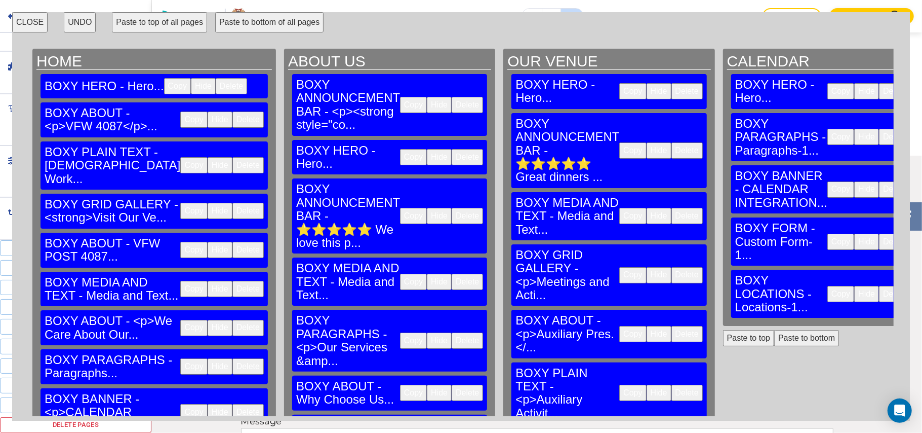
click at [23, 23] on button "CLOSE" at bounding box center [29, 22] width 35 height 20
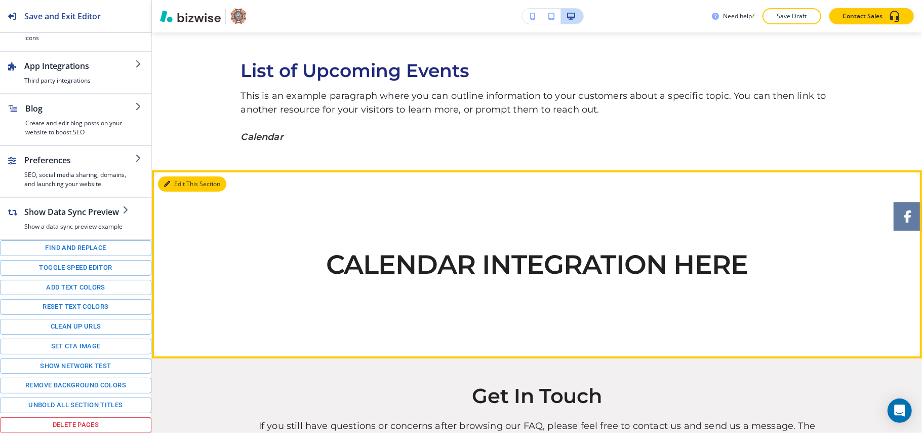
click at [176, 189] on button "Edit This Section" at bounding box center [192, 183] width 68 height 15
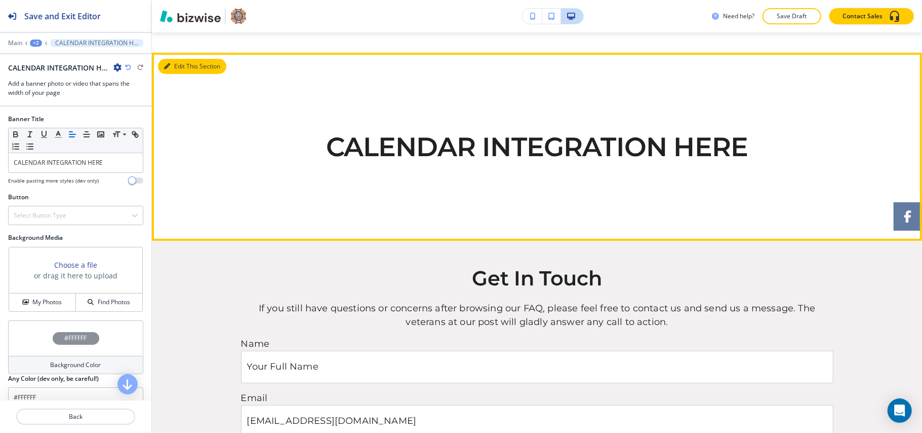
scroll to position [310, 0]
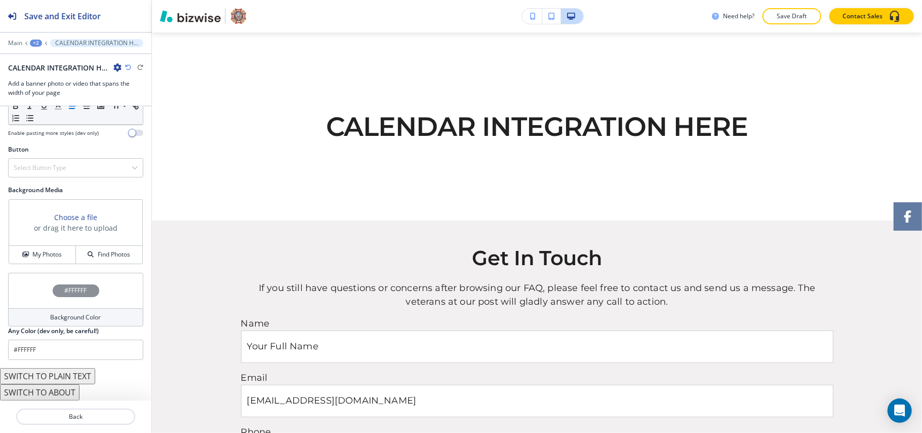
click at [28, 284] on div "#FFFFFF" at bounding box center [75, 289] width 135 height 35
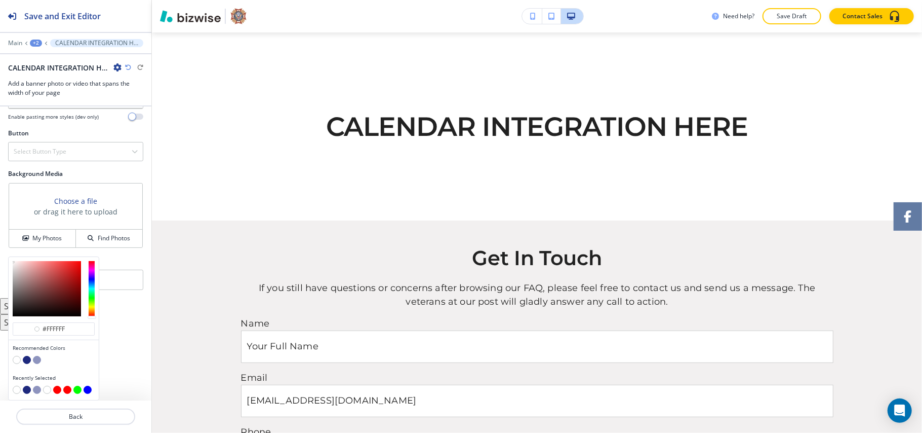
click at [25, 358] on button "button" at bounding box center [27, 360] width 8 height 8
type input "#1e297d"
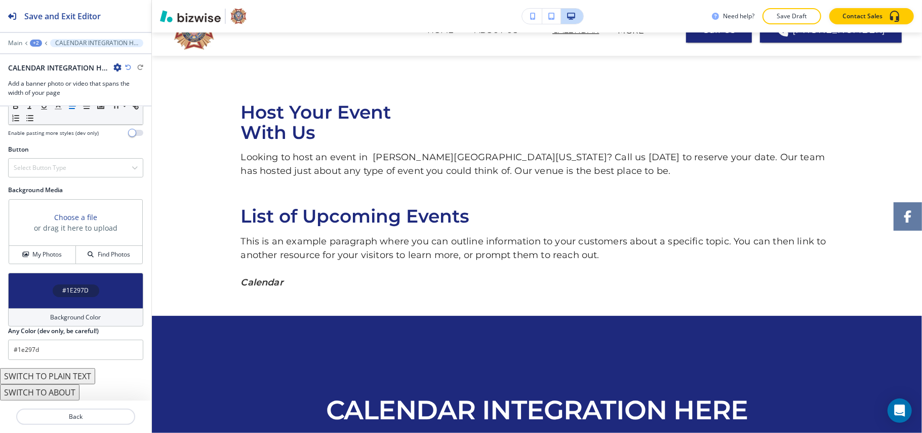
scroll to position [0, 0]
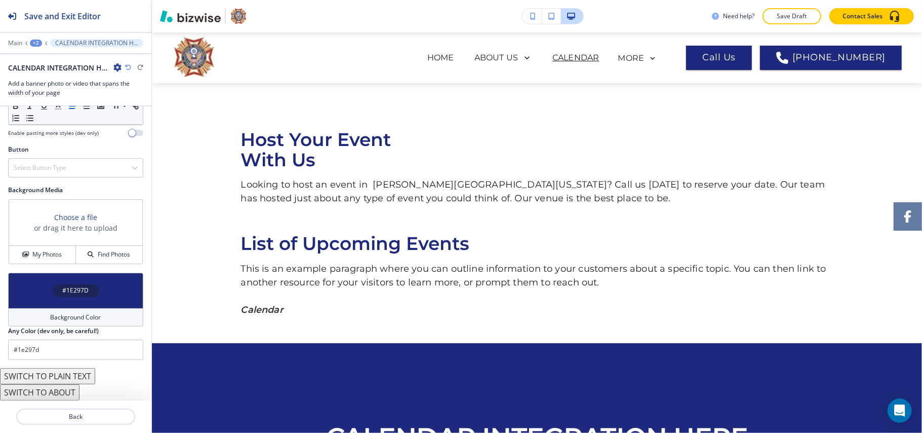
click at [35, 45] on div "+2" at bounding box center [36, 43] width 12 height 7
click at [79, 76] on p "CALENDAR" at bounding box center [62, 77] width 52 height 9
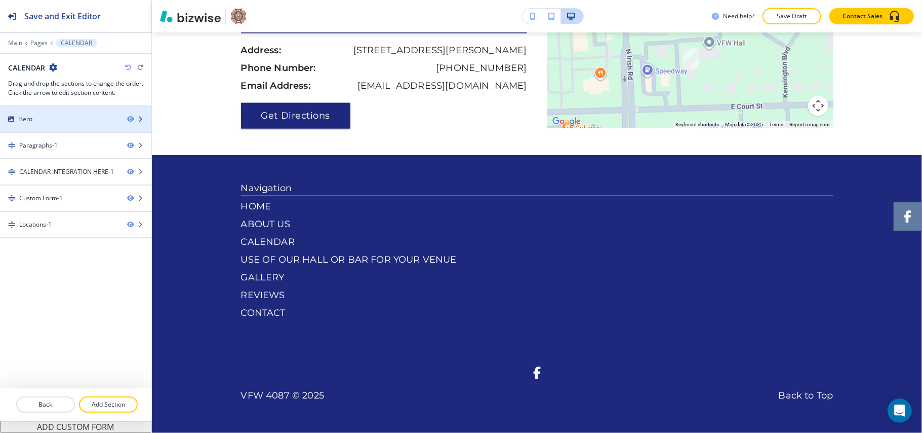
click at [68, 125] on div at bounding box center [75, 128] width 151 height 8
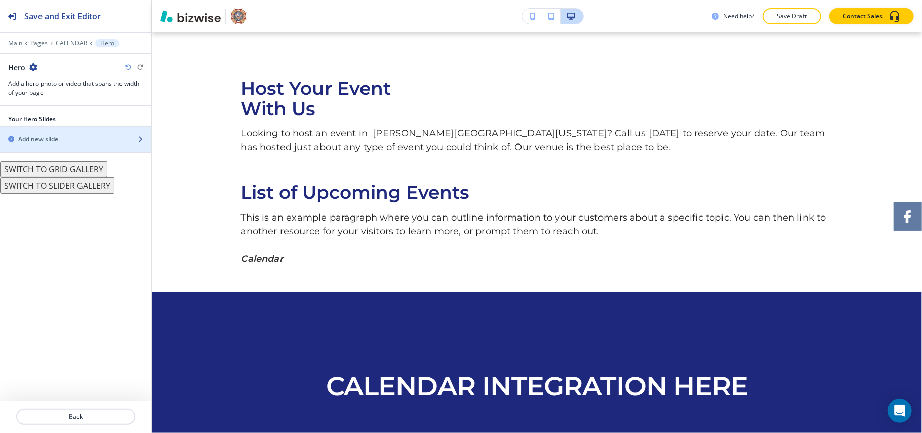
scroll to position [51, 0]
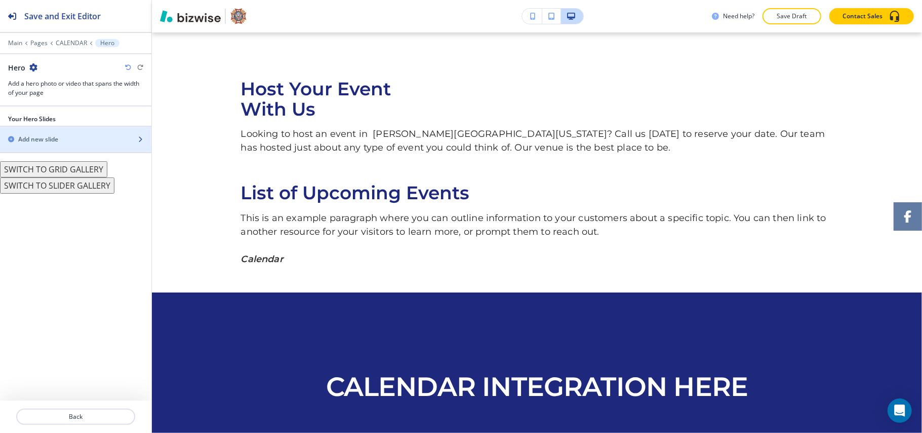
click at [53, 140] on h2 "Add new slide" at bounding box center [38, 139] width 40 height 9
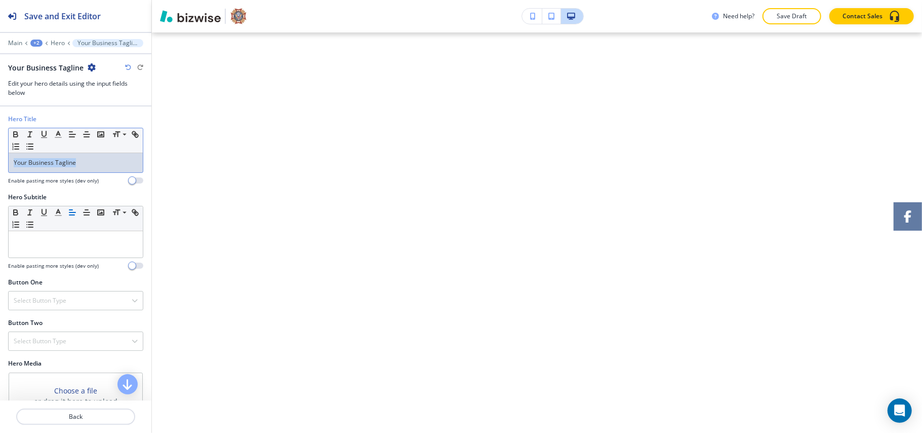
drag, startPoint x: 103, startPoint y: 161, endPoint x: 0, endPoint y: 163, distance: 103.3
click at [0, 163] on div "Hero Title Small Normal Large Huge Your Business Tagline Enable pasting more st…" at bounding box center [75, 153] width 151 height 78
click at [31, 42] on div "+2" at bounding box center [36, 43] width 12 height 7
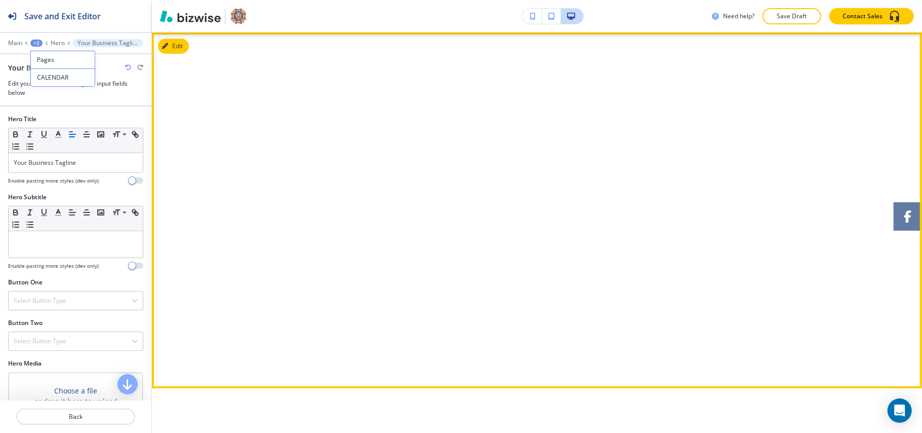
click at [308, 148] on div "Your Business Tagline" at bounding box center [537, 210] width 593 height 303
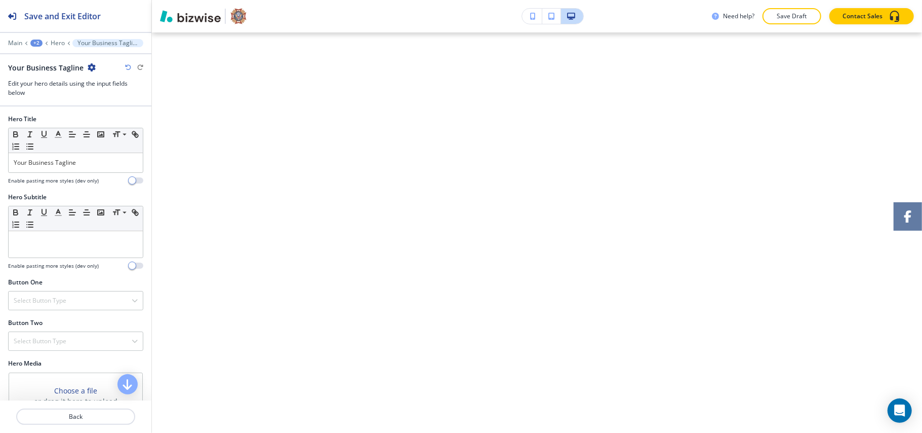
click at [54, 38] on div at bounding box center [75, 36] width 151 height 6
click at [53, 43] on p "Hero" at bounding box center [58, 43] width 14 height 7
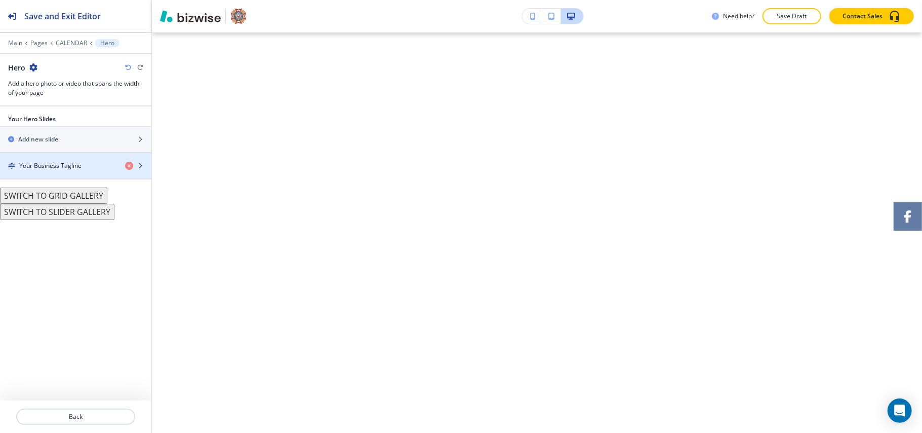
click at [57, 163] on h4 "Your Business Tagline" at bounding box center [50, 165] width 62 height 9
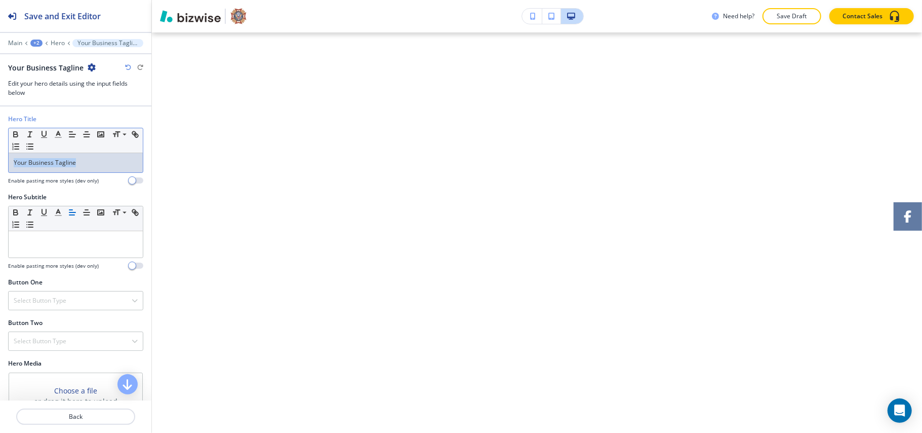
drag, startPoint x: 90, startPoint y: 165, endPoint x: 0, endPoint y: 165, distance: 90.2
click at [0, 165] on div "Hero Title Small Normal Large Huge Your Business Tagline Enable pasting more st…" at bounding box center [75, 153] width 151 height 78
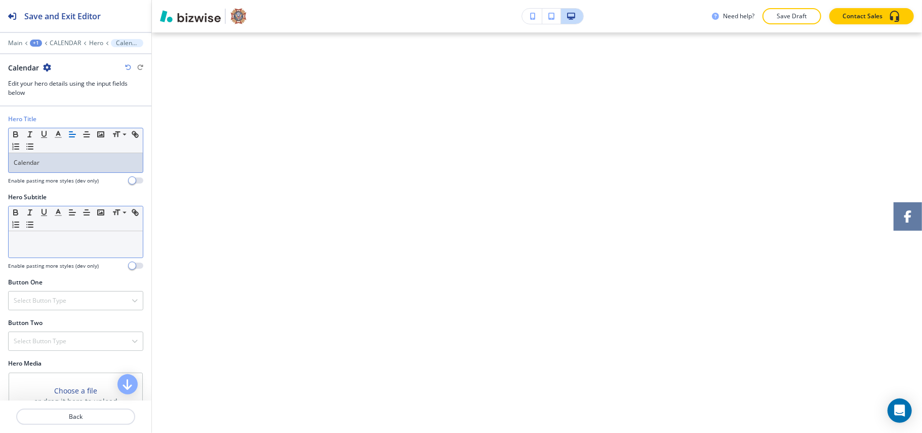
scroll to position [144, 0]
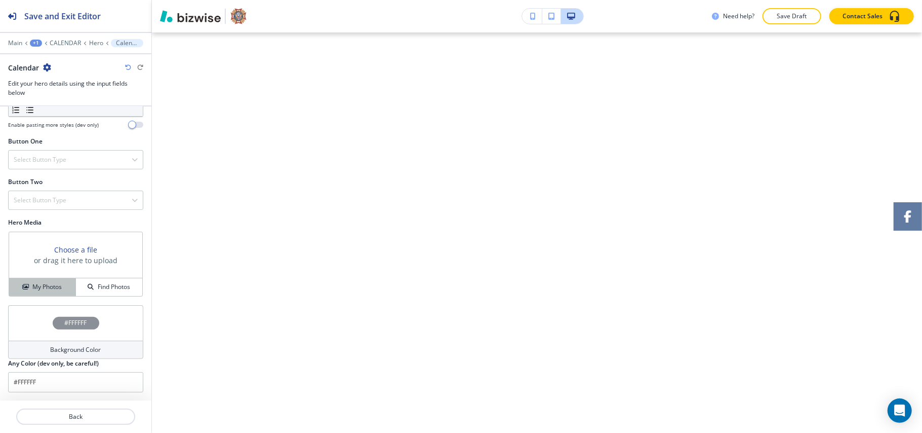
click at [55, 282] on h4 "My Photos" at bounding box center [46, 286] width 29 height 9
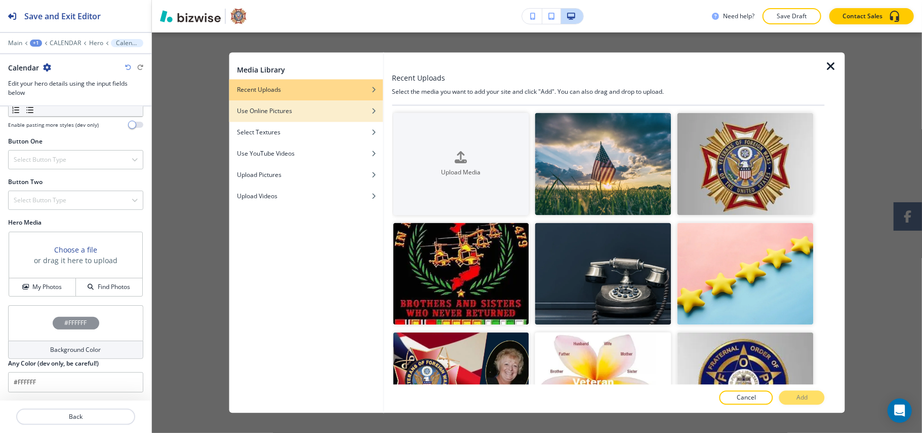
click at [298, 112] on div "Use Online Pictures" at bounding box center [306, 111] width 154 height 9
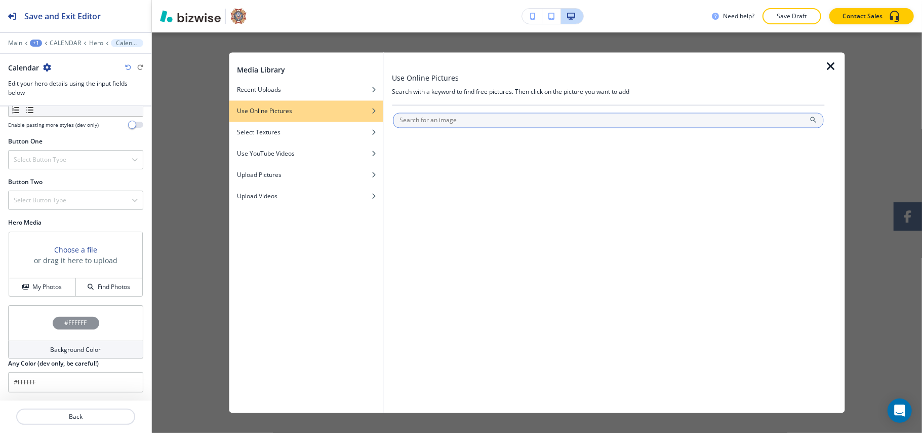
click at [448, 115] on input "text" at bounding box center [608, 120] width 431 height 15
type input "usa flag"
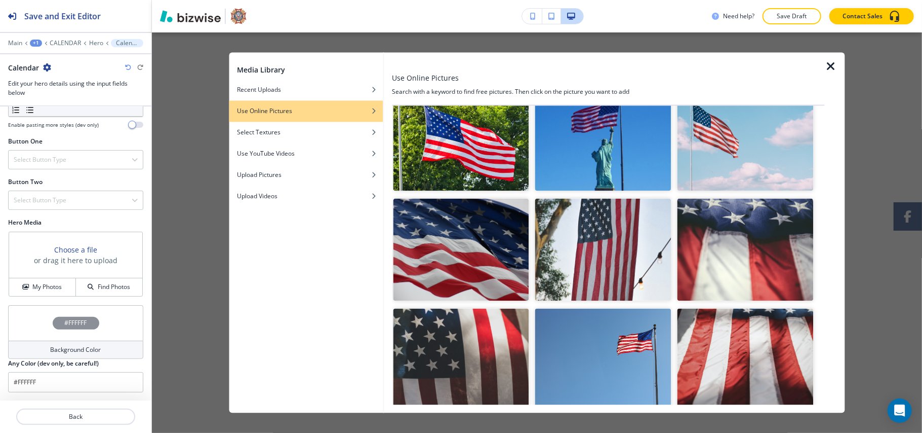
scroll to position [135, 0]
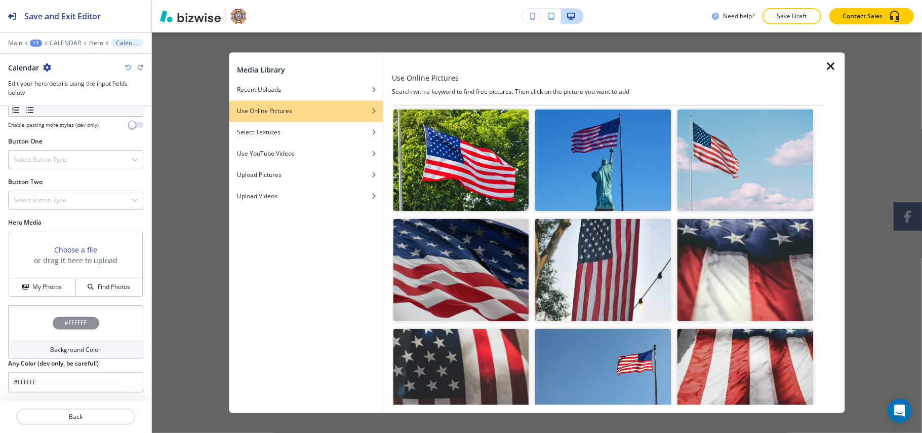
click at [512, 169] on img "button" at bounding box center [461, 160] width 136 height 102
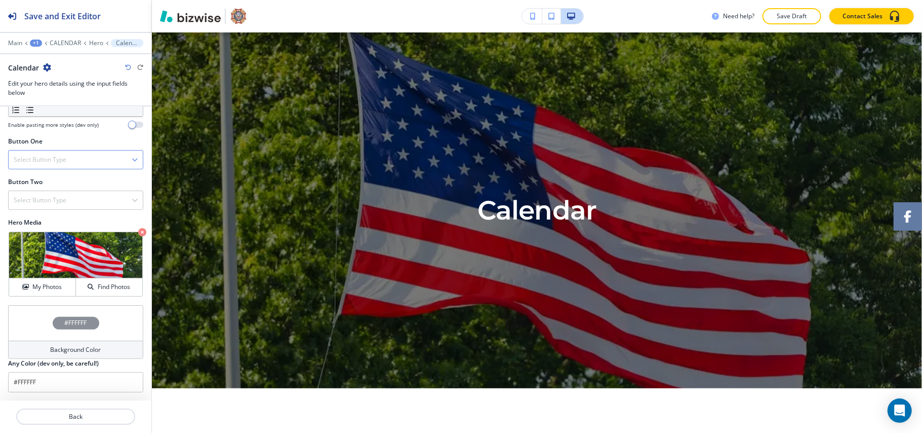
click at [65, 150] on div "Select Button Type" at bounding box center [76, 159] width 134 height 18
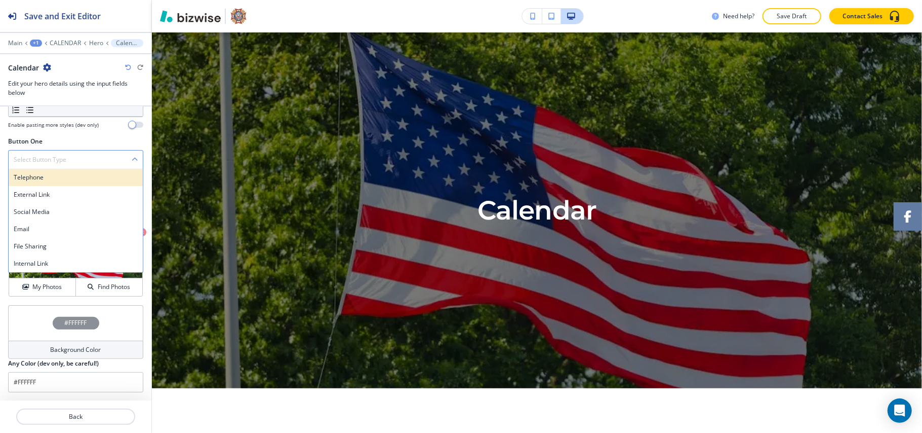
click at [49, 174] on h4 "Telephone" at bounding box center [76, 177] width 124 height 9
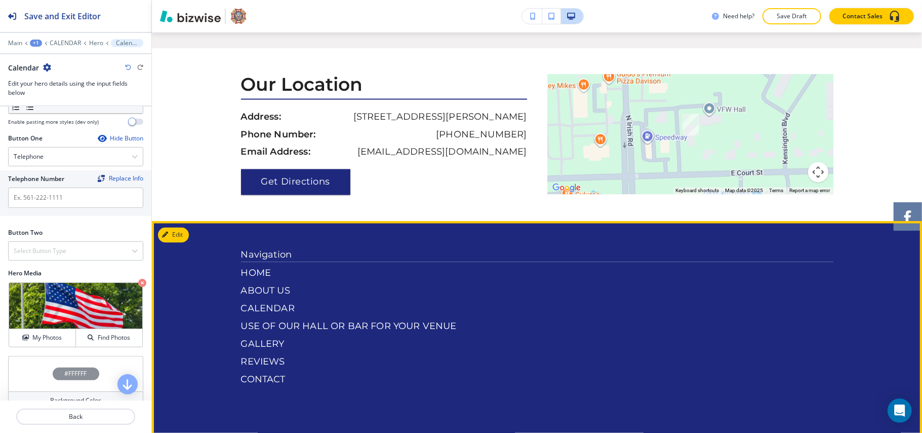
scroll to position [1271, 0]
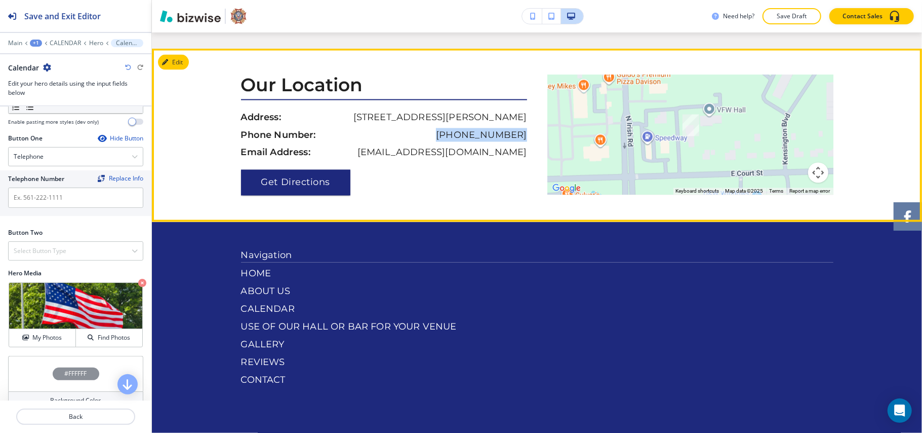
drag, startPoint x: 473, startPoint y: 134, endPoint x: 448, endPoint y: 135, distance: 24.8
click at [448, 135] on div "Our Location Address: [STREET_ADDRESS][PERSON_NAME] Phone Number: [PHONE_NUMBER…" at bounding box center [389, 135] width 296 height 121
copy p "[PHONE_NUMBER]"
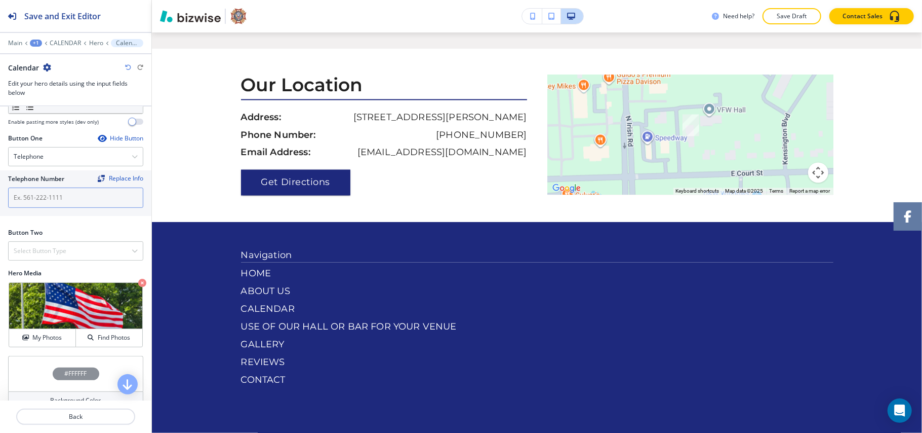
click at [63, 194] on input "text" at bounding box center [75, 197] width 135 height 20
paste input "[PHONE_NUMBER]"
type input "[PHONE_NUMBER]"
click at [59, 260] on div "Select Button Type" at bounding box center [76, 251] width 134 height 18
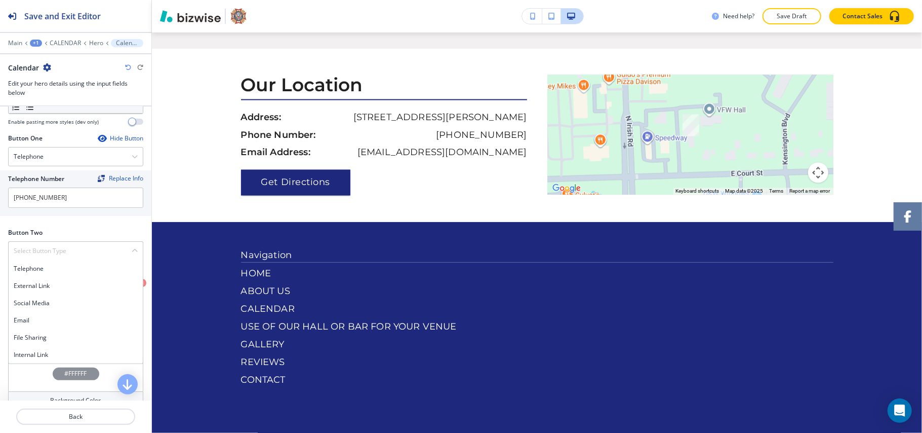
click at [60, 359] on h4 "Internal Link" at bounding box center [76, 354] width 124 height 9
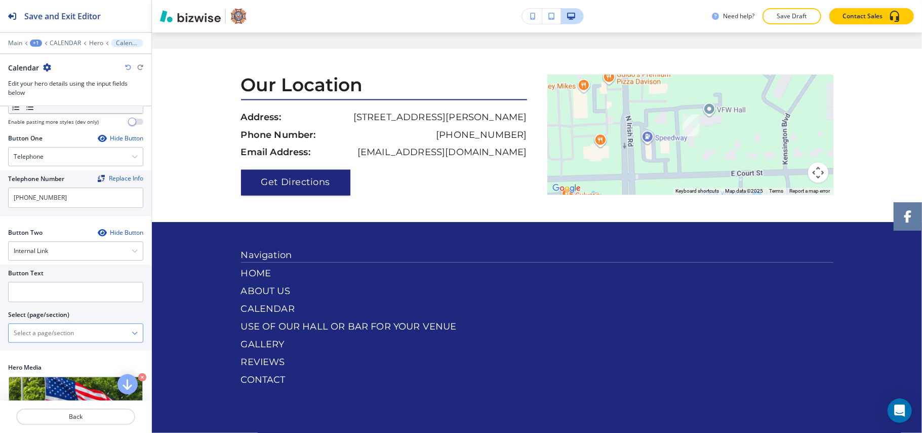
click at [63, 329] on \(page\/section\) "Manual Input" at bounding box center [70, 332] width 123 height 17
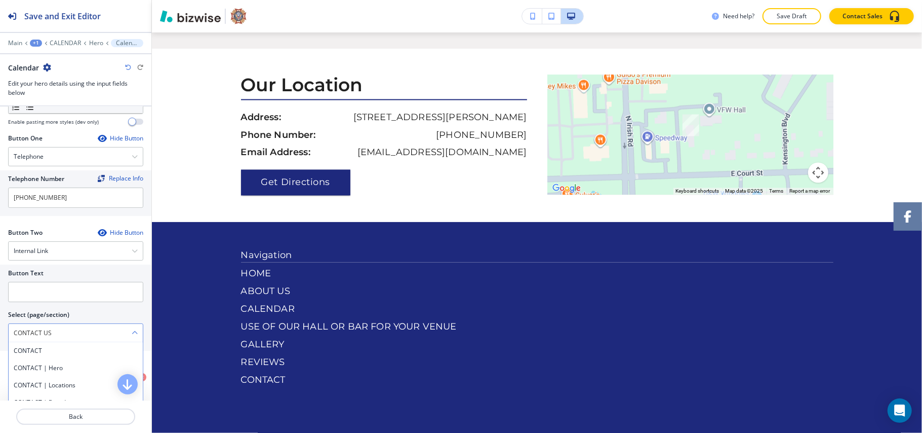
click at [49, 341] on \(page\/section\) "CONTACT US" at bounding box center [70, 332] width 123 height 17
drag, startPoint x: 45, startPoint y: 351, endPoint x: 47, endPoint y: 342, distance: 9.3
click at [45, 351] on h4 "CONTACT" at bounding box center [76, 350] width 124 height 9
type \(page\/section\) "CONTACT"
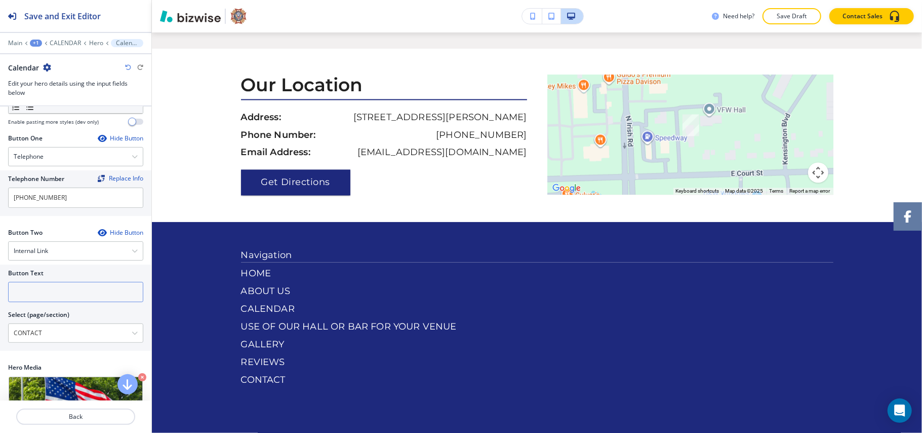
click at [41, 296] on input "text" at bounding box center [75, 292] width 135 height 20
paste input "CONTACT US"
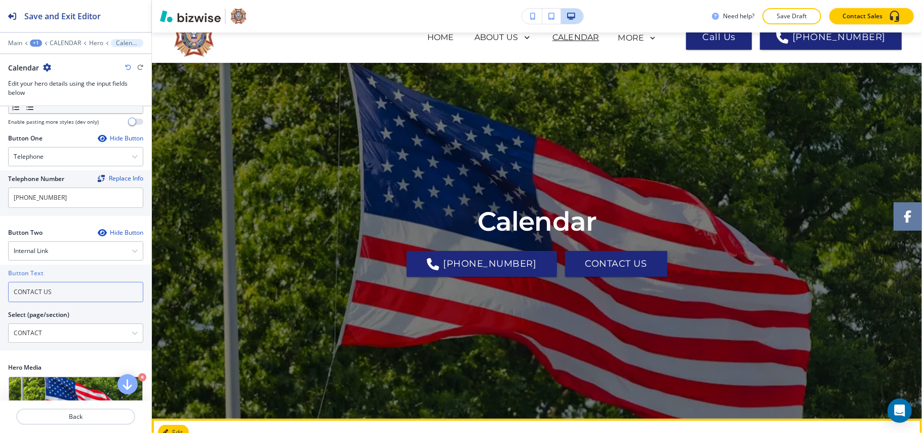
scroll to position [0, 0]
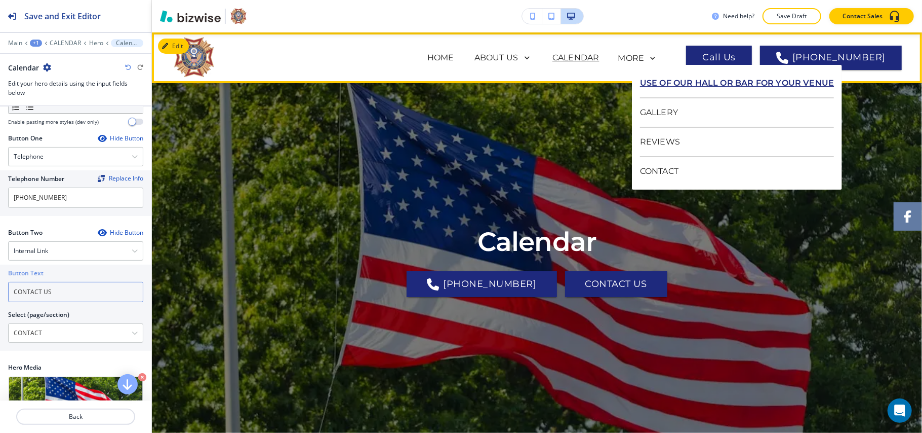
type input "CONTACT US"
click at [688, 85] on p "USE OF OUR HALL OR BAR FOR YOUR VENUE" at bounding box center [737, 83] width 194 height 29
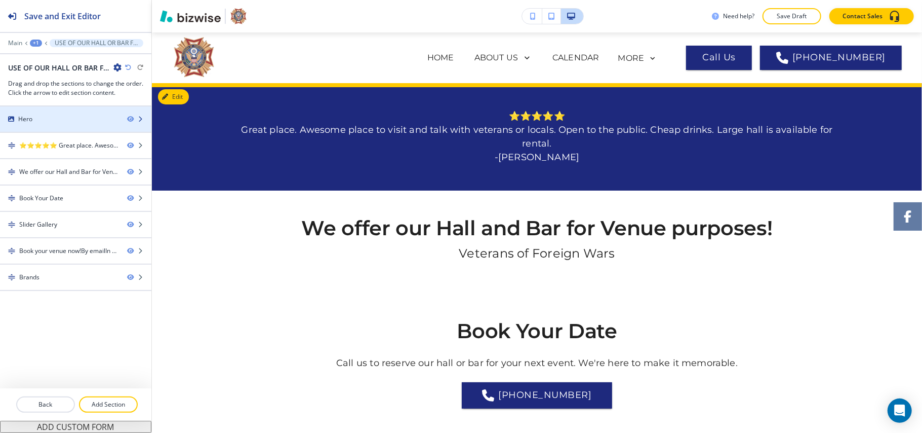
click at [45, 119] on div "Hero" at bounding box center [59, 118] width 119 height 9
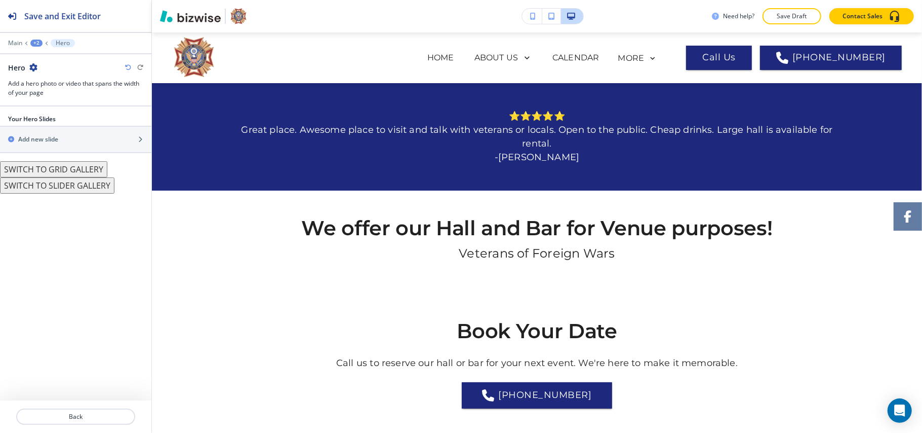
scroll to position [51, 0]
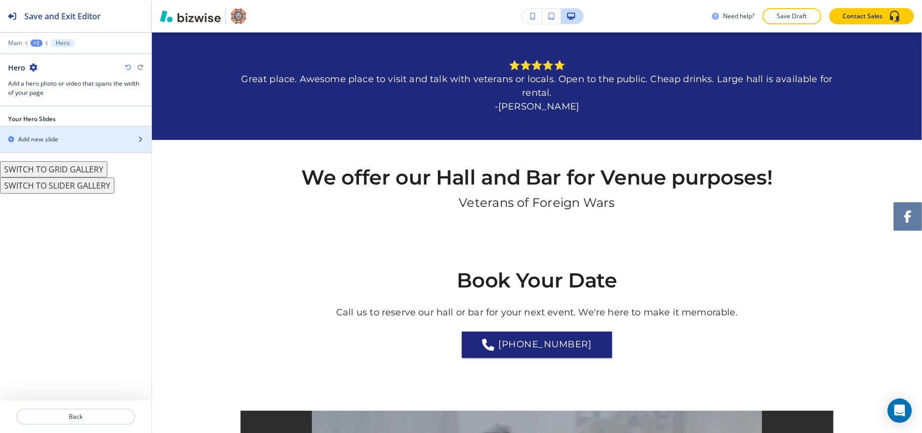
click at [48, 143] on h2 "Add new slide" at bounding box center [38, 139] width 40 height 9
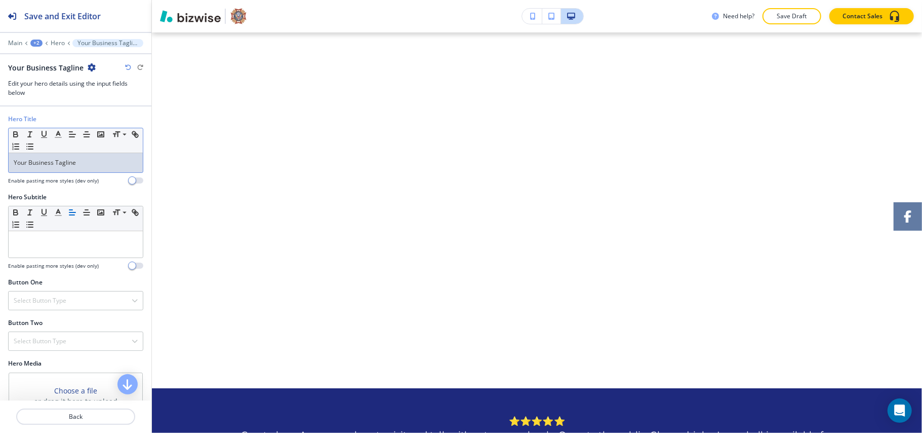
click at [98, 160] on p "Your Business Tagline" at bounding box center [76, 162] width 124 height 9
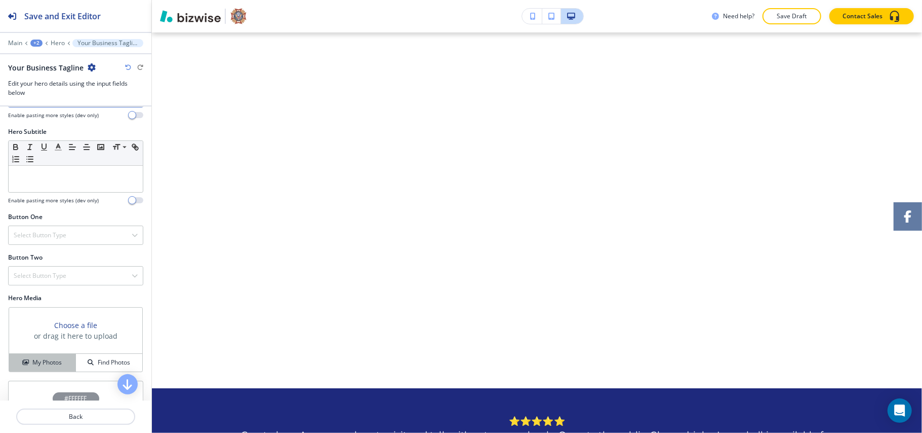
scroll to position [144, 0]
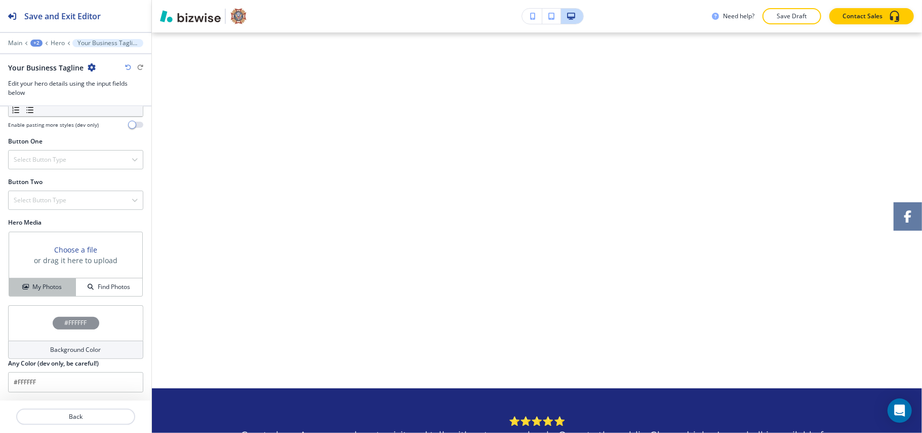
click at [58, 281] on button "My Photos" at bounding box center [42, 287] width 67 height 18
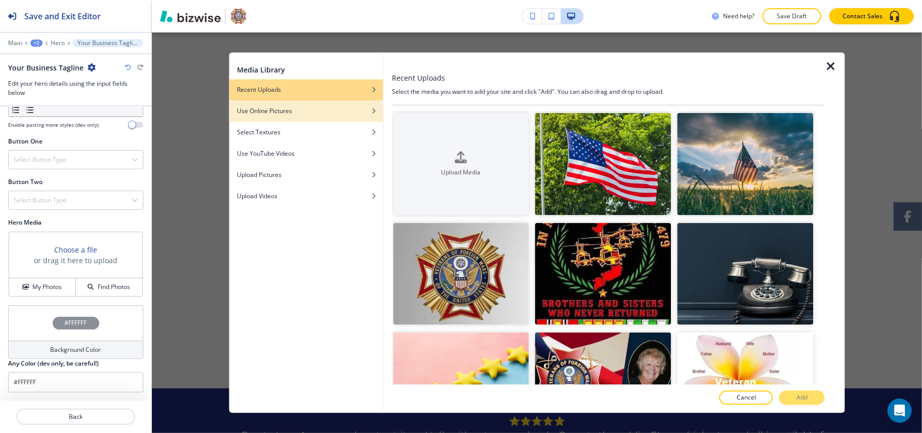
click at [313, 113] on div "Use Online Pictures" at bounding box center [306, 111] width 154 height 9
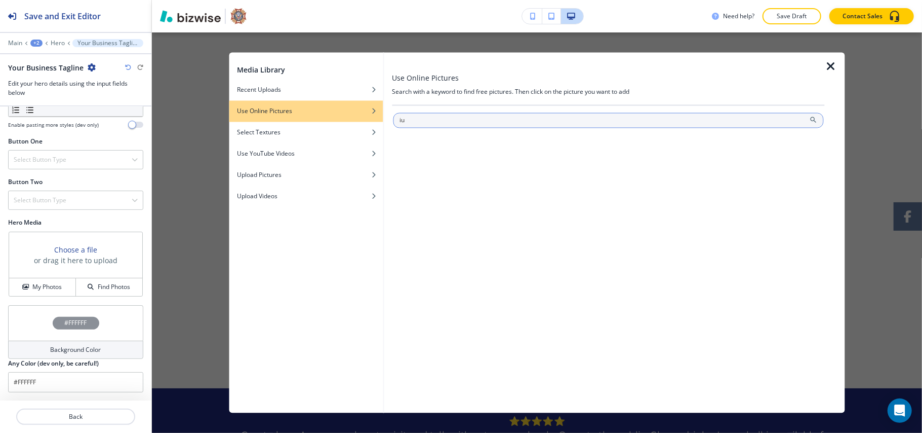
type input "i"
type input "us veterans"
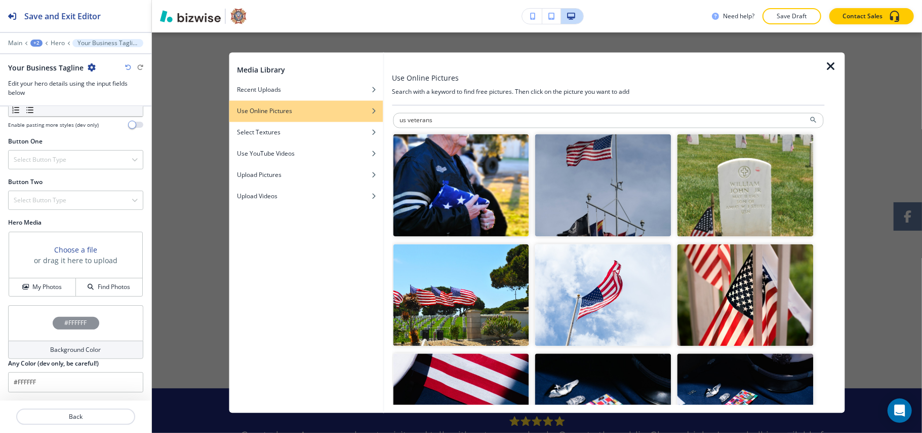
click at [480, 195] on img "button" at bounding box center [461, 185] width 136 height 102
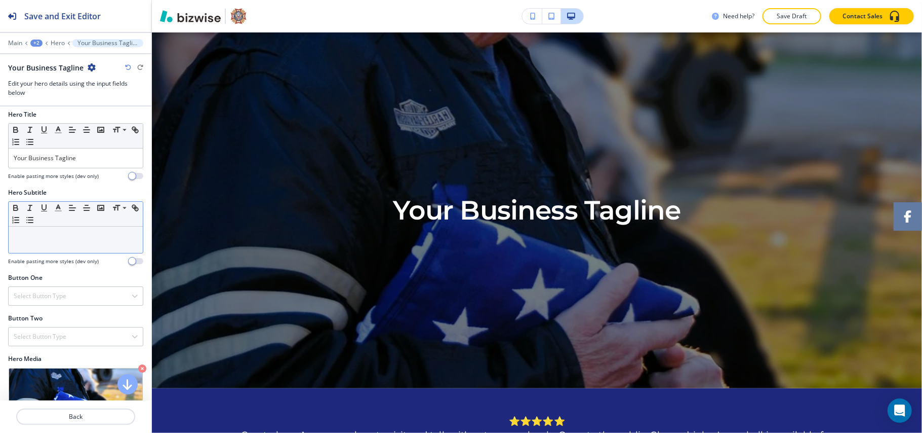
scroll to position [0, 0]
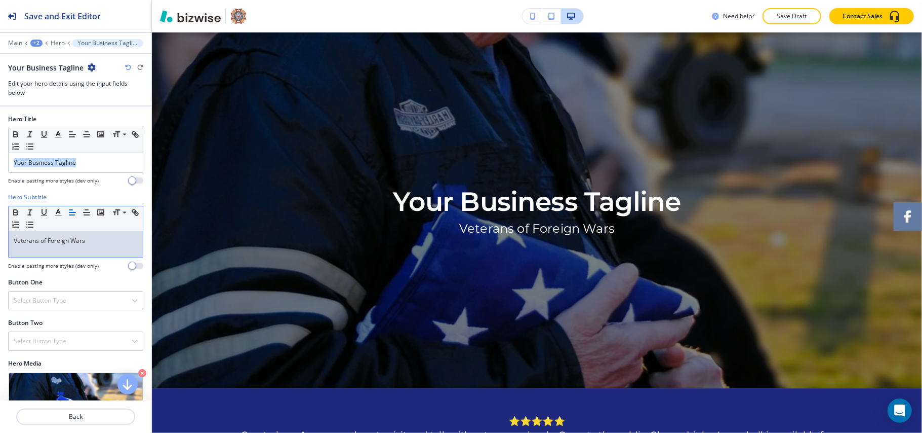
drag, startPoint x: 46, startPoint y: 163, endPoint x: 1, endPoint y: 163, distance: 45.1
click at [0, 163] on div "Hero Title Small Normal Large Huge Your Business Tagline Enable pasting more st…" at bounding box center [75, 153] width 151 height 78
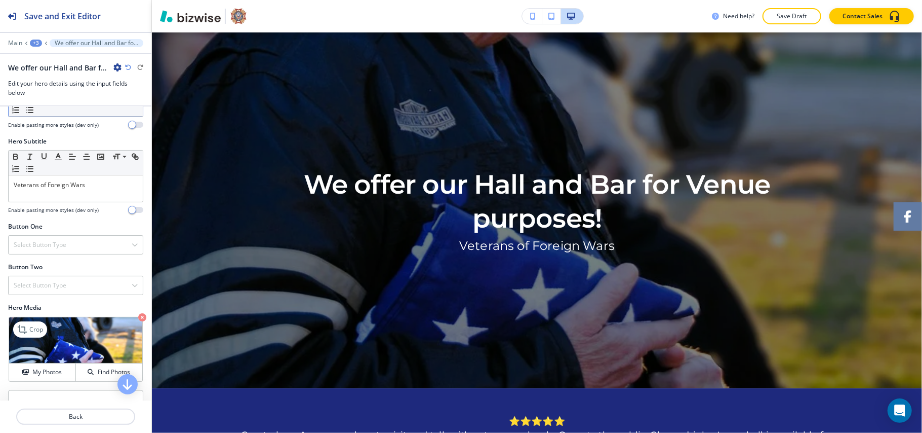
scroll to position [152, 0]
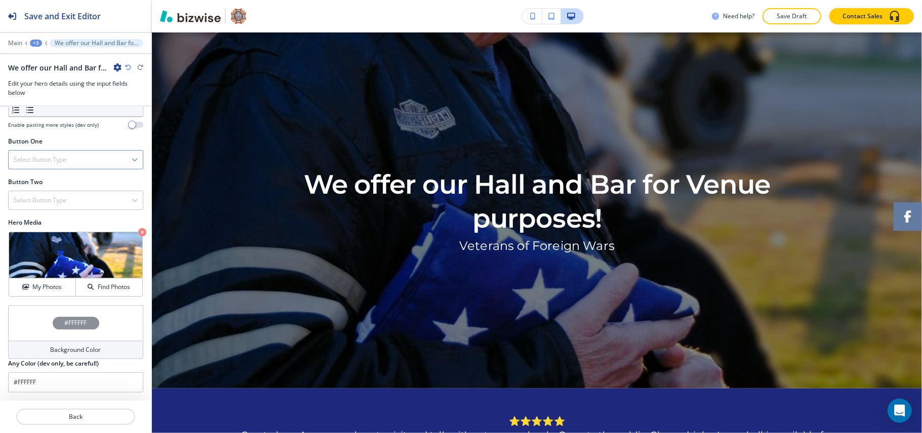
click at [67, 157] on div "Select Button Type" at bounding box center [76, 159] width 134 height 18
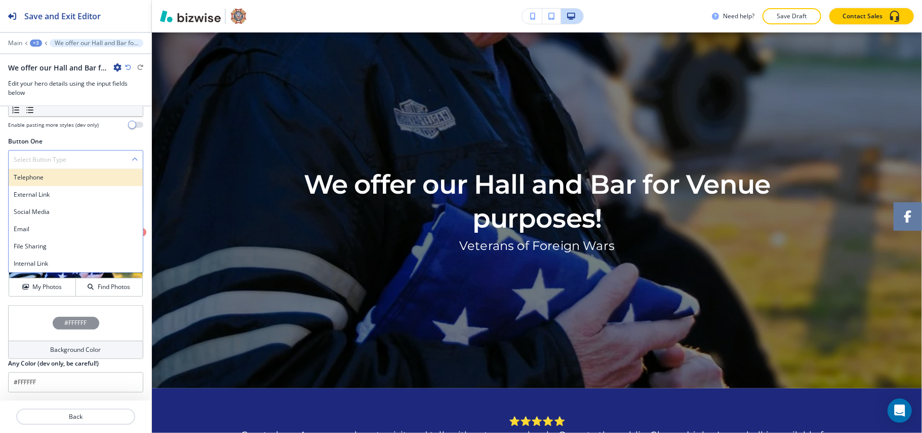
click at [64, 181] on div "Telephone" at bounding box center [76, 177] width 134 height 17
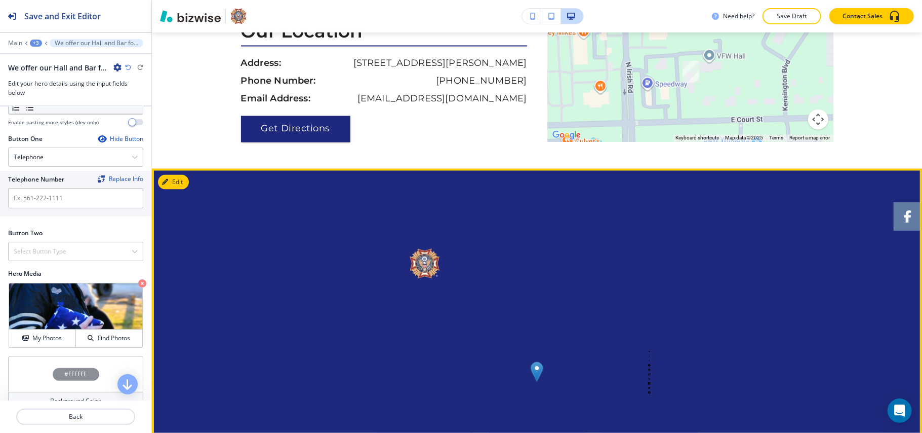
scroll to position [1266, 0]
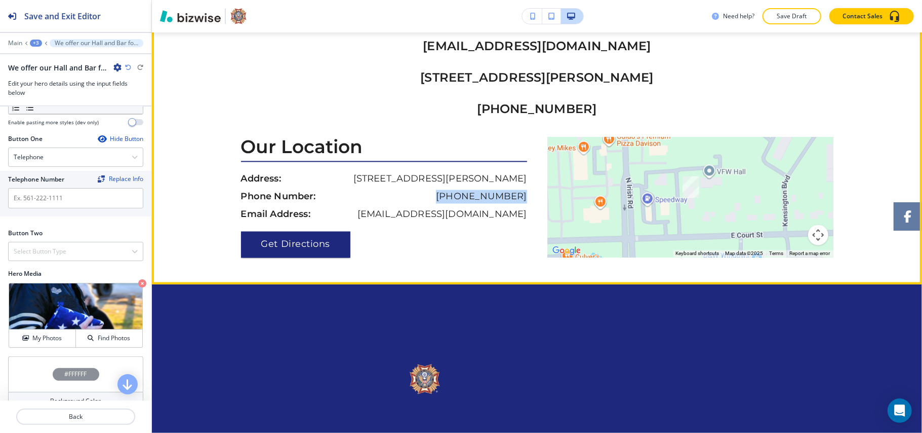
drag, startPoint x: 529, startPoint y: 198, endPoint x: 451, endPoint y: 197, distance: 78.0
click at [451, 197] on div "Our Location Address: [STREET_ADDRESS][PERSON_NAME] Phone Number: [PHONE_NUMBER…" at bounding box center [389, 197] width 296 height 121
copy p "[PHONE_NUMBER]"
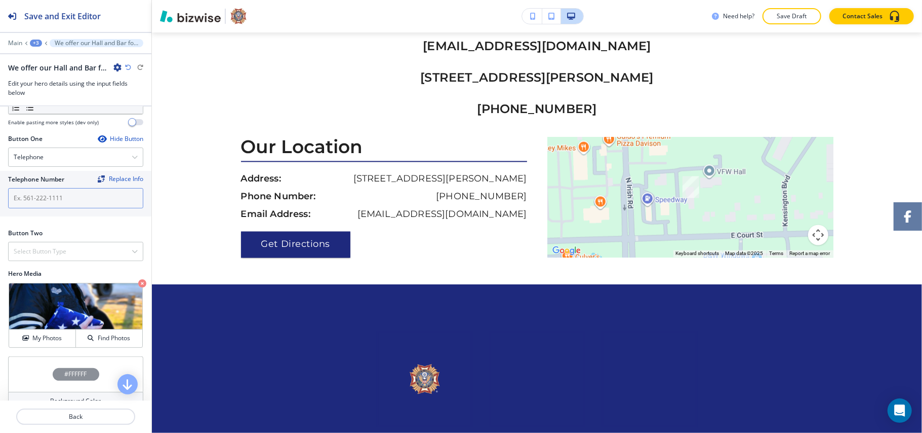
click at [59, 199] on input "text" at bounding box center [75, 198] width 135 height 20
paste input "[PHONE_NUMBER]"
type input "[PHONE_NUMBER]"
click at [70, 257] on div "Select Button Type" at bounding box center [76, 251] width 134 height 18
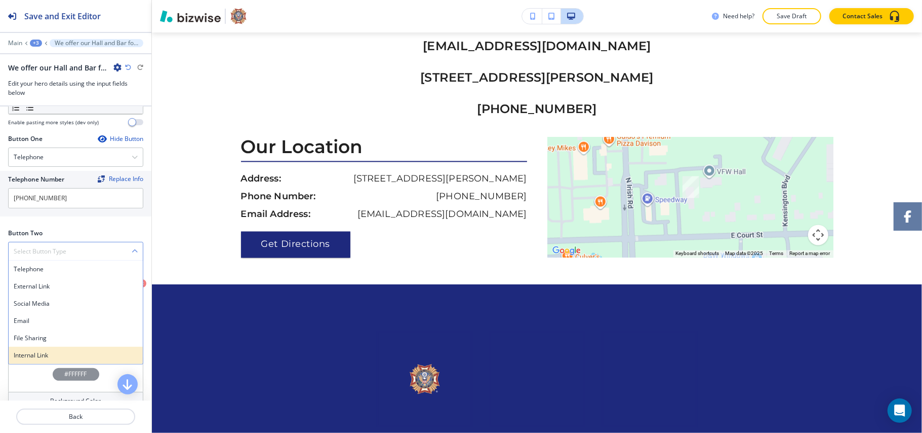
click at [61, 357] on h4 "Internal Link" at bounding box center [76, 354] width 124 height 9
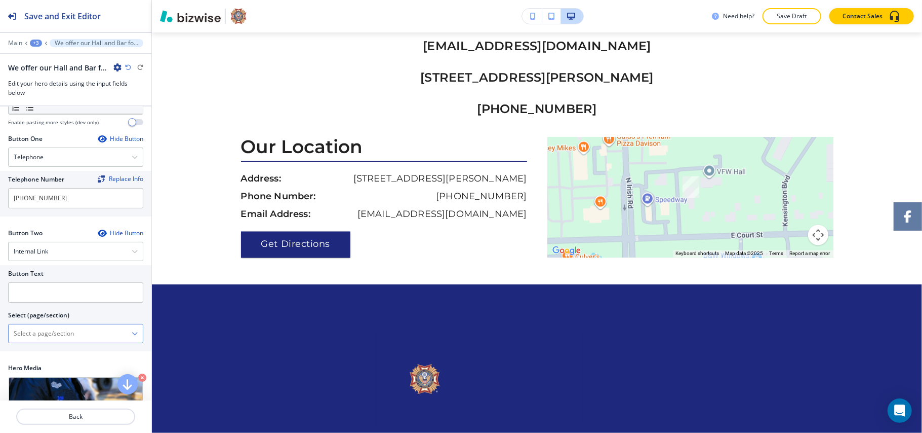
click at [68, 339] on \(page\/section\) "Manual Input" at bounding box center [70, 333] width 123 height 17
drag, startPoint x: 42, startPoint y: 347, endPoint x: 45, endPoint y: 334, distance: 13.5
click at [43, 348] on div "CONTACT" at bounding box center [76, 350] width 134 height 17
type \(page\/section\) "CONTACT"
click at [54, 295] on input "text" at bounding box center [75, 292] width 135 height 20
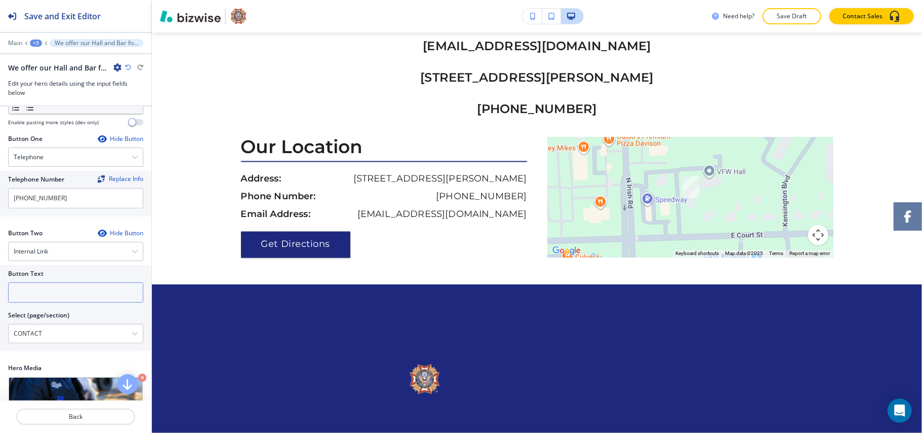
paste input "CONTACT US"
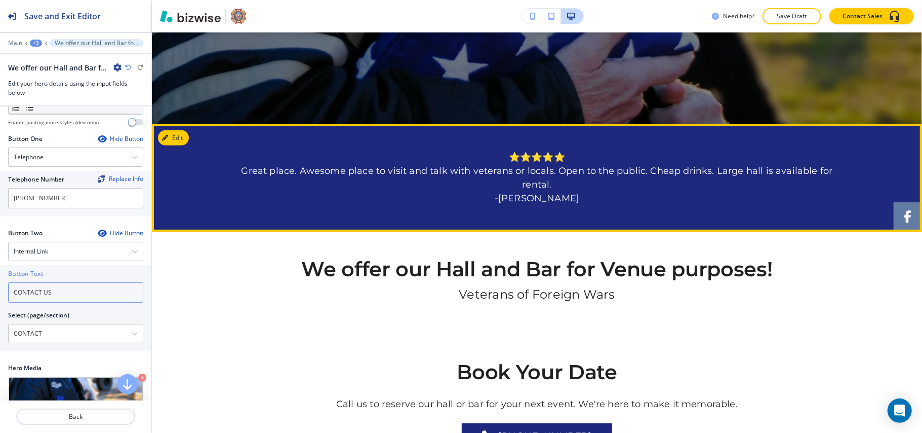
scroll to position [405, 0]
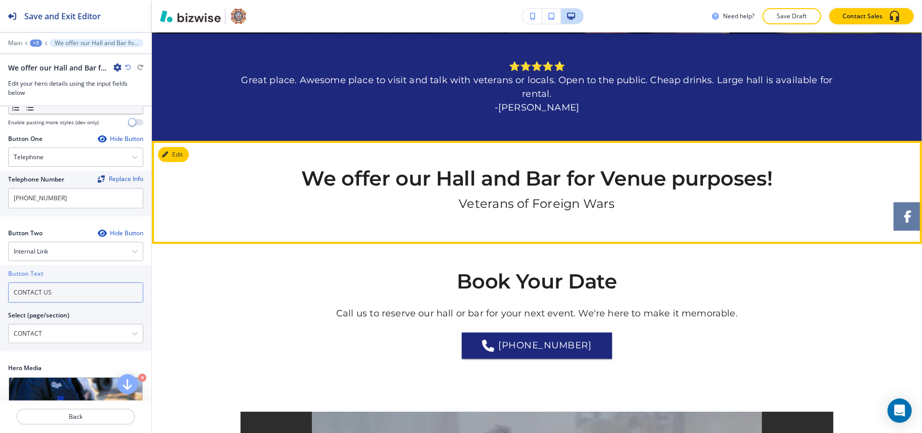
type input "CONTACT US"
click at [175, 151] on button "Edit This Section" at bounding box center [192, 154] width 68 height 15
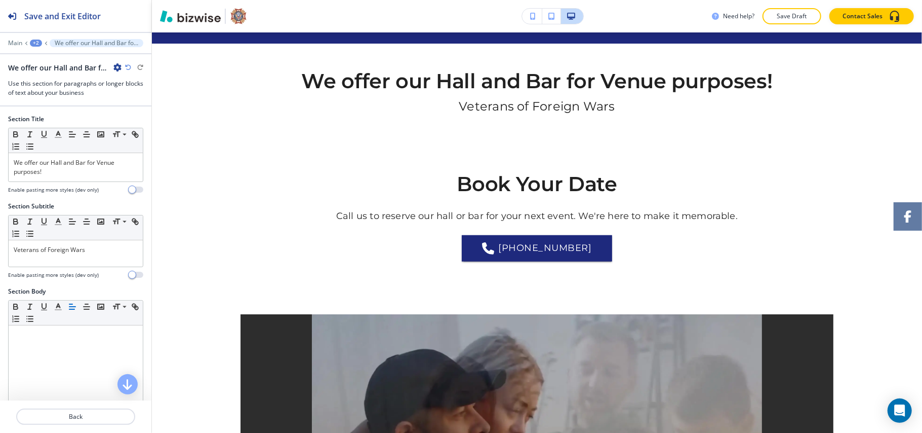
scroll to position [514, 0]
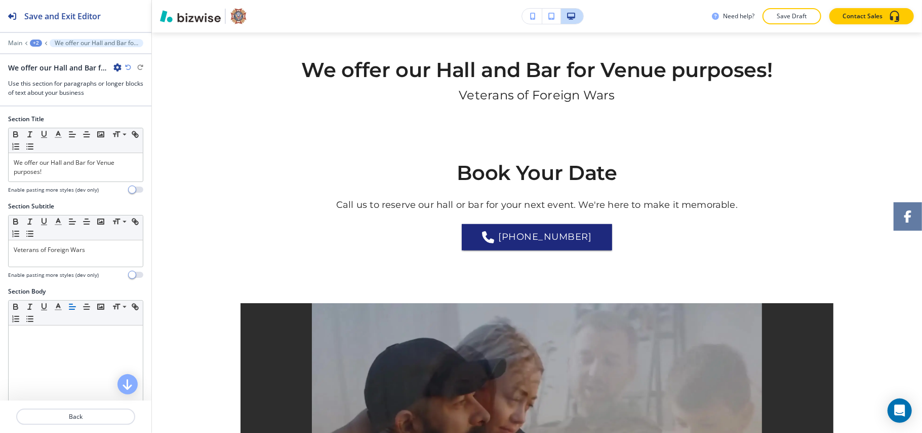
click at [110, 65] on div "We offer our Hall and Bar for Venue purposes!" at bounding box center [64, 67] width 113 height 11
click at [118, 67] on icon "button" at bounding box center [117, 67] width 8 height 8
click at [141, 122] on p "Delete Section" at bounding box center [146, 120] width 52 height 9
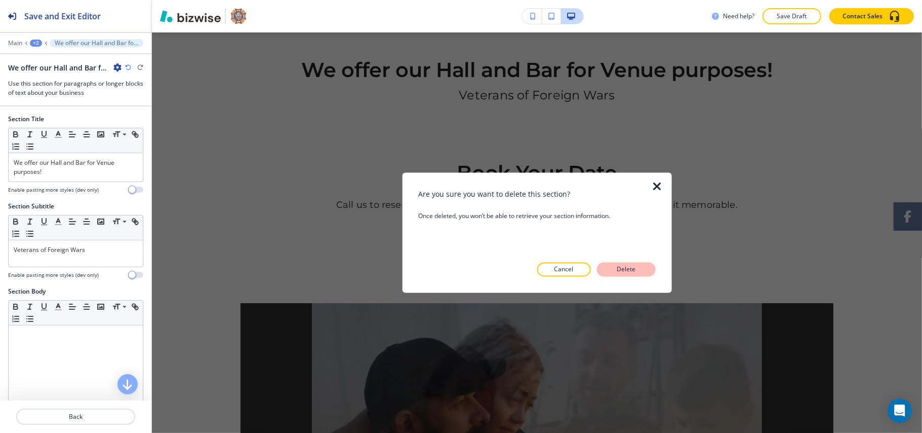
click at [615, 265] on p "Delete" at bounding box center [626, 269] width 24 height 9
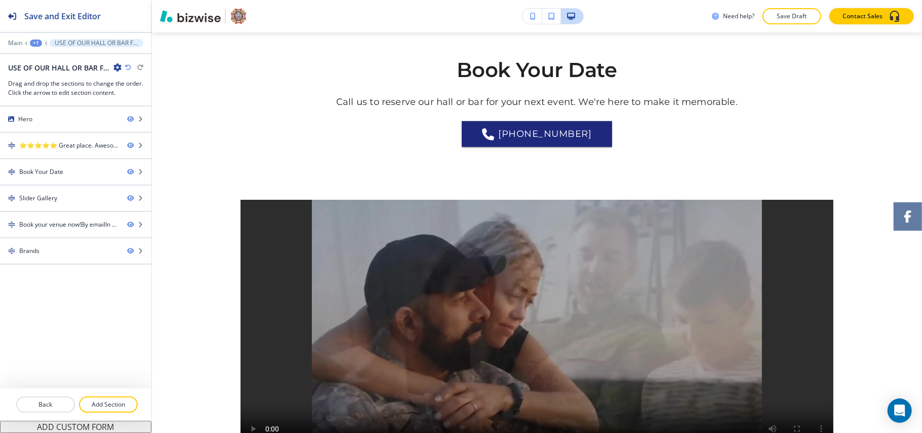
scroll to position [411, 0]
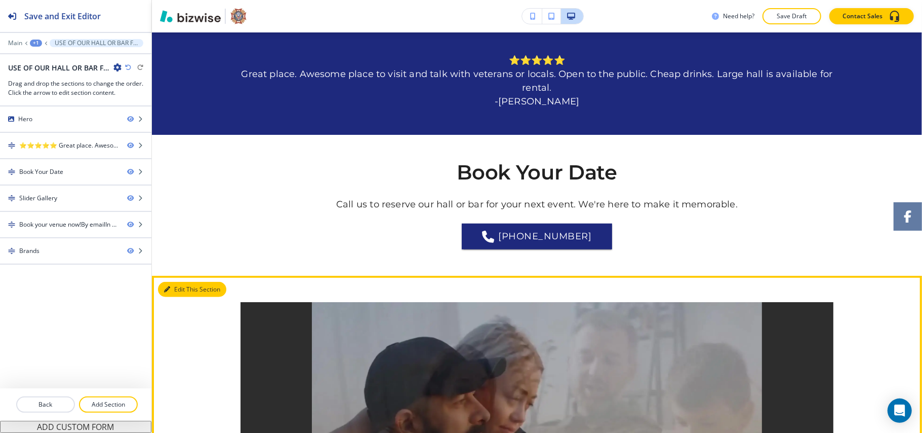
click at [187, 286] on button "Edit This Section" at bounding box center [192, 289] width 68 height 15
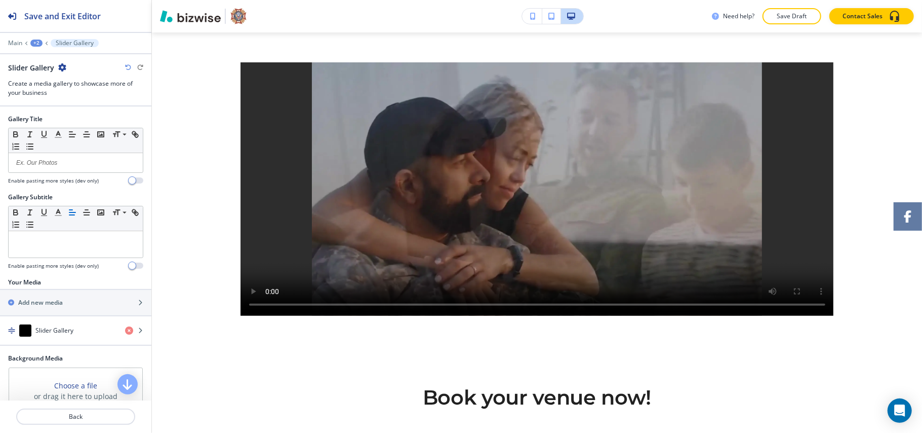
scroll to position [655, 0]
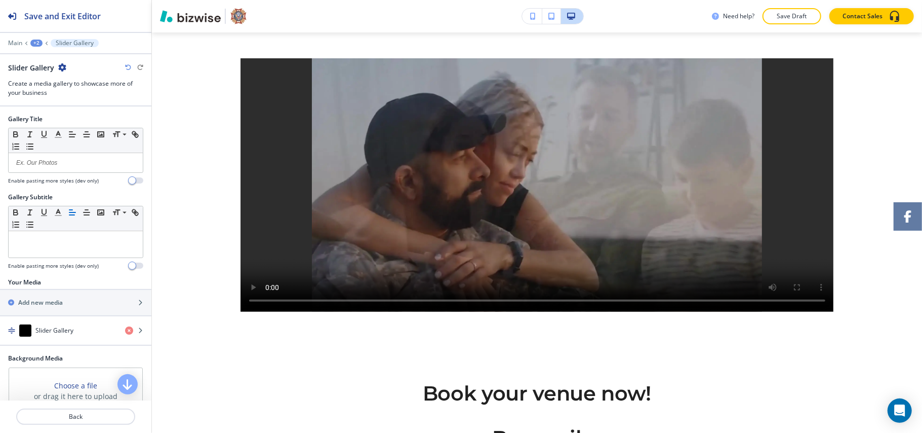
click at [65, 67] on icon "button" at bounding box center [62, 67] width 8 height 8
click at [82, 123] on p "Delete Section" at bounding box center [90, 120] width 52 height 9
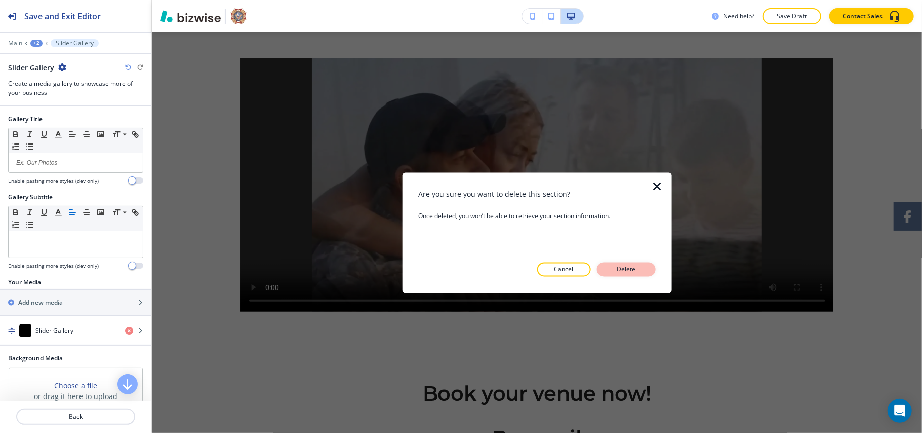
click at [626, 269] on p "Delete" at bounding box center [626, 269] width 24 height 9
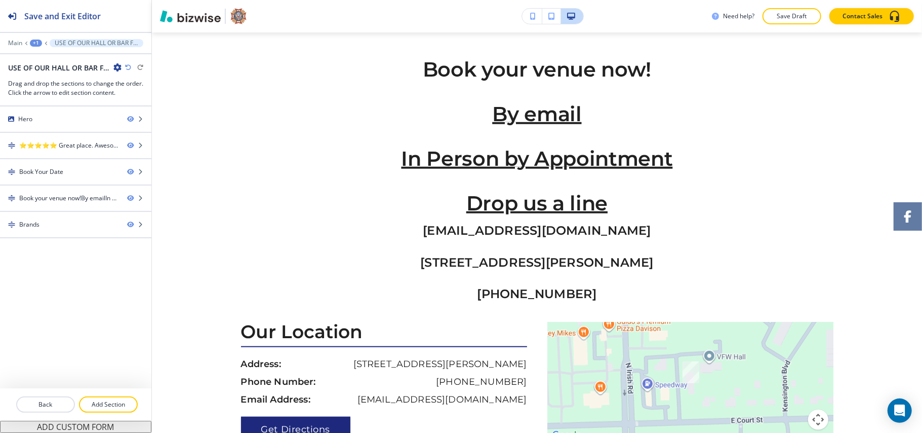
scroll to position [331, 0]
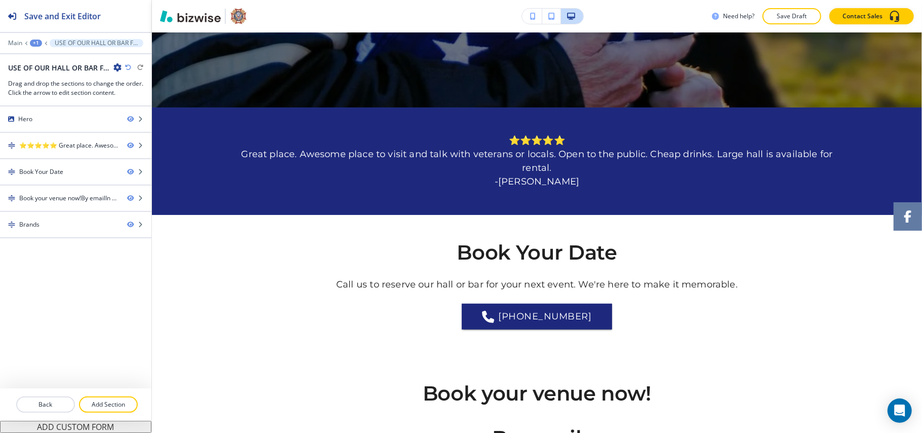
drag, startPoint x: 107, startPoint y: 402, endPoint x: 132, endPoint y: 389, distance: 27.4
click at [107, 402] on p "Add Section" at bounding box center [108, 404] width 57 height 9
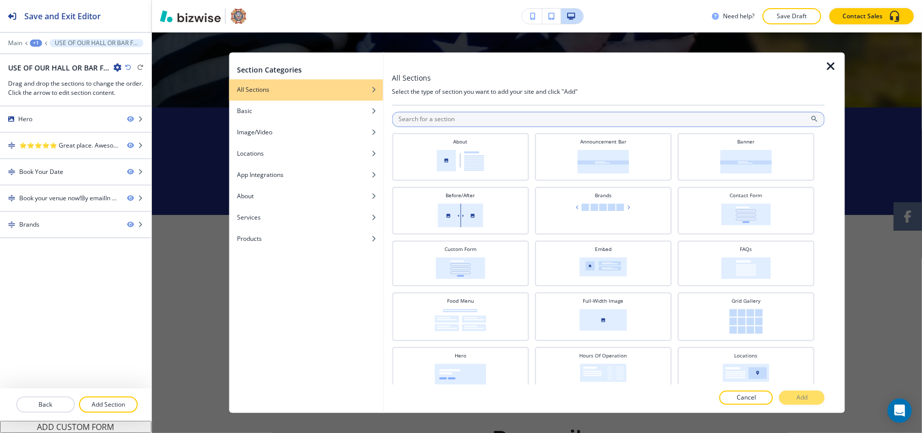
click at [482, 124] on input "text" at bounding box center [608, 119] width 433 height 15
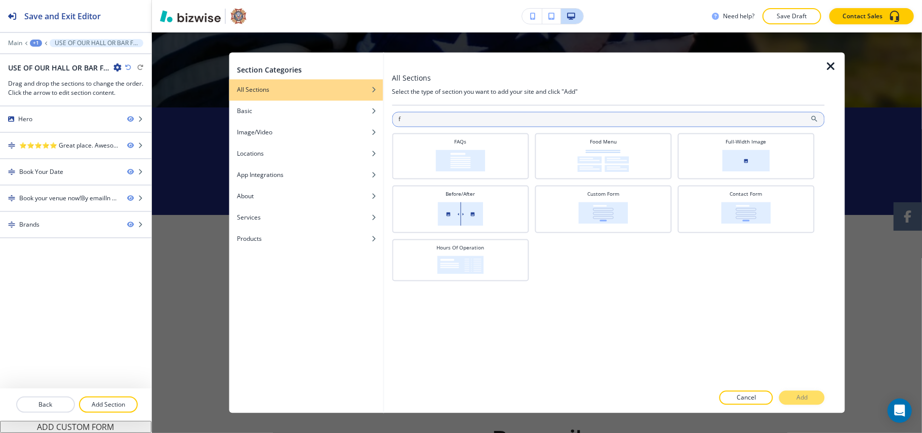
click at [482, 124] on input "f" at bounding box center [608, 119] width 433 height 15
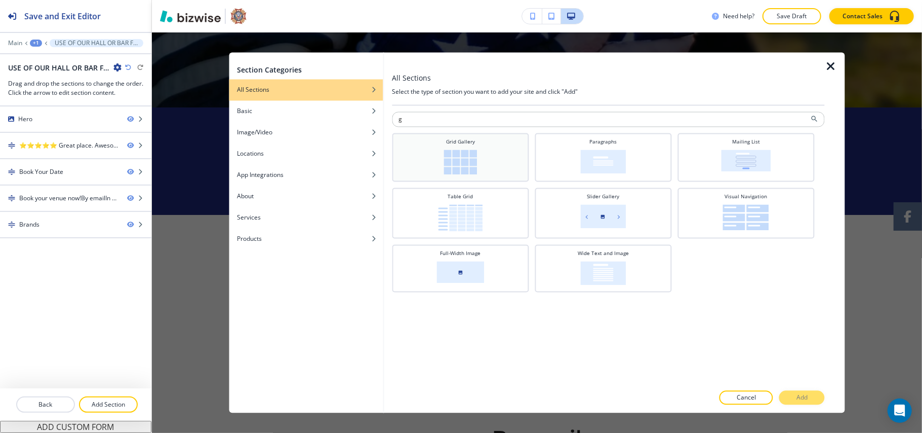
type input "g"
click at [447, 158] on img at bounding box center [460, 162] width 33 height 25
click at [799, 399] on p "Add" at bounding box center [802, 397] width 11 height 9
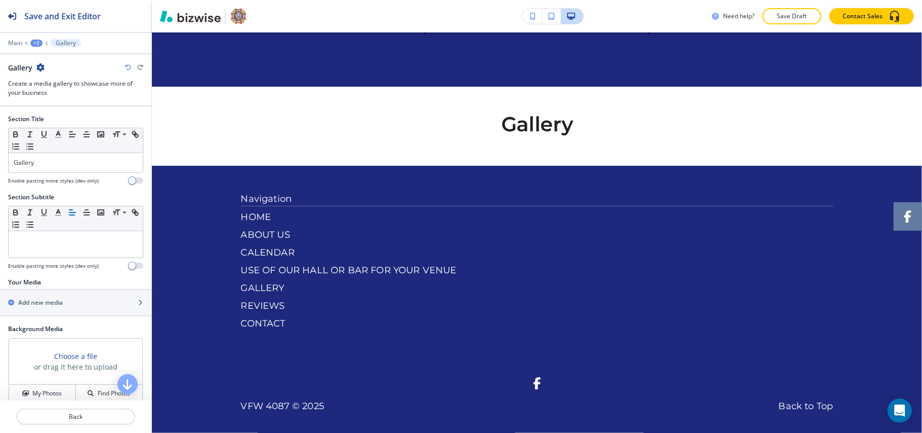
scroll to position [1433, 0]
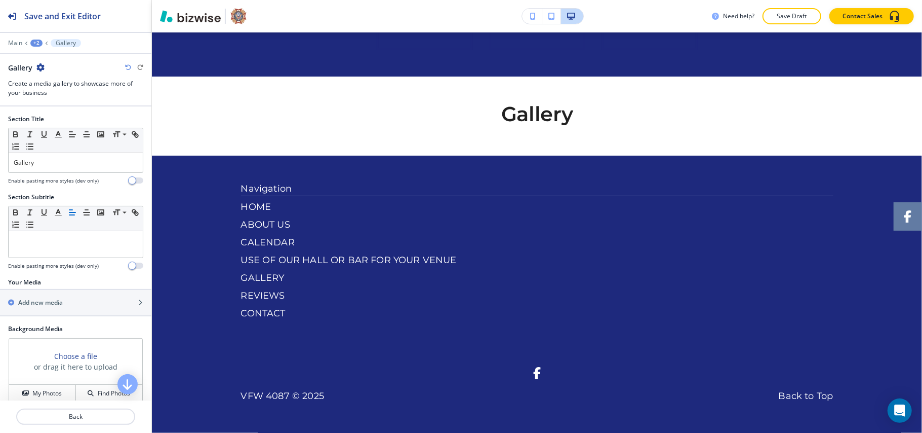
click at [38, 40] on div "+2" at bounding box center [36, 43] width 12 height 7
click at [51, 82] on p "USE OF OUR HALL OR BAR FOR YOUR VENUE" at bounding box center [63, 77] width 52 height 9
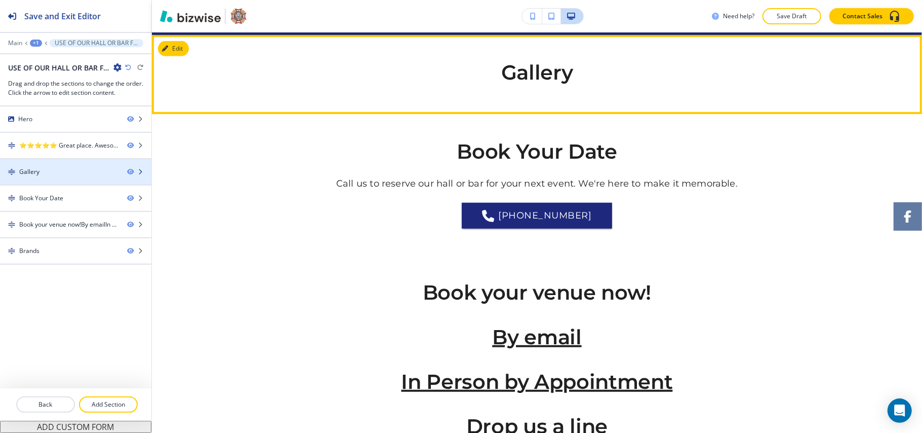
scroll to position [514, 0]
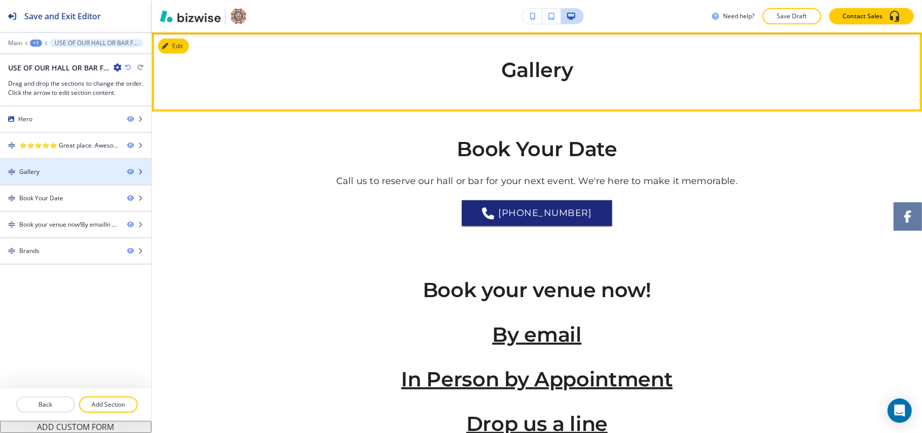
click at [65, 173] on div "Gallery" at bounding box center [59, 171] width 119 height 9
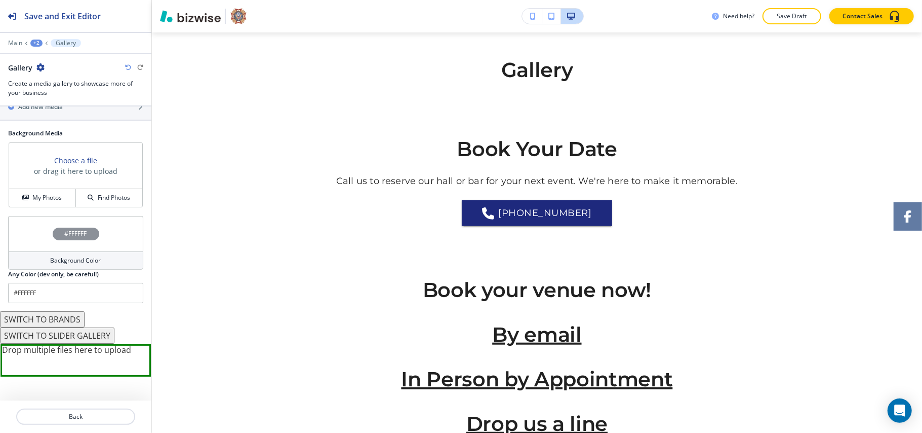
scroll to position [208, 0]
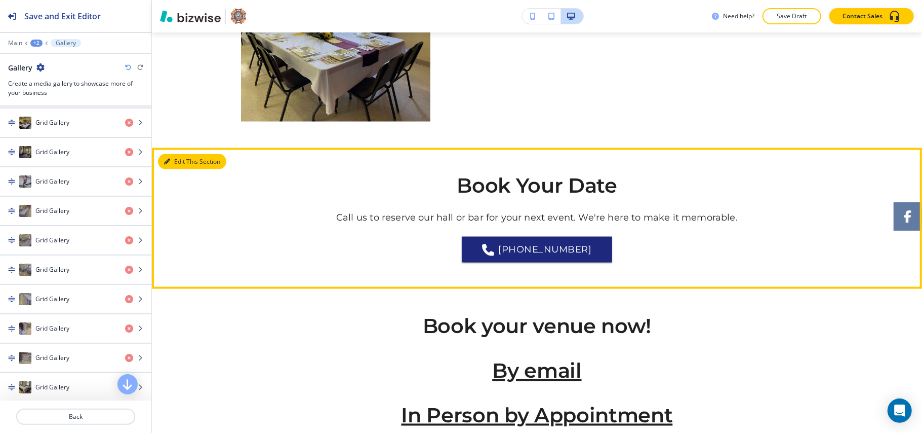
click at [176, 157] on button "Edit This Section" at bounding box center [192, 161] width 68 height 15
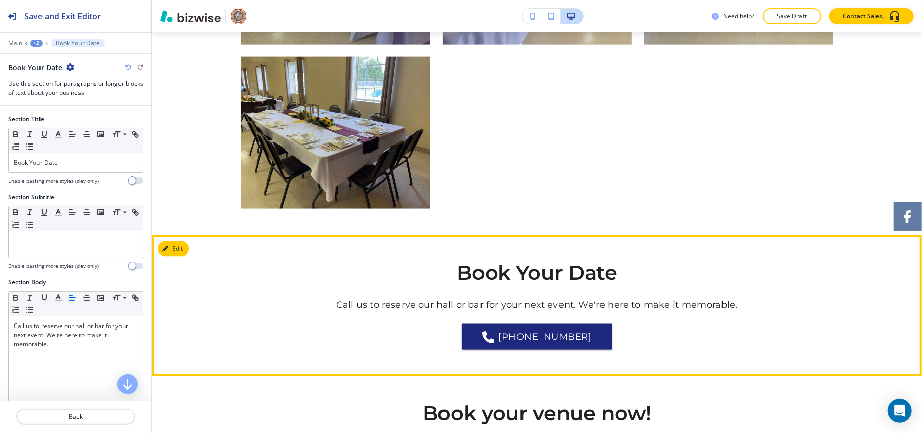
scroll to position [1305, 0]
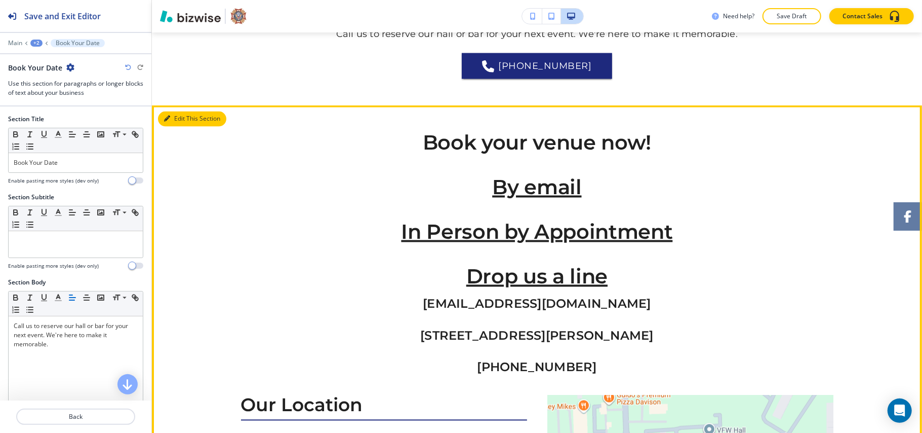
click at [174, 113] on button "Edit This Section" at bounding box center [192, 118] width 68 height 15
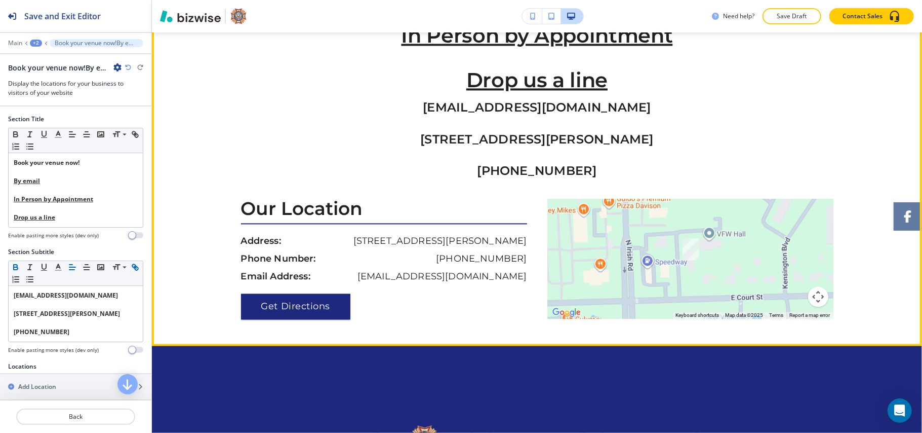
scroll to position [1378, 0]
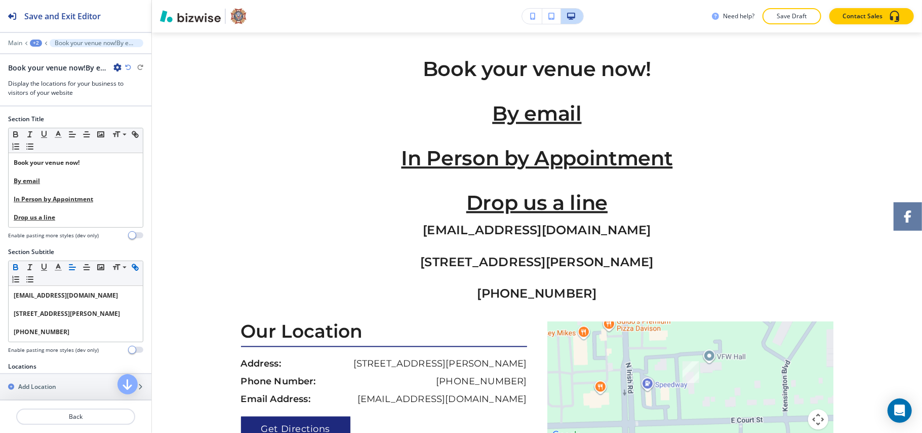
click at [116, 66] on icon "button" at bounding box center [117, 67] width 8 height 8
click at [141, 121] on p "Delete Section" at bounding box center [146, 120] width 52 height 9
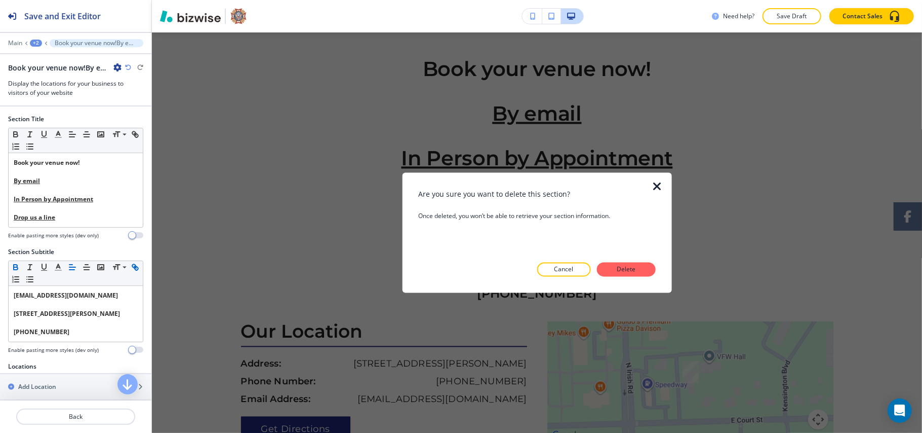
click at [622, 268] on p "Delete" at bounding box center [626, 269] width 24 height 9
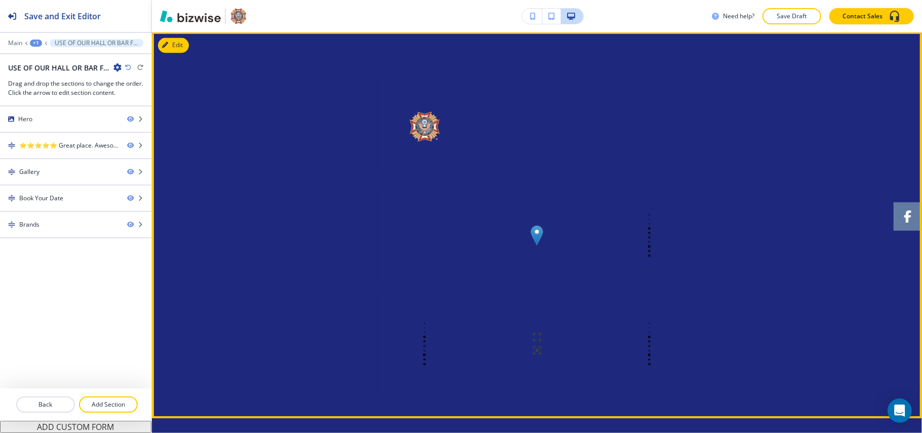
click at [184, 52] on button "Edit" at bounding box center [173, 45] width 31 height 15
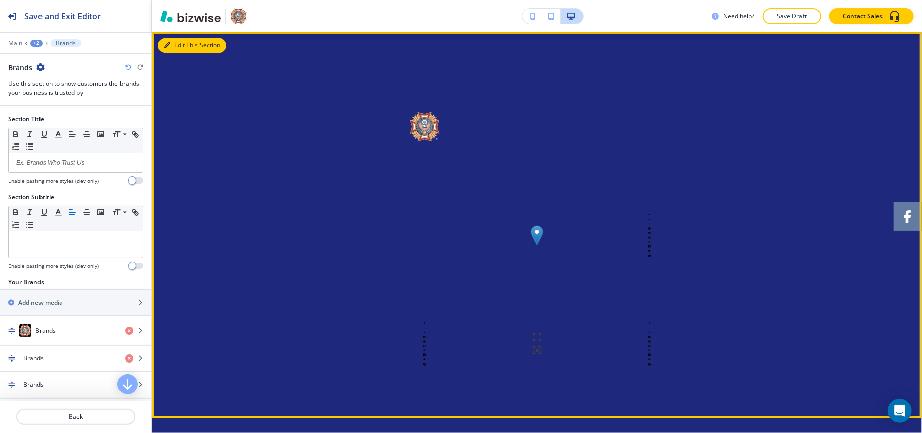
click at [182, 49] on button "Edit This Section" at bounding box center [192, 45] width 68 height 15
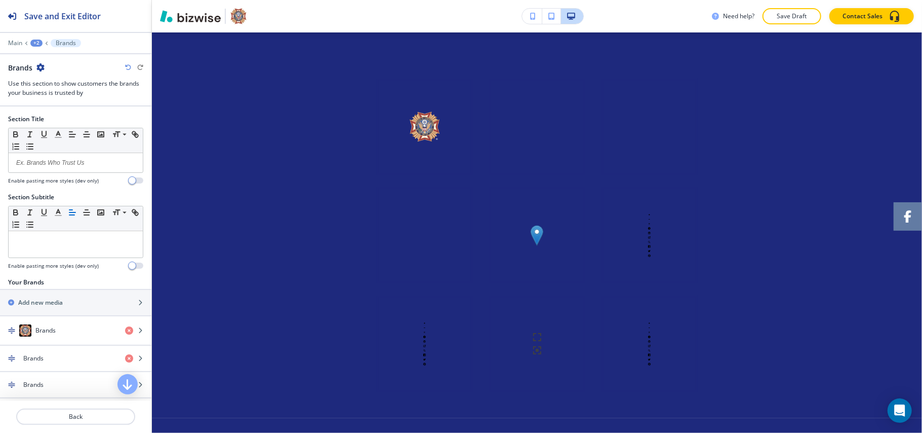
click at [44, 67] on icon "button" at bounding box center [40, 67] width 8 height 8
click at [67, 117] on p "Delete Section" at bounding box center [69, 120] width 52 height 9
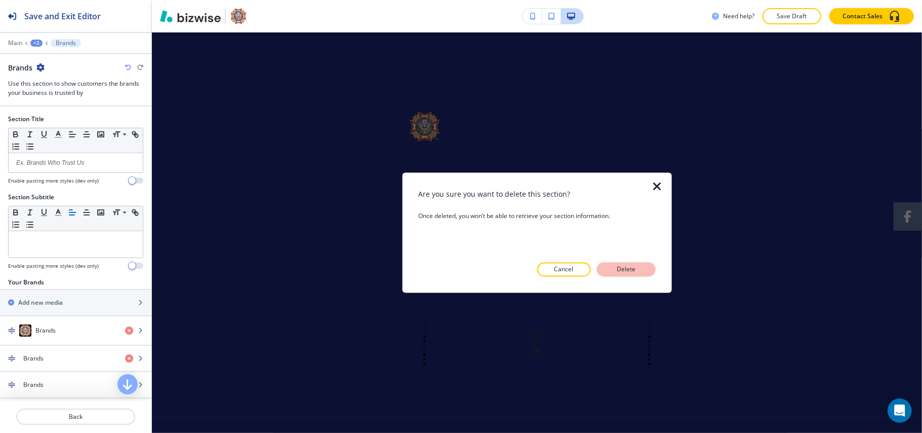
click at [637, 270] on p "Delete" at bounding box center [626, 269] width 24 height 9
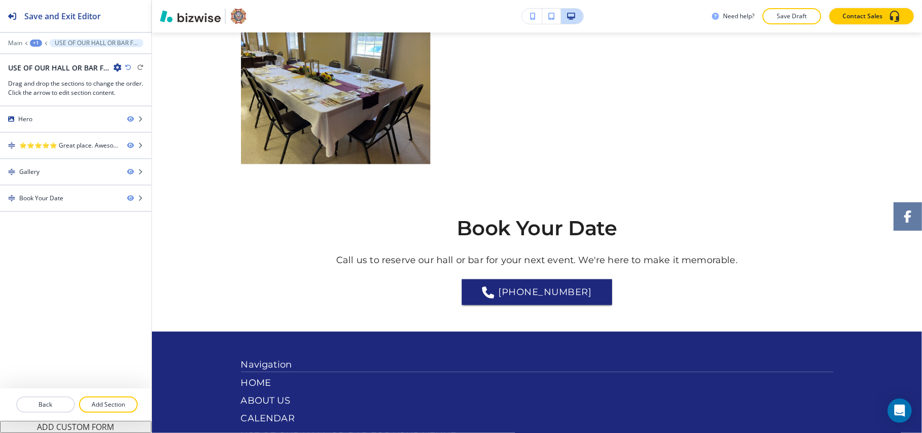
scroll to position [1052, 0]
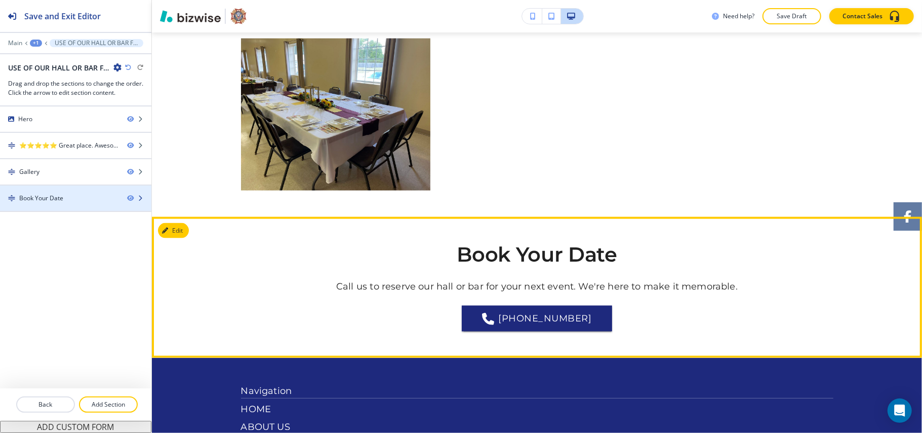
click at [50, 193] on div at bounding box center [75, 189] width 151 height 8
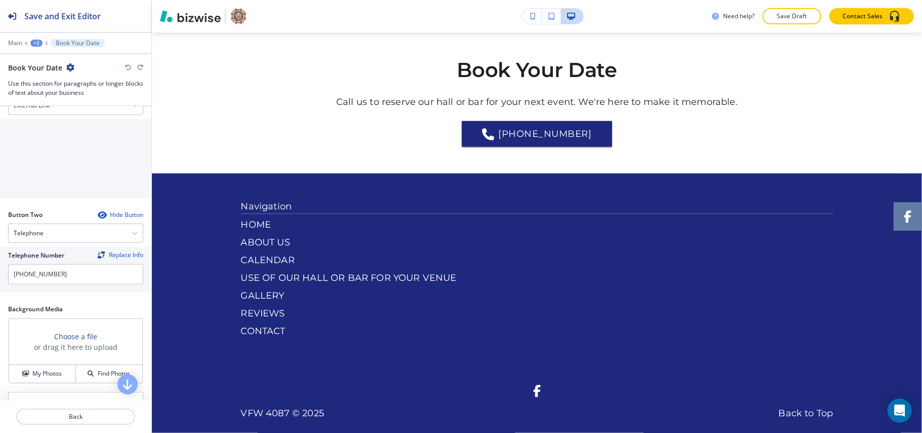
scroll to position [540, 0]
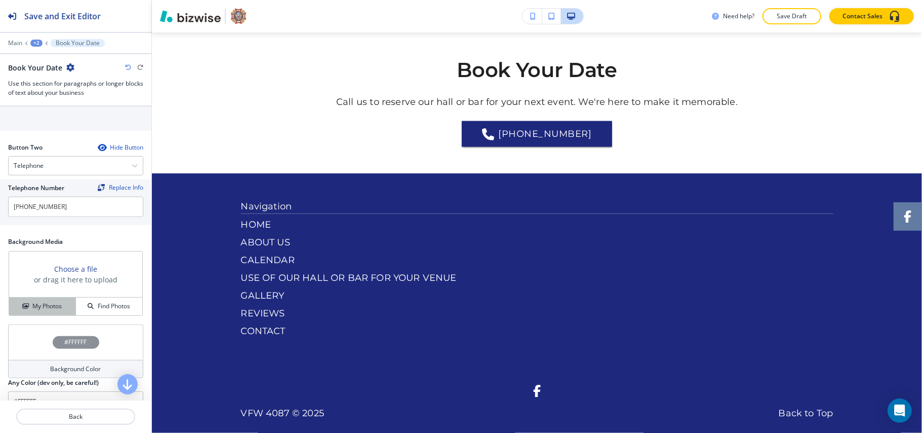
click at [48, 310] on h4 "My Photos" at bounding box center [46, 305] width 29 height 9
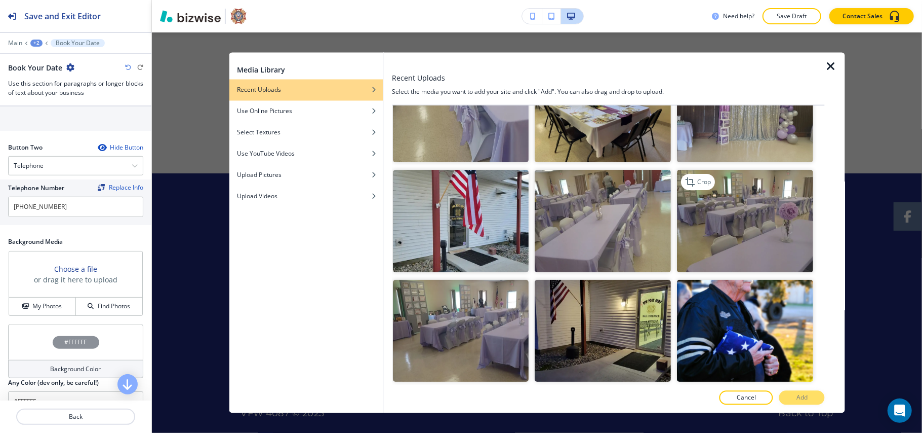
scroll to position [337, 0]
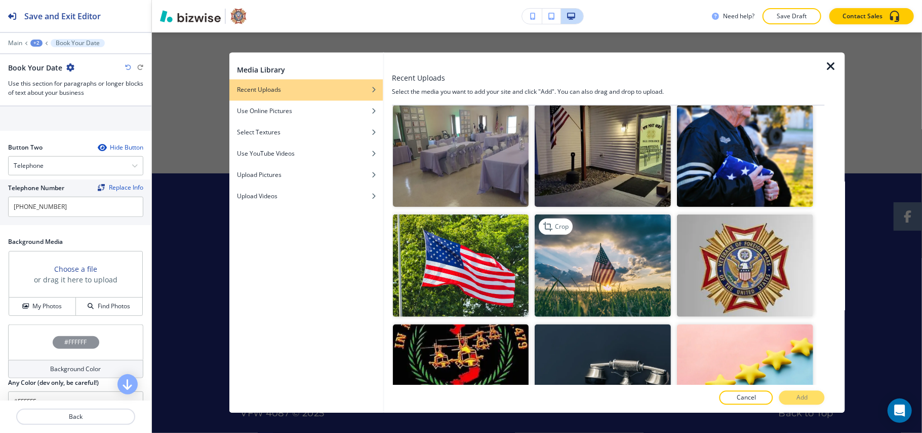
click at [635, 278] on img "button" at bounding box center [603, 265] width 136 height 102
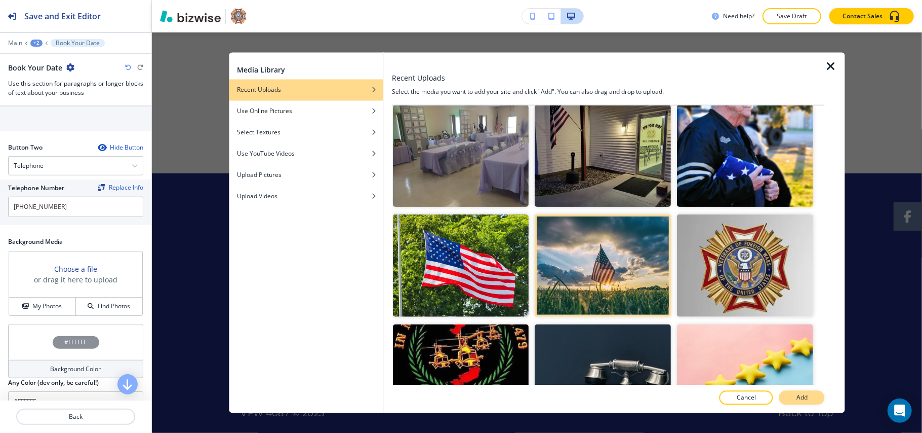
click at [817, 402] on button "Add" at bounding box center [802, 397] width 46 height 14
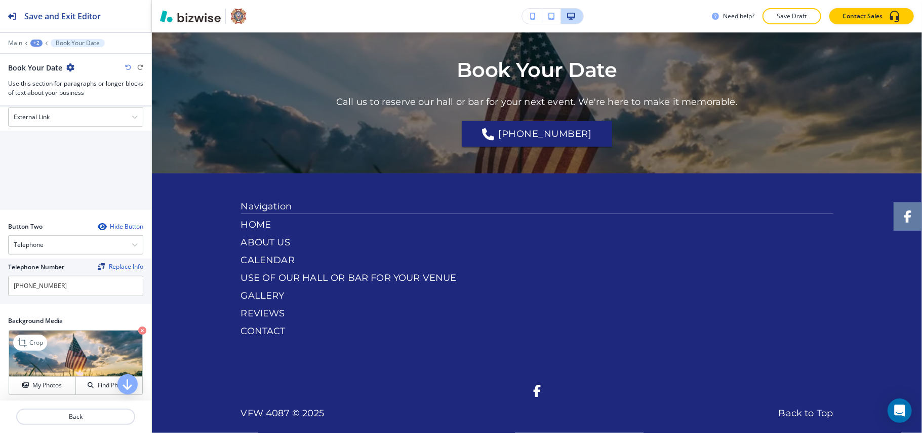
scroll to position [394, 0]
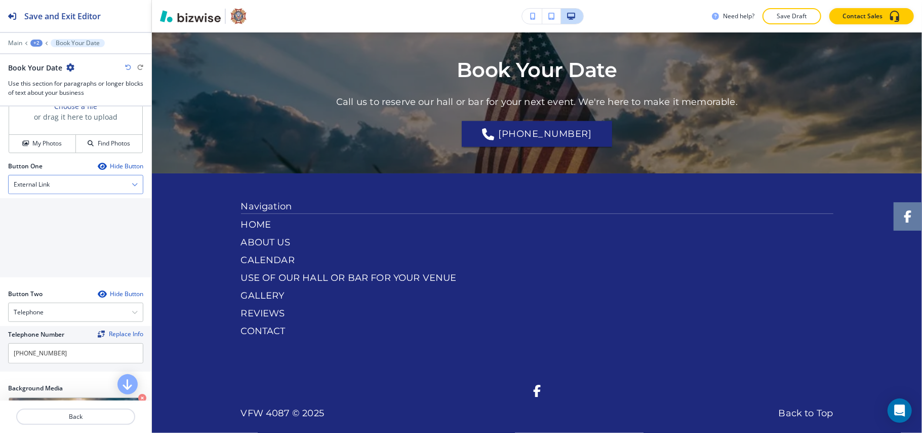
click at [47, 179] on div "External Link" at bounding box center [76, 184] width 134 height 18
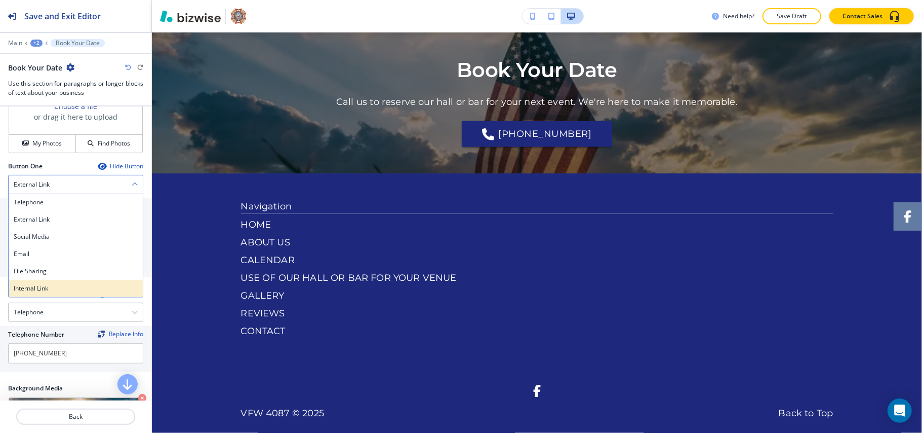
click at [44, 289] on h4 "Internal Link" at bounding box center [76, 288] width 124 height 9
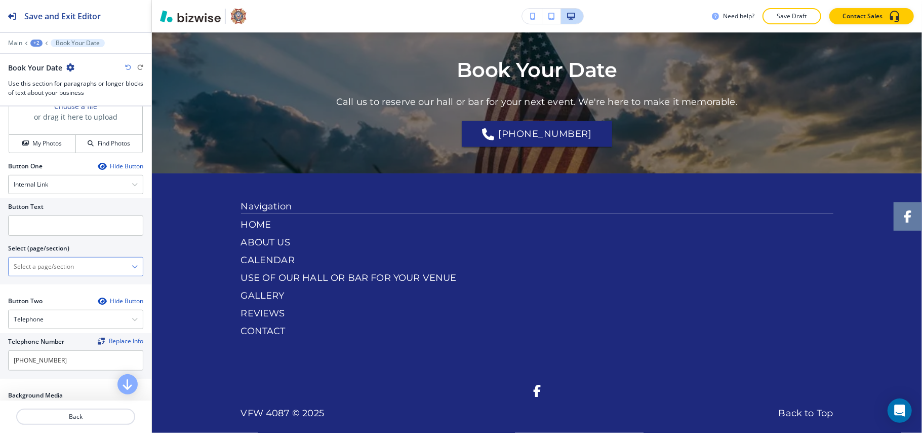
drag, startPoint x: 75, startPoint y: 270, endPoint x: 91, endPoint y: 268, distance: 16.3
click at [75, 270] on \(page\/section\) "Manual Input" at bounding box center [70, 266] width 123 height 17
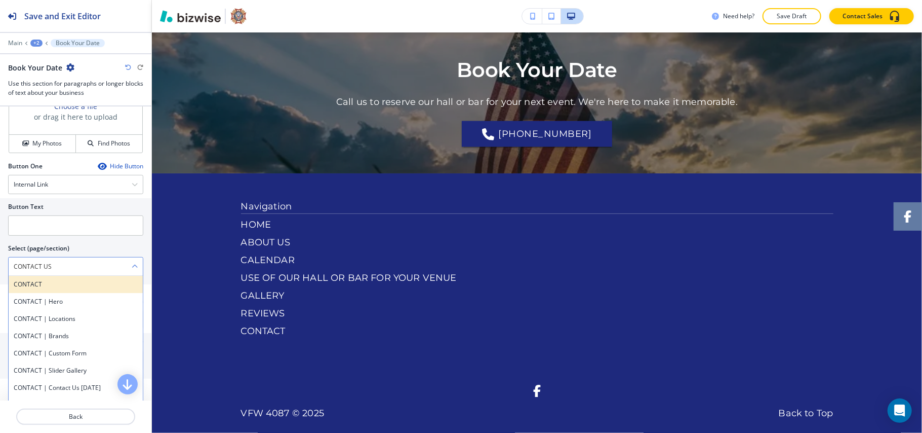
click at [47, 292] on div "CONTACT" at bounding box center [76, 284] width 134 height 17
type \(page\/section\) "CONTACT"
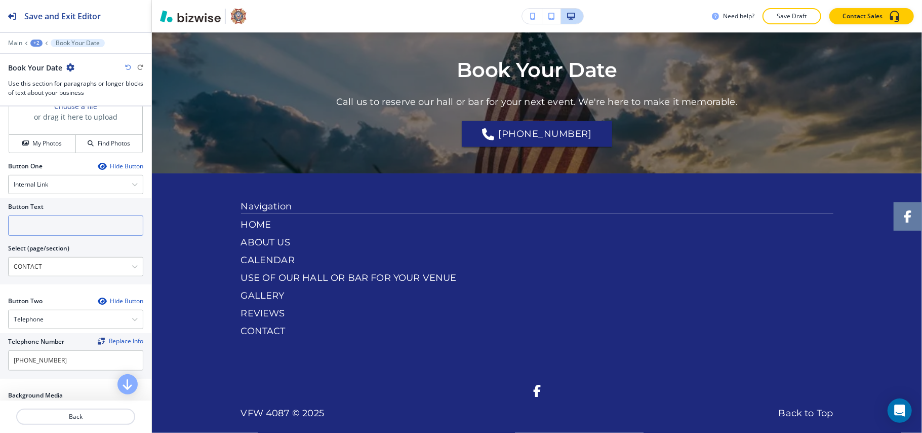
click at [73, 229] on input "text" at bounding box center [75, 225] width 135 height 20
paste input "CONTACT US"
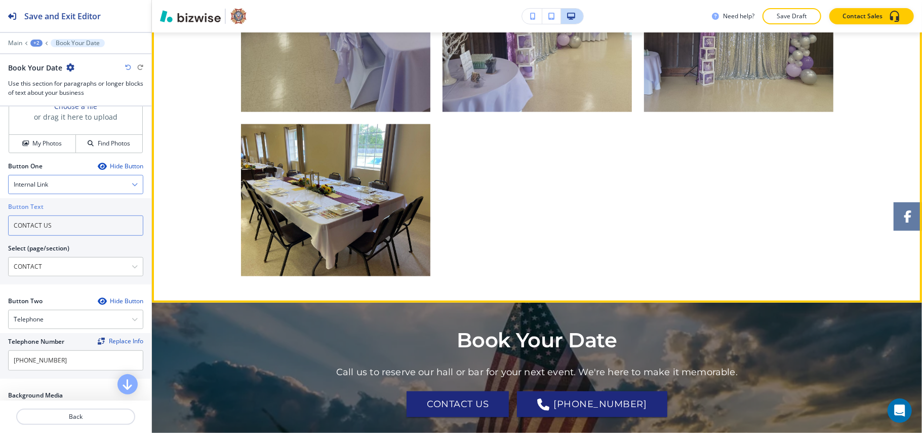
scroll to position [1237, 0]
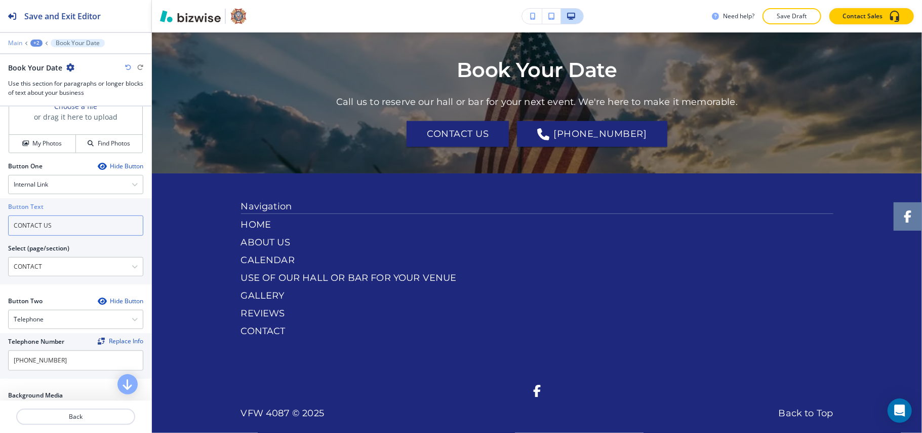
type input "CONTACT US"
click at [15, 45] on p "Main" at bounding box center [15, 43] width 14 height 7
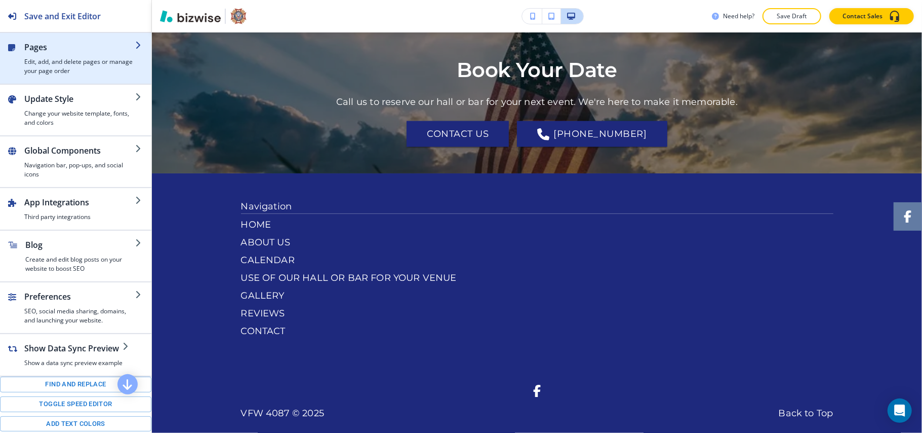
click at [52, 62] on h4 "Edit, add, and delete pages or manage your page order" at bounding box center [79, 66] width 111 height 18
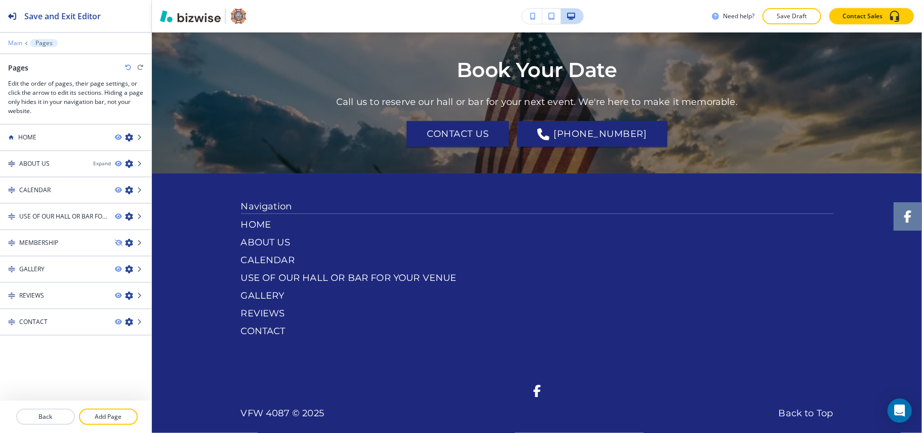
click at [18, 41] on p "Main" at bounding box center [15, 43] width 14 height 7
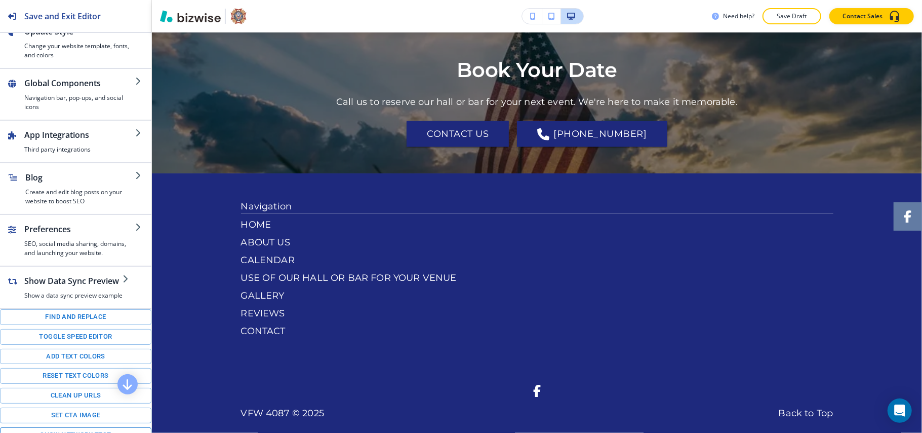
scroll to position [150, 0]
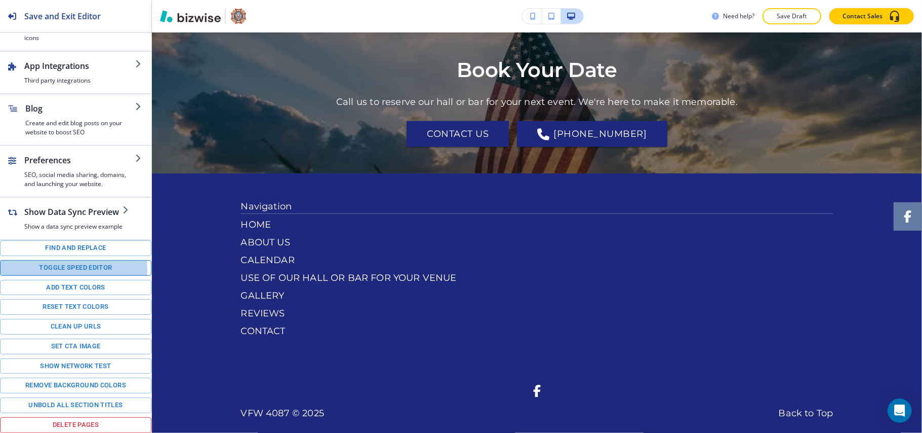
click at [73, 266] on button "Toggle speed editor" at bounding box center [75, 268] width 151 height 16
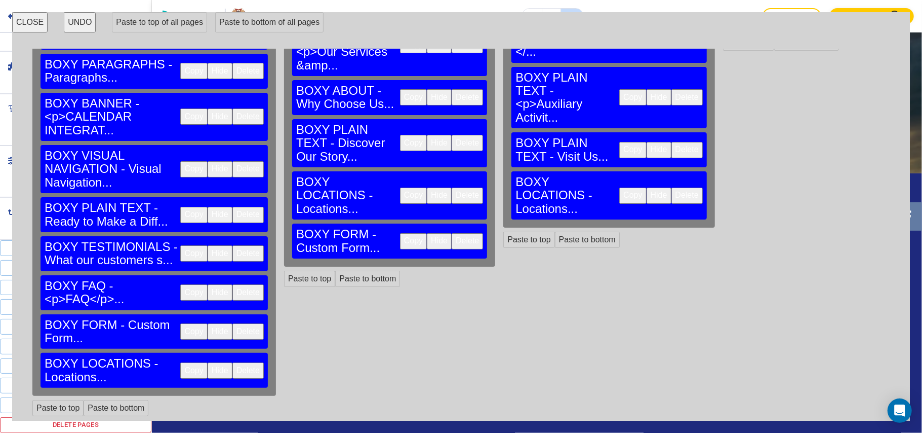
scroll to position [325, 0]
click at [180, 363] on button "Copy" at bounding box center [193, 370] width 27 height 16
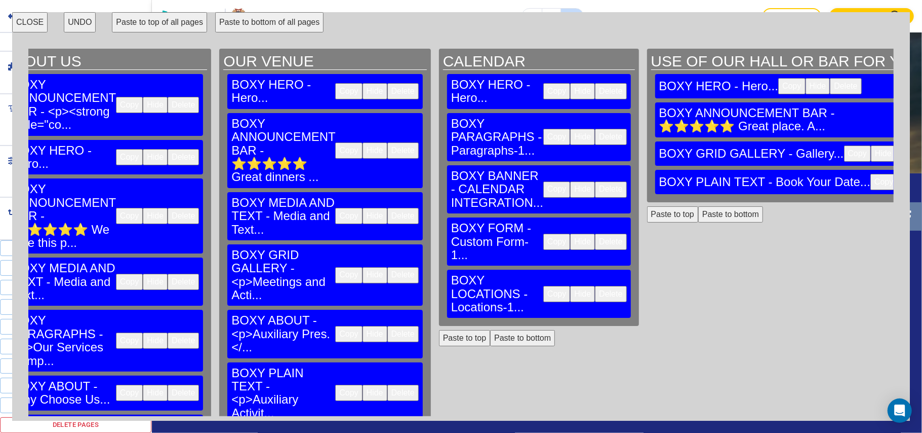
scroll to position [0, 308]
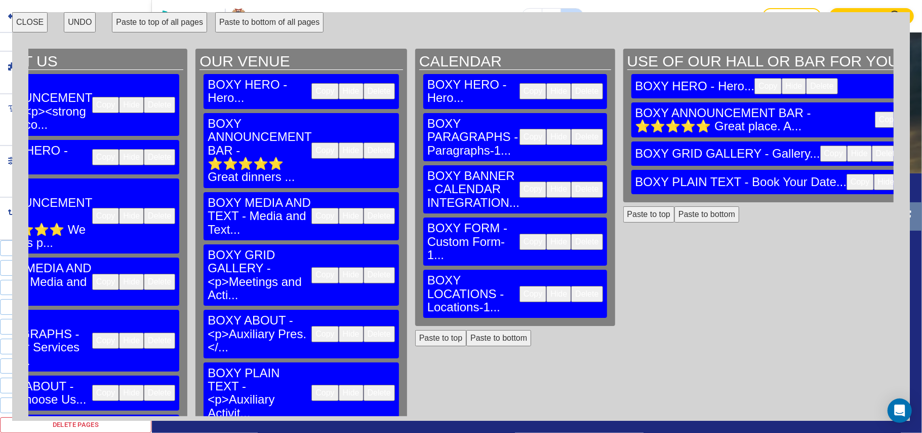
click at [675, 206] on button "Paste to bottom" at bounding box center [707, 214] width 65 height 16
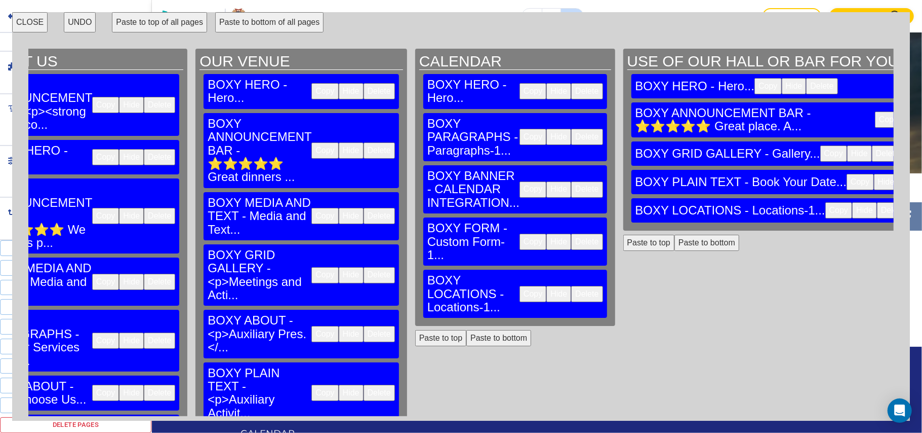
click at [520, 233] on button "Copy" at bounding box center [533, 241] width 27 height 16
click at [675, 234] on button "Paste to bottom" at bounding box center [707, 242] width 65 height 16
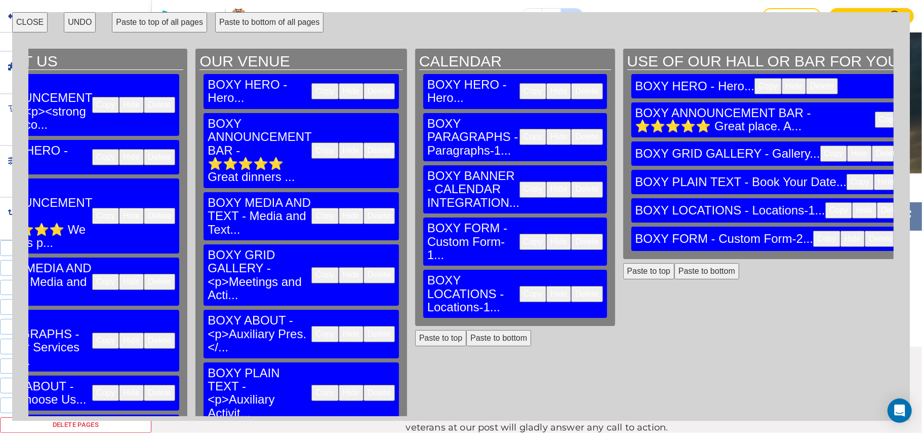
click at [12, 21] on button "CLOSE" at bounding box center [29, 22] width 35 height 20
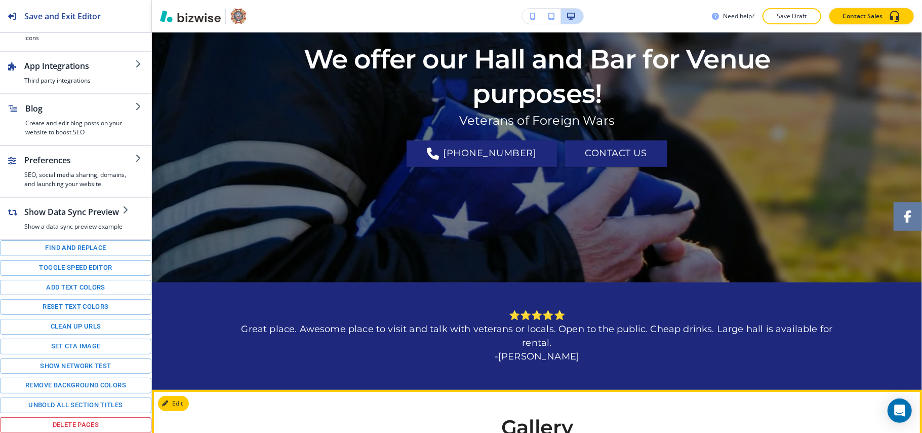
scroll to position [0, 0]
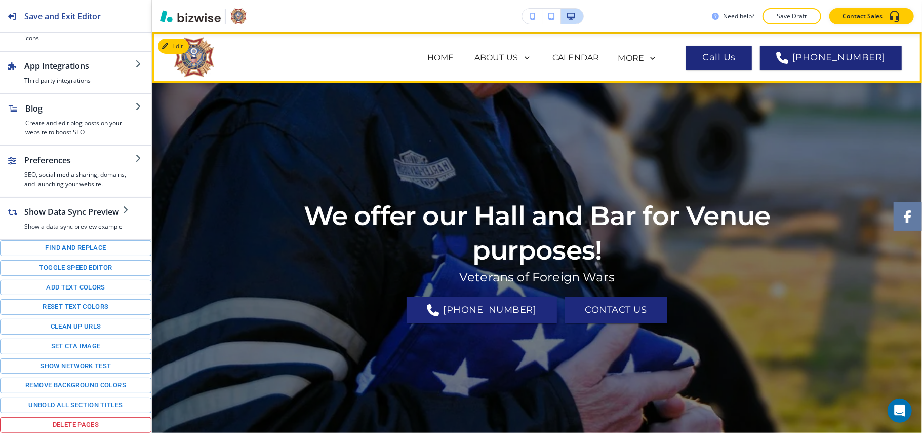
click at [657, 58] on icon at bounding box center [652, 58] width 9 height 9
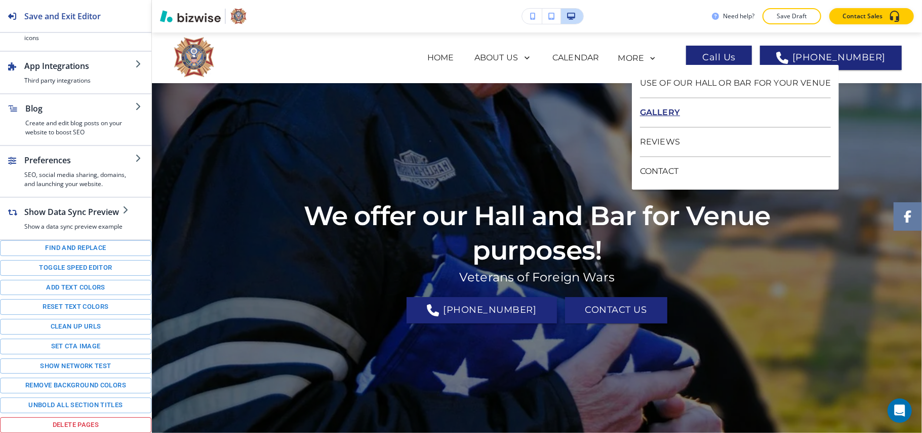
click at [664, 111] on p "GALLERY" at bounding box center [735, 112] width 191 height 29
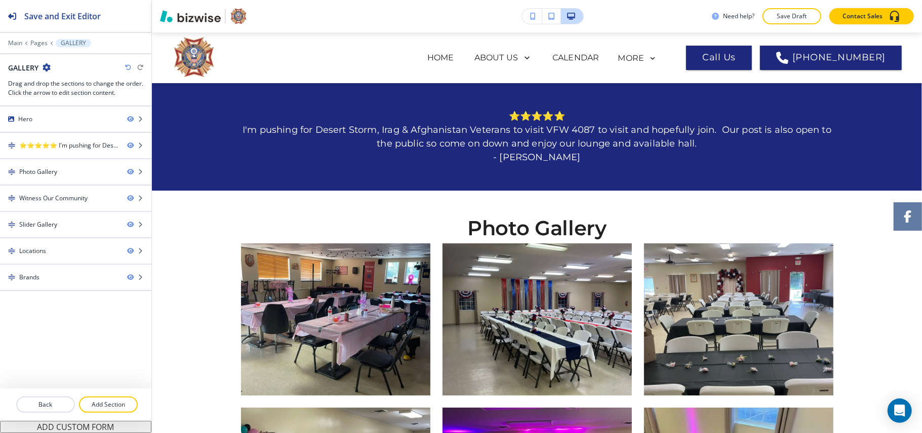
click at [40, 37] on div at bounding box center [75, 36] width 151 height 6
click at [40, 40] on p "Pages" at bounding box center [38, 43] width 17 height 7
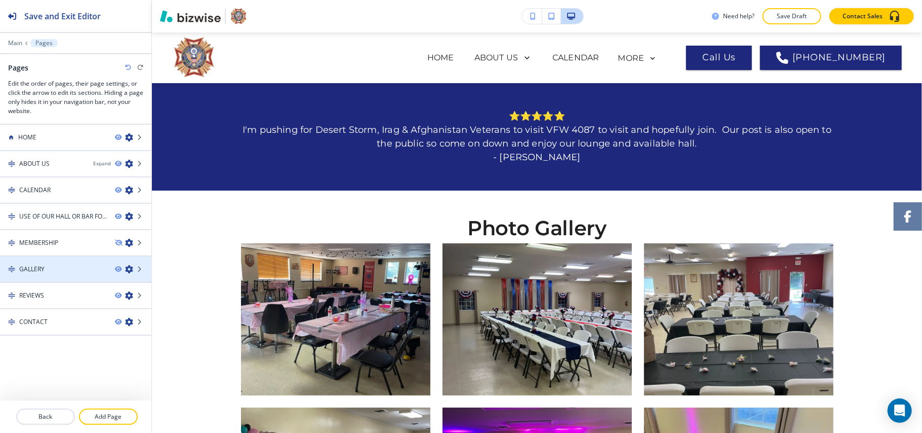
click at [132, 269] on icon "button" at bounding box center [129, 269] width 8 height 8
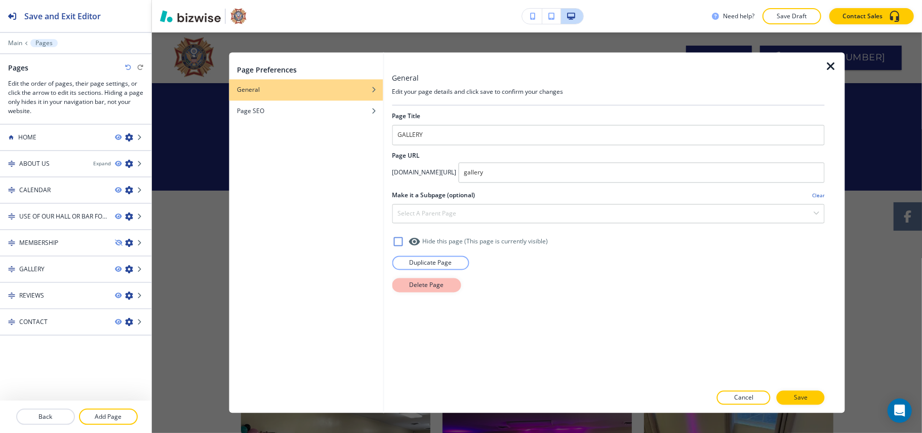
click at [430, 285] on p "Delete Page" at bounding box center [426, 285] width 34 height 9
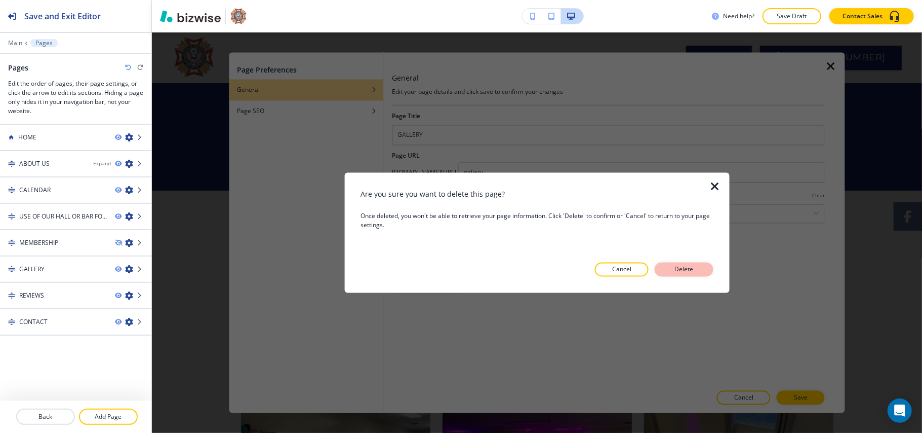
click at [693, 263] on button "Delete" at bounding box center [684, 269] width 59 height 14
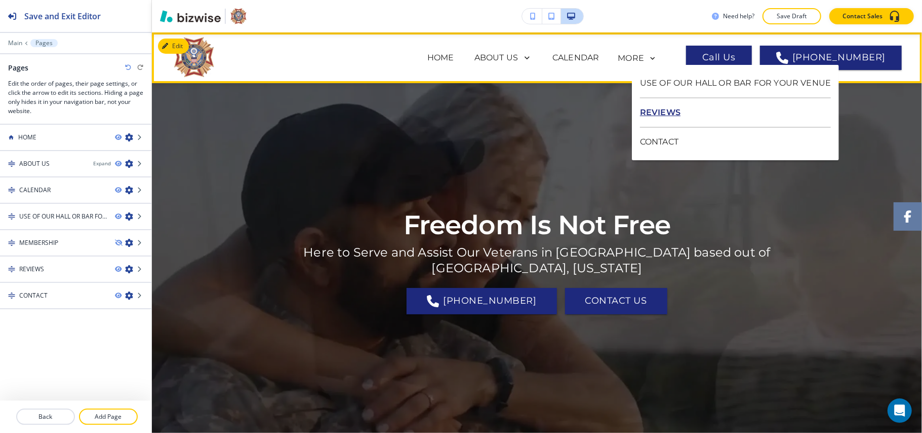
click at [665, 112] on p "REVIEWS" at bounding box center [735, 112] width 191 height 29
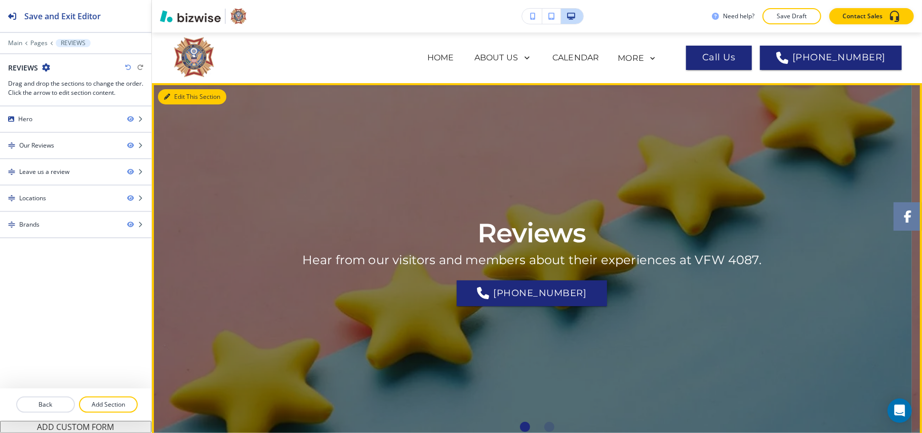
click at [170, 91] on button "Edit This Section" at bounding box center [192, 96] width 68 height 15
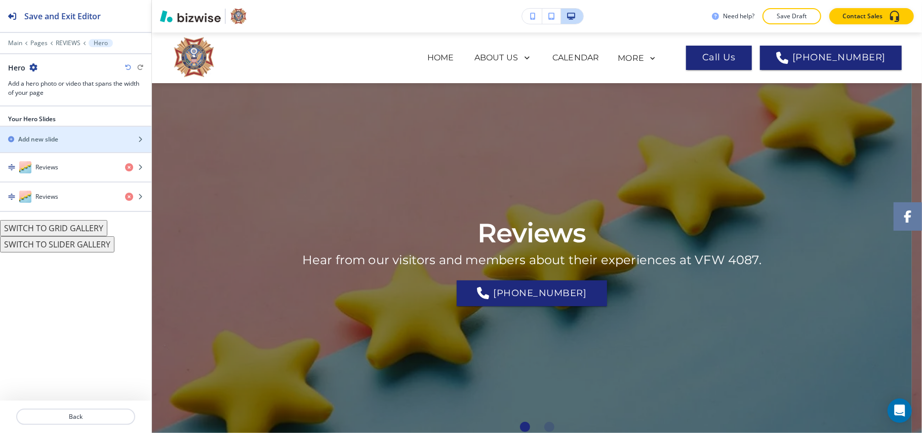
scroll to position [51, 0]
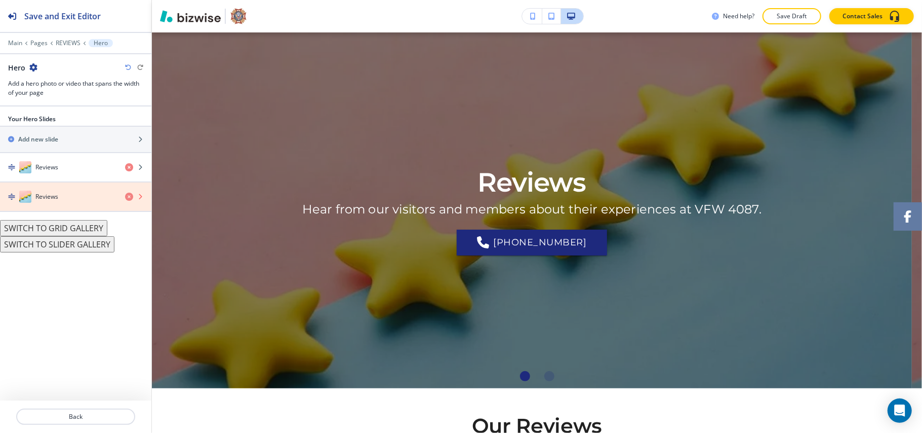
click at [128, 198] on icon "button" at bounding box center [129, 196] width 8 height 8
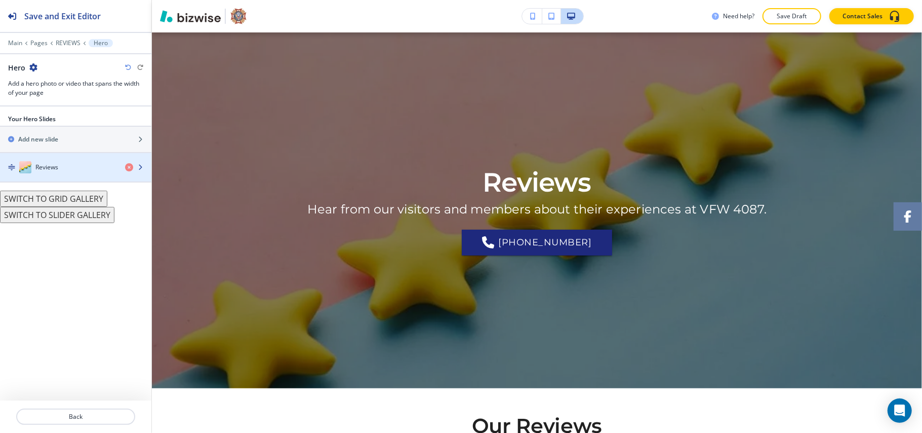
click at [61, 158] on div "button" at bounding box center [75, 157] width 151 height 8
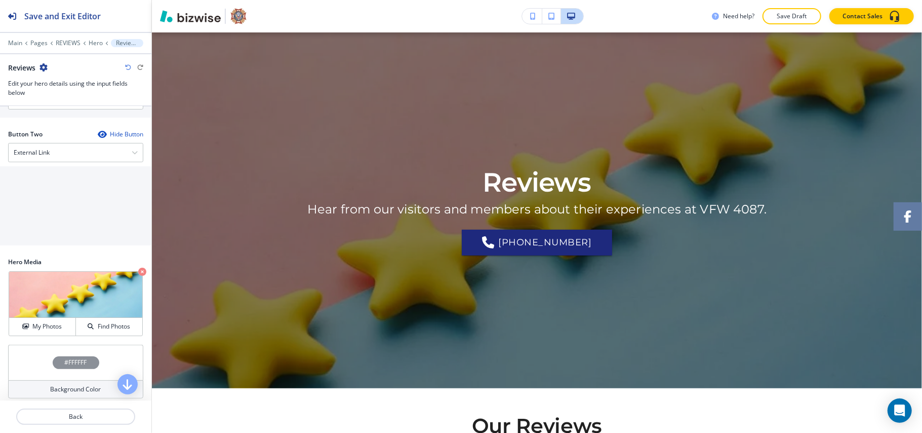
scroll to position [220, 0]
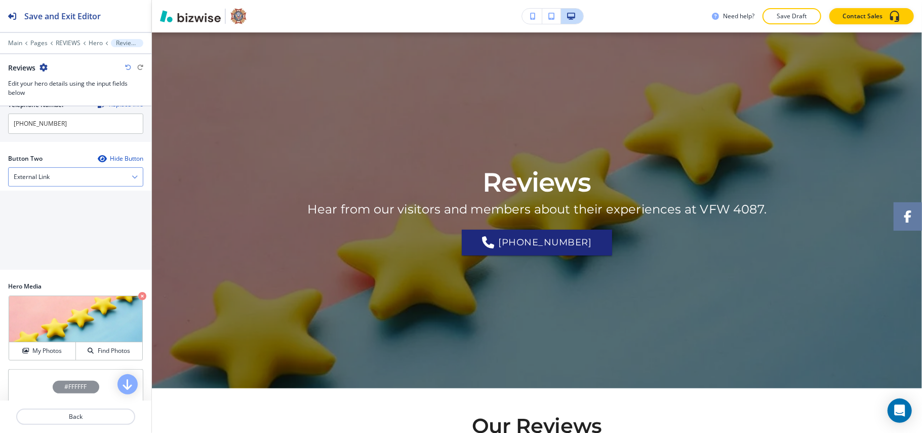
click at [29, 170] on div "External Link" at bounding box center [76, 177] width 134 height 18
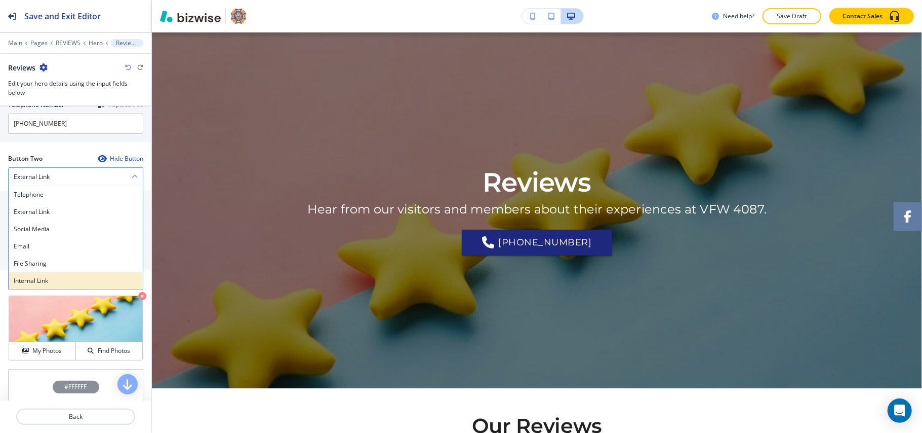
click at [45, 281] on h4 "Internal Link" at bounding box center [76, 280] width 124 height 9
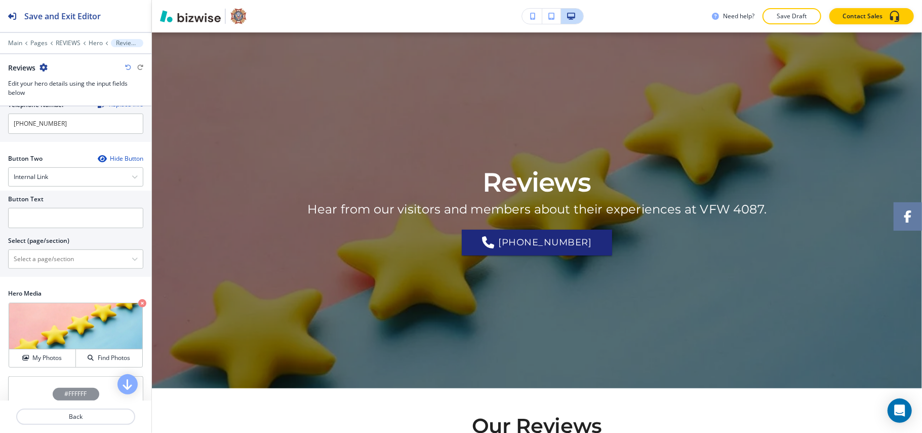
click at [63, 274] on div "Button Text Select (page/section) HOME HOME | Hero HOME | VFW 4087 HOME | [DEMO…" at bounding box center [75, 233] width 151 height 86
click at [64, 266] on \(page\/section\) "Manual Input" at bounding box center [70, 258] width 123 height 17
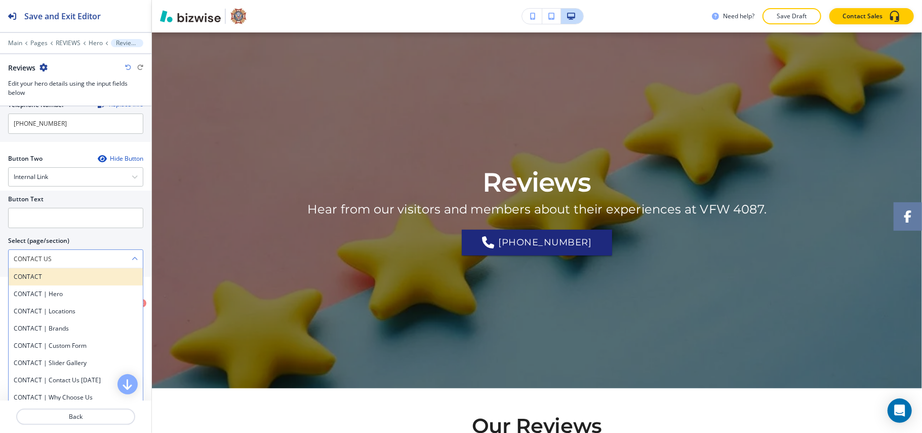
click at [45, 281] on h4 "CONTACT" at bounding box center [76, 276] width 124 height 9
type \(page\/section\) "CONTACT"
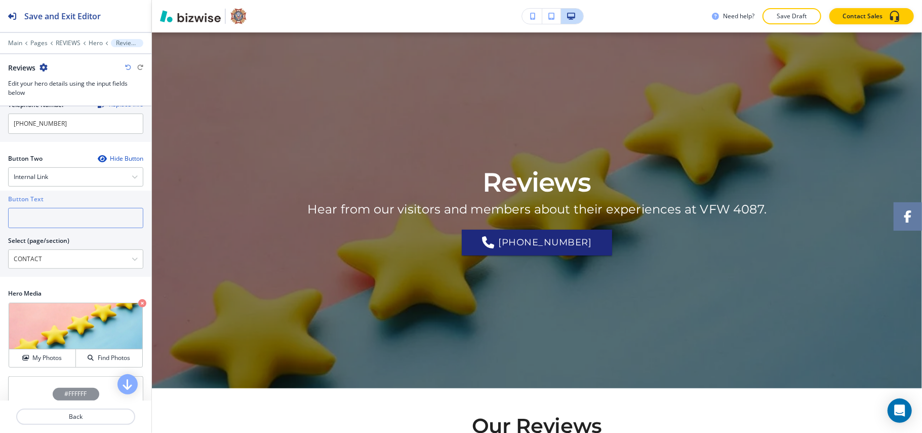
click at [57, 213] on input "text" at bounding box center [75, 218] width 135 height 20
paste input "CONTACT US"
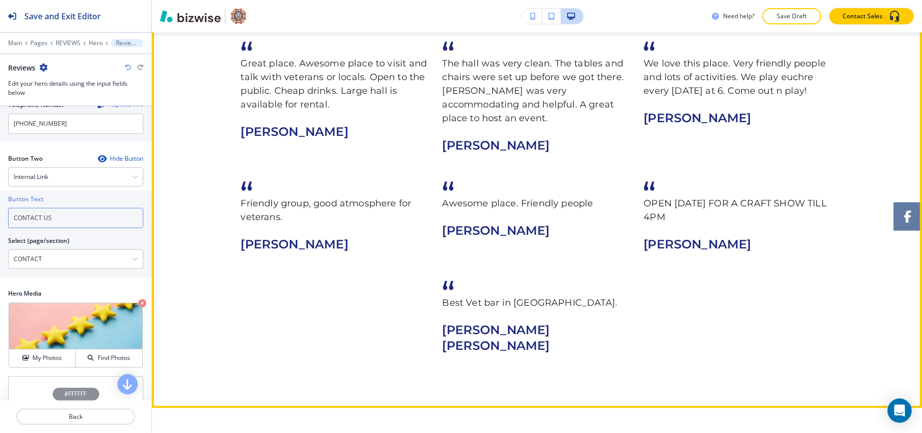
scroll to position [1198, 0]
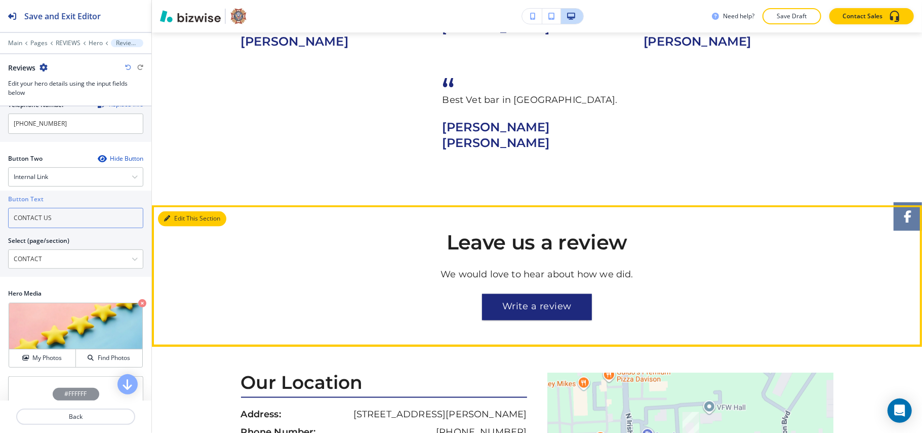
type input "CONTACT US"
click at [174, 211] on button "Edit This Section" at bounding box center [192, 218] width 68 height 15
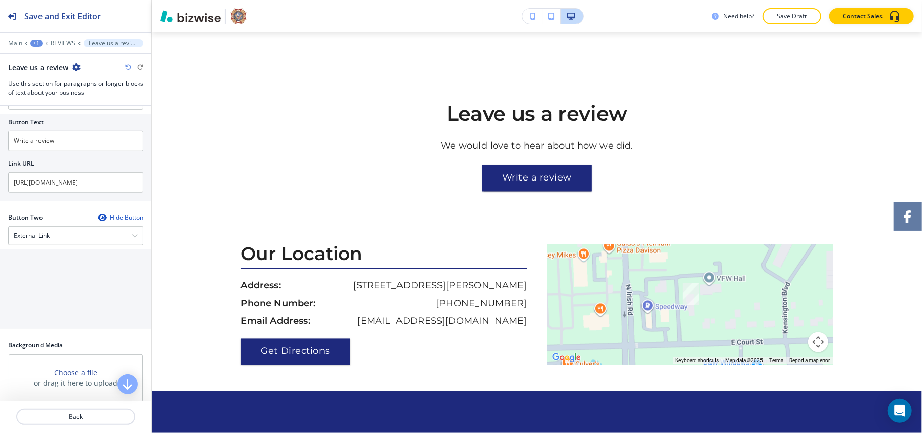
scroll to position [638, 0]
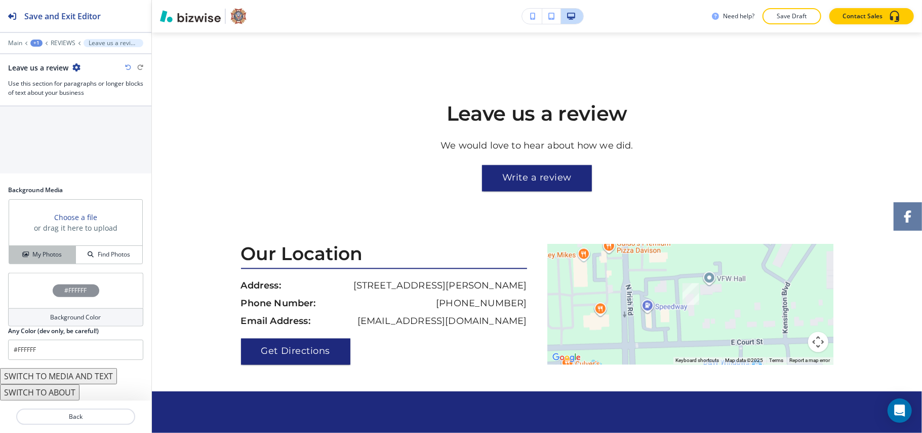
click at [44, 248] on button "My Photos" at bounding box center [42, 255] width 67 height 18
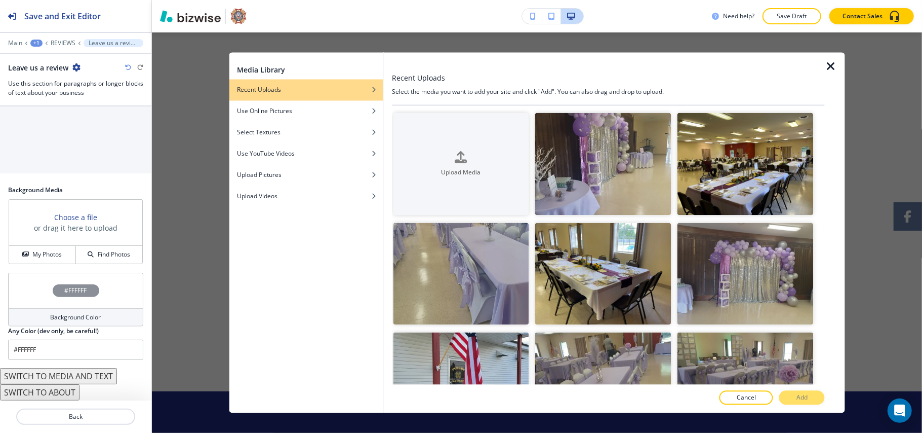
scroll to position [270, 0]
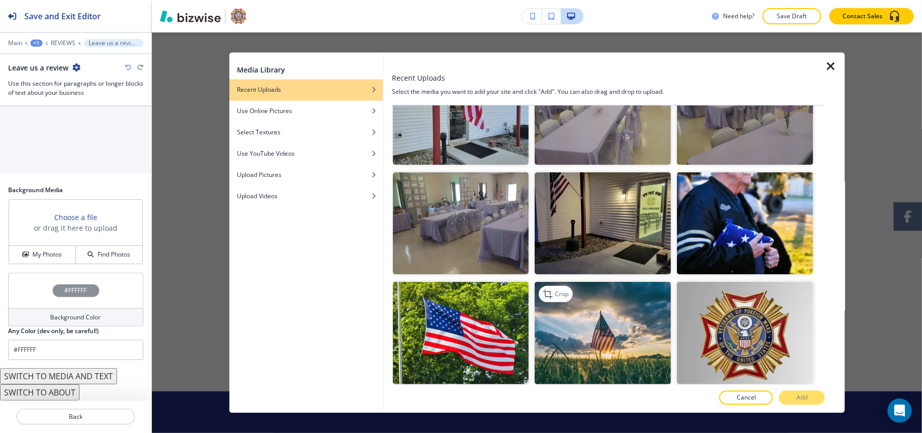
click at [612, 318] on img "button" at bounding box center [603, 333] width 136 height 102
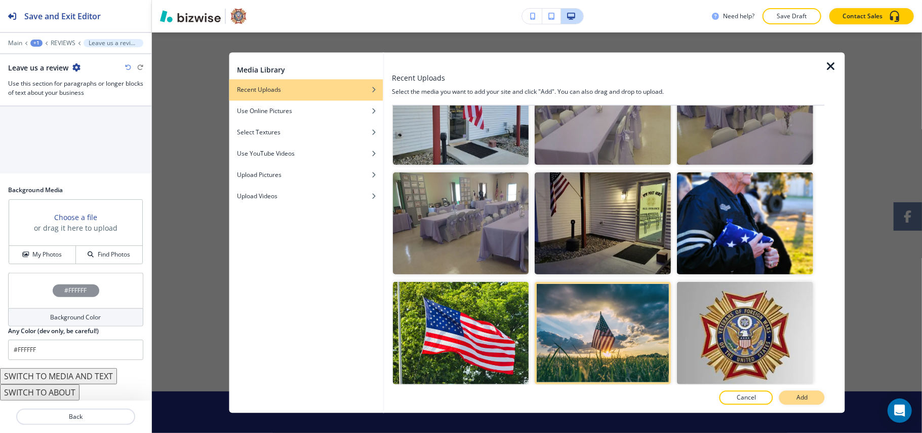
click at [812, 400] on button "Add" at bounding box center [802, 397] width 46 height 14
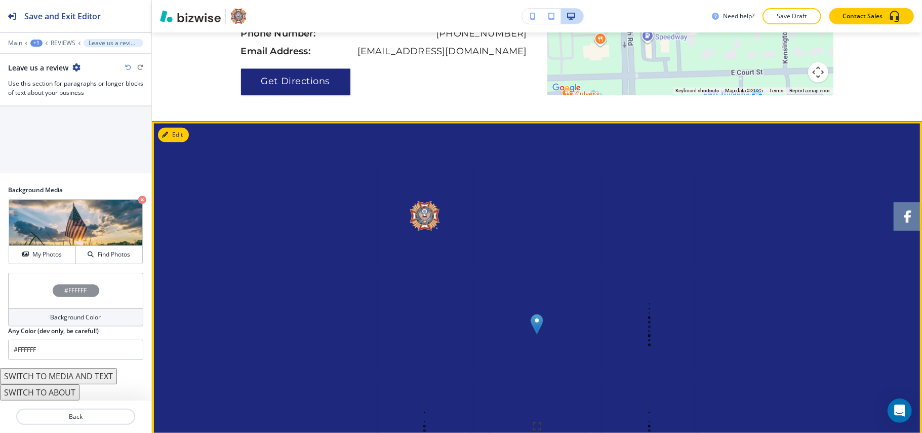
click at [173, 127] on button "Edit" at bounding box center [173, 134] width 31 height 15
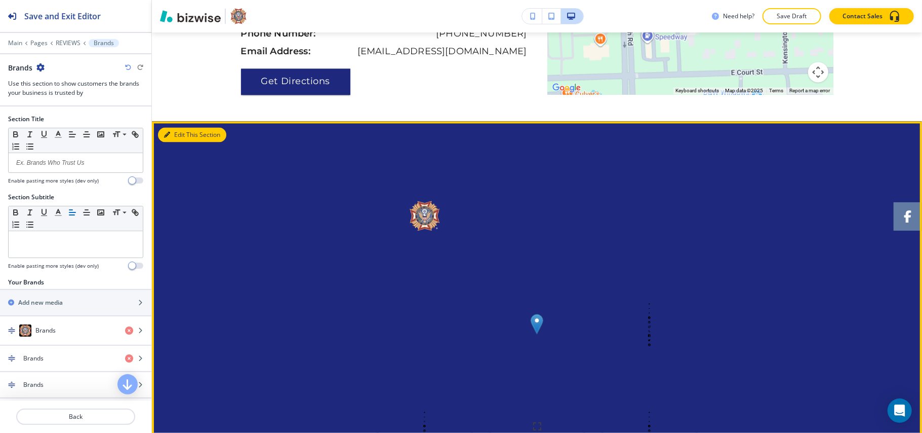
scroll to position [1641, 0]
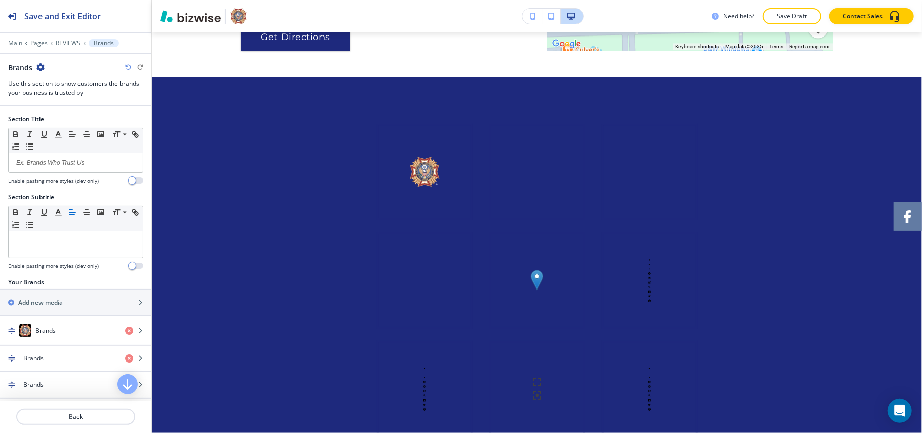
click at [39, 67] on icon "button" at bounding box center [40, 67] width 8 height 8
click at [71, 126] on button "Delete Section" at bounding box center [68, 121] width 65 height 18
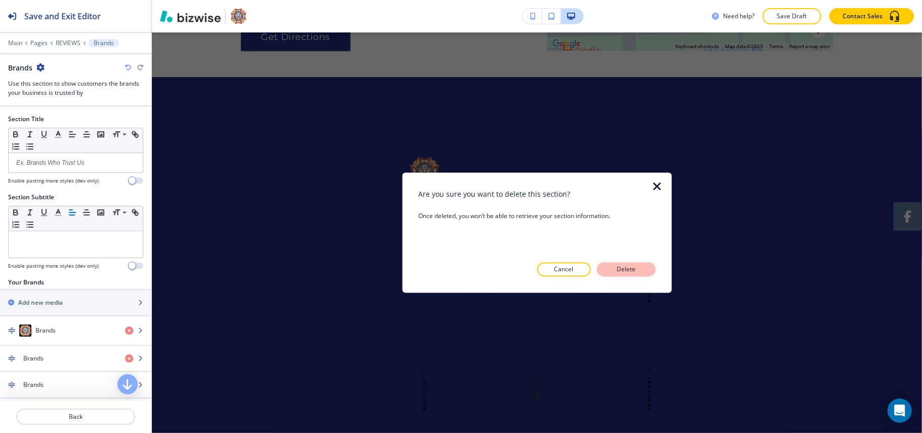
click at [629, 268] on p "Delete" at bounding box center [626, 269] width 24 height 9
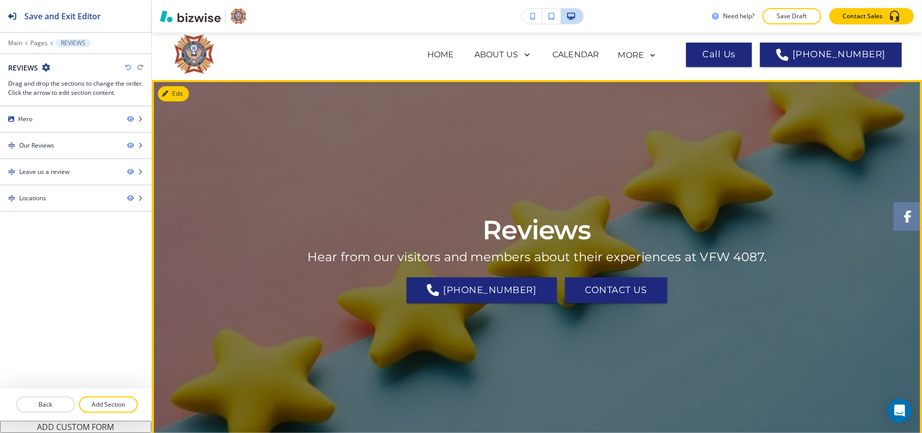
scroll to position [0, 0]
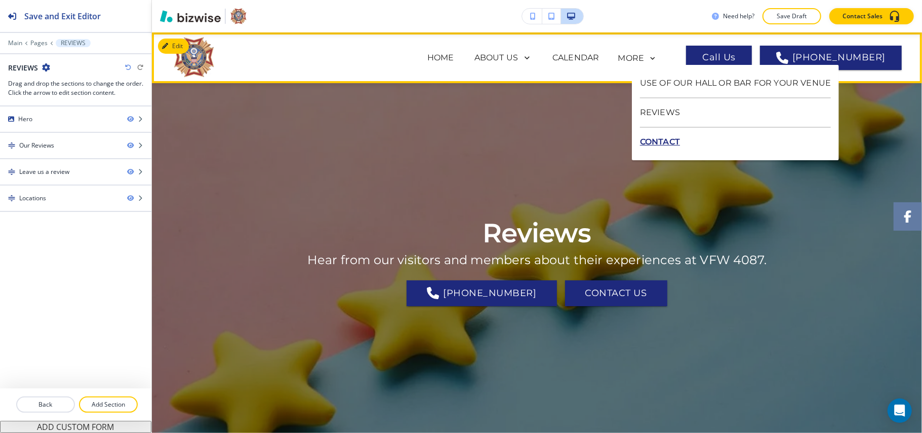
click at [668, 142] on p "CONTACT" at bounding box center [735, 142] width 191 height 28
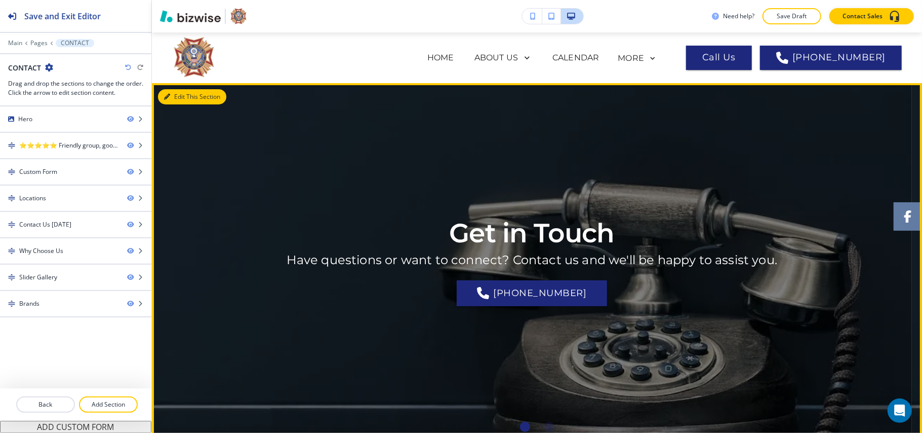
click at [169, 94] on icon "button" at bounding box center [167, 97] width 6 height 6
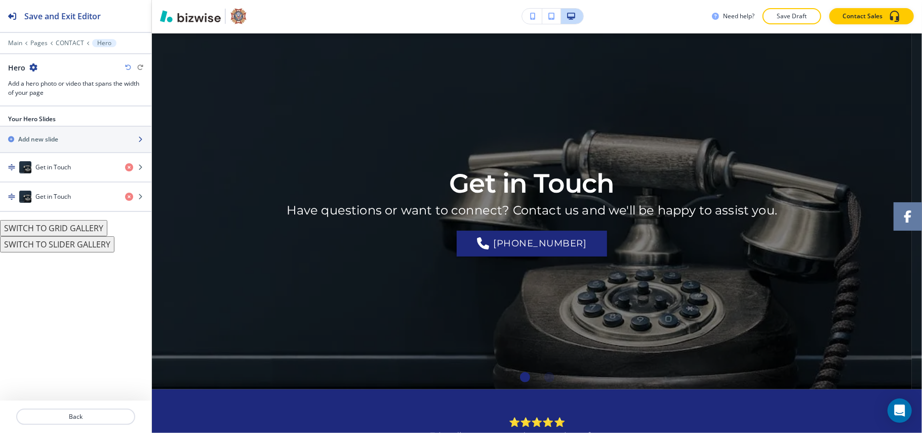
scroll to position [51, 0]
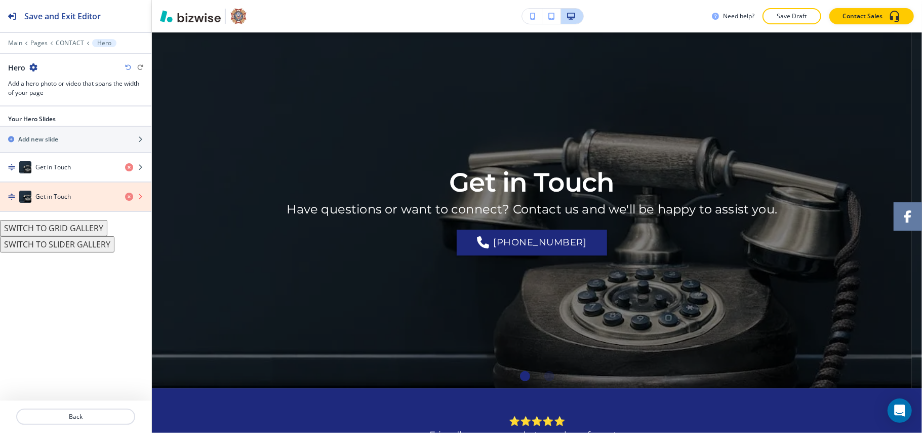
click at [129, 195] on icon "button" at bounding box center [129, 196] width 8 height 8
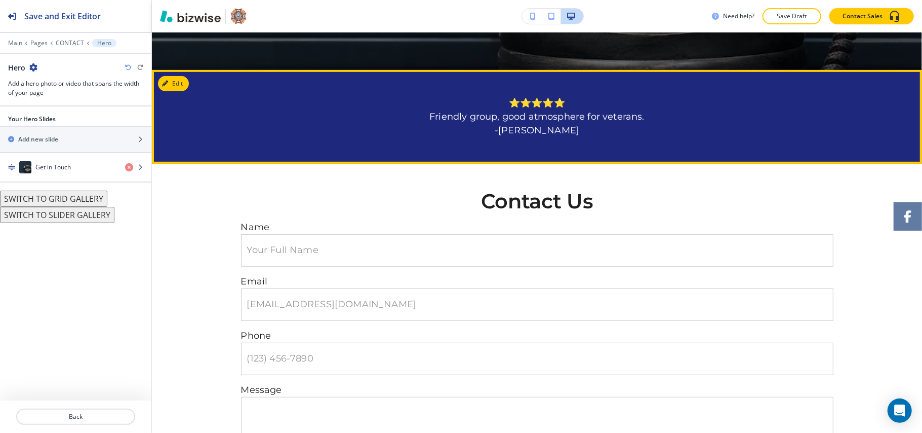
scroll to position [456, 0]
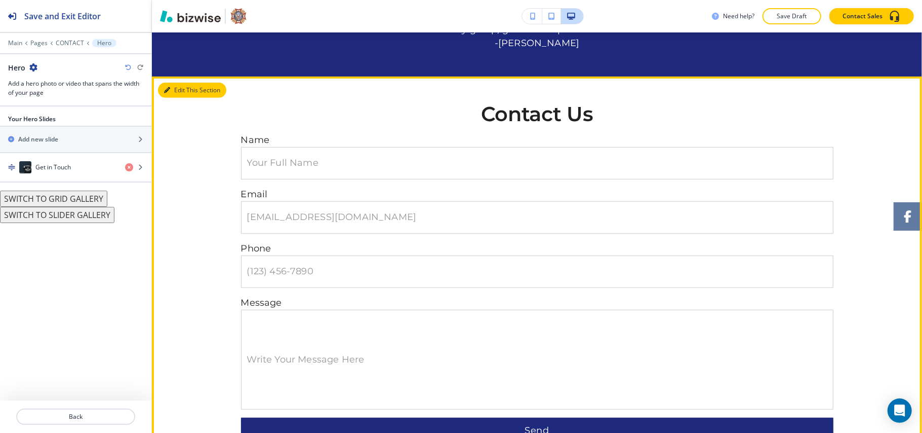
click at [183, 94] on button "Edit This Section" at bounding box center [192, 90] width 68 height 15
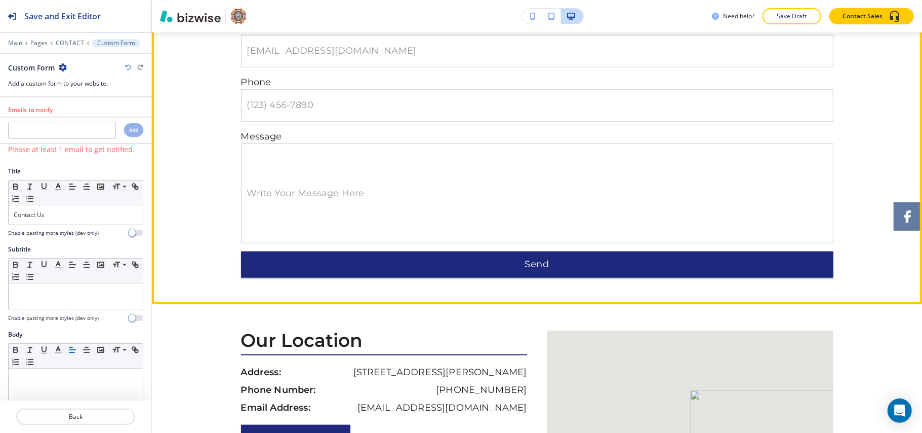
scroll to position [770, 0]
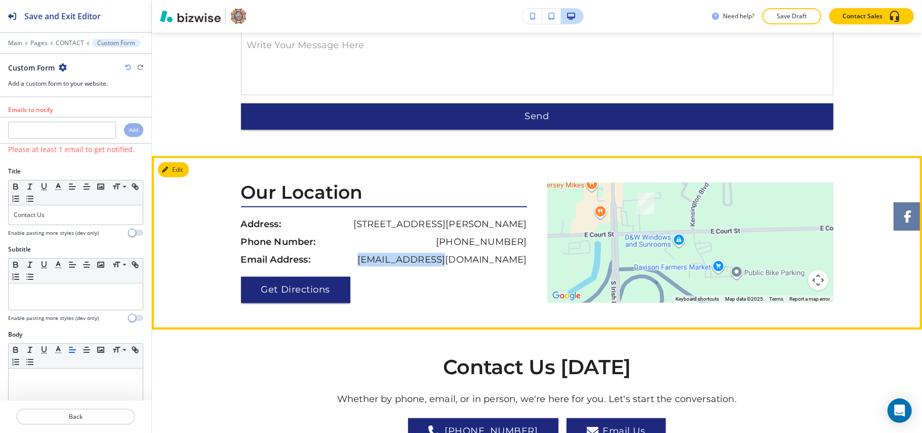
drag, startPoint x: 529, startPoint y: 259, endPoint x: 425, endPoint y: 262, distance: 103.9
click at [425, 262] on div "Our Location Address: [STREET_ADDRESS][PERSON_NAME] Phone Number: [PHONE_NUMBER…" at bounding box center [389, 242] width 296 height 121
copy p "[EMAIL_ADDRESS][DOMAIN_NAME]"
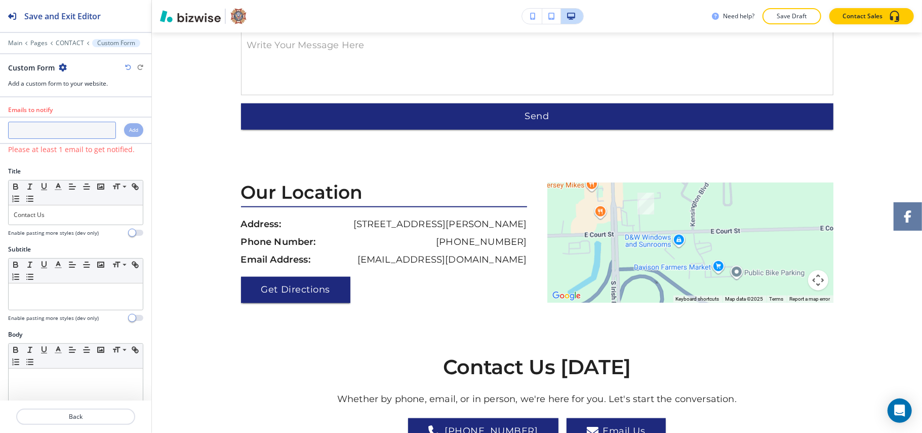
click at [35, 128] on input "text" at bounding box center [62, 130] width 108 height 17
paste input "[EMAIL_ADDRESS][DOMAIN_NAME]"
type input "[EMAIL_ADDRESS][DOMAIN_NAME]"
click at [129, 131] on h4 "Add" at bounding box center [133, 130] width 9 height 8
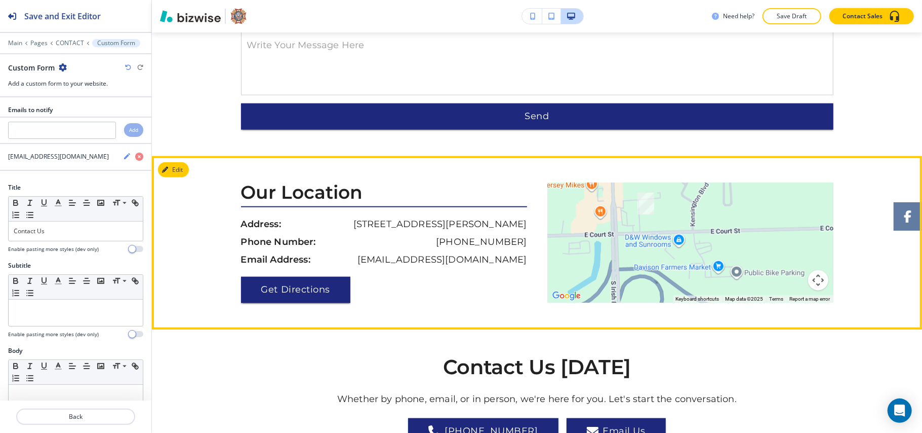
scroll to position [1040, 0]
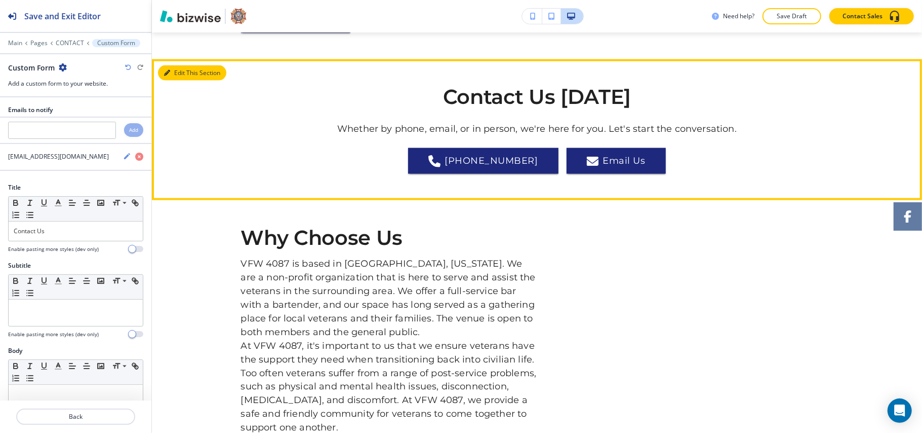
click at [183, 77] on button "Edit This Section" at bounding box center [192, 72] width 68 height 15
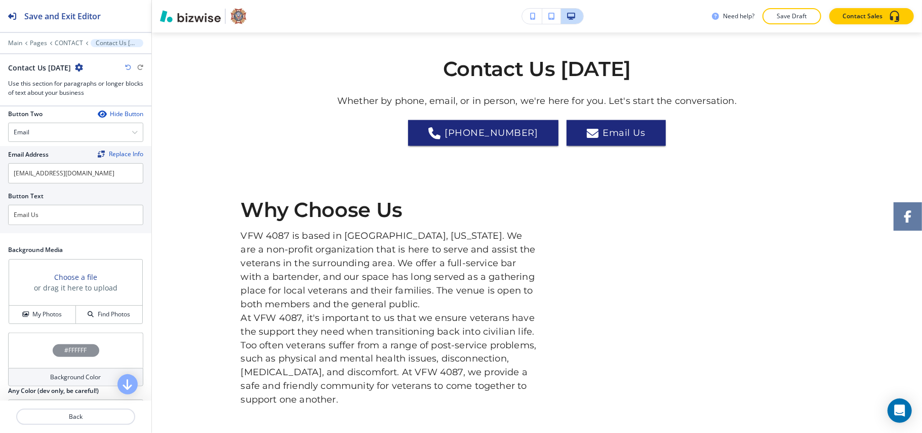
scroll to position [604, 0]
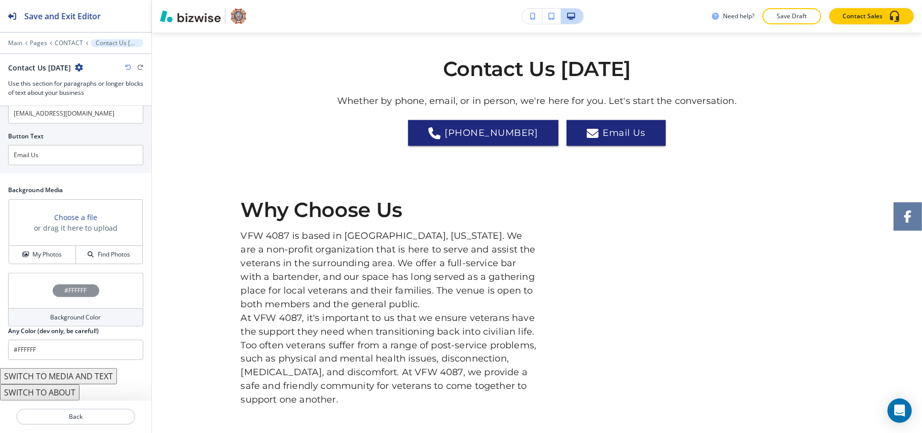
click at [37, 242] on div "Choose a file or drag it here to upload" at bounding box center [75, 223] width 133 height 46
click at [41, 253] on h4 "My Photos" at bounding box center [46, 254] width 29 height 9
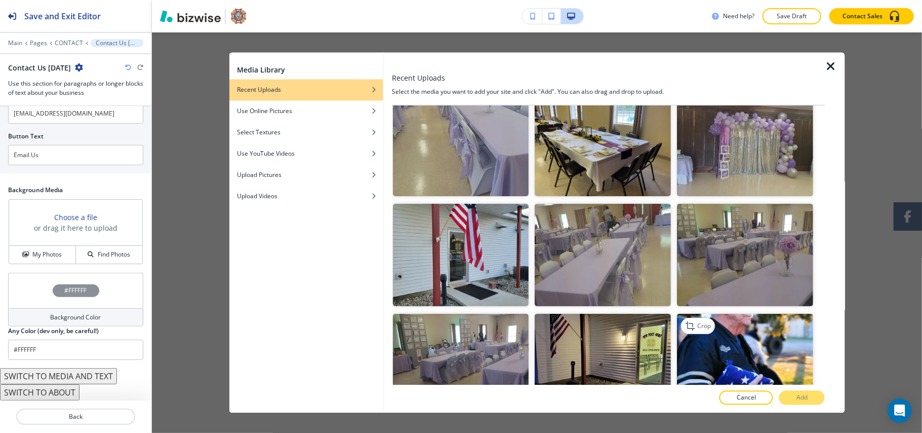
scroll to position [270, 0]
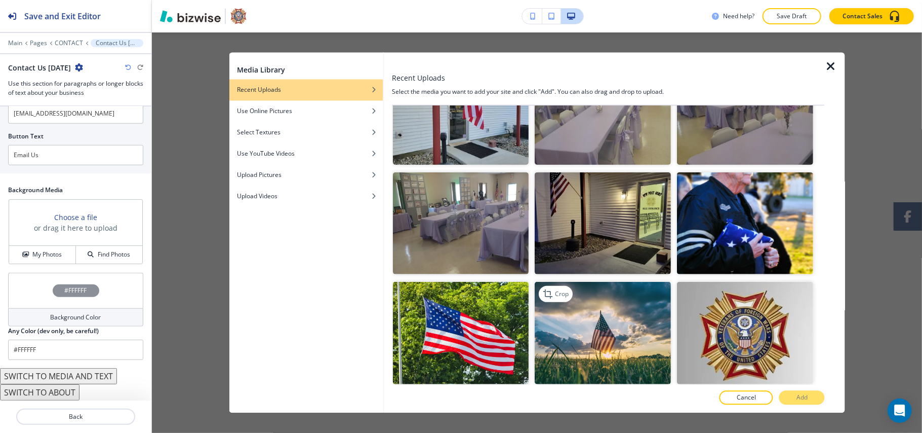
drag, startPoint x: 602, startPoint y: 325, endPoint x: 633, endPoint y: 340, distance: 34.2
click at [602, 325] on img "button" at bounding box center [603, 333] width 136 height 102
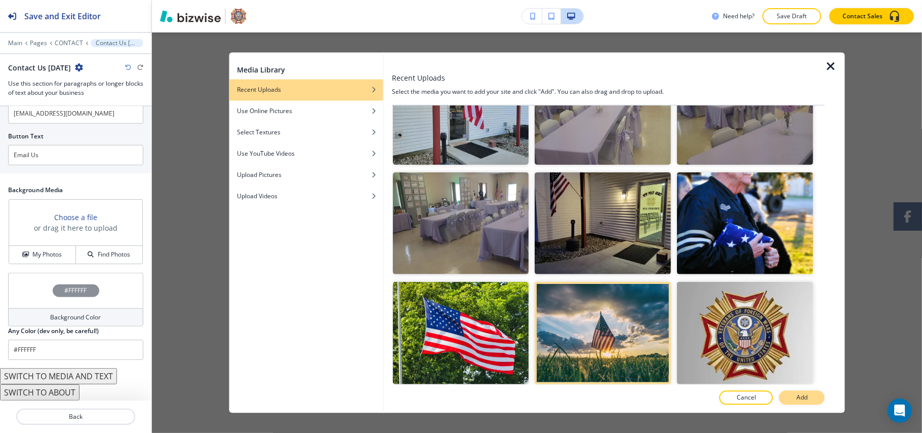
click at [807, 398] on p "Add" at bounding box center [802, 397] width 11 height 9
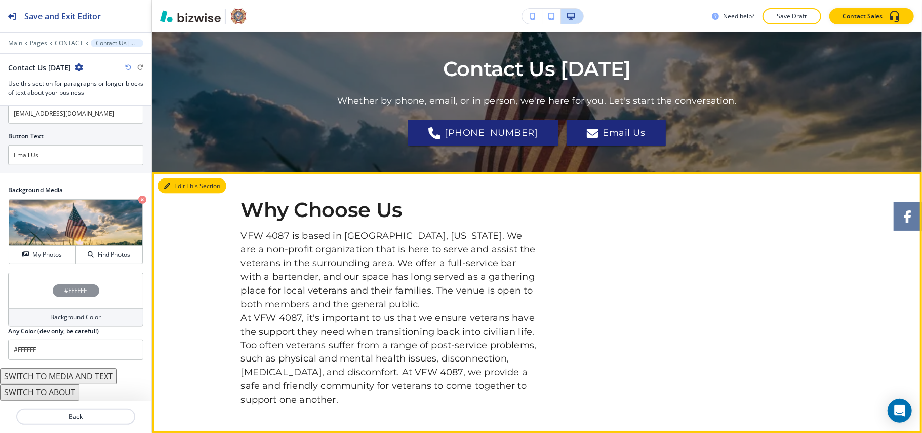
click at [171, 184] on button "Edit This Section" at bounding box center [192, 185] width 68 height 15
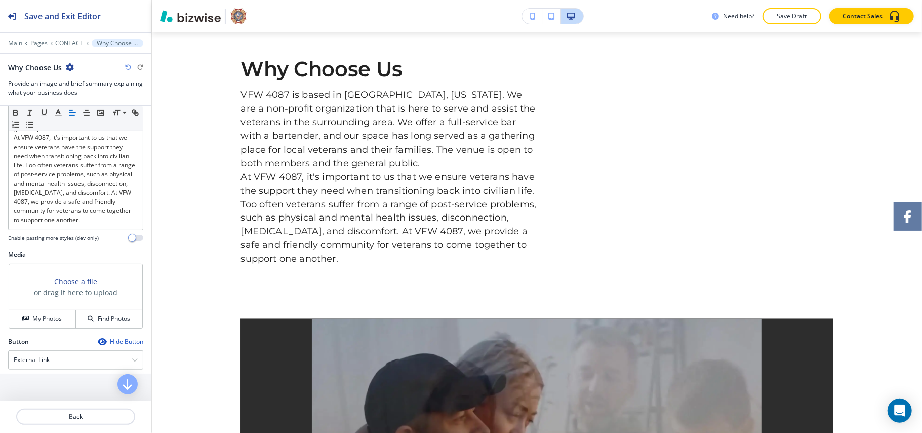
scroll to position [337, 0]
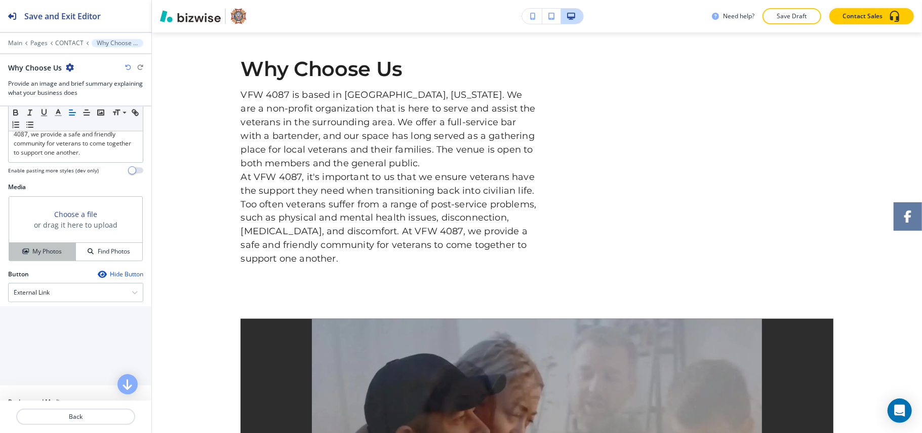
click at [18, 256] on div "My Photos" at bounding box center [42, 251] width 66 height 9
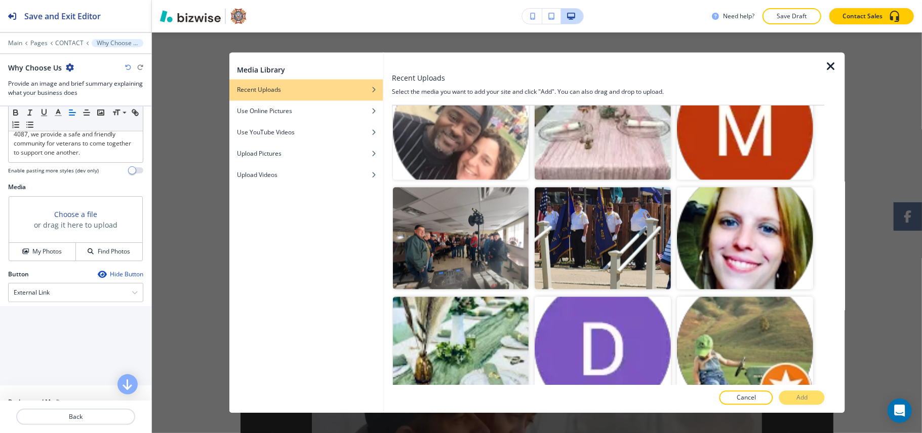
scroll to position [1782, 0]
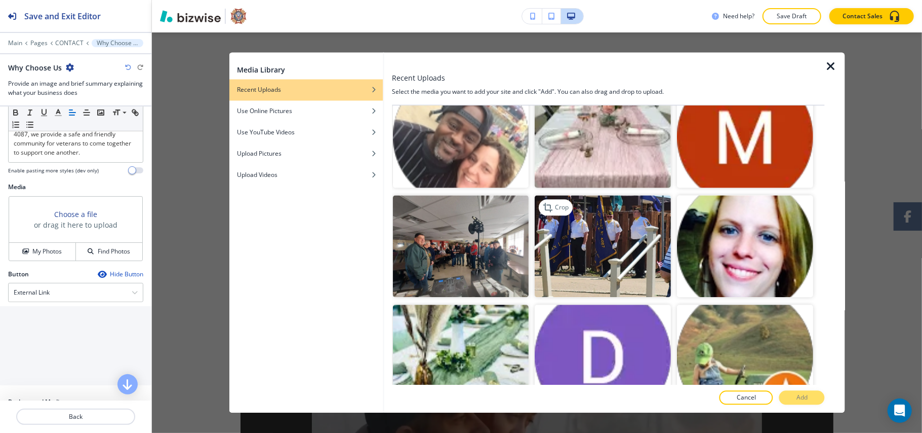
click at [626, 200] on img "button" at bounding box center [603, 246] width 136 height 102
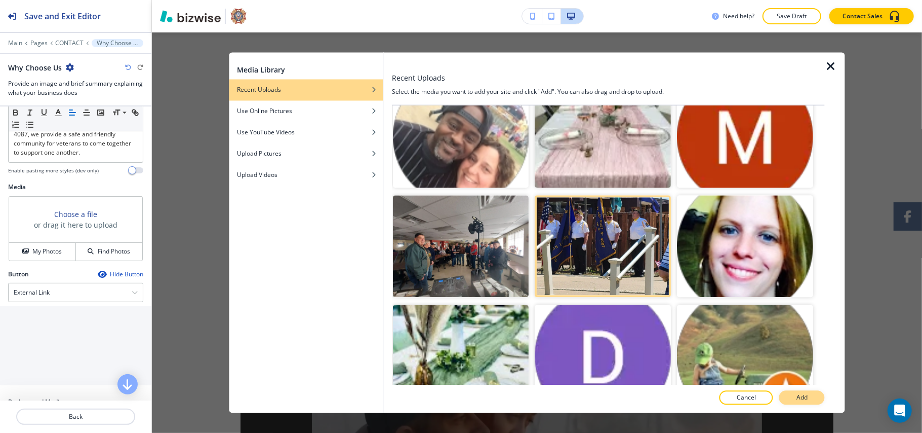
click at [809, 394] on button "Add" at bounding box center [802, 397] width 46 height 14
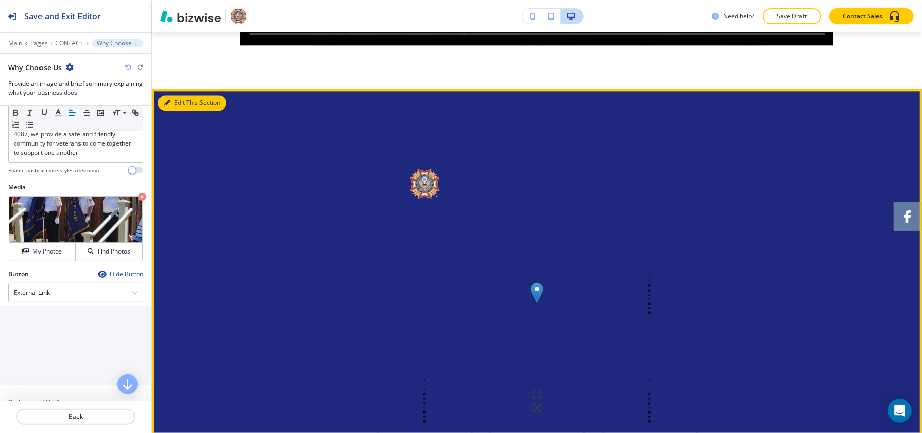
click at [177, 110] on button "Edit This Section" at bounding box center [192, 102] width 68 height 15
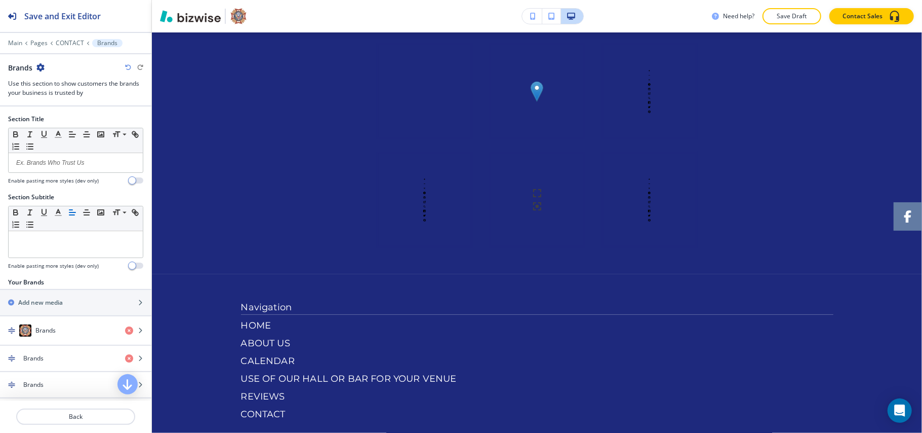
scroll to position [1953, 0]
click at [42, 67] on icon "button" at bounding box center [40, 67] width 8 height 8
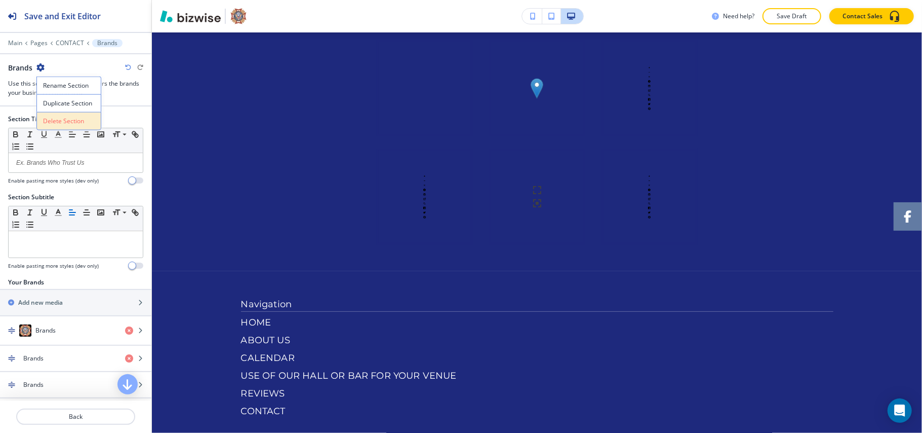
click at [64, 120] on p "Delete Section" at bounding box center [69, 120] width 52 height 9
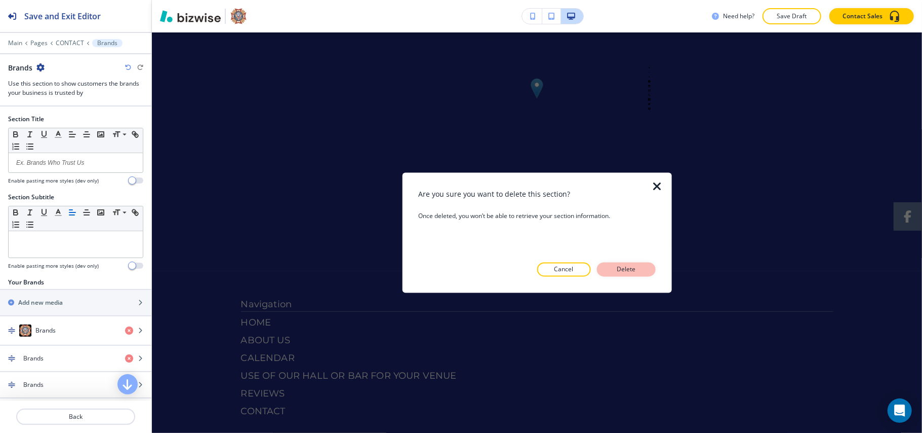
click at [643, 271] on button "Delete" at bounding box center [626, 269] width 59 height 14
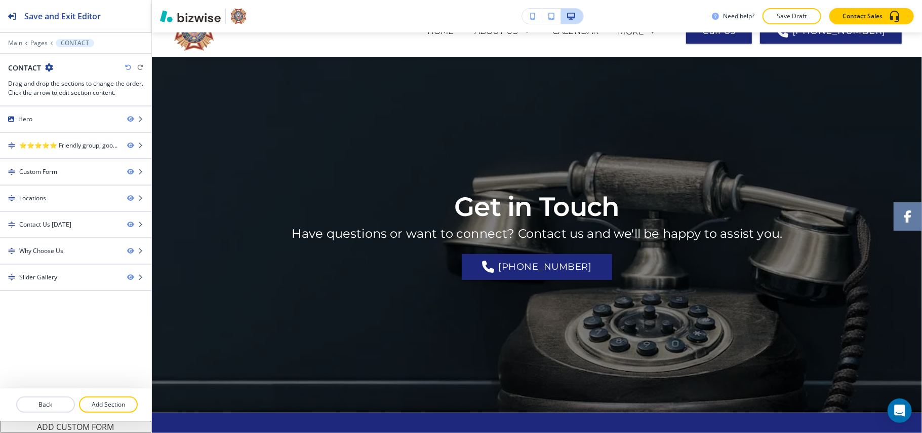
scroll to position [0, 0]
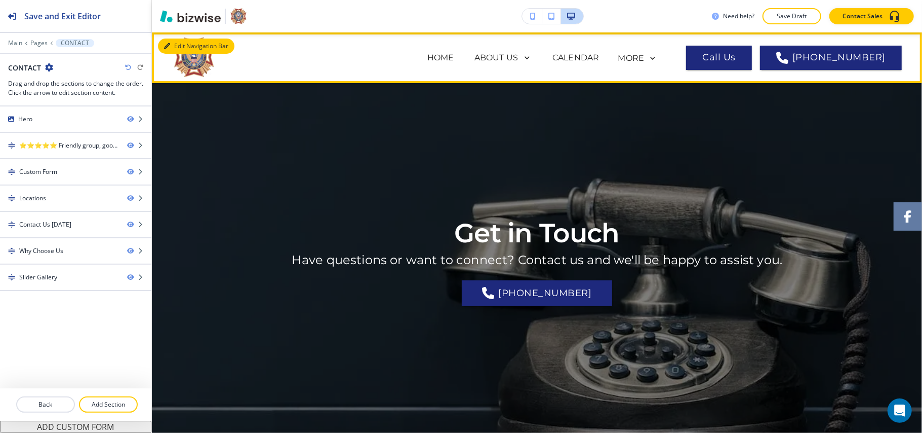
click at [175, 43] on button "Edit Navigation Bar" at bounding box center [196, 45] width 76 height 15
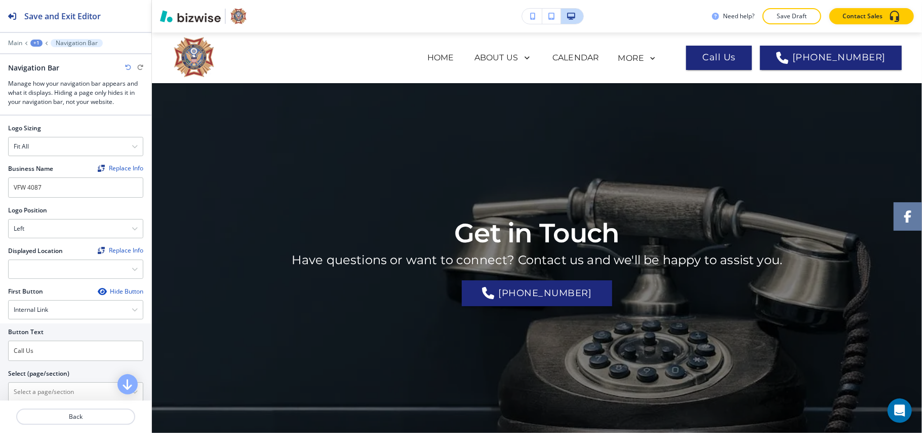
scroll to position [270, 0]
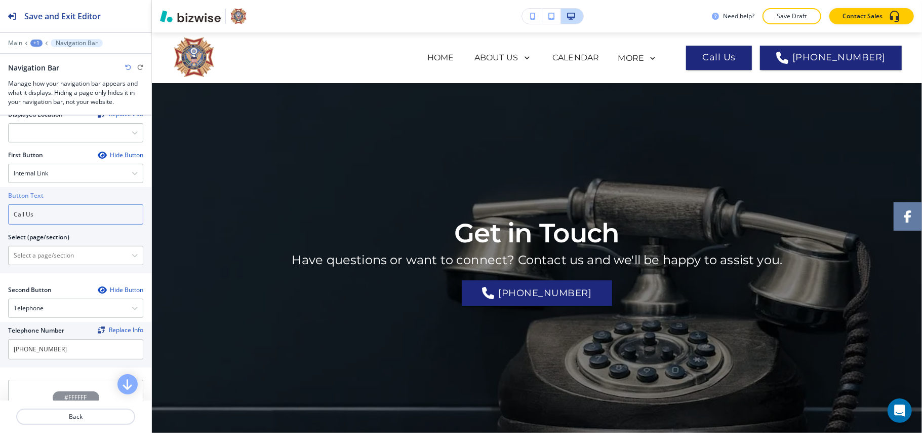
drag, startPoint x: 69, startPoint y: 225, endPoint x: 0, endPoint y: 221, distance: 69.5
click at [0, 221] on div "Button Text Call Us Select (page/section) HOME HOME | Hero HOME | VFW 4087 HOME…" at bounding box center [75, 230] width 151 height 86
type input "C"
type input "Email Us"
click at [41, 175] on h4 "Internal Link" at bounding box center [31, 173] width 34 height 9
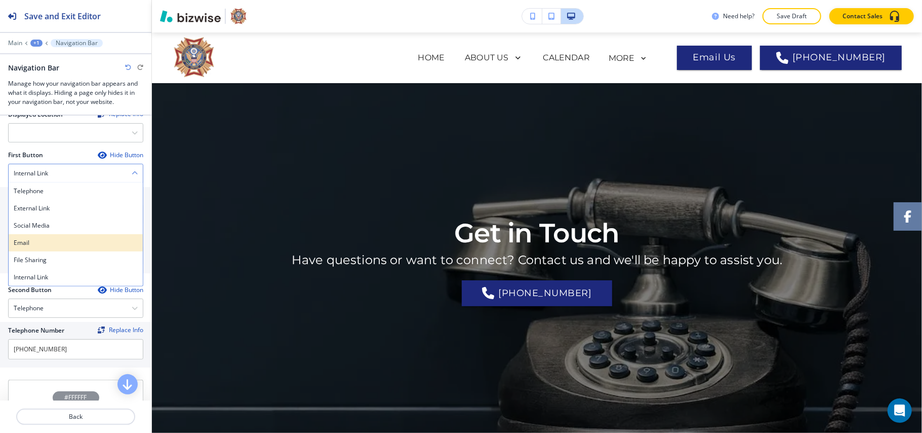
click at [33, 245] on h4 "Email" at bounding box center [76, 242] width 124 height 9
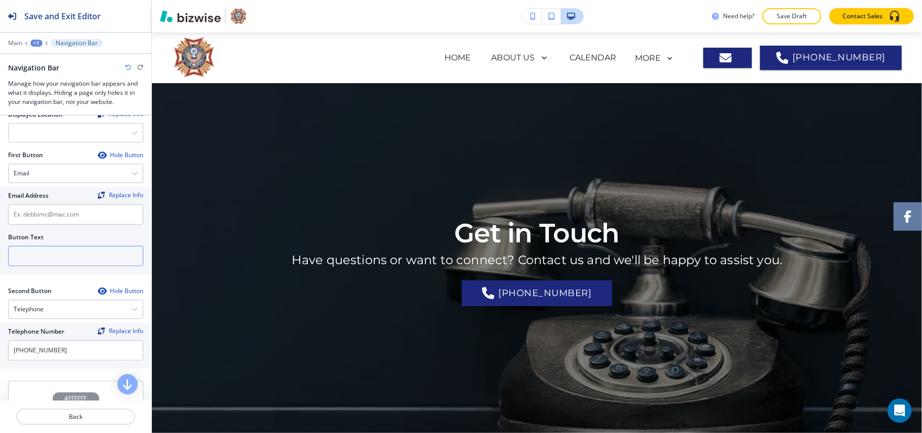
click at [33, 261] on input "text" at bounding box center [75, 256] width 135 height 20
paste input "Email Us"
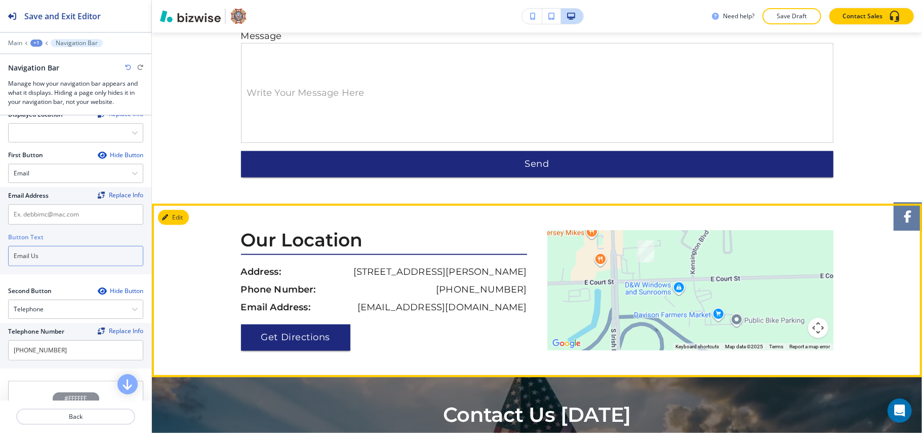
scroll to position [732, 0]
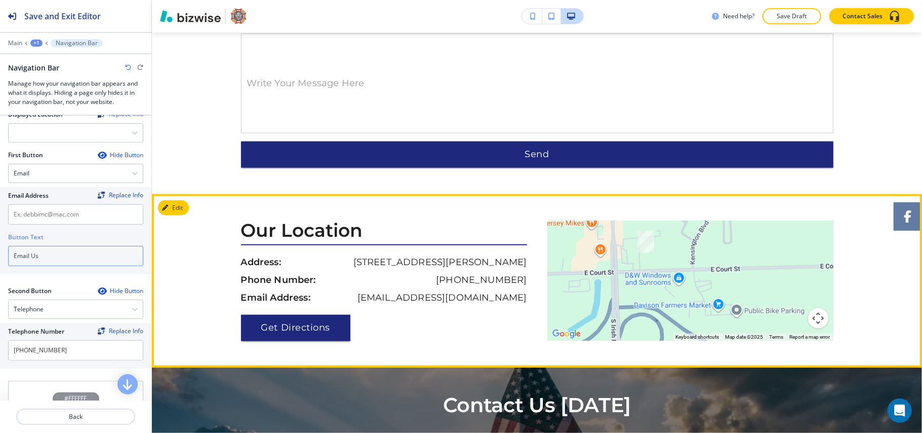
type input "Email Us"
drag, startPoint x: 525, startPoint y: 295, endPoint x: 422, endPoint y: 294, distance: 103.3
click at [422, 294] on div "Our Location Address: [STREET_ADDRESS][PERSON_NAME] Phone Number: [PHONE_NUMBER…" at bounding box center [389, 280] width 296 height 121
copy p "[EMAIL_ADDRESS][DOMAIN_NAME]"
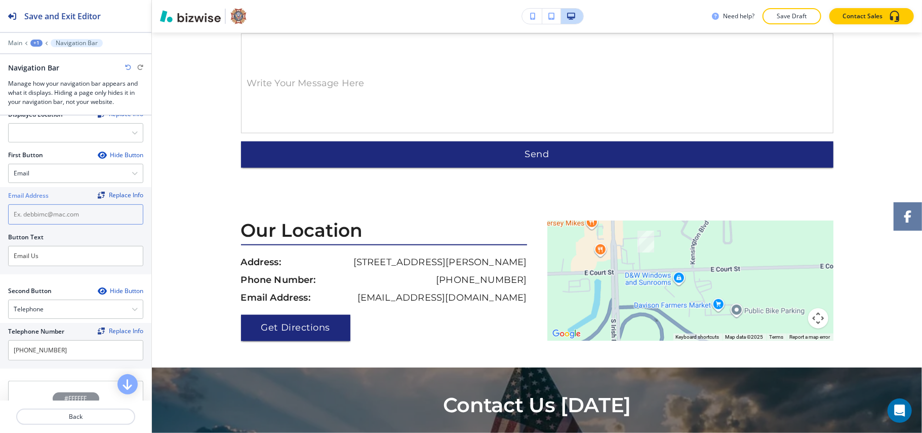
click at [55, 223] on input "text" at bounding box center [75, 214] width 135 height 20
paste input "[EMAIL_ADDRESS][DOMAIN_NAME]"
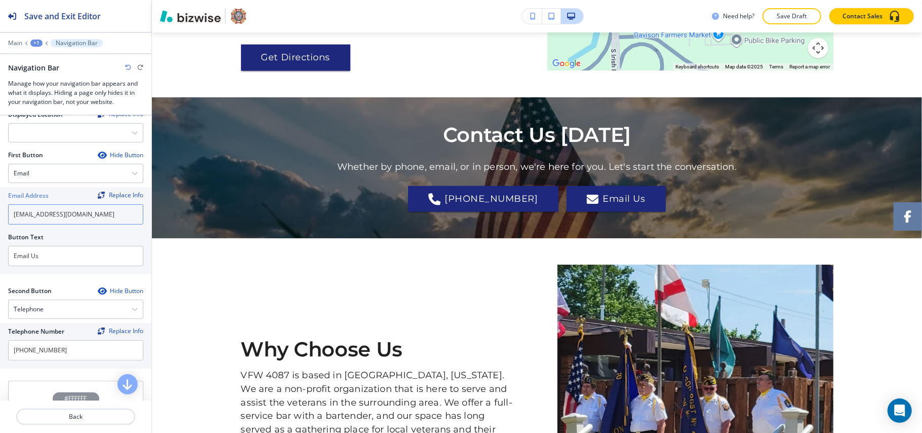
scroll to position [1812, 0]
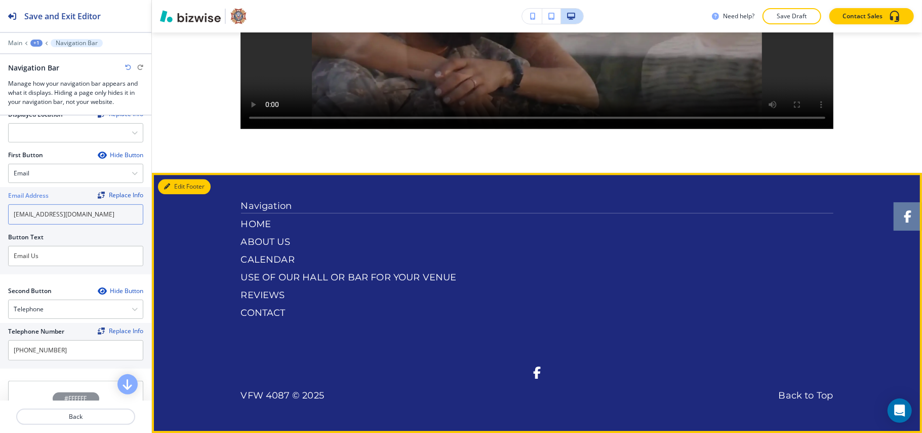
type input "[EMAIL_ADDRESS][DOMAIN_NAME]"
click at [180, 186] on button "Edit Footer" at bounding box center [184, 186] width 53 height 15
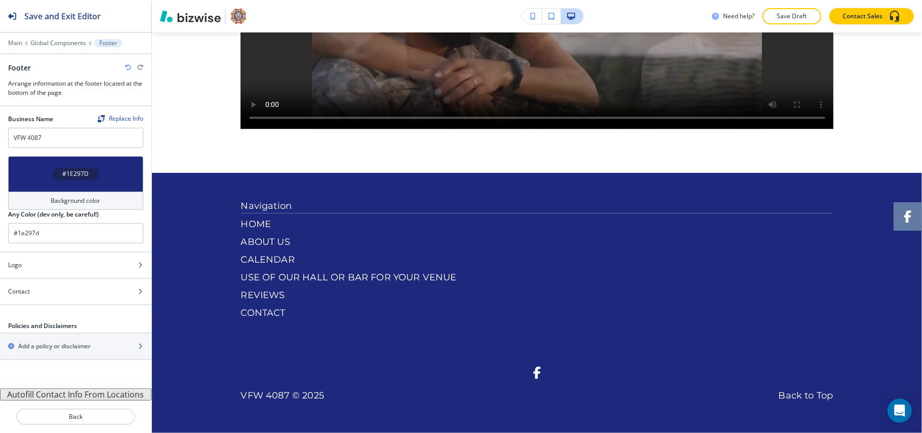
click at [80, 396] on button "Autofill Contact Info From Locations" at bounding box center [75, 394] width 151 height 12
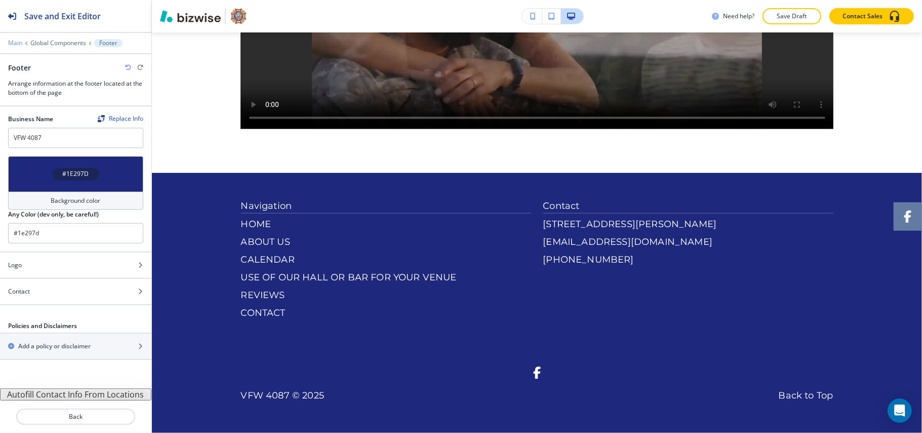
click at [10, 44] on p "Main" at bounding box center [15, 43] width 14 height 7
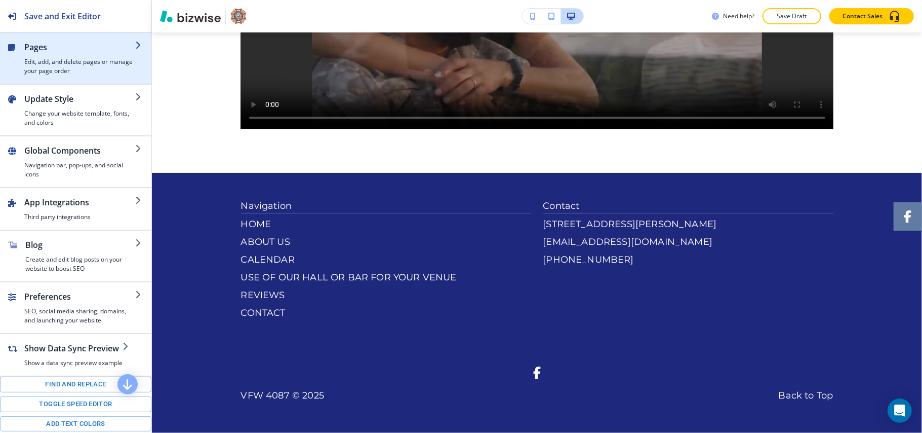
click at [69, 61] on h4 "Edit, add, and delete pages or manage your page order" at bounding box center [79, 66] width 111 height 18
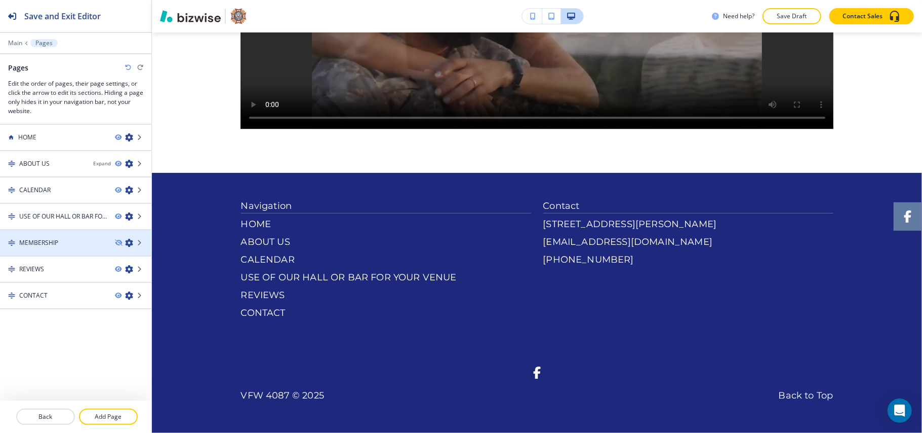
click at [127, 242] on icon "button" at bounding box center [129, 243] width 8 height 8
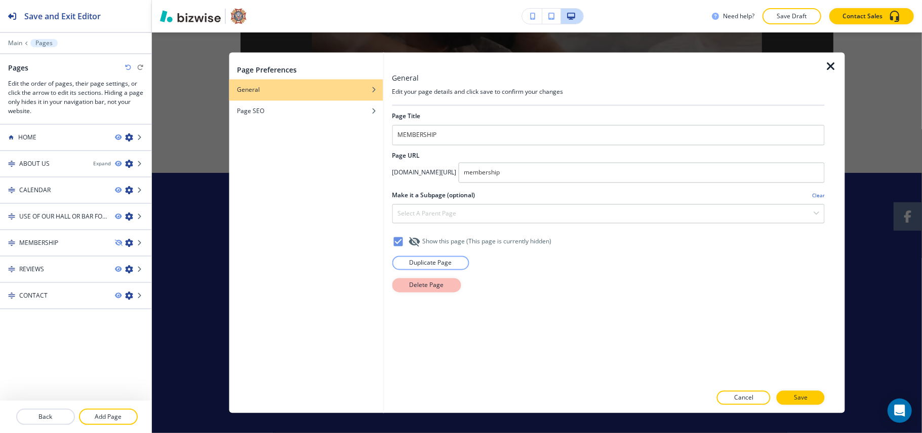
click at [424, 288] on p "Delete Page" at bounding box center [426, 285] width 34 height 9
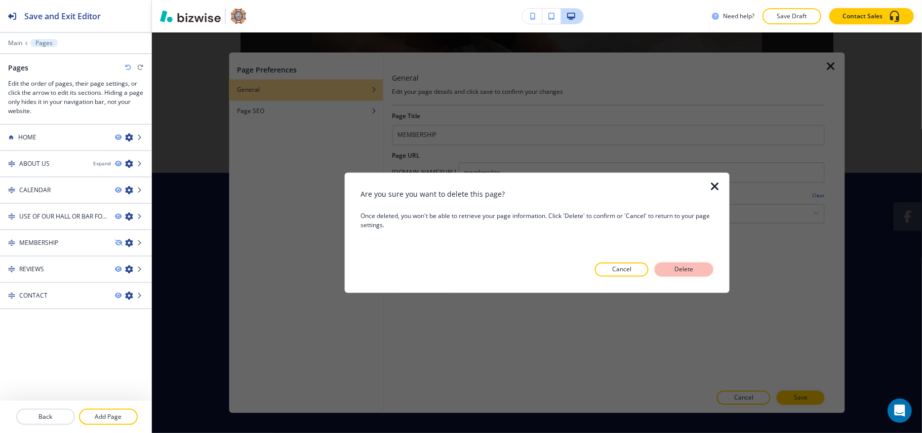
click at [706, 268] on button "Delete" at bounding box center [684, 269] width 59 height 14
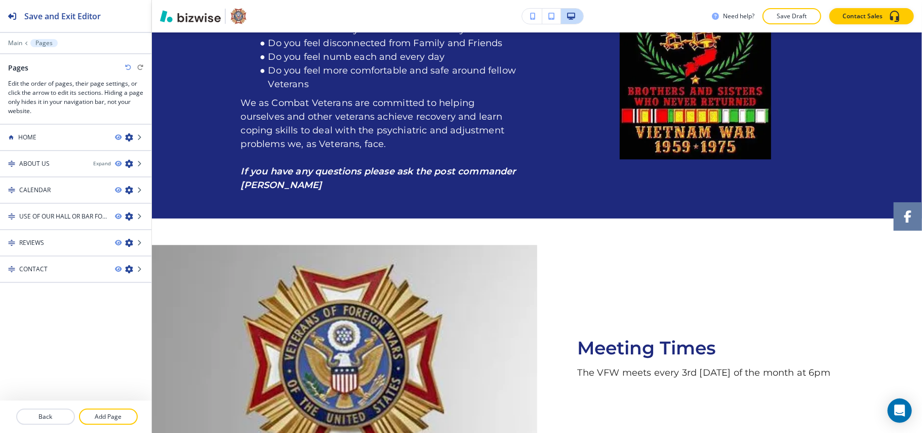
scroll to position [0, 0]
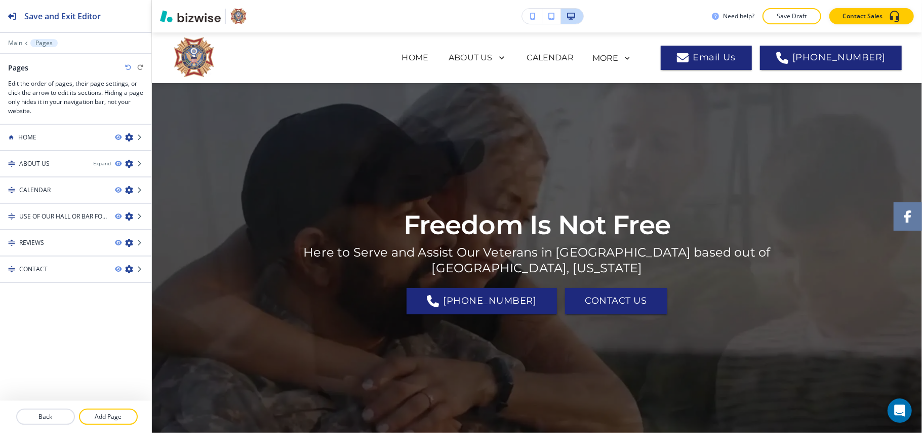
drag, startPoint x: 113, startPoint y: 413, endPoint x: 134, endPoint y: 406, distance: 21.9
click at [114, 412] on p "Add Page" at bounding box center [108, 416] width 57 height 9
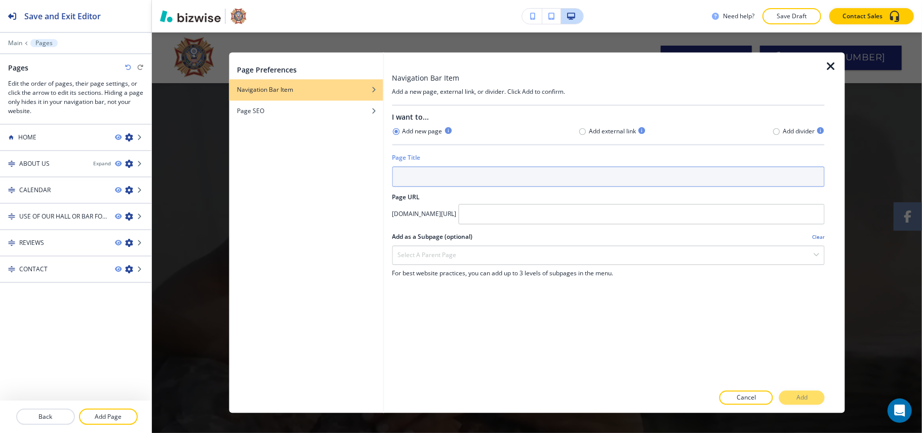
click at [458, 170] on input "text" at bounding box center [608, 177] width 433 height 20
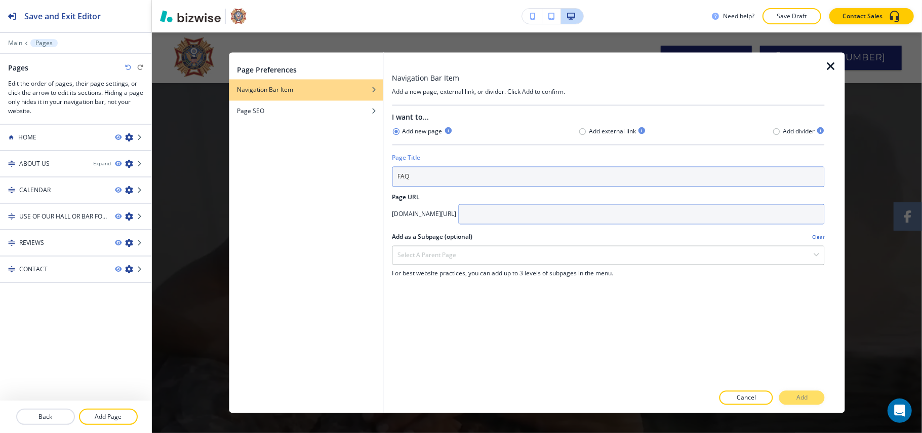
type input "FAQ"
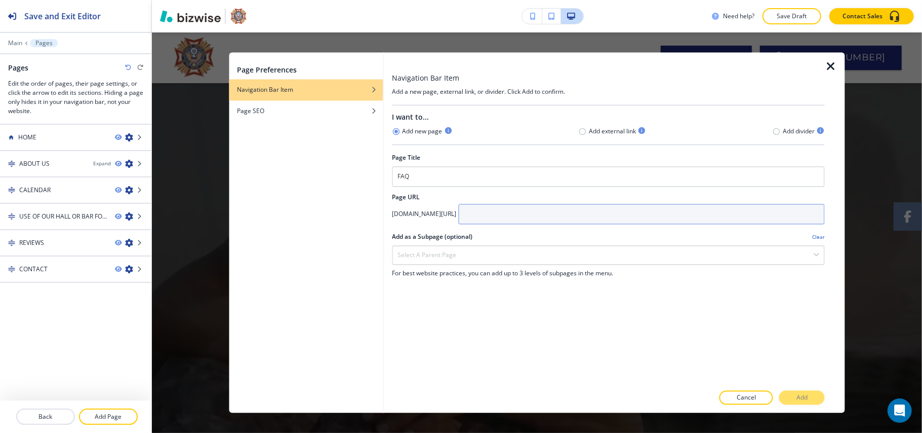
click at [578, 219] on input "text" at bounding box center [641, 214] width 367 height 20
paste input "FAQ"
type input "FAQ"
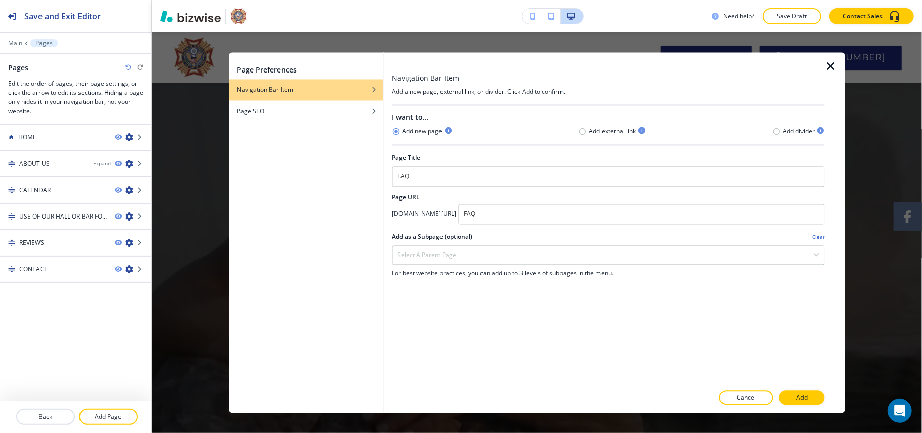
click at [825, 400] on div at bounding box center [835, 233] width 20 height 360
click at [820, 396] on button "Add" at bounding box center [802, 397] width 46 height 14
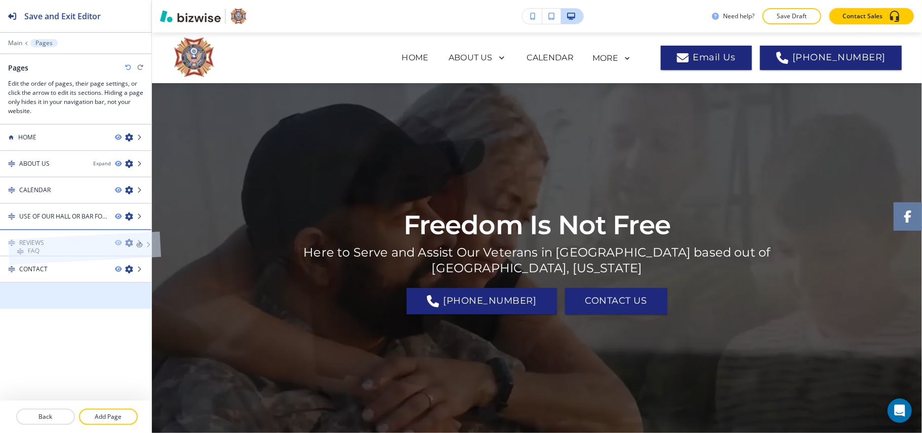
drag, startPoint x: 49, startPoint y: 294, endPoint x: 57, endPoint y: 228, distance: 66.8
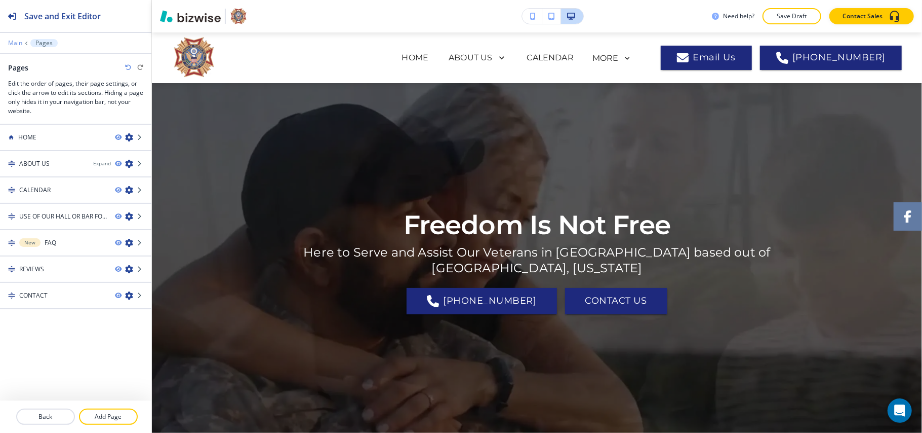
click at [13, 40] on p "Main" at bounding box center [15, 43] width 14 height 7
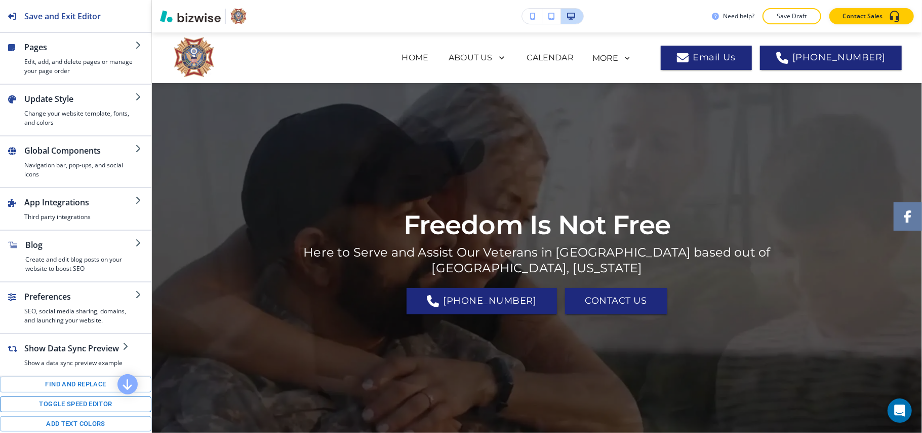
click at [74, 412] on button "Toggle speed editor" at bounding box center [75, 404] width 151 height 16
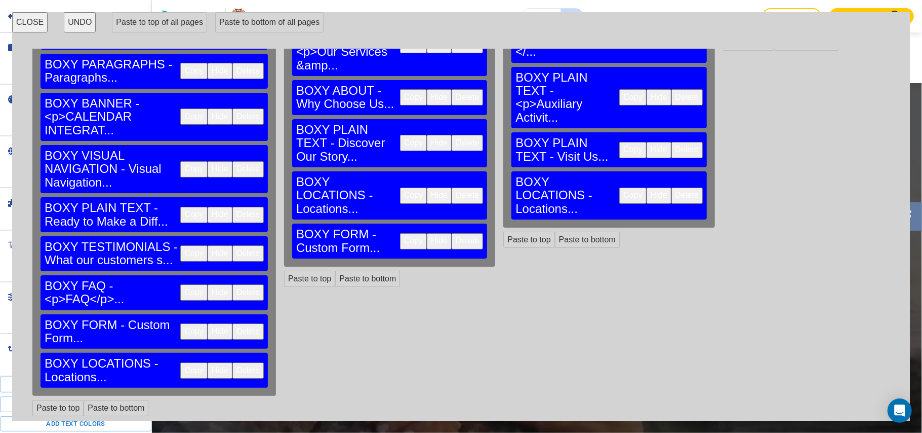
scroll to position [325, 0]
click at [180, 292] on button "Copy" at bounding box center [193, 292] width 27 height 16
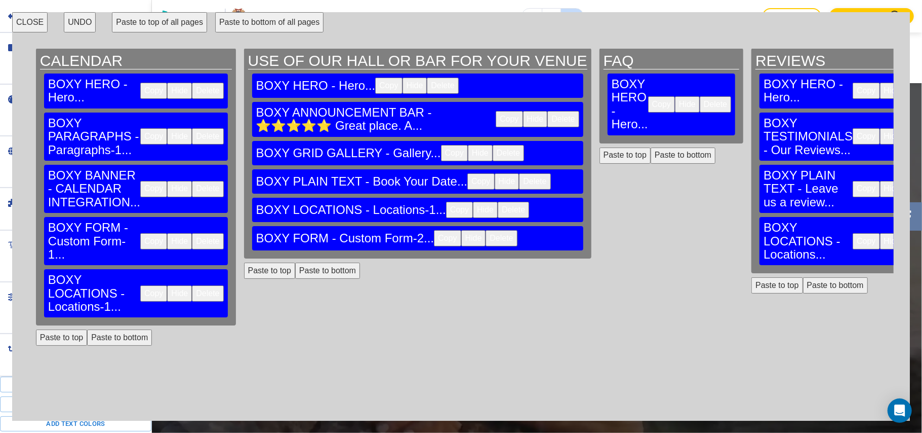
scroll to position [0, 687]
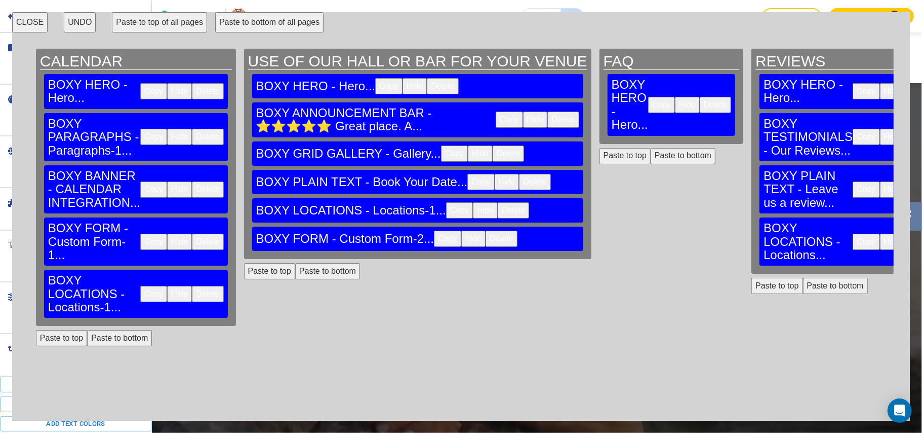
click at [651, 148] on button "Paste to bottom" at bounding box center [683, 156] width 65 height 16
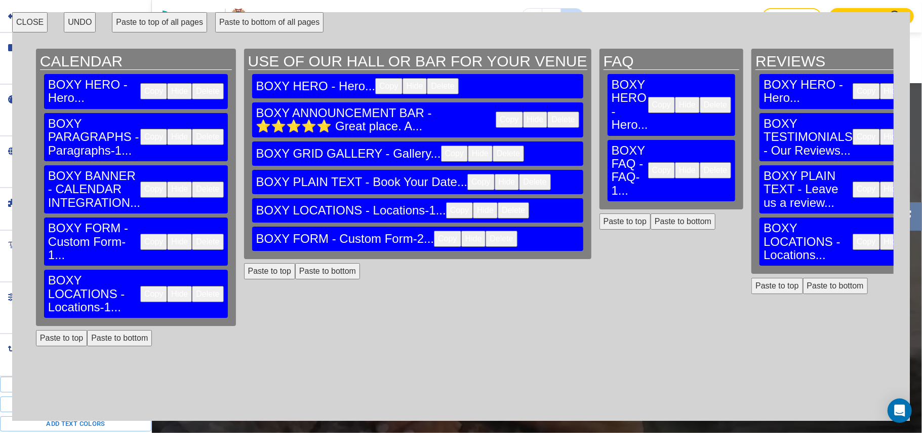
click at [446, 202] on button "Copy" at bounding box center [459, 210] width 27 height 16
click at [651, 213] on button "Paste to bottom" at bounding box center [683, 221] width 65 height 16
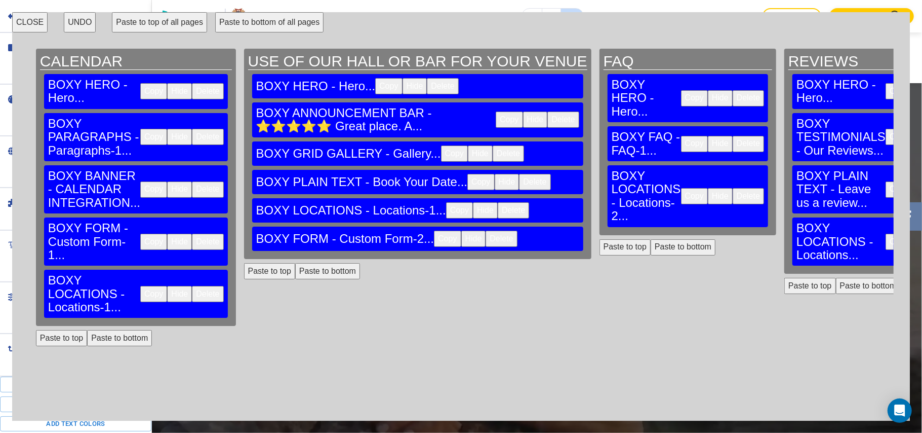
click at [434, 230] on button "Copy" at bounding box center [447, 238] width 27 height 16
click at [651, 239] on button "Paste to bottom" at bounding box center [683, 247] width 65 height 16
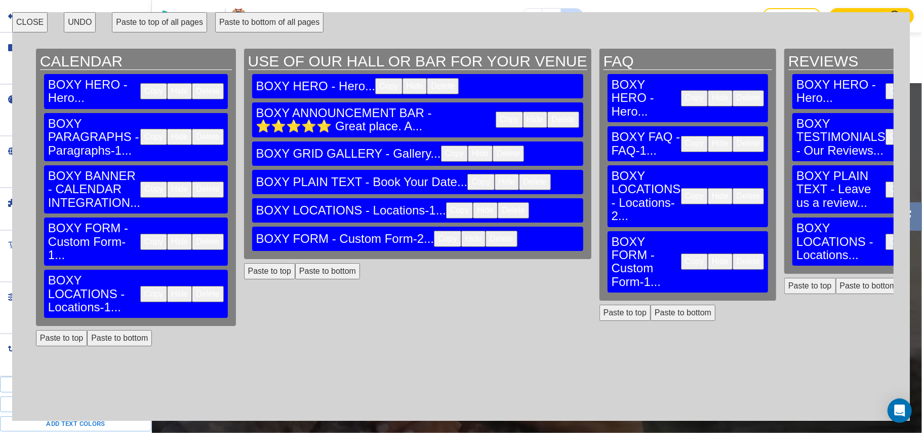
click at [29, 23] on button "CLOSE" at bounding box center [29, 22] width 35 height 20
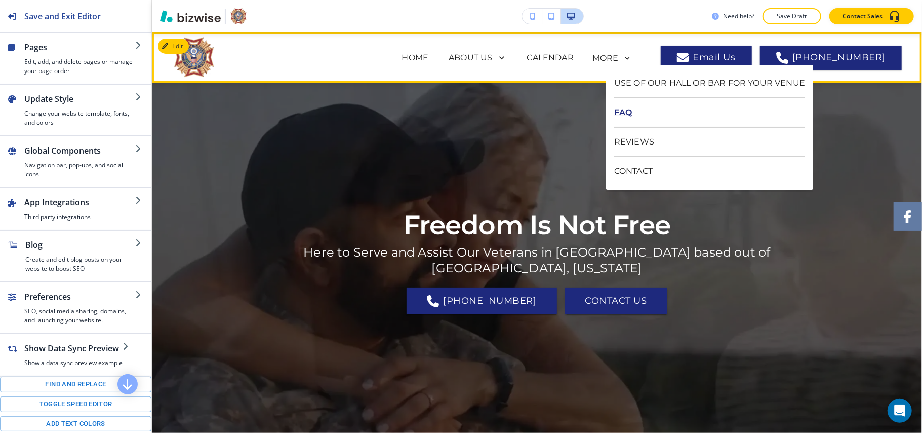
click at [620, 108] on p "FAQ" at bounding box center [709, 112] width 191 height 29
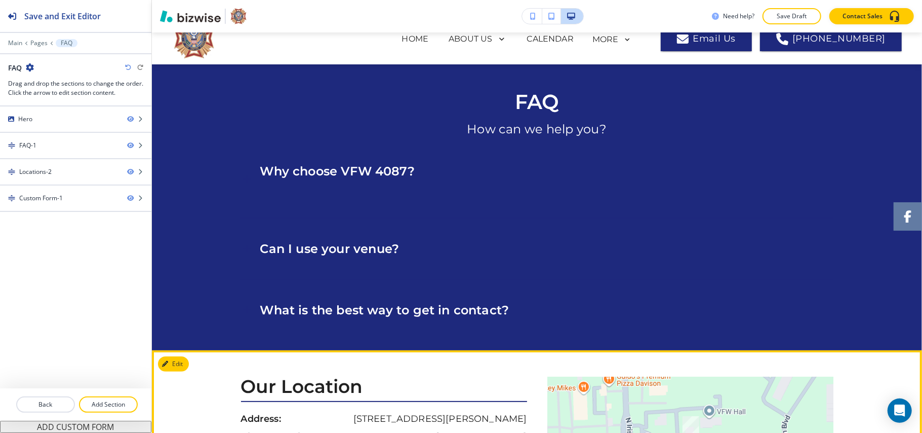
scroll to position [0, 0]
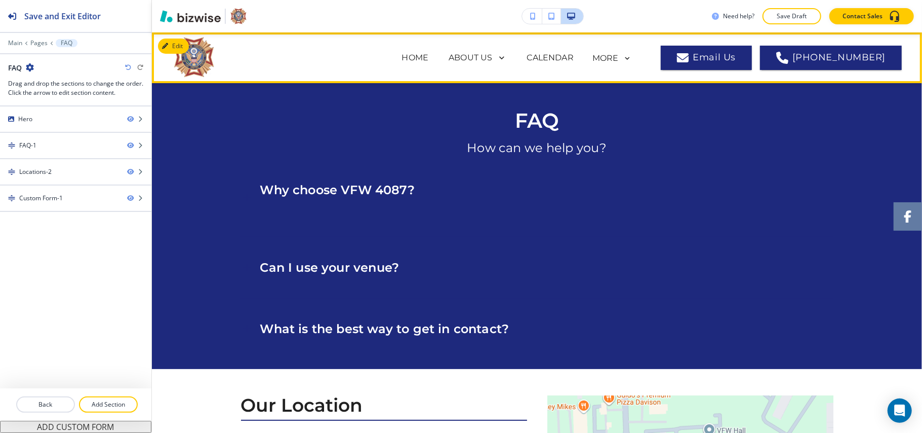
drag, startPoint x: 438, startPoint y: 55, endPoint x: 610, endPoint y: 71, distance: 173.0
click at [429, 55] on p "HOME" at bounding box center [415, 58] width 27 height 12
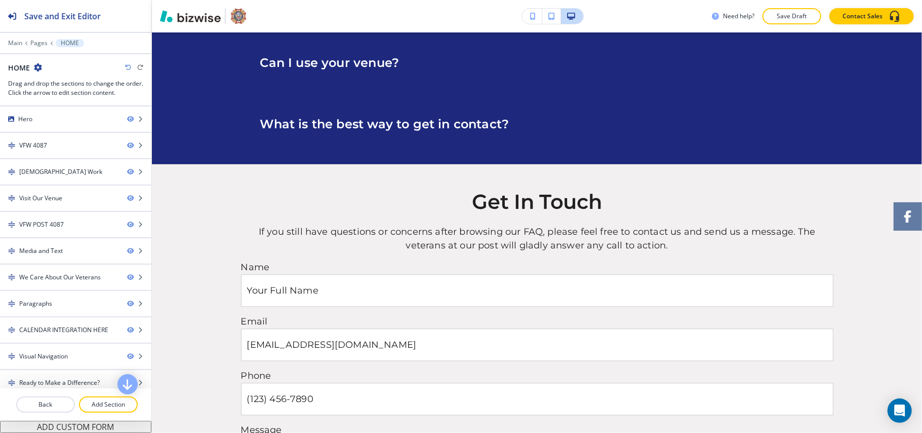
scroll to position [4643, 0]
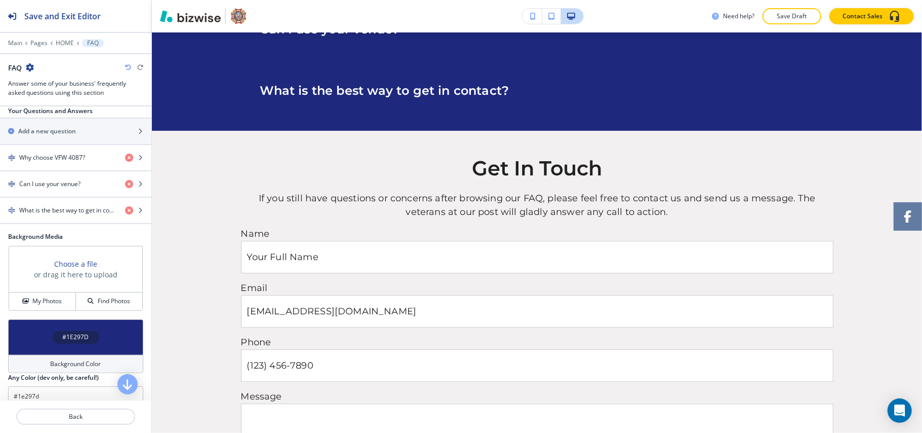
scroll to position [205, 0]
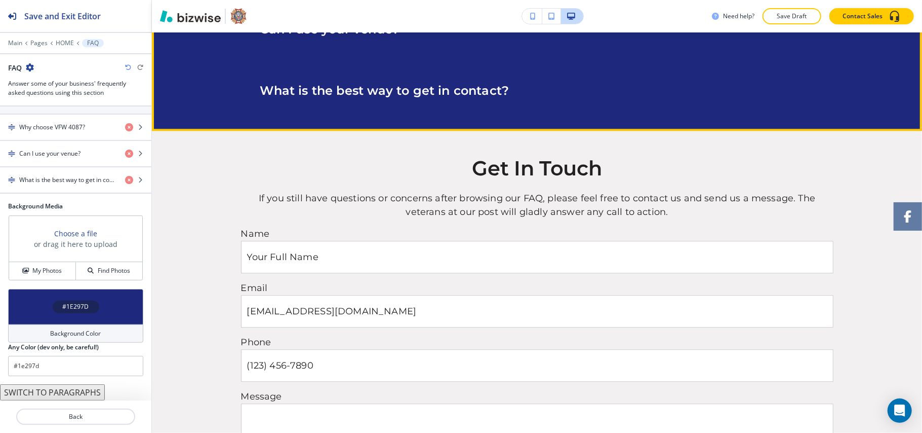
click at [337, 37] on p "Can I use your venue?" at bounding box center [329, 29] width 139 height 16
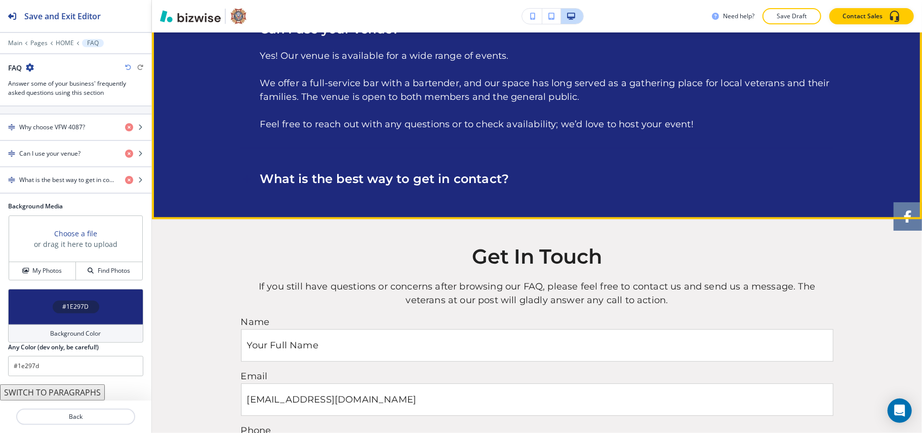
click at [338, 37] on p "Can I use your venue?" at bounding box center [329, 29] width 139 height 16
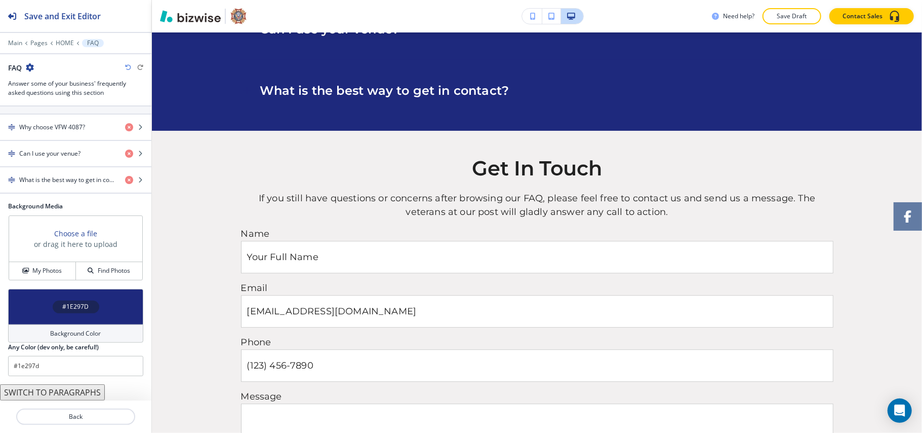
click at [11, 306] on div "#1E297D" at bounding box center [75, 306] width 135 height 35
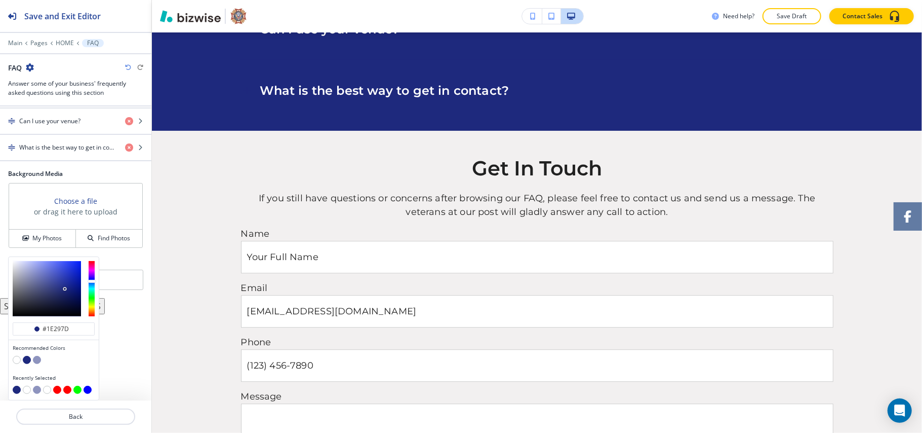
click at [17, 357] on button "button" at bounding box center [17, 360] width 8 height 8
type input "#FFFFFF"
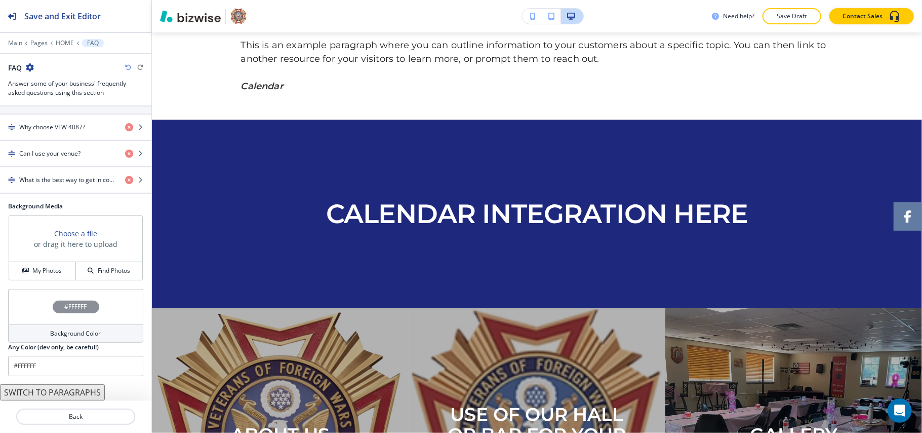
scroll to position [0, 0]
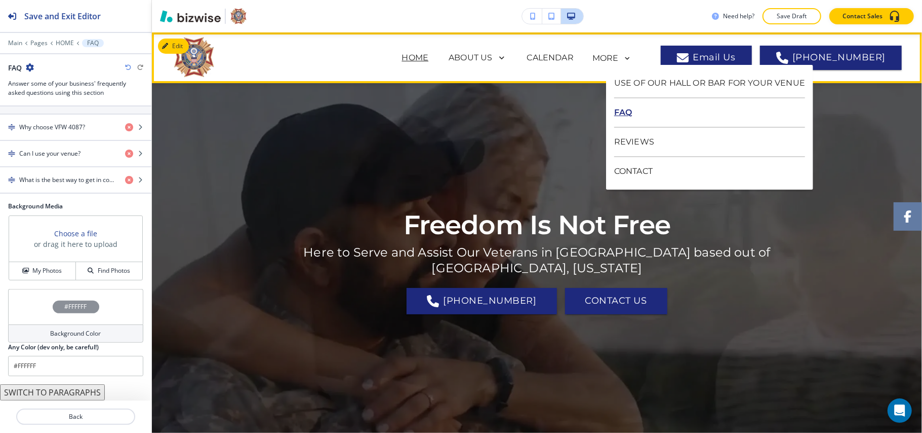
click at [621, 116] on p "FAQ" at bounding box center [709, 112] width 191 height 29
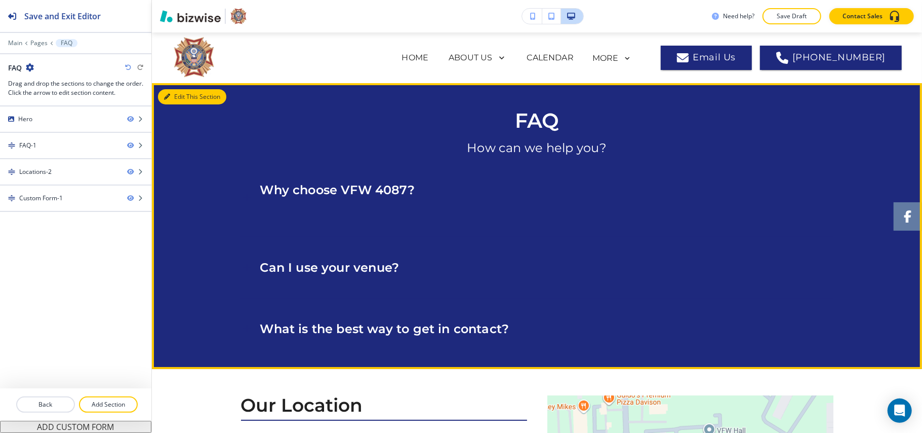
click at [173, 97] on button "Edit This Section" at bounding box center [192, 96] width 68 height 15
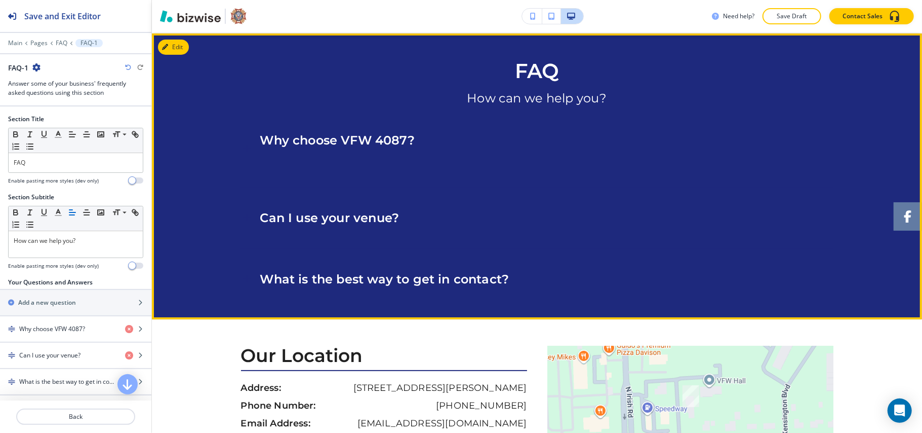
scroll to position [51, 0]
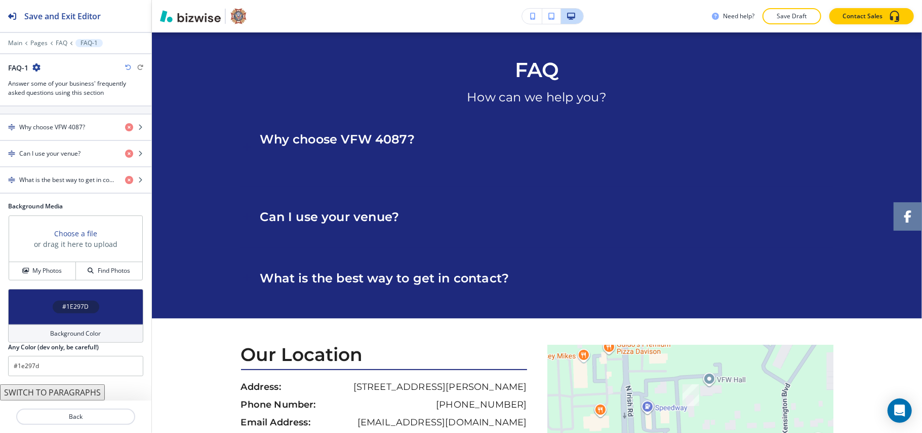
click at [35, 298] on div "#1E297D" at bounding box center [75, 306] width 135 height 35
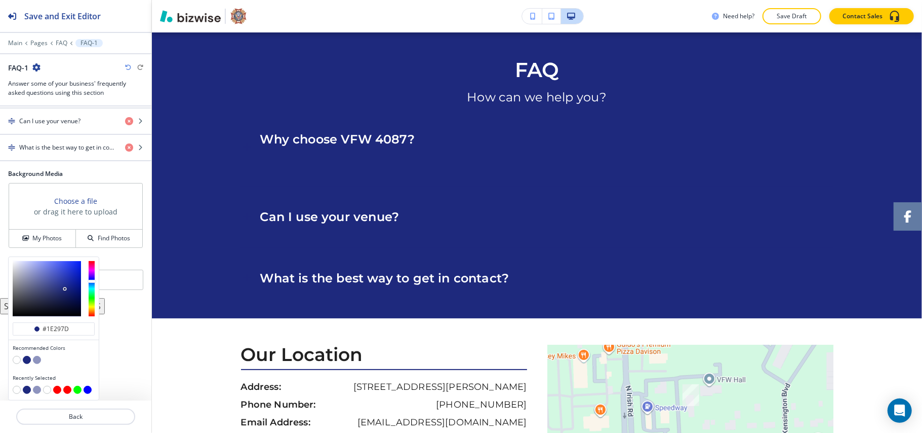
click at [15, 361] on button "button" at bounding box center [17, 360] width 8 height 8
type input "#FFFFFF"
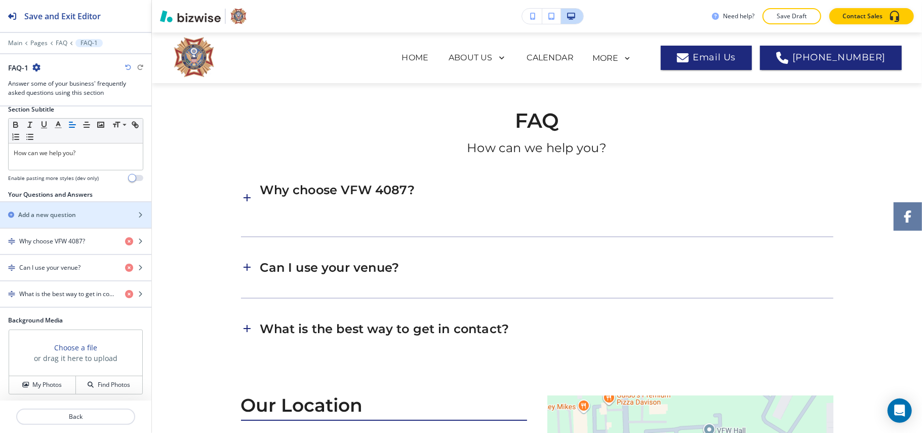
scroll to position [3, 0]
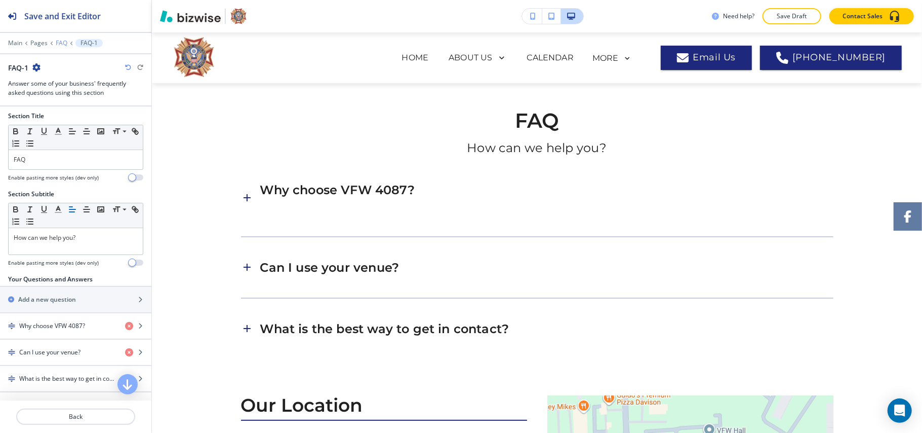
click at [60, 41] on p "FAQ" at bounding box center [62, 43] width 12 height 7
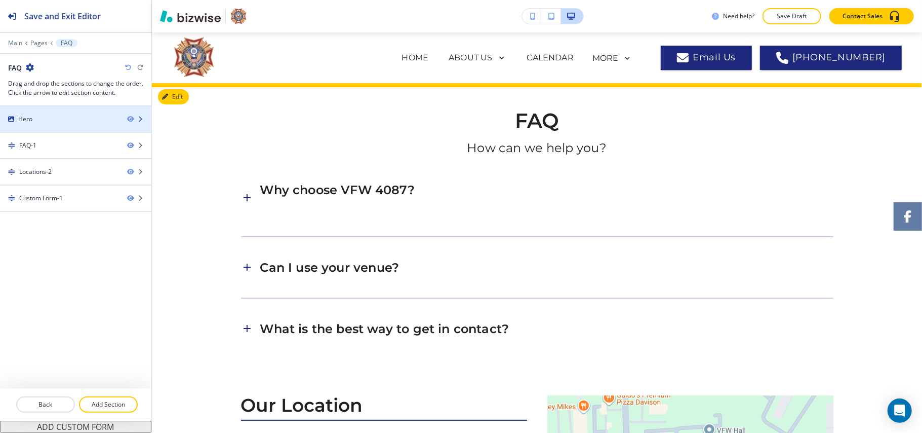
click at [51, 115] on div "Hero" at bounding box center [59, 118] width 119 height 9
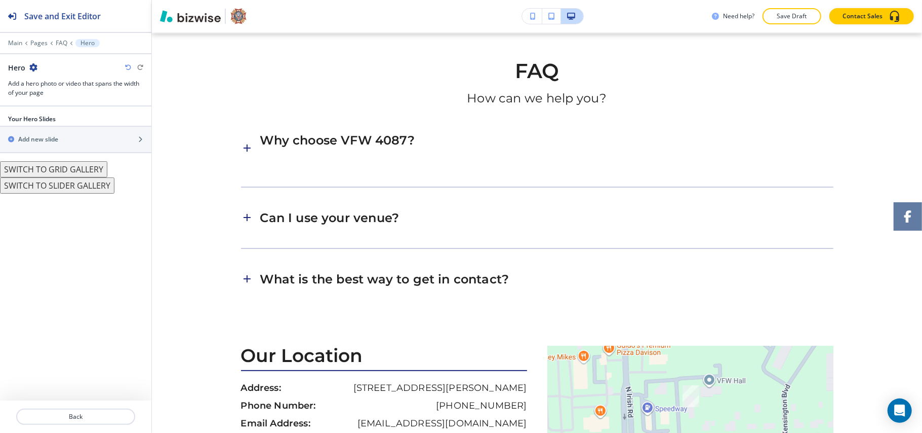
scroll to position [51, 0]
click at [46, 135] on div "button" at bounding box center [75, 131] width 151 height 8
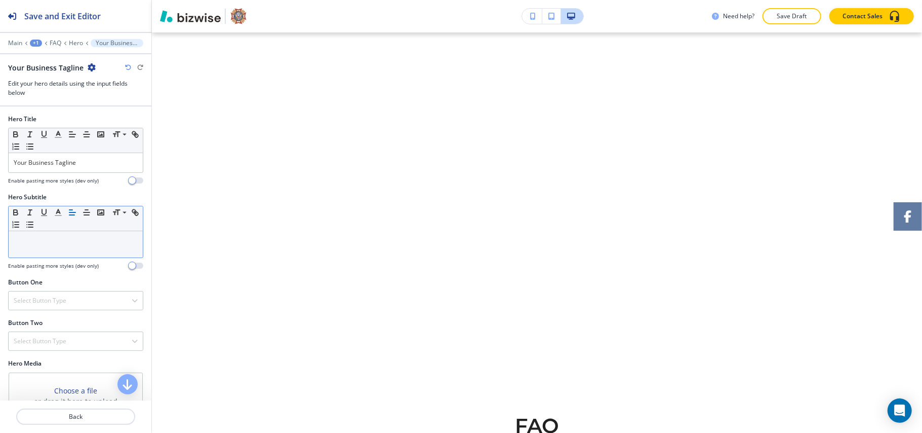
click at [44, 253] on div at bounding box center [76, 244] width 134 height 26
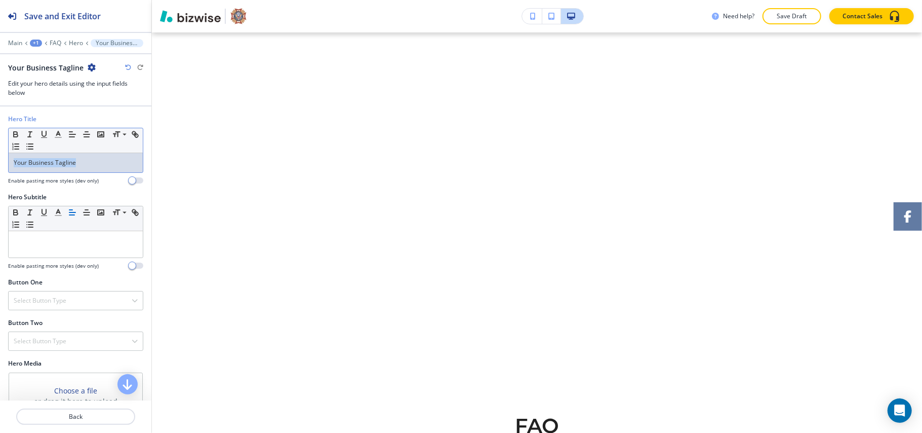
drag, startPoint x: 117, startPoint y: 160, endPoint x: 0, endPoint y: 163, distance: 117.5
click at [0, 162] on div "Hero Title Small Normal Large Huge Your Business Tagline Enable pasting more st…" at bounding box center [75, 153] width 151 height 78
click at [37, 305] on h4 "Select Button Type" at bounding box center [40, 300] width 53 height 9
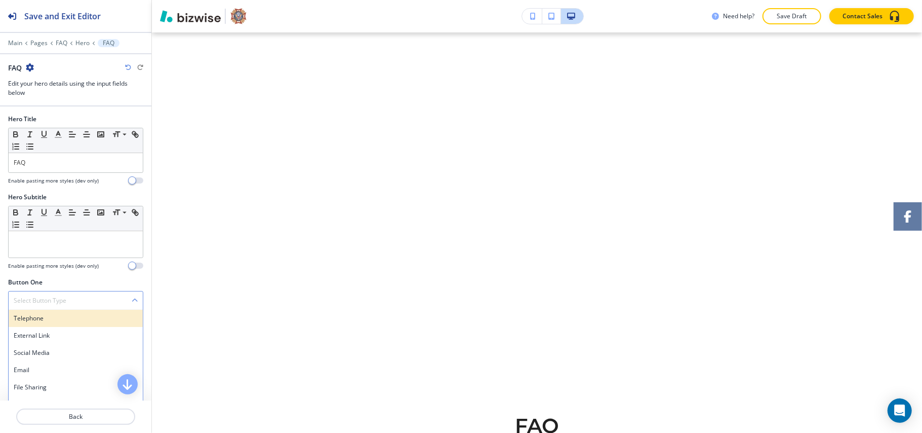
click at [38, 323] on h4 "Telephone" at bounding box center [76, 318] width 124 height 9
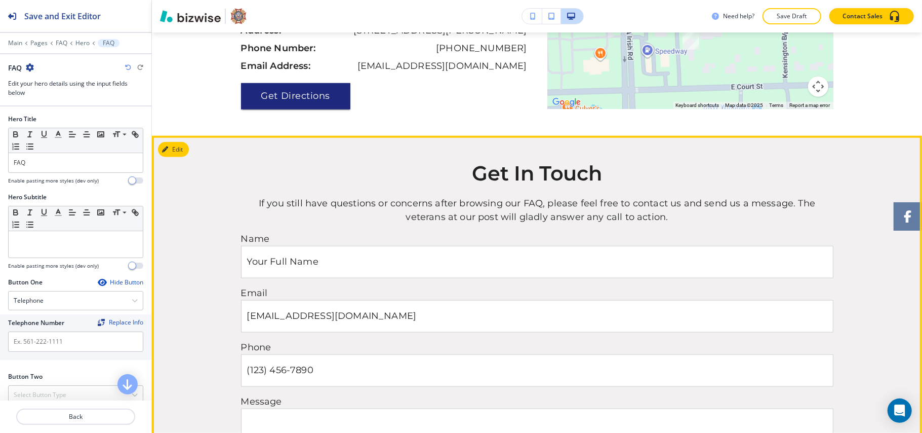
scroll to position [658, 0]
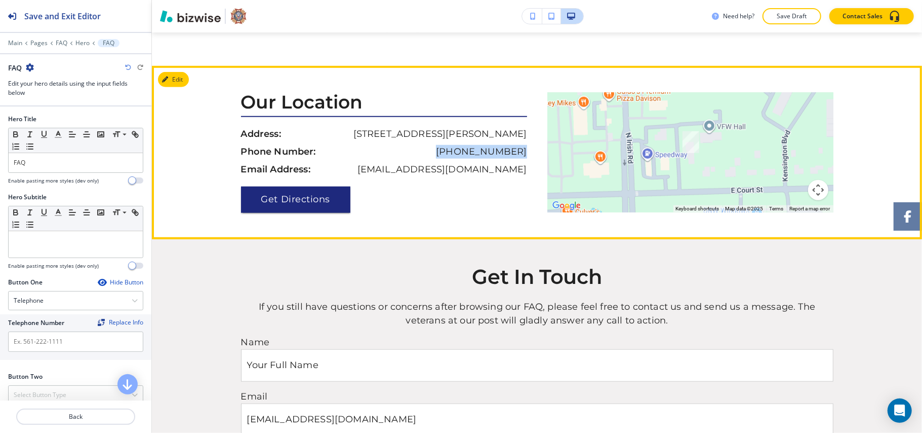
drag, startPoint x: 531, startPoint y: 152, endPoint x: 448, endPoint y: 152, distance: 83.1
click at [448, 152] on div "Our Location Address: [STREET_ADDRESS][PERSON_NAME] Phone Number: [PHONE_NUMBER…" at bounding box center [389, 152] width 296 height 121
copy p "[PHONE_NUMBER]"
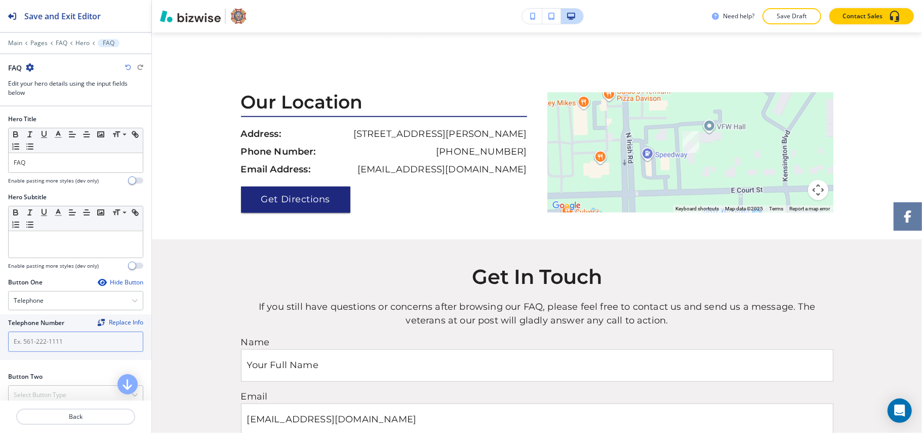
click at [51, 346] on input "text" at bounding box center [75, 341] width 135 height 20
paste input "[PHONE_NUMBER]"
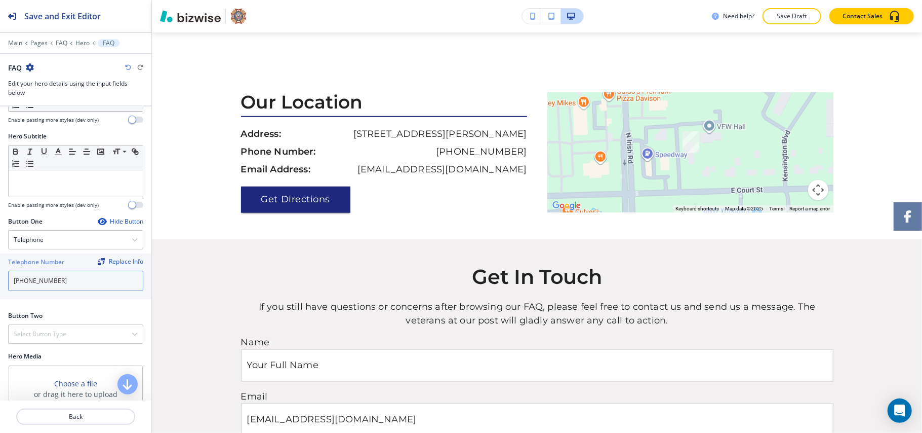
scroll to position [135, 0]
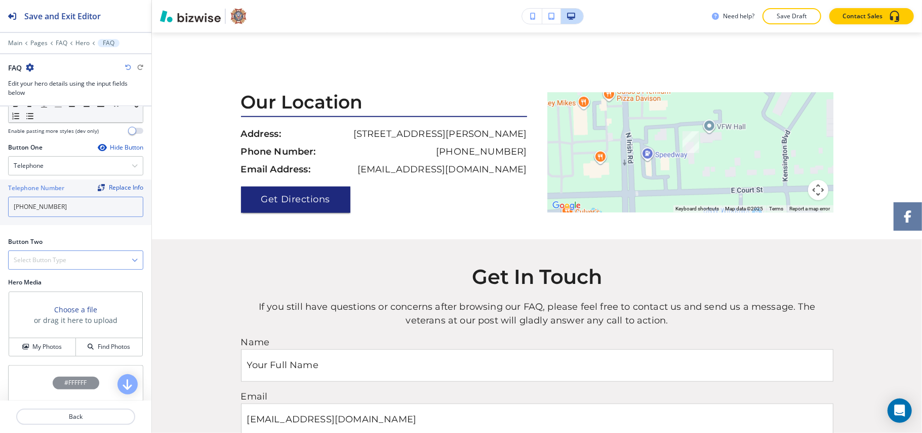
type input "[PHONE_NUMBER]"
click at [51, 259] on h4 "Select Button Type" at bounding box center [40, 259] width 53 height 9
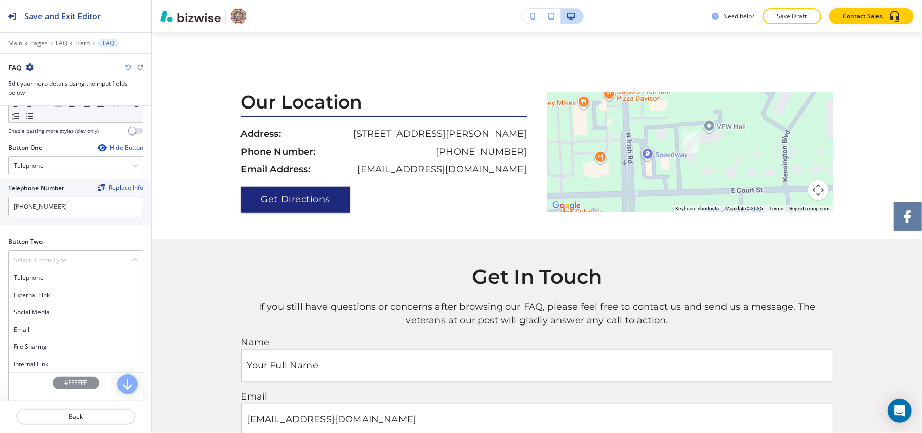
click at [34, 365] on h4 "Internal Link" at bounding box center [76, 363] width 124 height 9
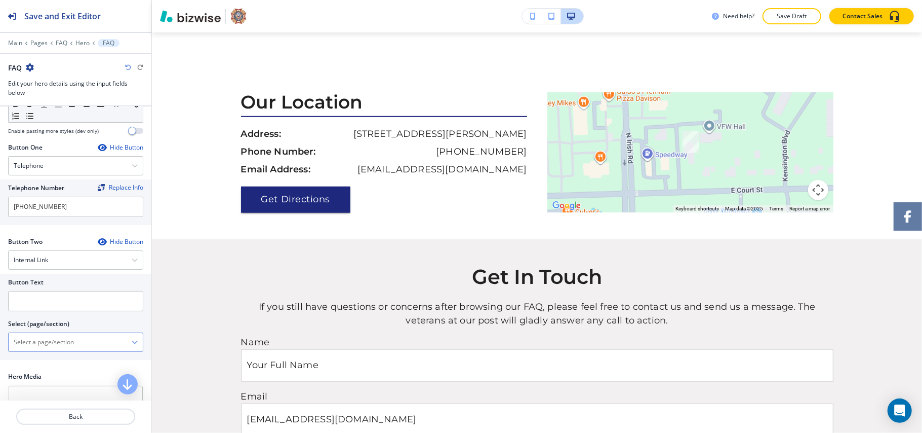
click at [51, 339] on \(page\/section\) "Manual Input" at bounding box center [70, 341] width 123 height 17
click at [29, 361] on h4 "CONTACT" at bounding box center [76, 359] width 124 height 9
type \(page\/section\) "CONTACT"
click at [47, 302] on input "text" at bounding box center [75, 301] width 135 height 20
paste input "CONTACT US"
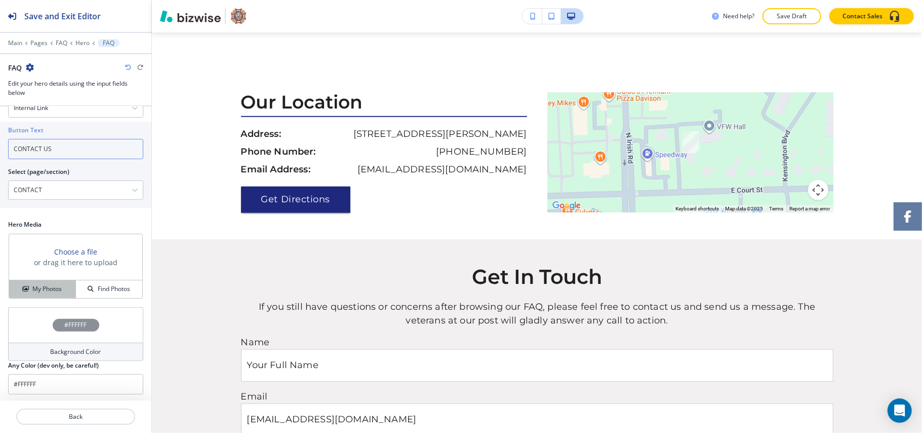
scroll to position [292, 0]
type input "CONTACT US"
click at [45, 291] on h4 "My Photos" at bounding box center [46, 286] width 29 height 9
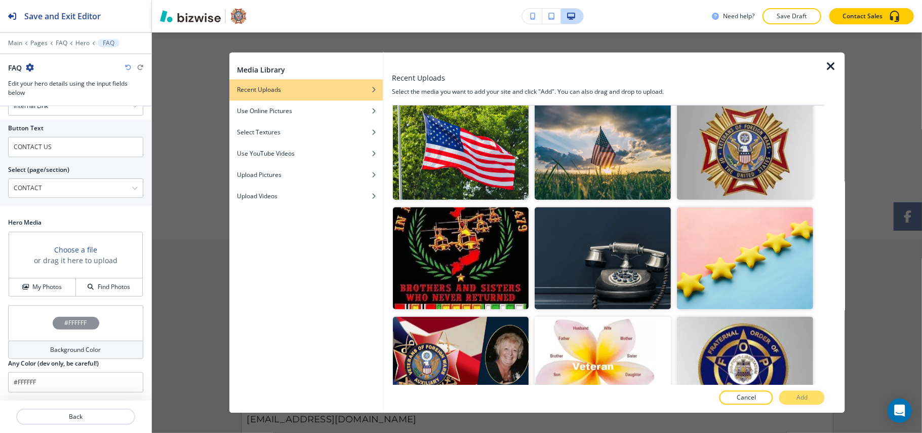
scroll to position [254, 0]
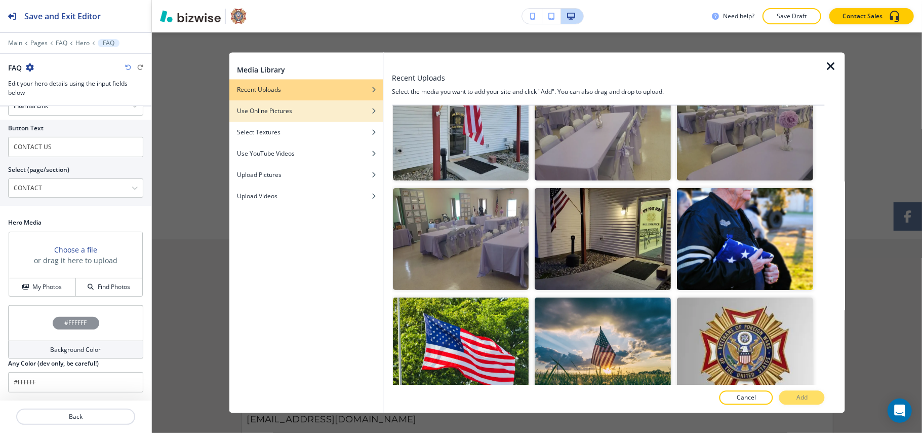
click at [269, 113] on h4 "Use Online Pictures" at bounding box center [264, 111] width 55 height 9
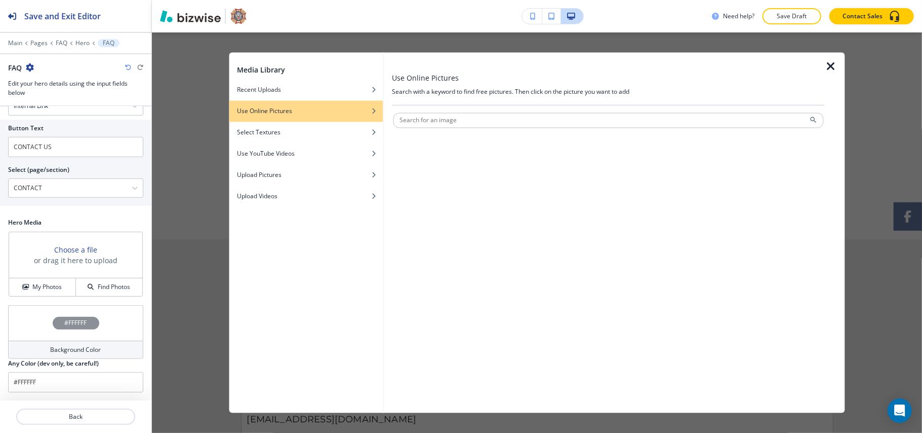
scroll to position [0, 0]
click at [482, 119] on input "text" at bounding box center [608, 120] width 431 height 15
type input "us veterans"
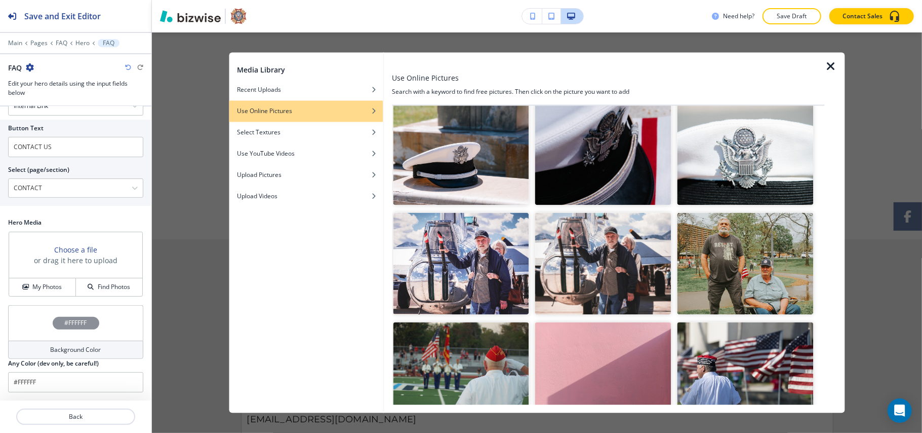
scroll to position [1350, 0]
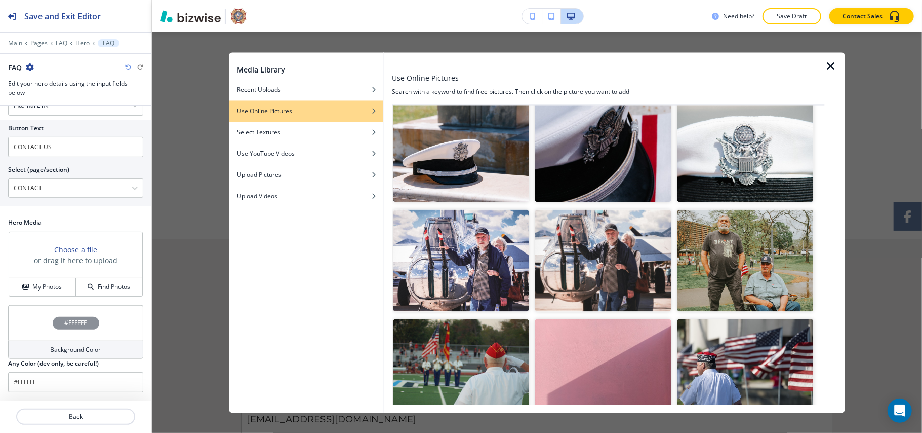
click at [731, 329] on img "button" at bounding box center [746, 370] width 136 height 102
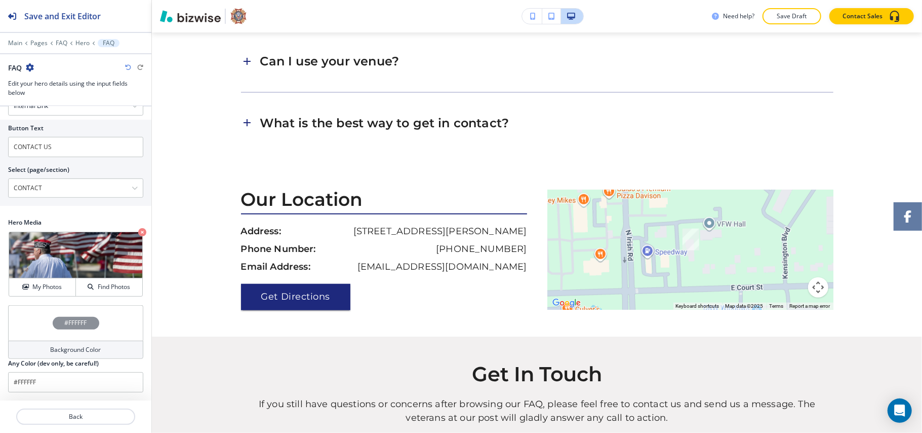
scroll to position [0, 0]
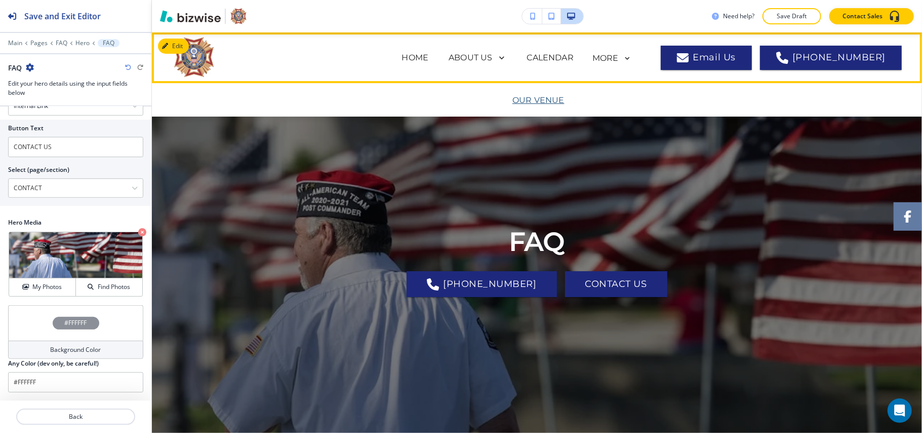
click at [534, 99] on p "OUR VENUE" at bounding box center [539, 100] width 52 height 12
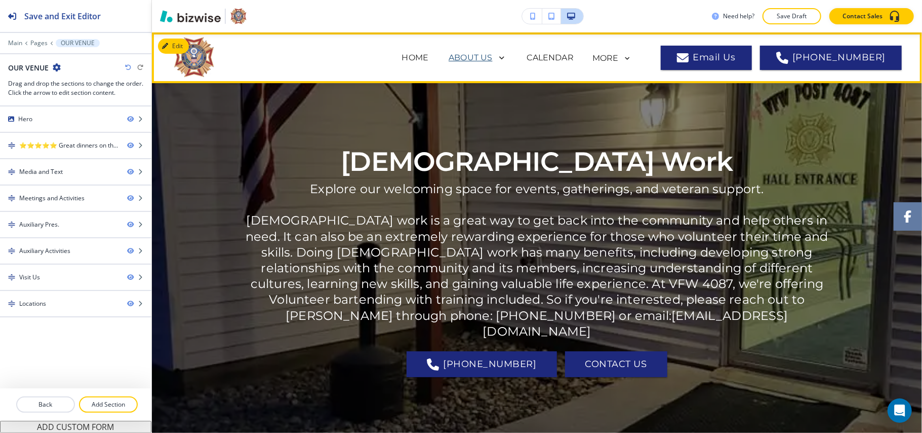
click at [473, 55] on p "ABOUT US" at bounding box center [471, 58] width 44 height 12
